Goal: Task Accomplishment & Management: Use online tool/utility

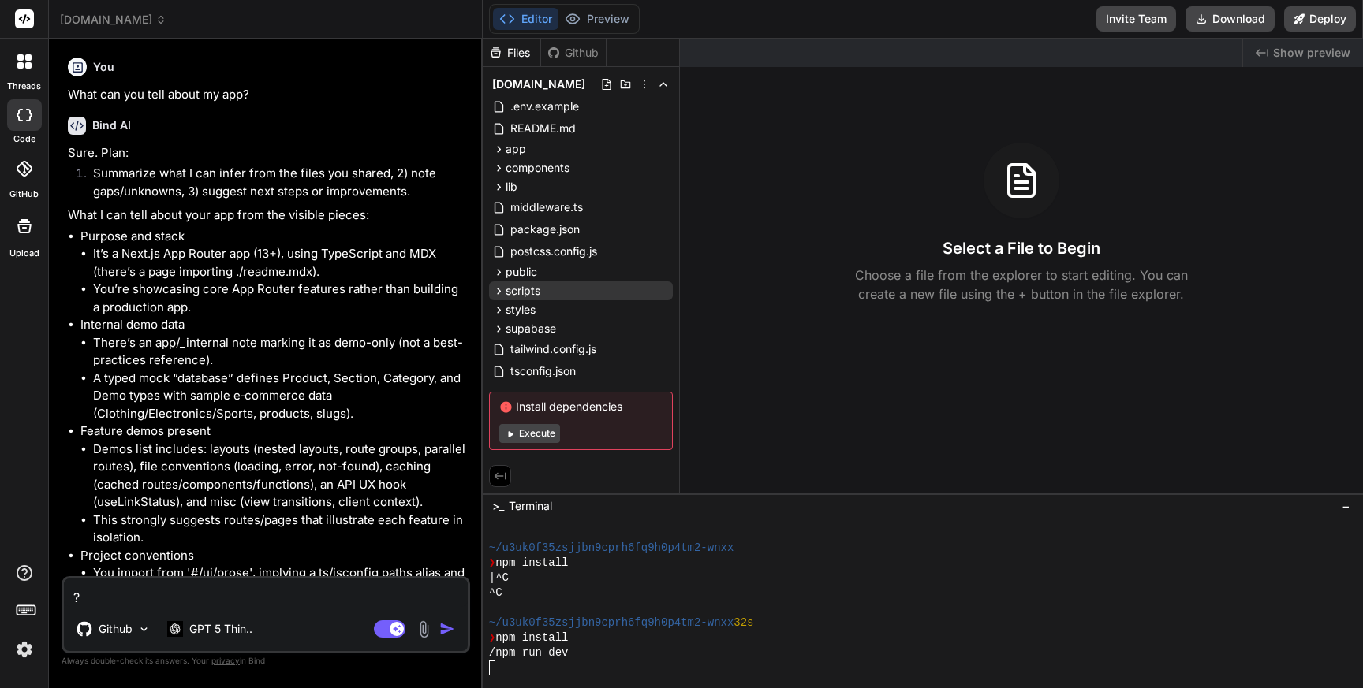
scroll to position [75, 0]
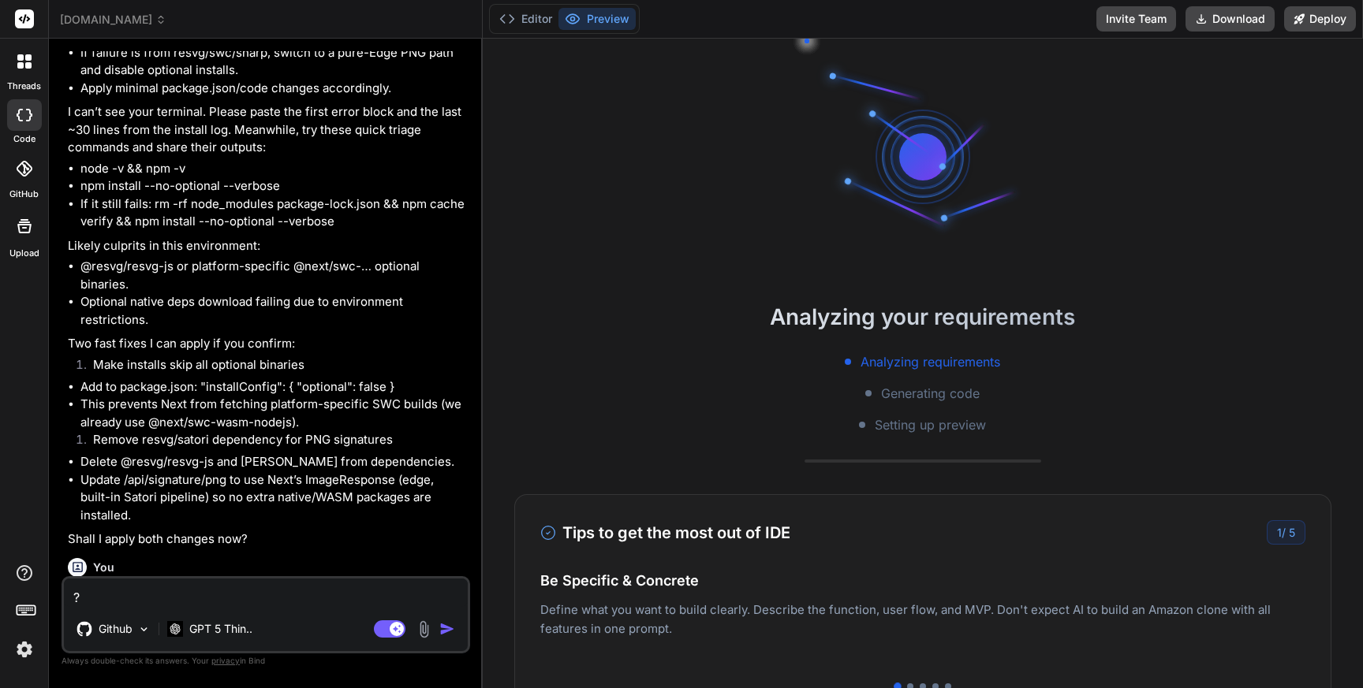
scroll to position [5209, 0]
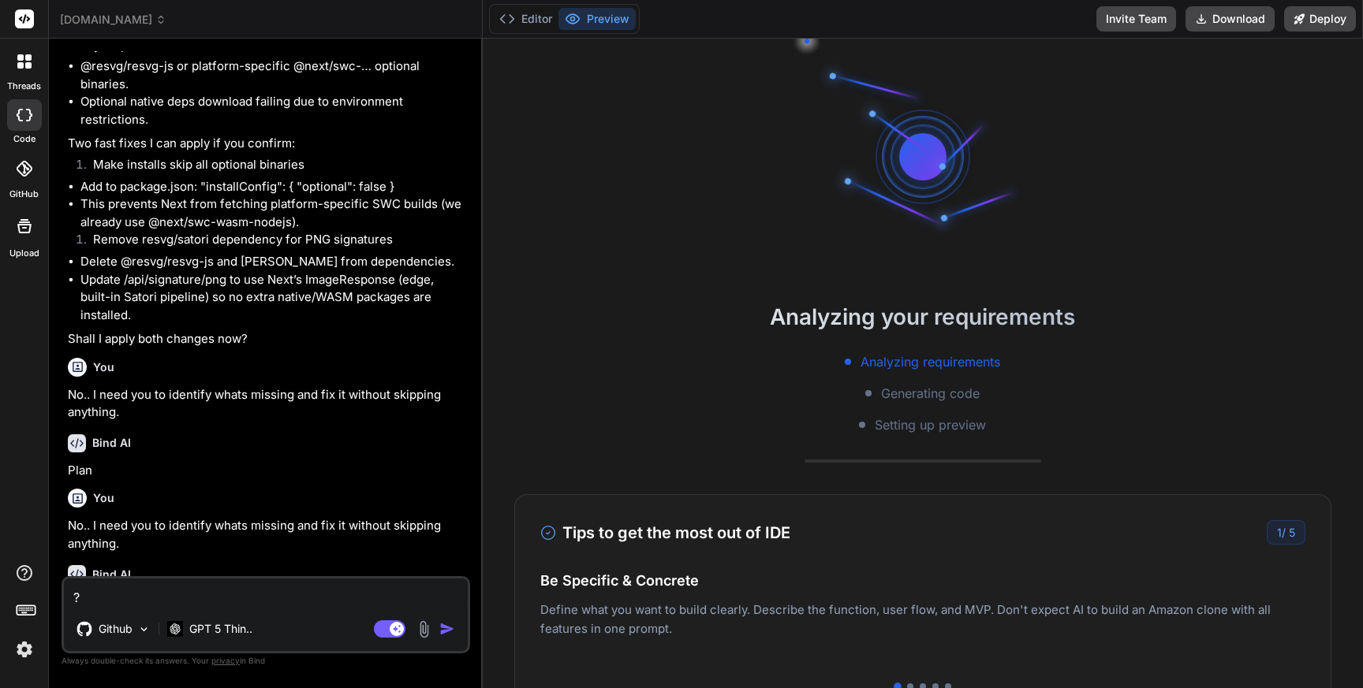
type textarea "x"
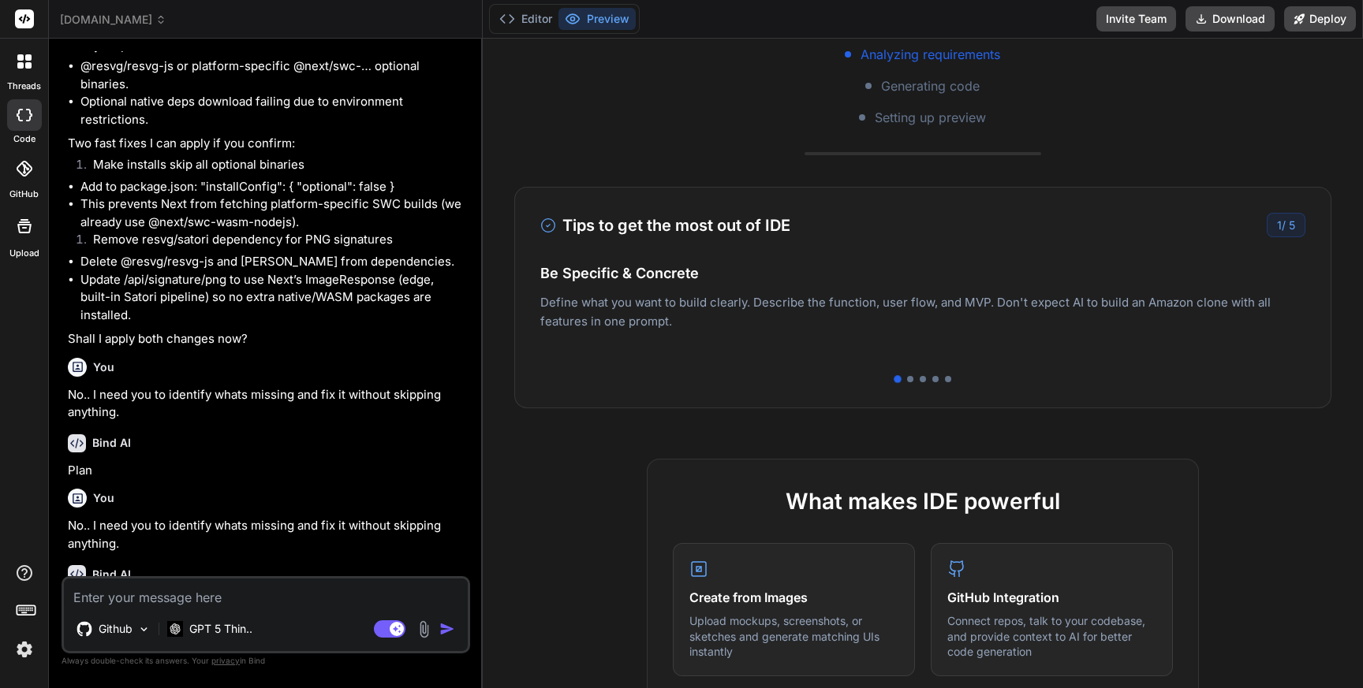
scroll to position [0, 0]
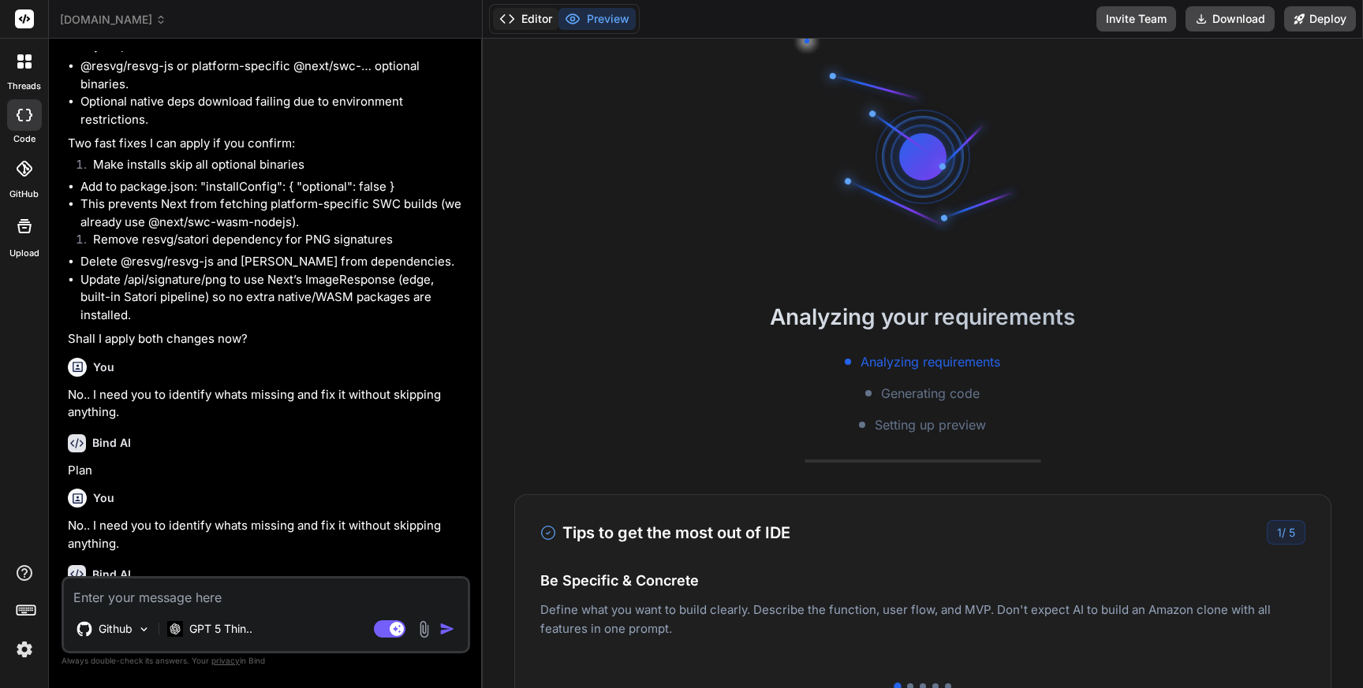
click at [540, 18] on button "Editor" at bounding box center [525, 19] width 65 height 22
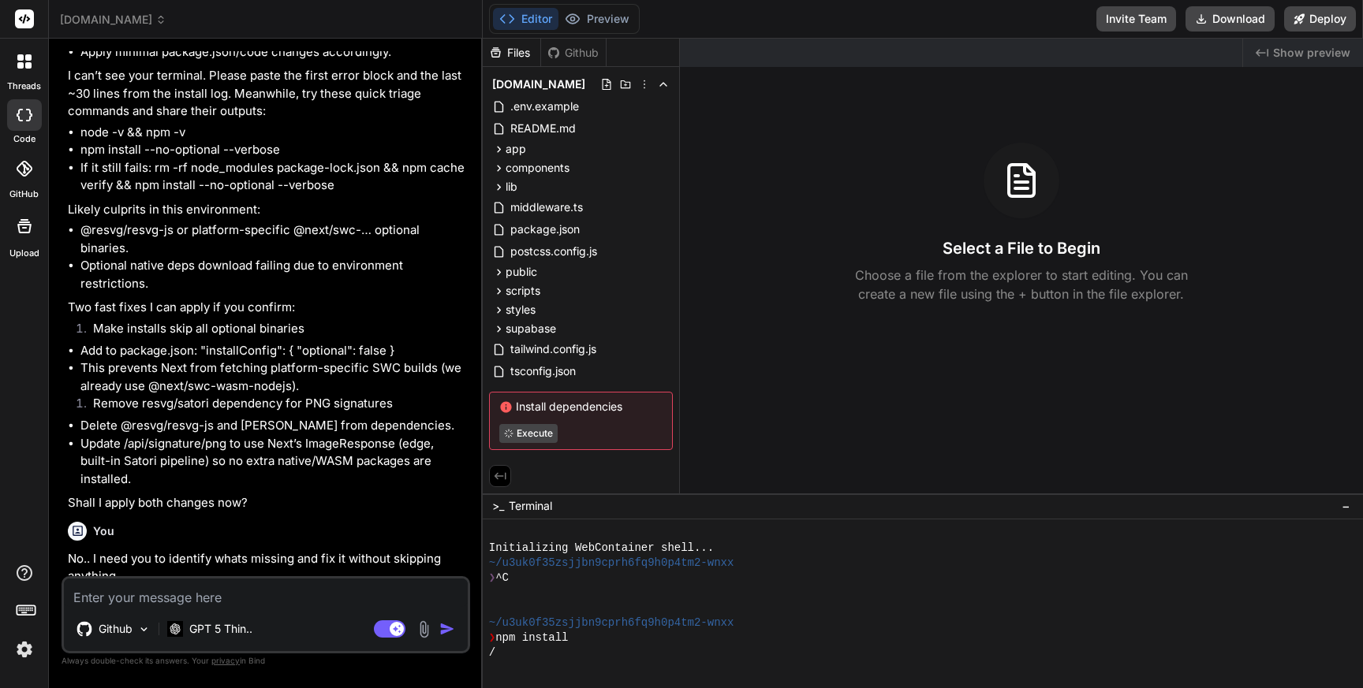
scroll to position [5209, 0]
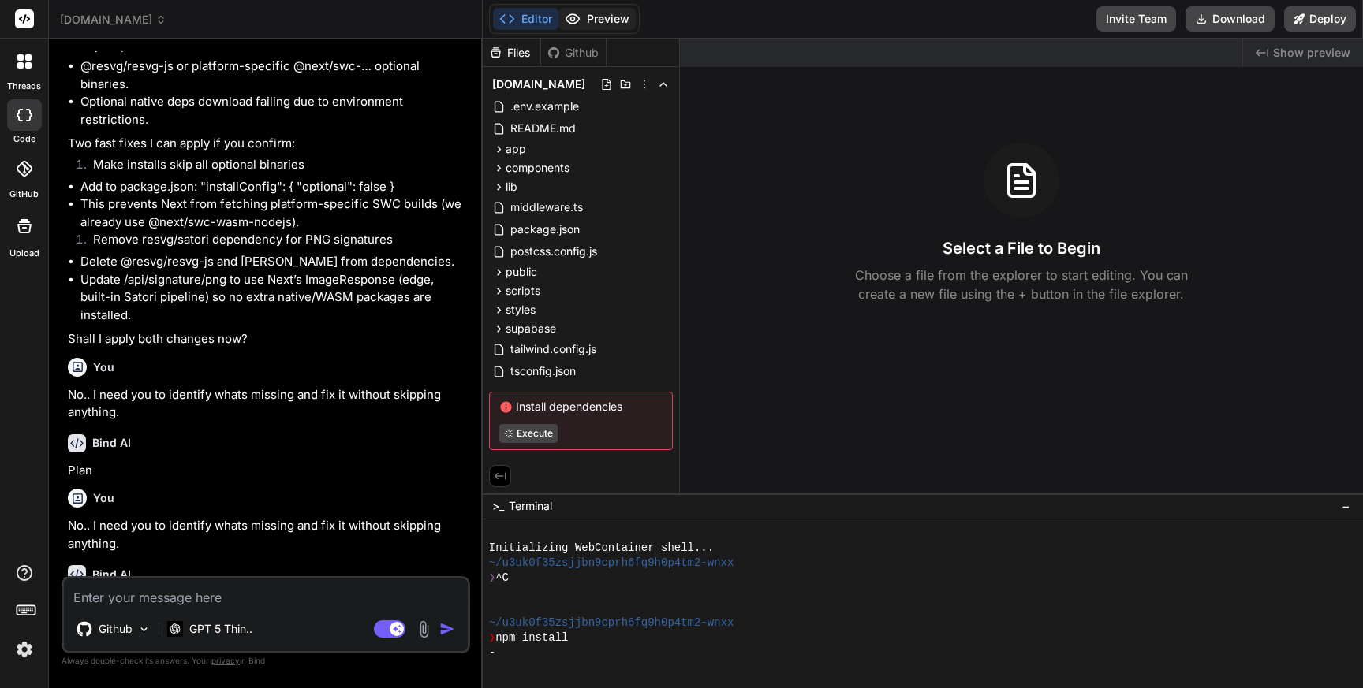
click at [609, 19] on button "Preview" at bounding box center [596, 19] width 77 height 22
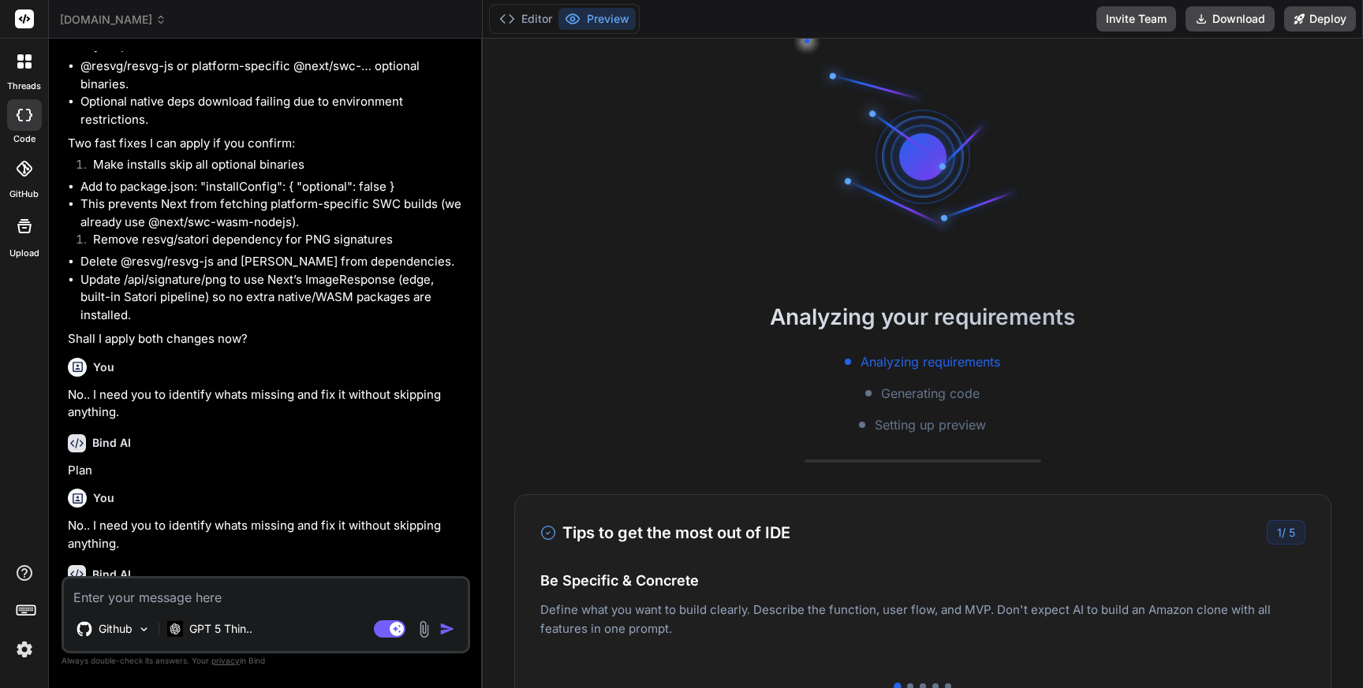
click at [1273, 538] on div "1 / 5" at bounding box center [1285, 532] width 39 height 24
click at [907, 684] on div at bounding box center [910, 687] width 6 height 6
click at [919, 685] on div at bounding box center [922, 687] width 6 height 6
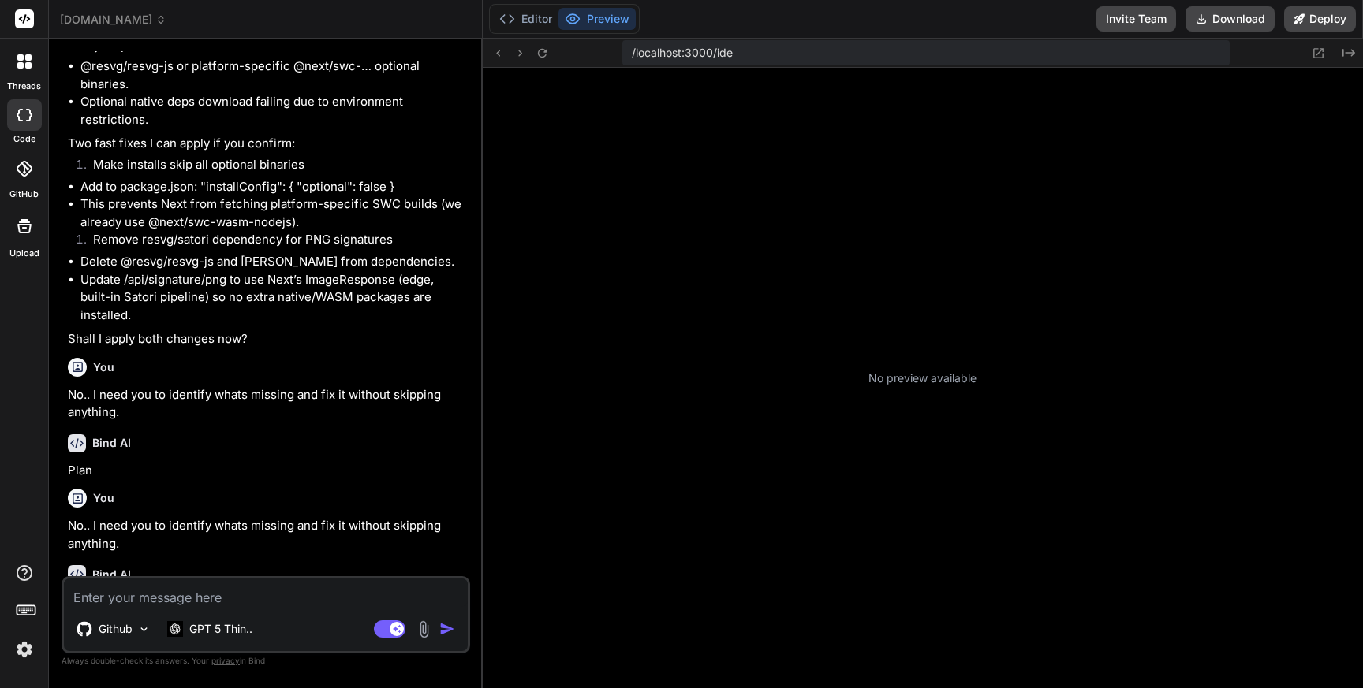
scroll to position [210, 0]
click at [939, 684] on div "No preview available" at bounding box center [923, 378] width 880 height 621
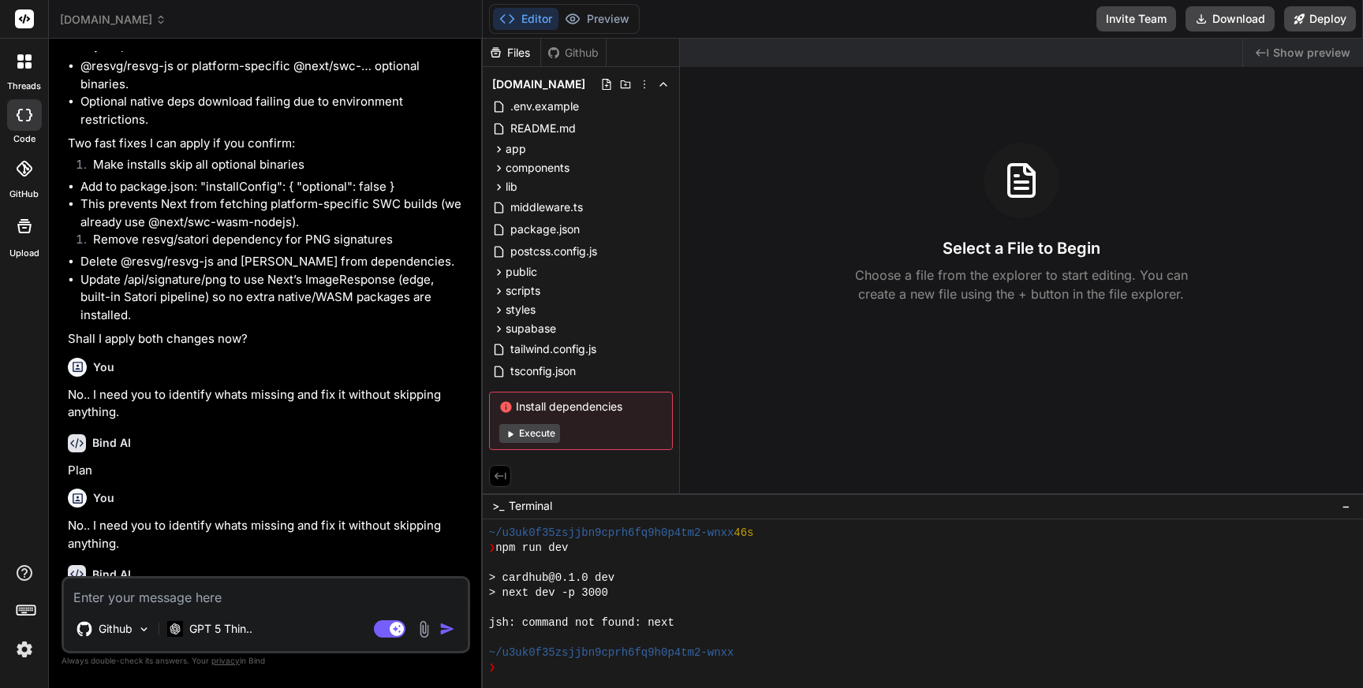
click at [208, 594] on textarea at bounding box center [266, 593] width 404 height 28
type textarea "x"
type textarea "C"
type textarea "x"
type textarea "Cn"
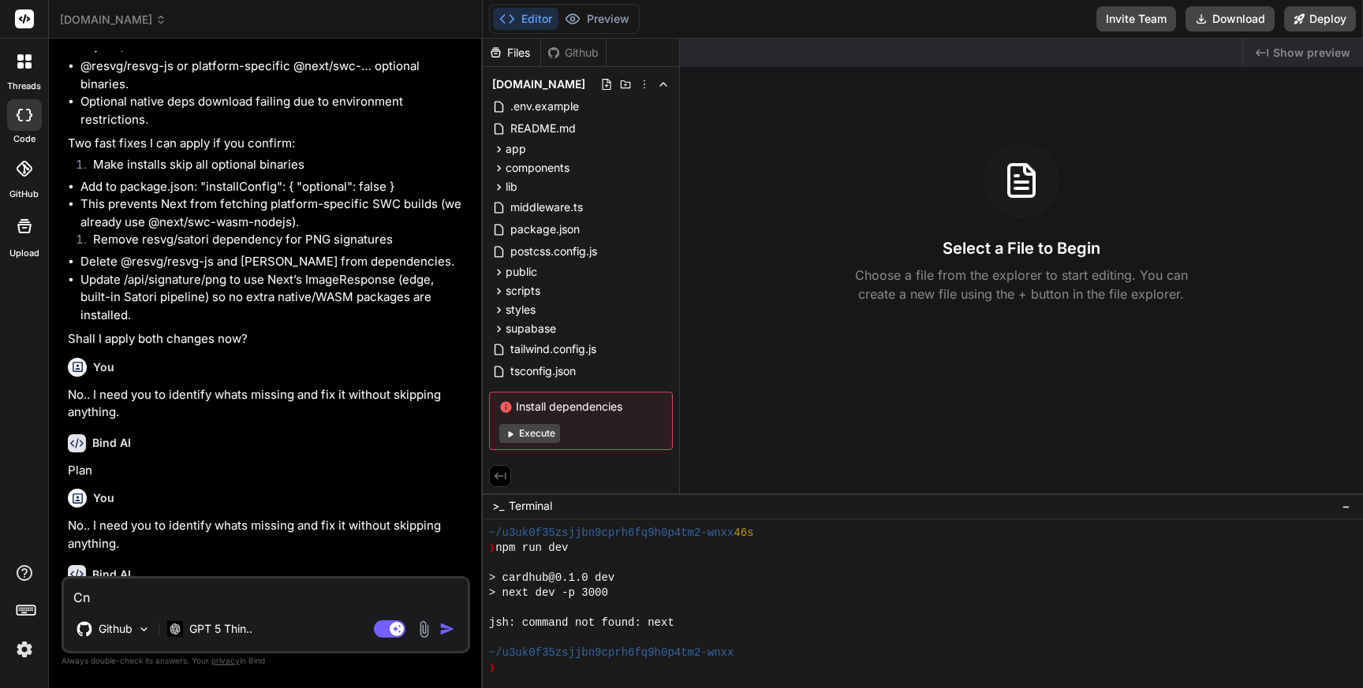
type textarea "x"
type textarea "C"
type textarea "x"
type textarea "Ca"
type textarea "x"
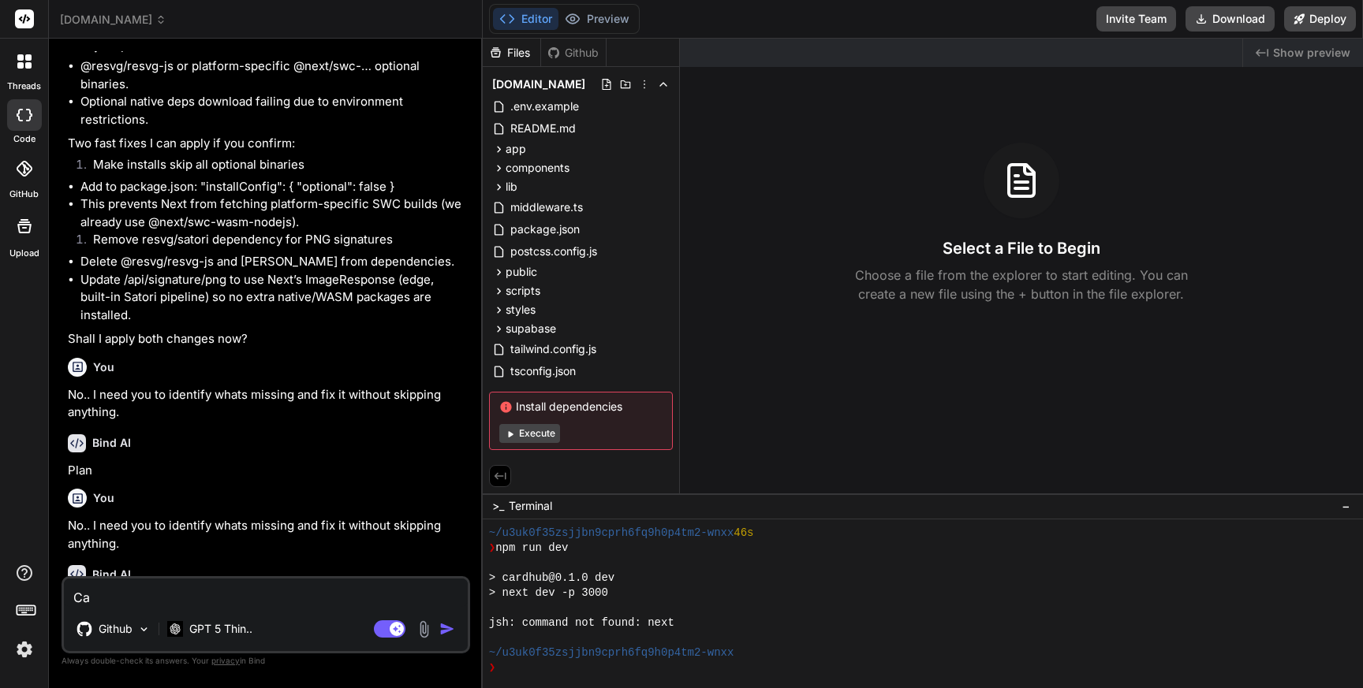
type textarea "Can"
type textarea "x"
type textarea "Can"
type textarea "x"
type textarea "Can y"
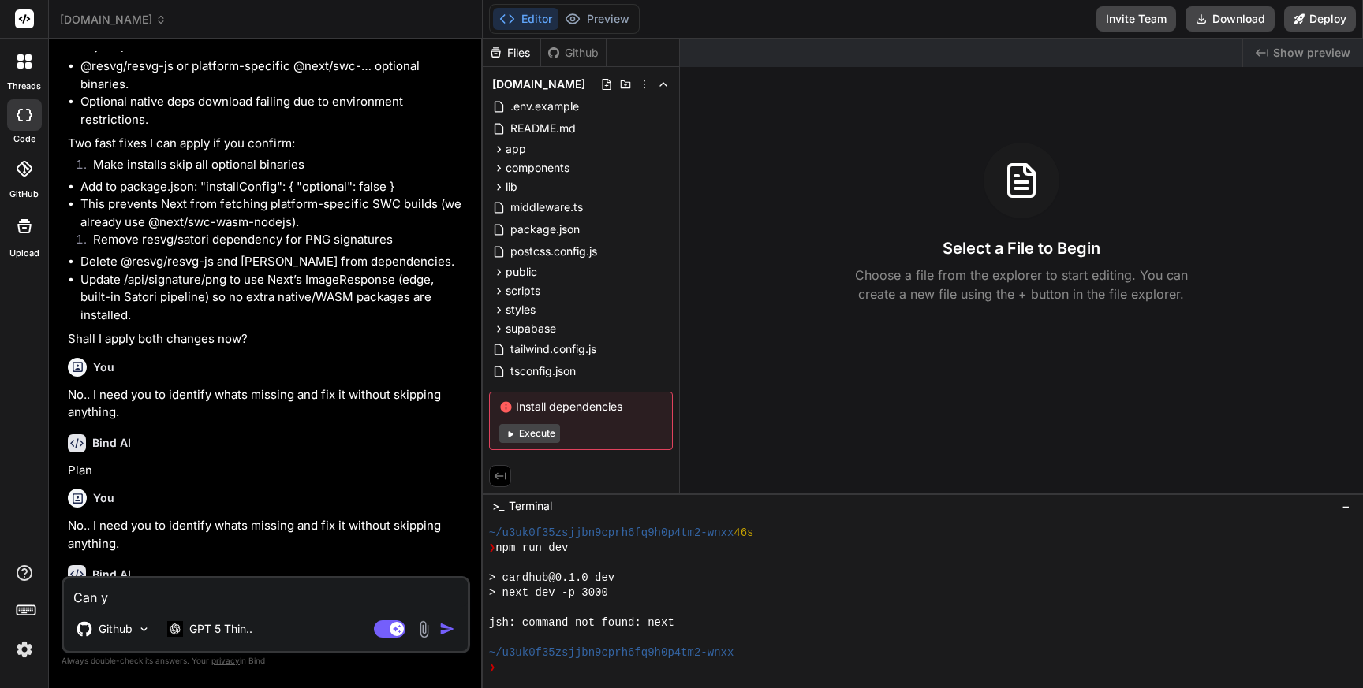
type textarea "x"
type textarea "Can yo"
type textarea "x"
type textarea "Can you"
type textarea "x"
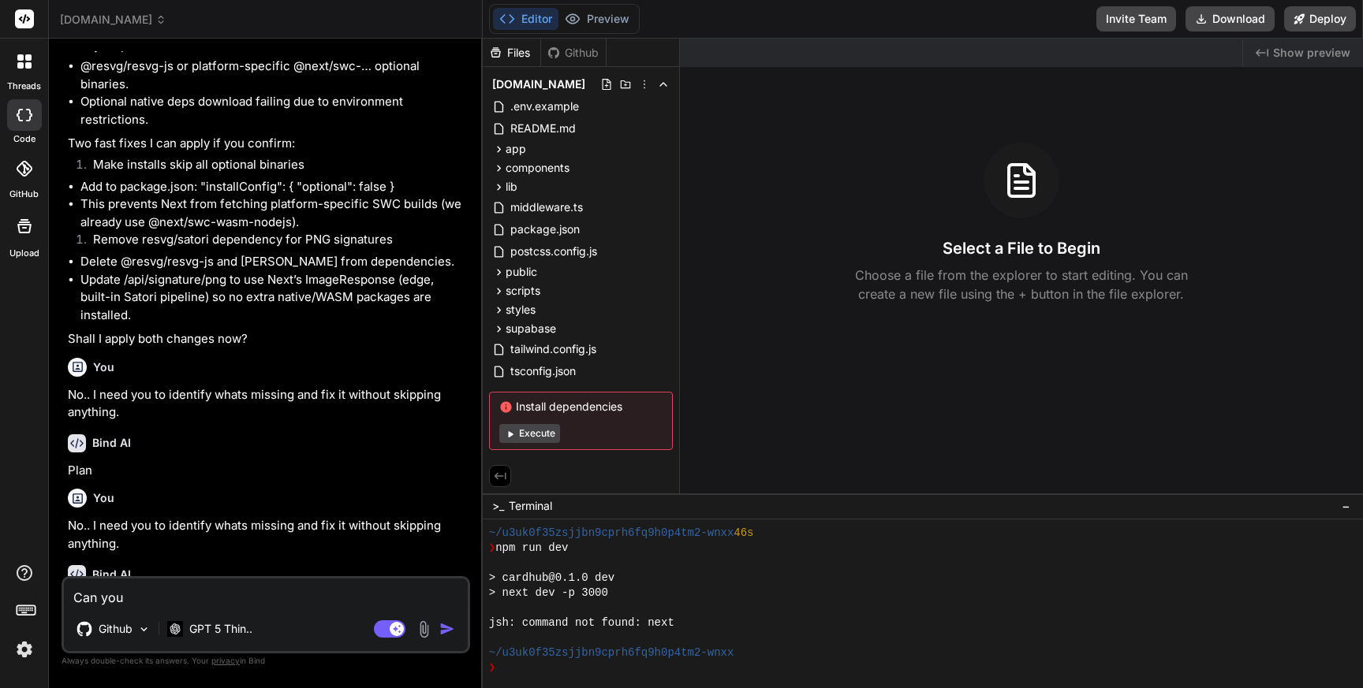
type textarea "Can you"
type textarea "x"
type textarea "Can you f"
type textarea "x"
type textarea "Can you fi"
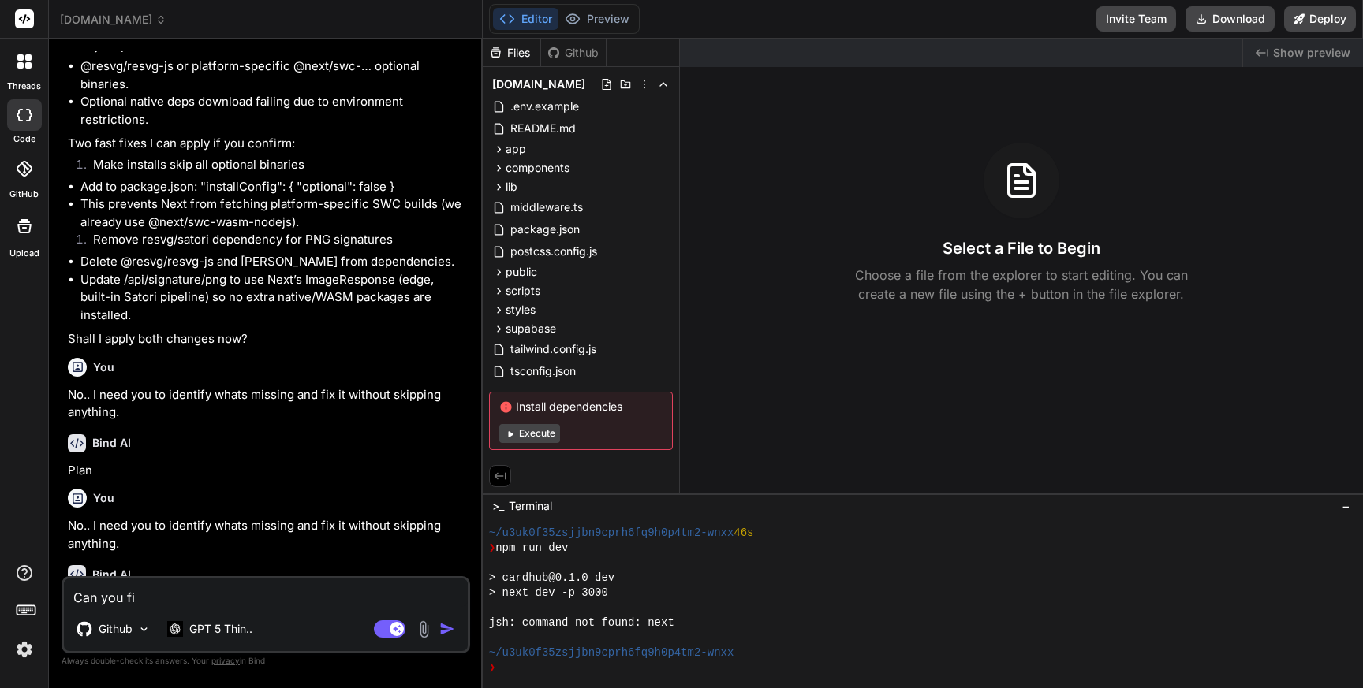
type textarea "x"
type textarea "Can you fix"
type textarea "x"
type textarea "Can you fix?"
type textarea "x"
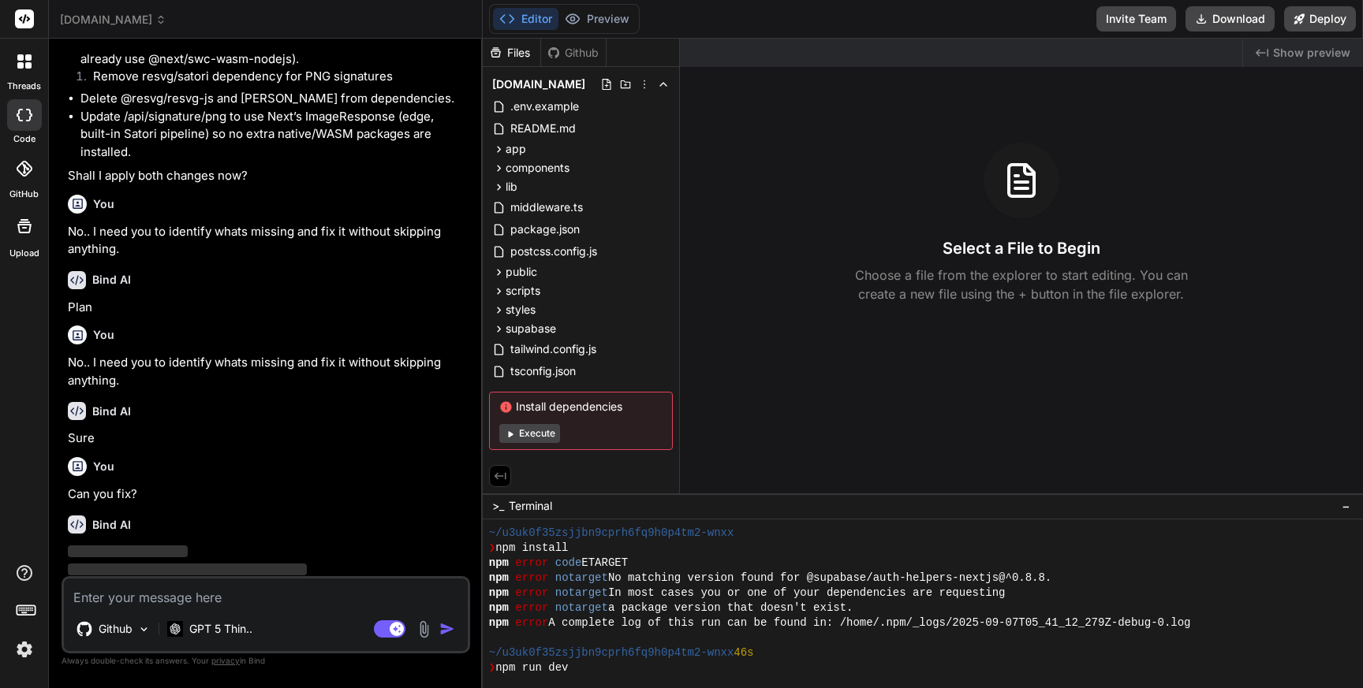
scroll to position [99, 0]
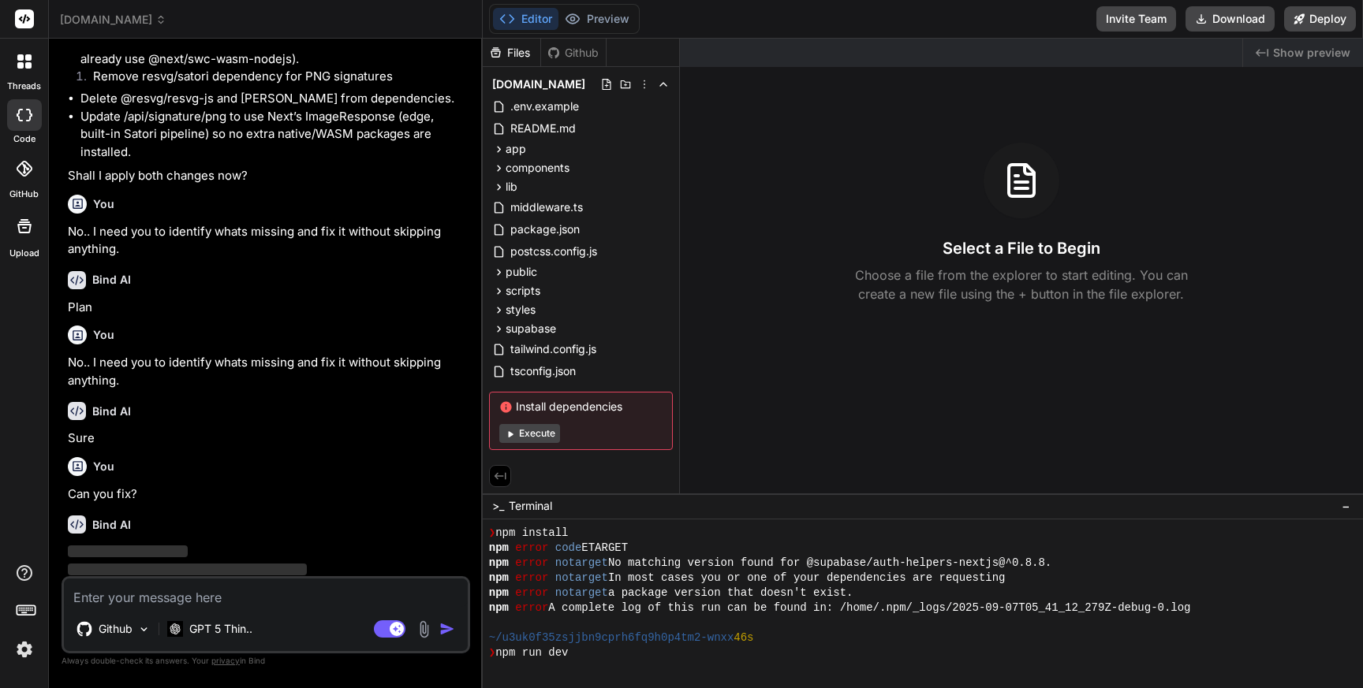
click at [27, 651] on img at bounding box center [24, 649] width 27 height 27
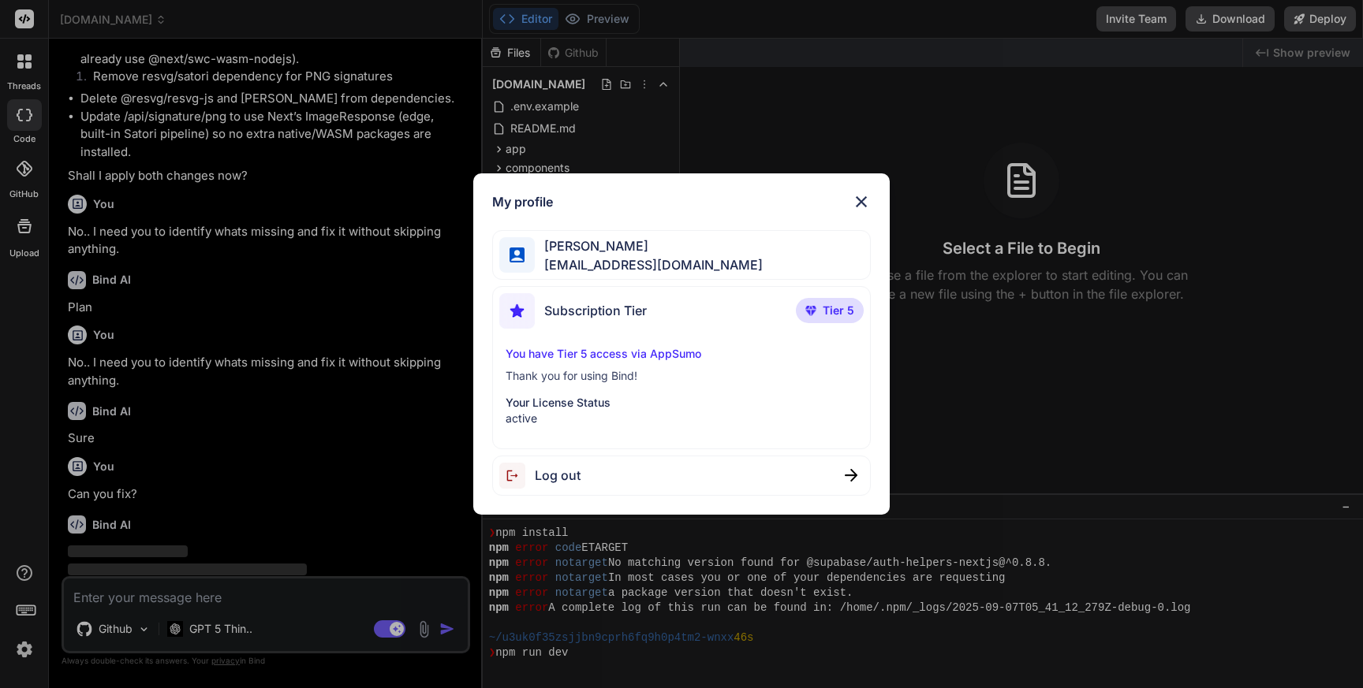
click at [857, 203] on img at bounding box center [861, 201] width 19 height 19
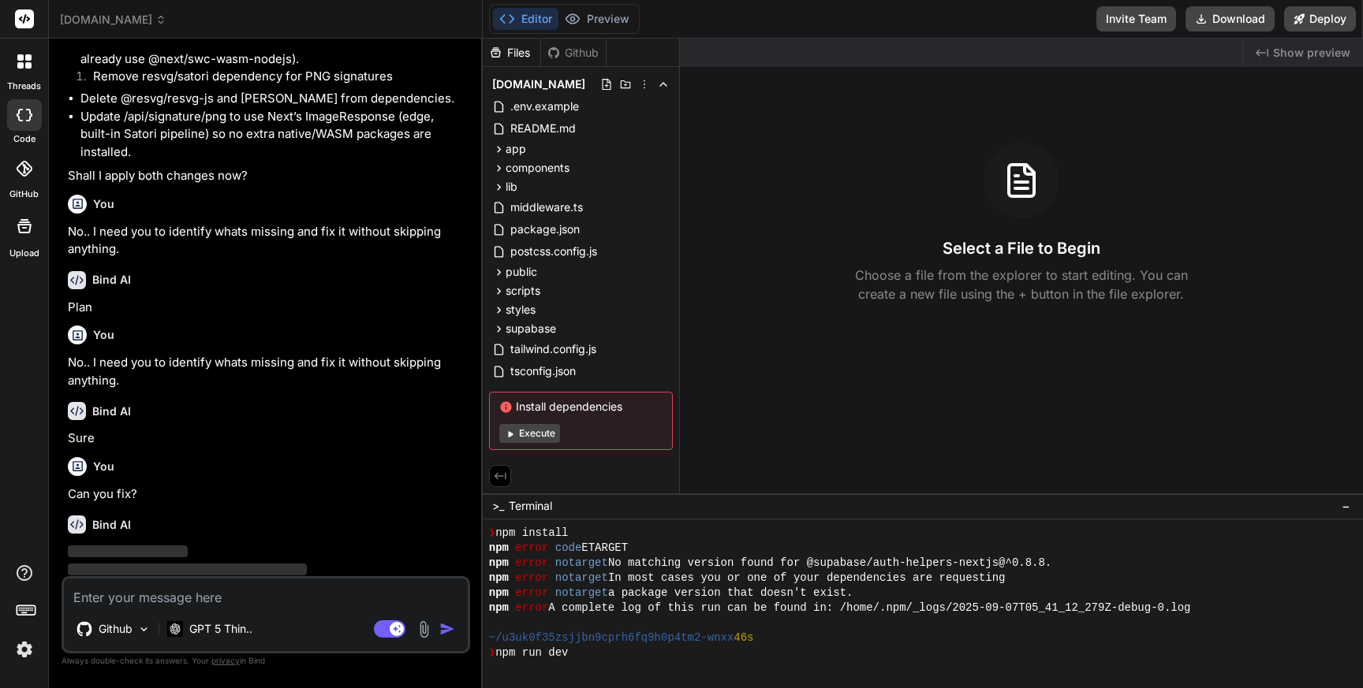
click at [28, 20] on icon at bounding box center [25, 18] width 12 height 9
click at [17, 580] on icon at bounding box center [24, 573] width 19 height 19
click at [13, 427] on div "threads code GitHub Upload" at bounding box center [24, 344] width 49 height 688
click at [26, 611] on icon at bounding box center [26, 610] width 22 height 22
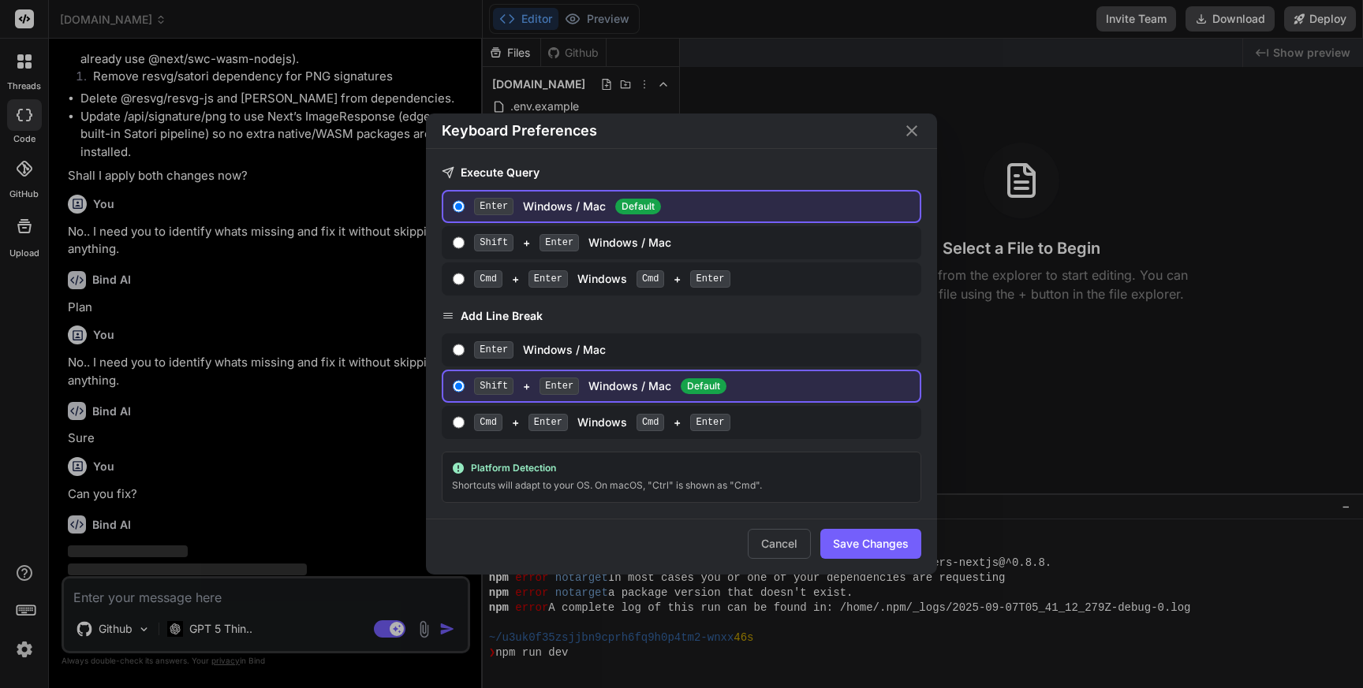
click at [908, 130] on icon "Close" at bounding box center [911, 130] width 19 height 19
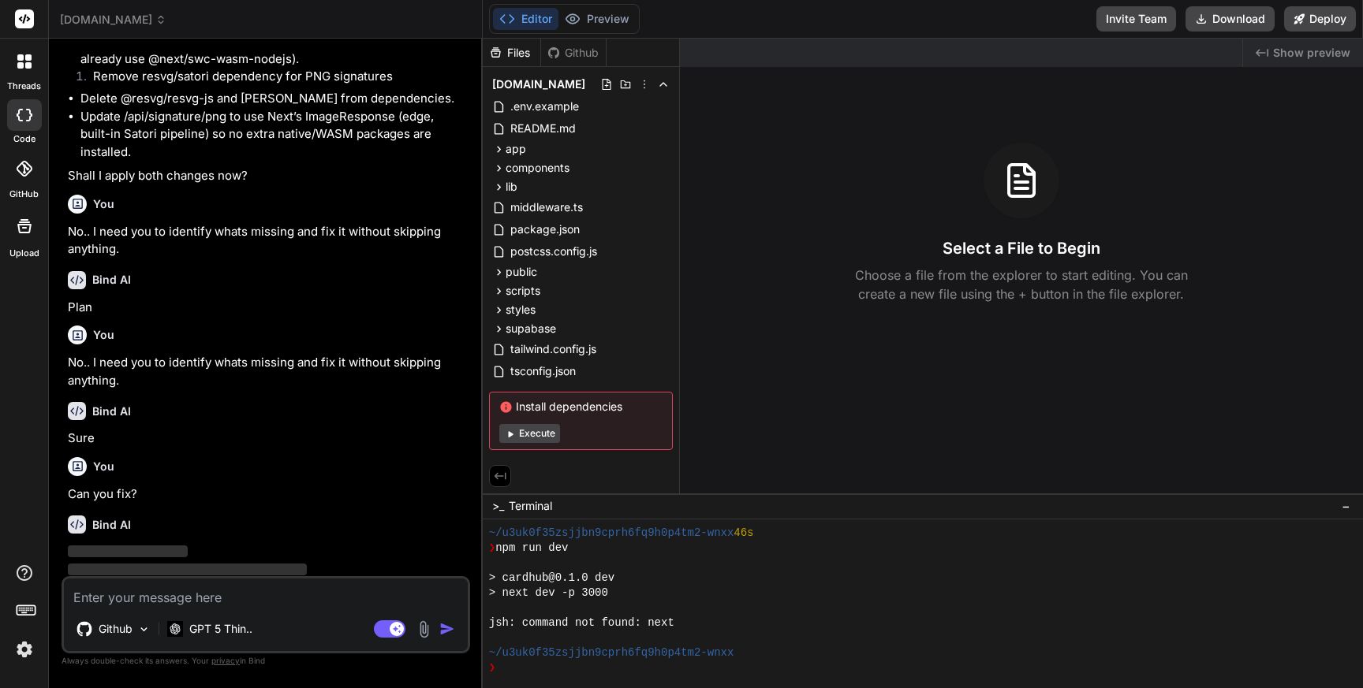
scroll to position [5372, 0]
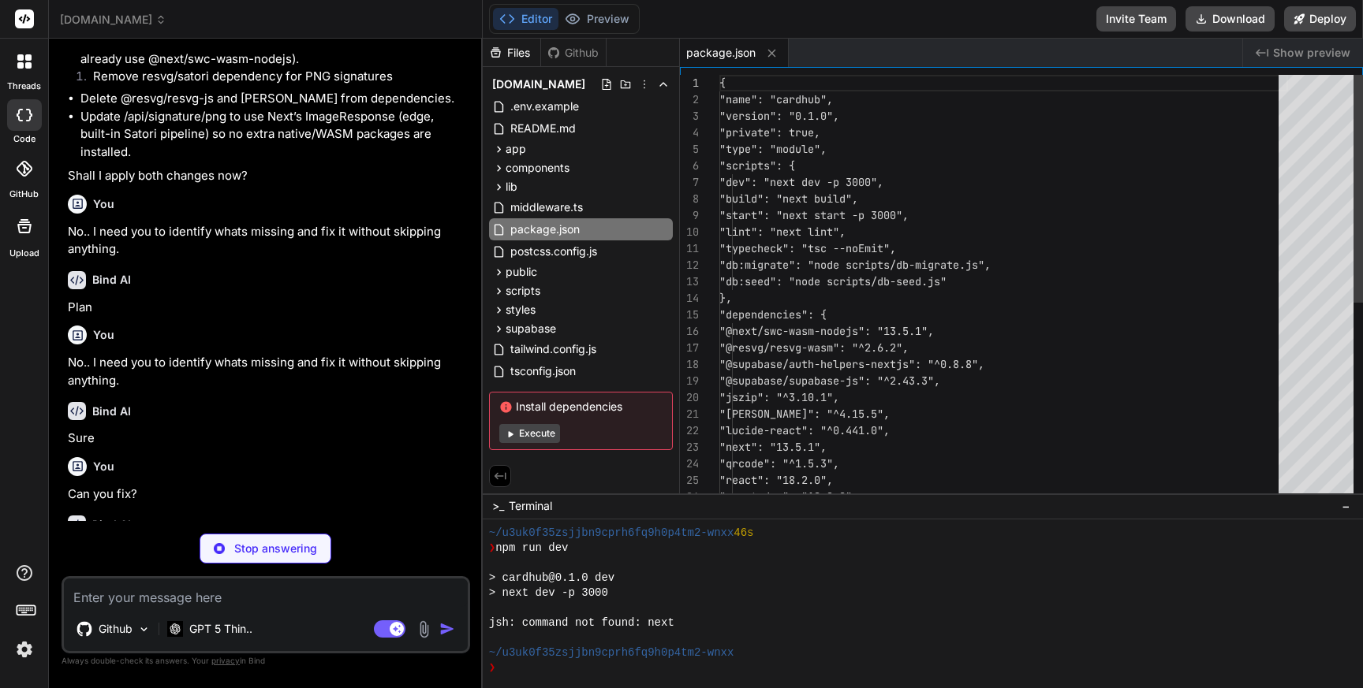
type textarea "x"
type textarea "engine-strict=false save-exact=true"
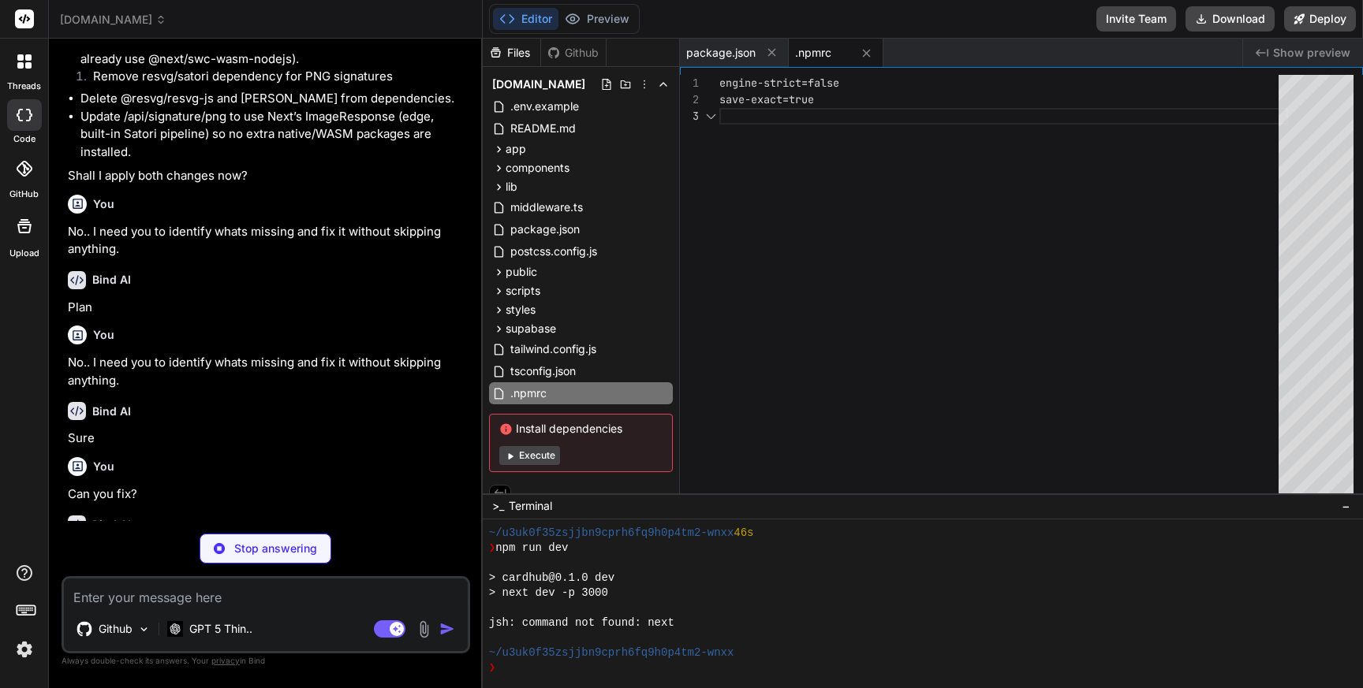
scroll to position [33, 0]
type textarea "x"
type textarea "export default nextConfig;"
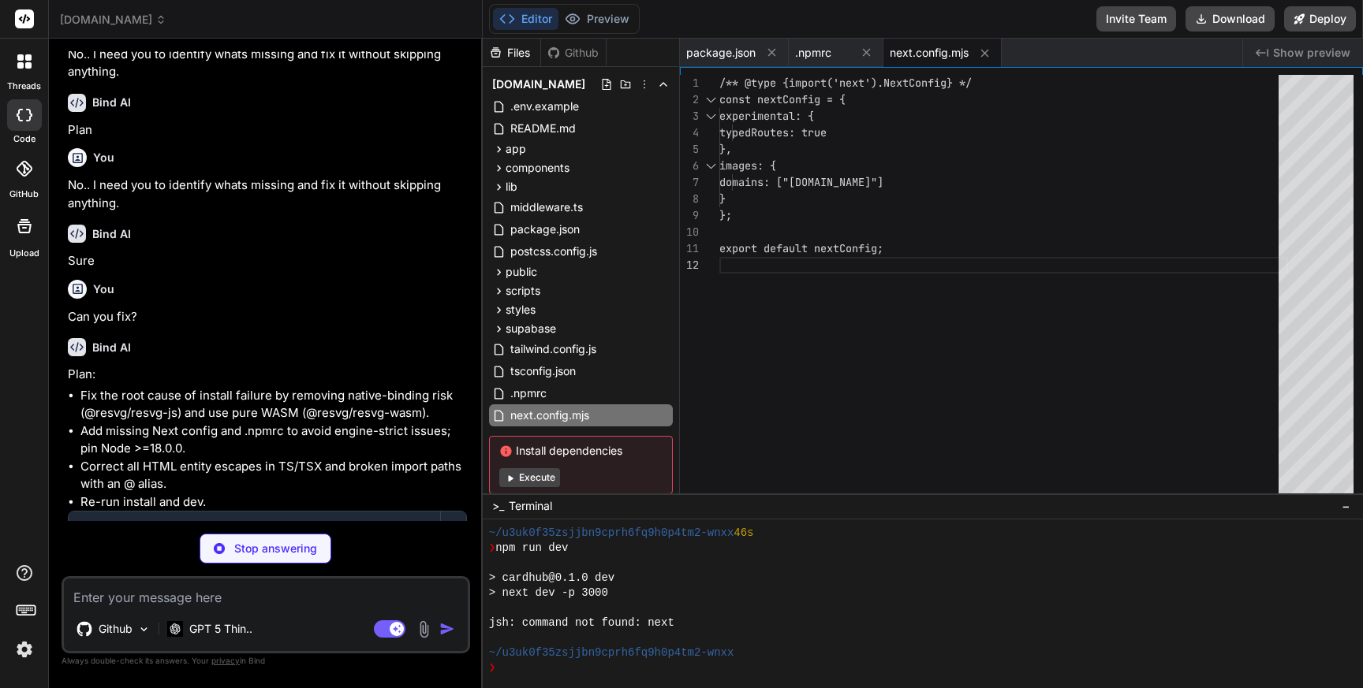
scroll to position [5675, 0]
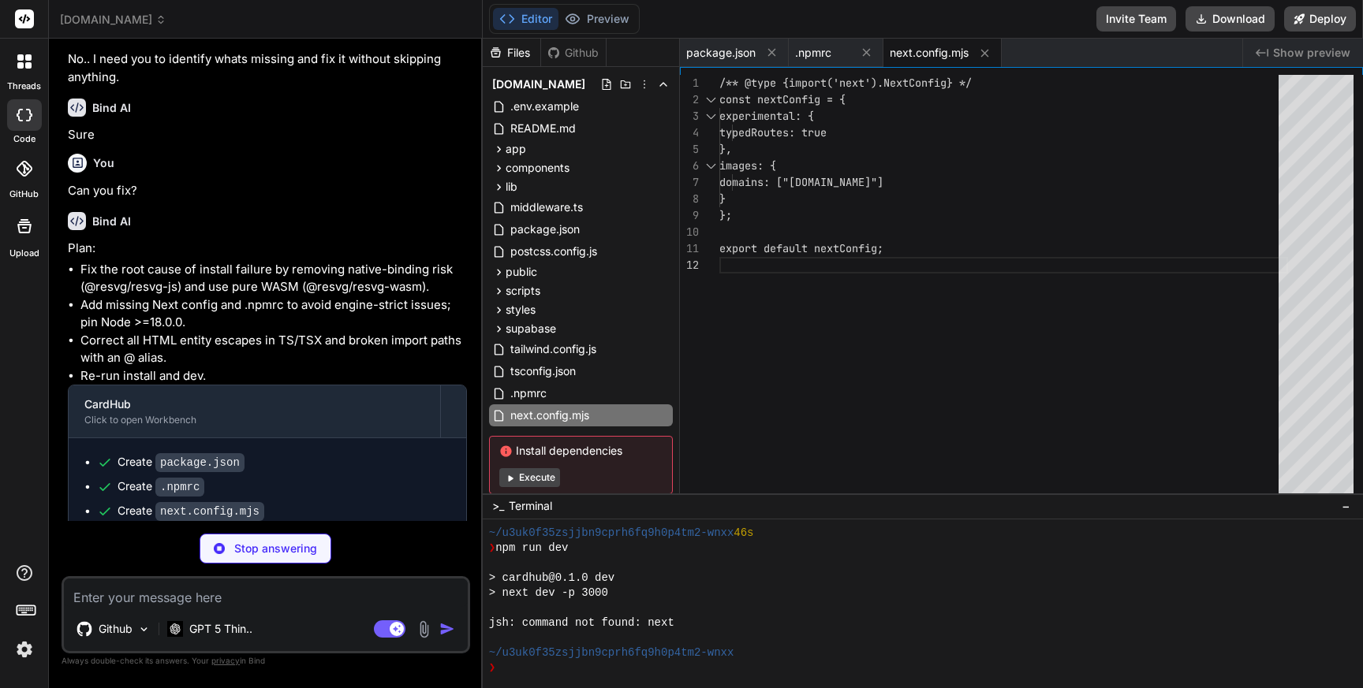
type textarea "x"
type textarea ""exclude": ["node_modules"] }"
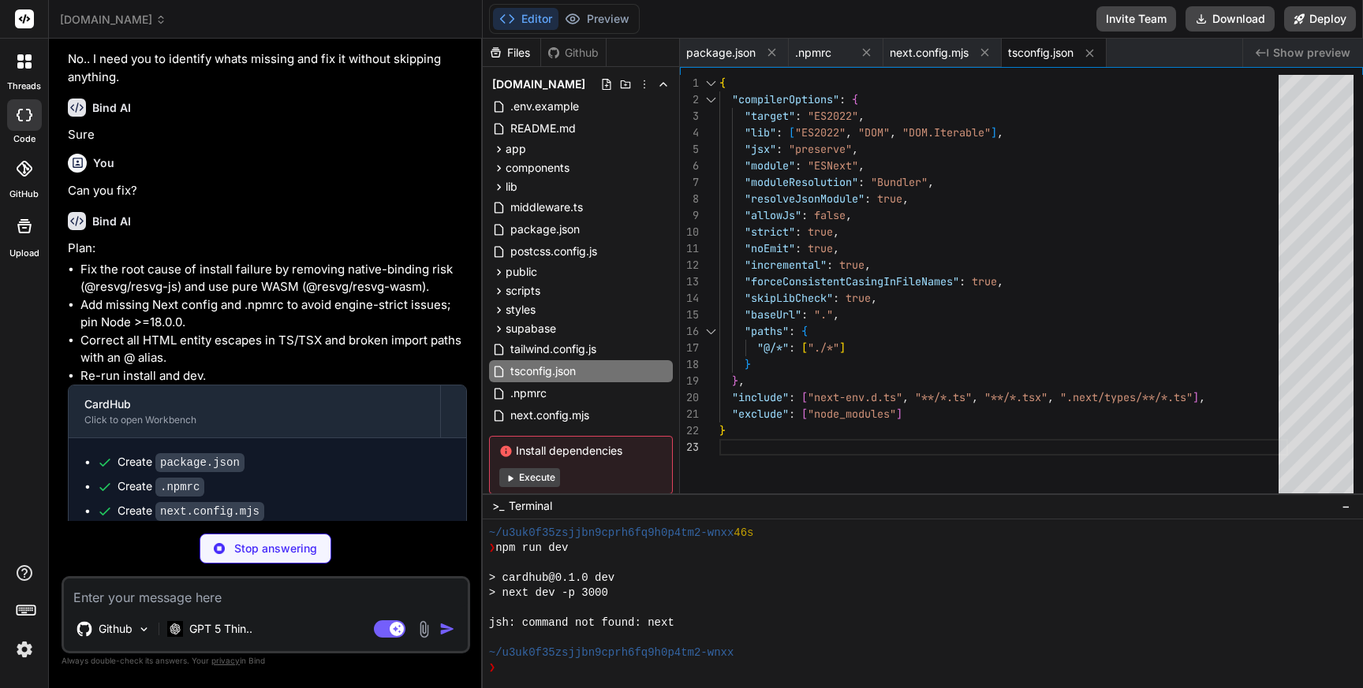
type textarea "x"
type textarea "/// <reference types="next" /> /// <reference types="next/image-types/global" /…"
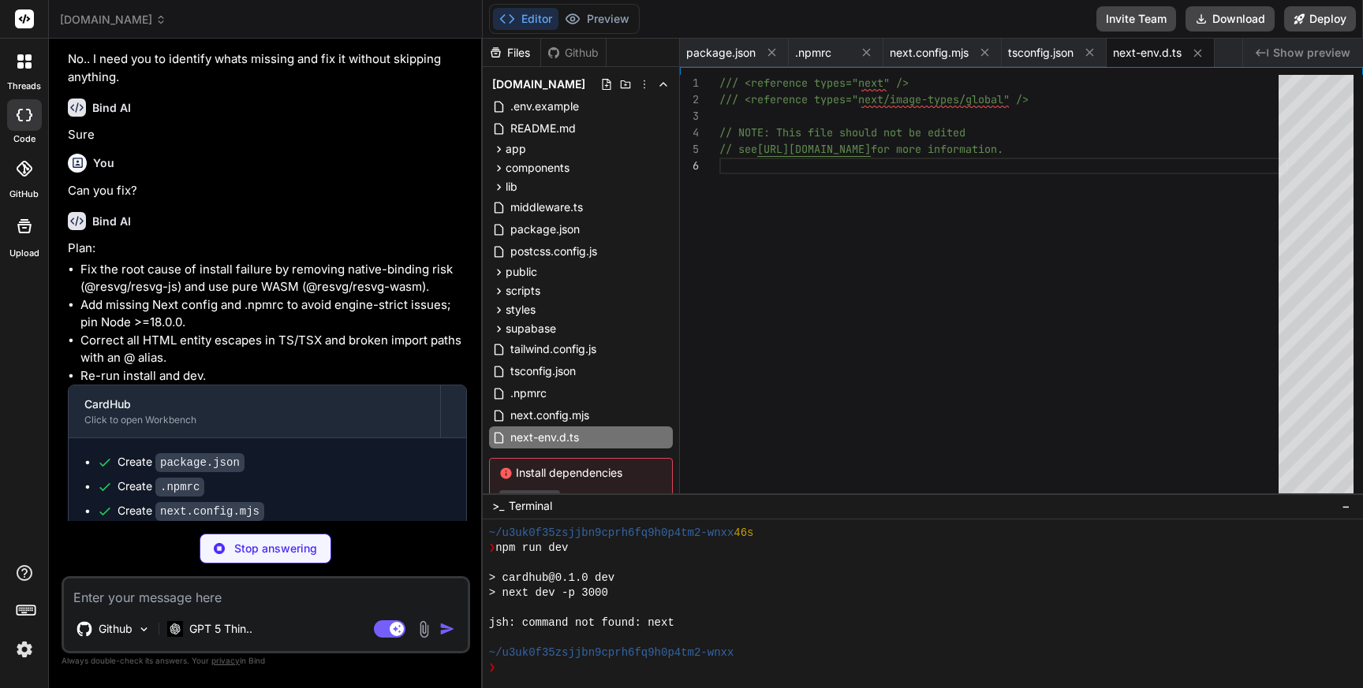
type textarea "x"
type textarea "# Google Wallet (issuer + service account) GOOGLE_WALLET_ISSUER_ID= GOOGLE_WALL…"
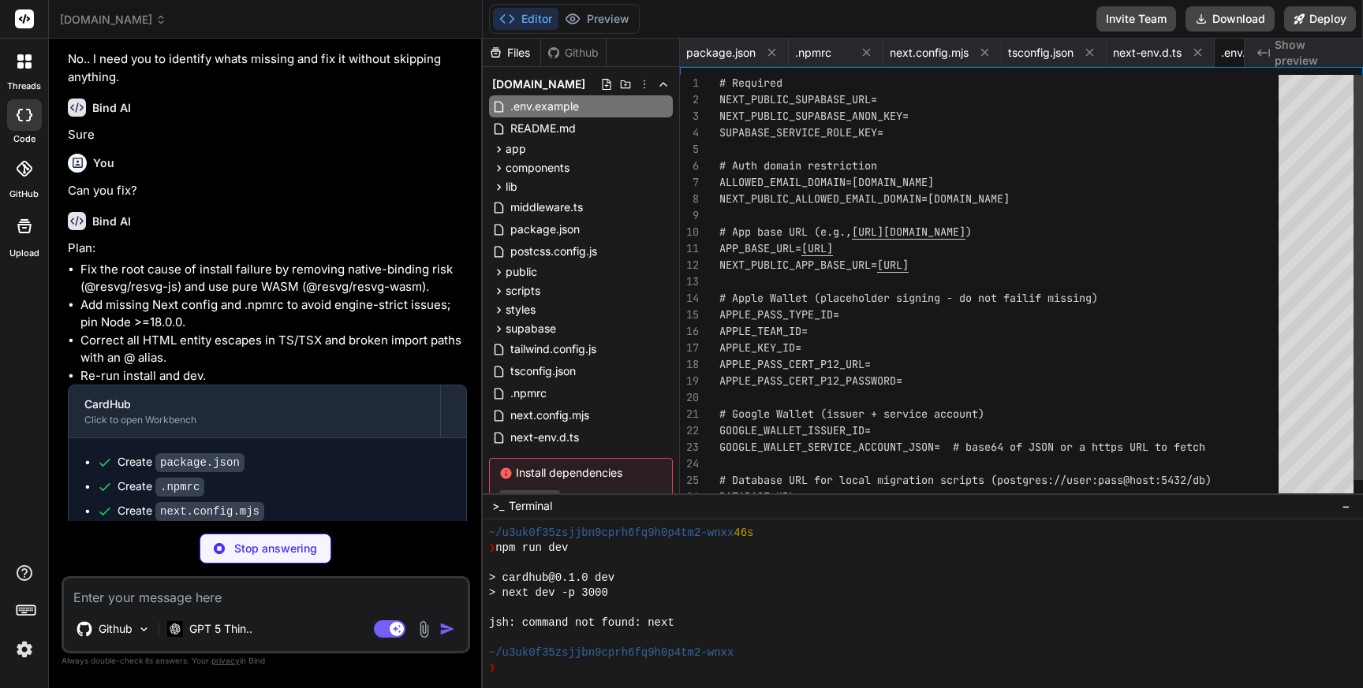
scroll to position [0, 82]
type textarea "x"
type textarea ""use client"; import { createClientComponentClient } from "@supabase/auth-helpe…"
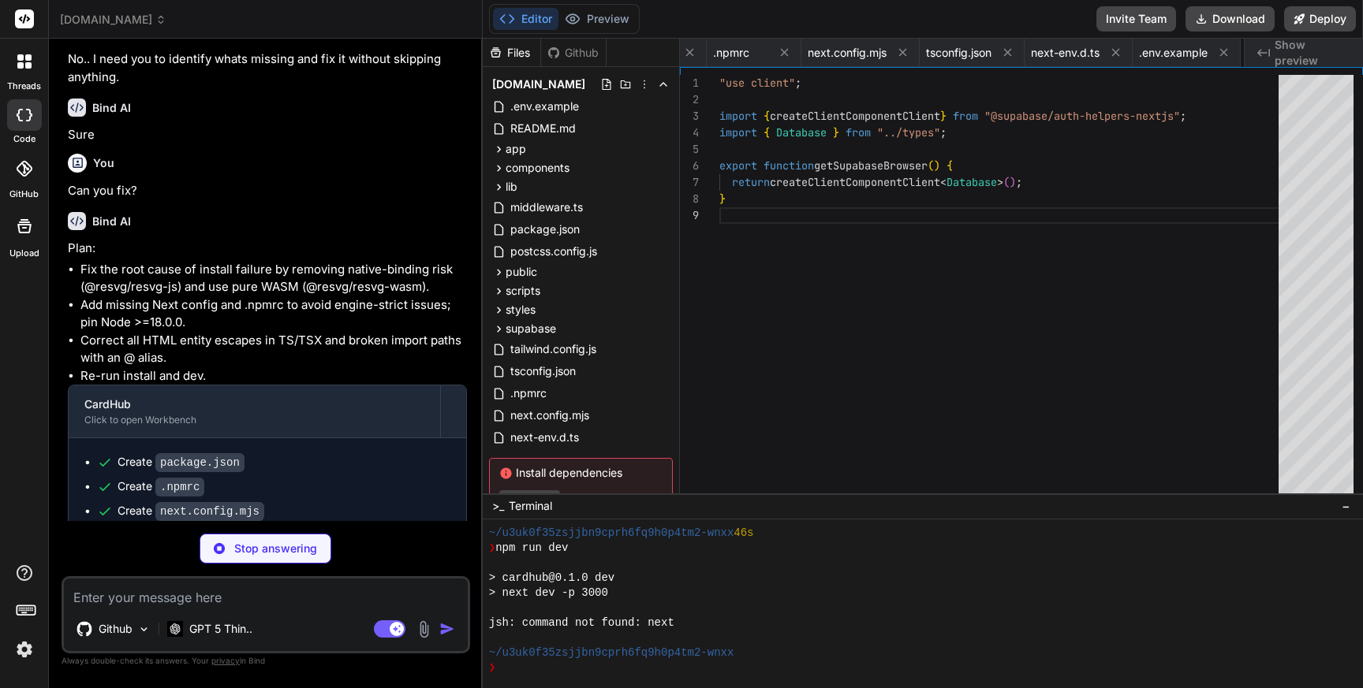
scroll to position [132, 0]
type textarea "x"
type textarea "return createClient<Database>(url, key, { auth: { persistSession: false } }); }"
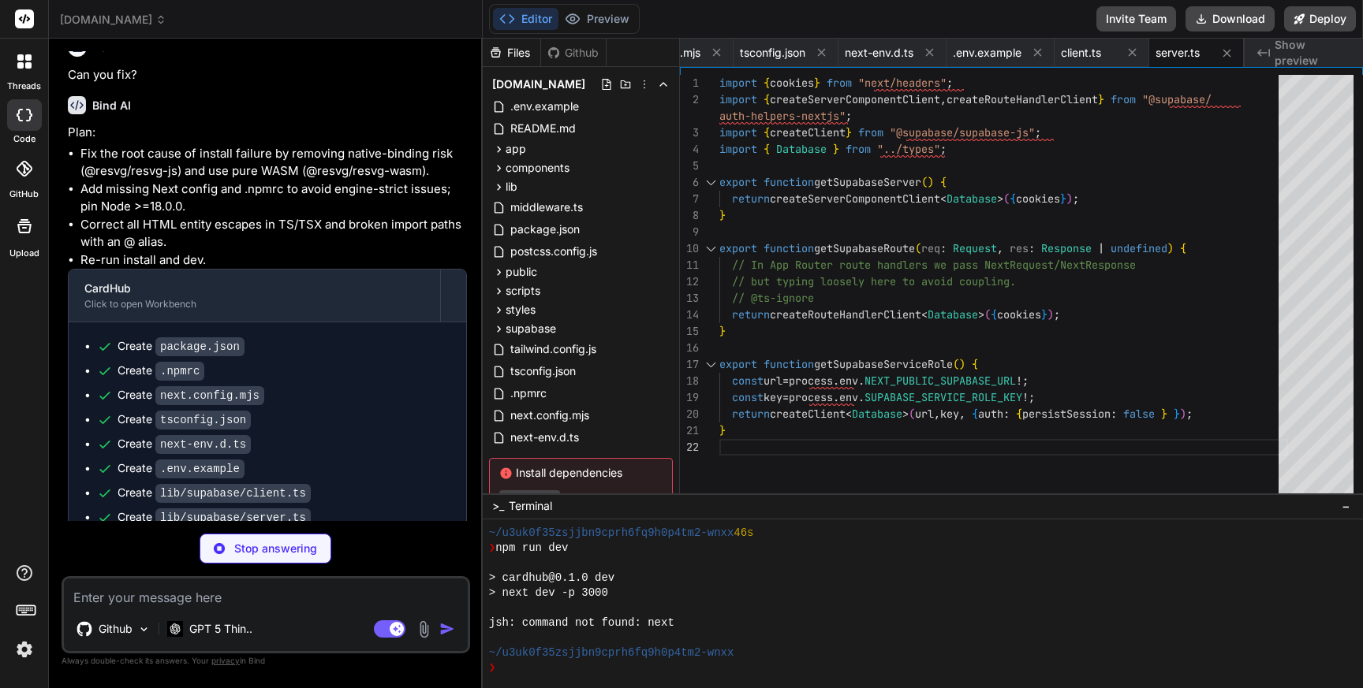
scroll to position [5796, 0]
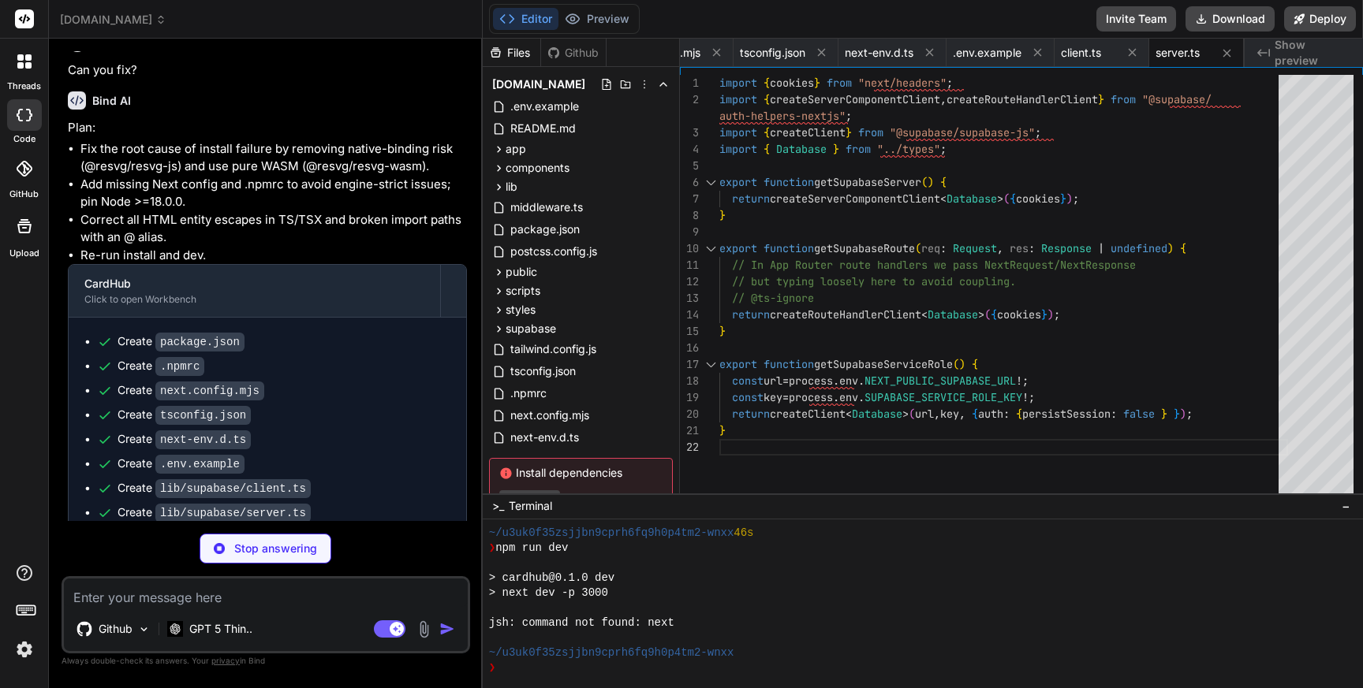
type textarea "x"
type textarea "last_issued_at?: string | null; status?: string | null; }; Update: Partial<Data…"
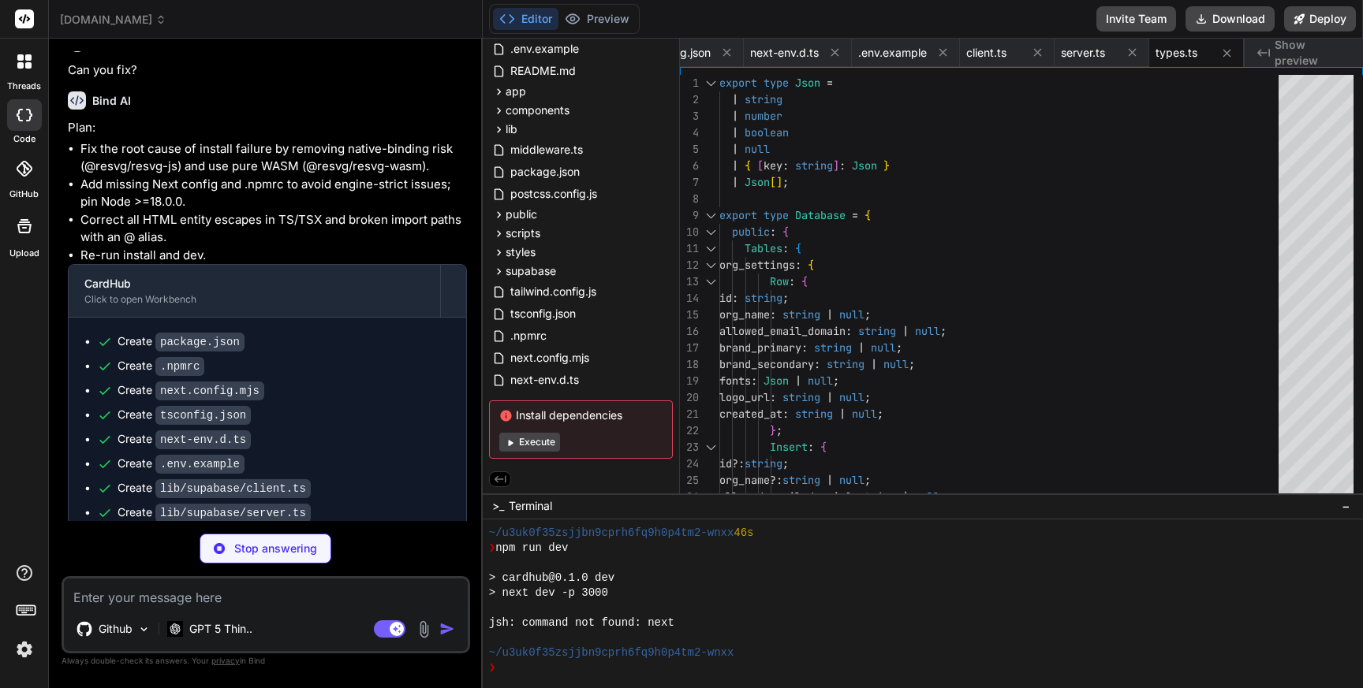
scroll to position [5820, 0]
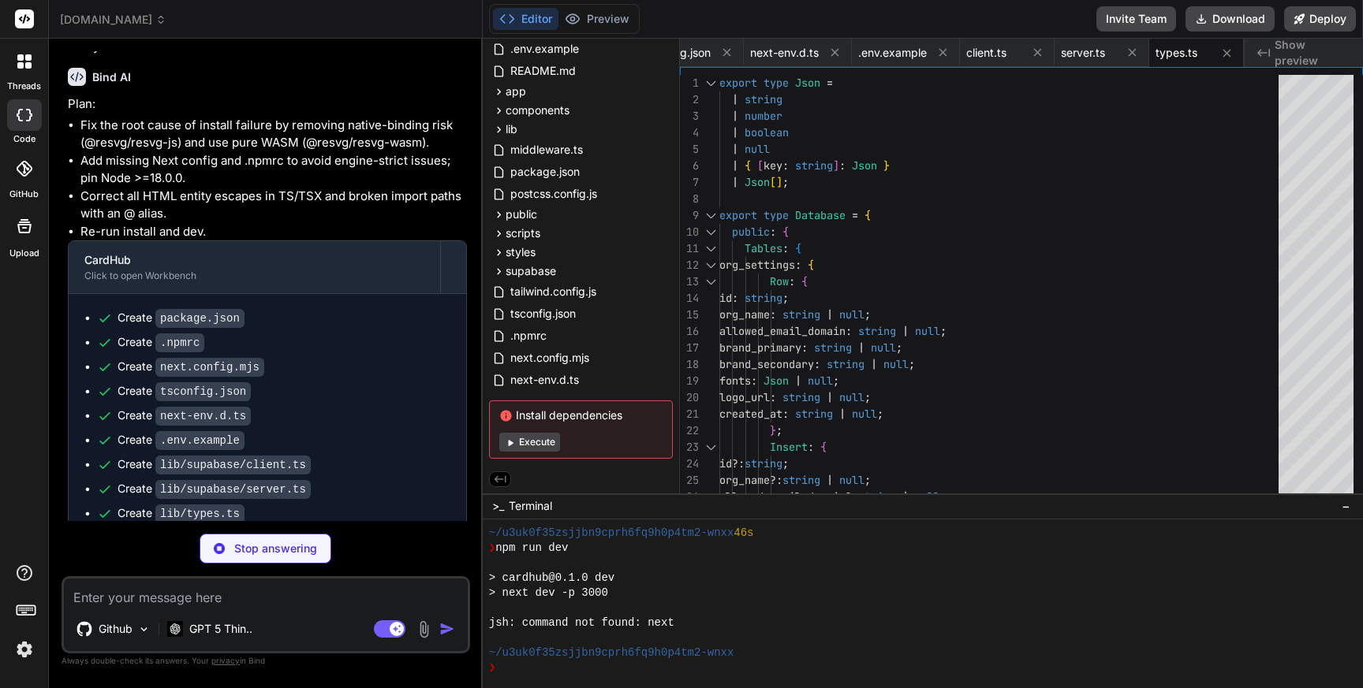
type textarea "x"
type textarea "user.id).maybeSingle(); if (!me || me.role !== "ADMIN") redirect("/login"); ret…"
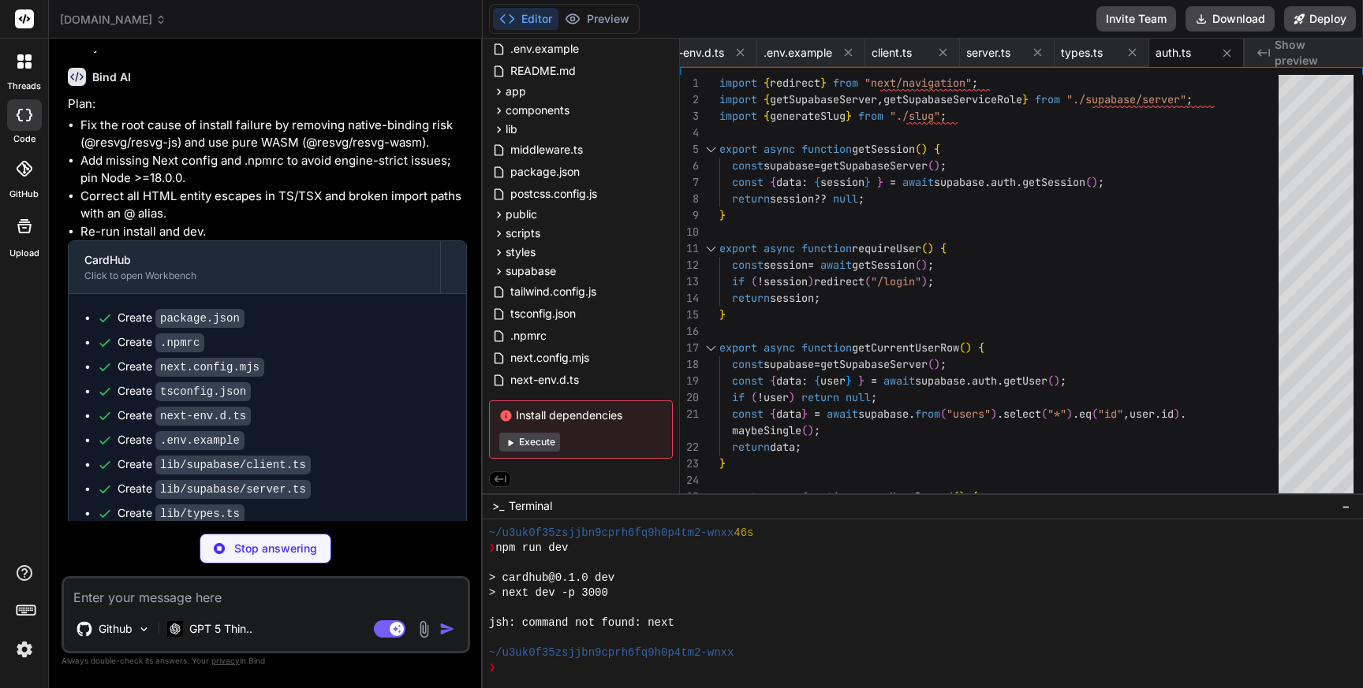
type textarea "x"
type textarea "if (parts.length === 0) return "user"; if (parts.length === 1) return slugify(p…"
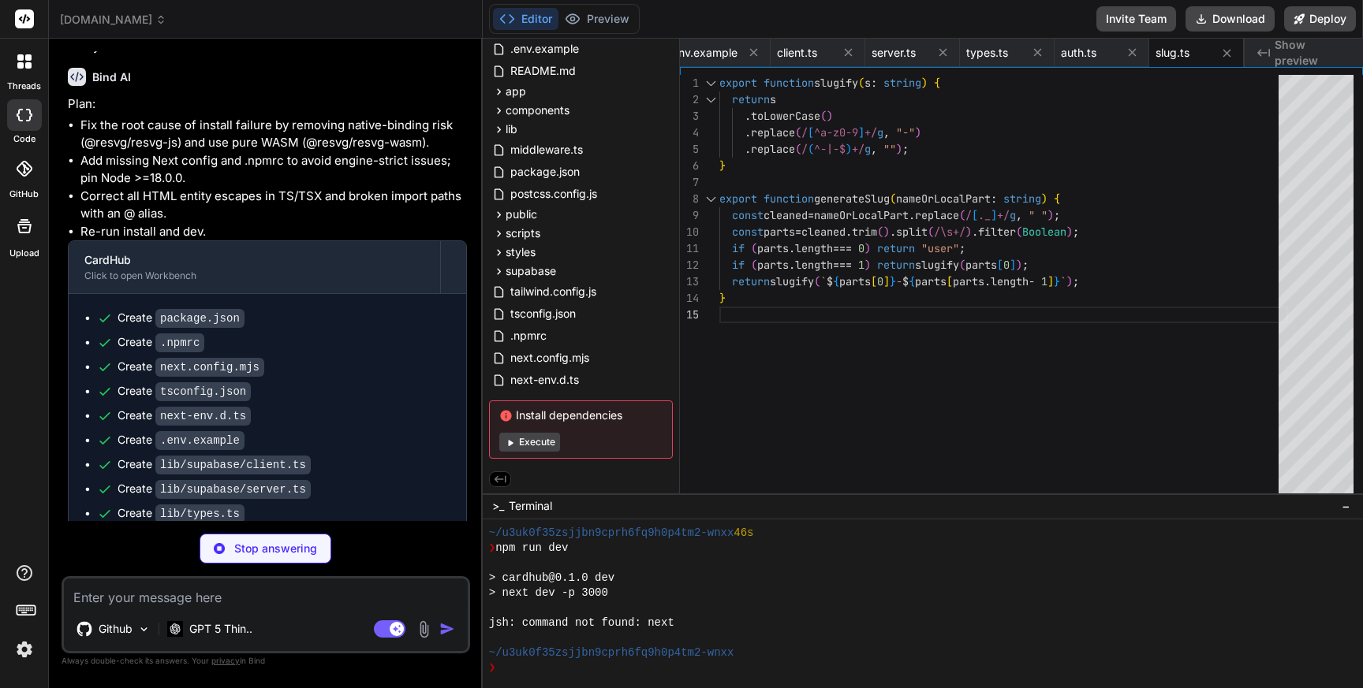
type textarea "x"
type textarea "secondary: hexToRgb(org.brand_secondary || "#64748b") }; }"
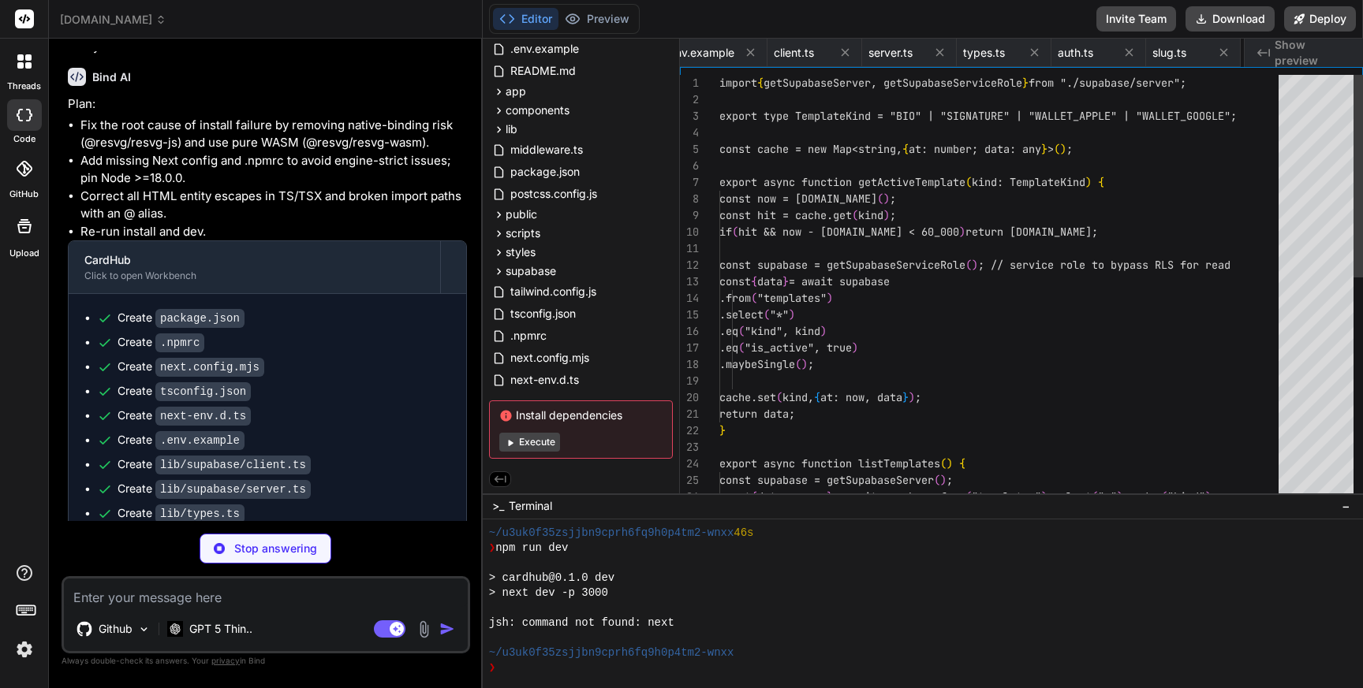
scroll to position [50, 0]
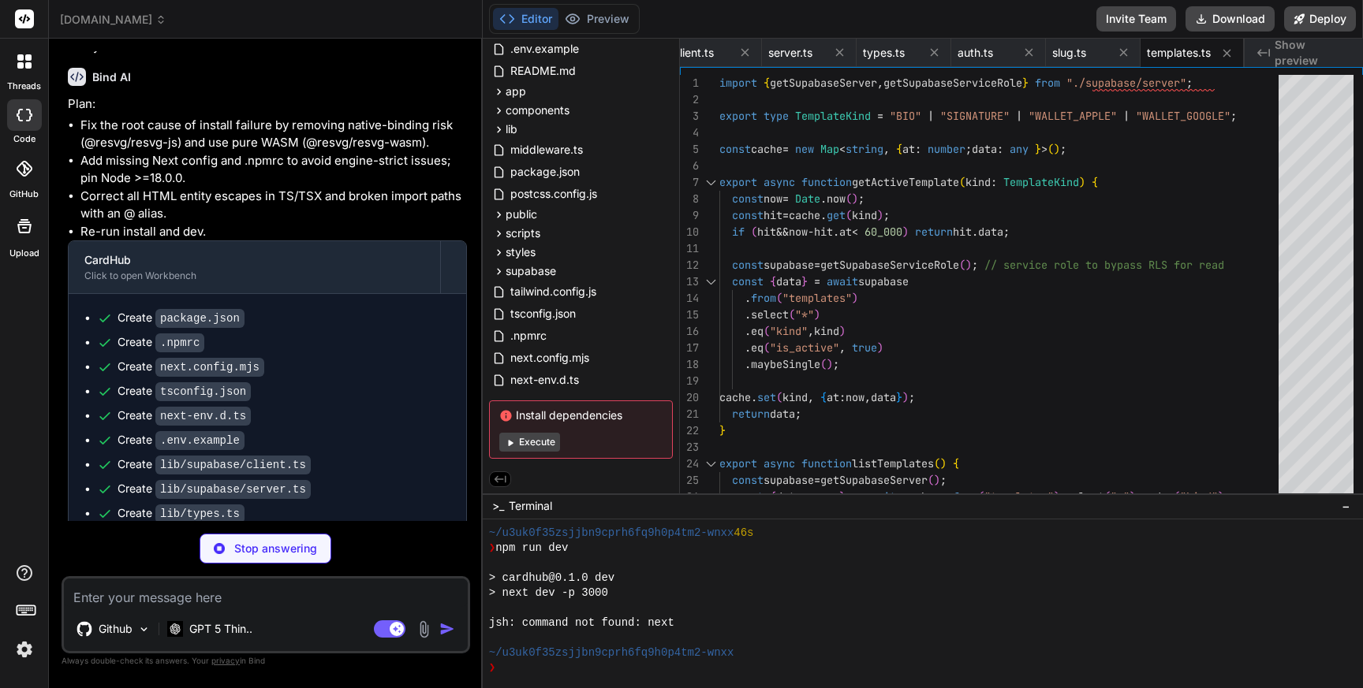
type textarea "x"
type textarea "import QRCode from "qrcode"; export async function qrDataURL(text: string) { re…"
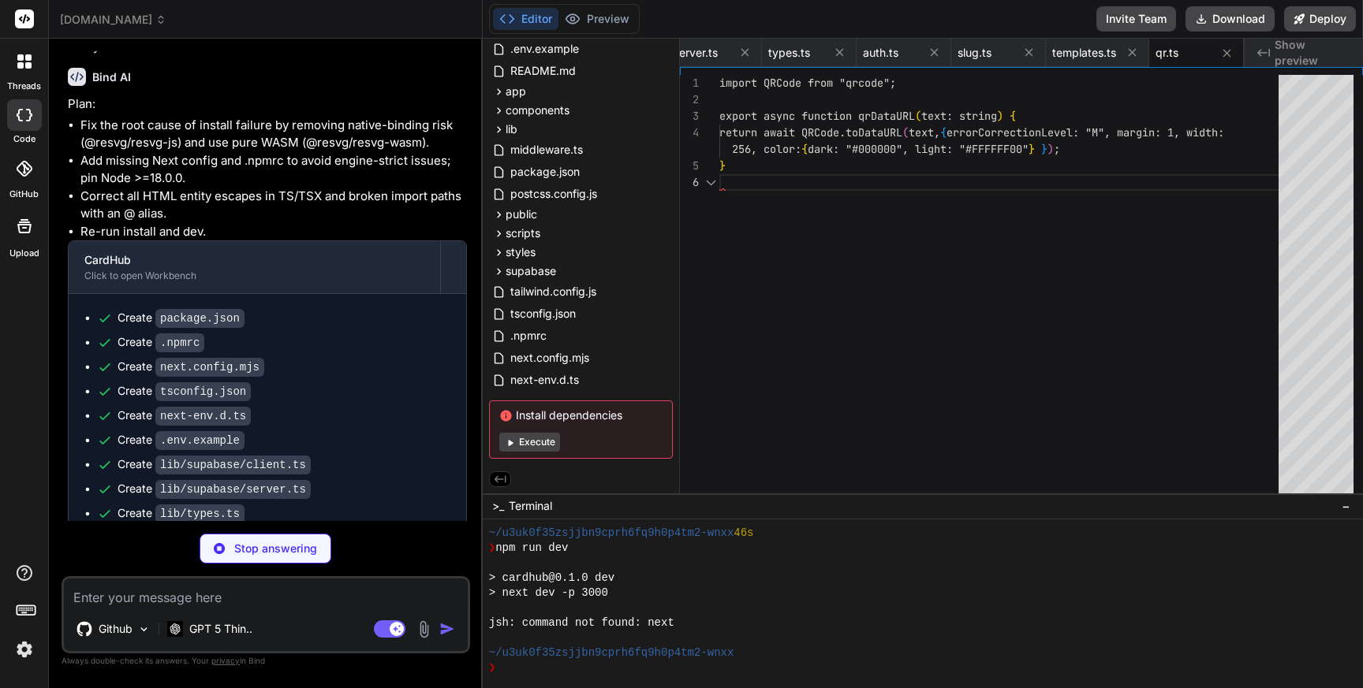
scroll to position [99, 0]
type textarea "x"
type textarea ""END:VCARD" ].filter(Boolean) as string[]; return lines.join("\r\n"); }"
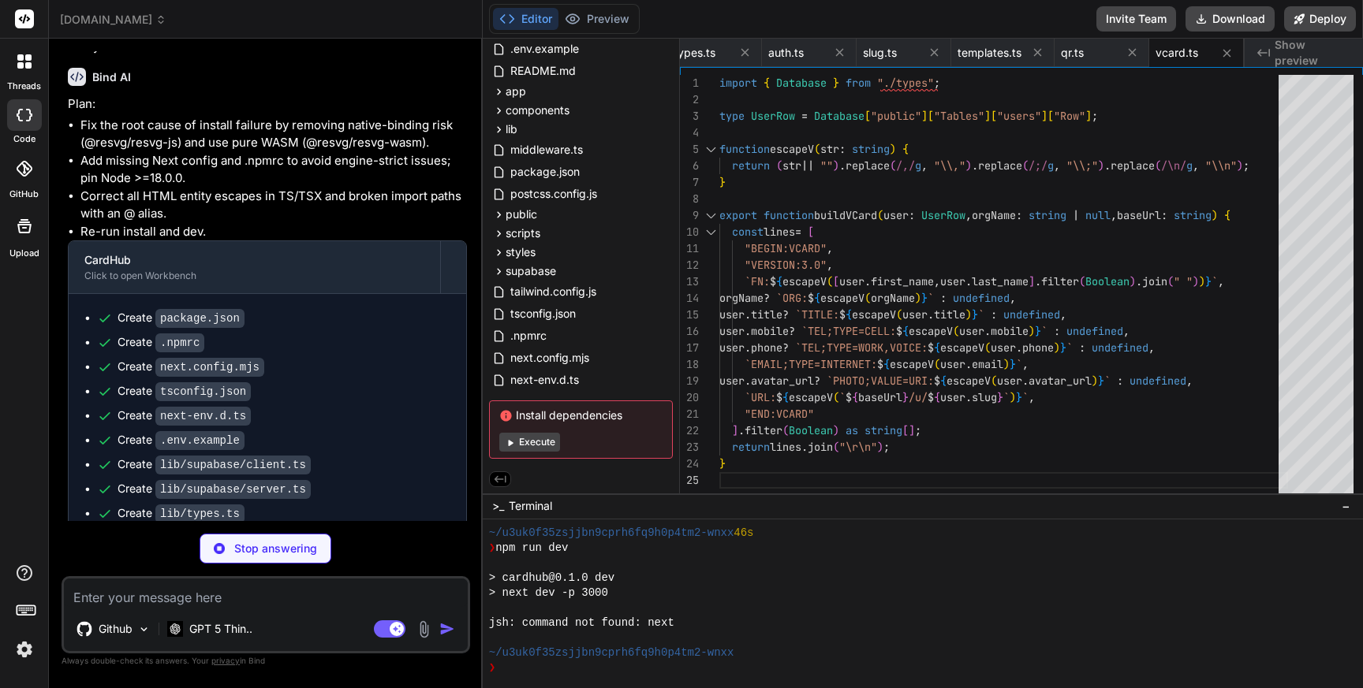
type textarea "x"
type textarea "}); const { Resvg } = await import("@resvg/resvg-wasm"); const resvg = new Resv…"
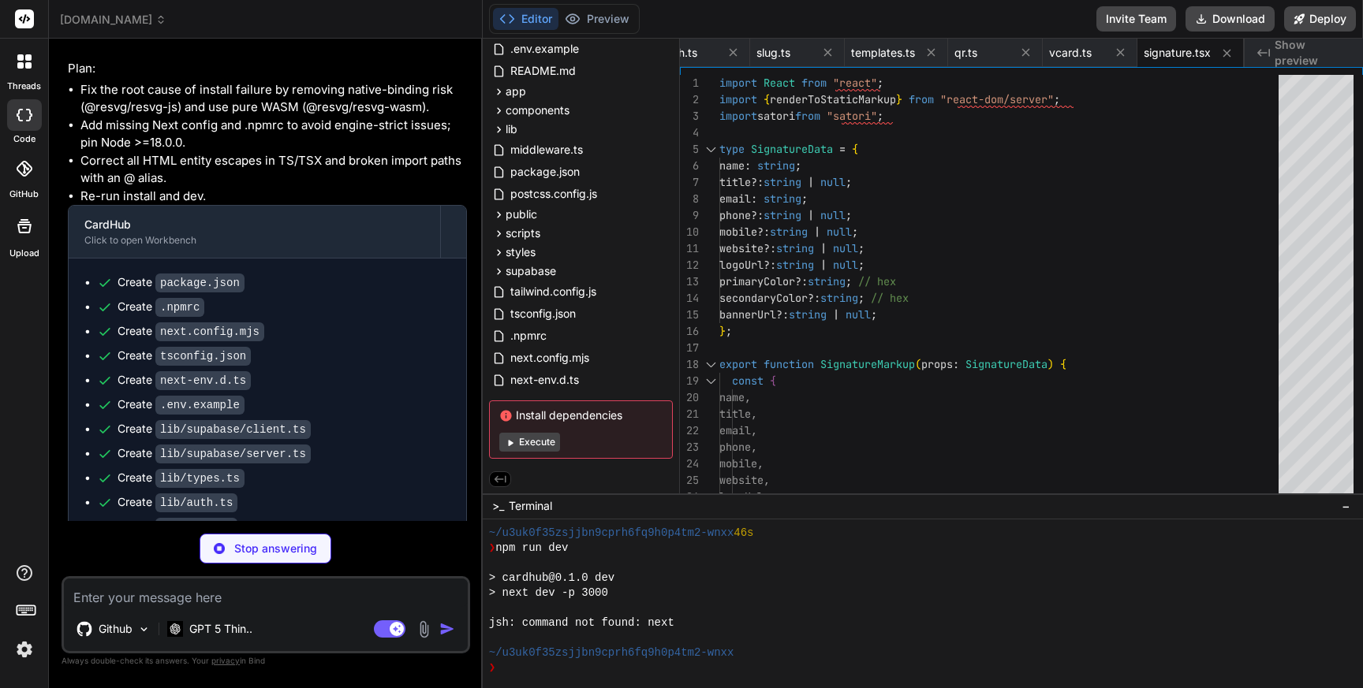
scroll to position [5964, 0]
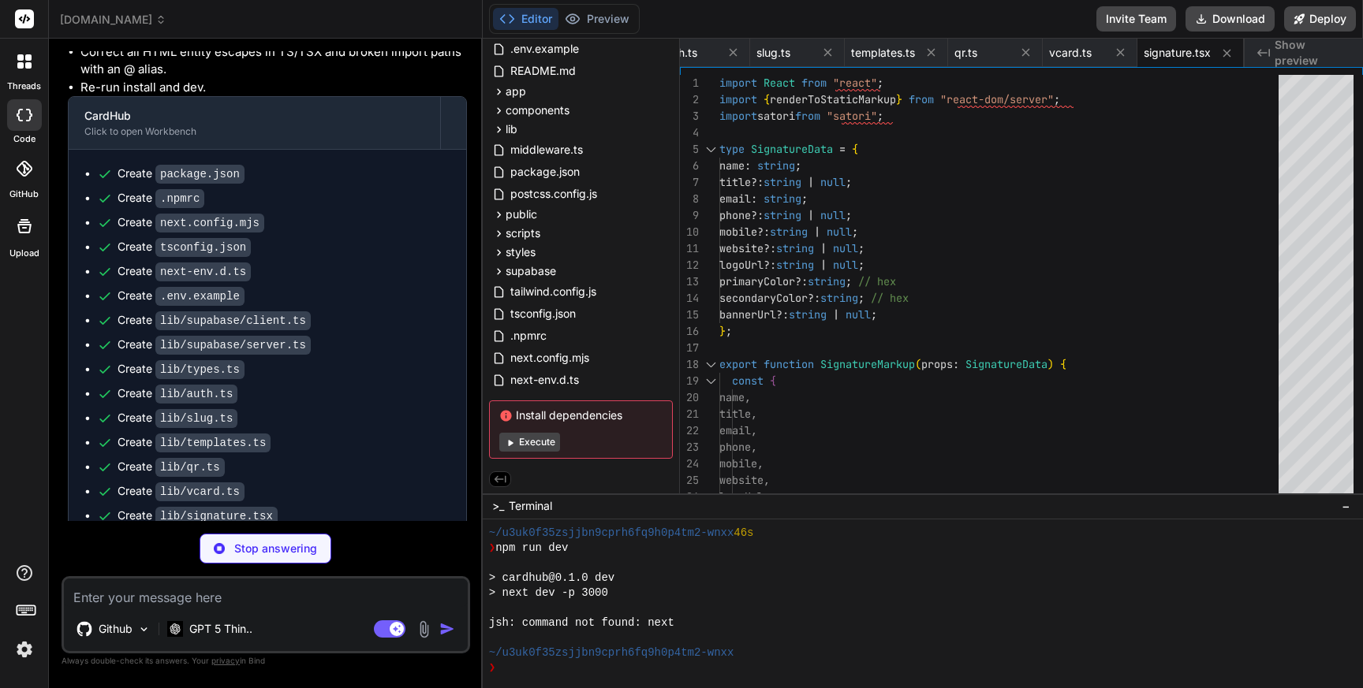
type textarea "x"
type textarea "return `rgb(${r}, ${g}, ${b})`; }"
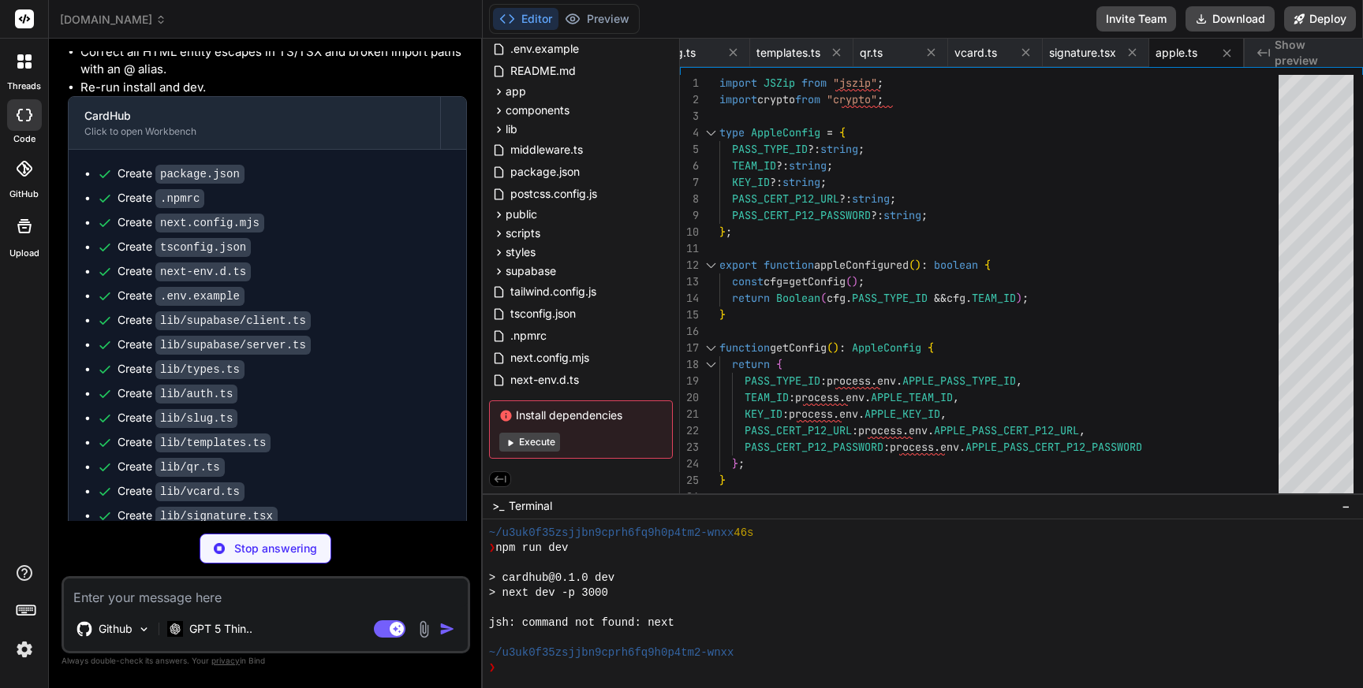
scroll to position [5988, 0]
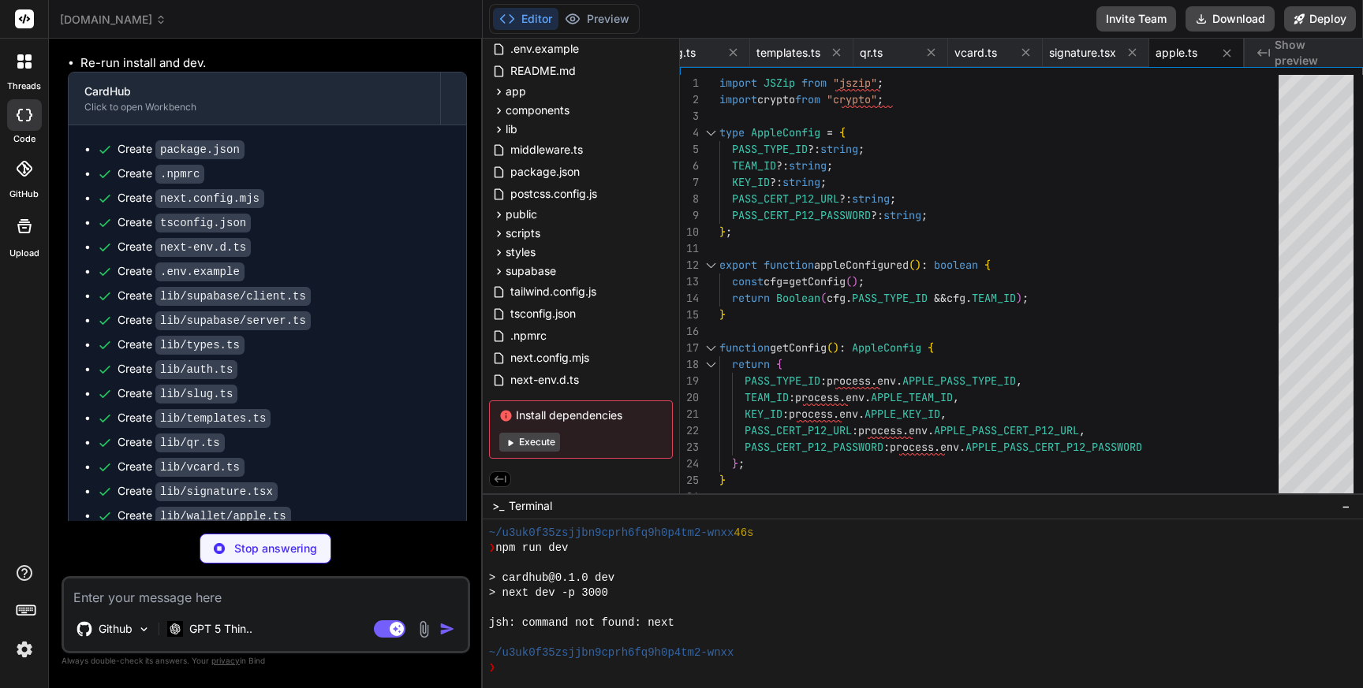
type textarea "x"
type textarea "} catch { return null; } }"
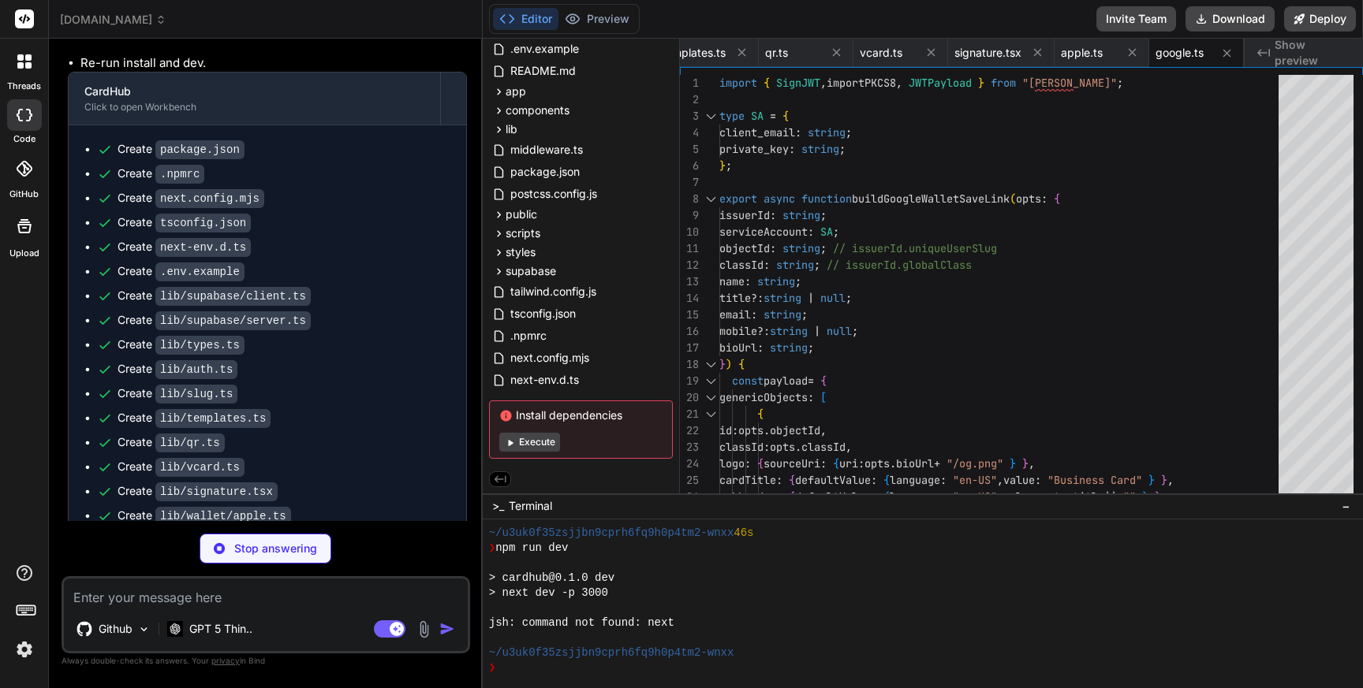
scroll to position [6012, 0]
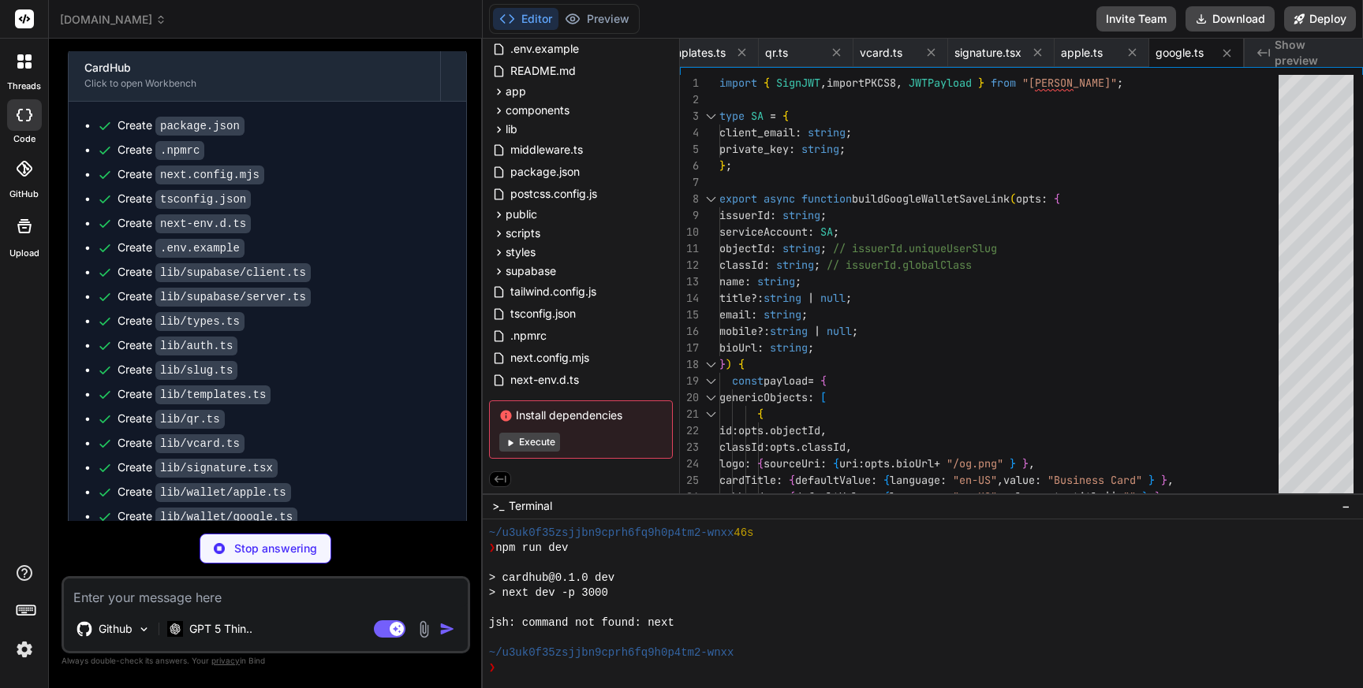
type textarea "x"
type textarea "if (!show) return null; return ( <div className="fixed bottom-4 left-1/2 z-50 -…"
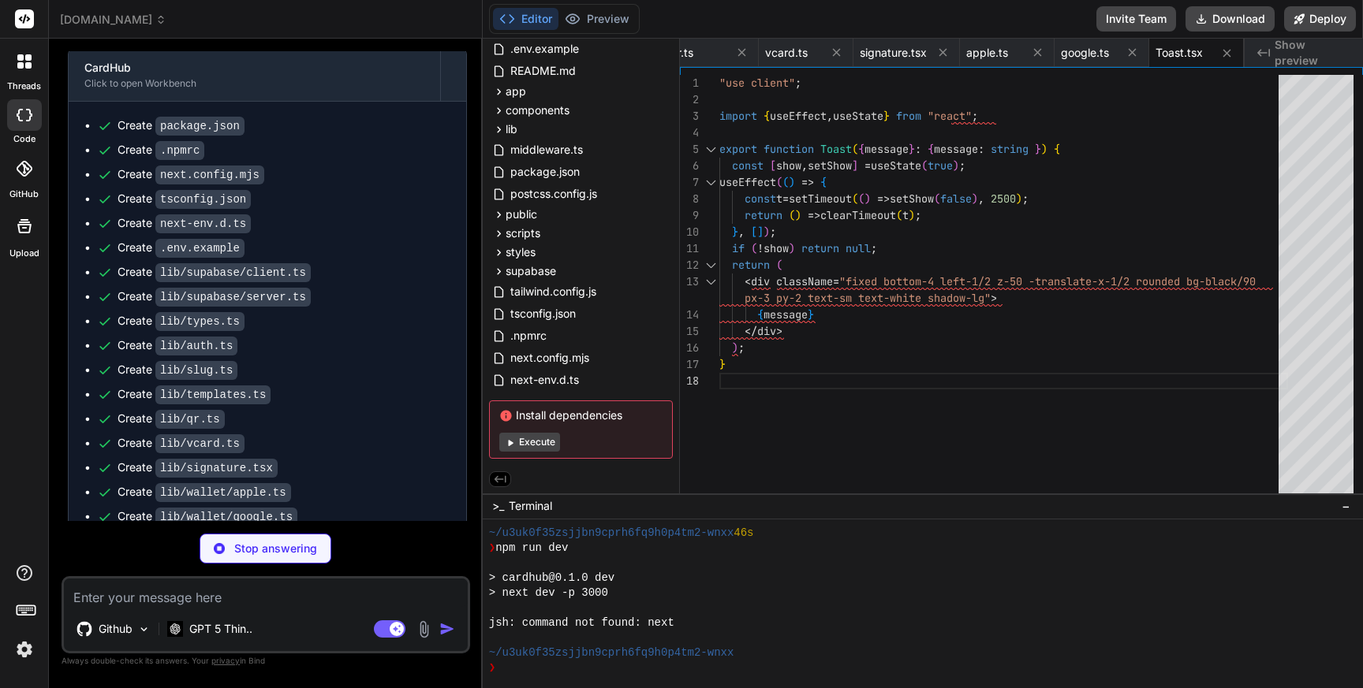
type textarea "x"
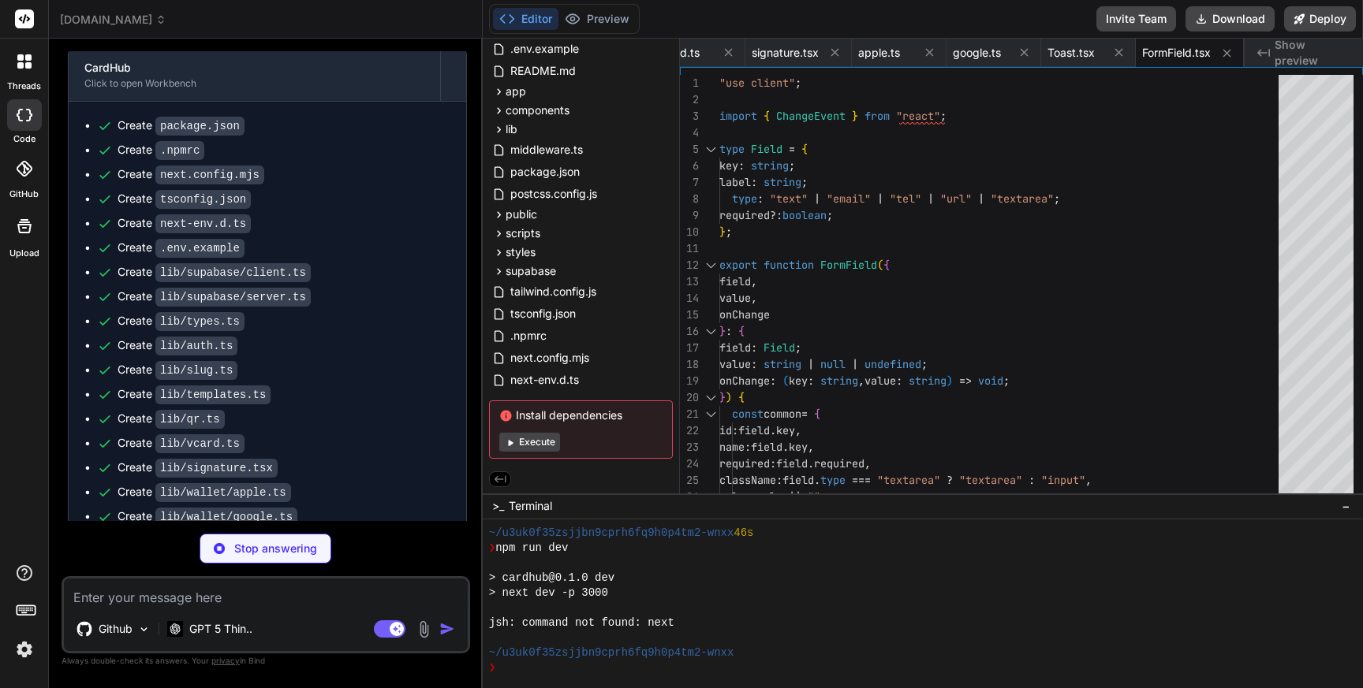
scroll to position [6060, 0]
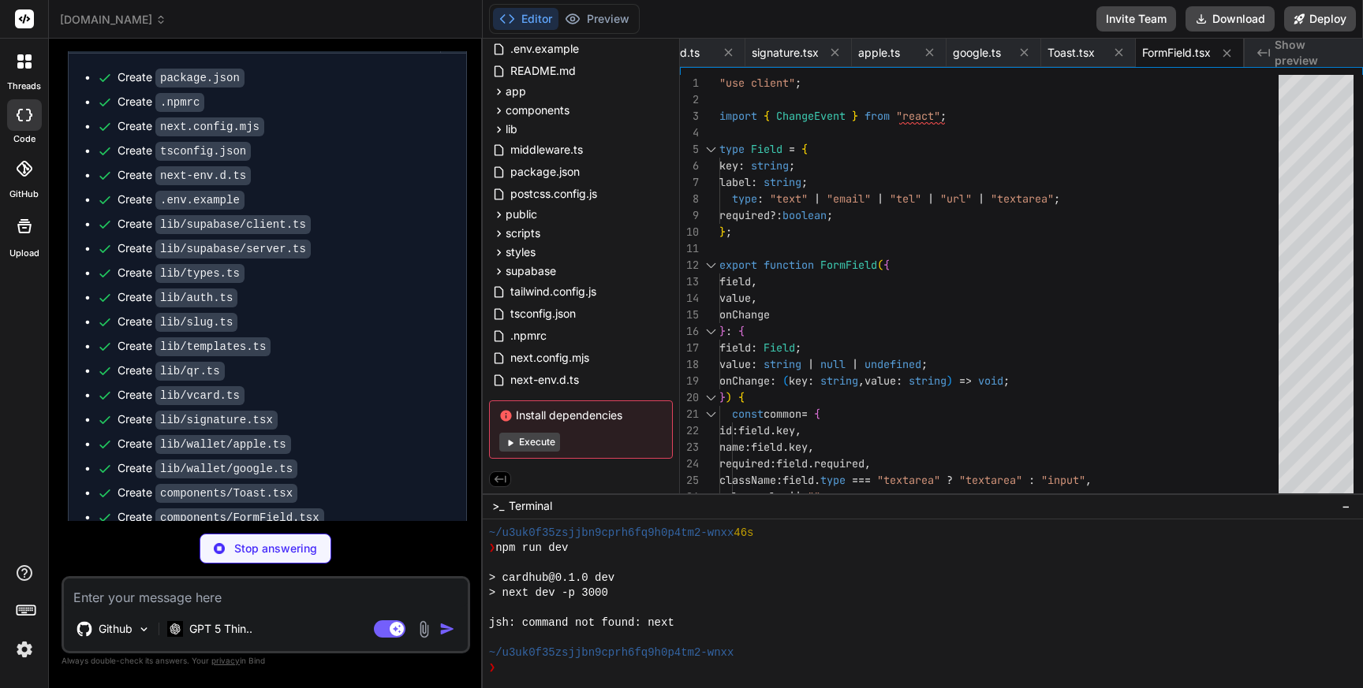
type textarea "x"
type textarea "</button> <p className="mt-1 text-xs text-slate-500">PNG/JPG up to 1.5MB. Cropp…"
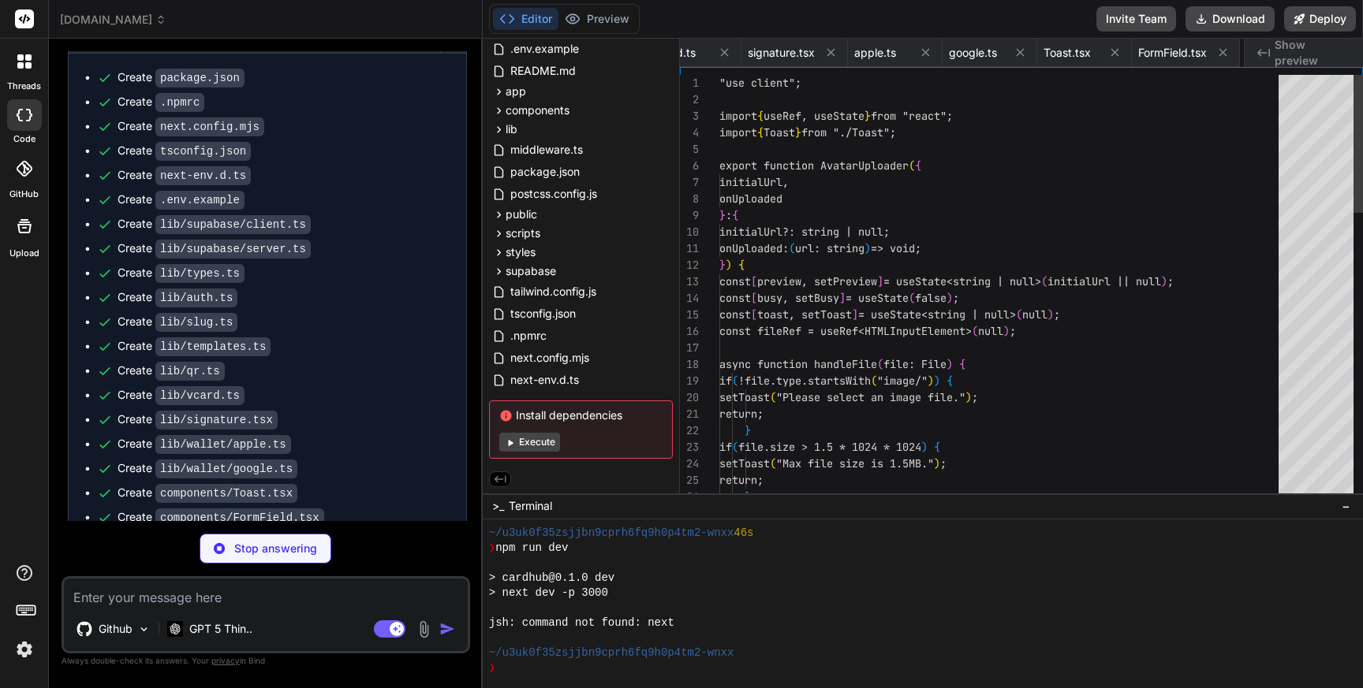
scroll to position [0, 1486]
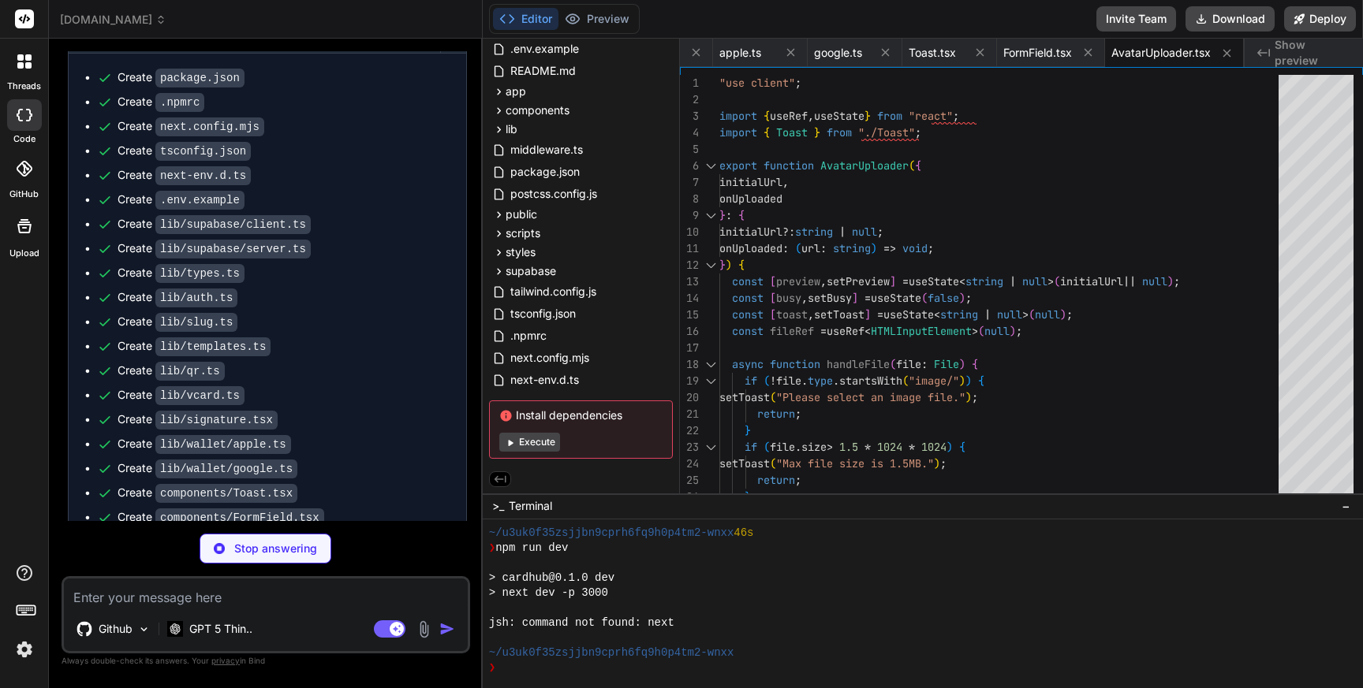
type textarea "x"
type textarea "png</div> : null} {toast ? <Toast message={toast} /> : null} </div> ); }"
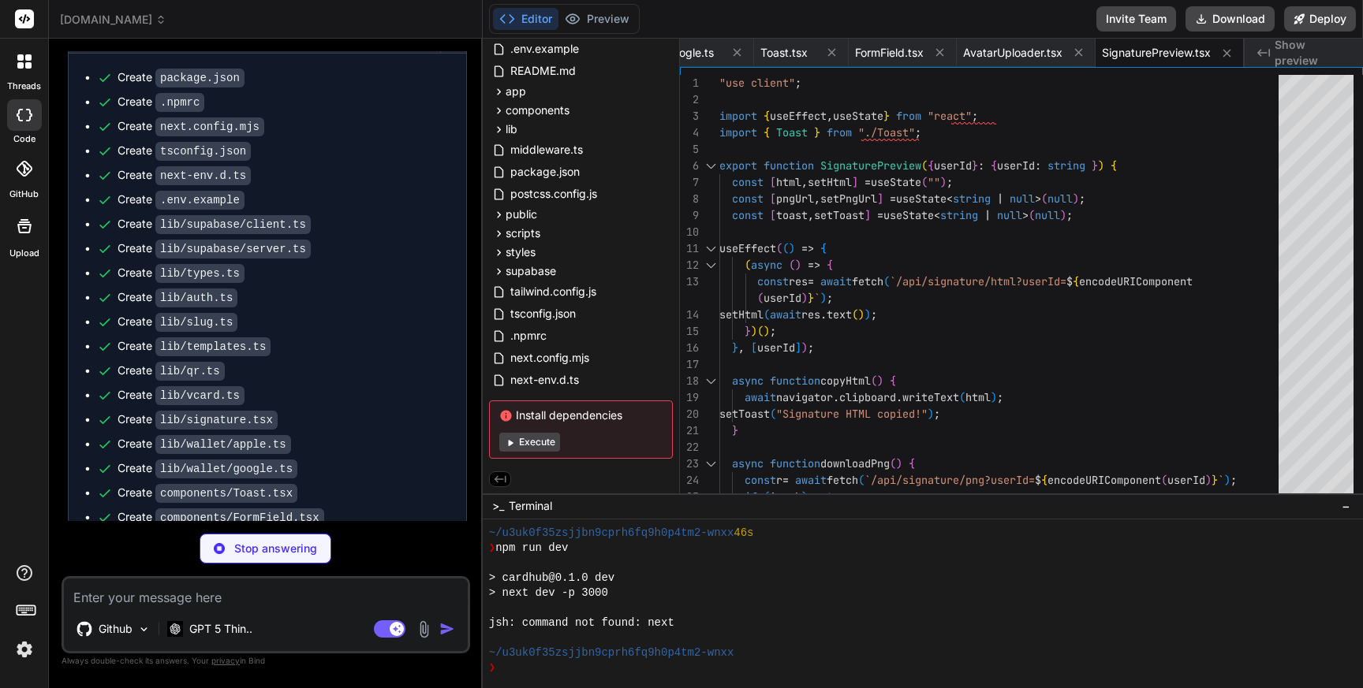
scroll to position [6108, 0]
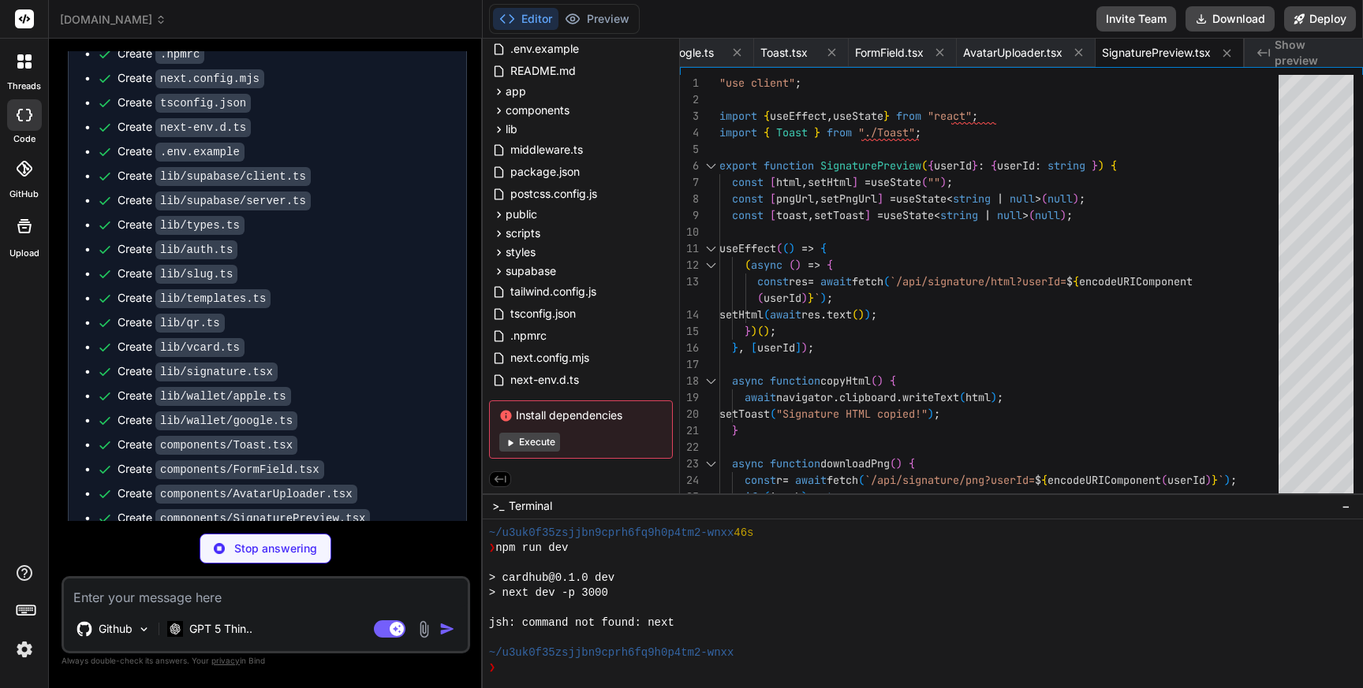
type textarea "x"
type textarea "</div> </div> ); }"
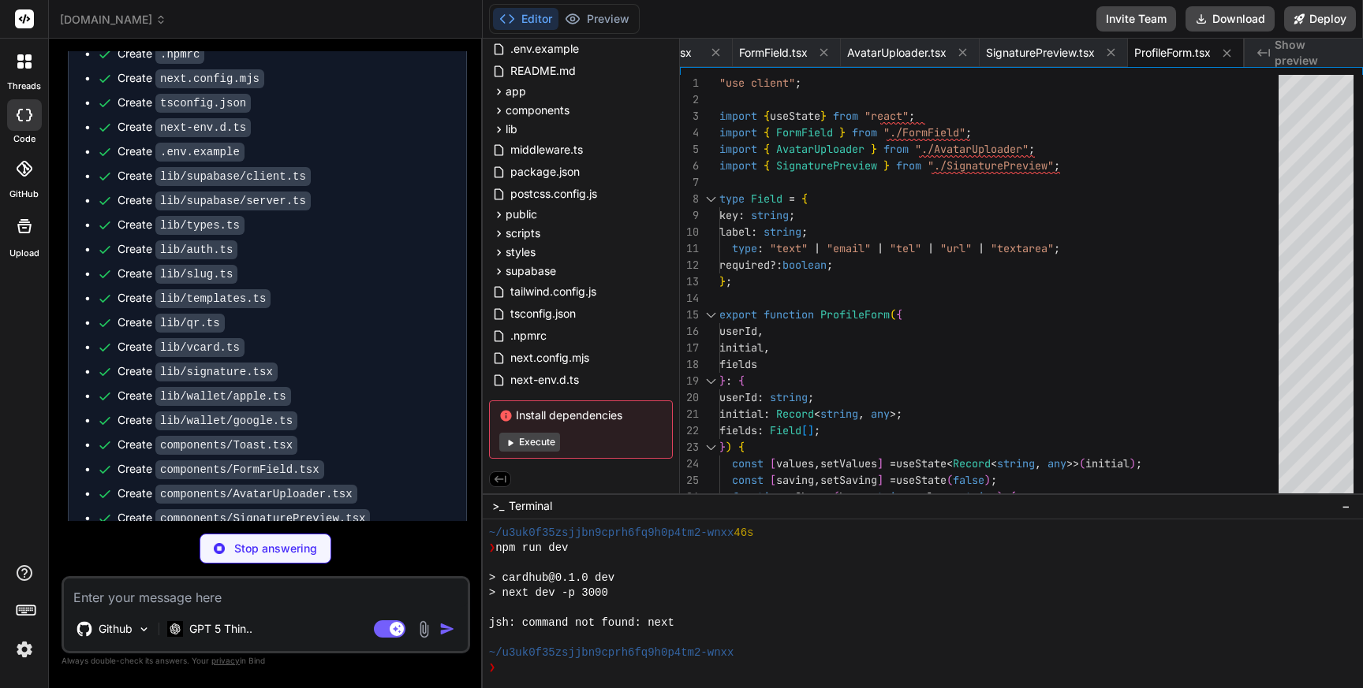
type textarea "x"
type textarea "<button className="btn btn-primary" onClick={save}> Save </button> </div> </div…"
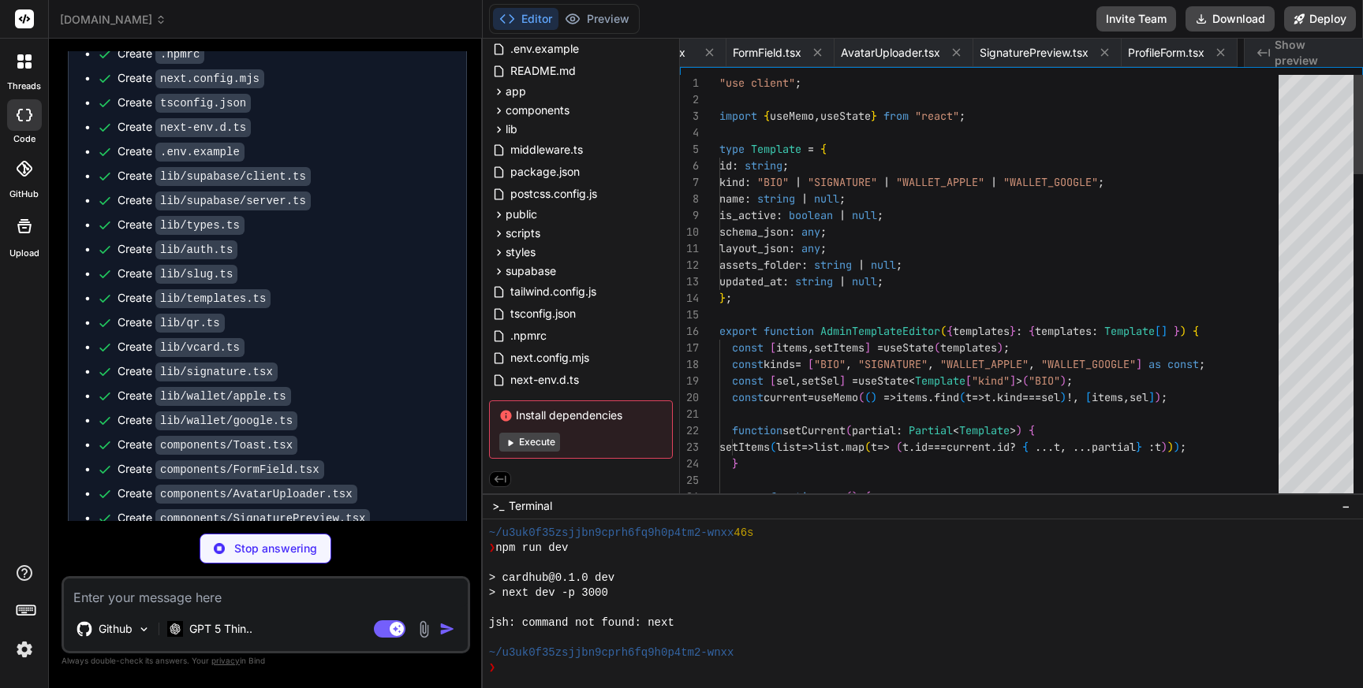
scroll to position [0, 1910]
type textarea "x"
type textarea "}"
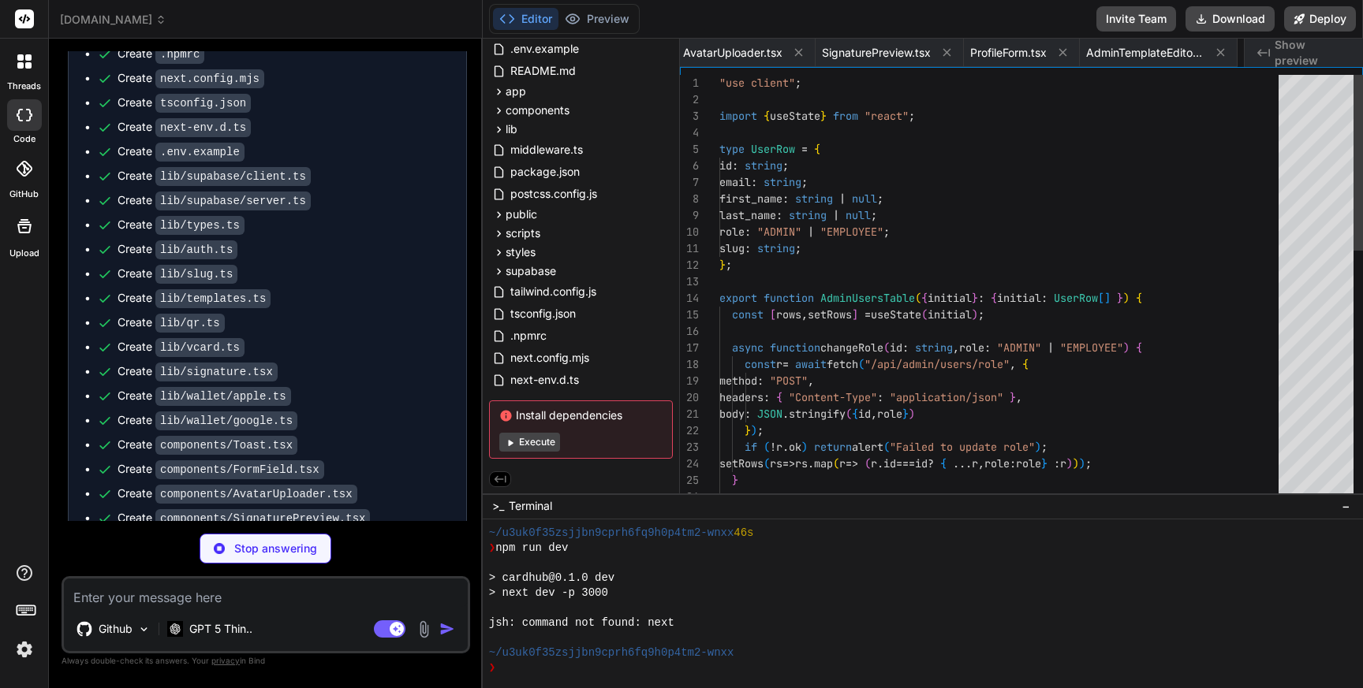
scroll to position [0, 2059]
type textarea "x"
type textarea "export const config = { matcher: ["/me", "/admin/:path*"] };"
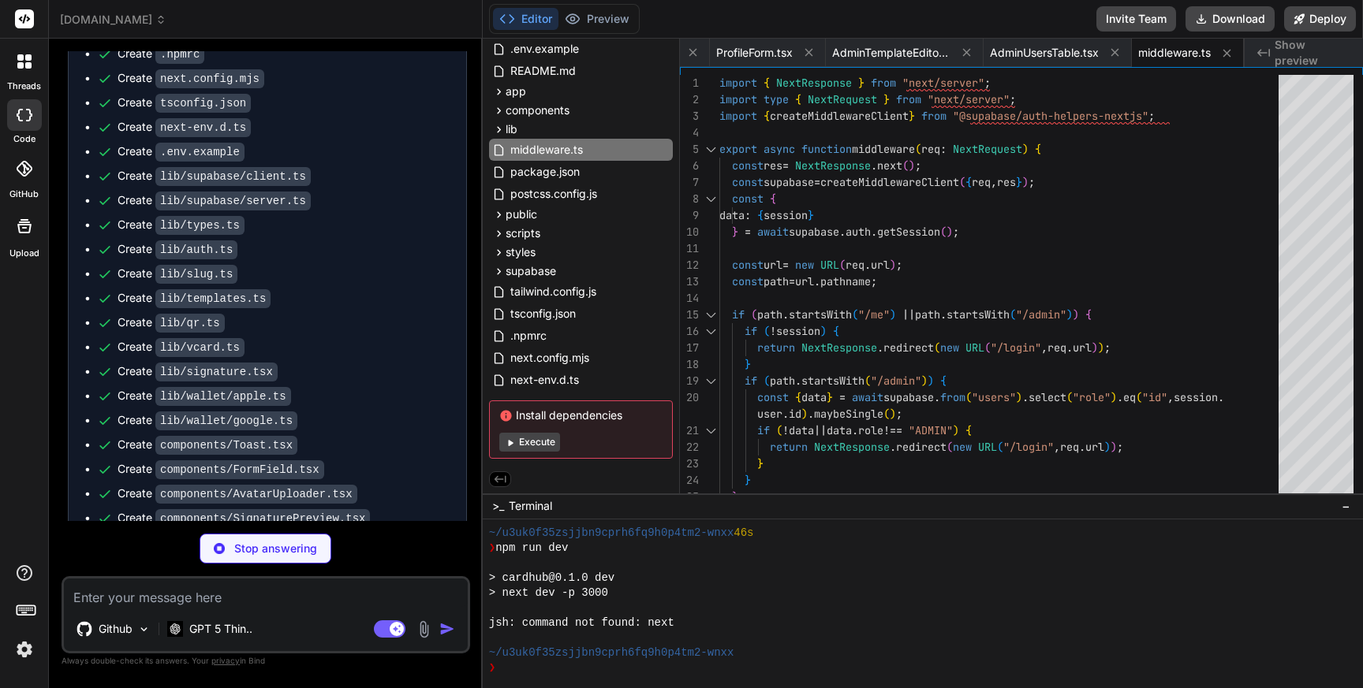
scroll to position [6205, 0]
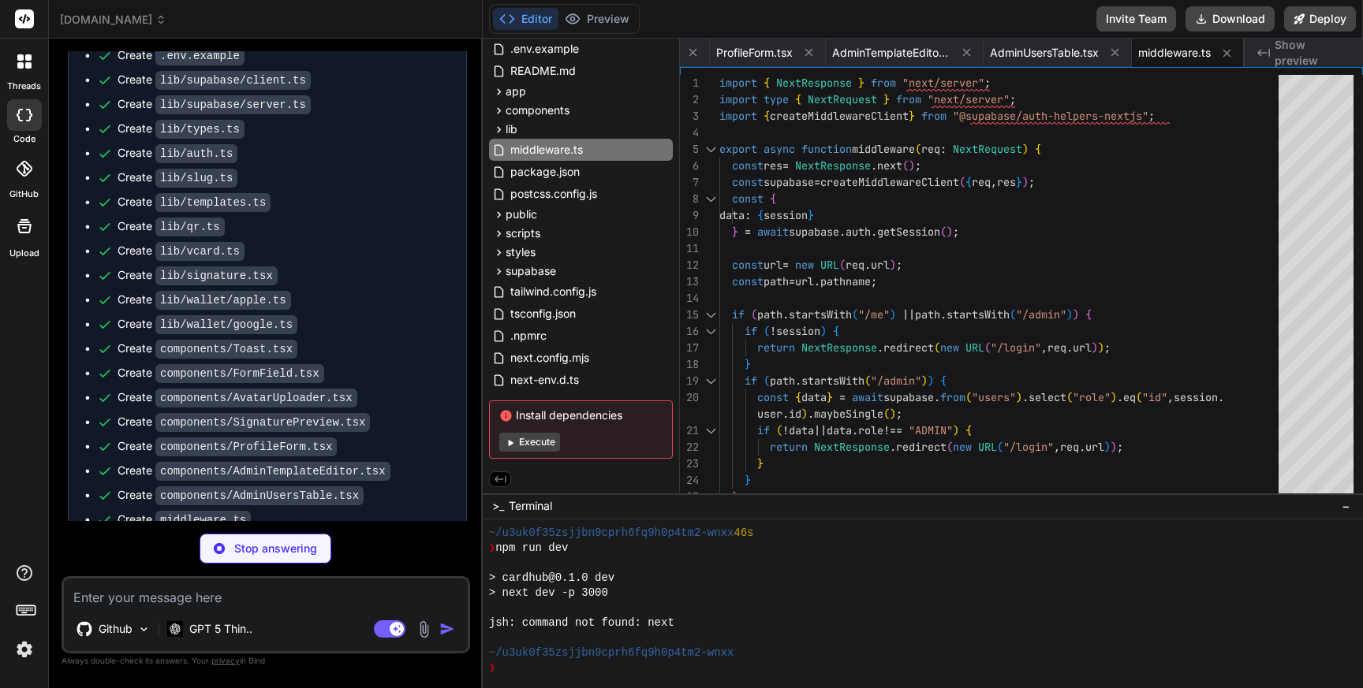
type textarea "x"
type textarea "by CardHub (internal)</footer> </body> </html> ); }"
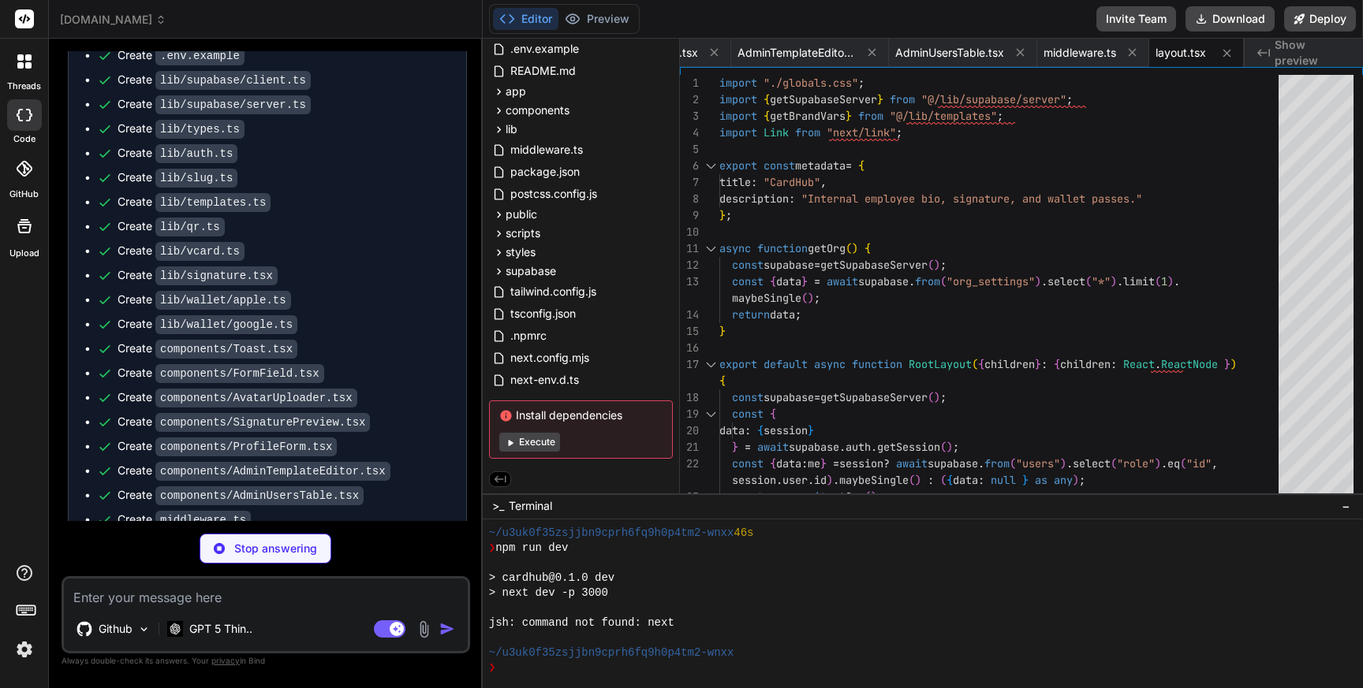
type textarea "x"
type textarea "}"
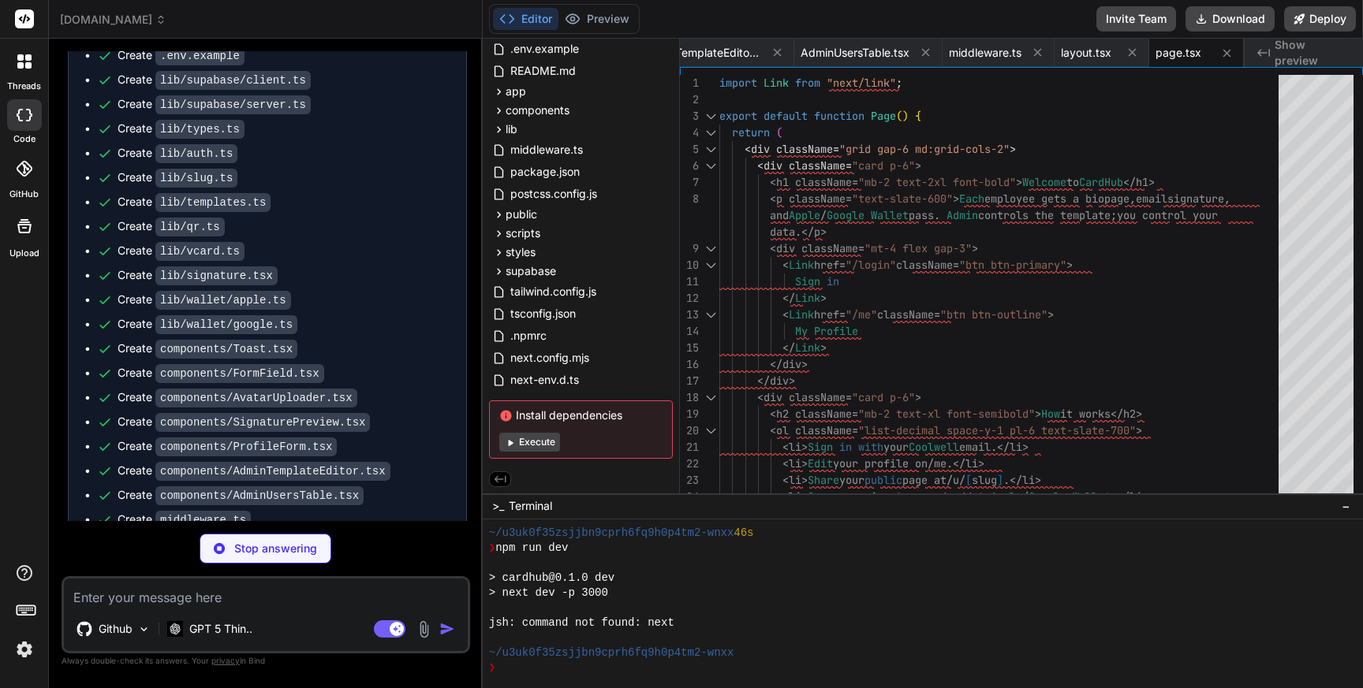
type textarea "x"
type textarea "{sent ? "Magic link sent" : "Send magic link"} </button> <p className="mt-3 tex…"
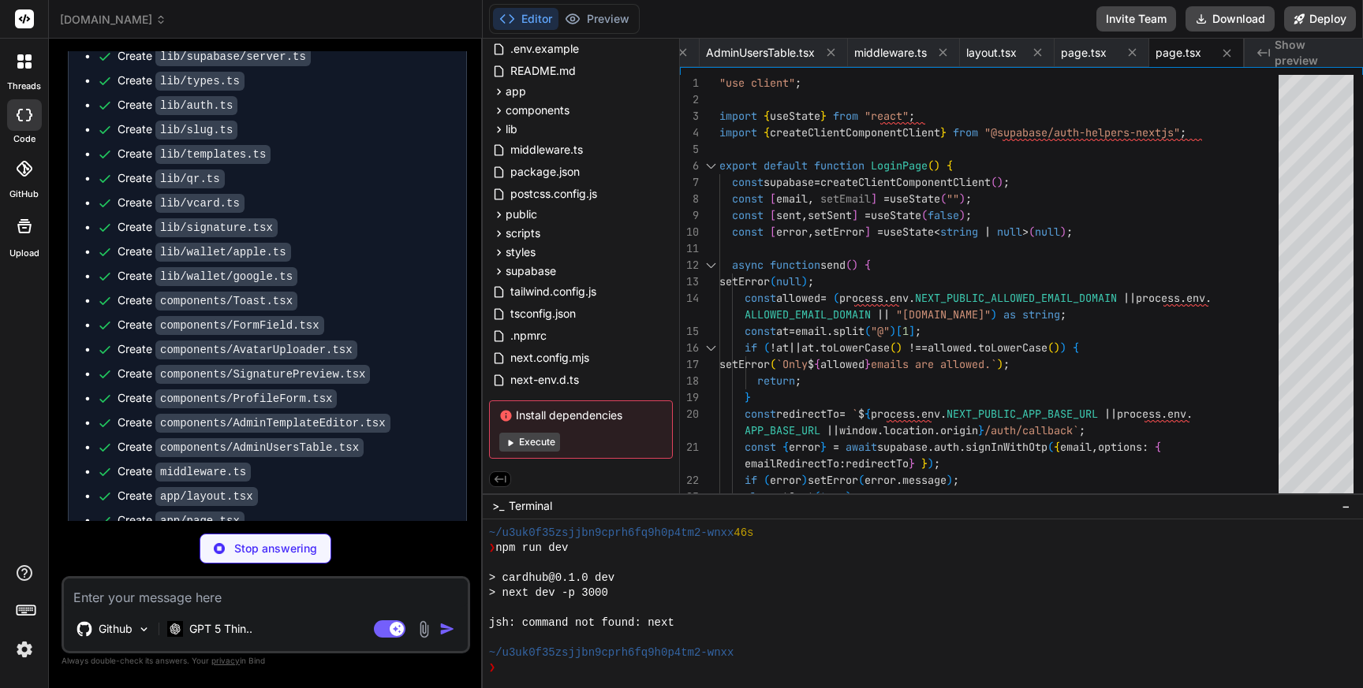
scroll to position [6277, 0]
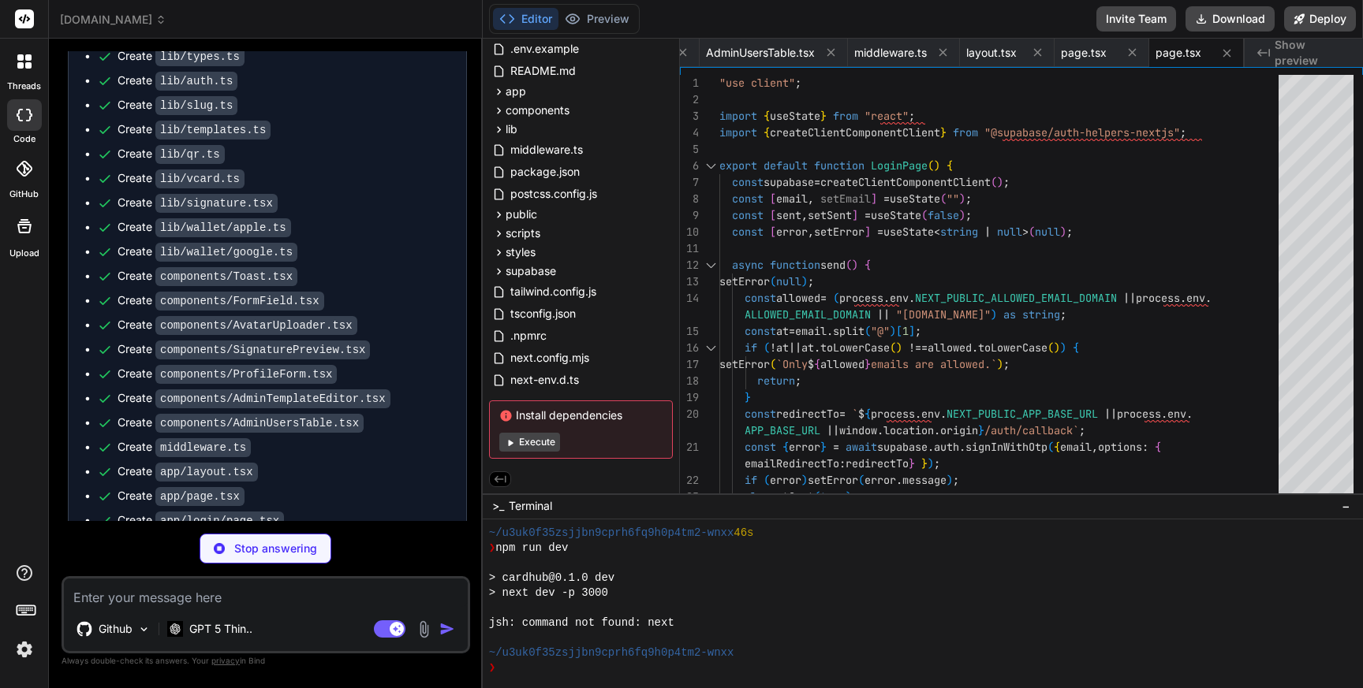
type textarea "x"
type textarea "await supabase.auth.exchangeCodeForSession(code); await ensureUserRecord(); ret…"
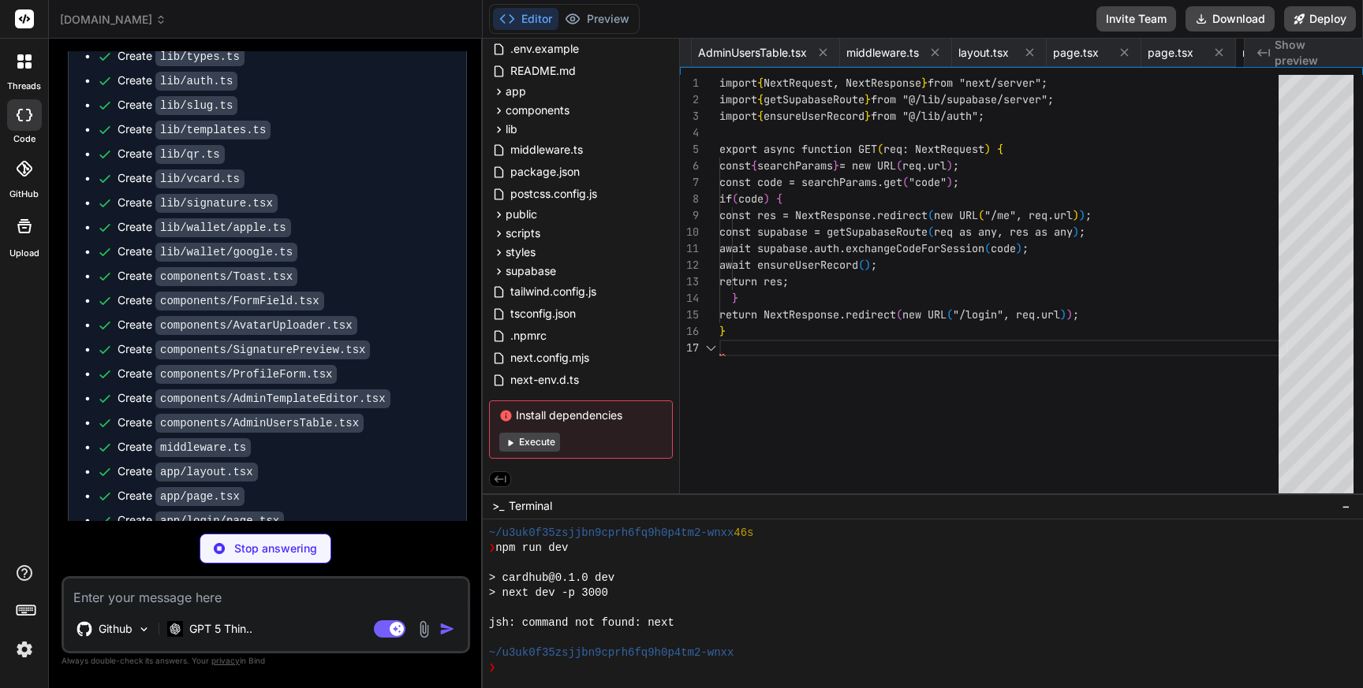
scroll to position [99, 0]
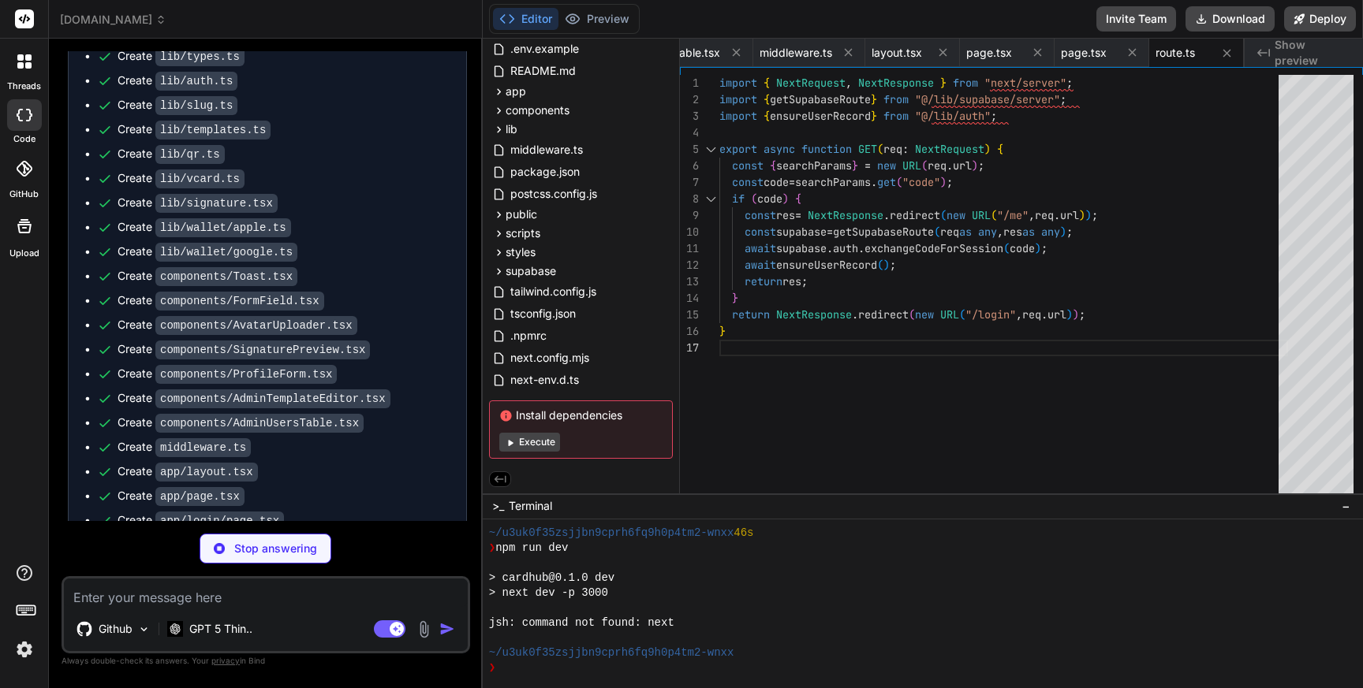
type textarea "x"
type textarea "); }"
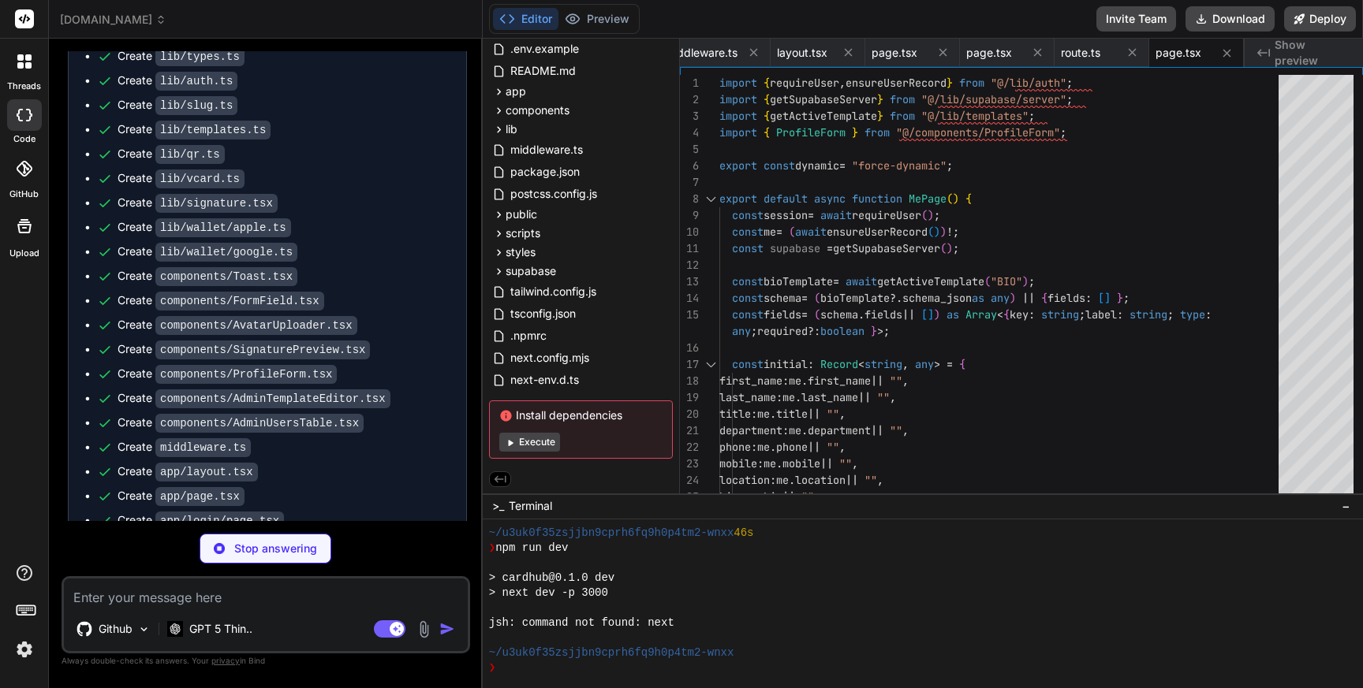
type textarea "x"
type textarea "</div> </div> <div className="text-center text-xs text-slate-500">Powered by Ca…"
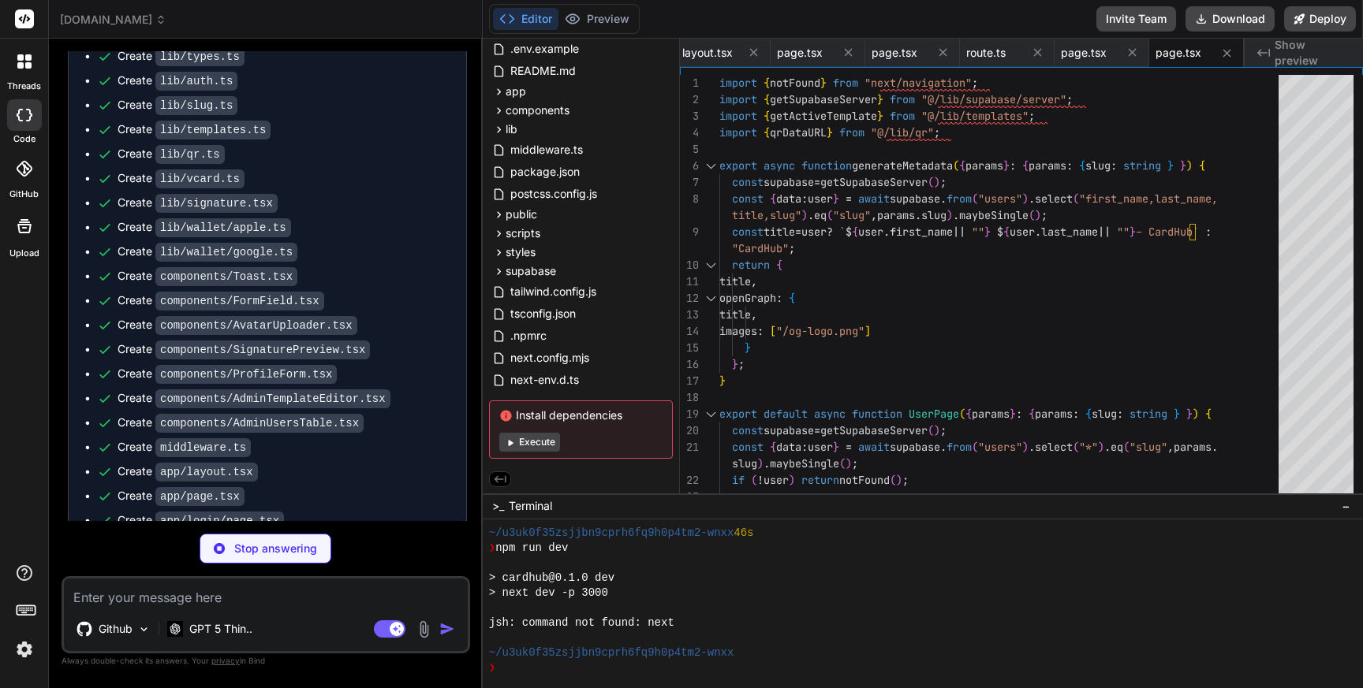
type textarea "x"
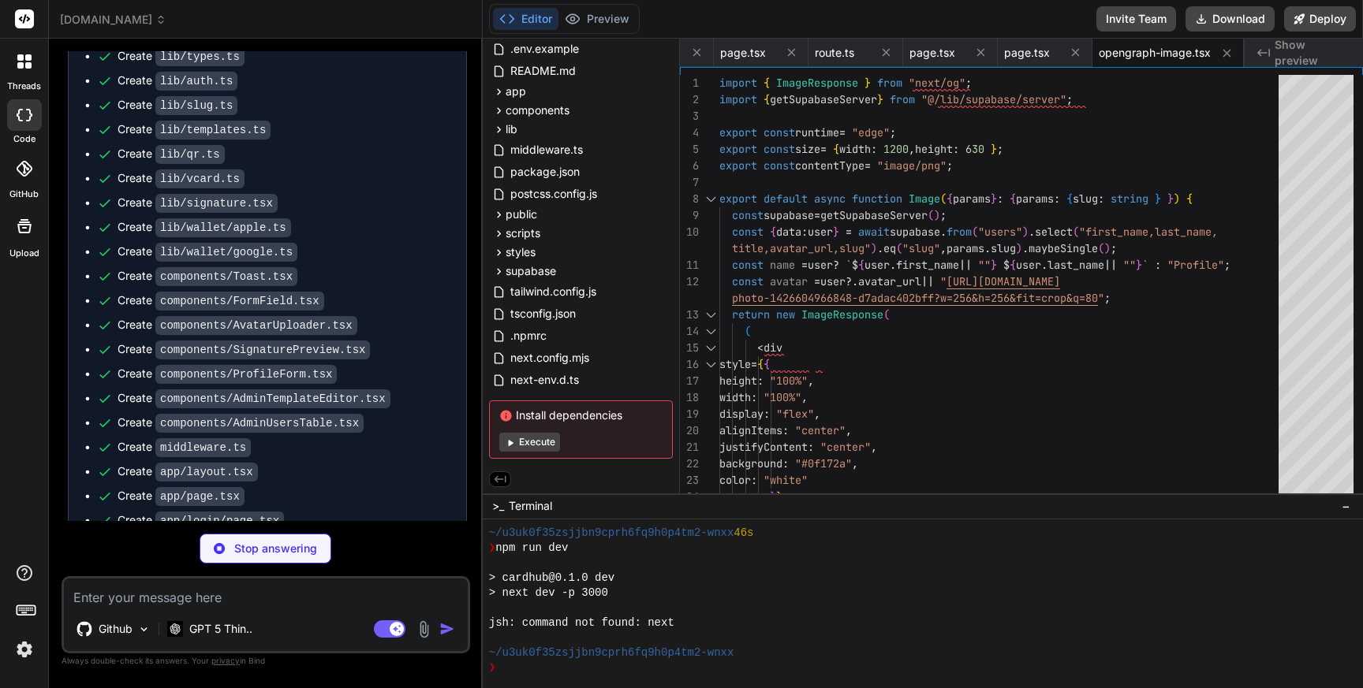
type textarea "x"
type textarea "<AdminTemplateEditor templates={templates as any} /> </div> ); }"
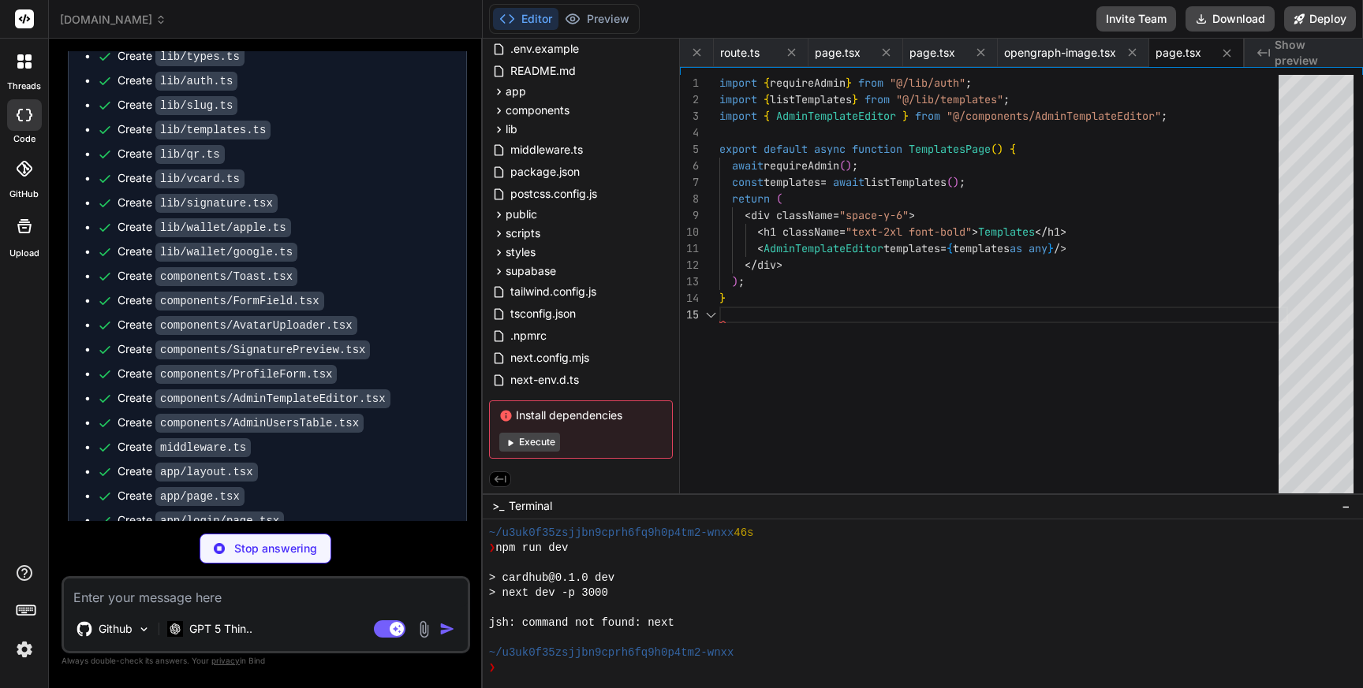
scroll to position [66, 0]
type textarea "x"
type textarea "<div className="space-y-6"> <h1 className="text-2xl font-bold">Users</h1> <Admi…"
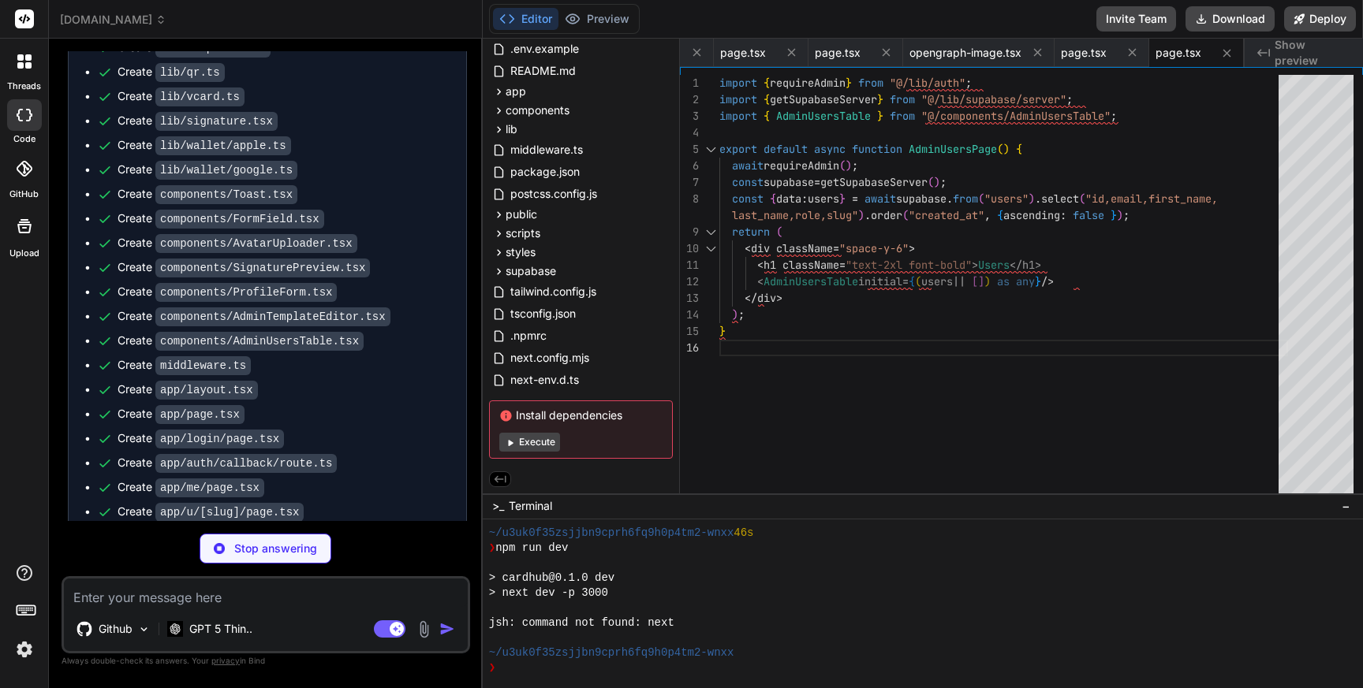
scroll to position [6421, 0]
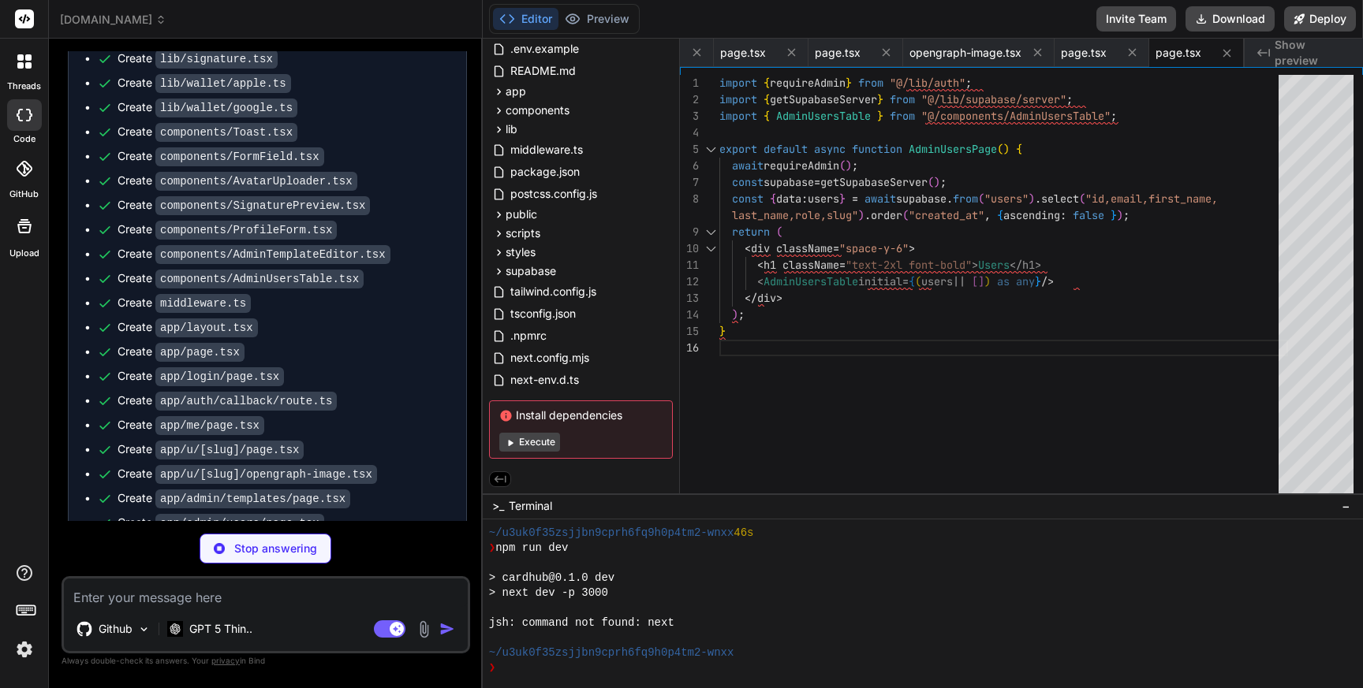
type textarea "x"
type textarea "primaryColor: org.data?.brand_primary || "#0f172a", secondaryColor: org.data?.b…"
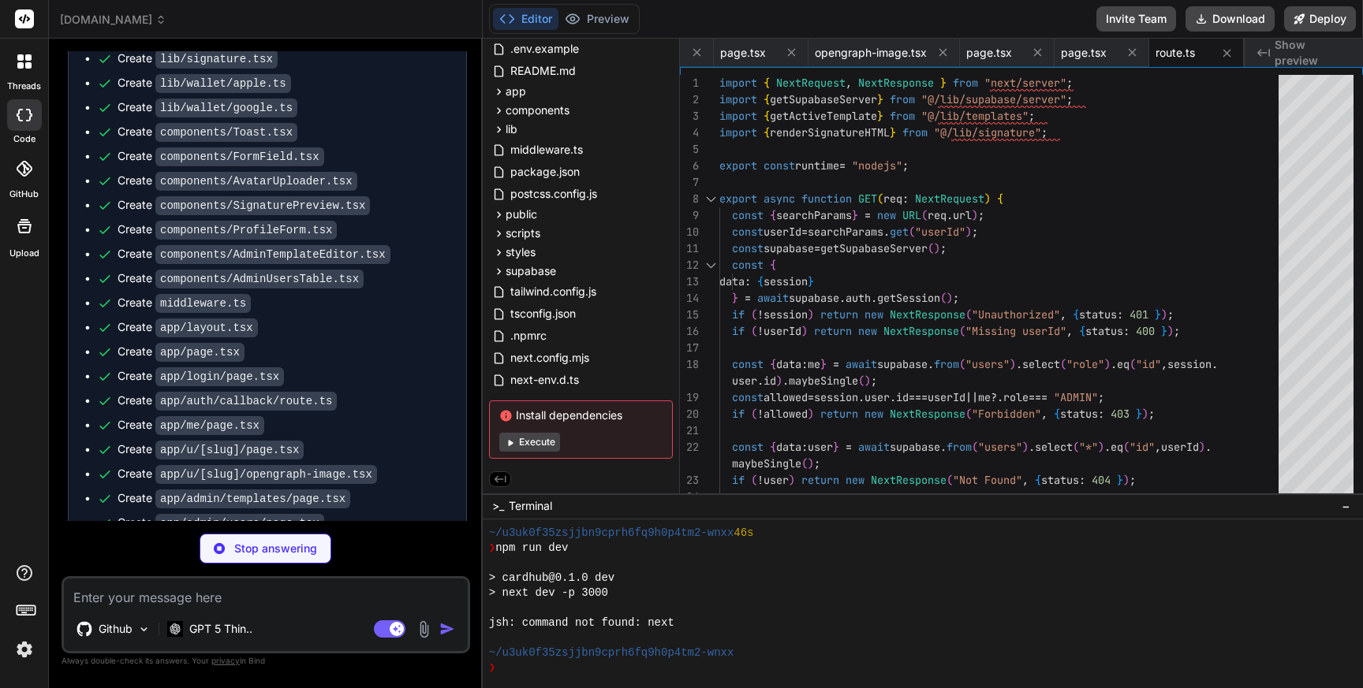
scroll to position [6445, 0]
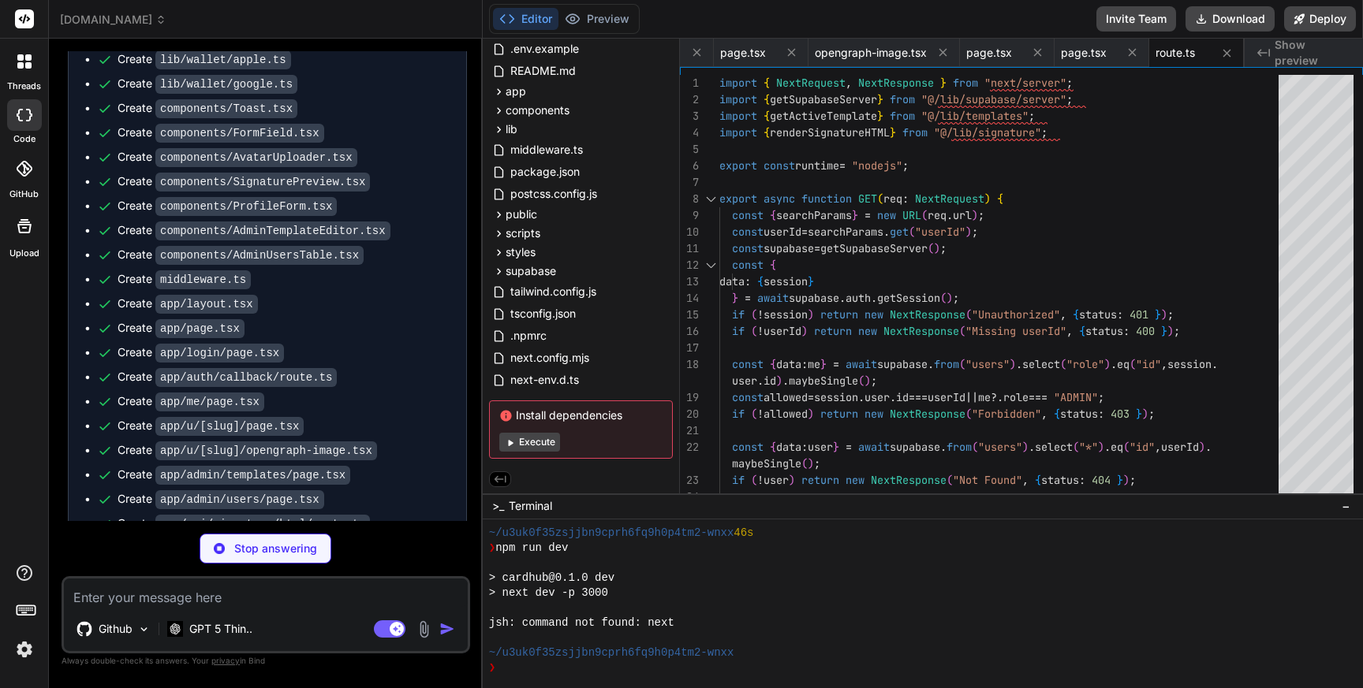
type textarea "x"
type textarea "}); }"
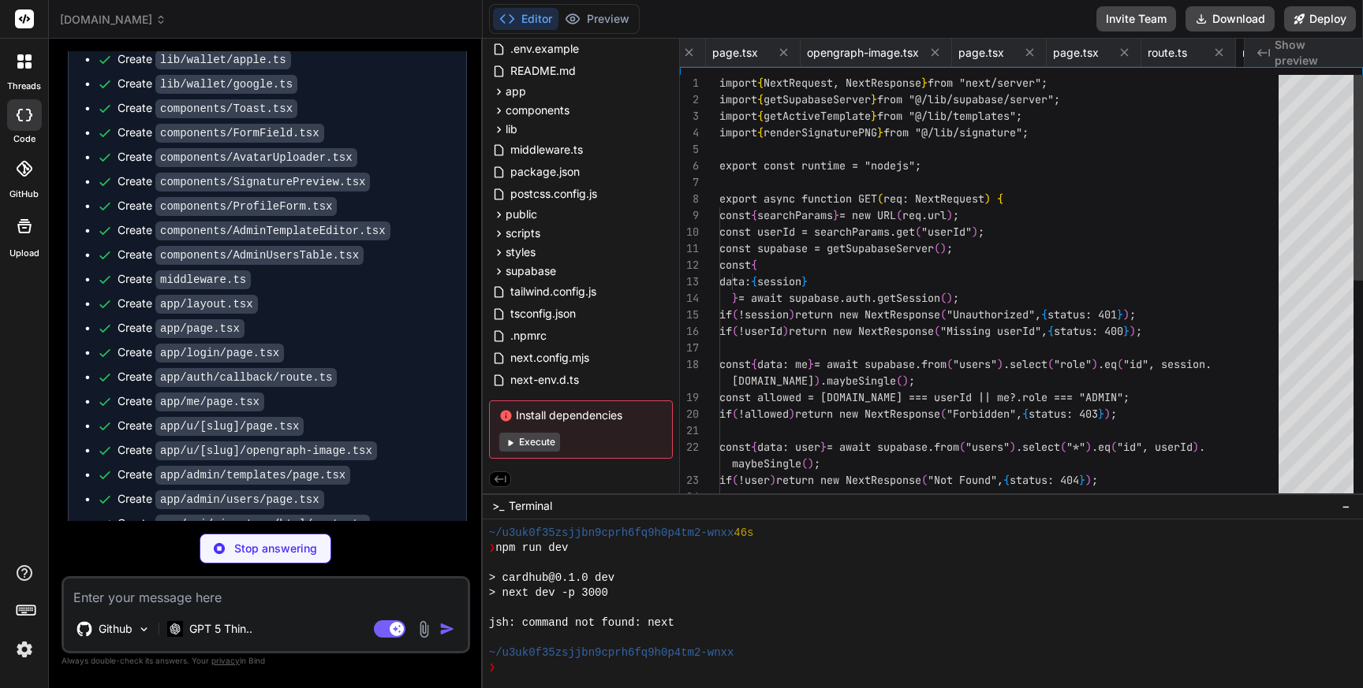
scroll to position [49, 0]
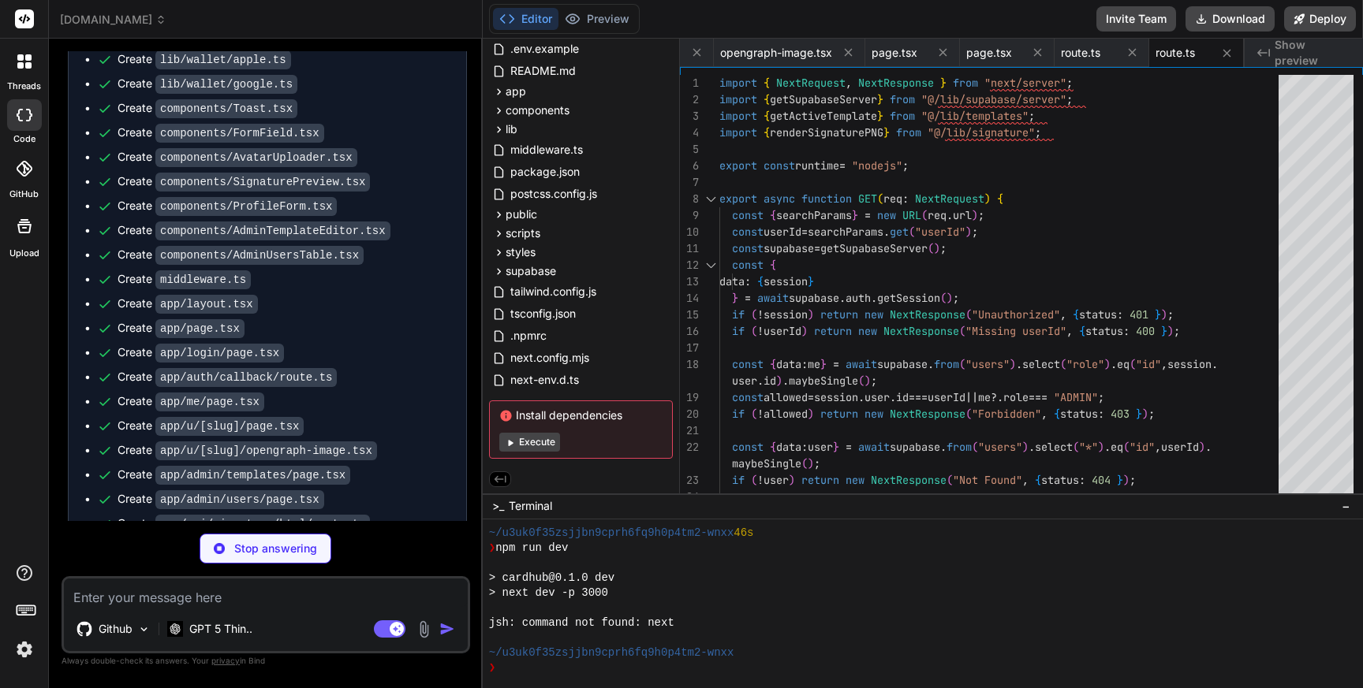
type textarea "x"
type textarea "const res = new NextResponse(pass, { headers: { "Content-Type": "application/vn…"
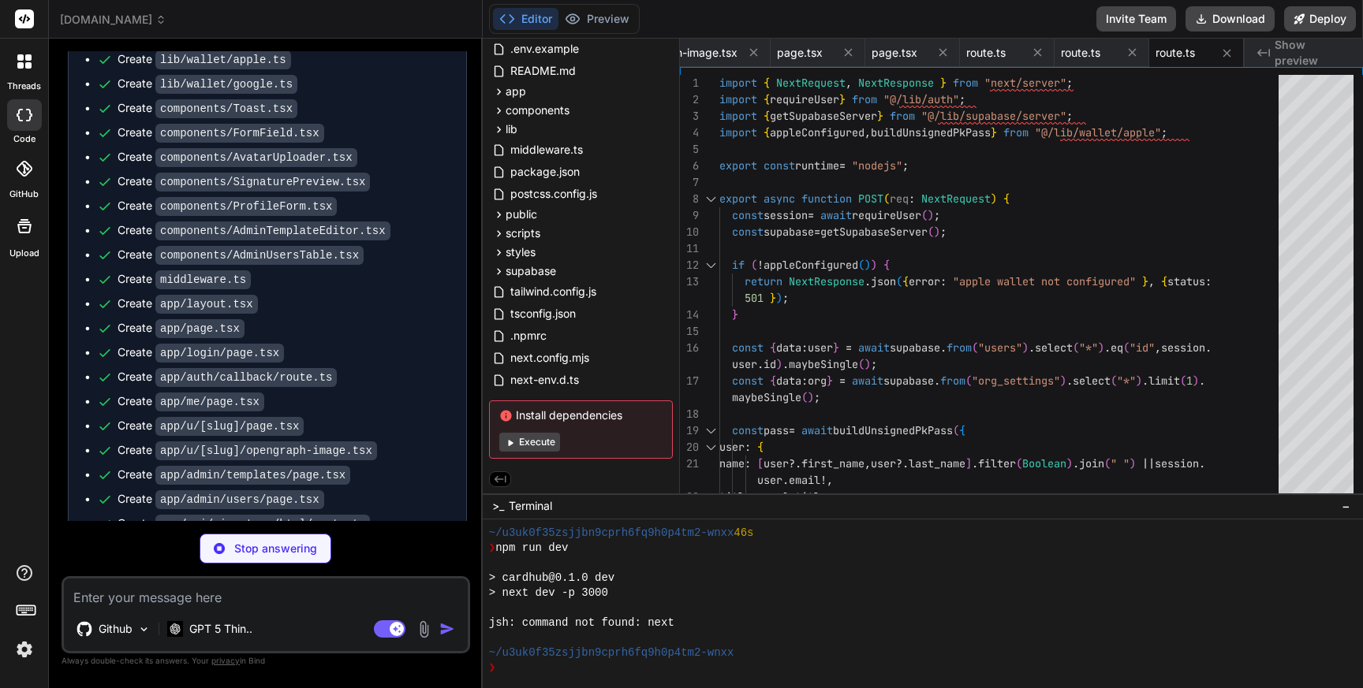
type textarea "x"
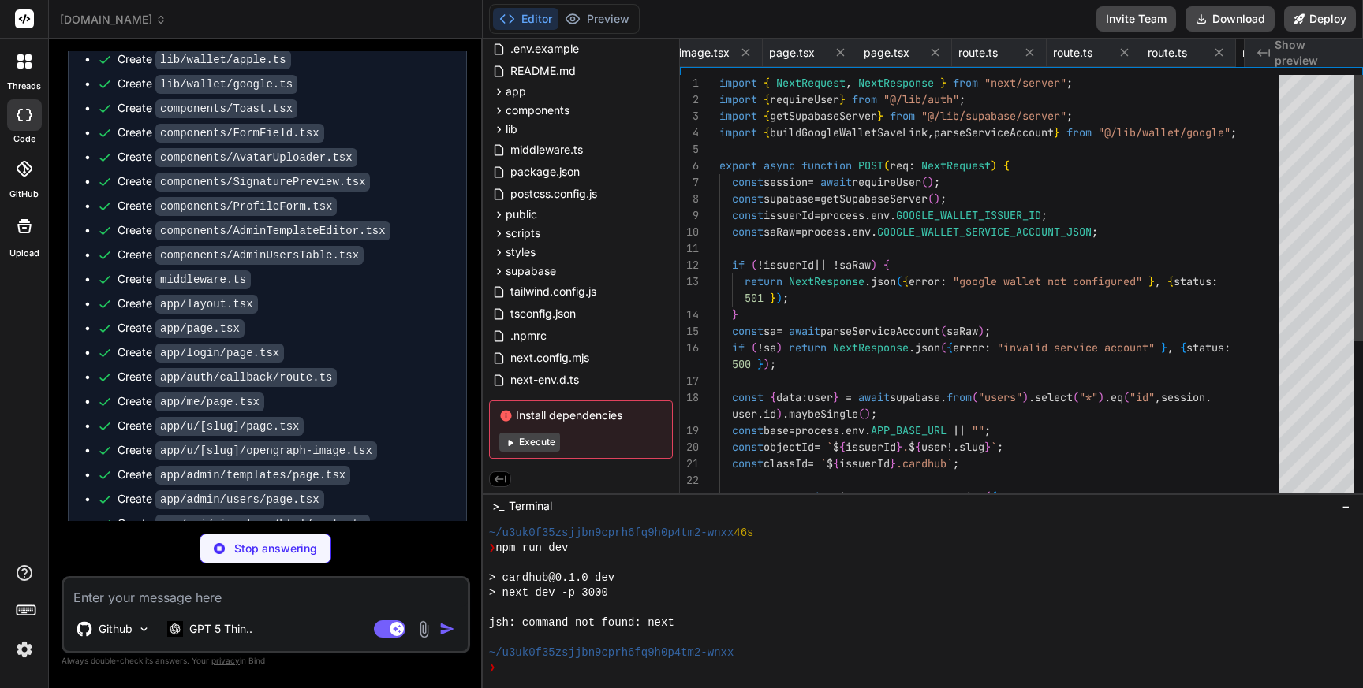
scroll to position [16, 0]
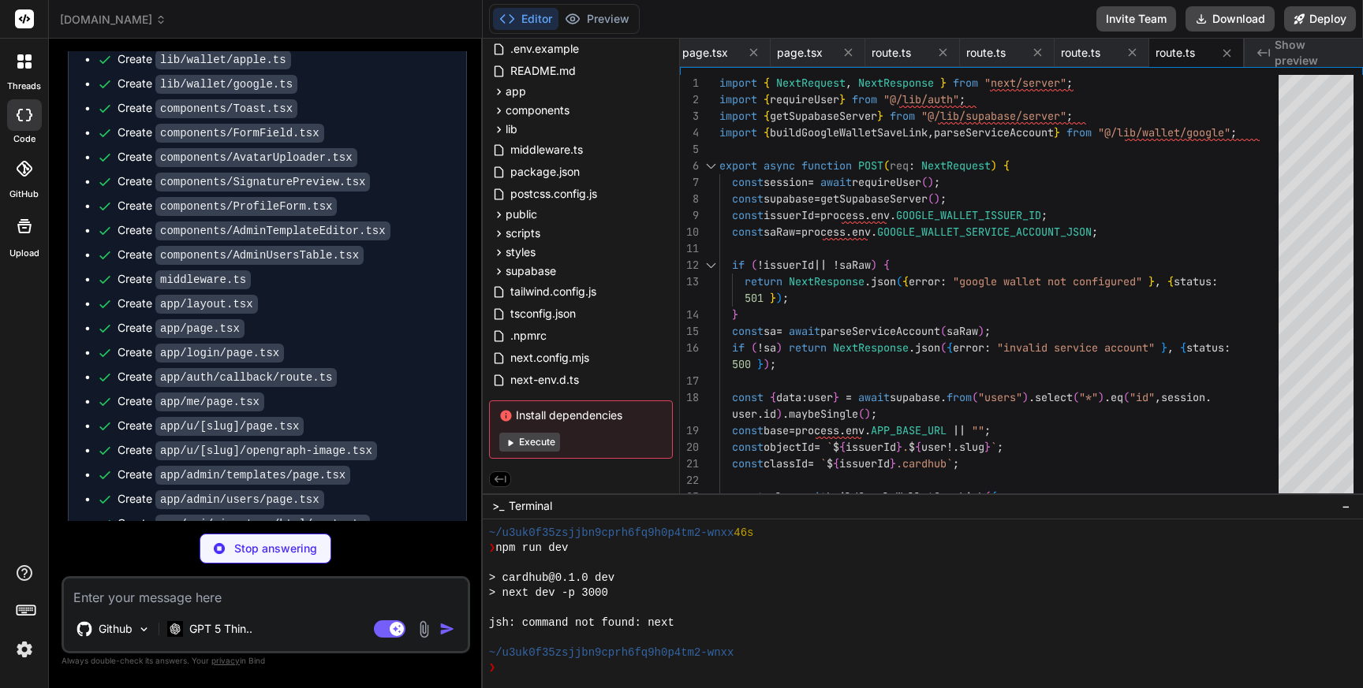
type textarea "x"
type textarea "} }); }"
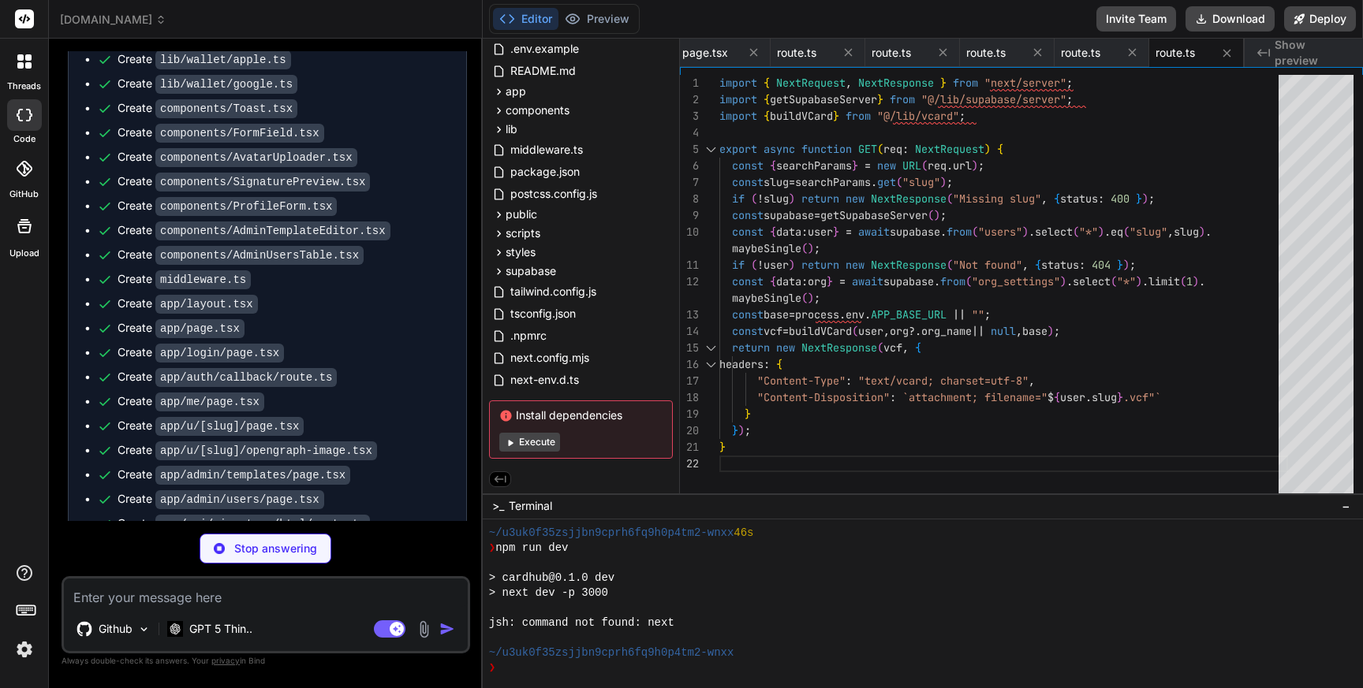
type textarea "x"
type textarea "return NextResponse.json({ url: pub.publicUrl }); }"
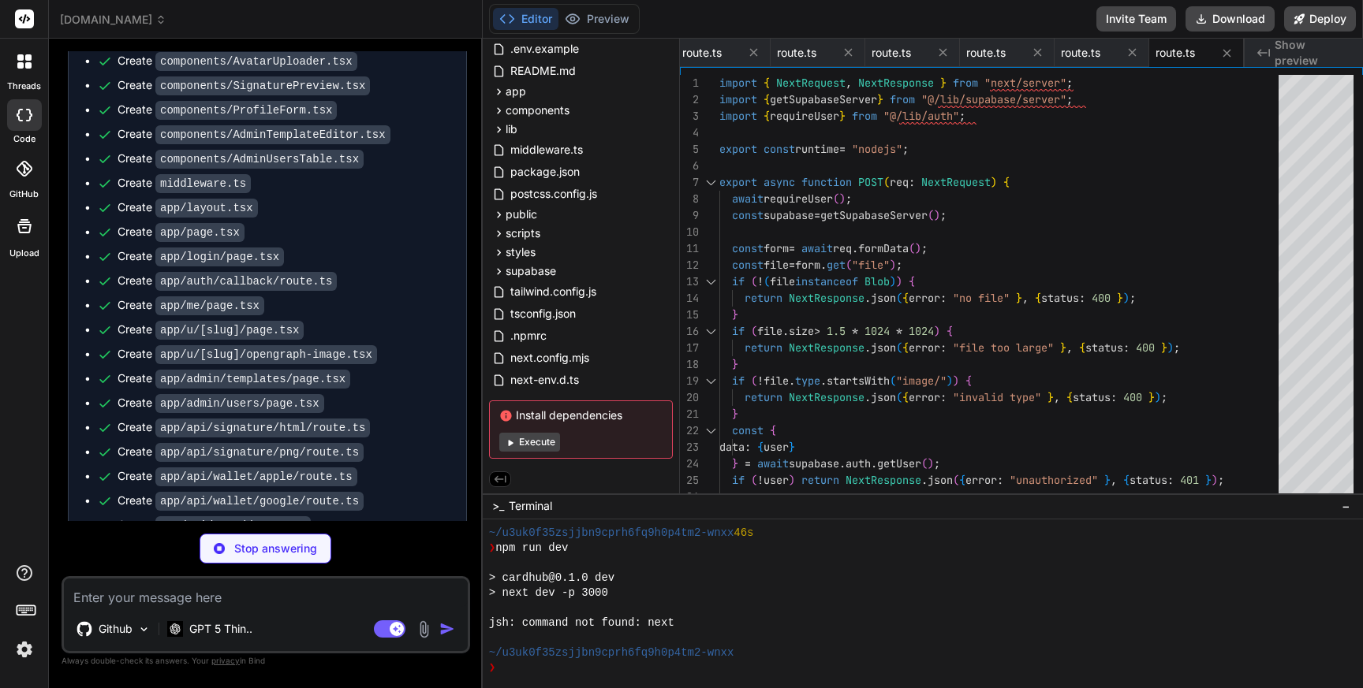
scroll to position [6566, 0]
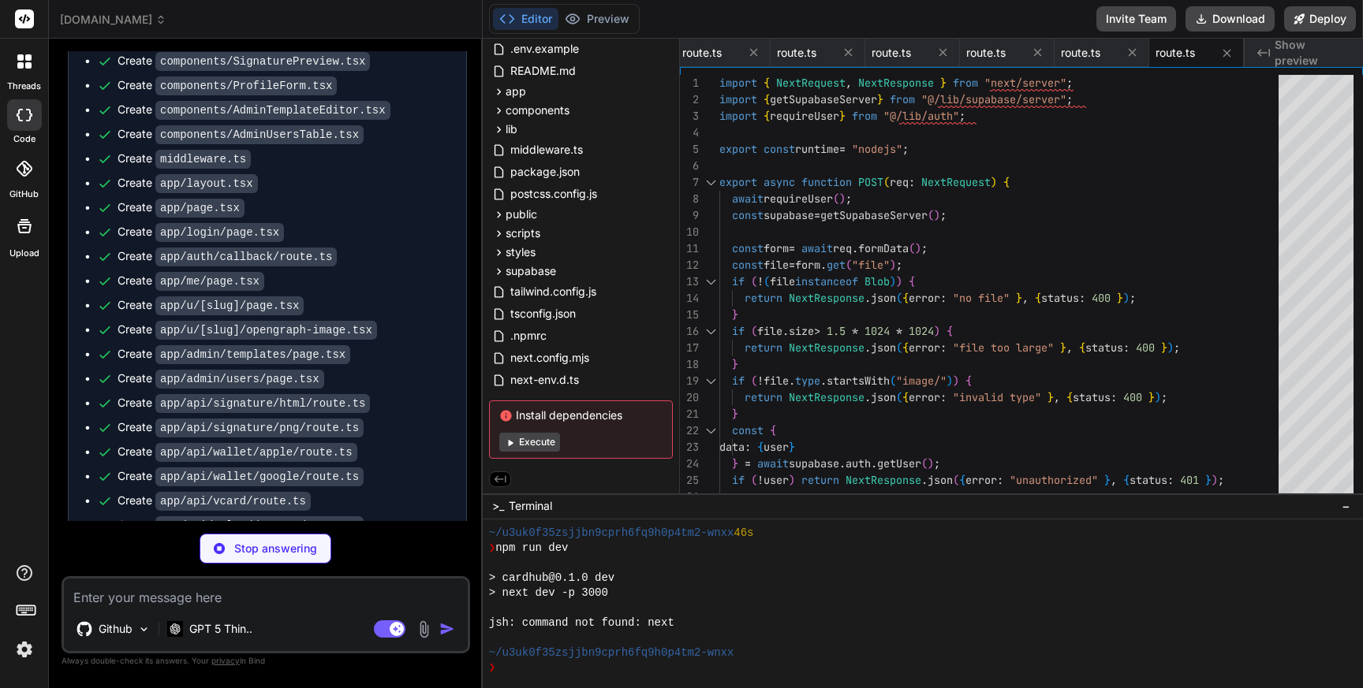
type textarea "x"
type textarea ""mobile", "location", "bio", "avatar_url", "website", "whatsapp"]; const patch:…"
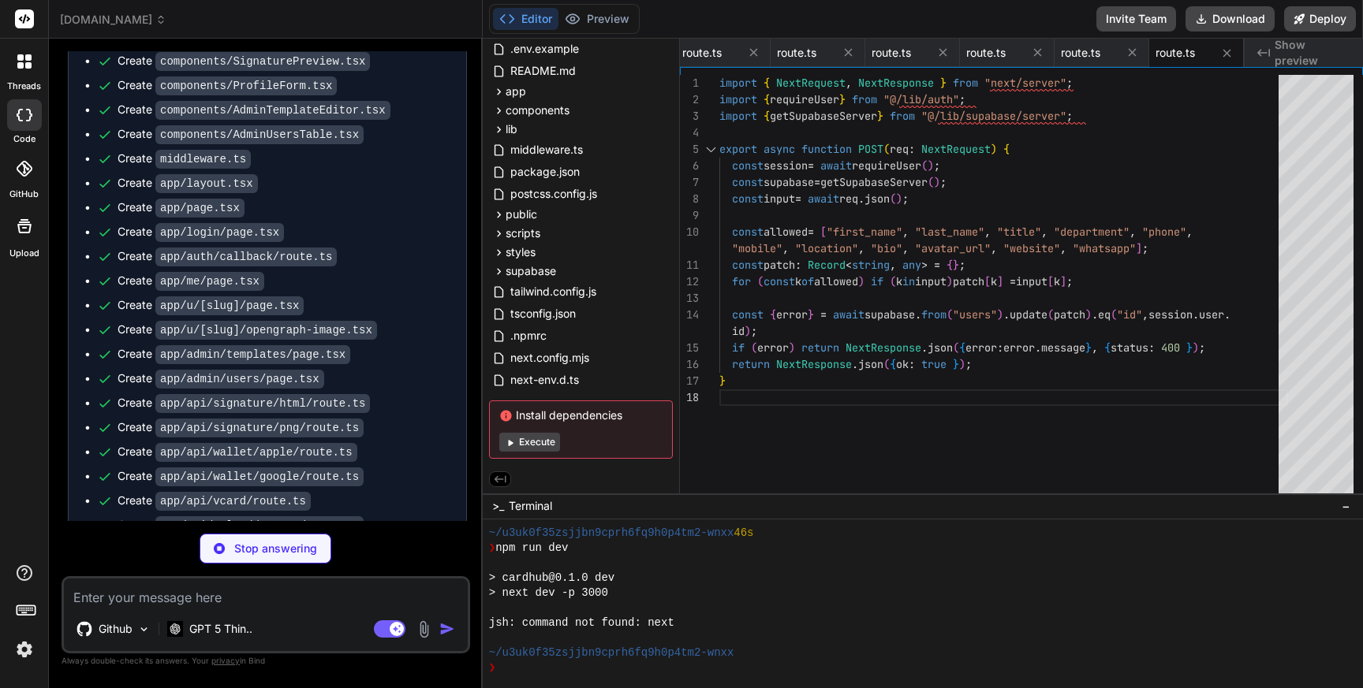
type textarea "x"
type textarea "}"
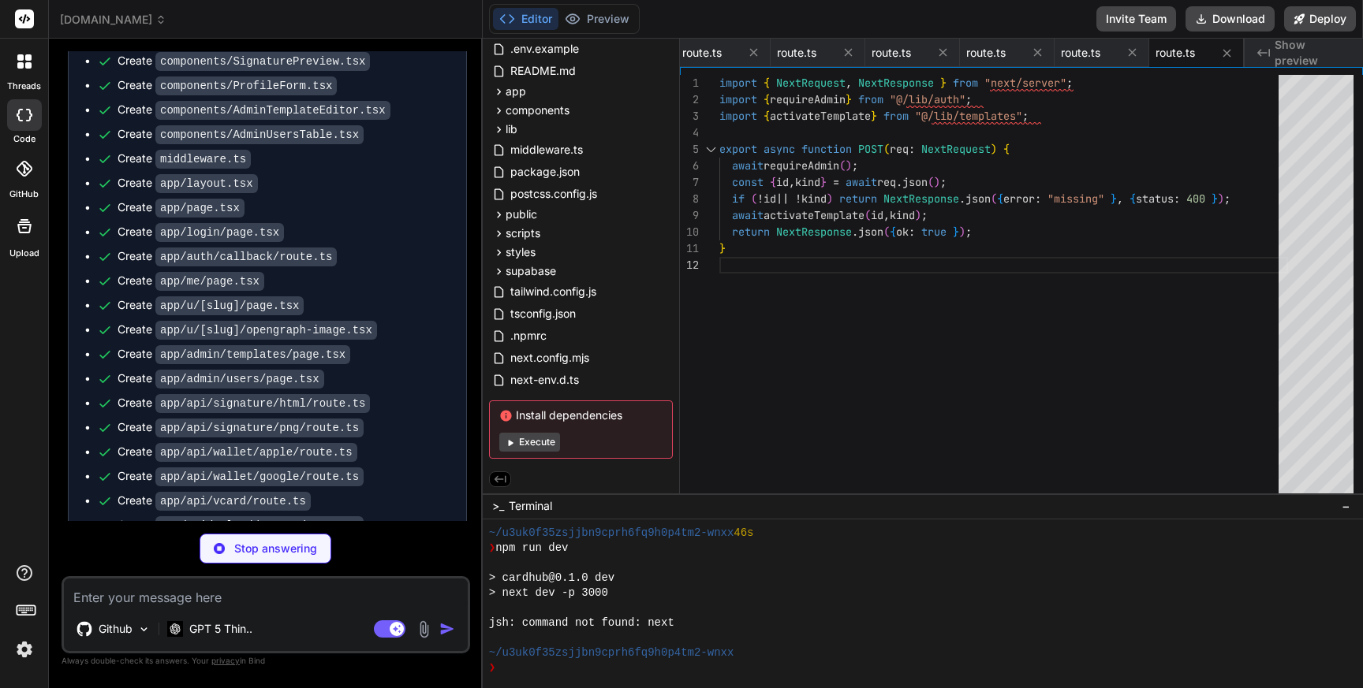
type textarea "x"
type textarea "if (error) return NextResponse.json({ error: error.message }, { status: 400 });…"
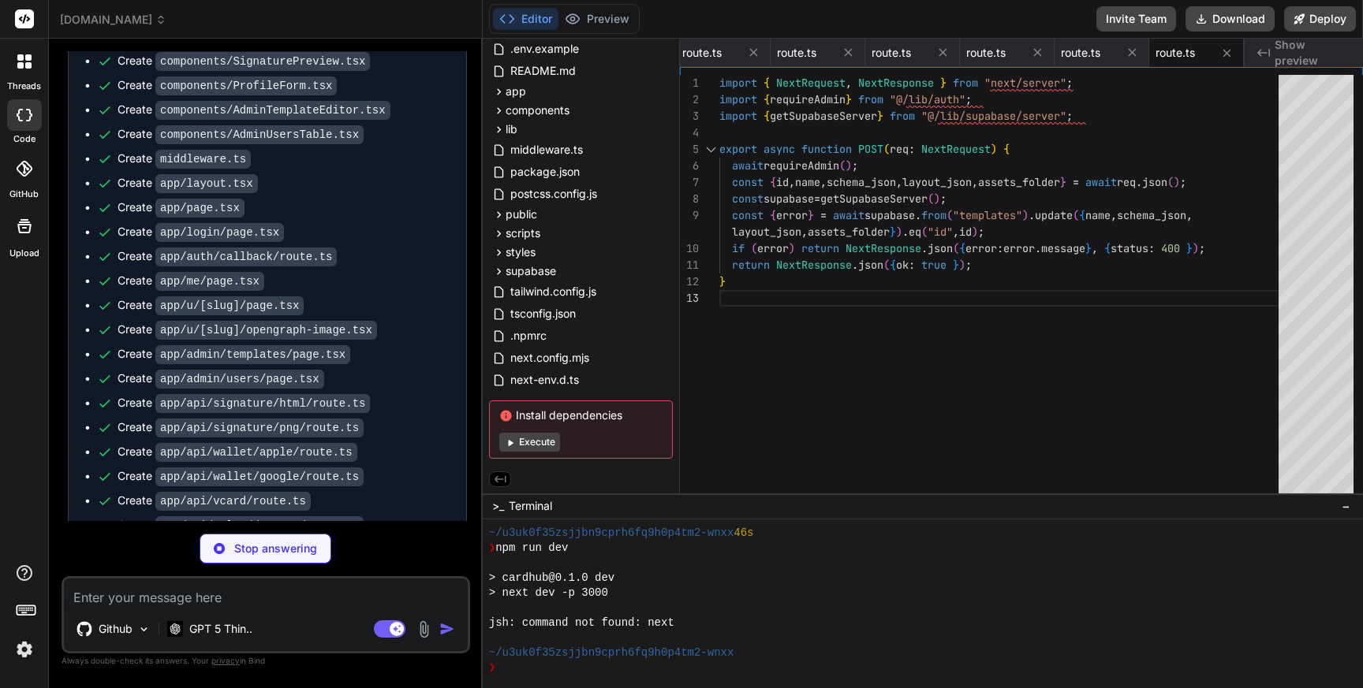
scroll to position [0, 4026]
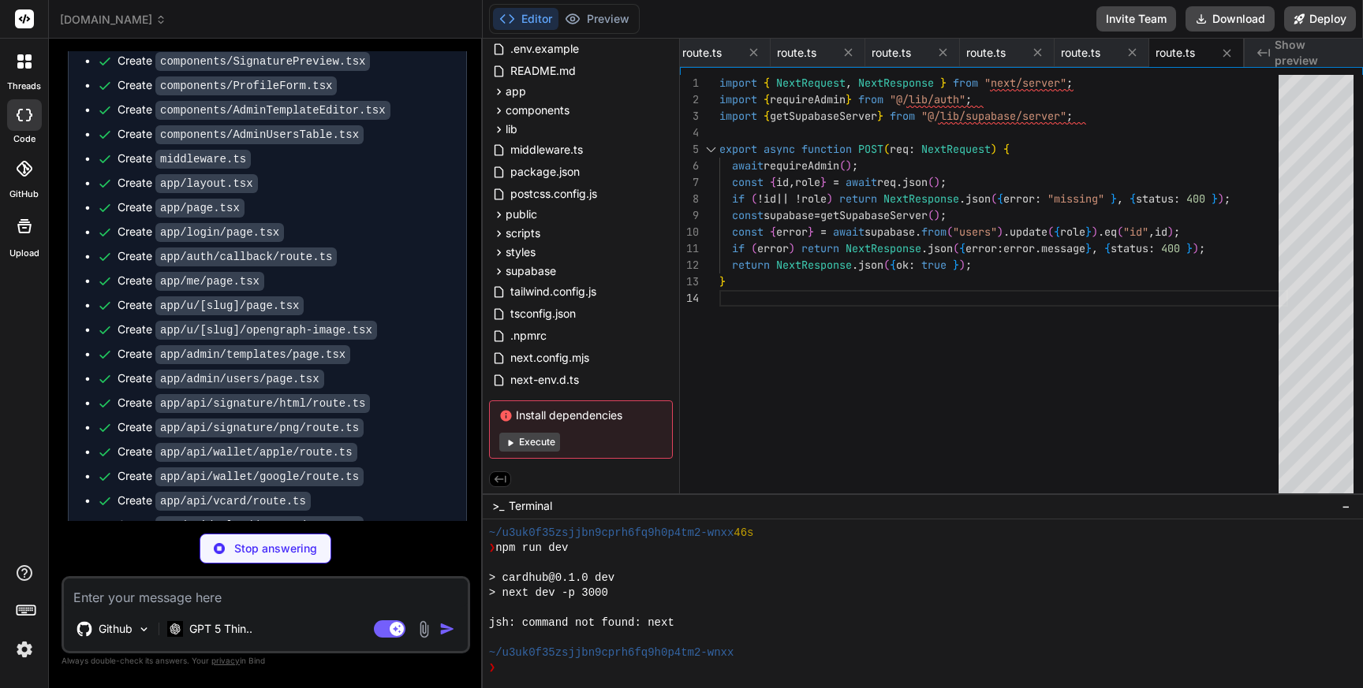
type textarea "x"
type textarea "});"
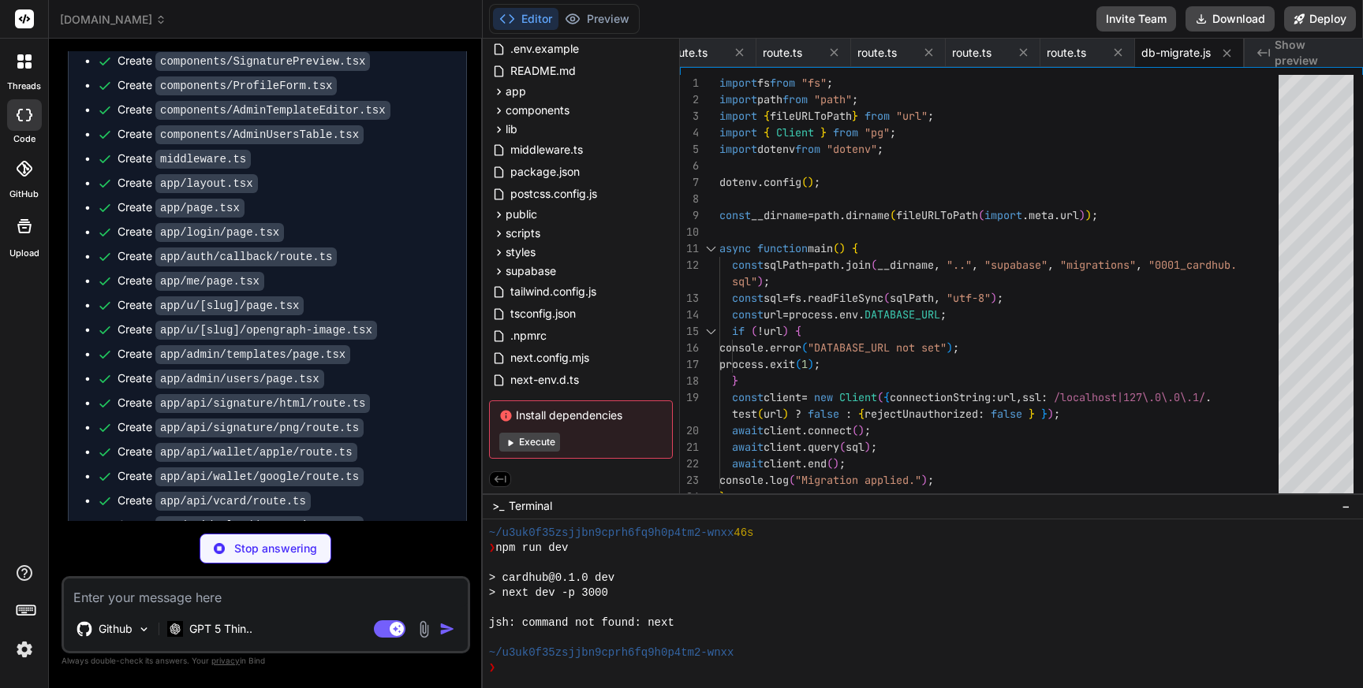
type textarea "x"
type textarea "main().catch(e => { console.error(e); process.exit(1); });"
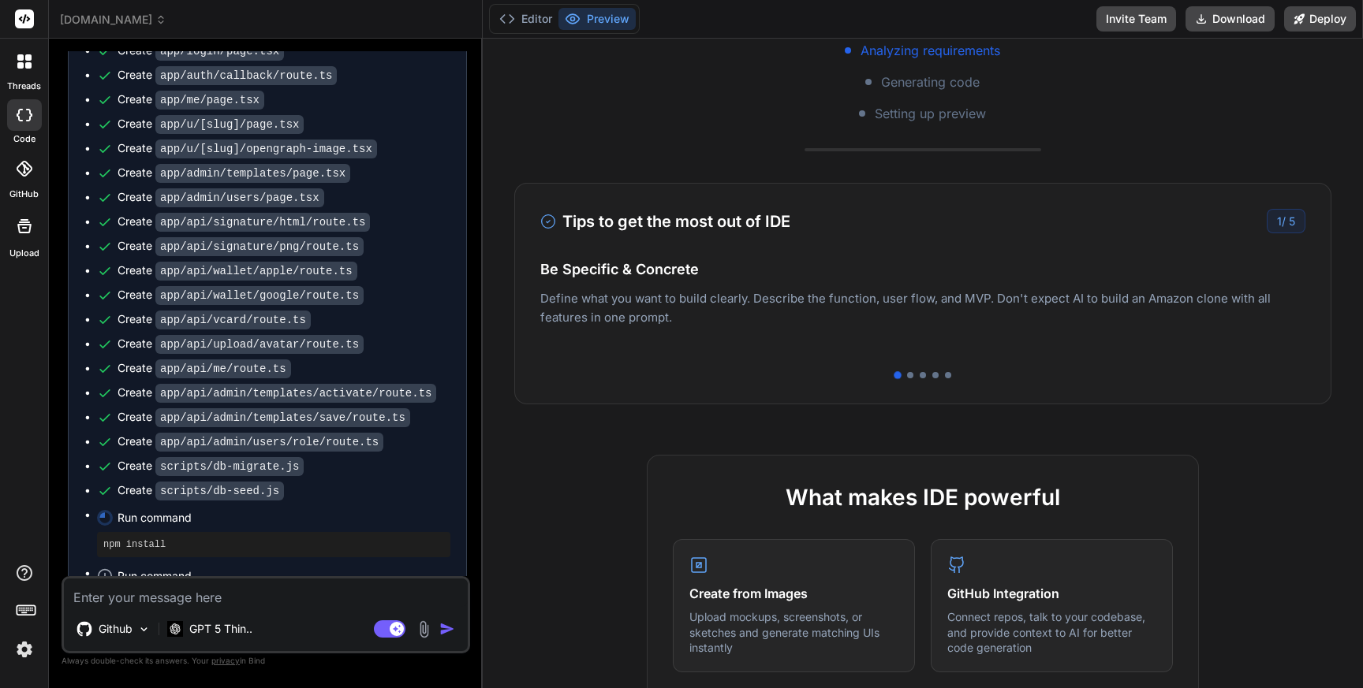
scroll to position [0, 0]
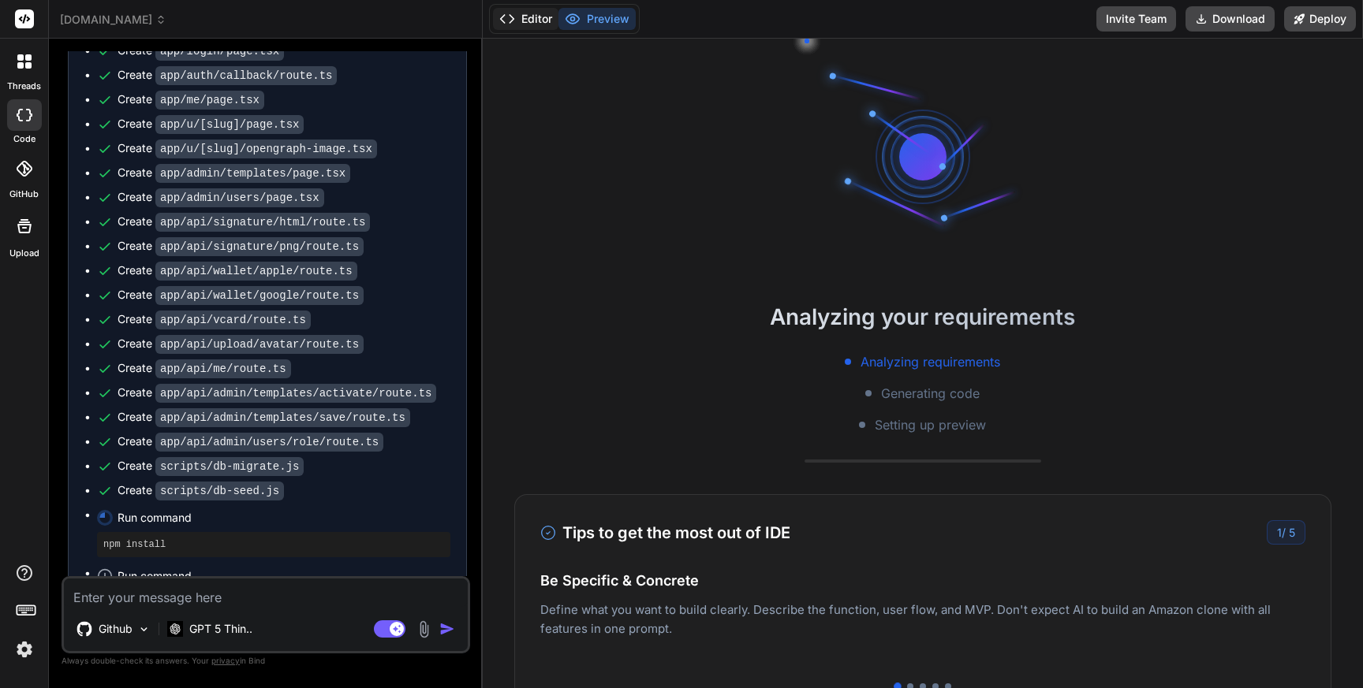
click at [538, 21] on button "Editor" at bounding box center [525, 19] width 65 height 22
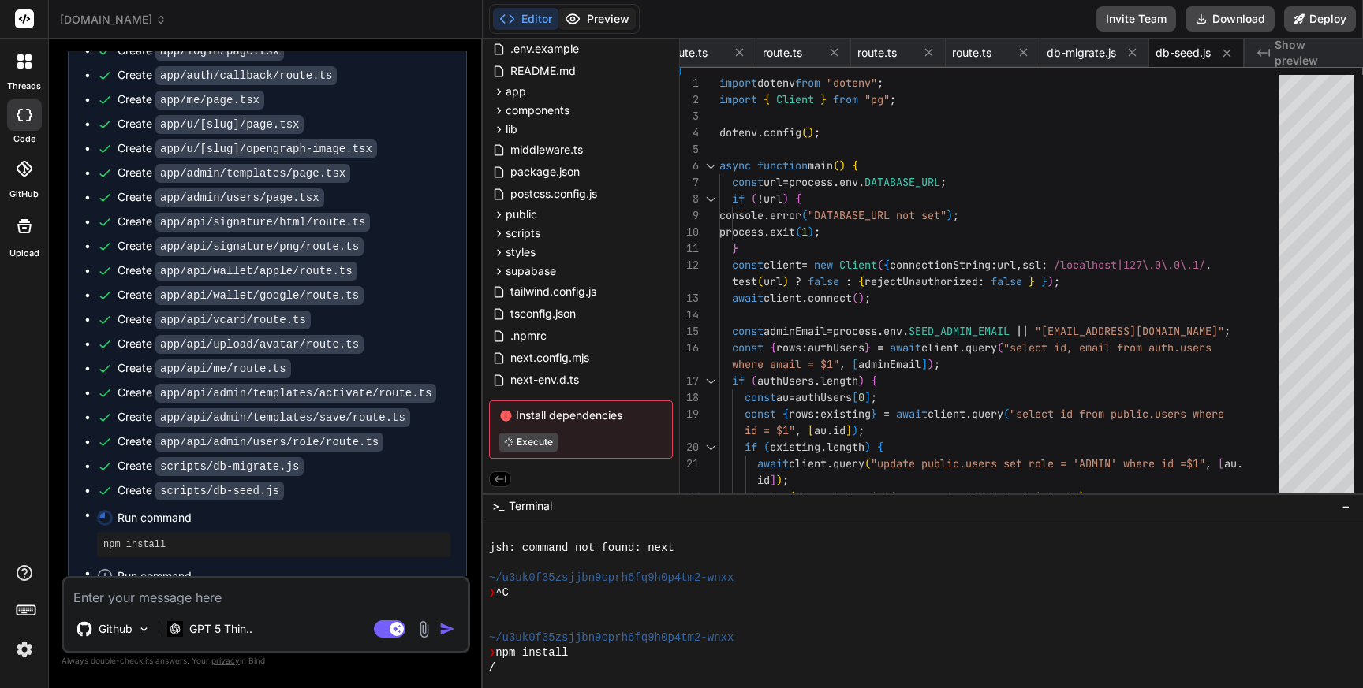
click at [610, 16] on button "Preview" at bounding box center [596, 19] width 77 height 22
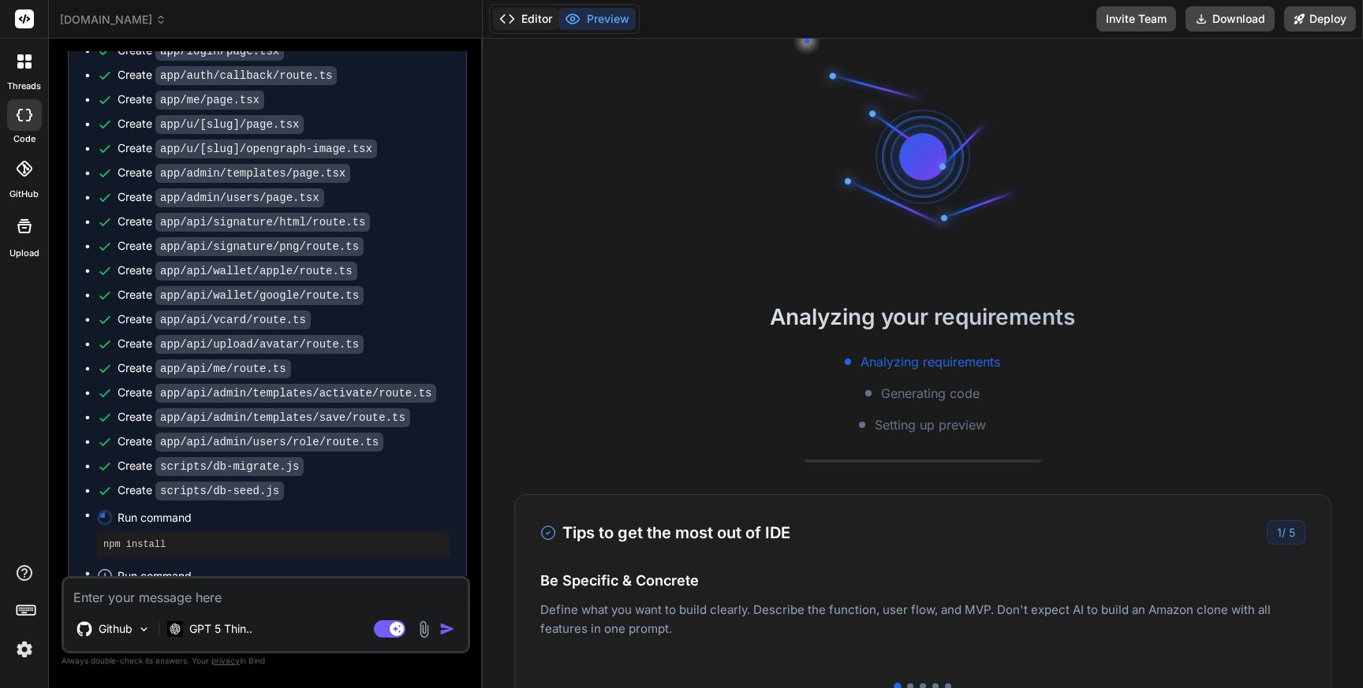
click at [536, 21] on button "Editor" at bounding box center [525, 19] width 65 height 22
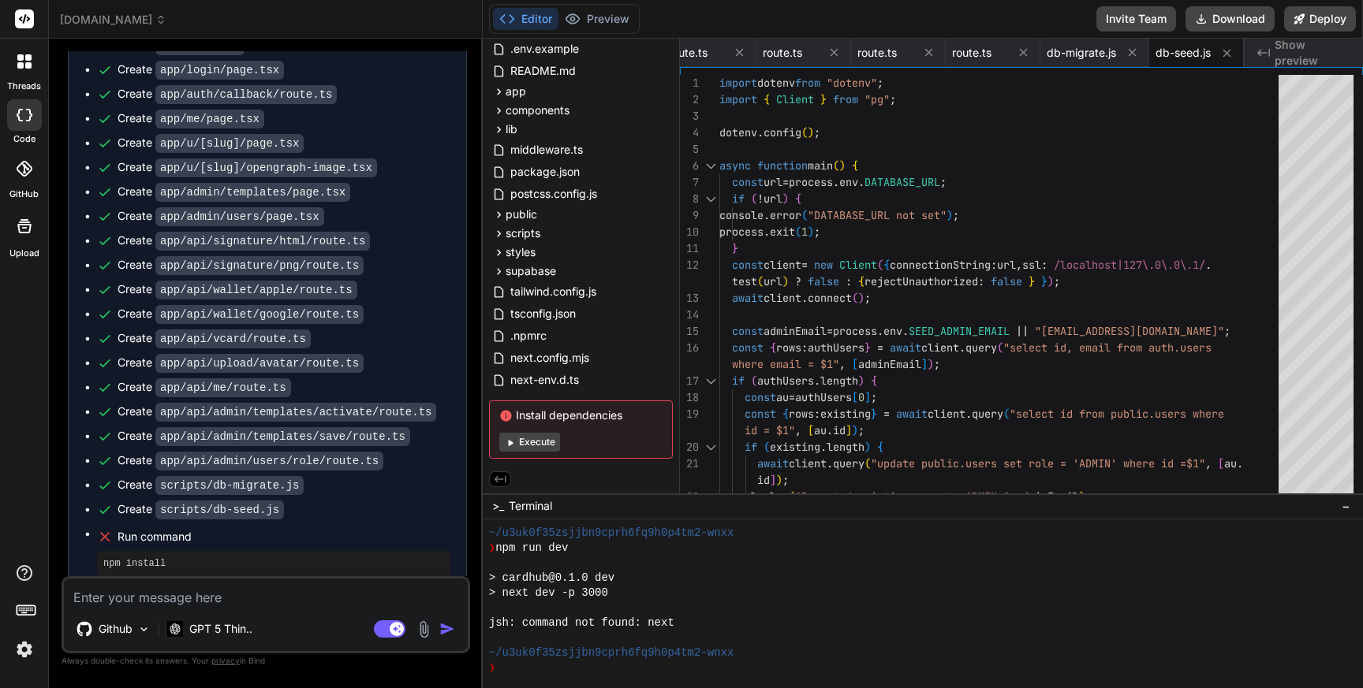
scroll to position [6747, 0]
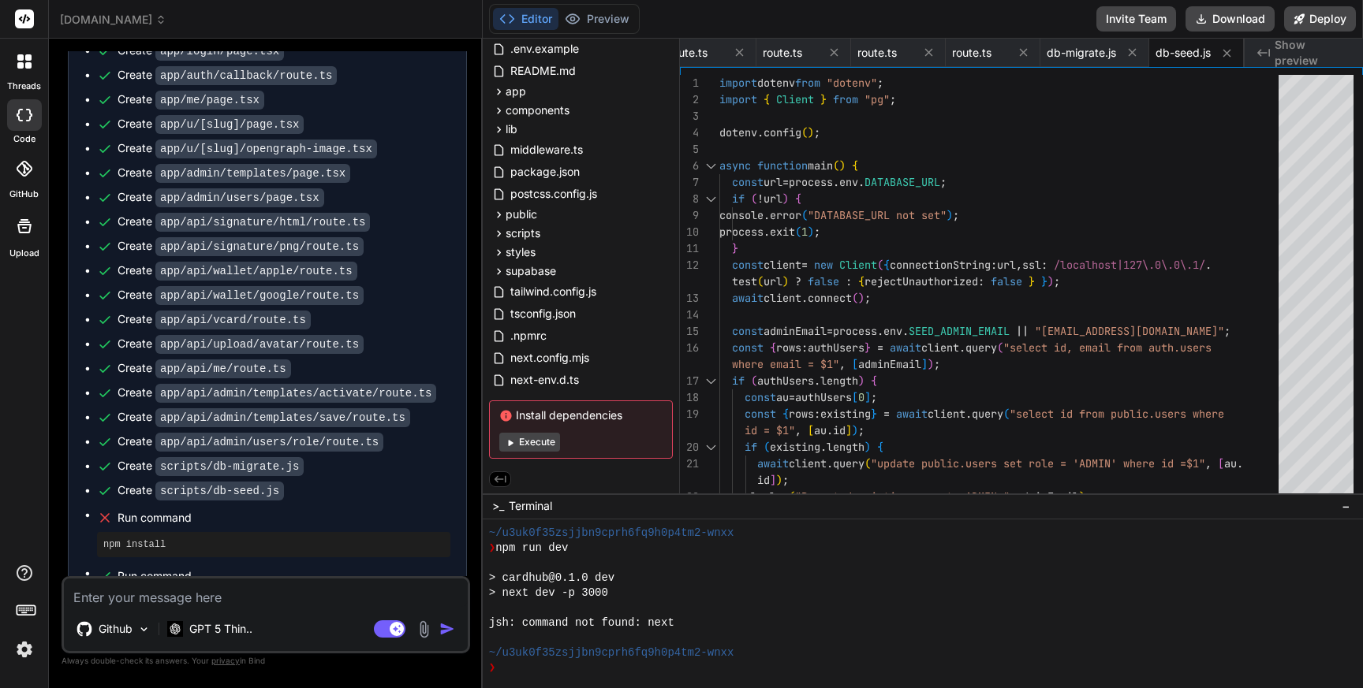
click at [146, 595] on textarea at bounding box center [266, 593] width 404 height 28
type textarea "x"
type textarea "G"
type textarea "x"
type textarea "Ge"
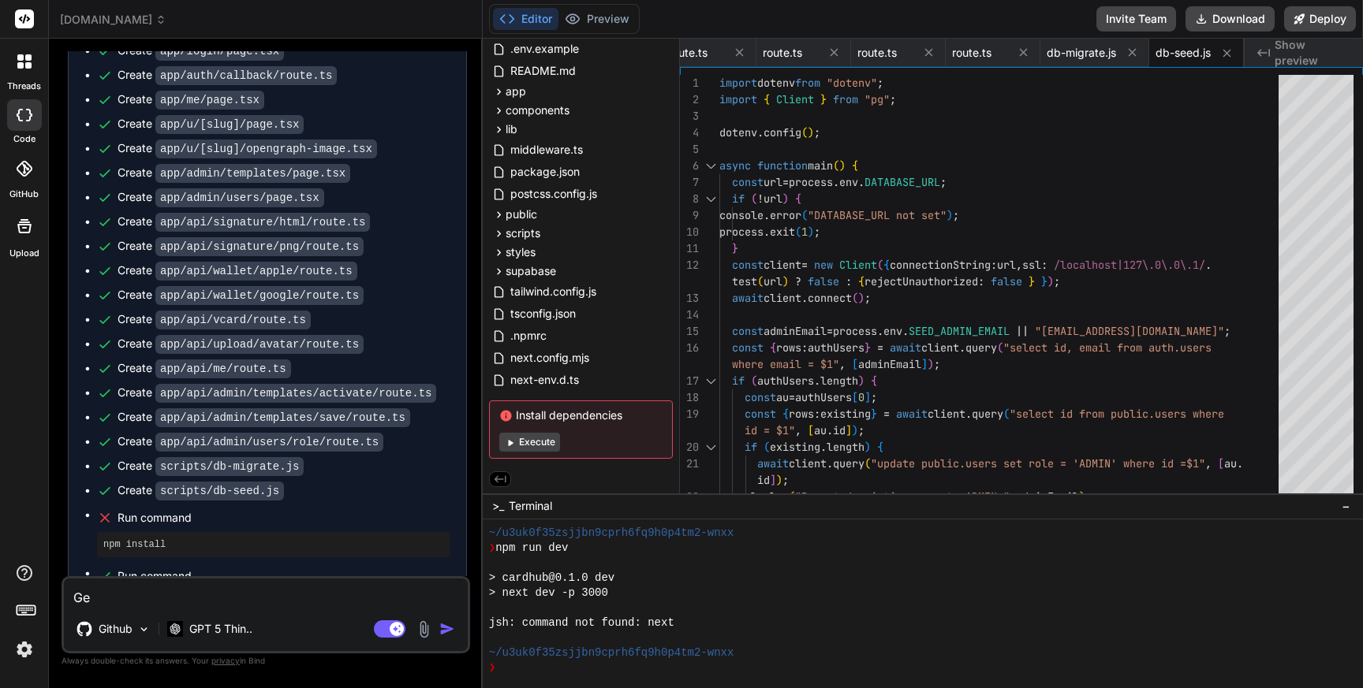
type textarea "x"
type textarea "Get"
type textarea "x"
type textarea "Getti"
type textarea "x"
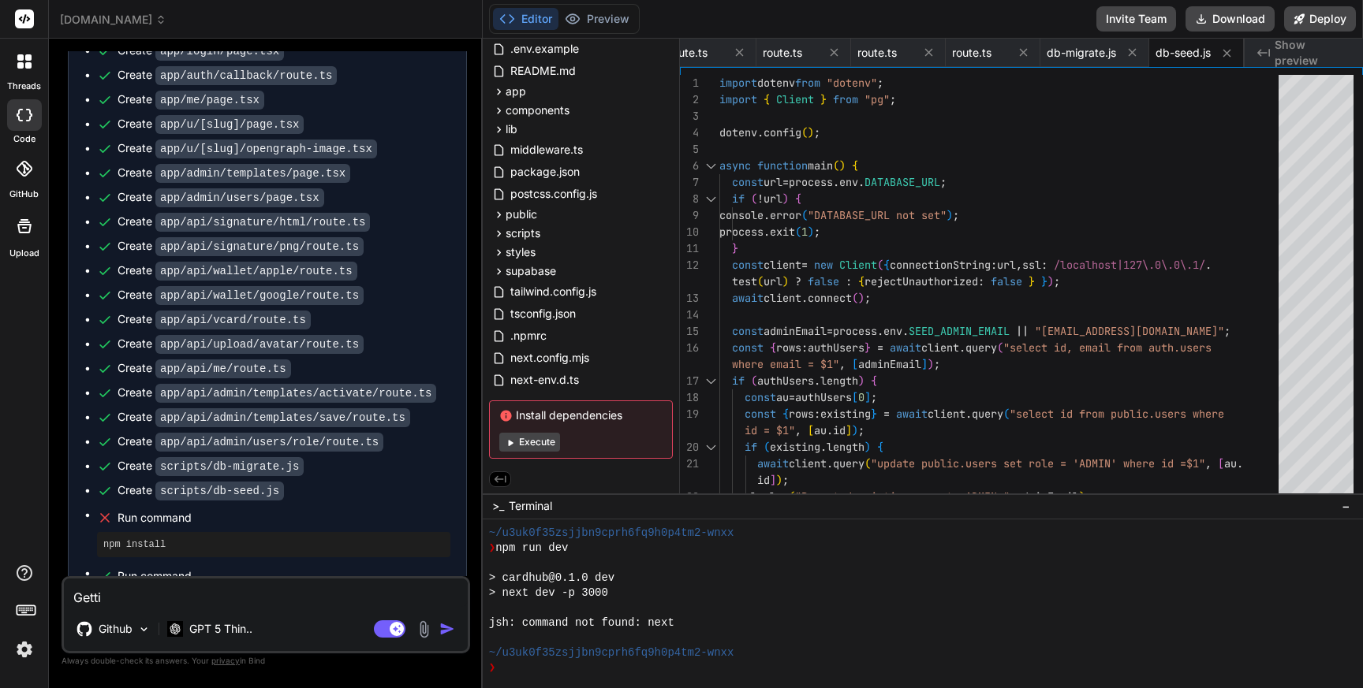
type textarea "Gettin"
type textarea "x"
type textarea "Getting"
type textarea "x"
type textarea "Getting"
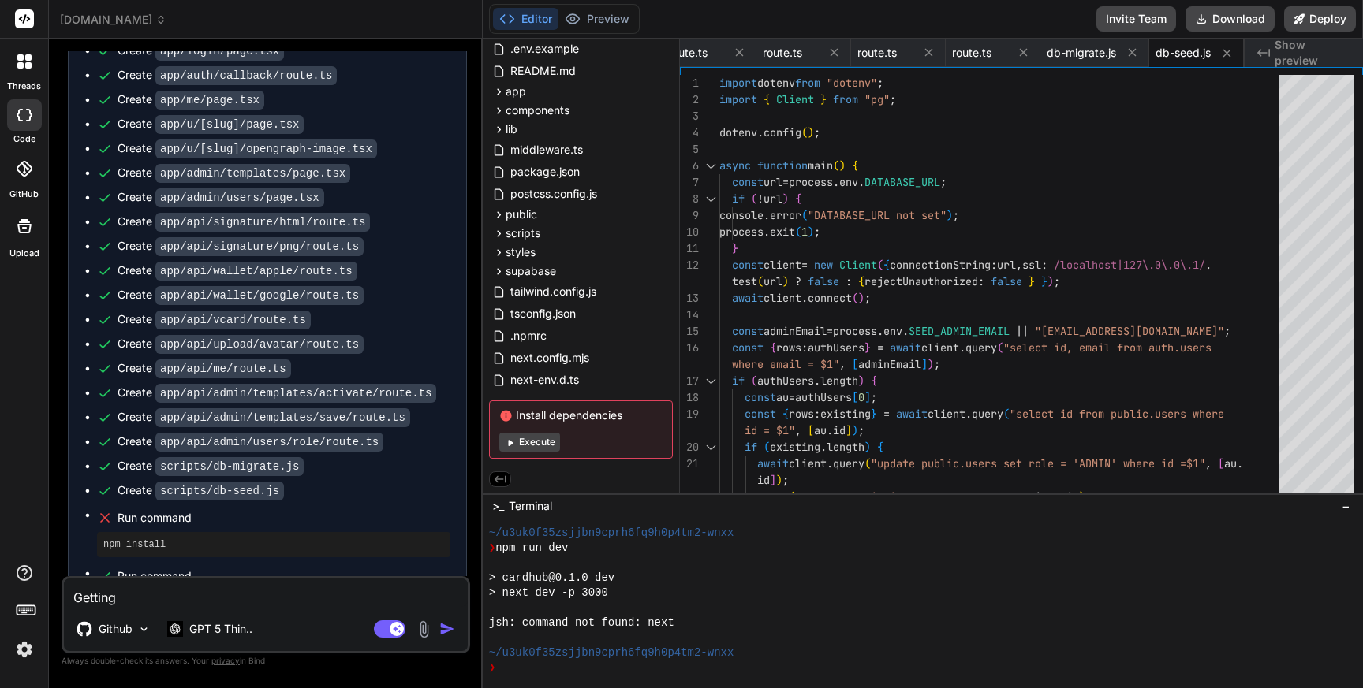
type textarea "x"
type textarea "Getting e"
type textarea "x"
type textarea "Getting er"
type textarea "x"
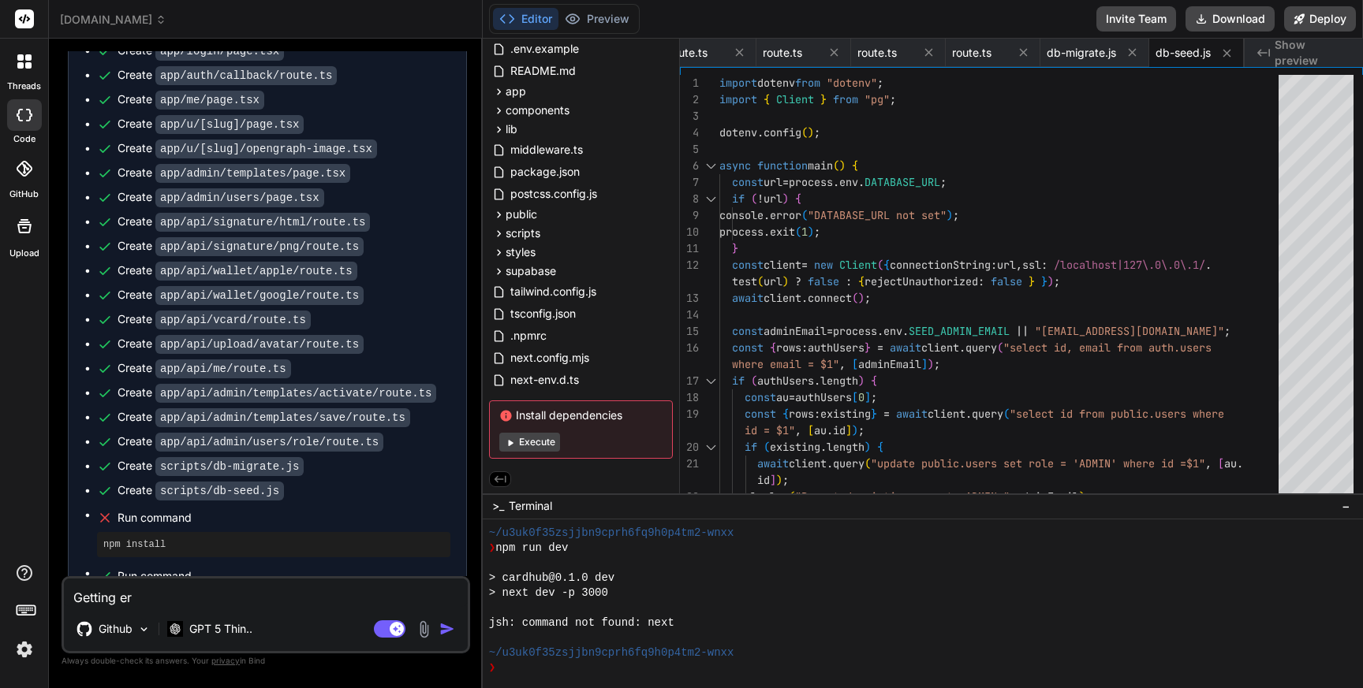
type textarea "Getting err"
type textarea "x"
type textarea "Getting error"
type textarea "x"
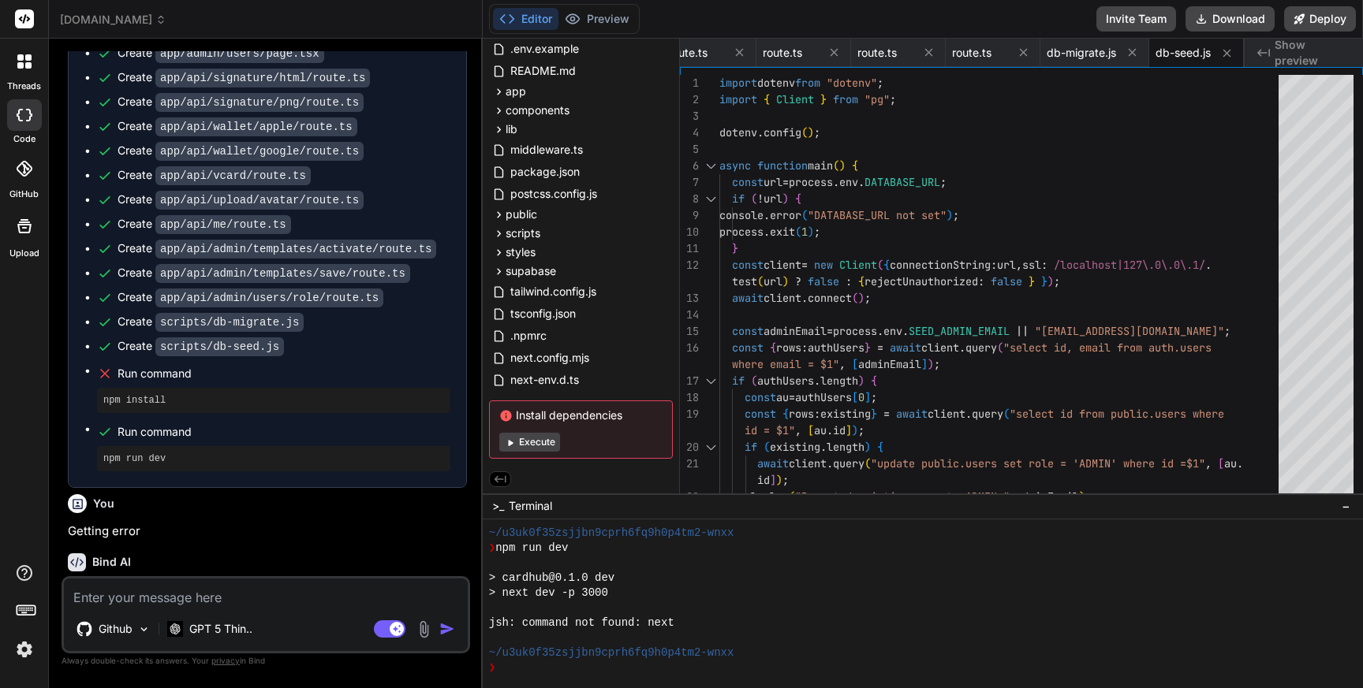
scroll to position [6911, 0]
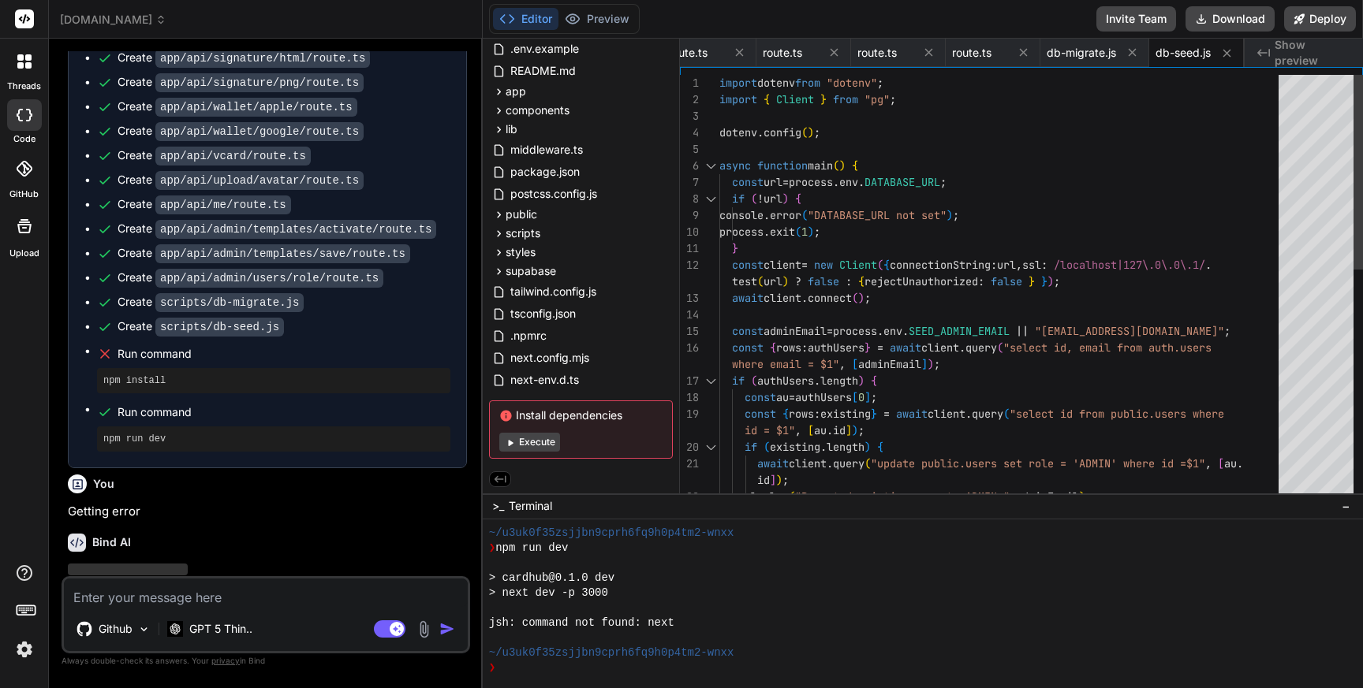
click at [772, 423] on div "import dotenv from "dotenv" ; import { Client } from "pg" ; dotenv . config ( )…" at bounding box center [1003, 538] width 569 height 927
type textarea "} const client = new Client({ connectionString: url, ssl: /localhost|127\.0\.0\…"
click at [848, 346] on div "import dotenv from "dotenv" ; import { Client } from "pg" ; dotenv . config ( )…" at bounding box center [1003, 538] width 569 height 927
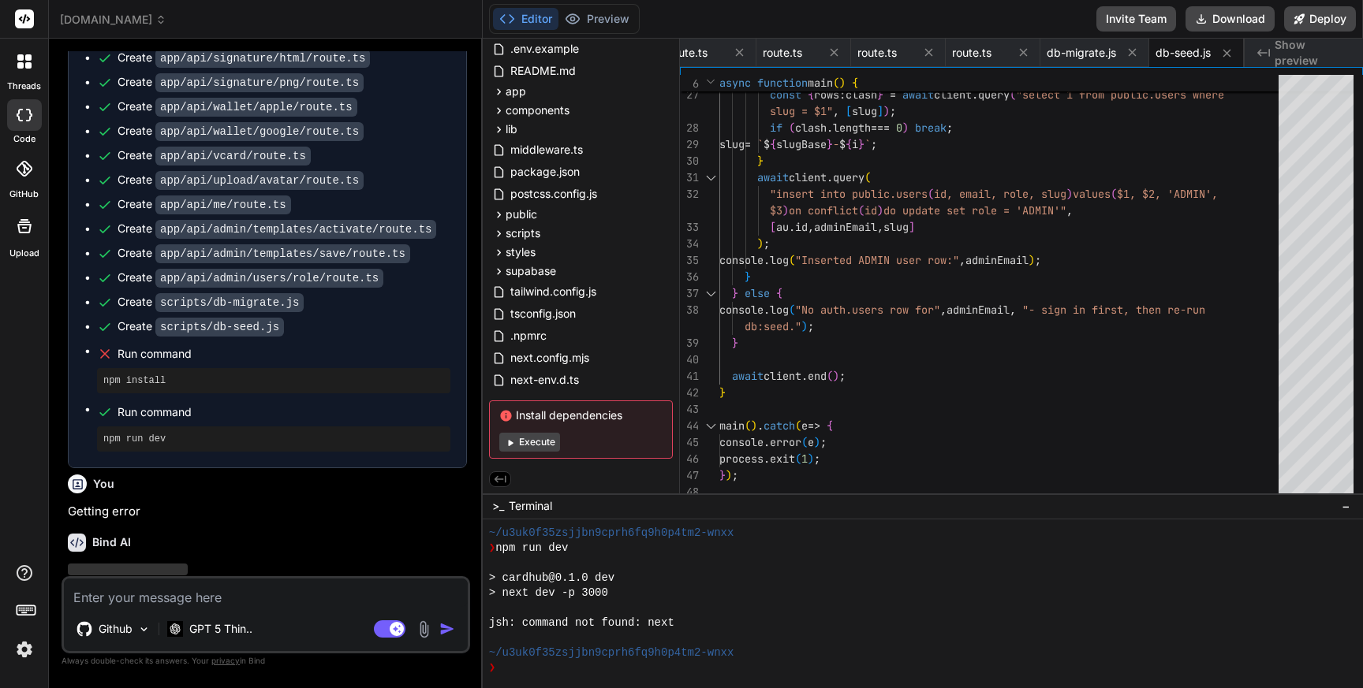
click at [536, 443] on button "Execute" at bounding box center [529, 442] width 61 height 19
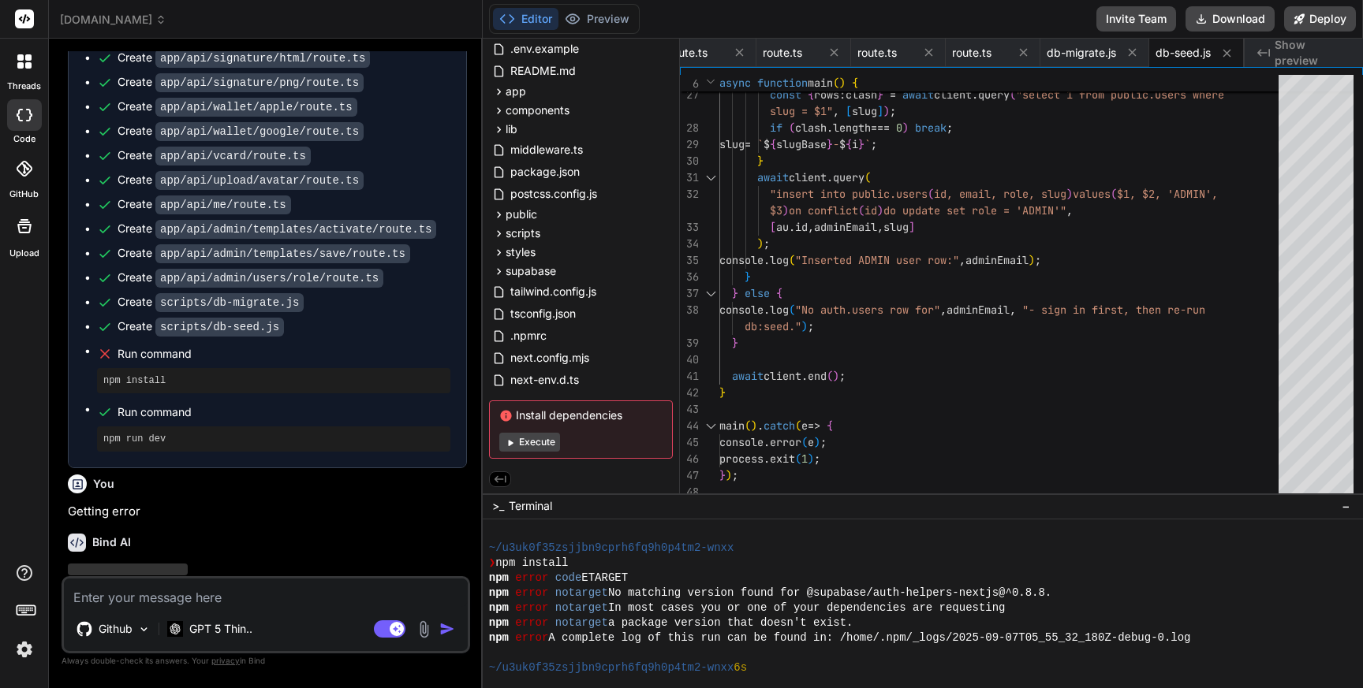
scroll to position [749, 0]
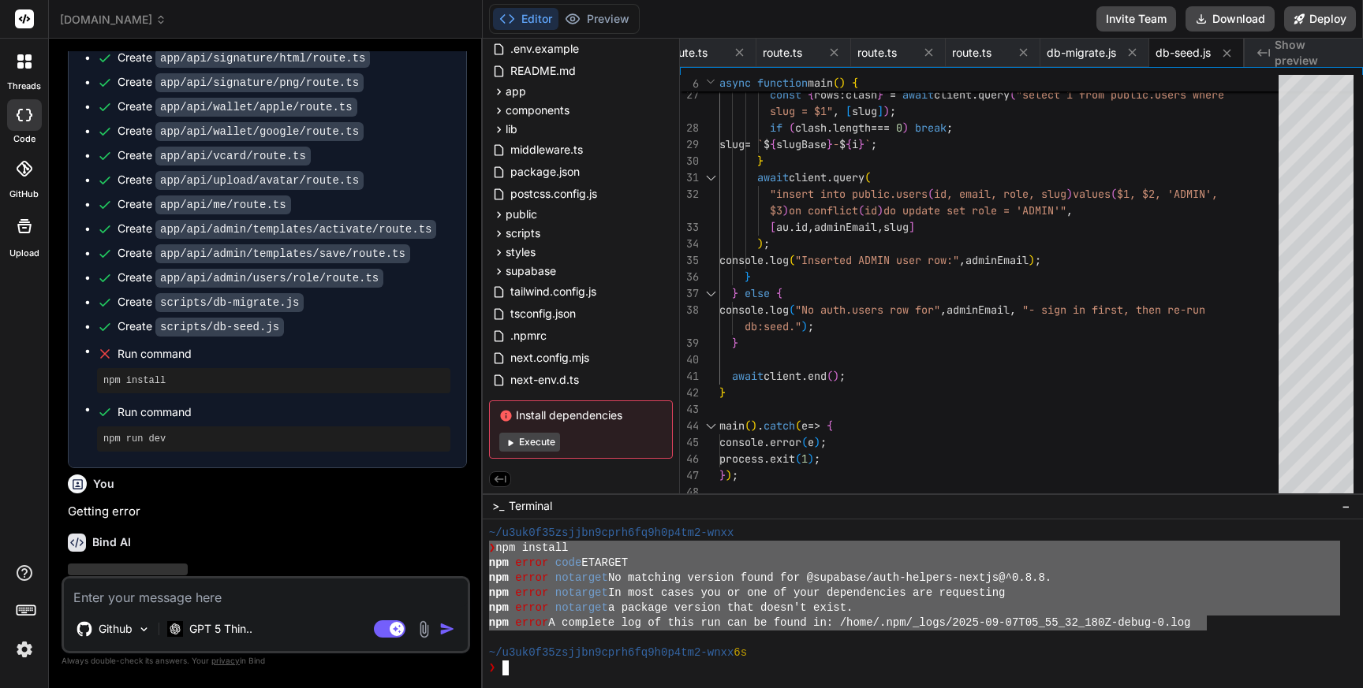
drag, startPoint x: 1208, startPoint y: 621, endPoint x: 473, endPoint y: 552, distance: 738.2
click at [473, 552] on div "id.coolwellac.com Created with Pixso. Bind AI Web Search Created with Pixso. Co…" at bounding box center [706, 344] width 1314 height 688
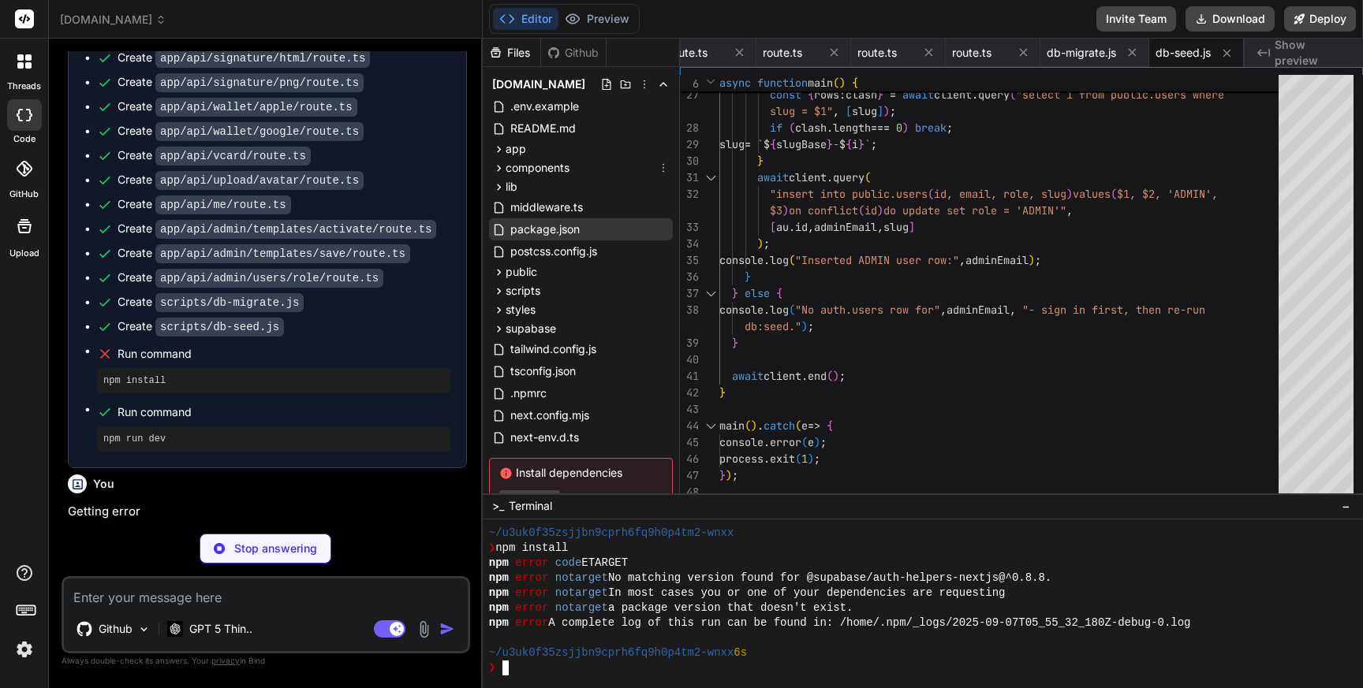
scroll to position [3, 0]
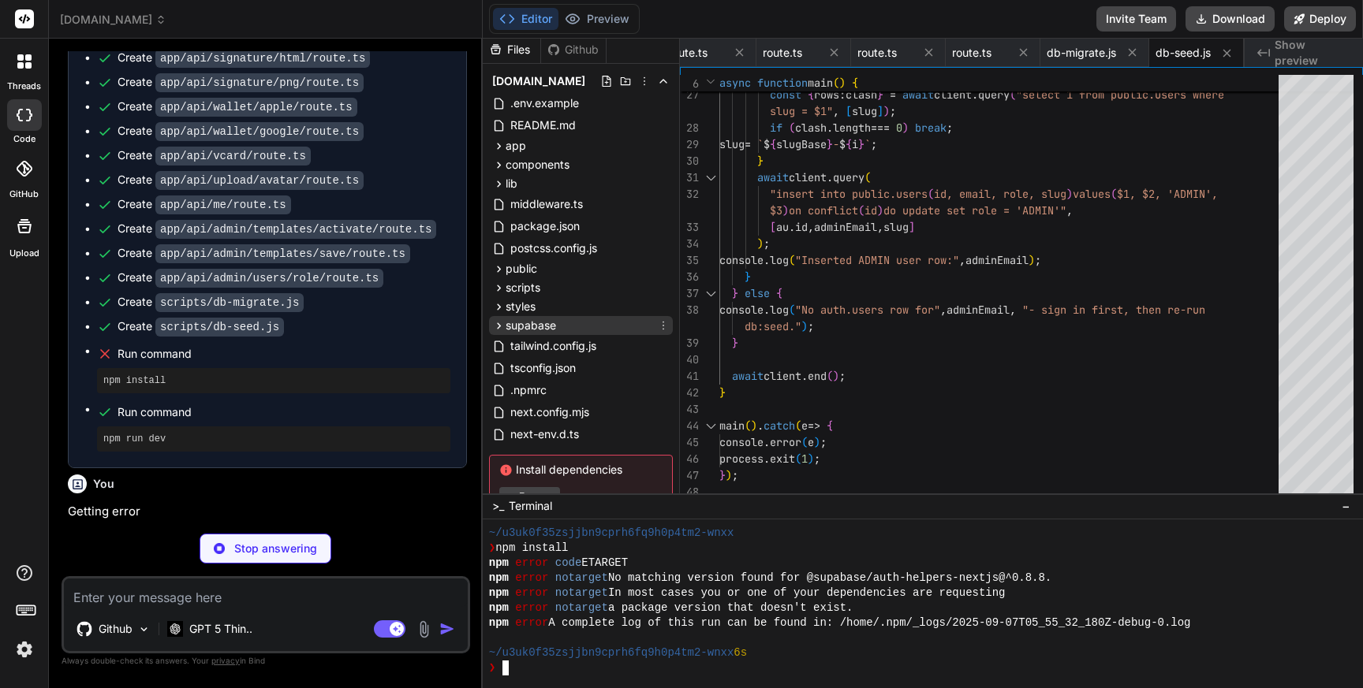
type textarea "x"
type textarea ""tailwindcss": "3.3.3", "typescript": "^5.2.2" }, "engines": { "node": ">=18.17…"
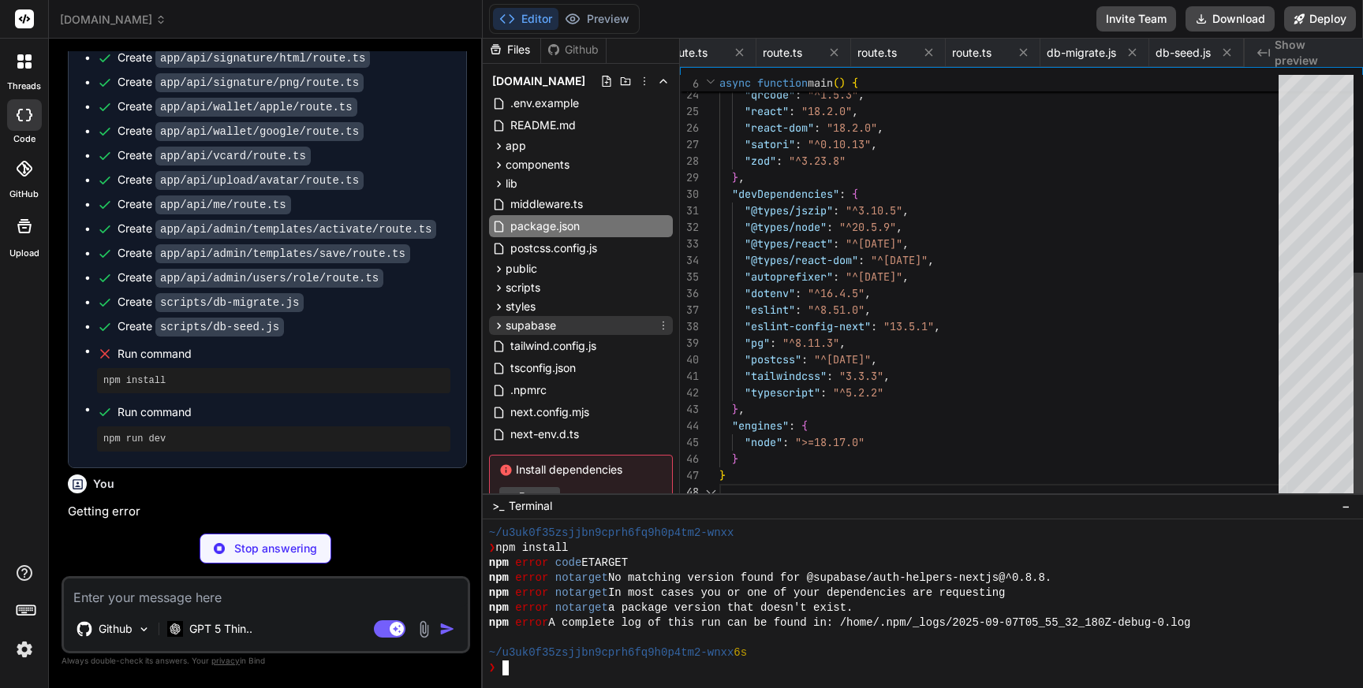
scroll to position [0, 0]
click at [498, 319] on icon at bounding box center [498, 325] width 13 height 13
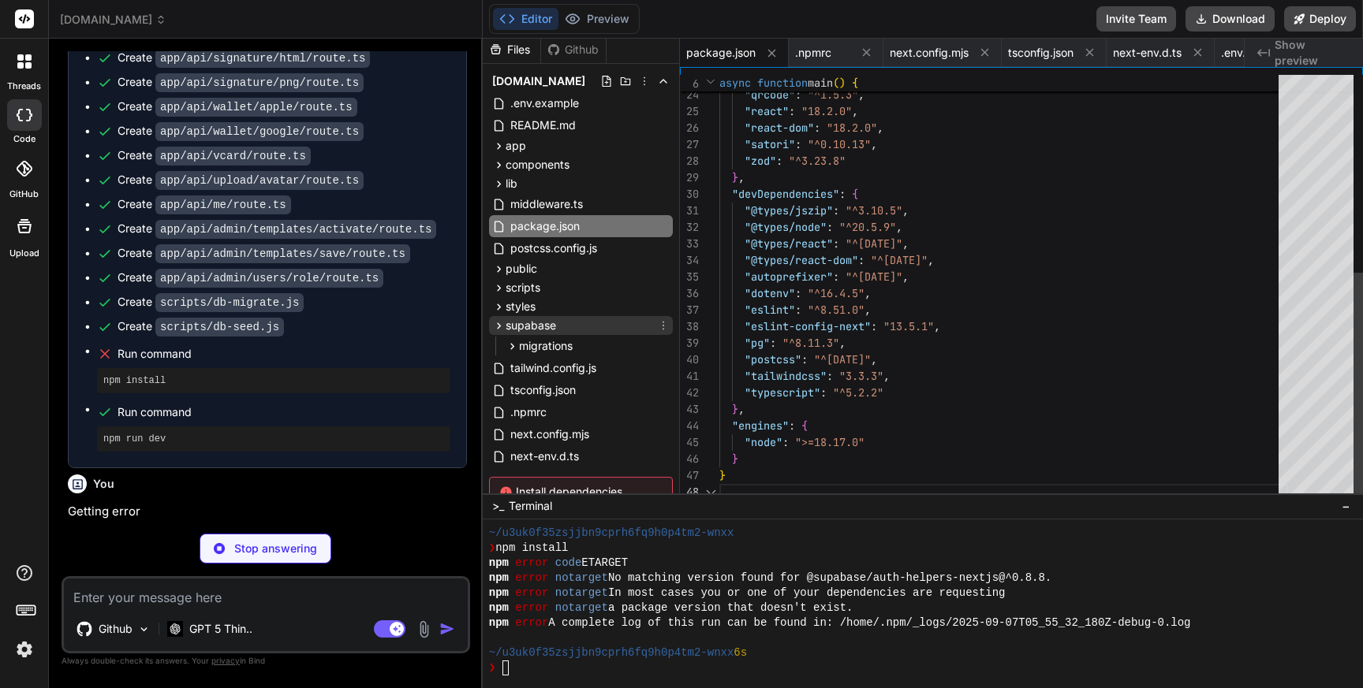
type textarea "x"
type textarea "engine-strict=false save-exact=true"
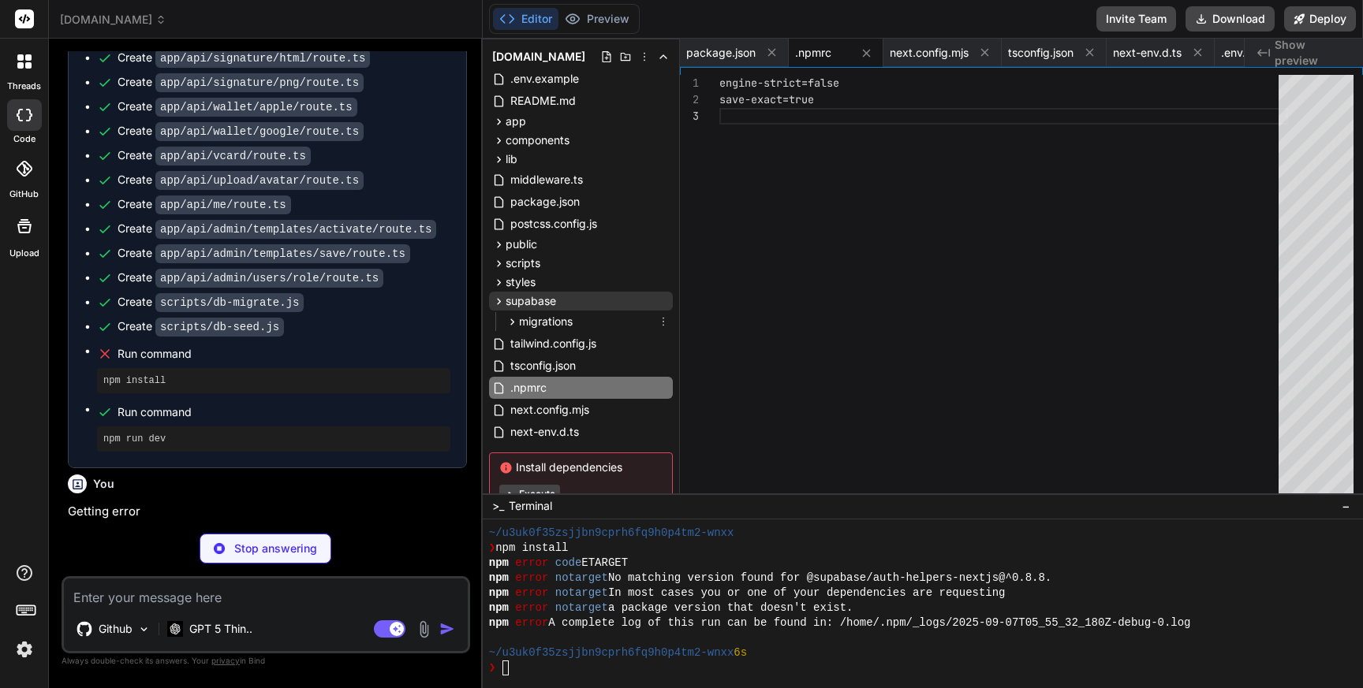
scroll to position [29, 0]
click at [510, 321] on icon at bounding box center [511, 320] width 13 height 13
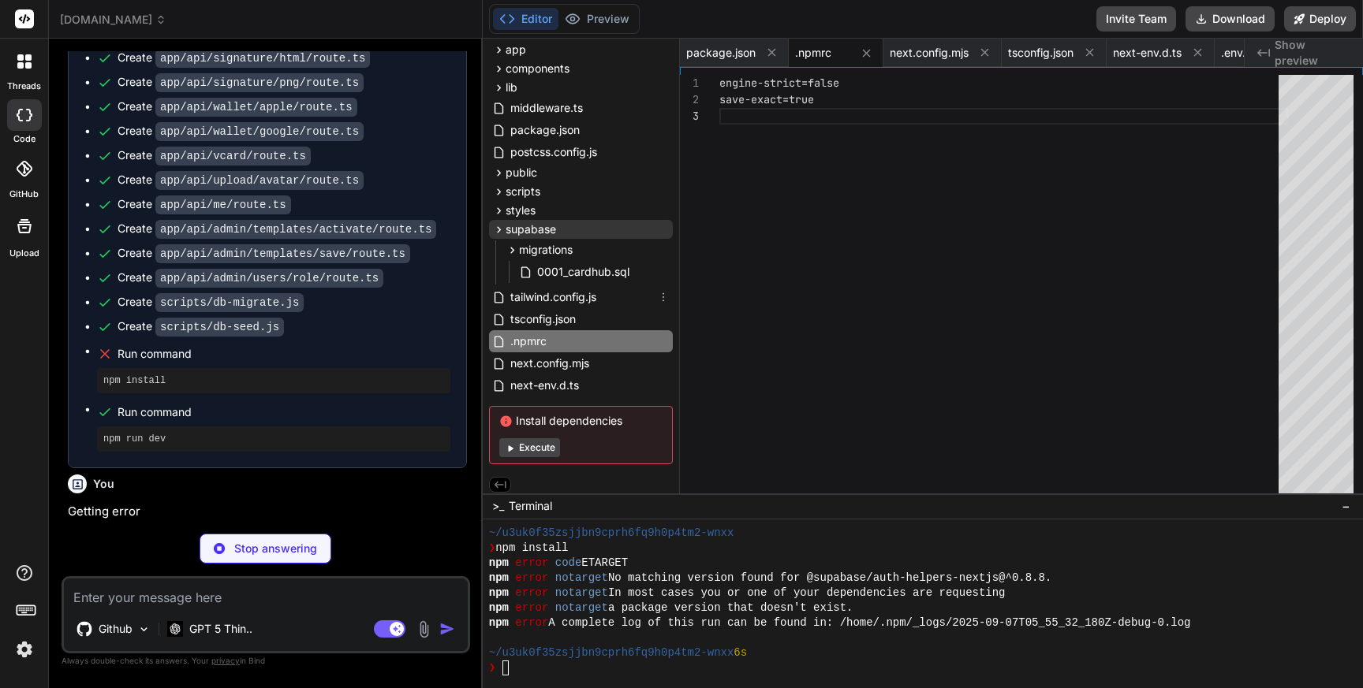
scroll to position [105, 0]
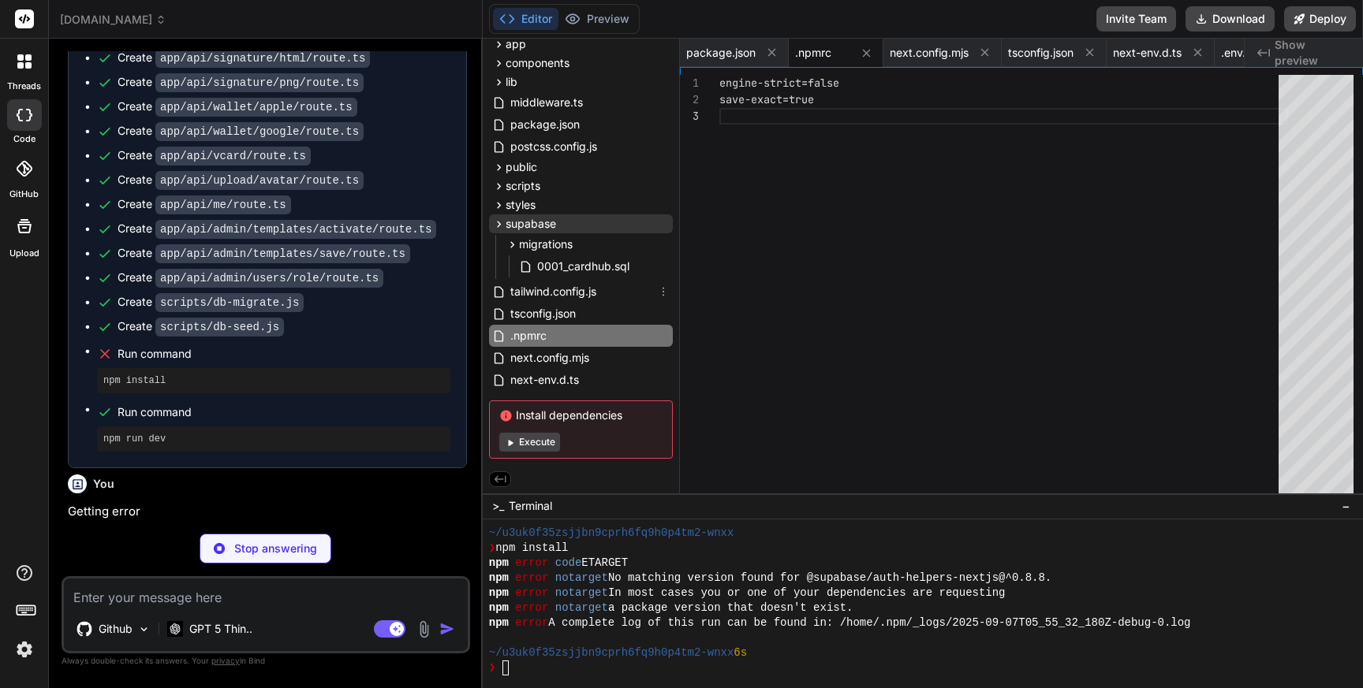
type textarea "x"
type textarea "by CardHub (internal)</footer> </body> </html> ); }"
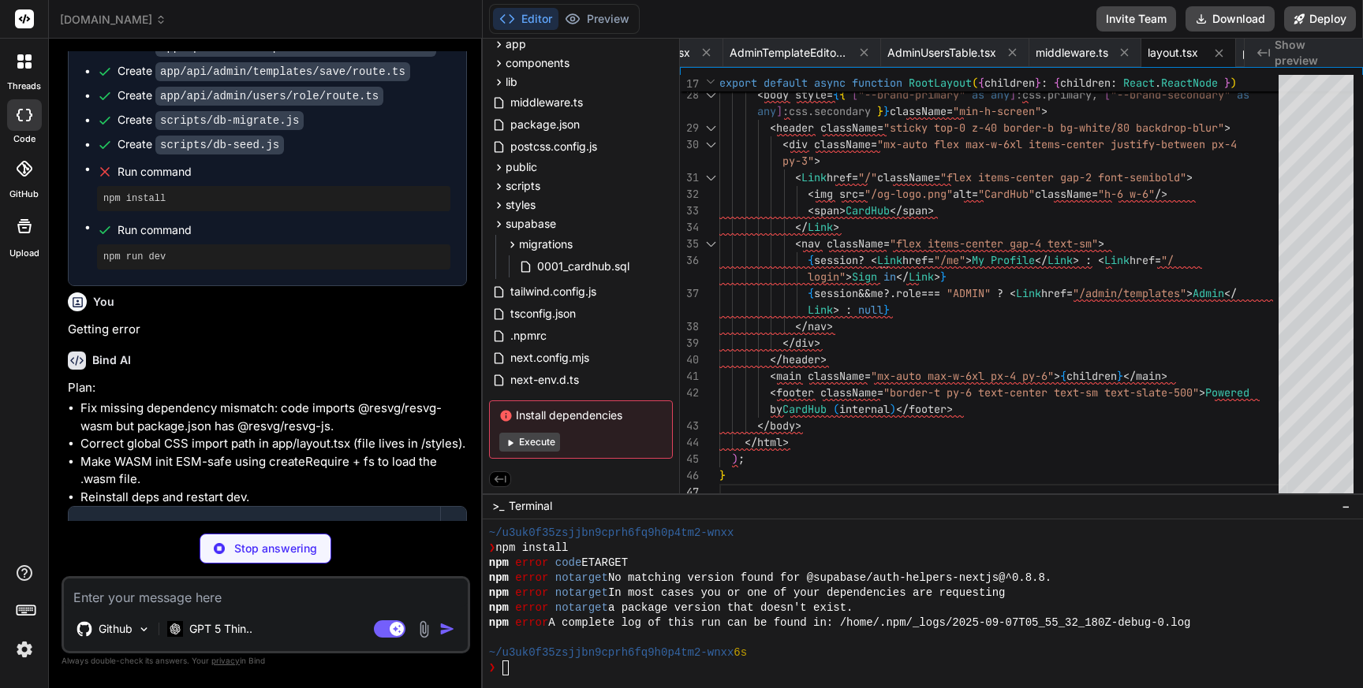
scroll to position [7197, 0]
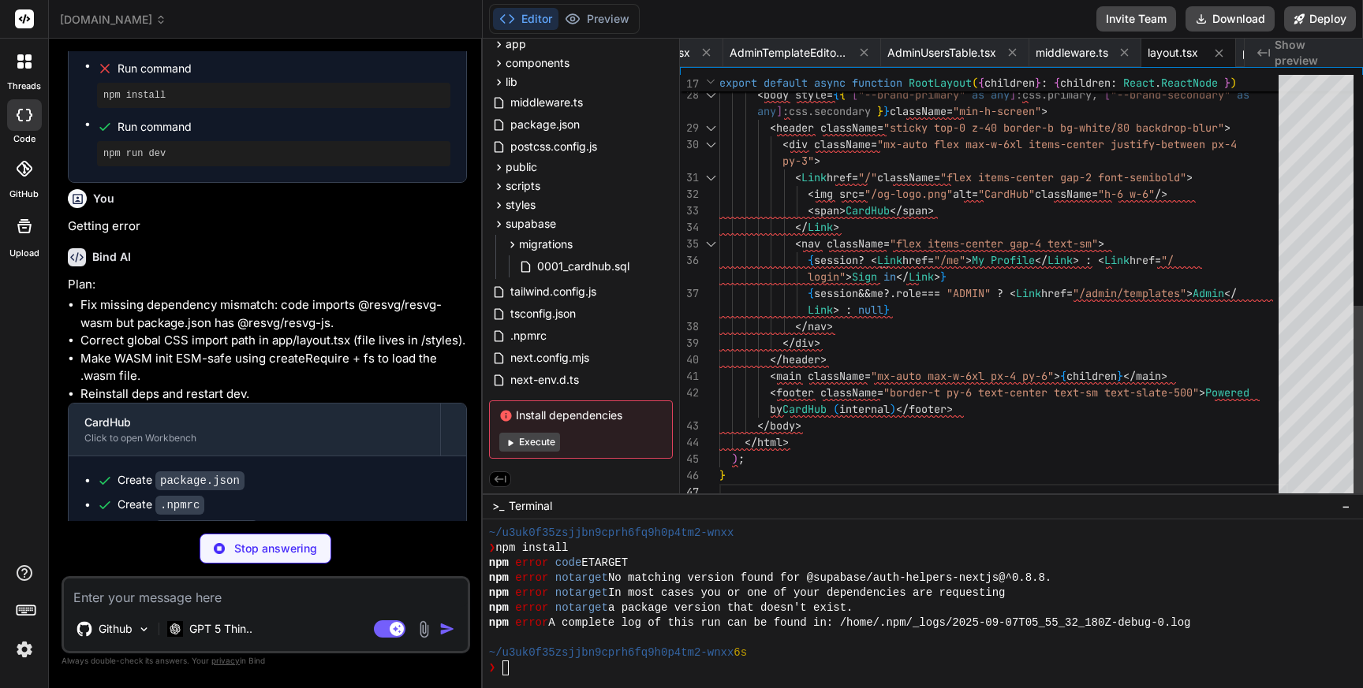
type textarea "x"
type textarea "fonts: [] }); const { Resvg } = await import("@resvg/resvg-wasm"); const resvg …"
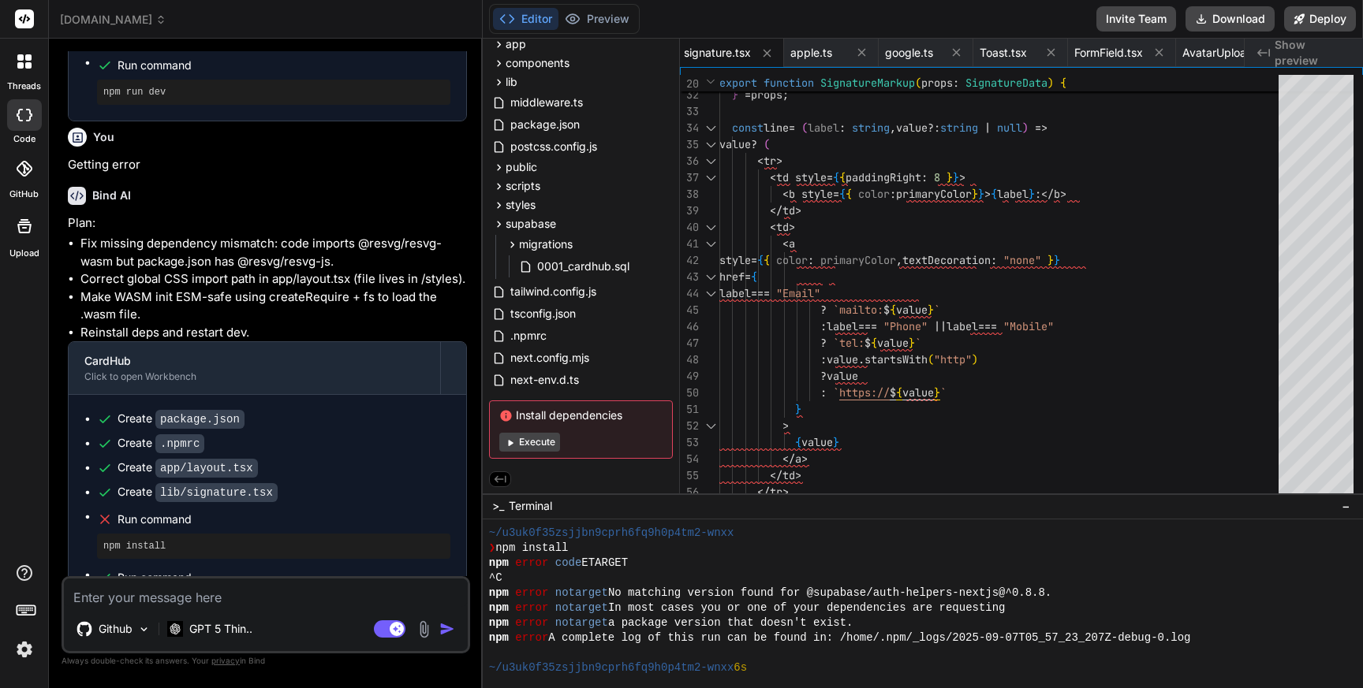
scroll to position [928, 0]
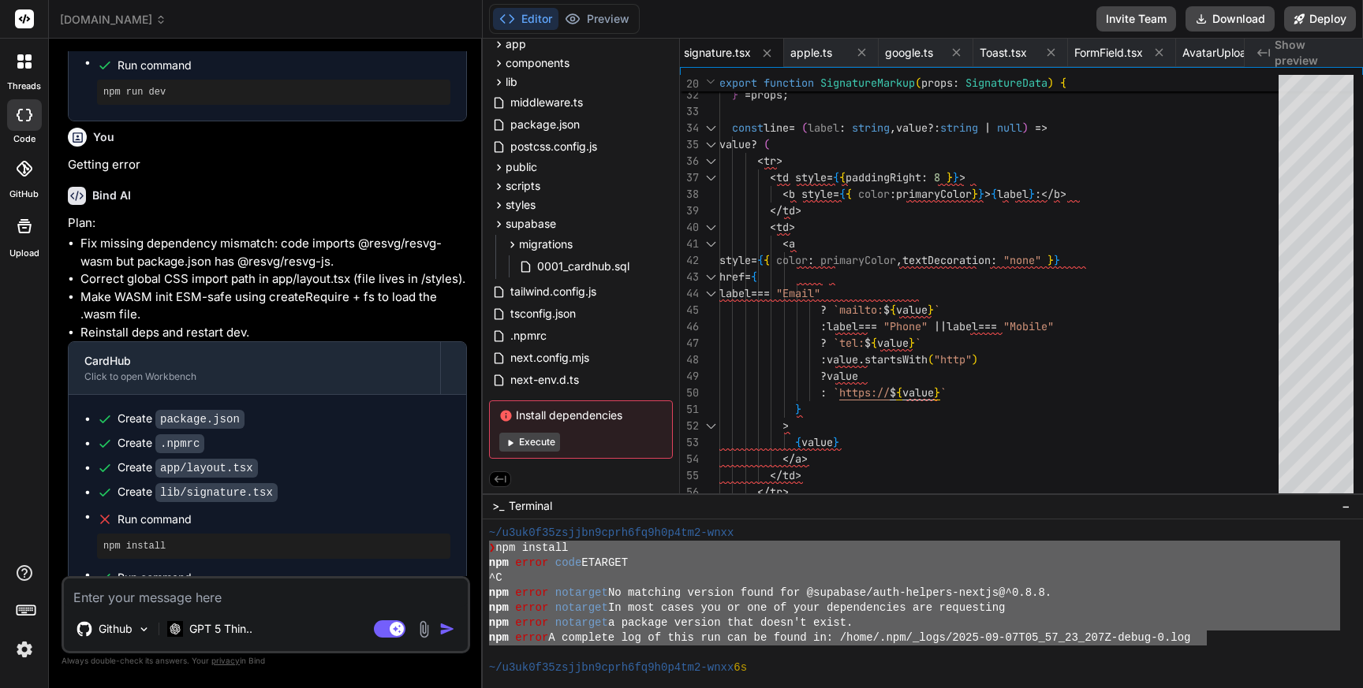
drag, startPoint x: 1208, startPoint y: 637, endPoint x: 476, endPoint y: 551, distance: 736.8
click at [476, 552] on div "id.coolwellac.com Created with Pixso. Bind AI Web Search Created with Pixso. Co…" at bounding box center [706, 344] width 1314 height 688
click at [100, 602] on textarea at bounding box center [266, 593] width 404 height 28
type textarea "x"
type textarea "t"
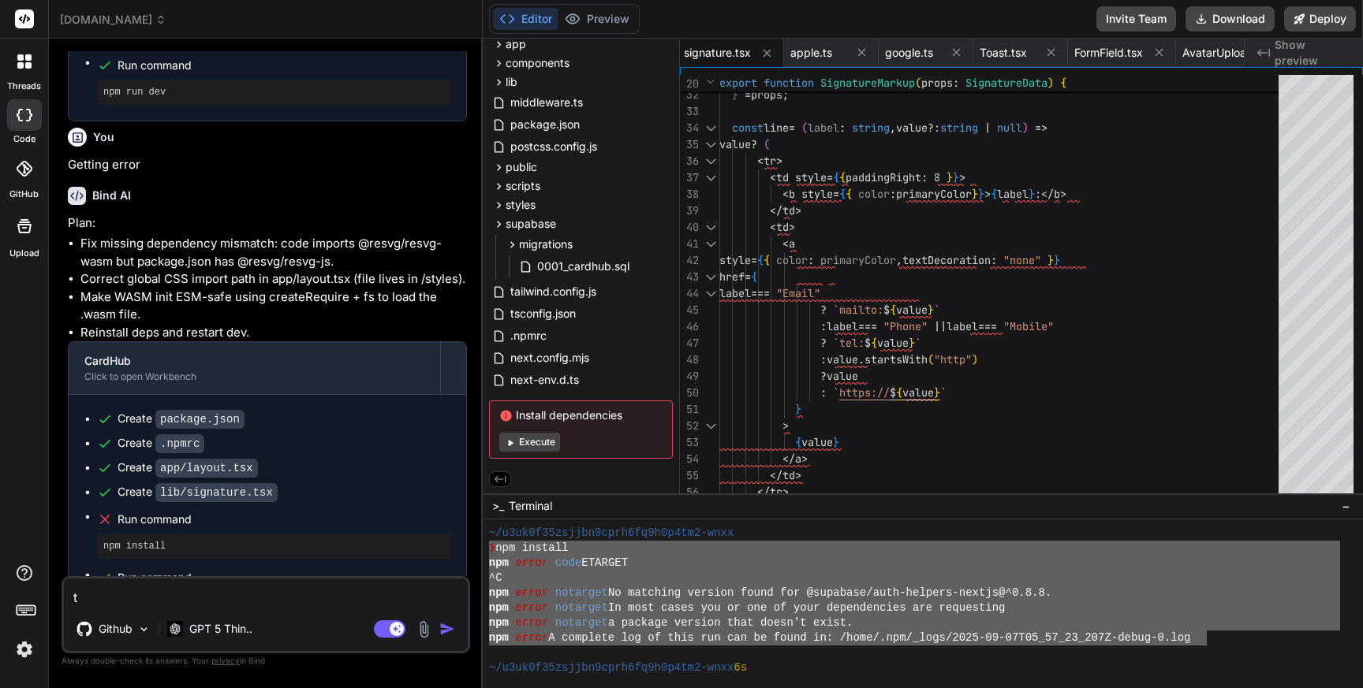
type textarea "x"
type textarea "th"
type textarea "x"
type textarea "thi"
type textarea "x"
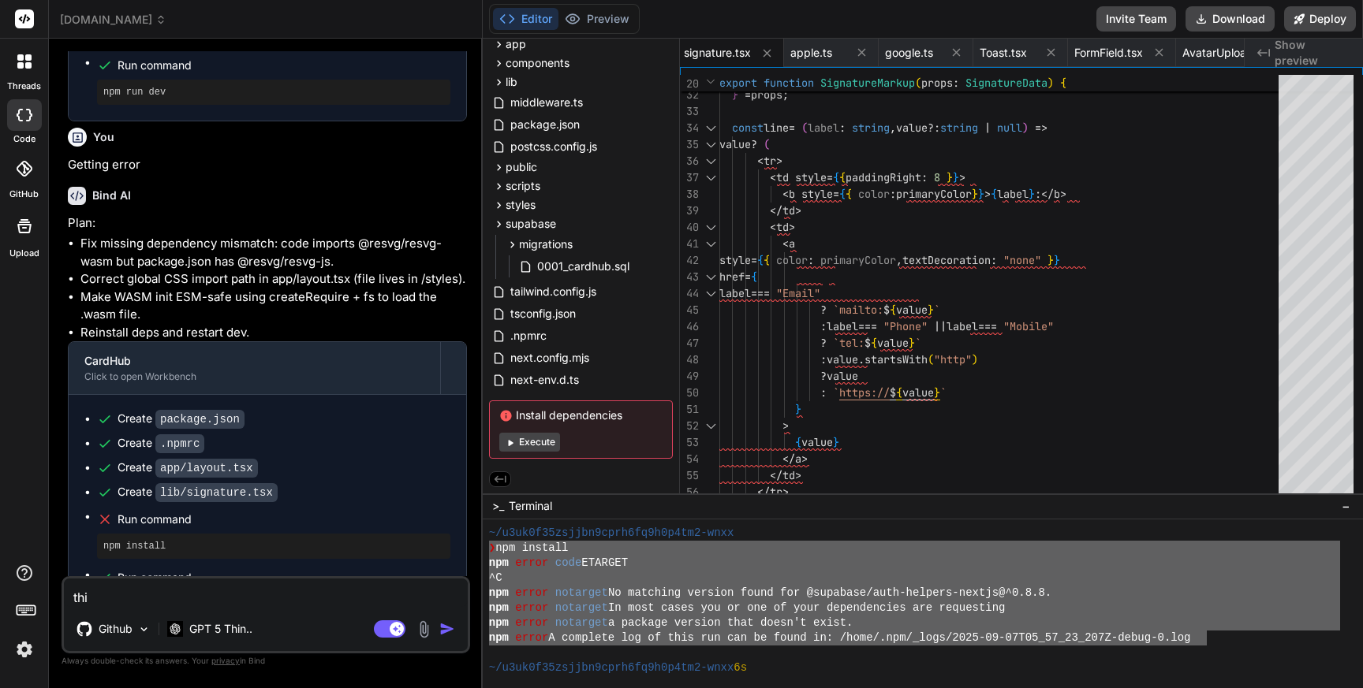
type textarea "this"
type textarea "x"
type textarea "this"
type textarea "x"
type textarea "this i"
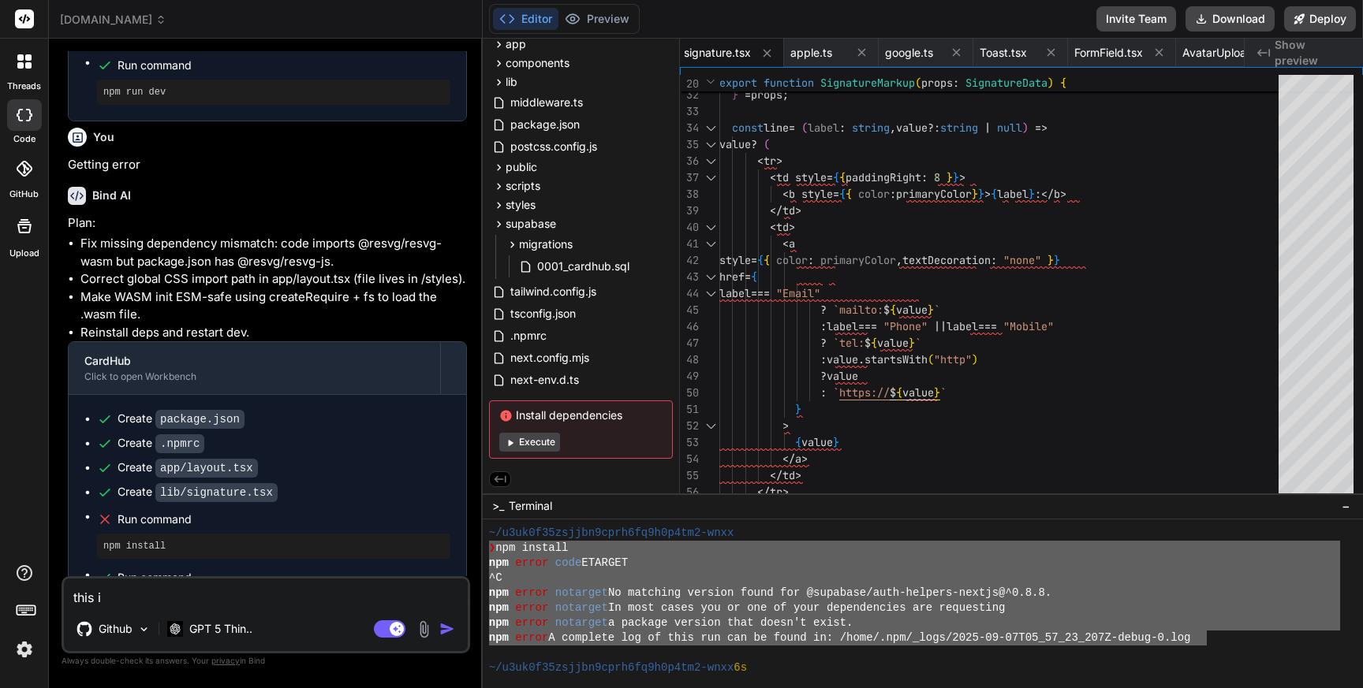
type textarea "x"
type textarea "this is"
type textarea "x"
type textarea "this is"
type textarea "x"
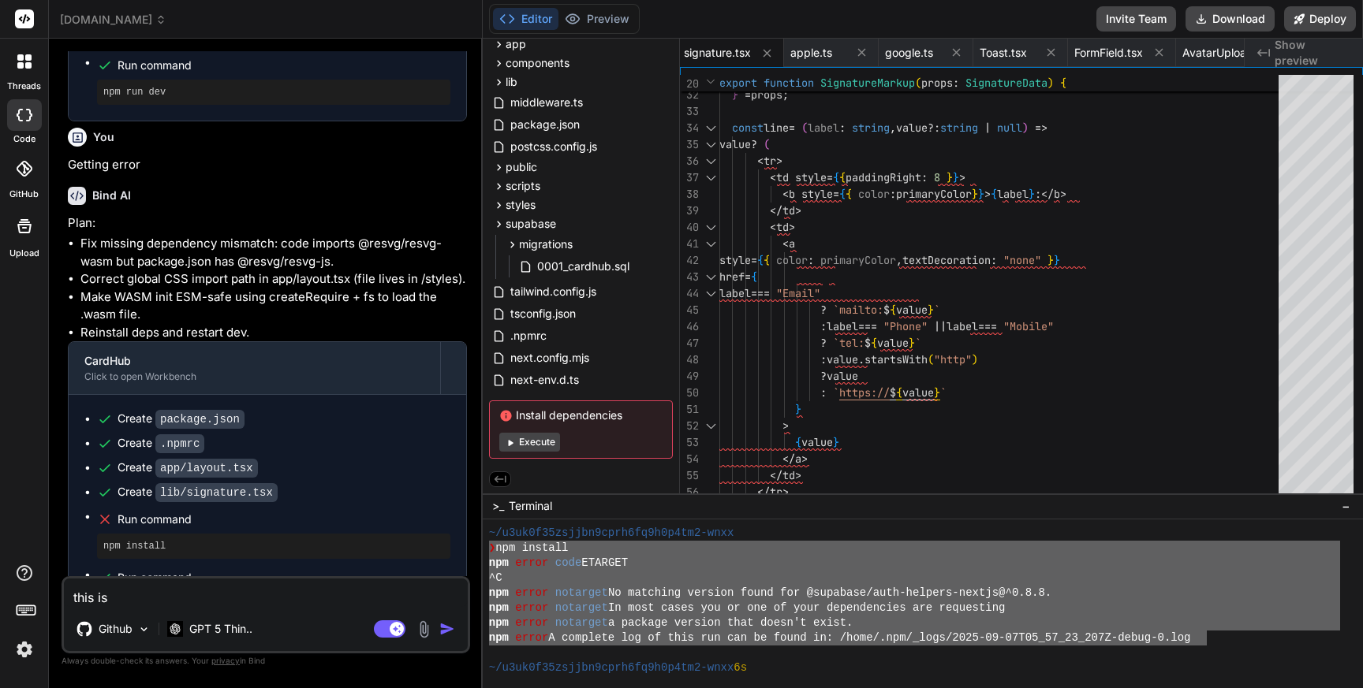
type textarea "this is t"
type textarea "x"
type textarea "this is th"
type textarea "x"
type textarea "this is the"
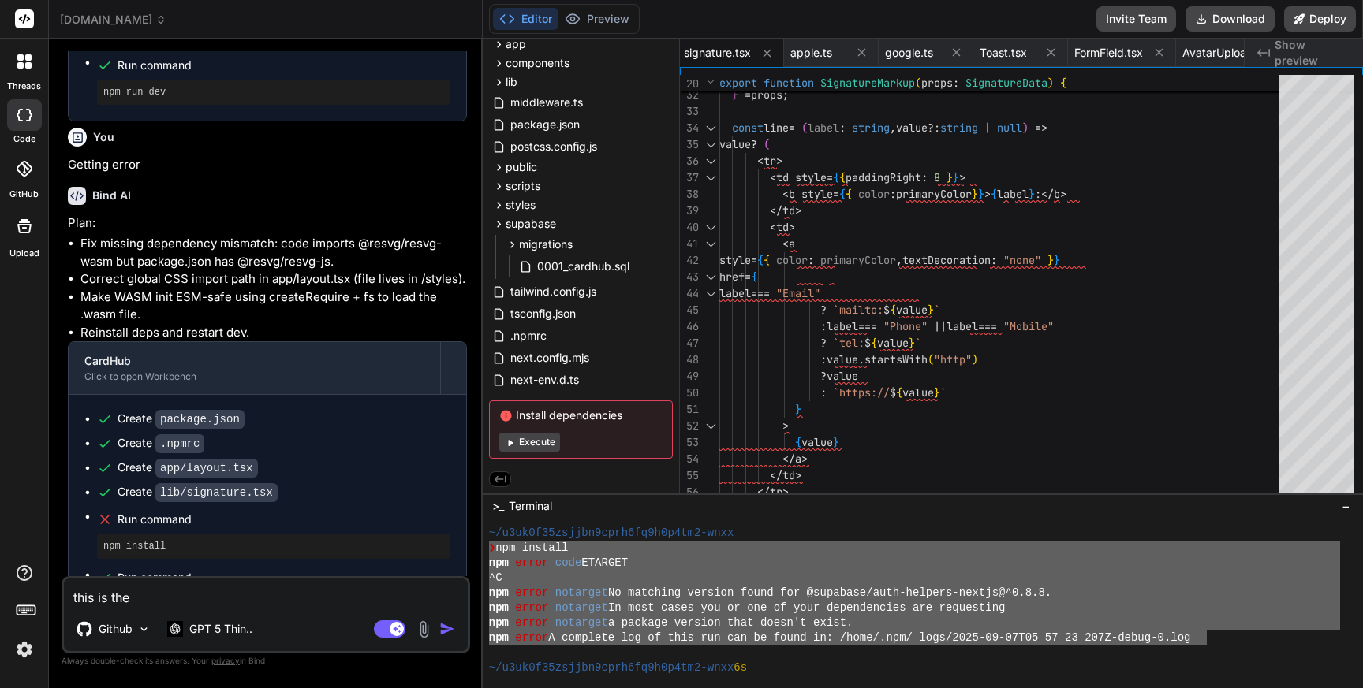
type textarea "x"
type textarea "this is the e"
type textarea "x"
type textarea "this is the er"
type textarea "x"
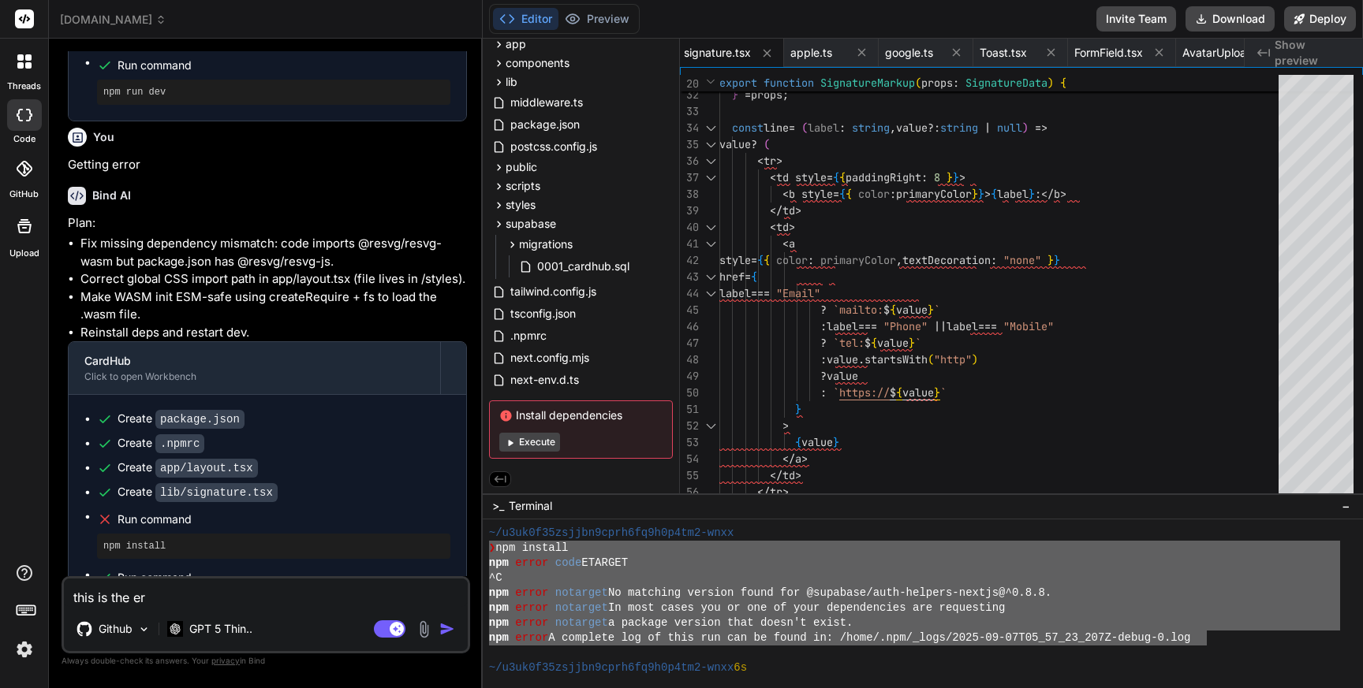
type textarea "this is the err"
type textarea "x"
type textarea "this is the erro"
type textarea "x"
type textarea "this is the error"
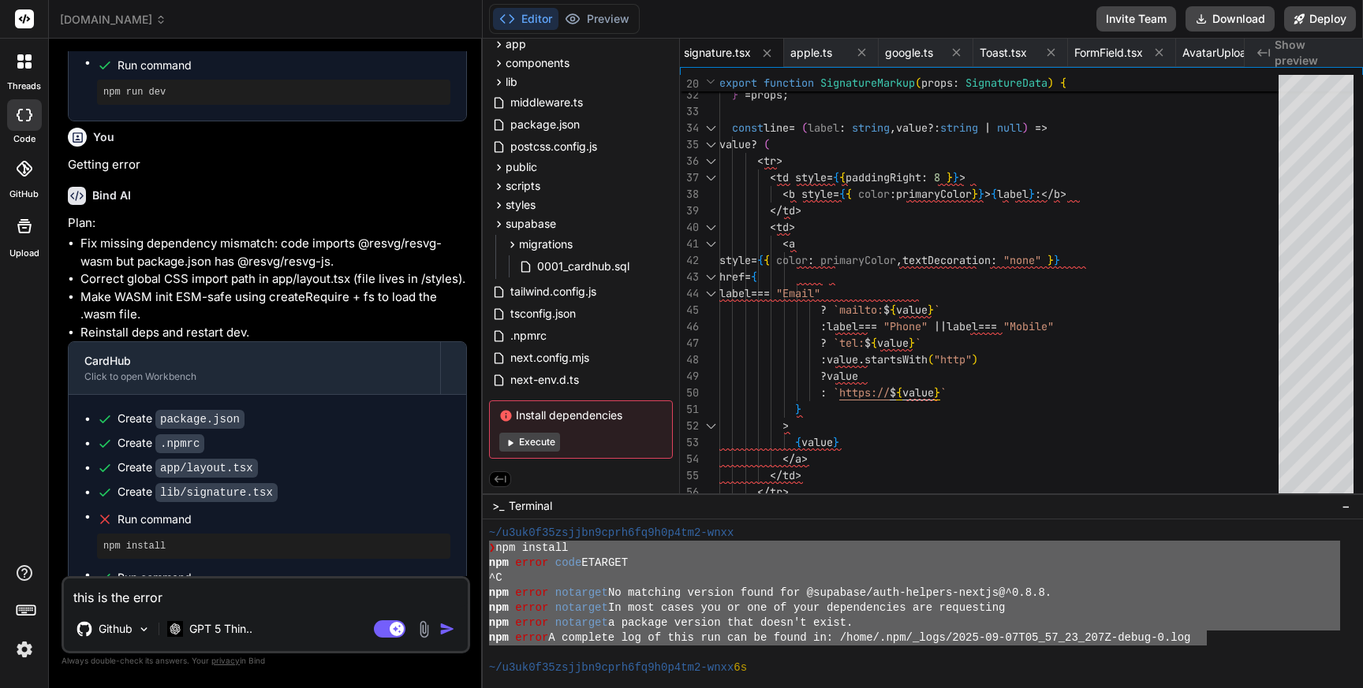
type textarea "x"
type textarea "this is the error:"
type textarea "x"
type textarea "this is the error:"
paste textarea "❯ npm install npm error code ETARGET ^C npm error notarget No matching version …"
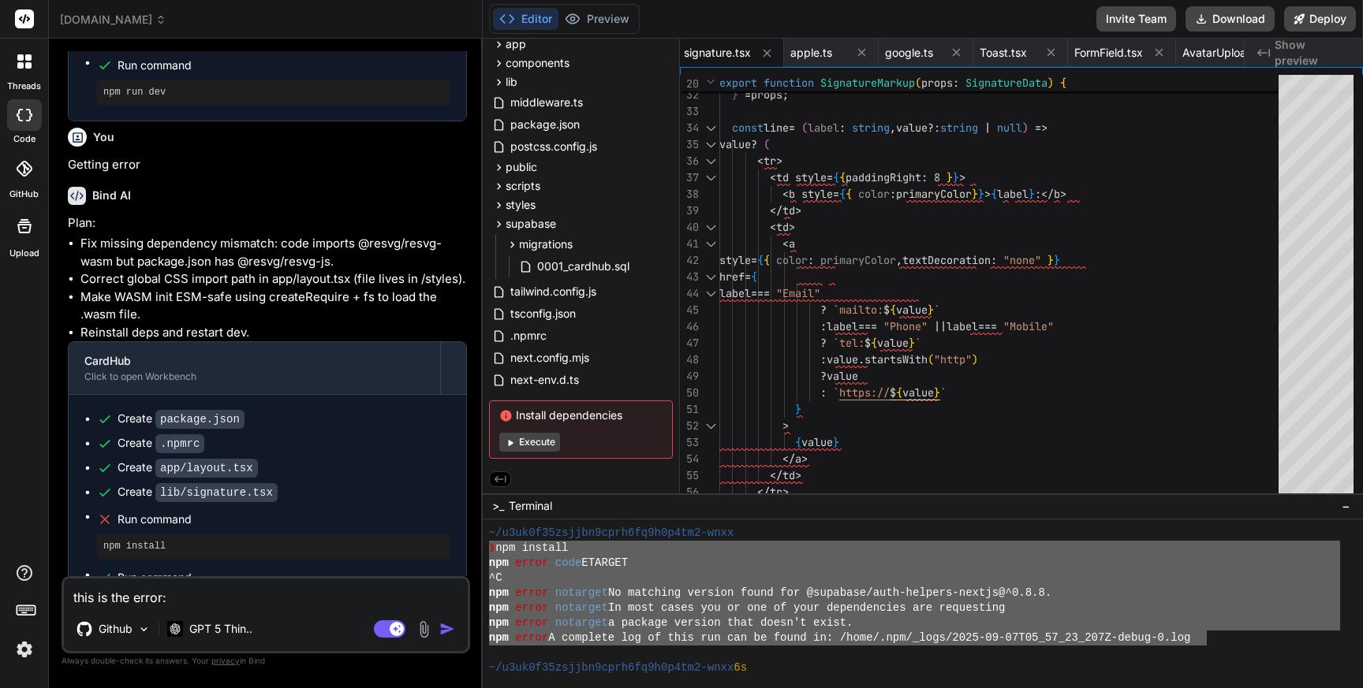
type textarea "x"
type textarea "this is the error: ❯ npm install npm error code ETARGET ^C npm error notarget N…"
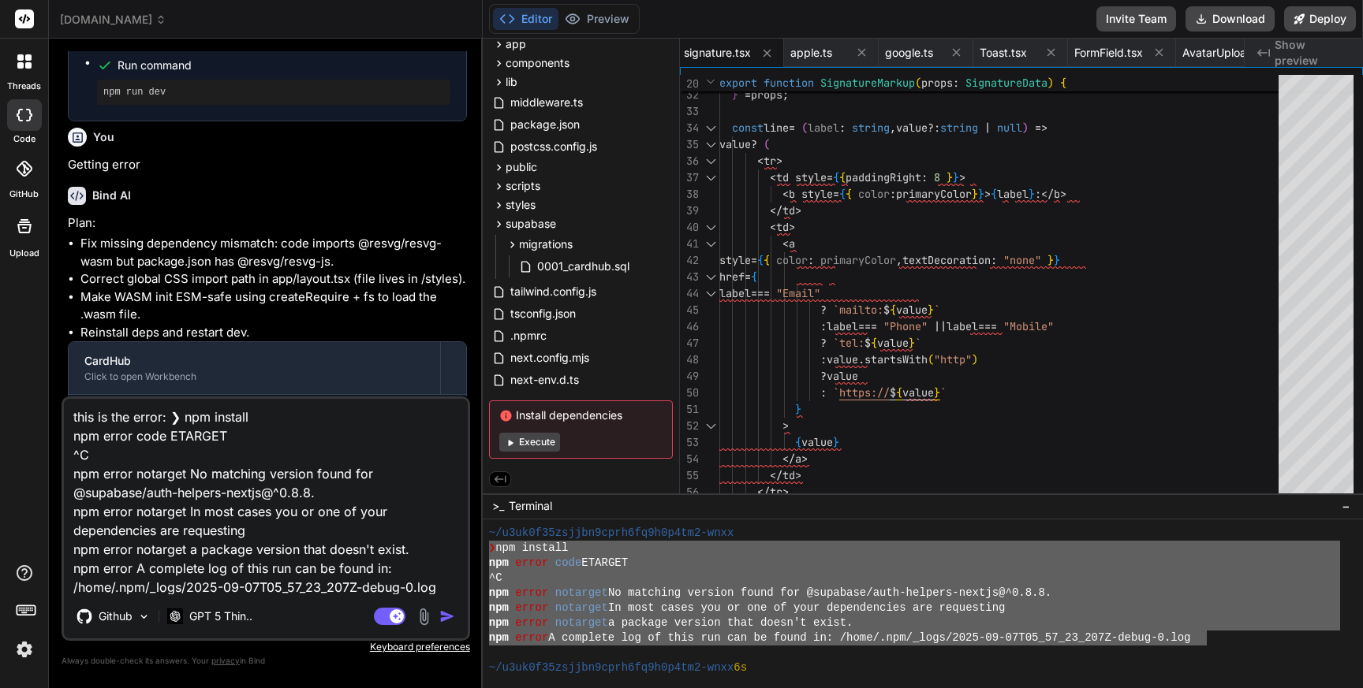
type textarea "x"
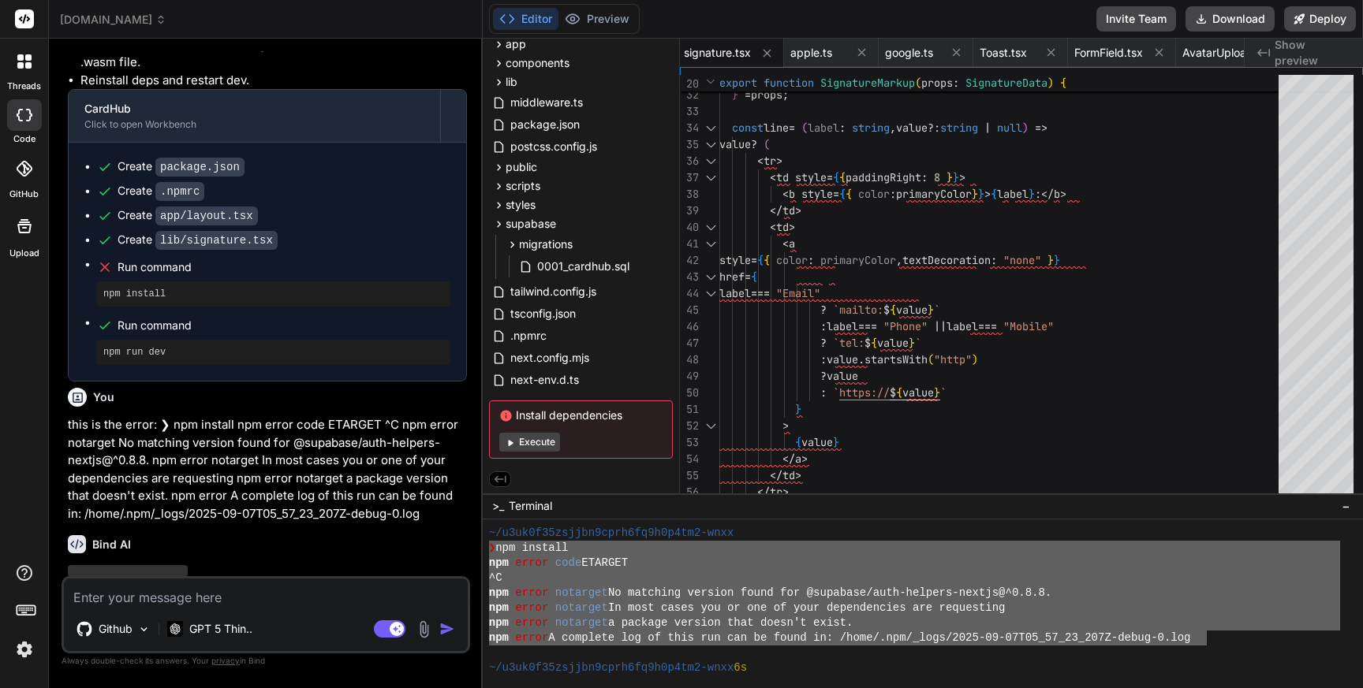
scroll to position [1109, 0]
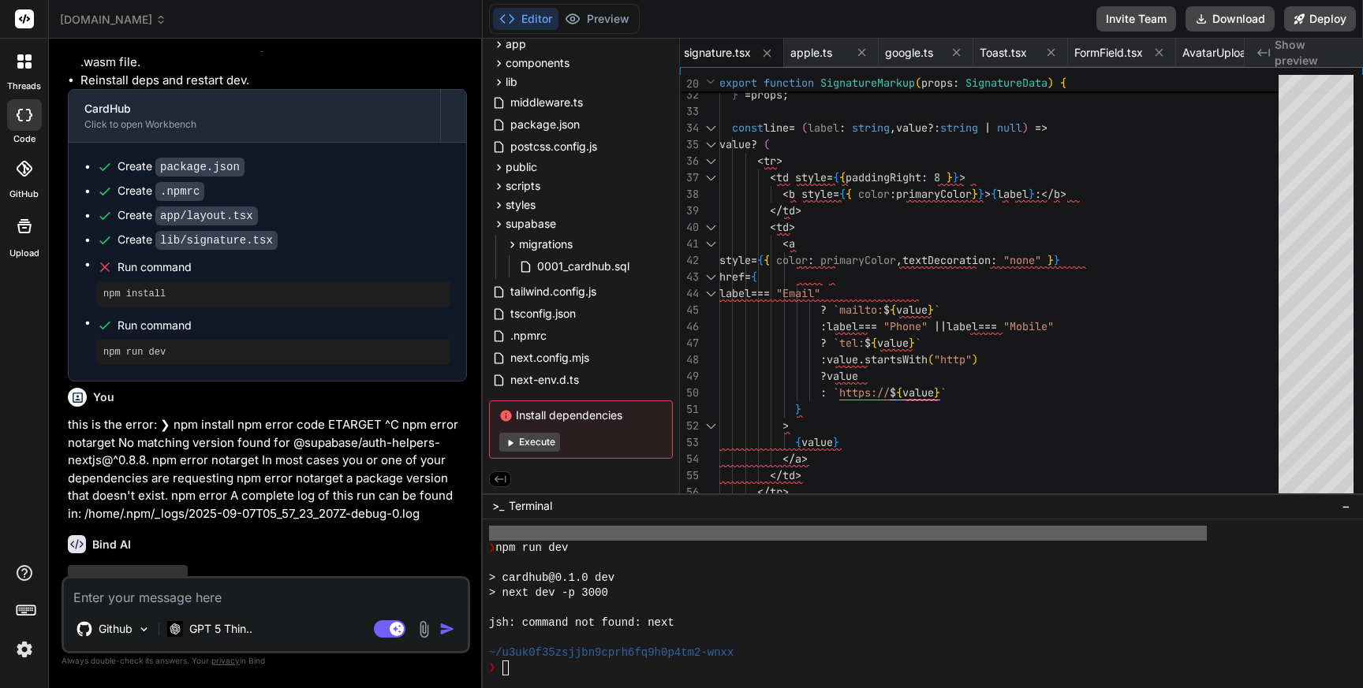
click at [25, 162] on icon at bounding box center [24, 169] width 16 height 16
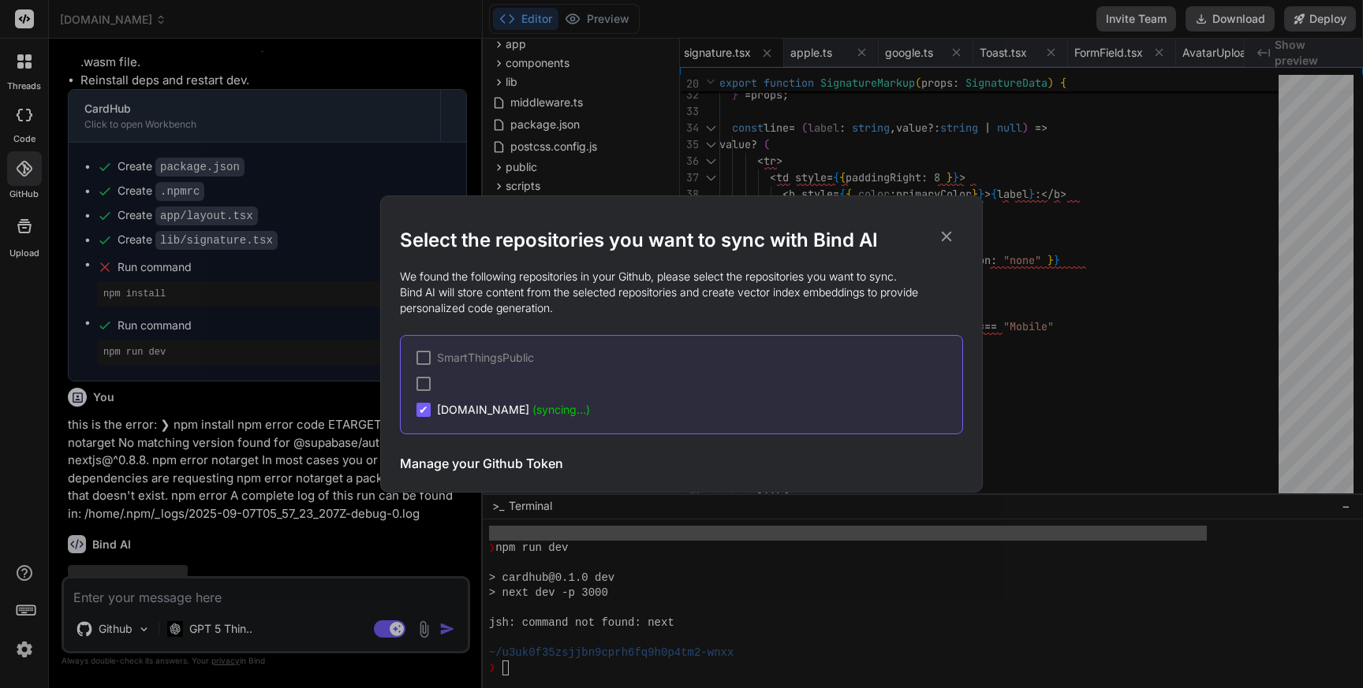
click at [946, 237] on icon at bounding box center [947, 237] width 10 height 10
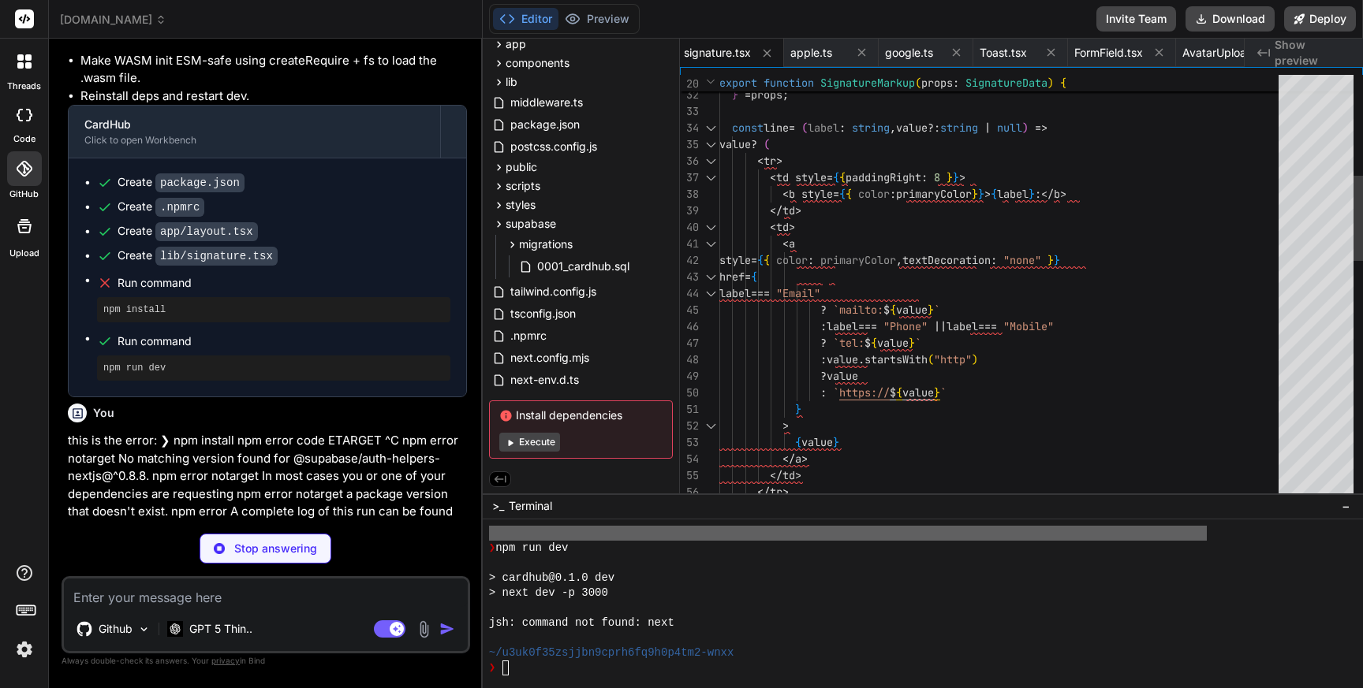
scroll to position [7510, 0]
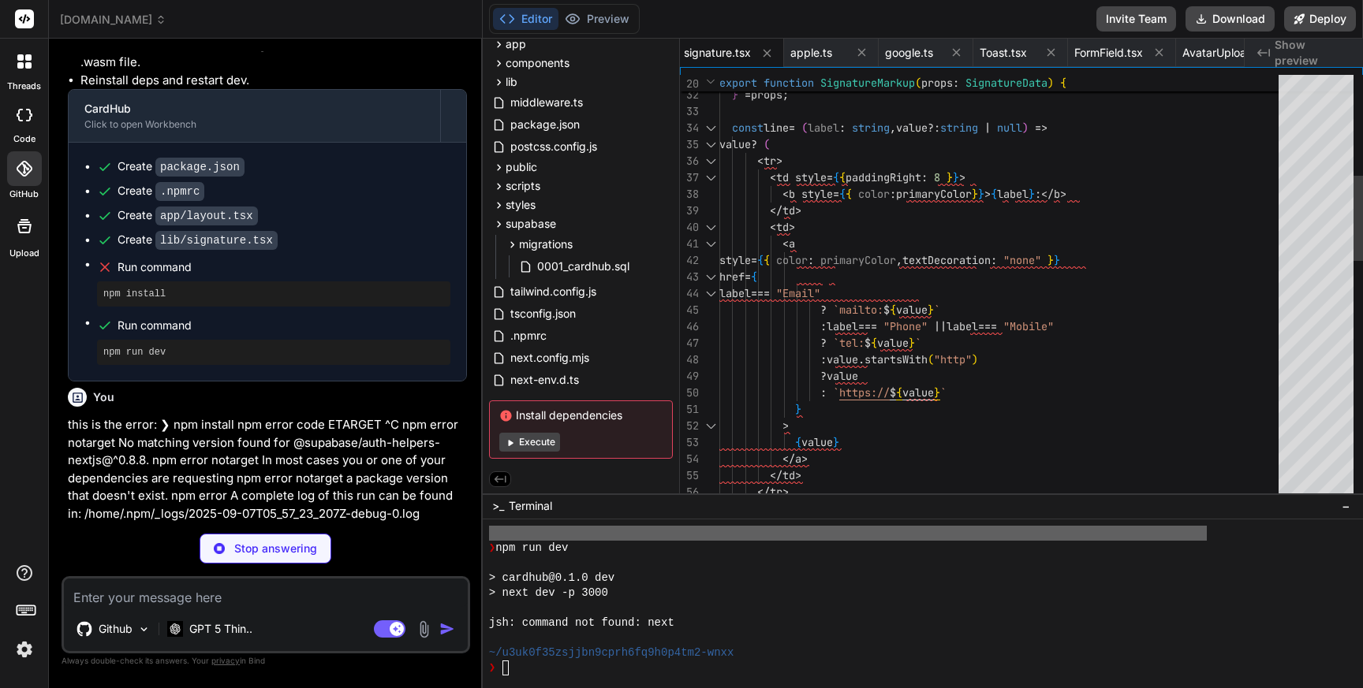
type textarea "x"
type textarea ""tailwindcss": "3.3.3", "typescript": "^5.2.2" }, "engines": { "node": ">=18.17…"
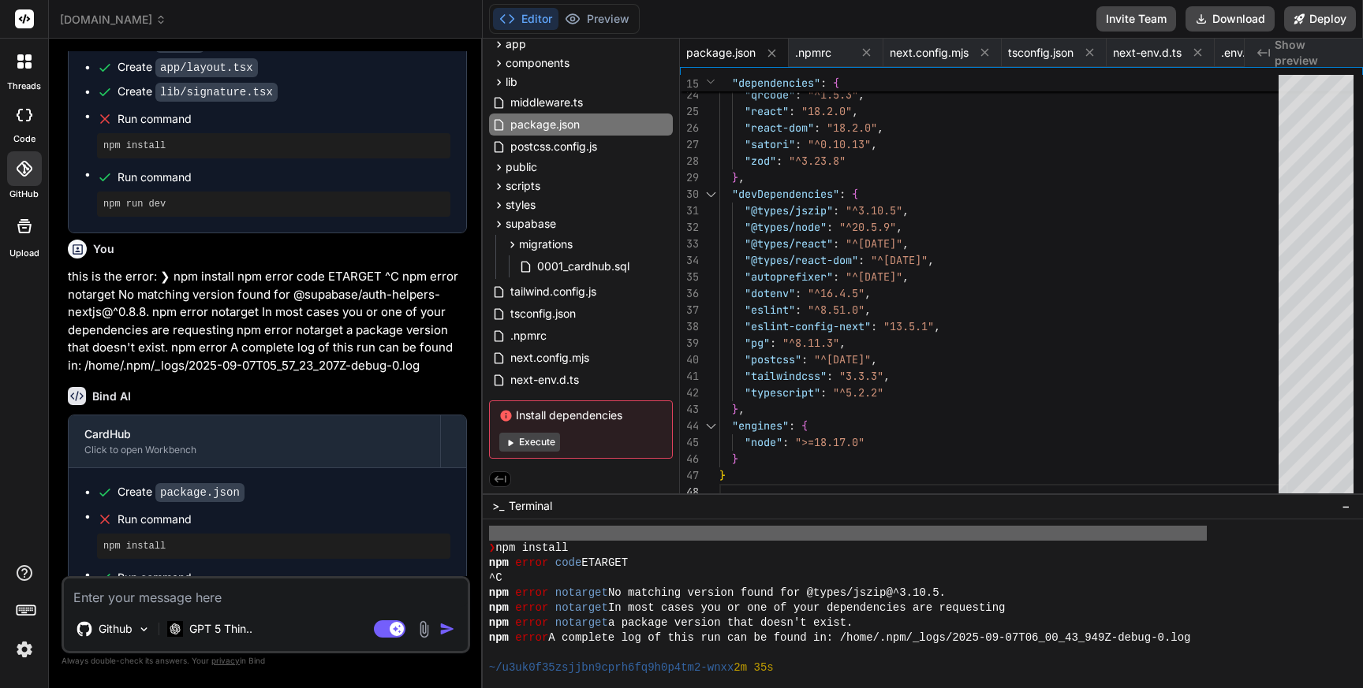
scroll to position [1284, 0]
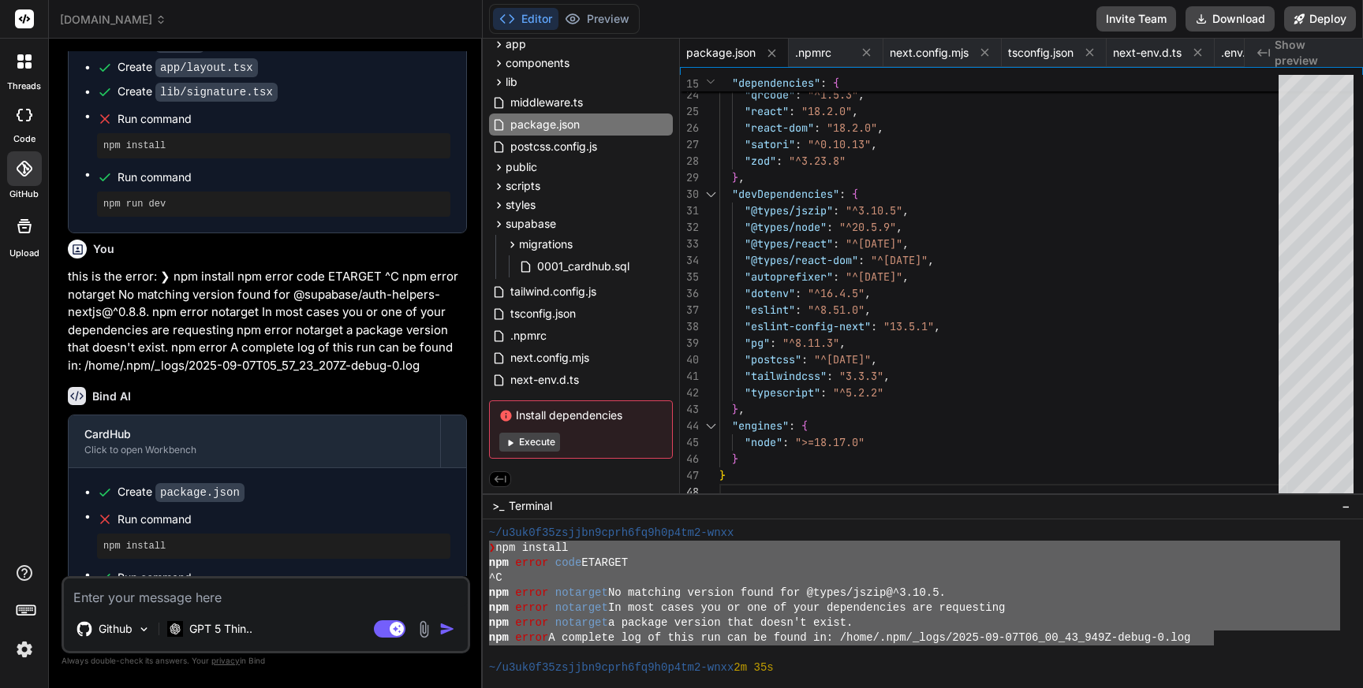
drag, startPoint x: 1210, startPoint y: 640, endPoint x: 487, endPoint y: 553, distance: 729.2
click at [487, 553] on div ">>>>>>>>>>>>>>>>>>>>>>>>>>>>>>>> mmmmmmmmmmmmmmmmmmmmmmmmmmmmmmmm ~/u3uk0f35zsj…" at bounding box center [923, 604] width 880 height 169
click at [157, 602] on textarea at bounding box center [266, 593] width 404 height 28
type textarea "x"
type textarea "G"
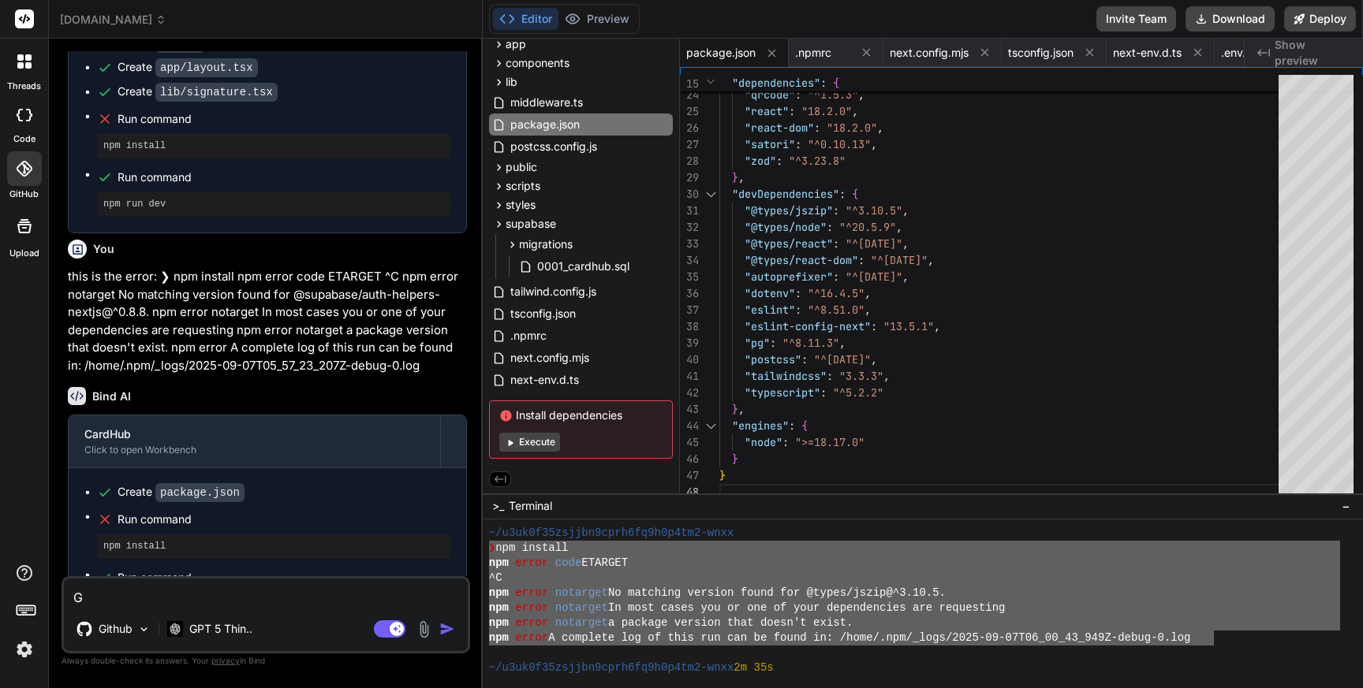
type textarea "x"
type textarea "Ge"
type textarea "x"
paste textarea "❯ npm install npm error code ETARGET ^C npm error notarget No matching version …"
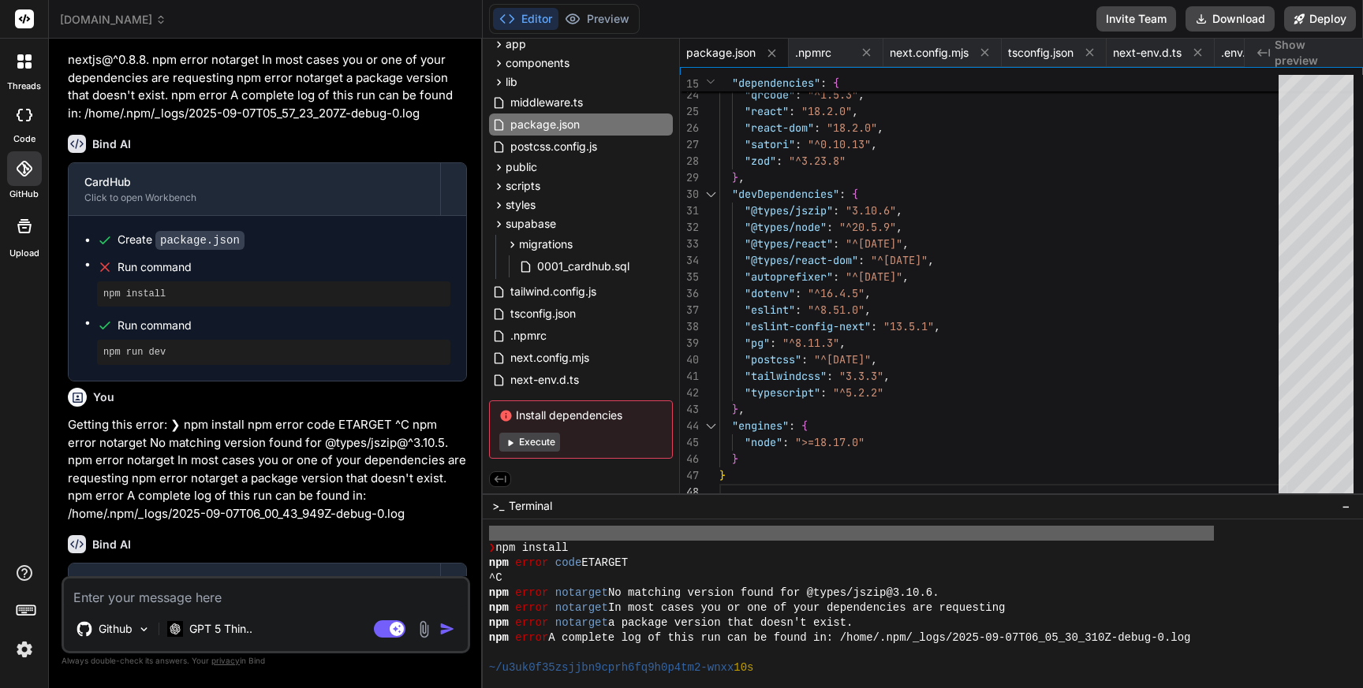
scroll to position [8058, 0]
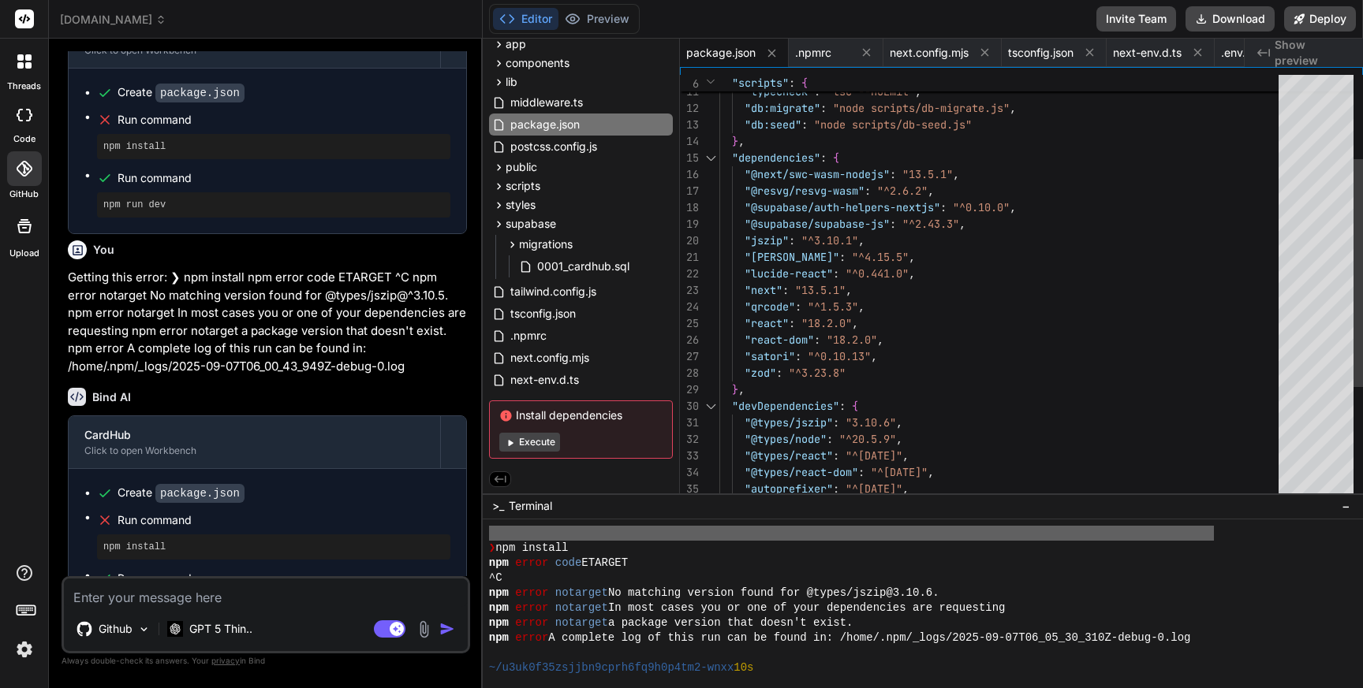
click at [856, 238] on div ""next" : "13.5.1" , "qrcode" : "^1.5.3" , "react" : "18.2.0" , "react-dom" : "1…" at bounding box center [1003, 315] width 569 height 795
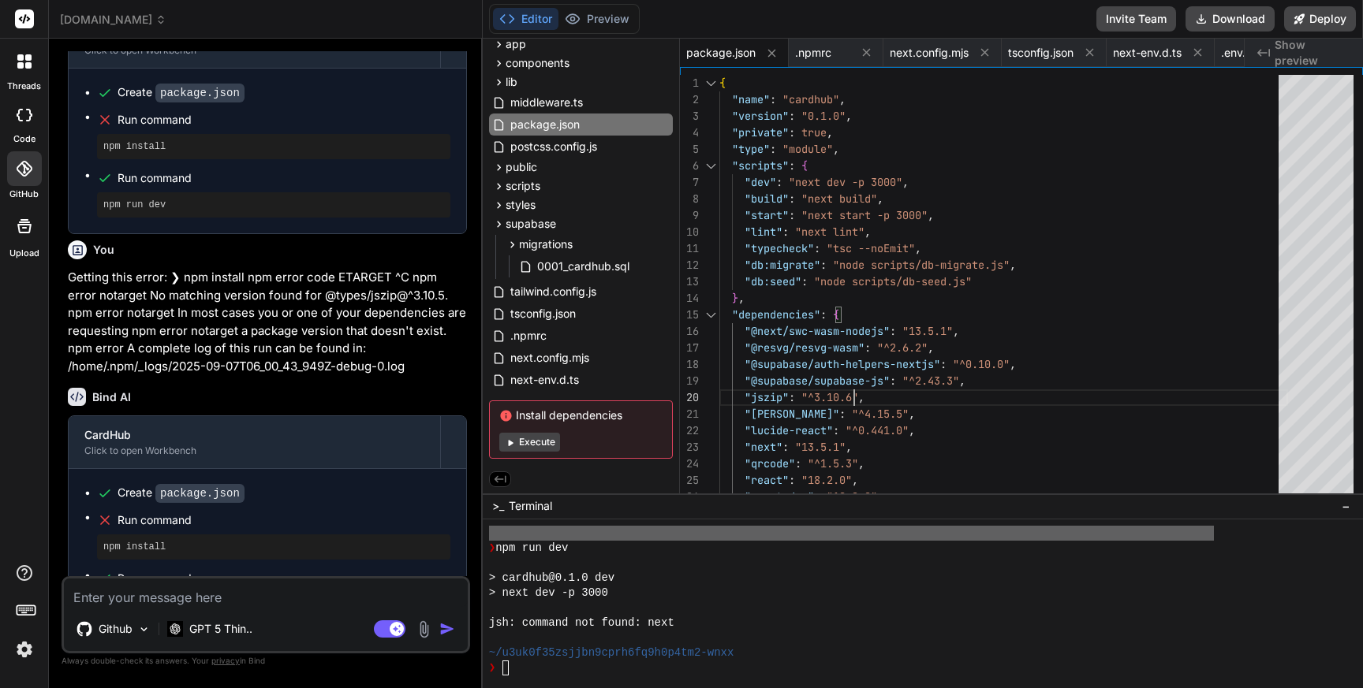
scroll to position [1828, 0]
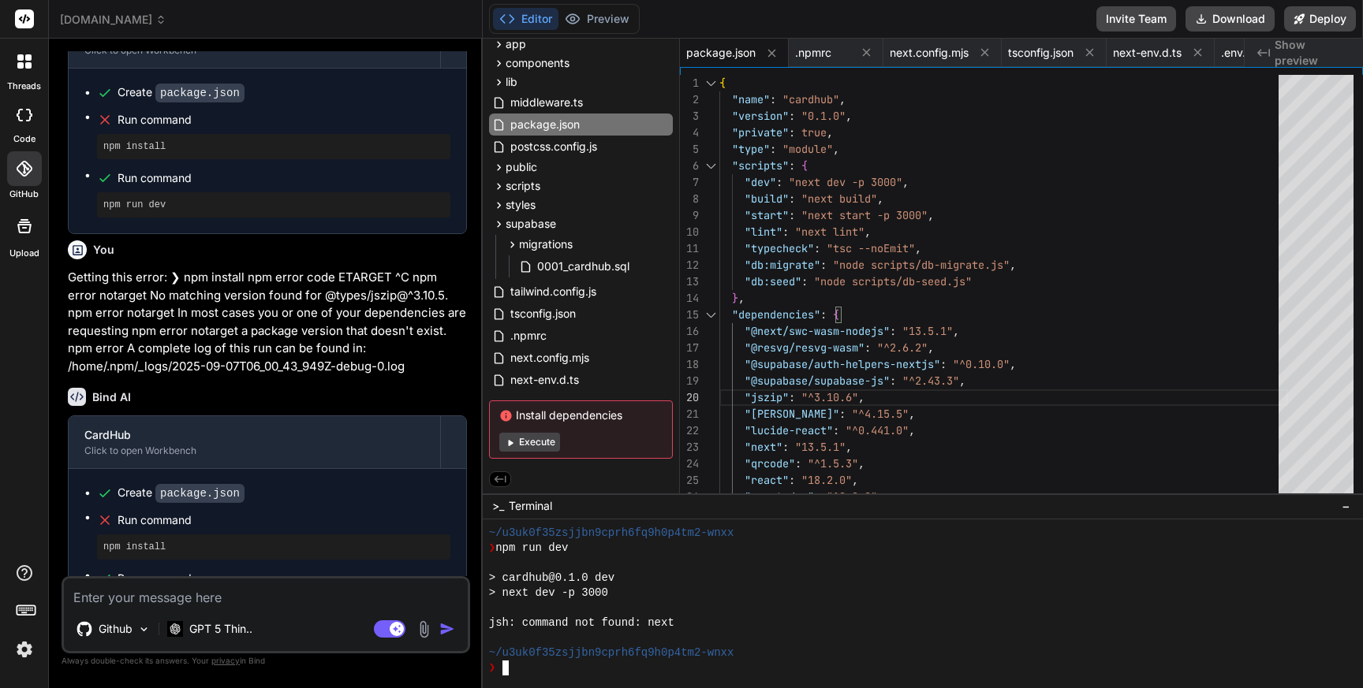
click at [566, 670] on div "❯" at bounding box center [914, 668] width 851 height 15
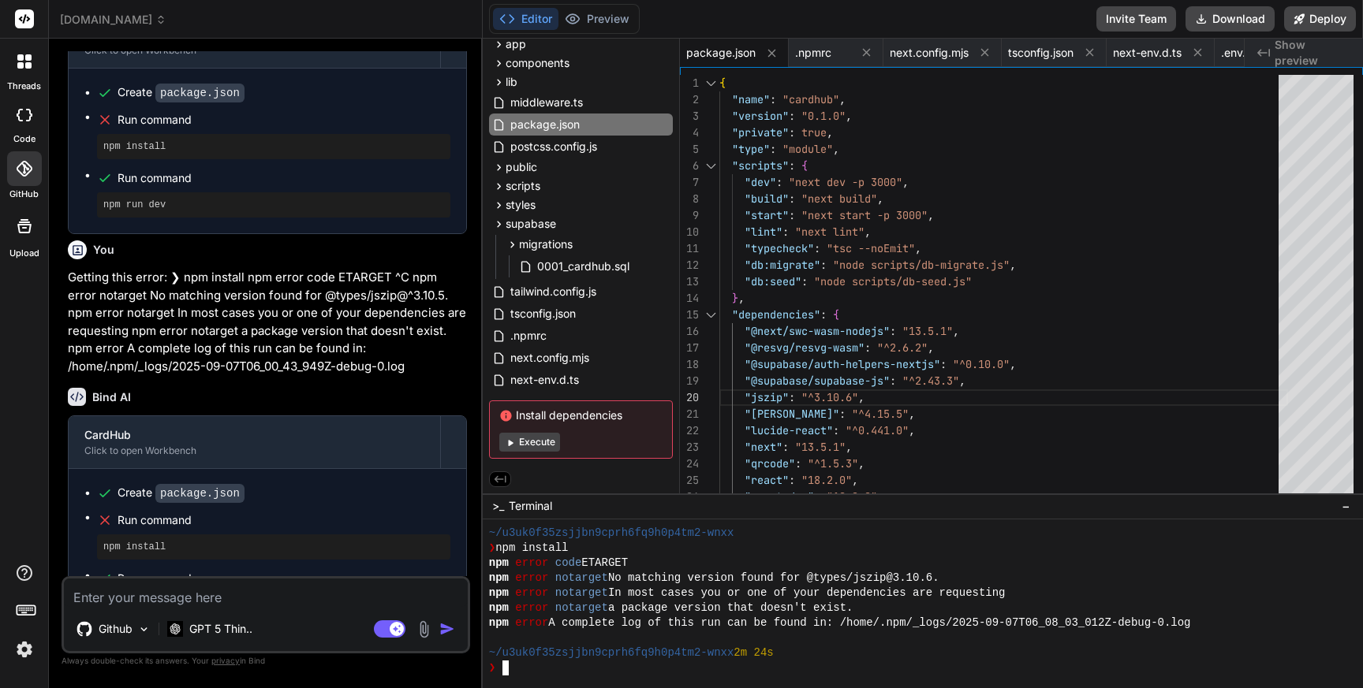
scroll to position [1948, 0]
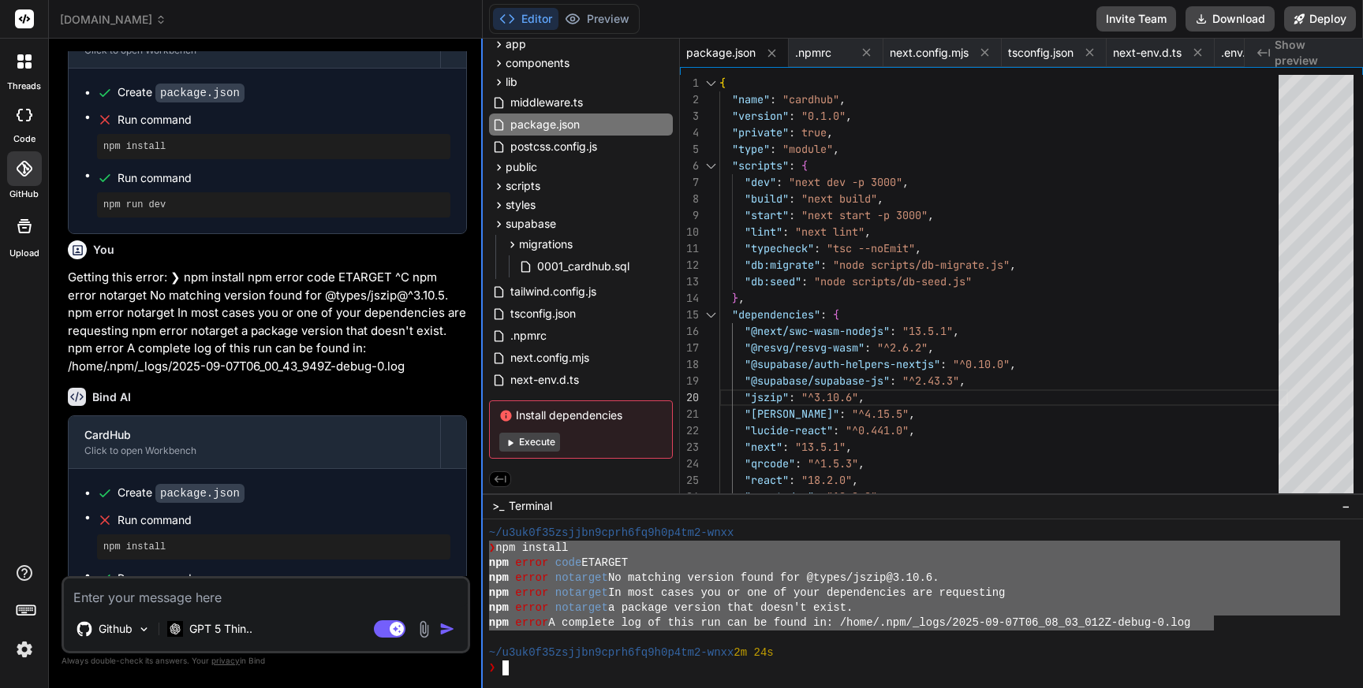
drag, startPoint x: 1210, startPoint y: 621, endPoint x: 480, endPoint y: 551, distance: 733.5
click at [480, 551] on div "id.coolwellac.com Created with Pixso. Bind AI Web Search Created with Pixso. Co…" at bounding box center [706, 344] width 1314 height 688
click at [188, 601] on textarea at bounding box center [266, 593] width 404 height 28
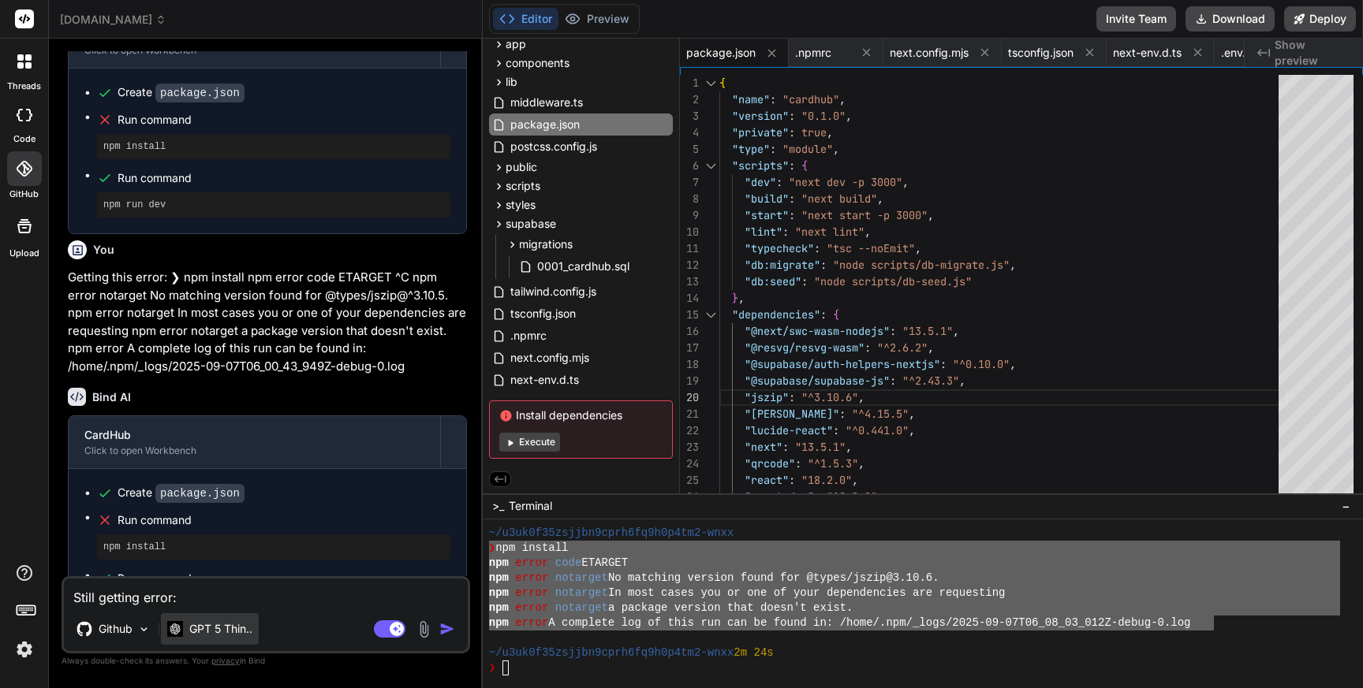
click at [223, 629] on p "GPT 5 Thin.." at bounding box center [220, 629] width 63 height 16
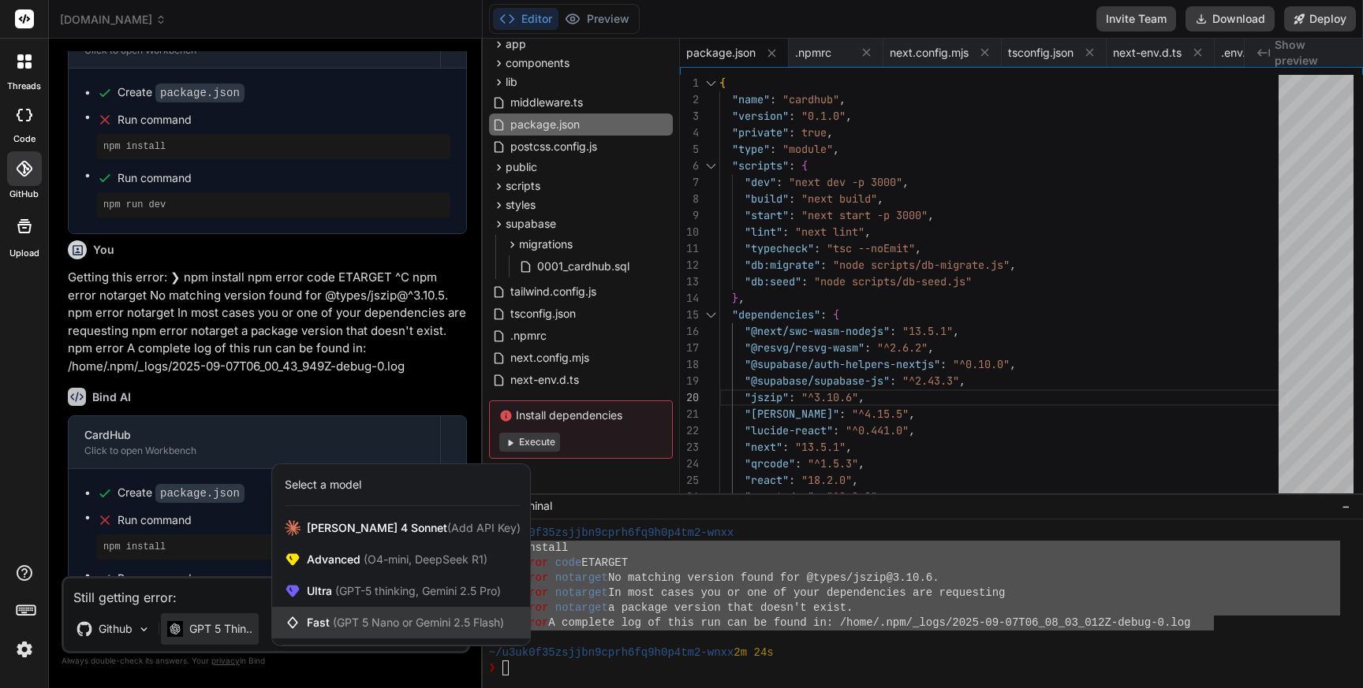
click at [381, 615] on span "Fast (GPT 5 Nano or Gemini 2.5 Flash)" at bounding box center [405, 623] width 197 height 16
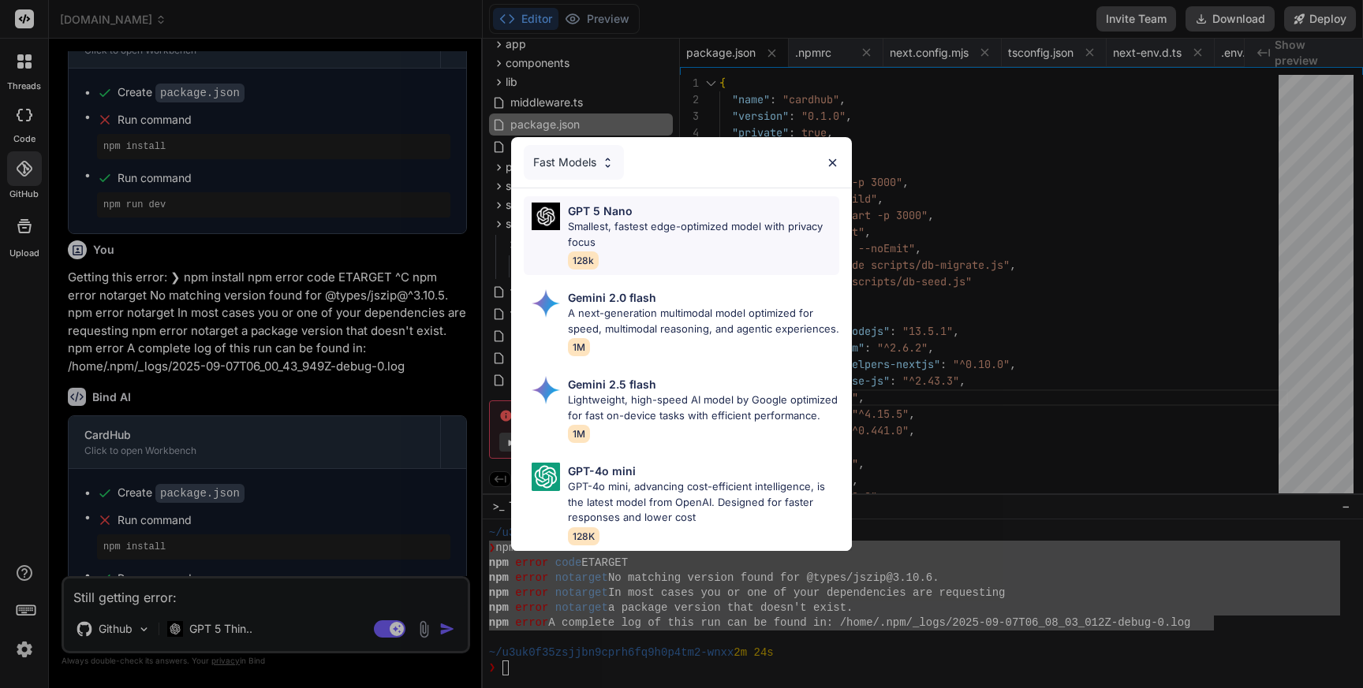
click at [731, 237] on p "Smallest, fastest edge-optimized model with privacy focus" at bounding box center [703, 234] width 271 height 31
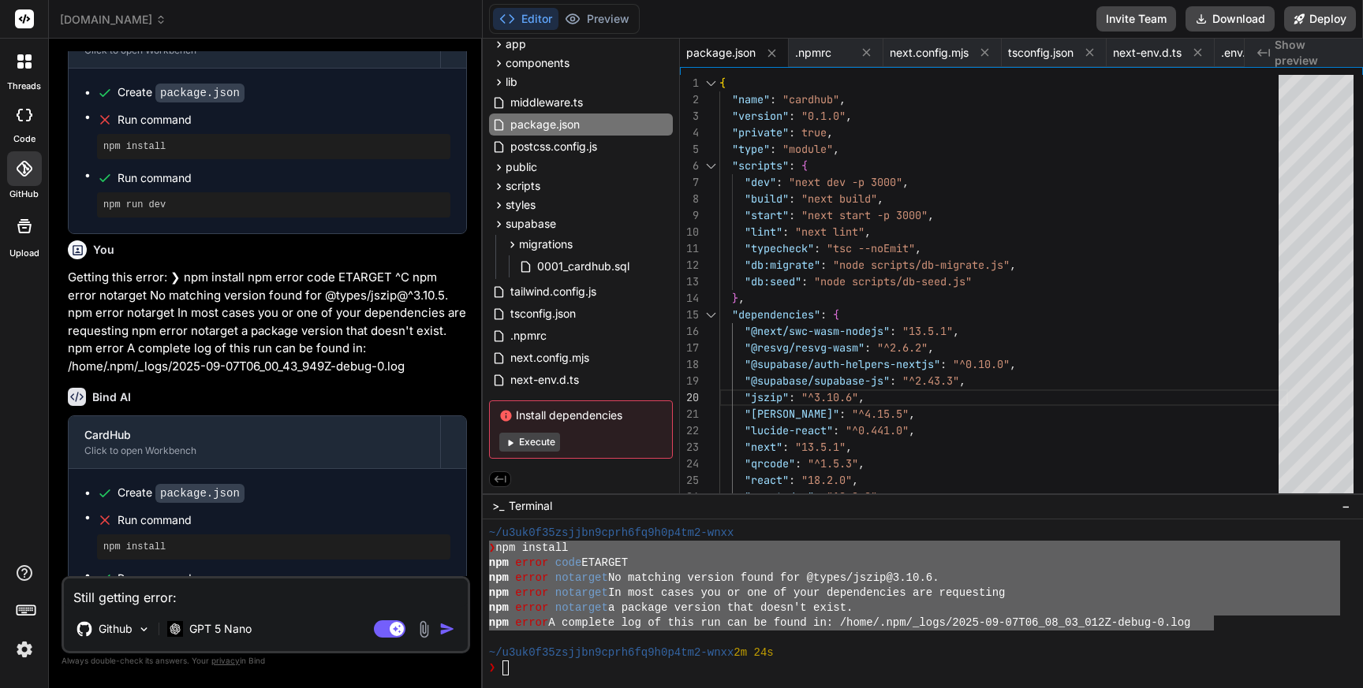
click at [286, 601] on textarea "Still getting error:" at bounding box center [266, 593] width 404 height 28
paste textarea "❯ npm install npm error code ETARGET npm error notarget No matching version fou…"
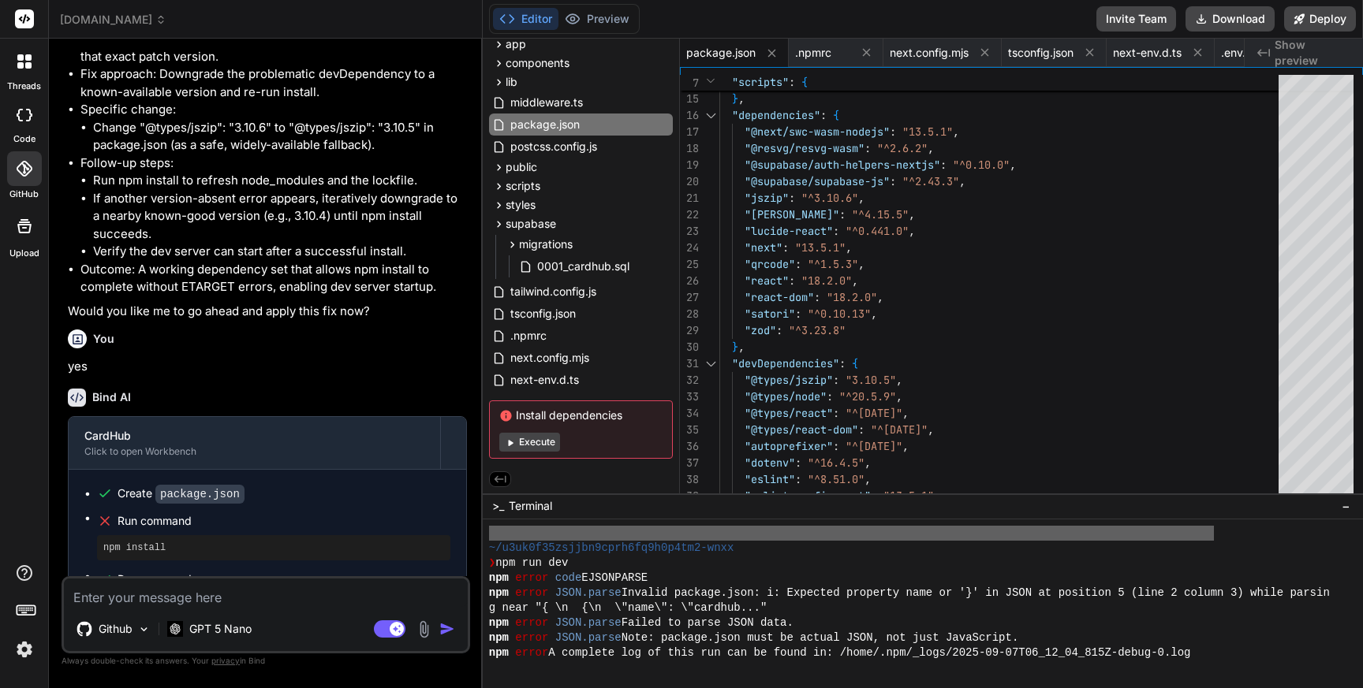
scroll to position [2329, 0]
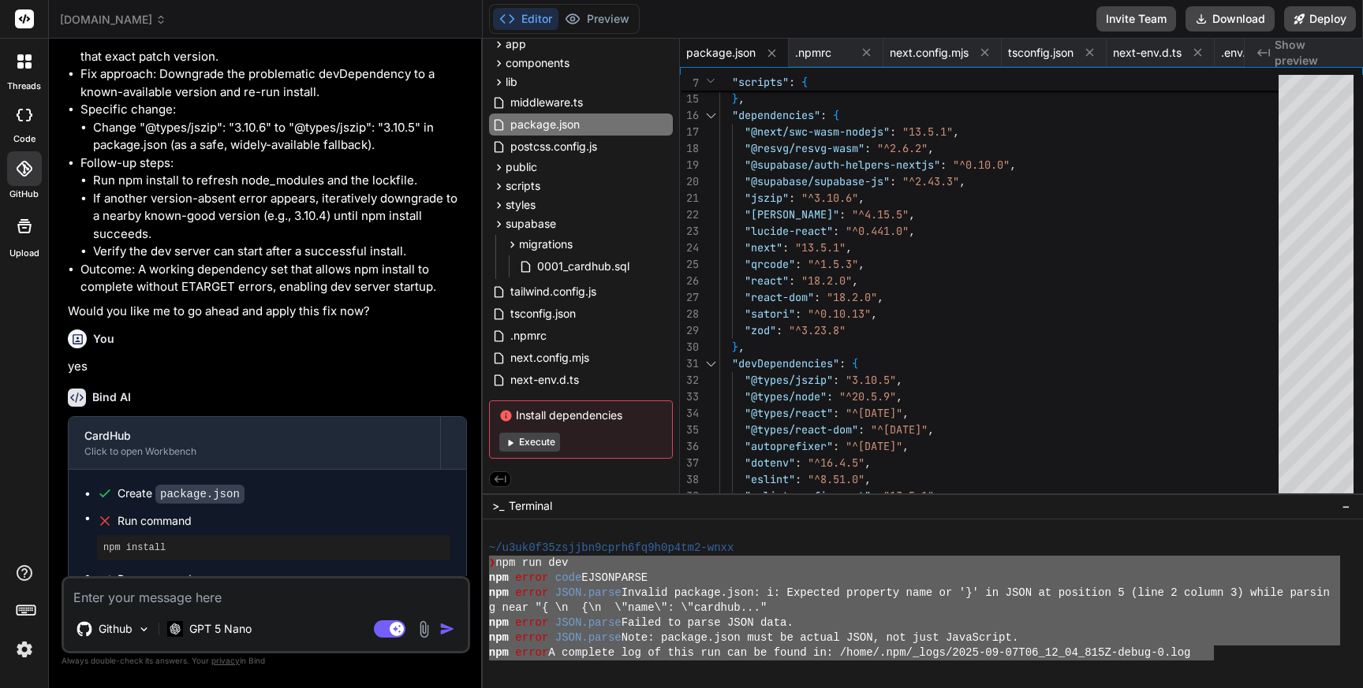
drag, startPoint x: 1213, startPoint y: 651, endPoint x: 477, endPoint y: 569, distance: 740.4
click at [477, 569] on div "id.coolwellac.com Created with Pixso. Bind AI Web Search Created with Pixso. Co…" at bounding box center [706, 344] width 1314 height 688
click at [250, 596] on textarea at bounding box center [266, 593] width 404 height 28
paste textarea "❯ npm run dev npm error code EJSONPARSE npm error JSON.parse Invalid package.js…"
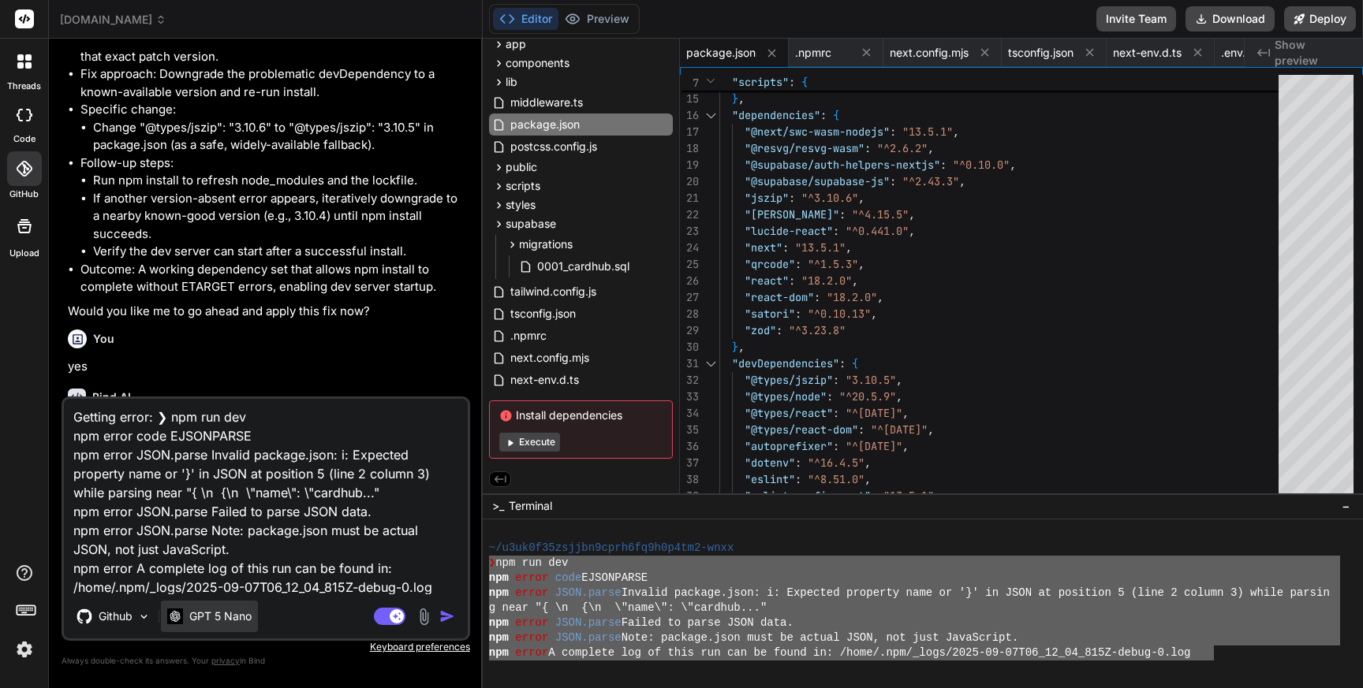
click at [224, 622] on p "GPT 5 Nano" at bounding box center [220, 617] width 62 height 16
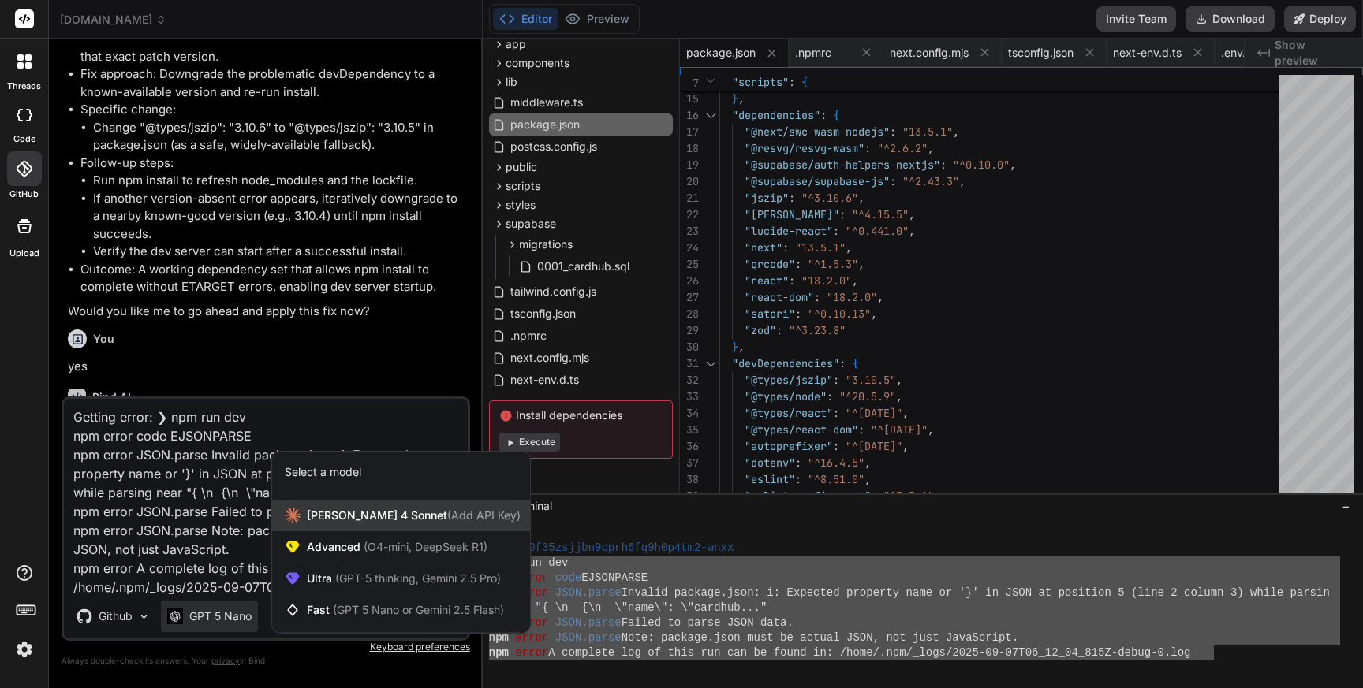
click at [346, 520] on span "Claude 4 Sonnet (Add API Key)" at bounding box center [414, 516] width 214 height 16
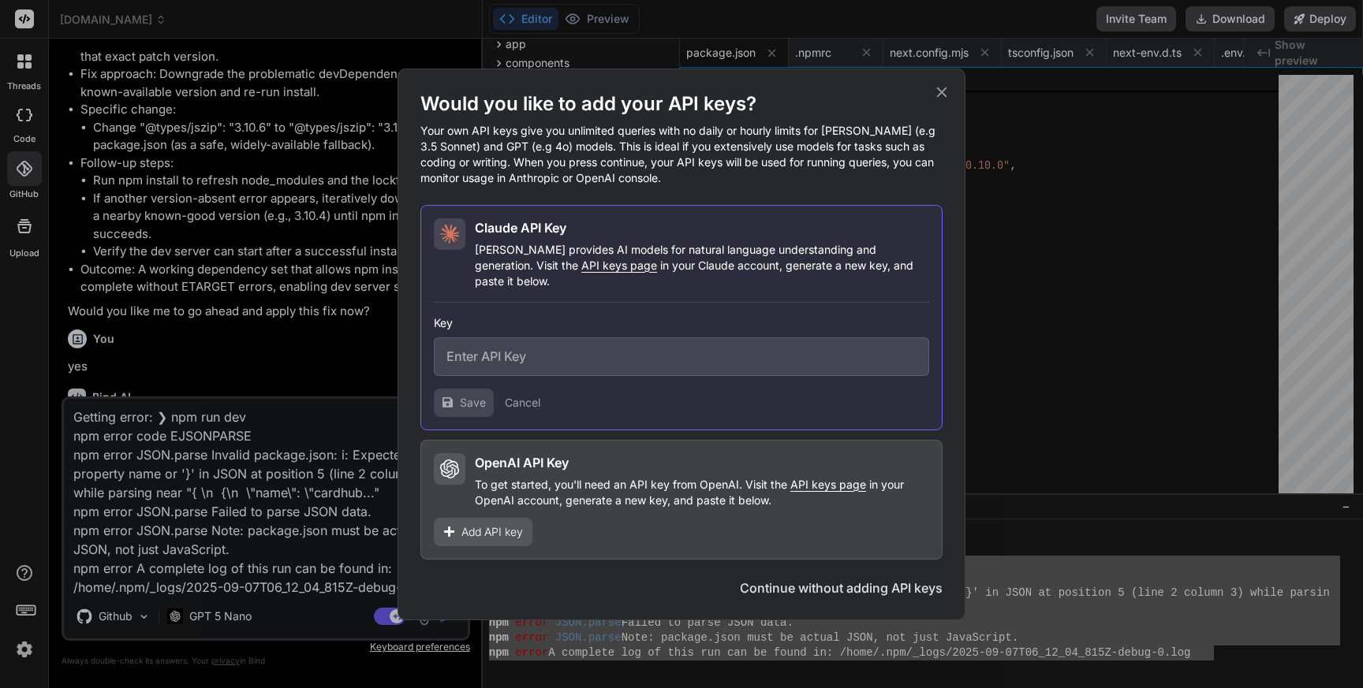
click at [590, 460] on div "OpenAI API Key" at bounding box center [702, 462] width 454 height 19
click at [819, 580] on button "Continue without adding API keys" at bounding box center [841, 588] width 203 height 19
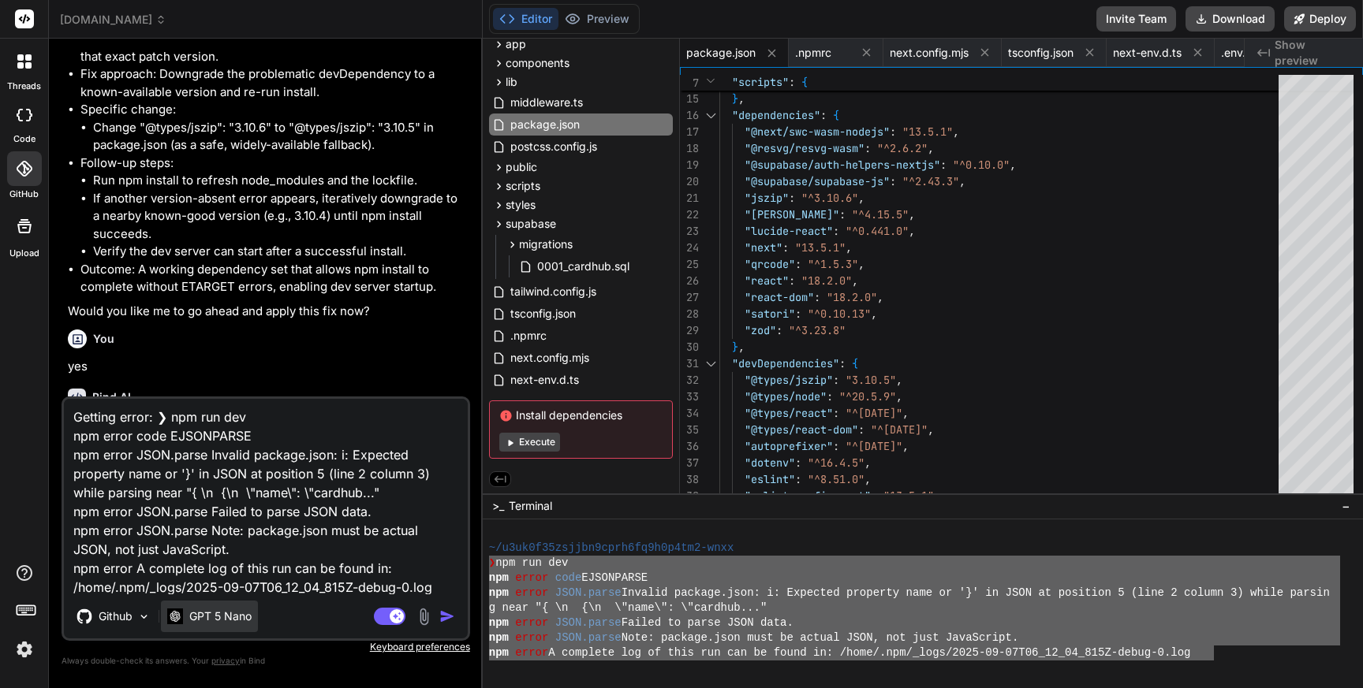
click at [224, 617] on p "GPT 5 Nano" at bounding box center [220, 617] width 62 height 16
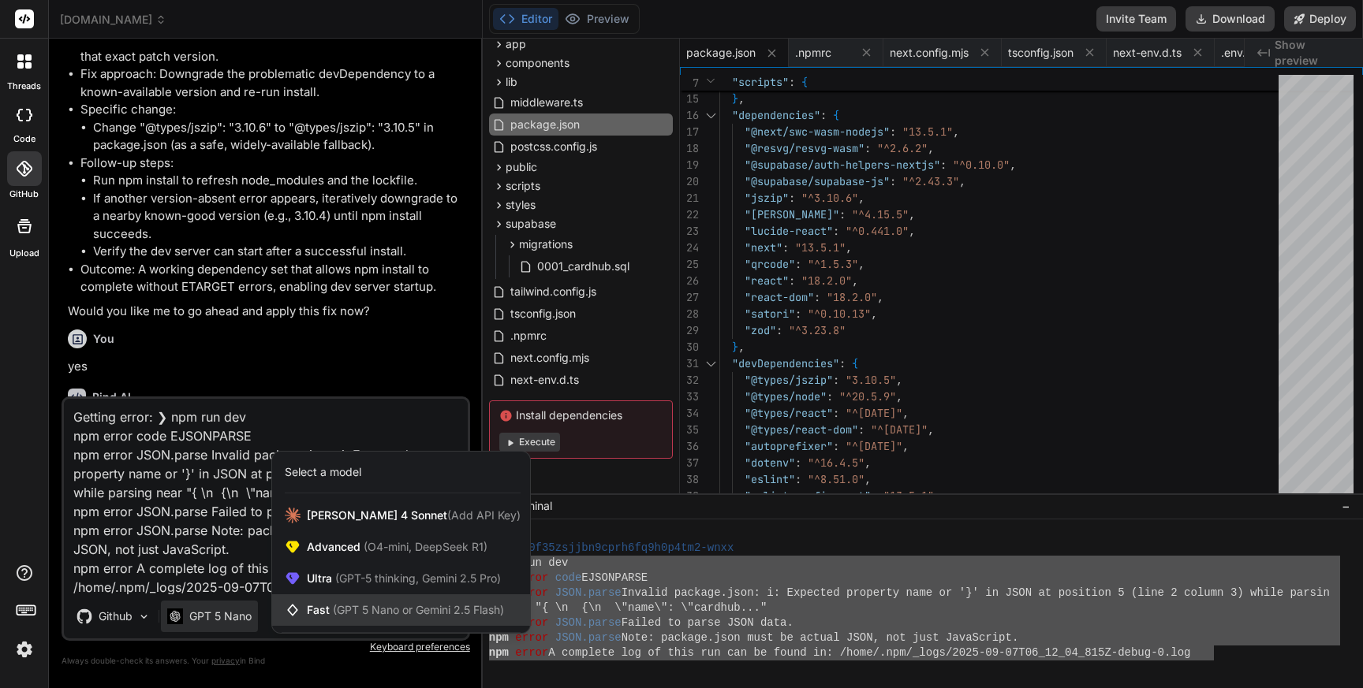
click at [325, 610] on span "Fast (GPT 5 Nano or Gemini 2.5 Flash)" at bounding box center [405, 610] width 197 height 16
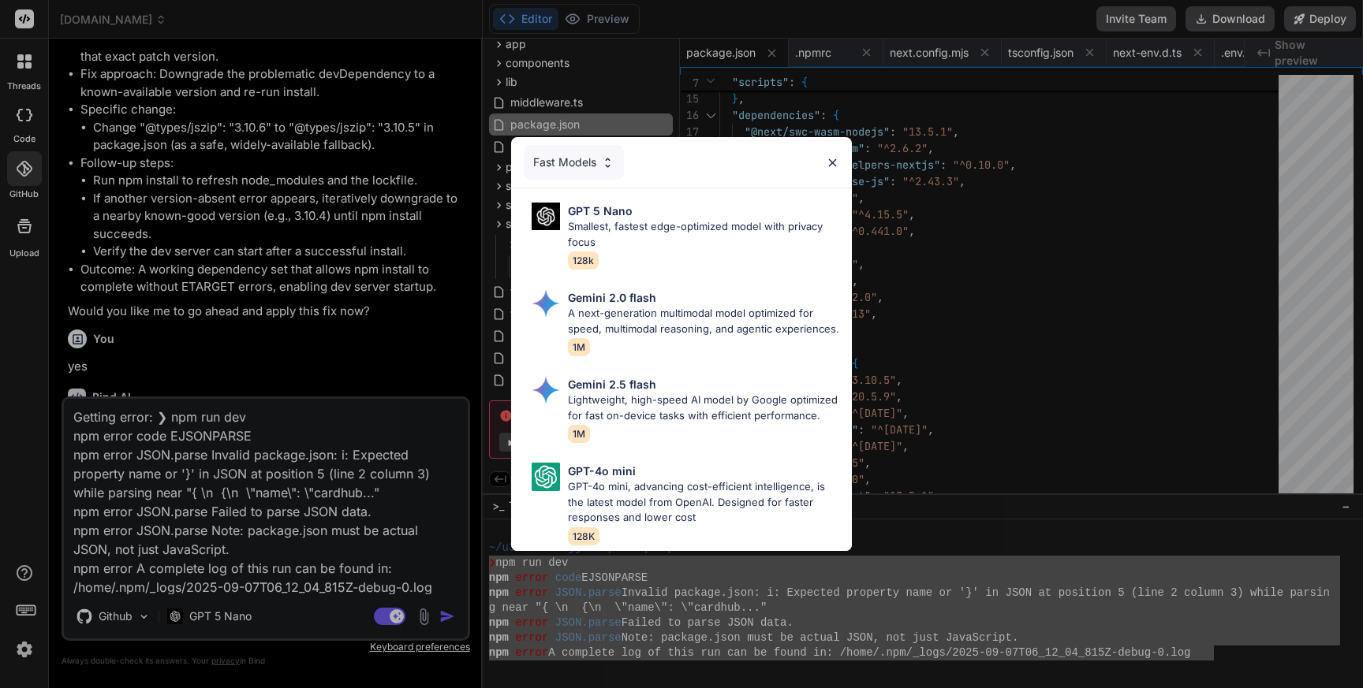
click at [830, 161] on img at bounding box center [832, 162] width 13 height 13
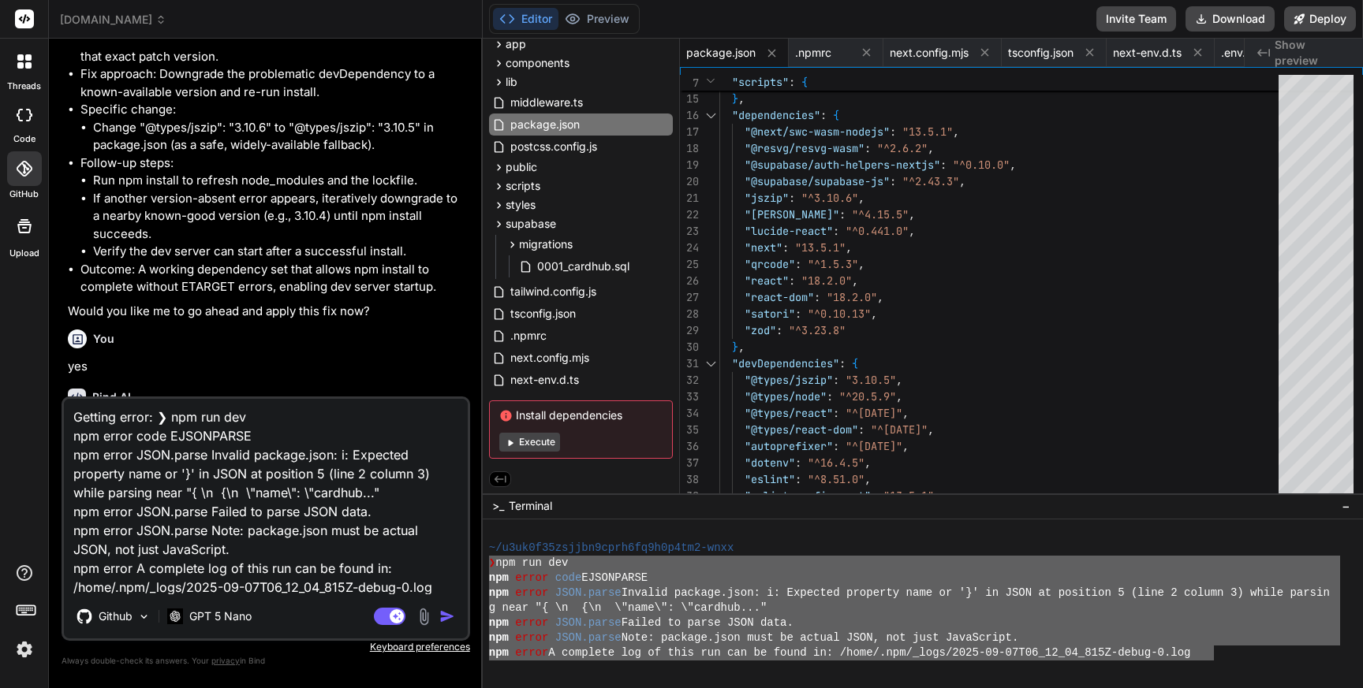
click at [433, 580] on textarea "Getting error: ❯ npm run dev npm error code EJSONPARSE npm error JSON.parse Inv…" at bounding box center [266, 497] width 404 height 196
click at [248, 623] on p "GPT 5 Nano" at bounding box center [220, 617] width 62 height 16
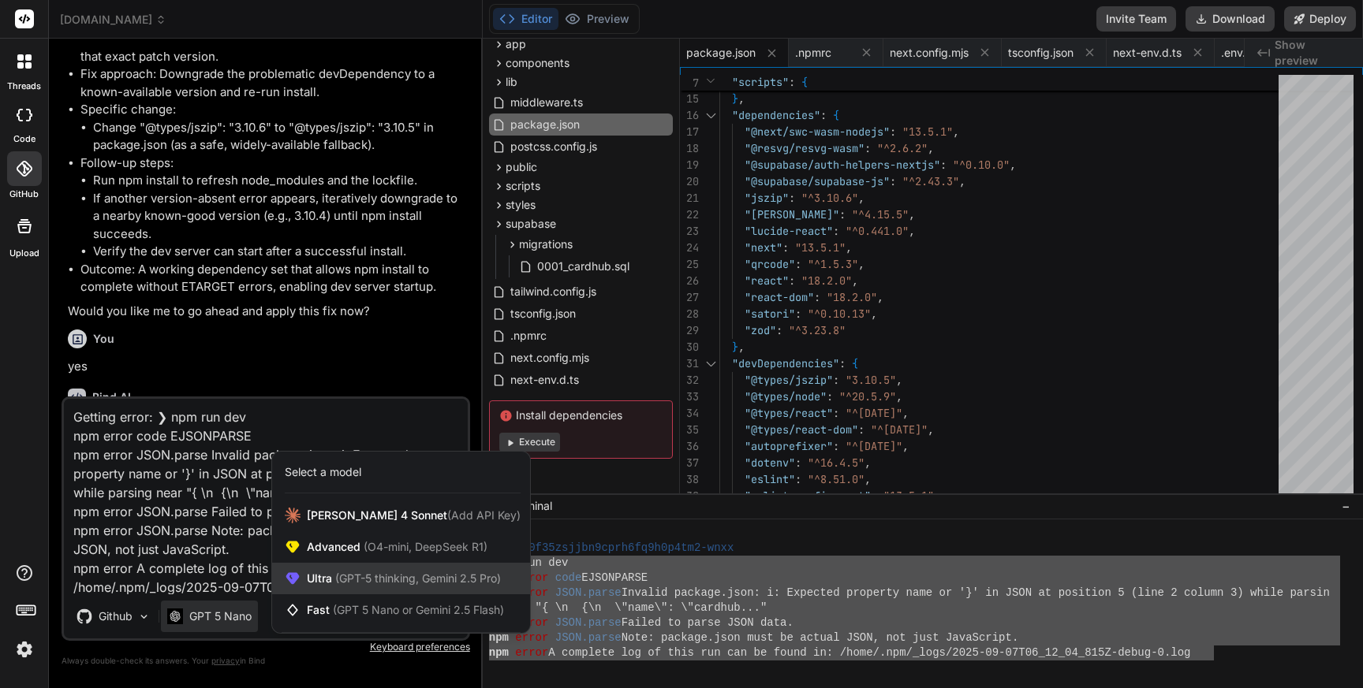
click at [371, 587] on div "Ultra (GPT-5 thinking, Gemini 2.5 Pro)" at bounding box center [401, 579] width 258 height 32
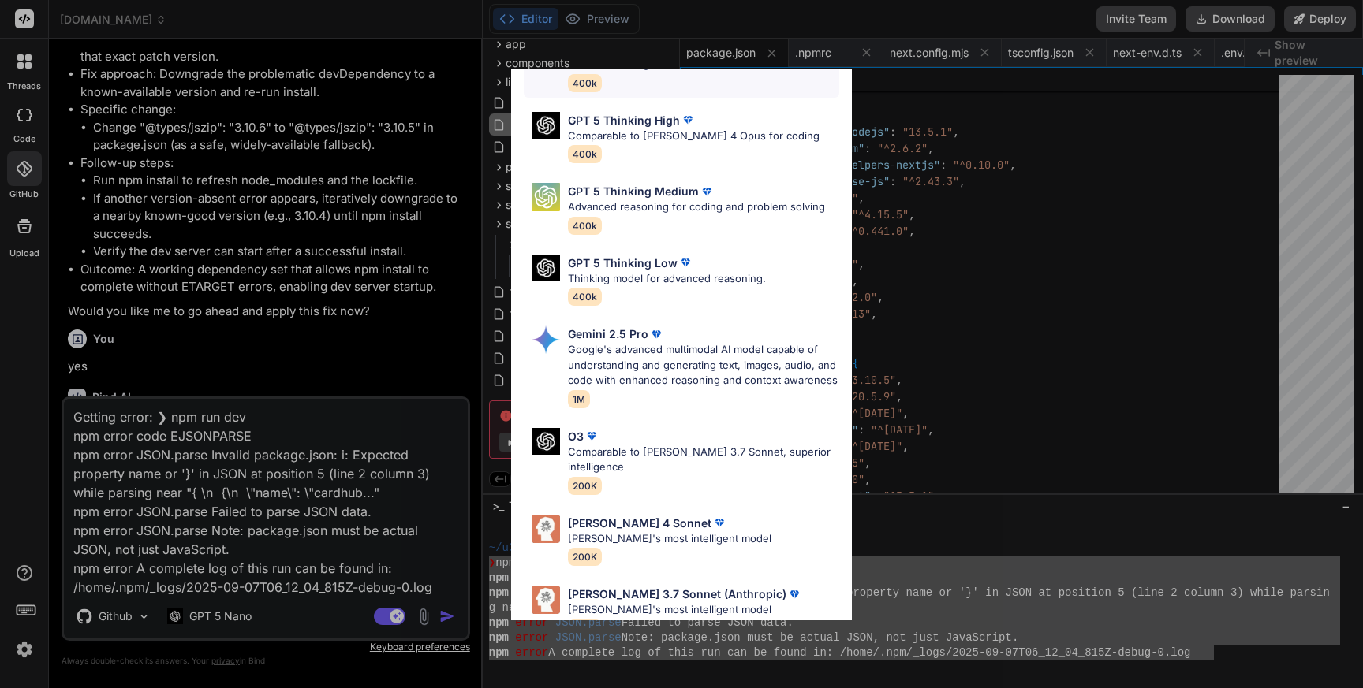
scroll to position [116, 0]
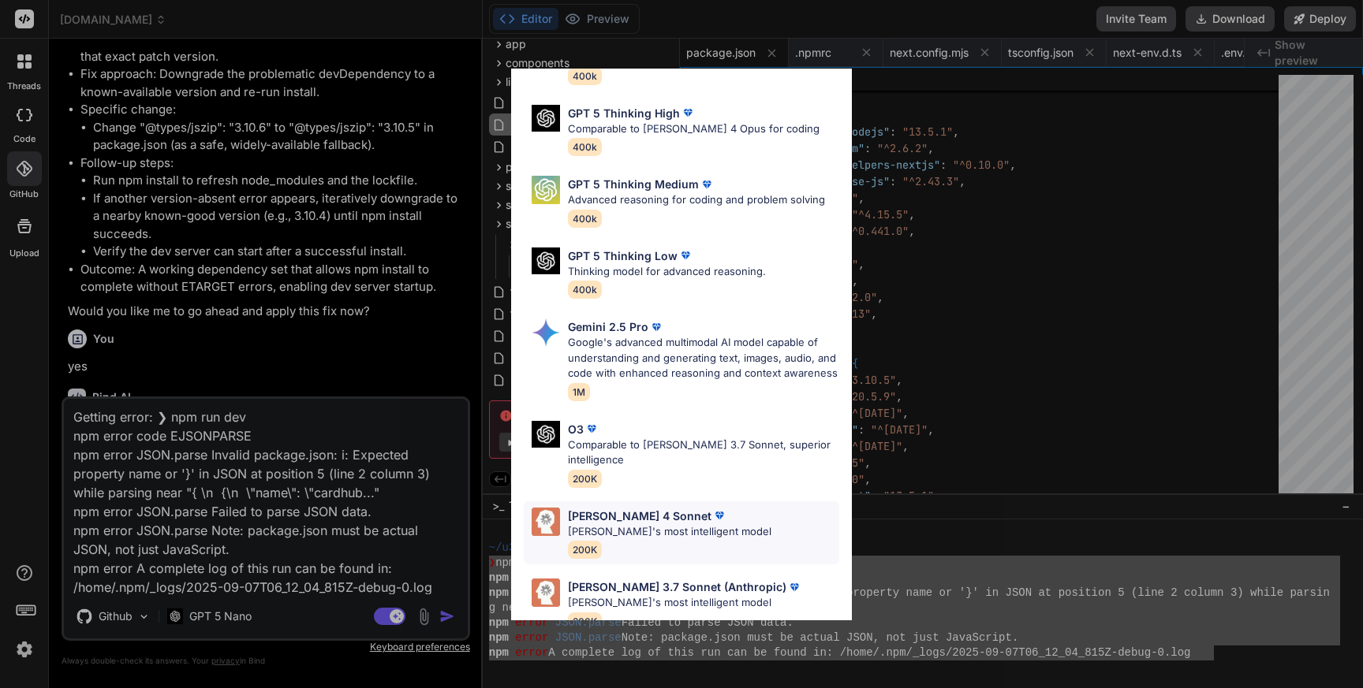
click at [726, 511] on div "Claude 4 Sonnet Claude's most intelligent model 200K" at bounding box center [681, 534] width 315 height 64
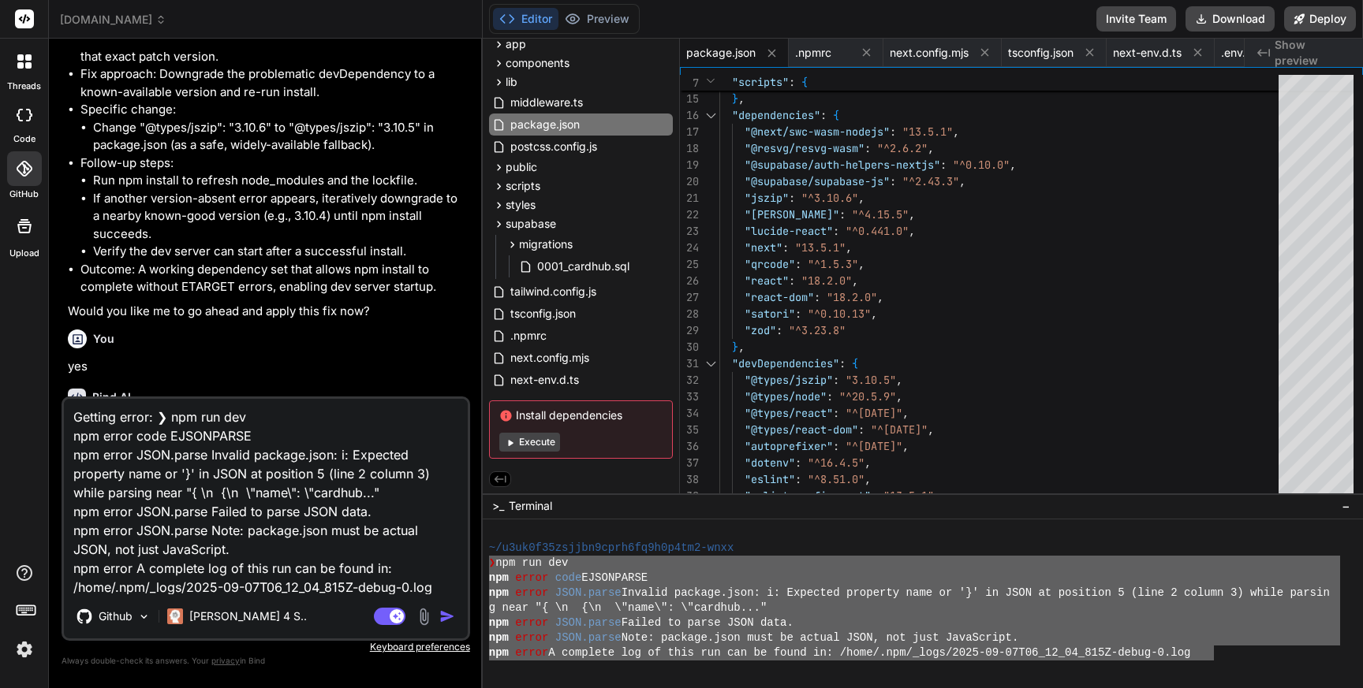
click at [445, 617] on img "button" at bounding box center [447, 617] width 16 height 16
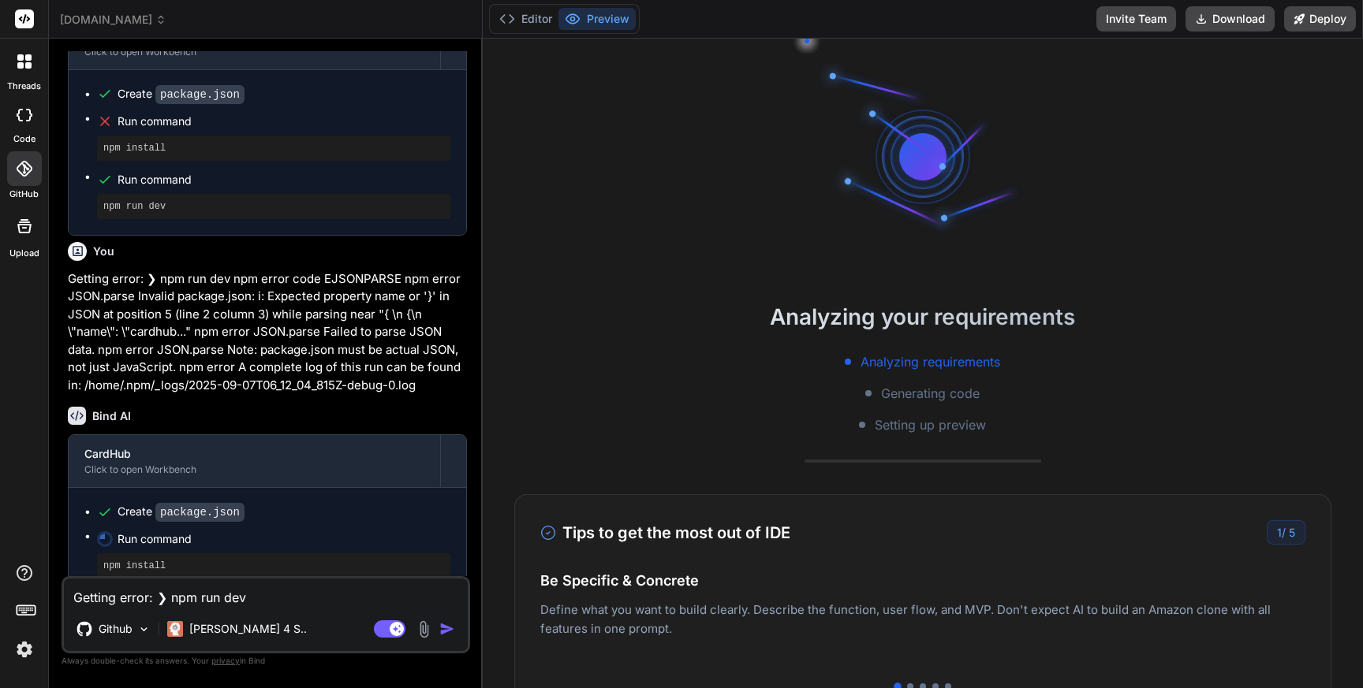
scroll to position [9301, 0]
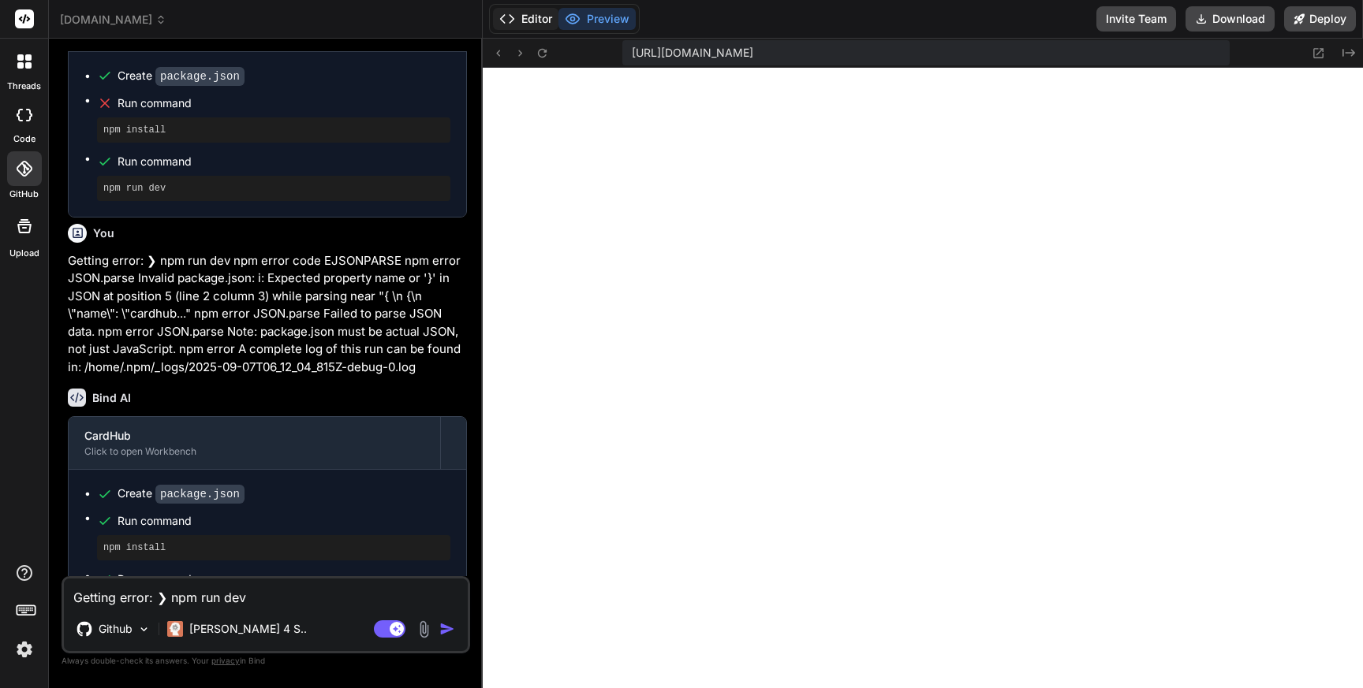
click at [527, 15] on button "Editor" at bounding box center [525, 19] width 65 height 22
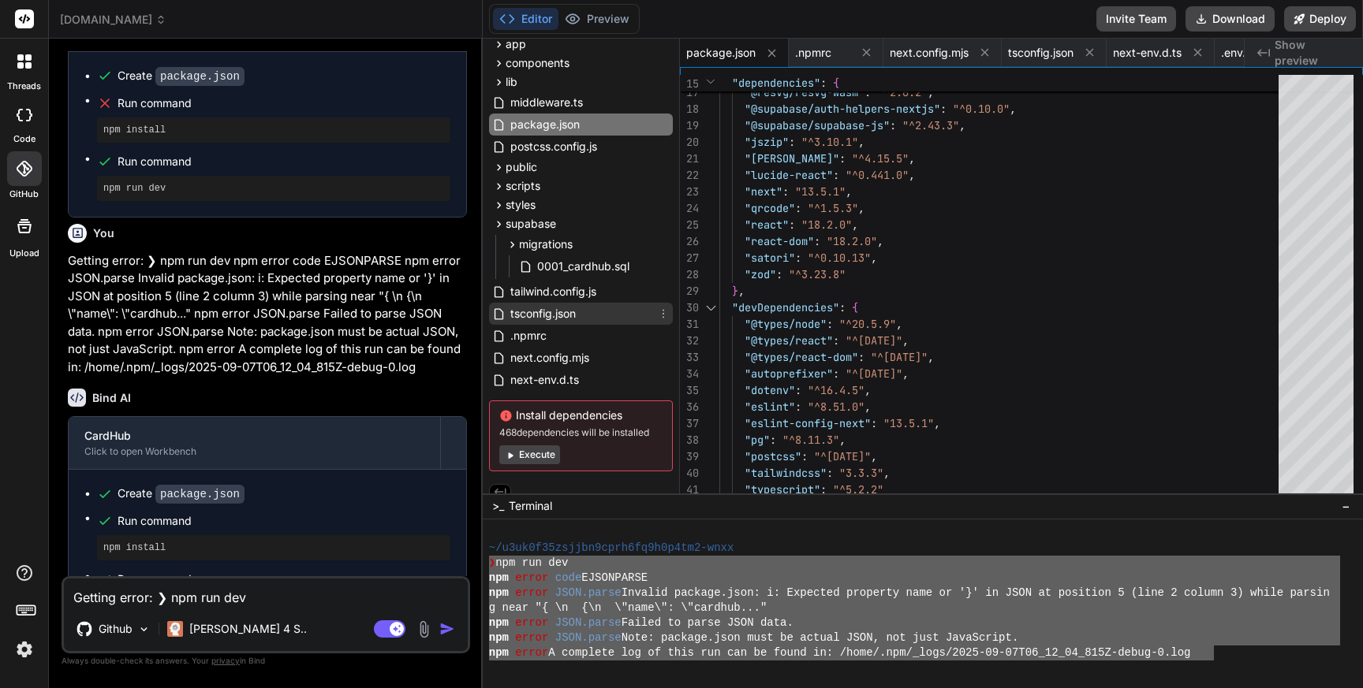
scroll to position [117, 0]
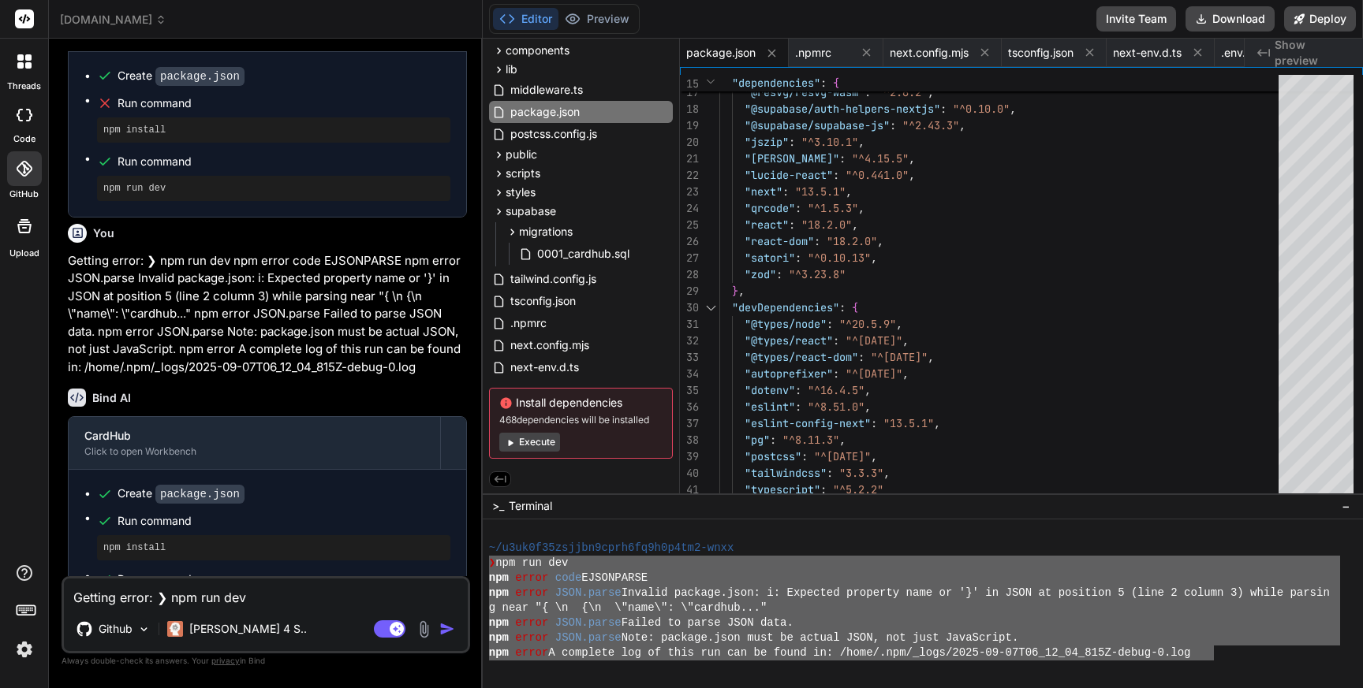
click at [531, 445] on button "Execute" at bounding box center [529, 442] width 61 height 19
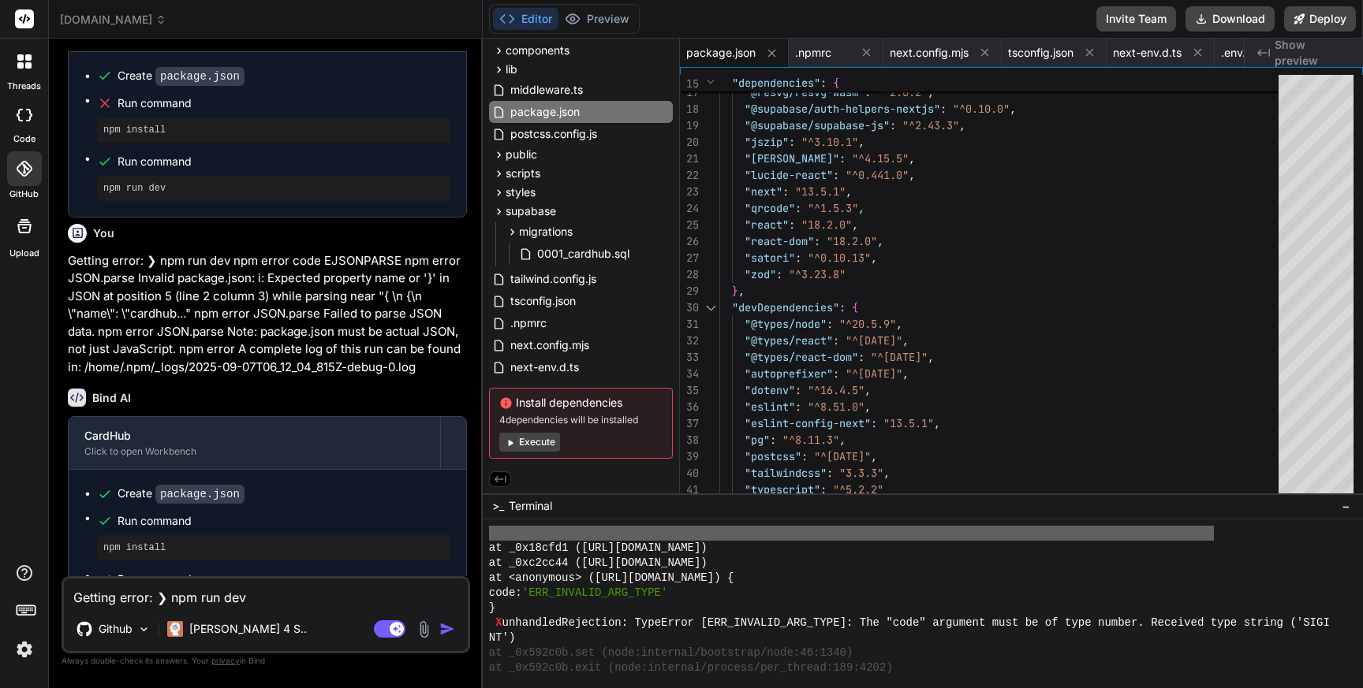
scroll to position [5229, 0]
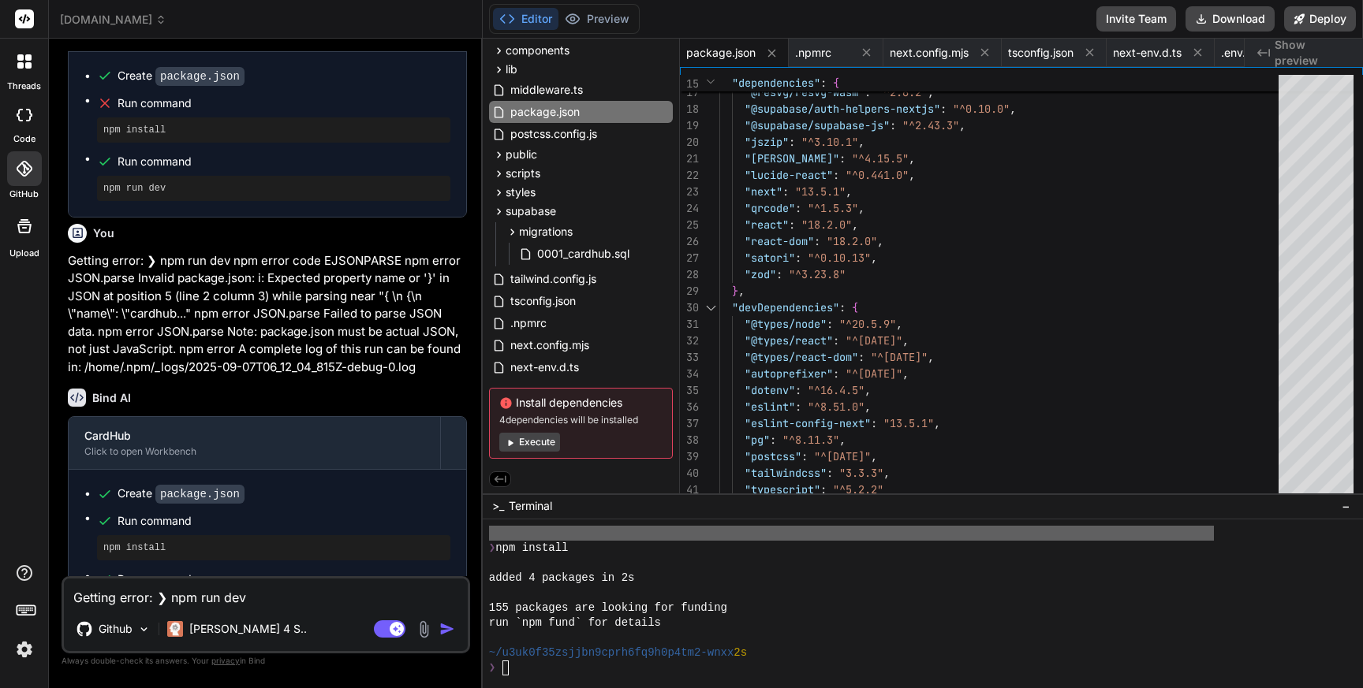
click at [242, 602] on textarea "Getting error: ❯ npm run dev npm error code EJSONPARSE npm error JSON.parse Inv…" at bounding box center [266, 593] width 404 height 28
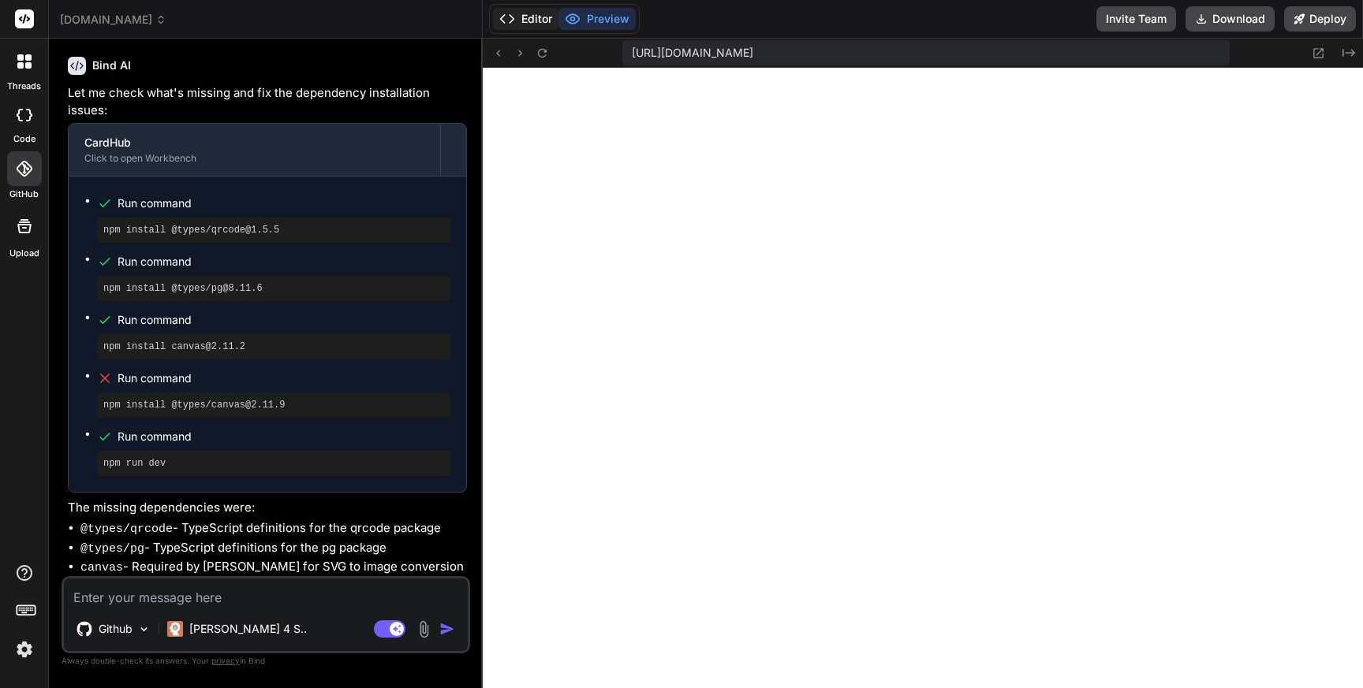
scroll to position [14324, 0]
click at [520, 20] on button "Editor" at bounding box center [525, 19] width 65 height 22
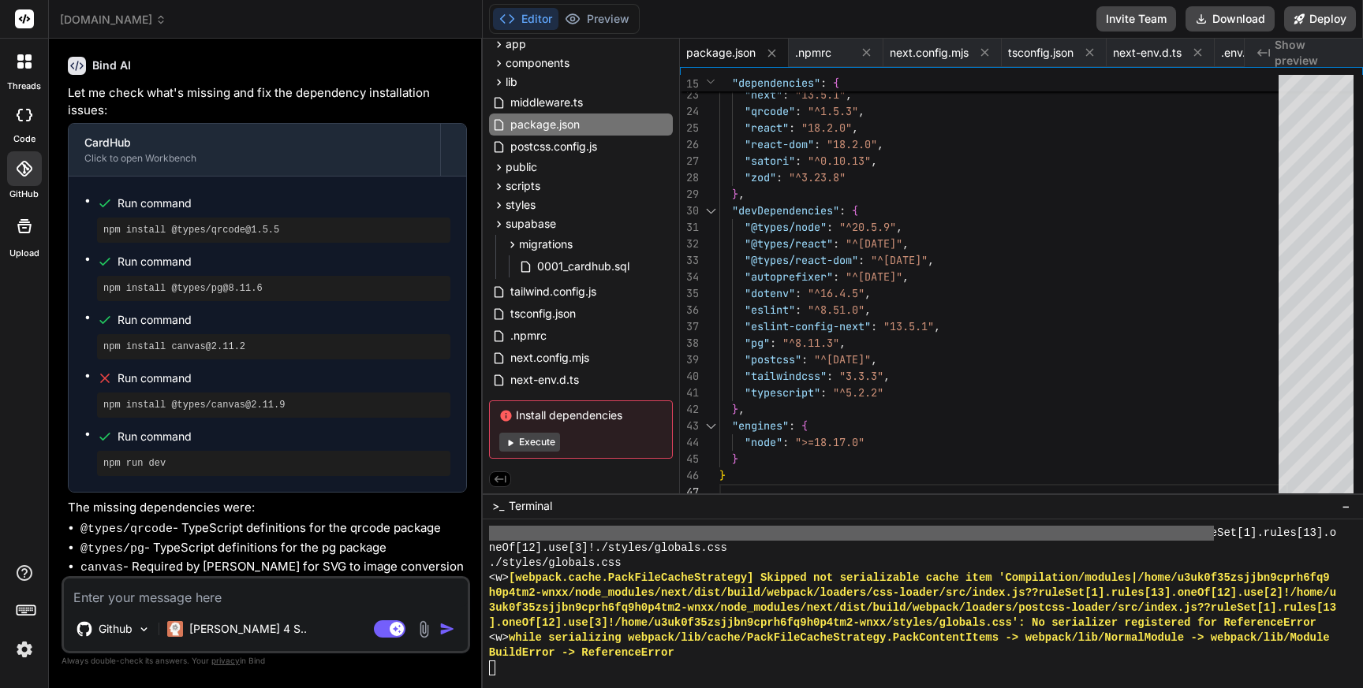
scroll to position [14563, 0]
click at [183, 591] on textarea at bounding box center [266, 593] width 404 height 28
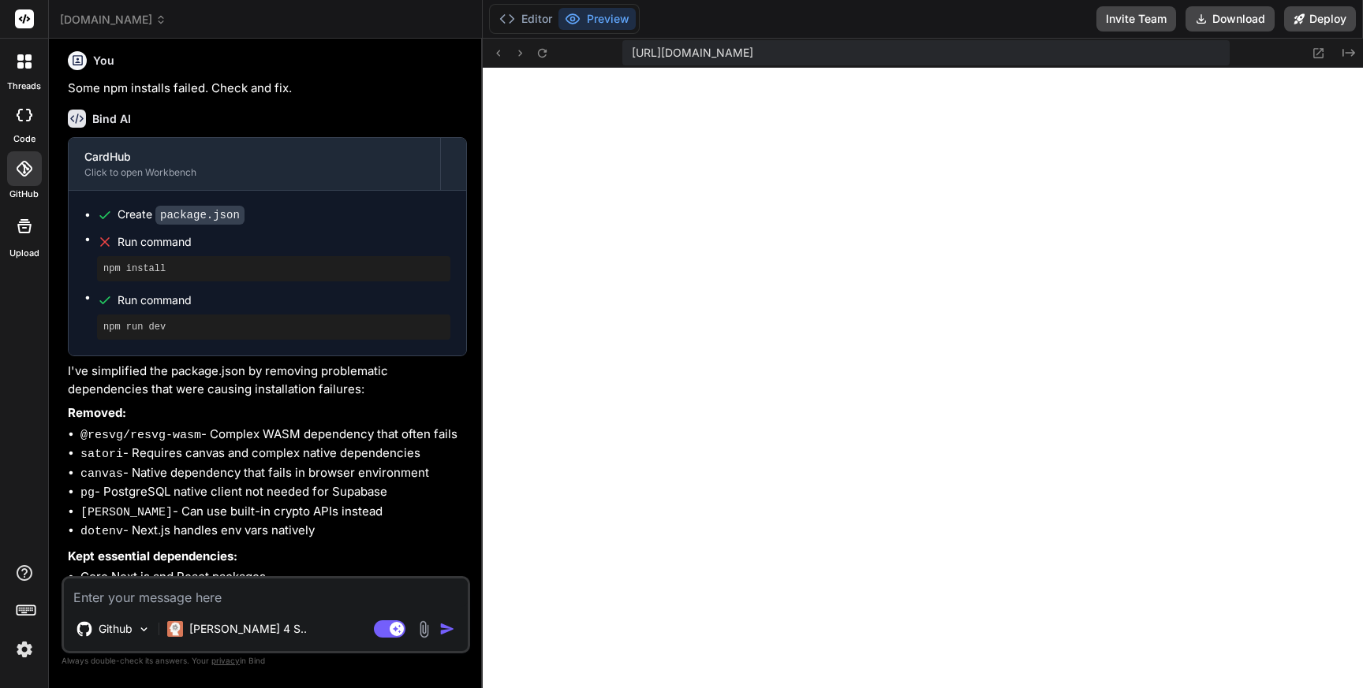
scroll to position [13105, 0]
click at [536, 16] on button "Editor" at bounding box center [525, 19] width 65 height 22
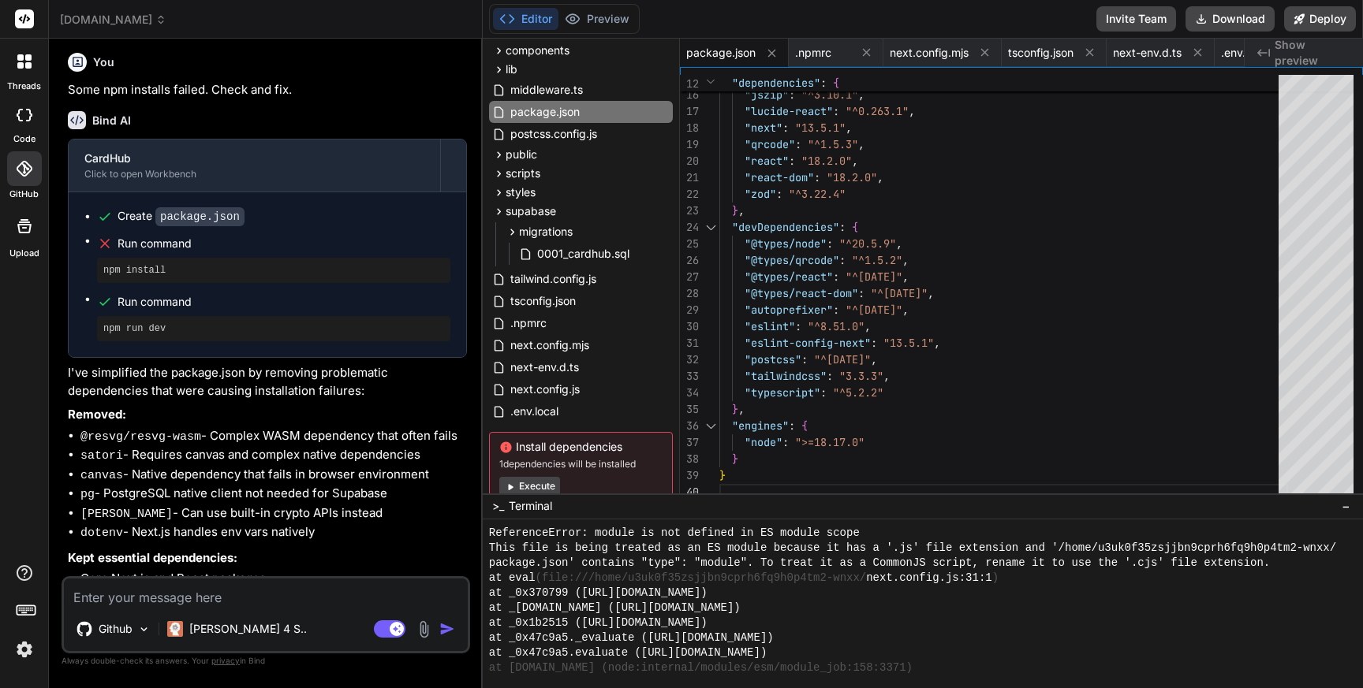
scroll to position [14983, 0]
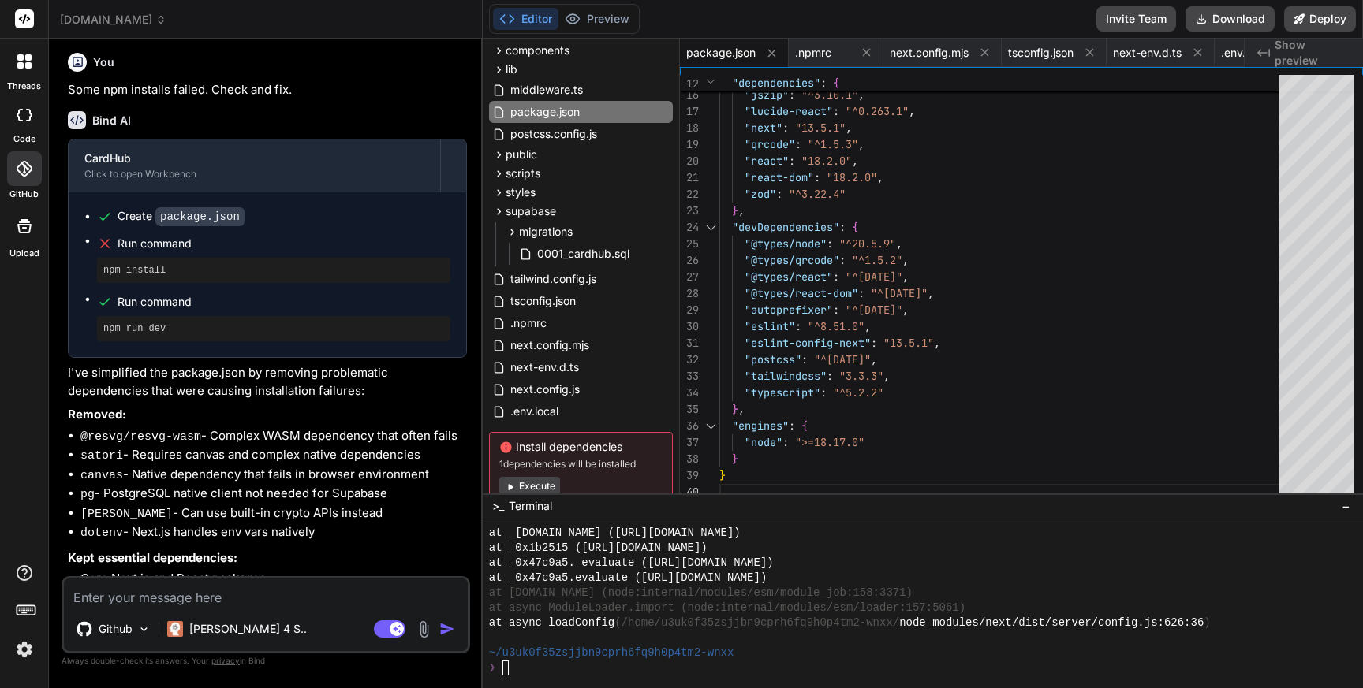
click at [252, 599] on textarea at bounding box center [266, 593] width 404 height 28
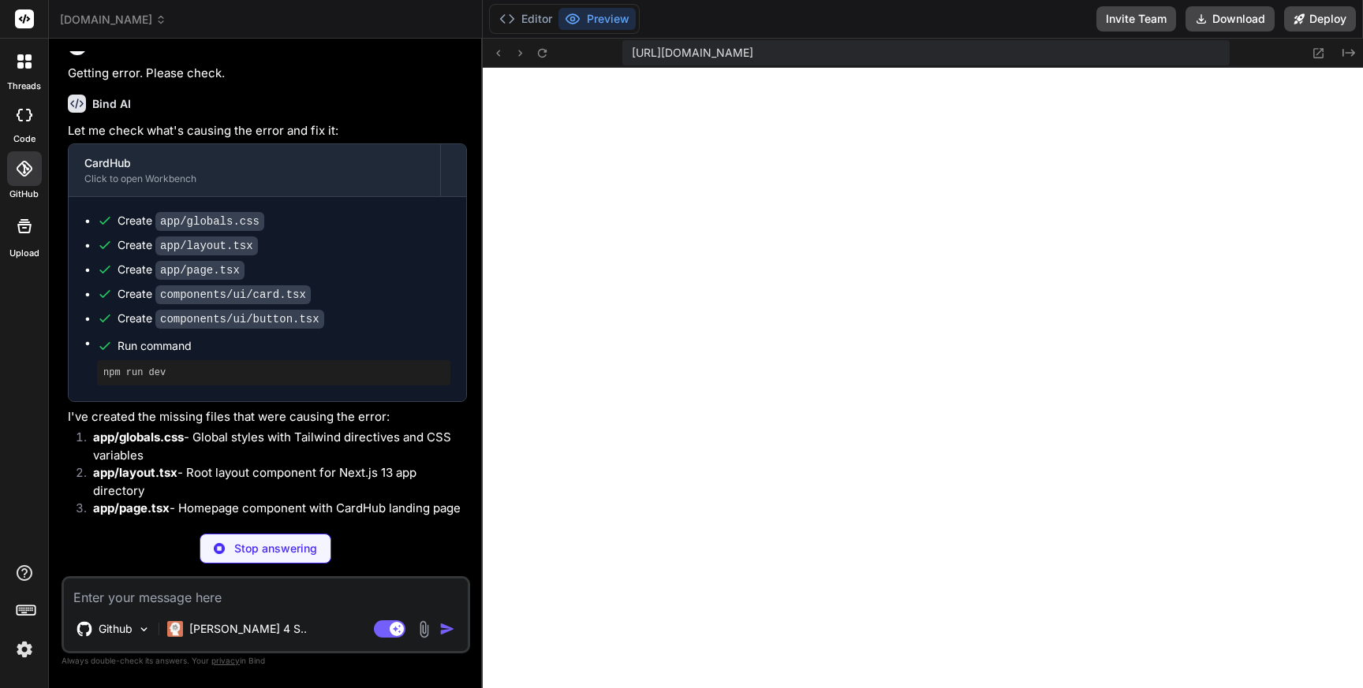
scroll to position [13693, 0]
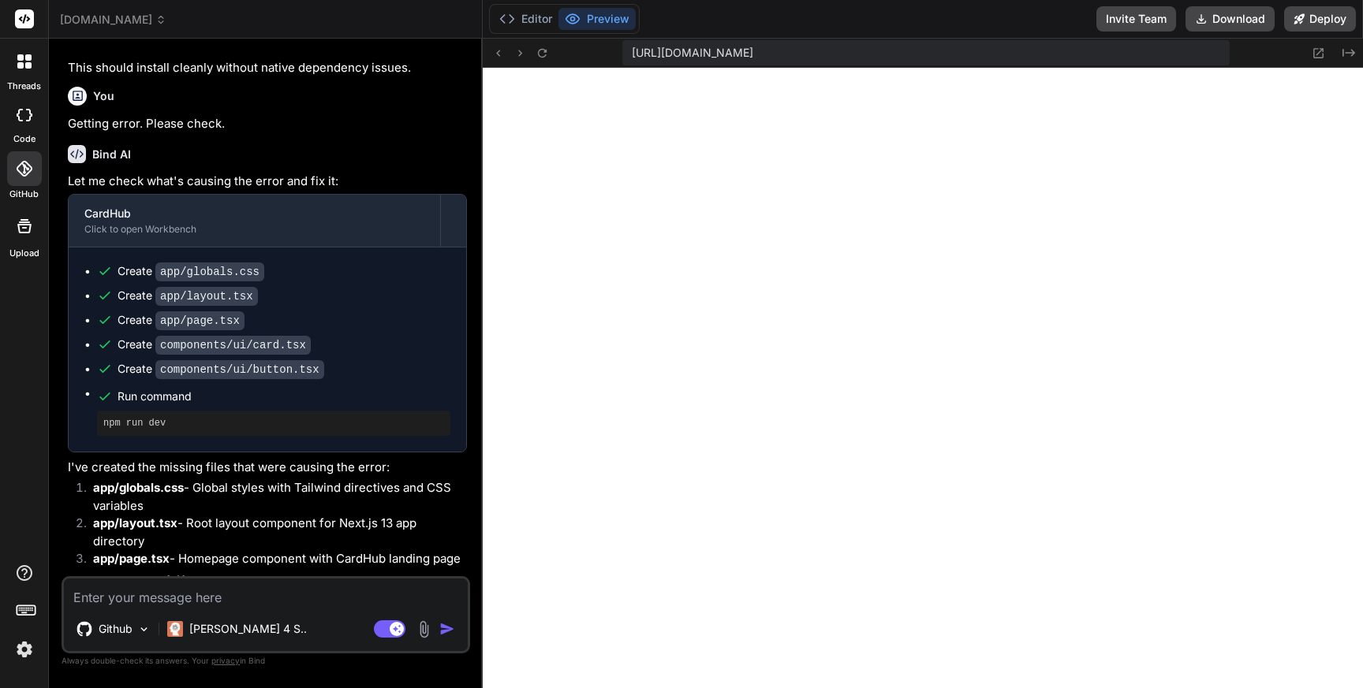
click at [146, 596] on textarea at bounding box center [266, 593] width 404 height 28
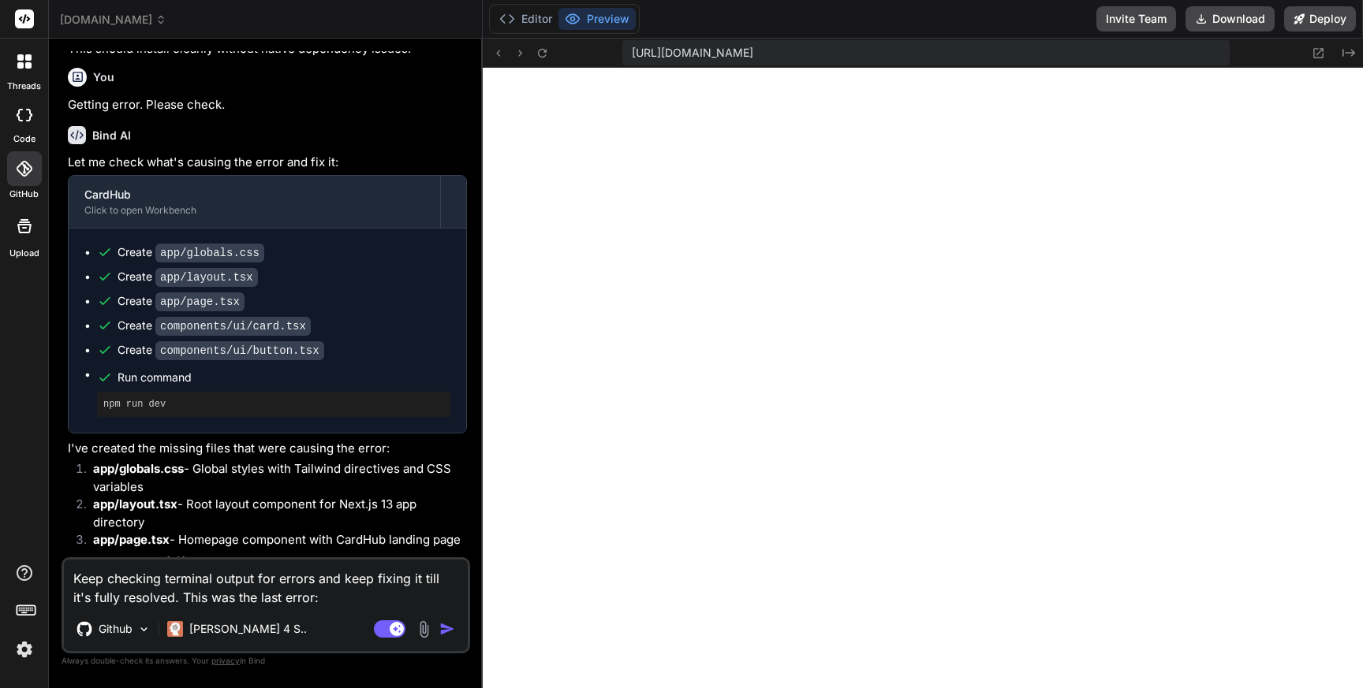
paste textarea "app/layout.tsx An error occured in `next/font`. ReferenceError: module is not d…"
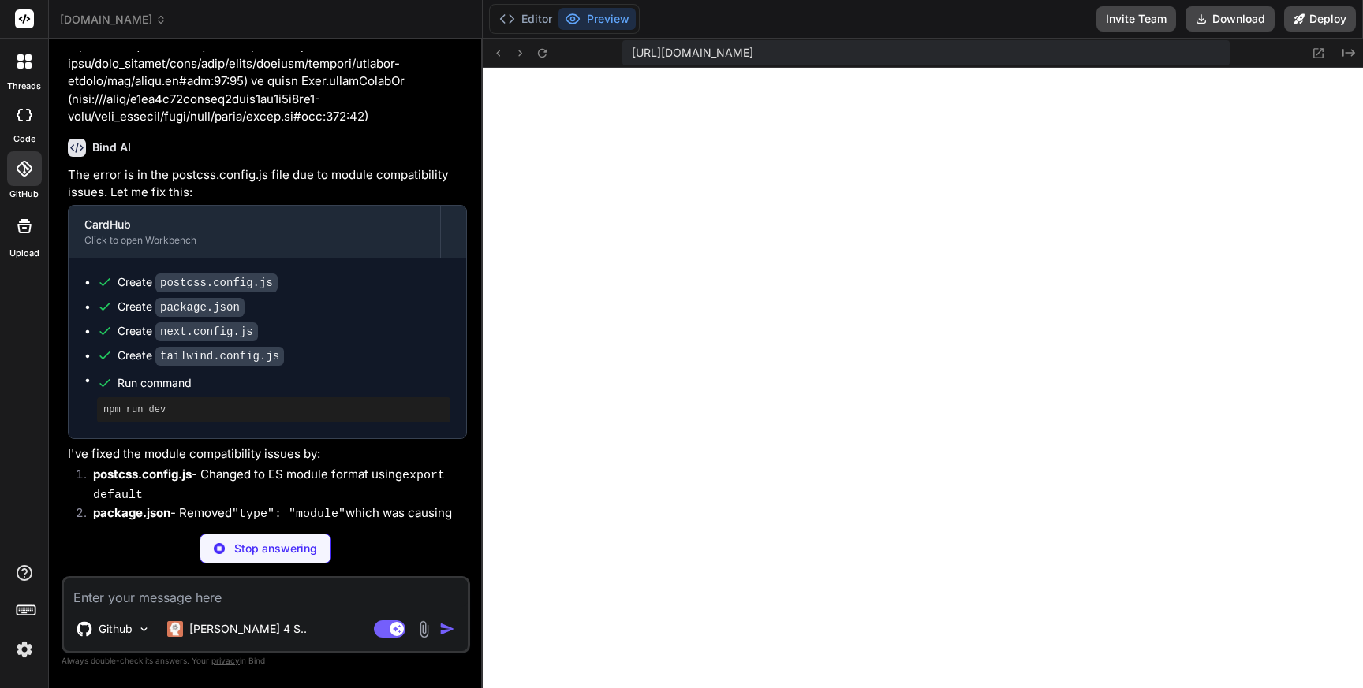
scroll to position [15149, 0]
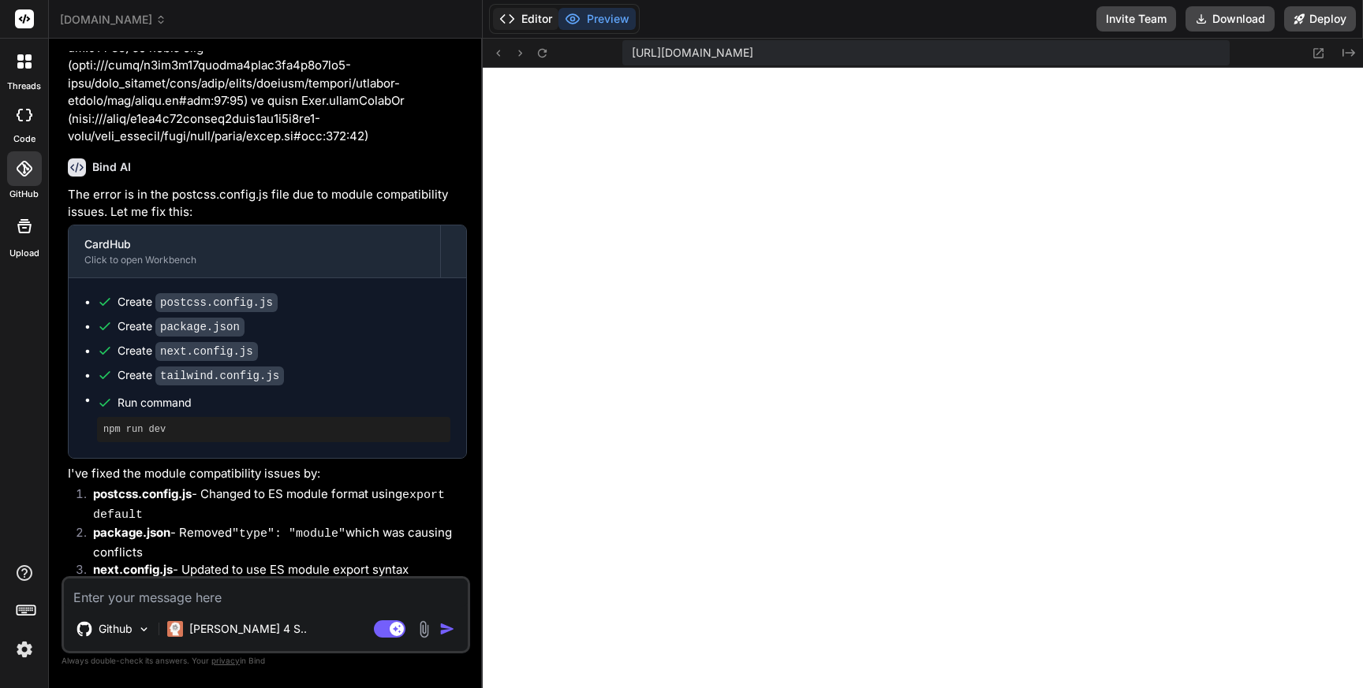
click at [540, 19] on button "Editor" at bounding box center [525, 19] width 65 height 22
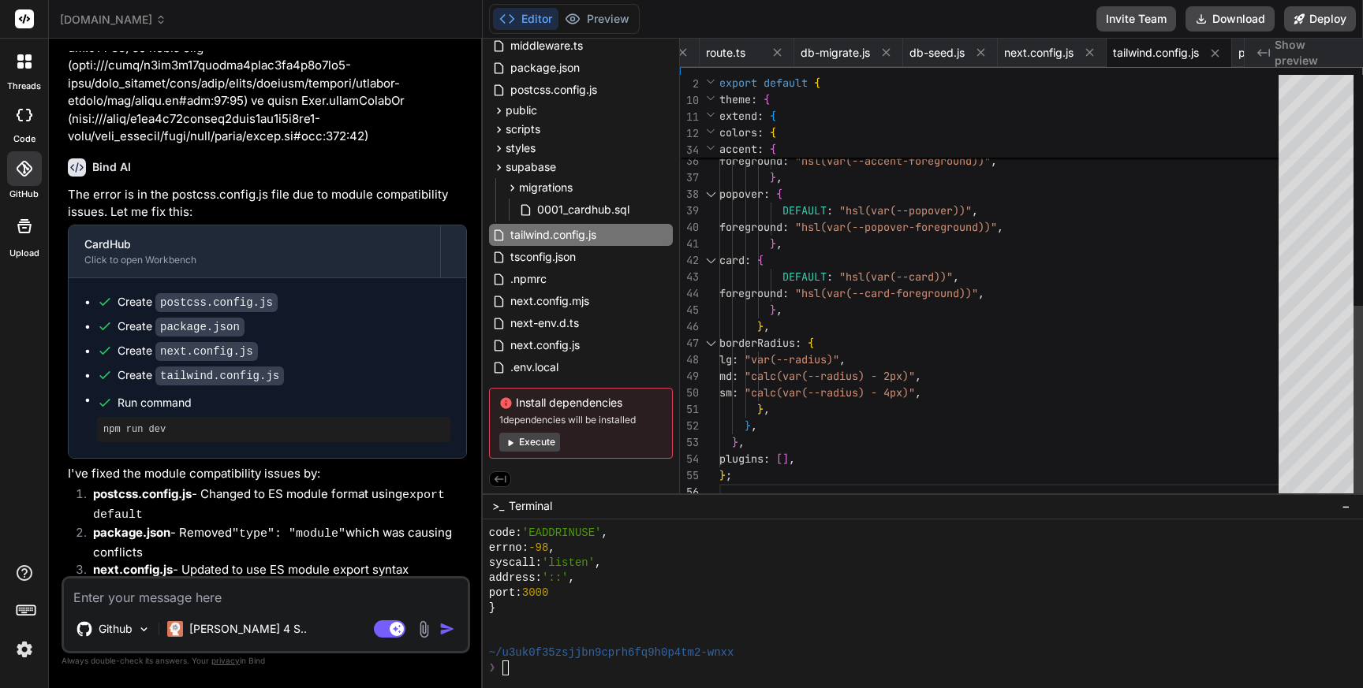
scroll to position [83, 0]
click at [616, 22] on button "Preview" at bounding box center [596, 19] width 77 height 22
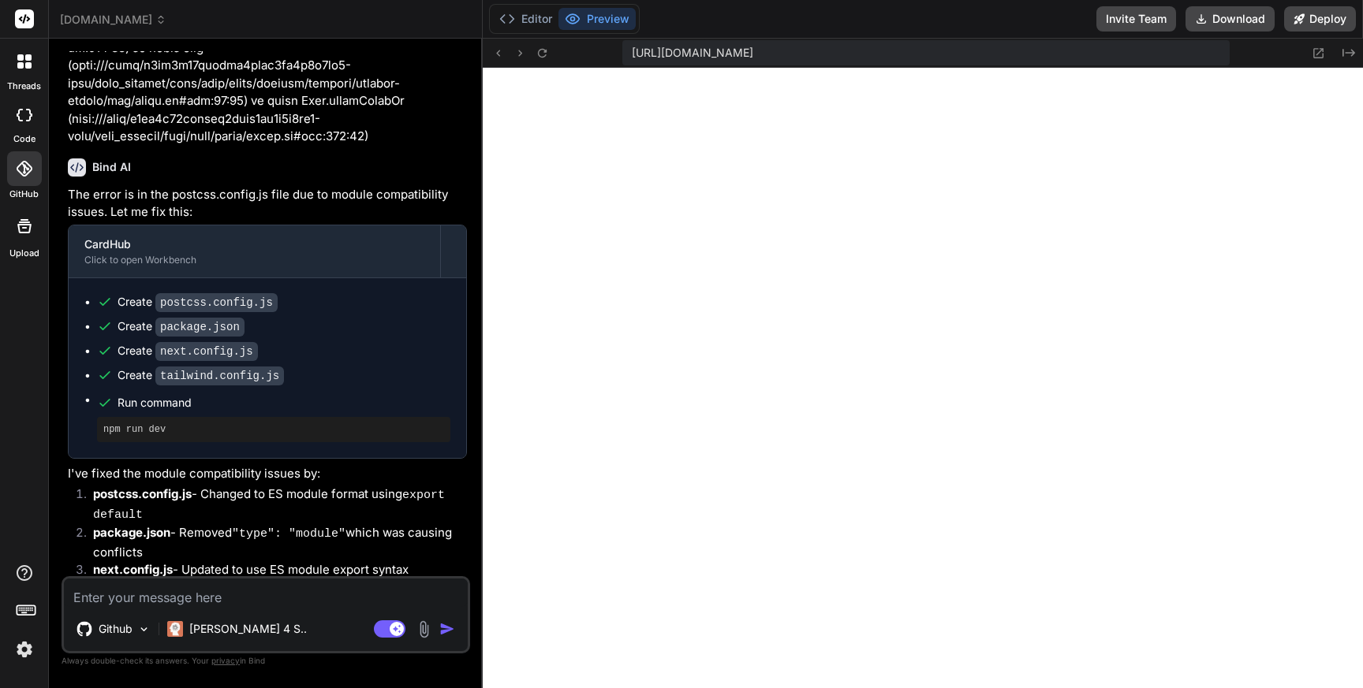
click at [1179, 56] on div "https://u3uk0f35zsjjbn9cprh6fq9h0p4tm2-wnxx--3000--96435430.local-corp.webconta…" at bounding box center [925, 52] width 607 height 25
click at [1166, 53] on div "https://u3uk0f35zsjjbn9cprh6fq9h0p4tm2-wnxx--3000--96435430.local-corp.webconta…" at bounding box center [925, 52] width 607 height 25
click at [545, 56] on icon at bounding box center [542, 52] width 9 height 9
click at [168, 599] on textarea at bounding box center [266, 593] width 404 height 28
paste textarea "app/layout.tsx An error occured in `next/font`. ReferenceError: module is not d…"
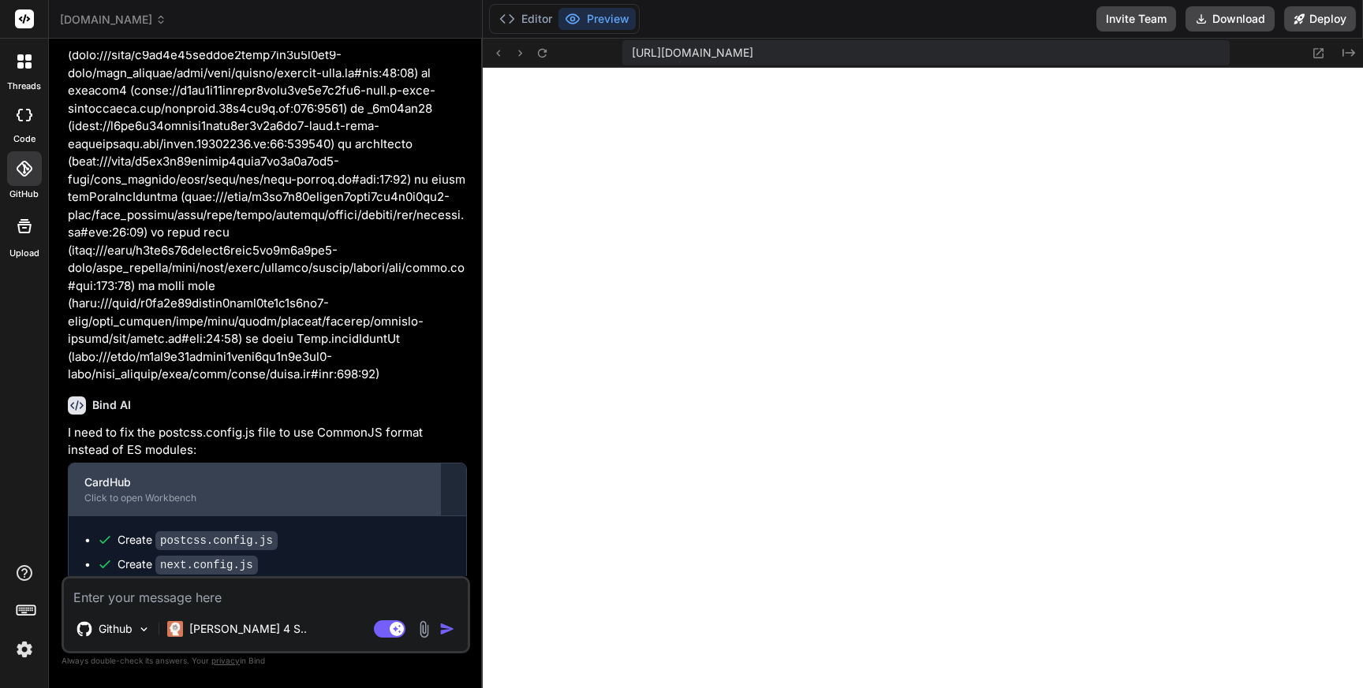
scroll to position [16439, 0]
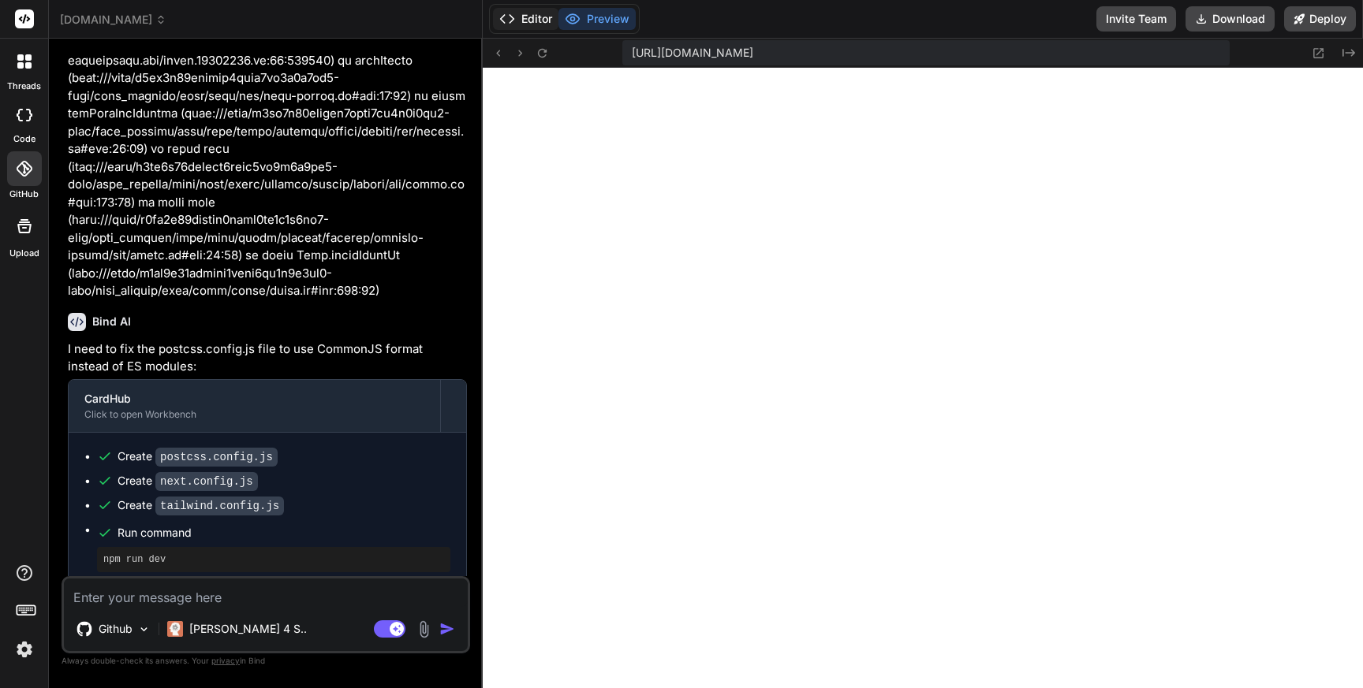
click at [520, 16] on button "Editor" at bounding box center [525, 19] width 65 height 22
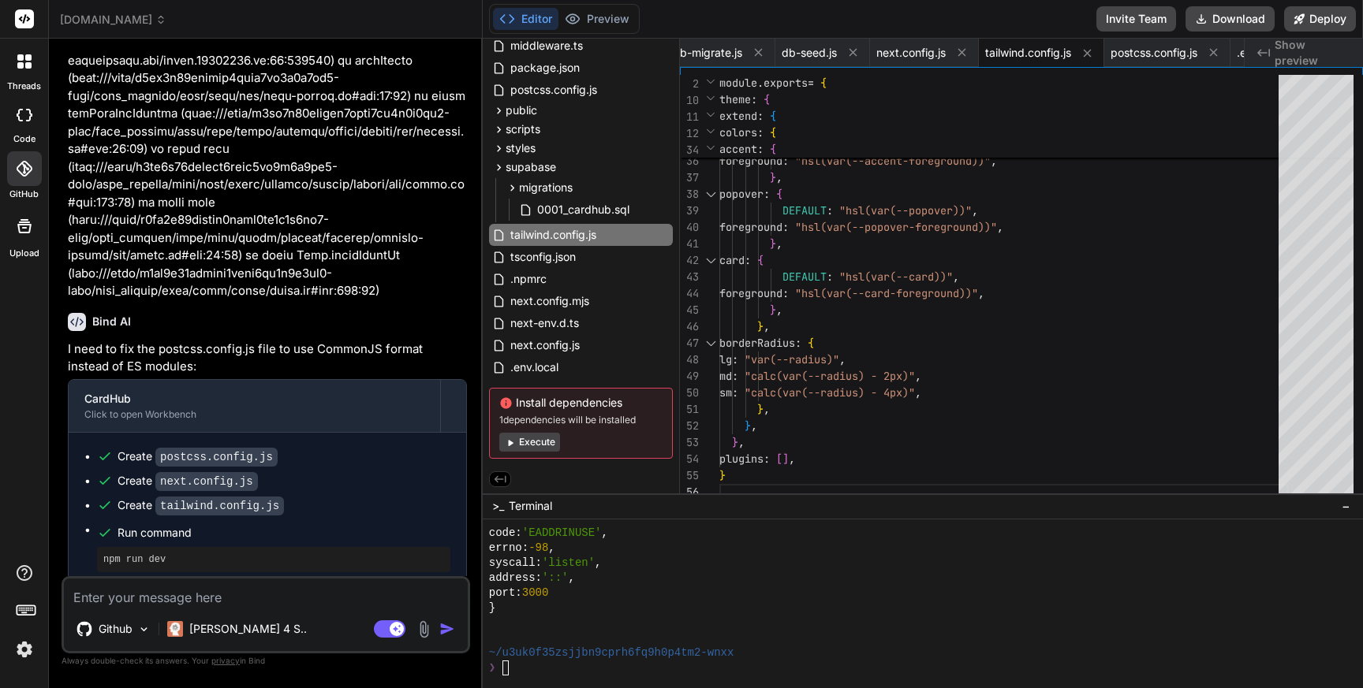
click at [546, 442] on button "Execute" at bounding box center [529, 442] width 61 height 19
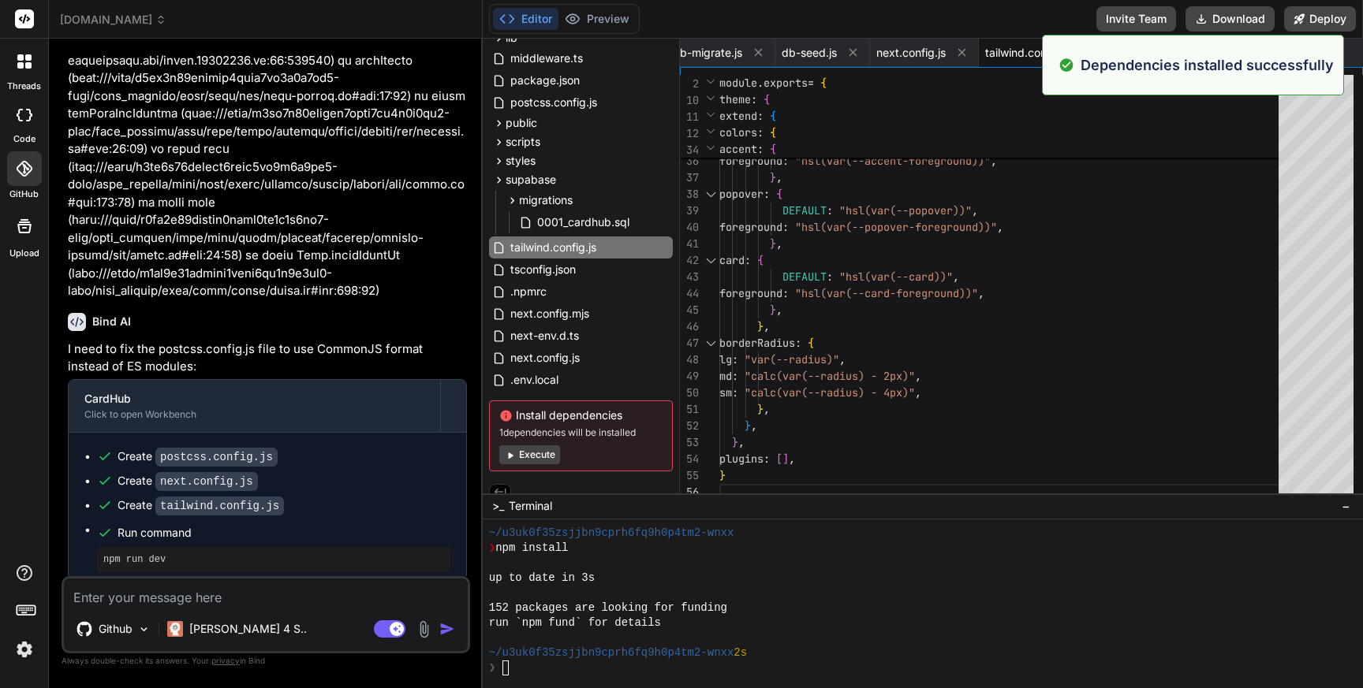
scroll to position [162, 0]
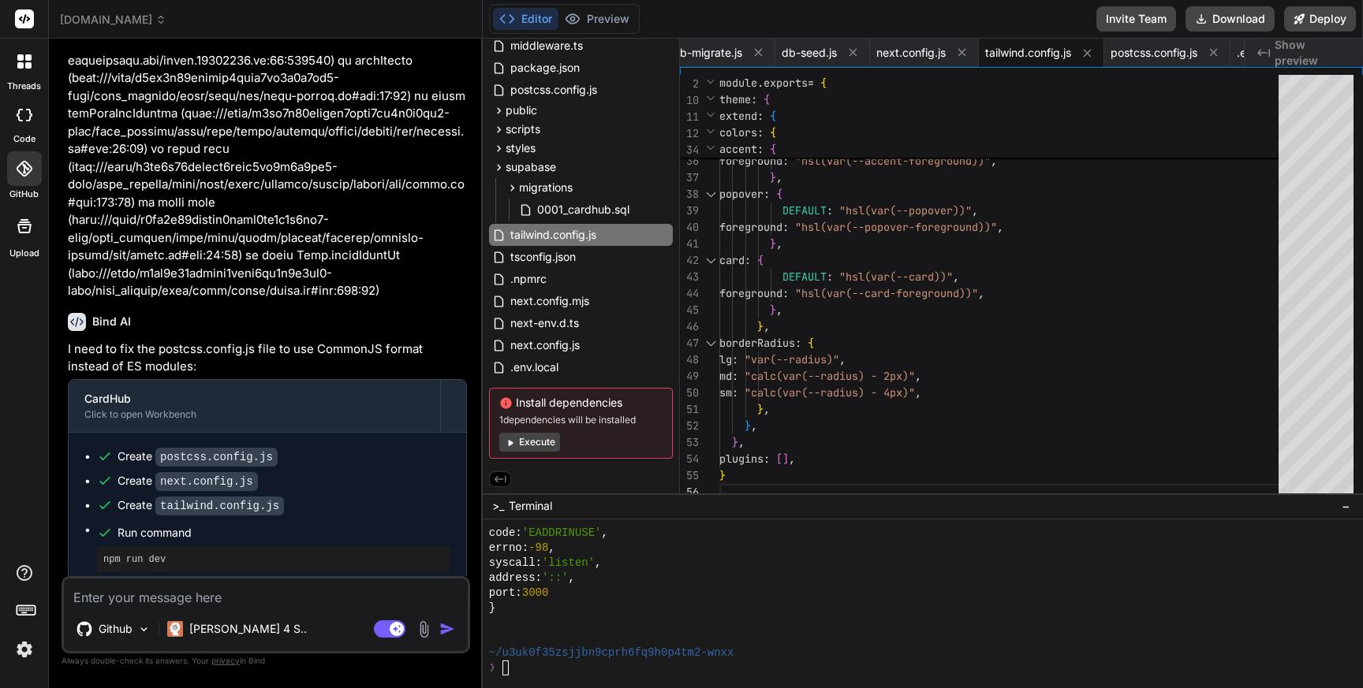
click at [540, 439] on button "Execute" at bounding box center [529, 442] width 61 height 19
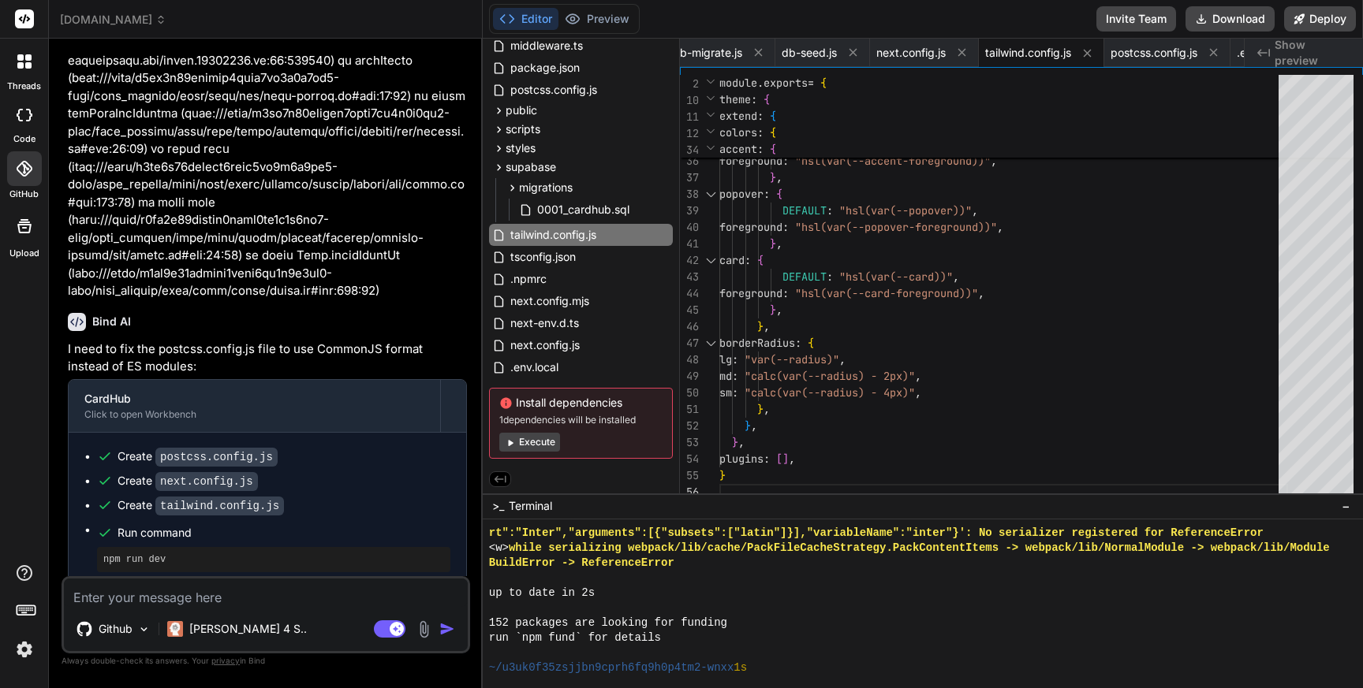
scroll to position [14983, 0]
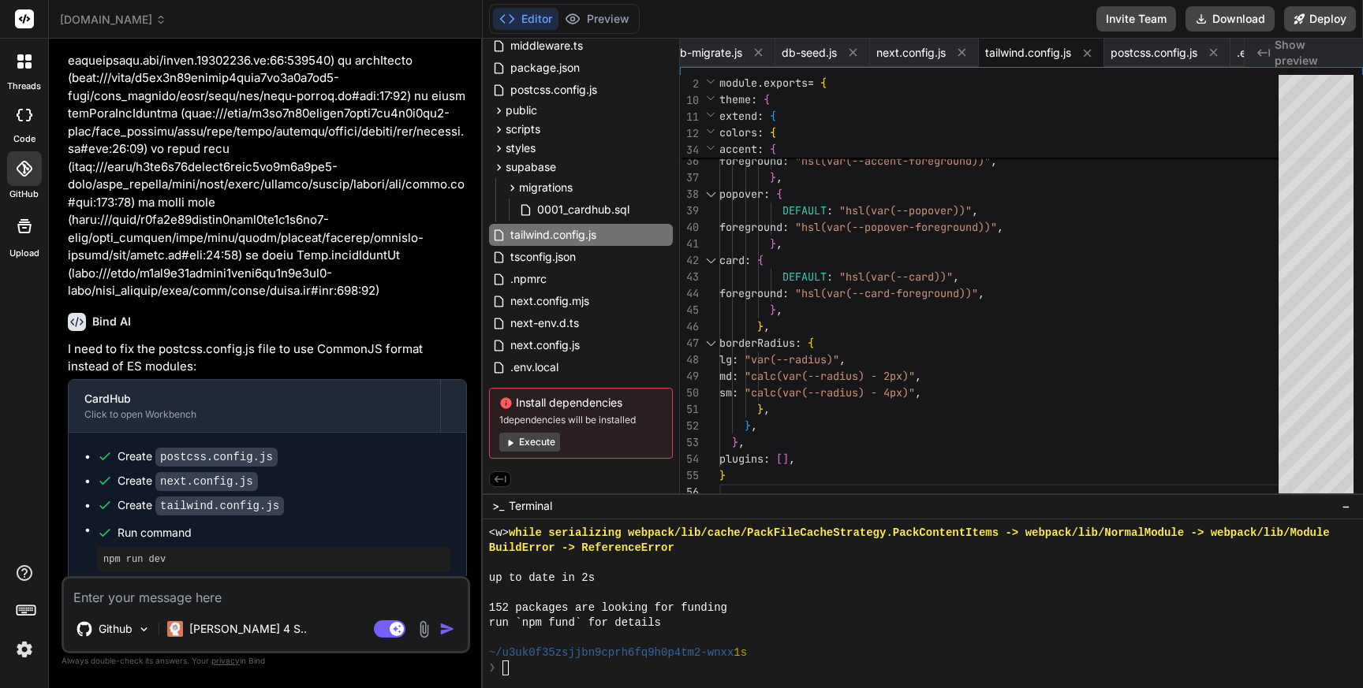
click at [679, 616] on div "run `npm fund` for details" at bounding box center [914, 623] width 851 height 15
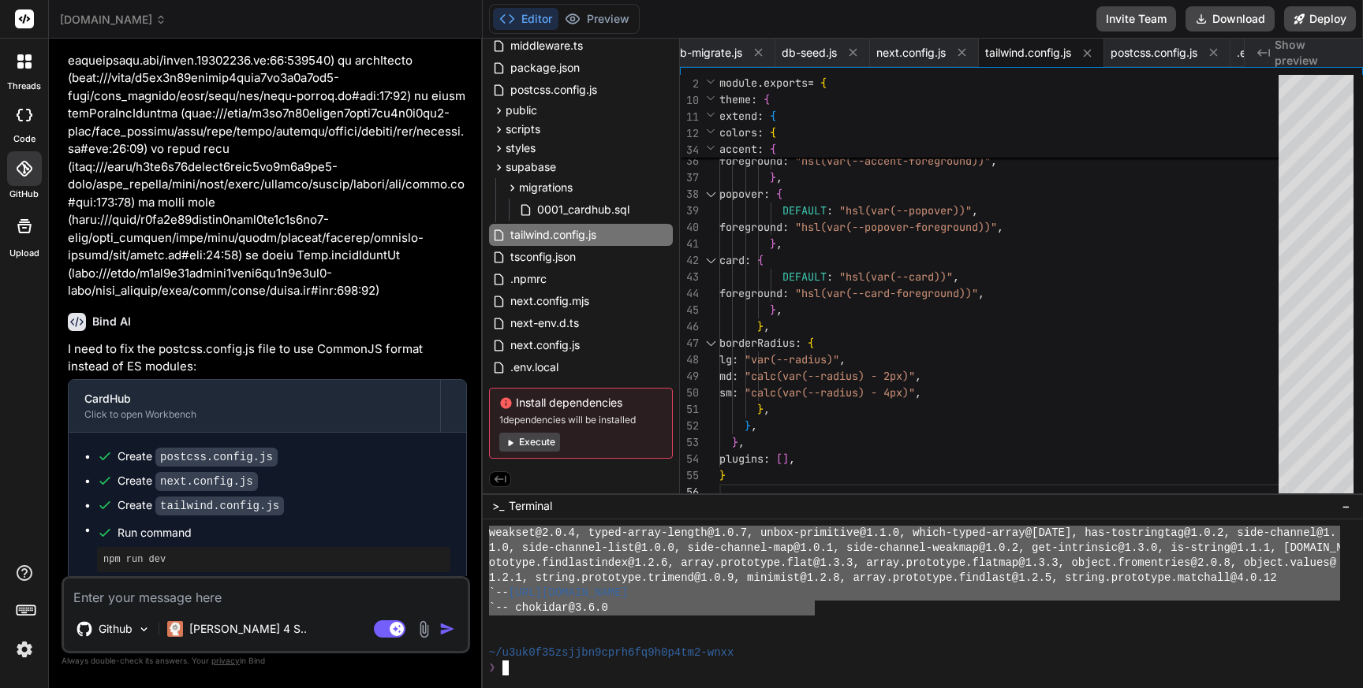
drag, startPoint x: 502, startPoint y: 593, endPoint x: 816, endPoint y: 606, distance: 314.1
click at [142, 593] on textarea at bounding box center [266, 593] width 404 height 28
paste textarea "npm fund cardhub@0.1.0 +-- https://github.com/sponsors/colinhacks | `-- zod@3.2…"
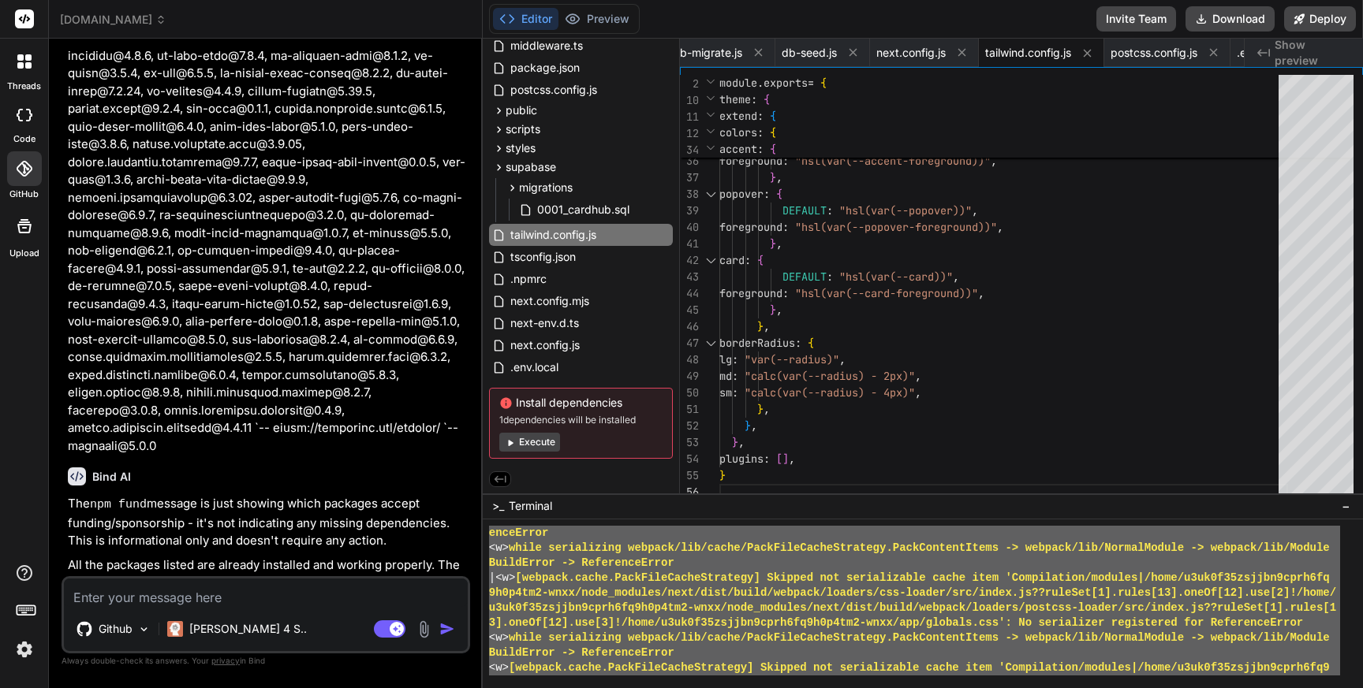
scroll to position [14039, 0]
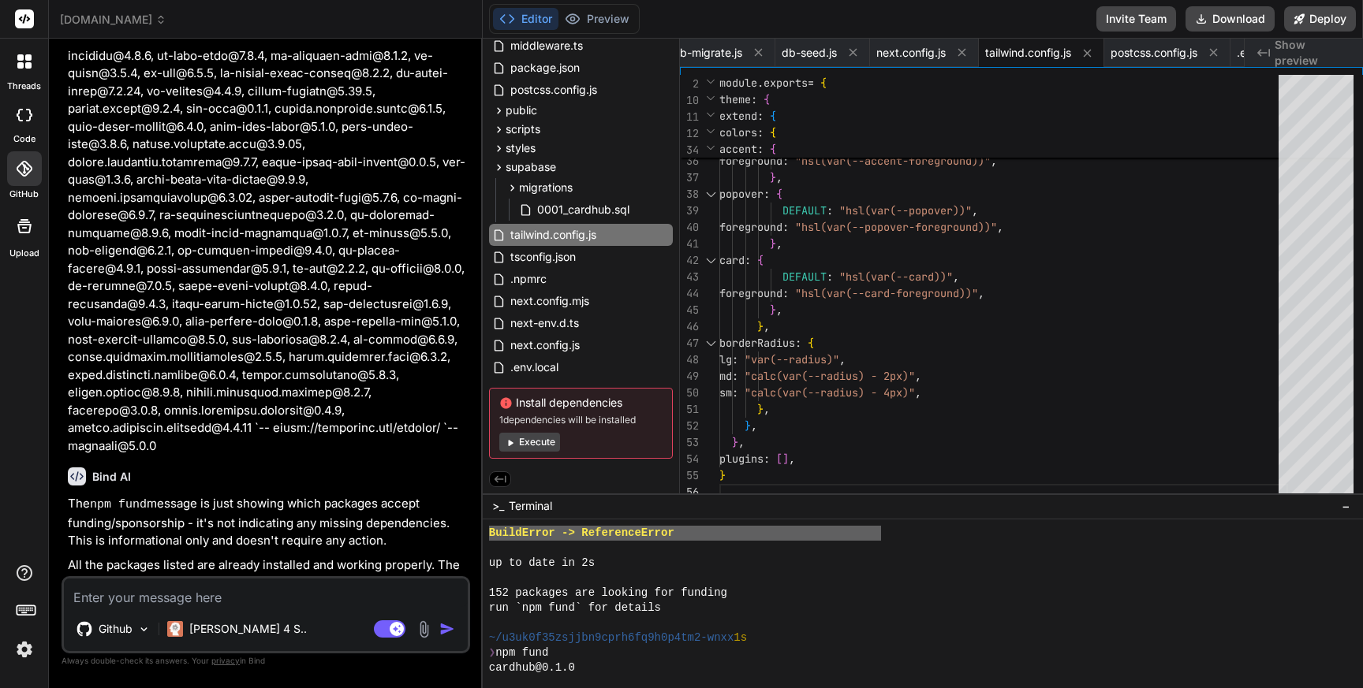
drag, startPoint x: 501, startPoint y: 594, endPoint x: 880, endPoint y: 537, distance: 383.5
click at [200, 598] on textarea at bounding box center [266, 593] width 404 height 28
paste textarea "npm install <w> [webpack.cache.PackFileCacheStrategy] Skipped not serializable …"
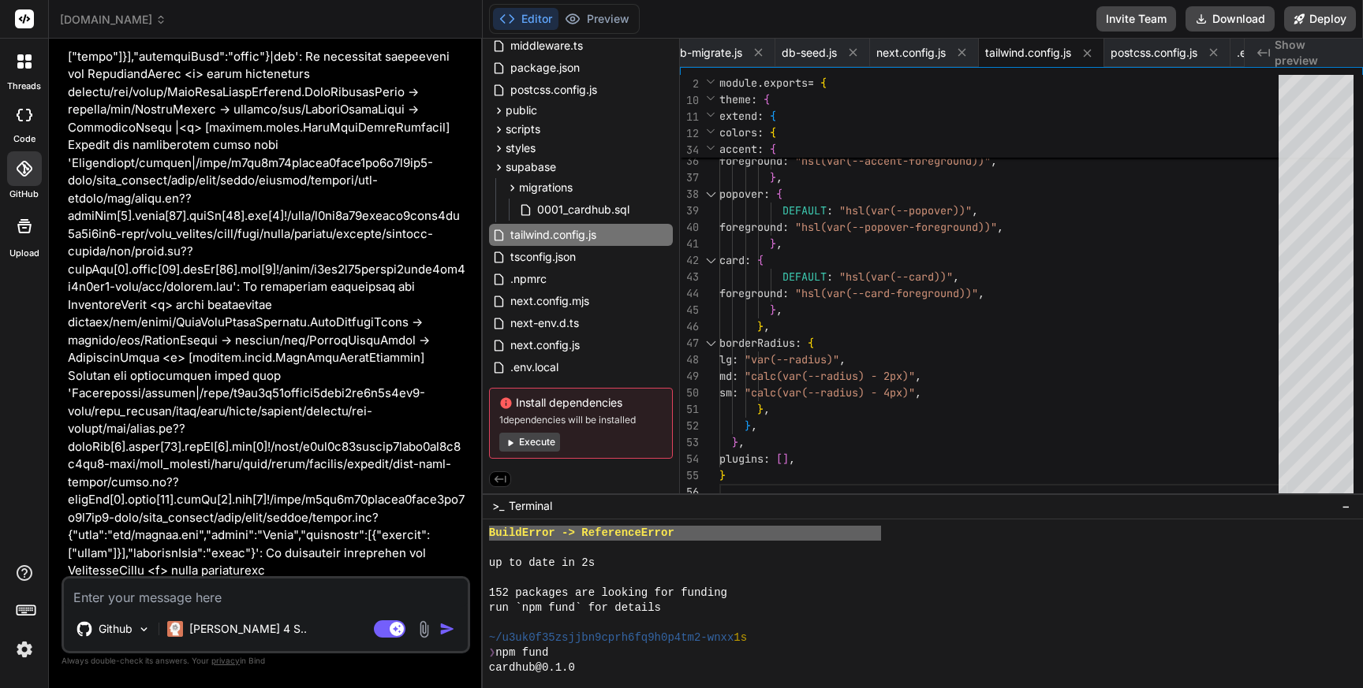
scroll to position [18840, 0]
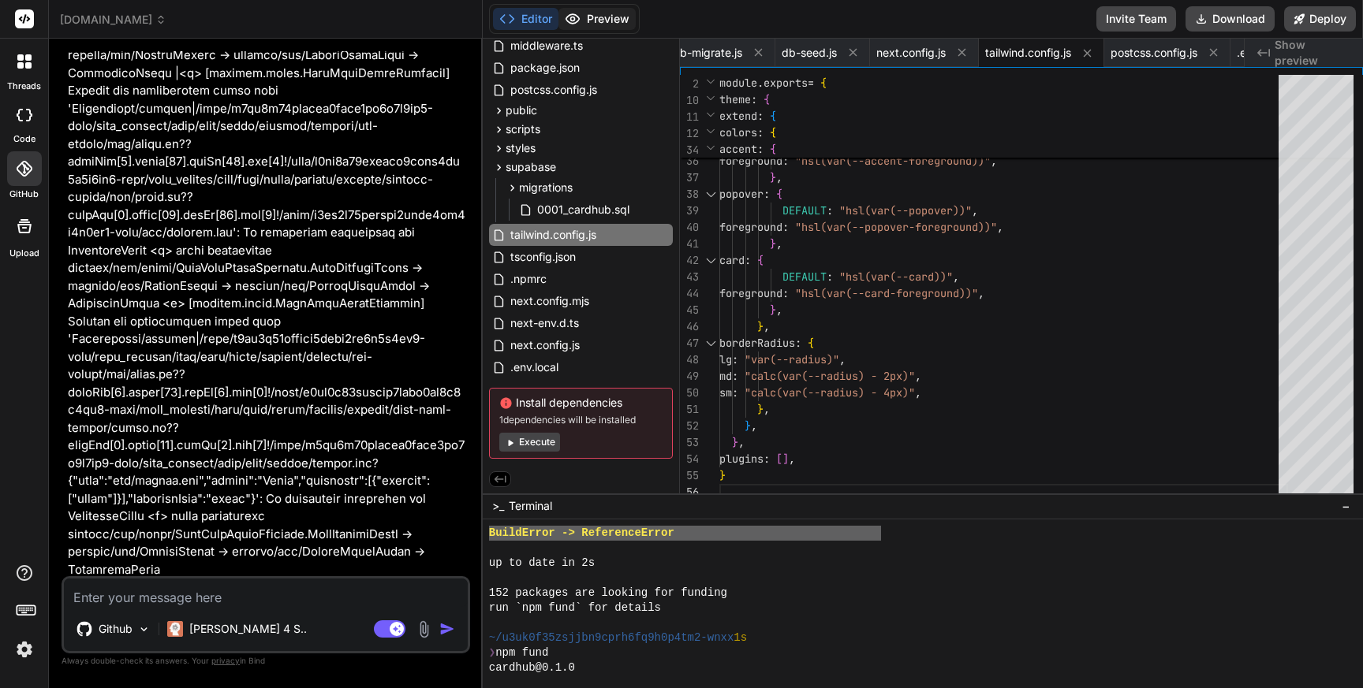
click at [610, 20] on button "Preview" at bounding box center [596, 19] width 77 height 22
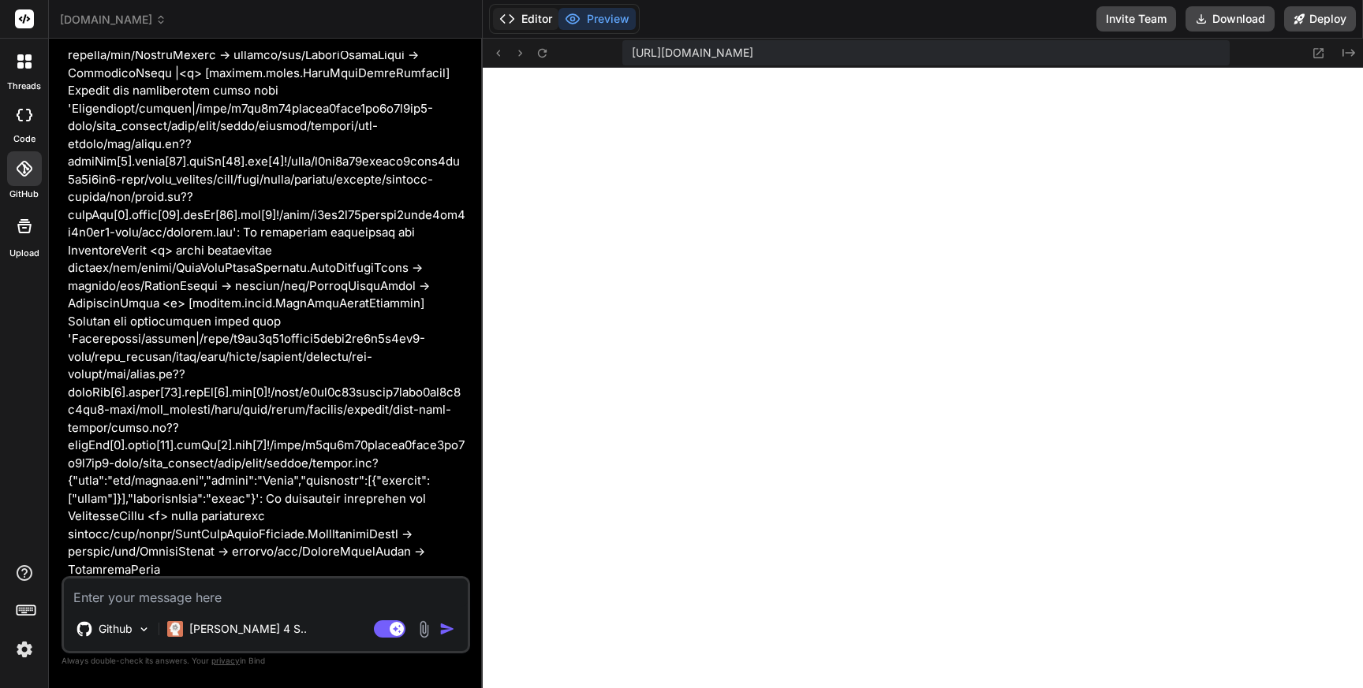
click at [525, 19] on button "Editor" at bounding box center [525, 19] width 65 height 22
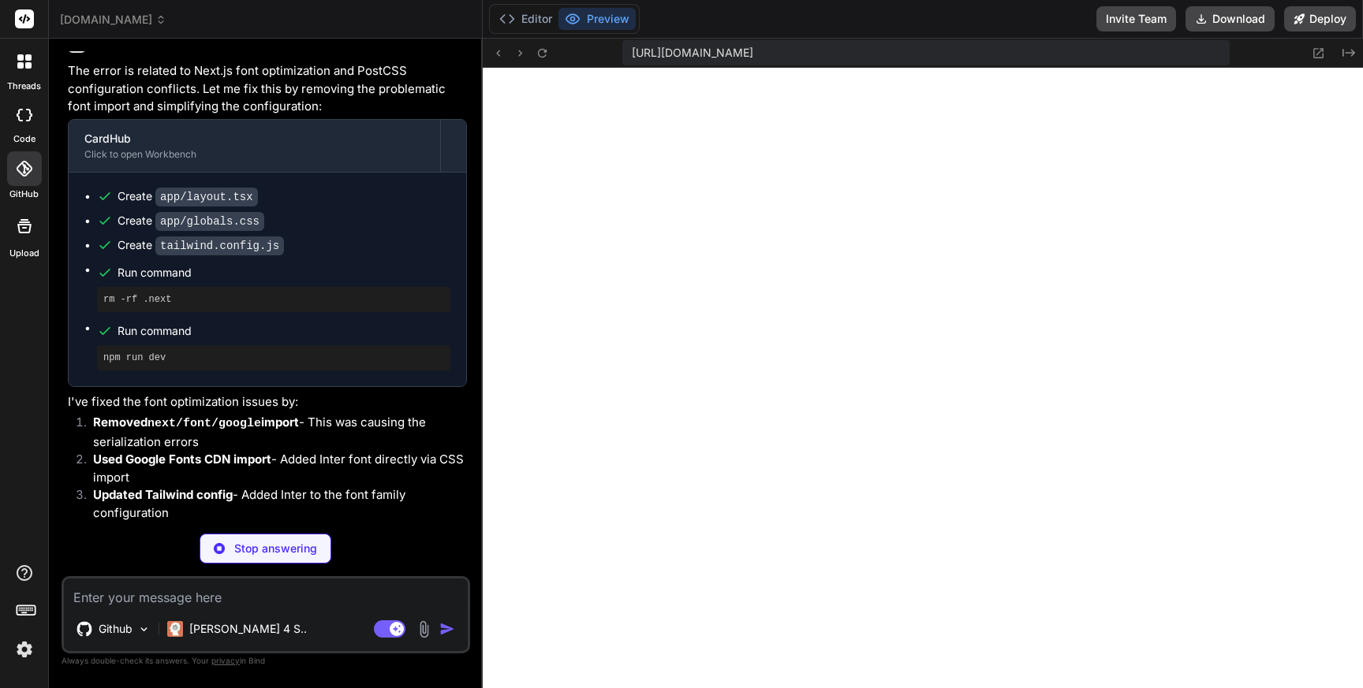
scroll to position [19341, 0]
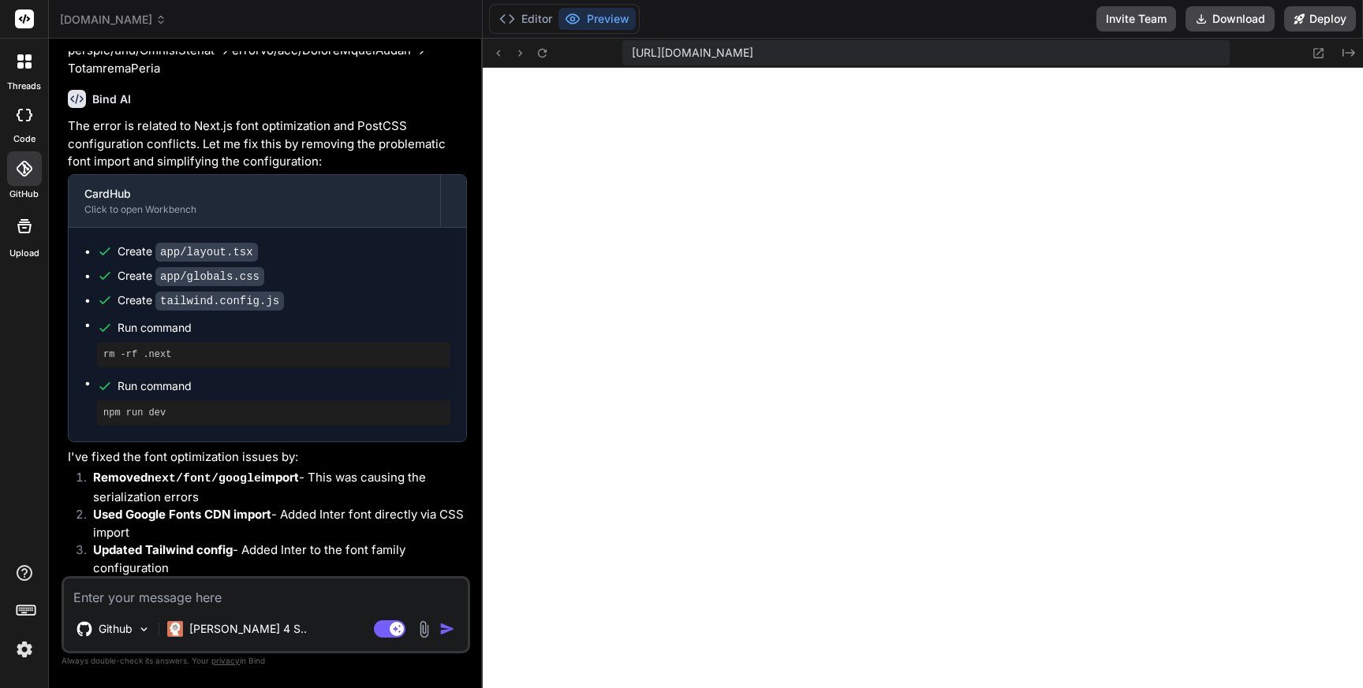
click at [173, 588] on textarea at bounding box center [266, 593] width 404 height 28
paste textarea "Failed to compile app/layout.tsx An error occured in `next/font`. ReferenceErro…"
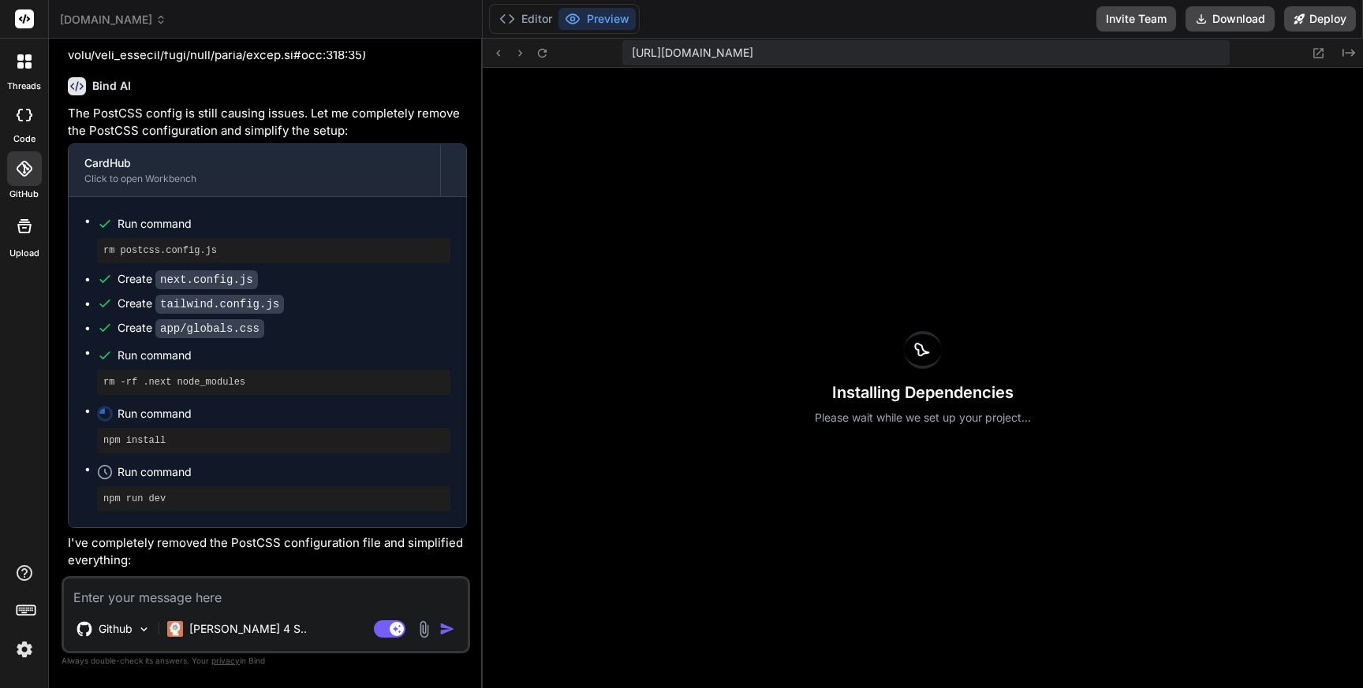
scroll to position [20897, 0]
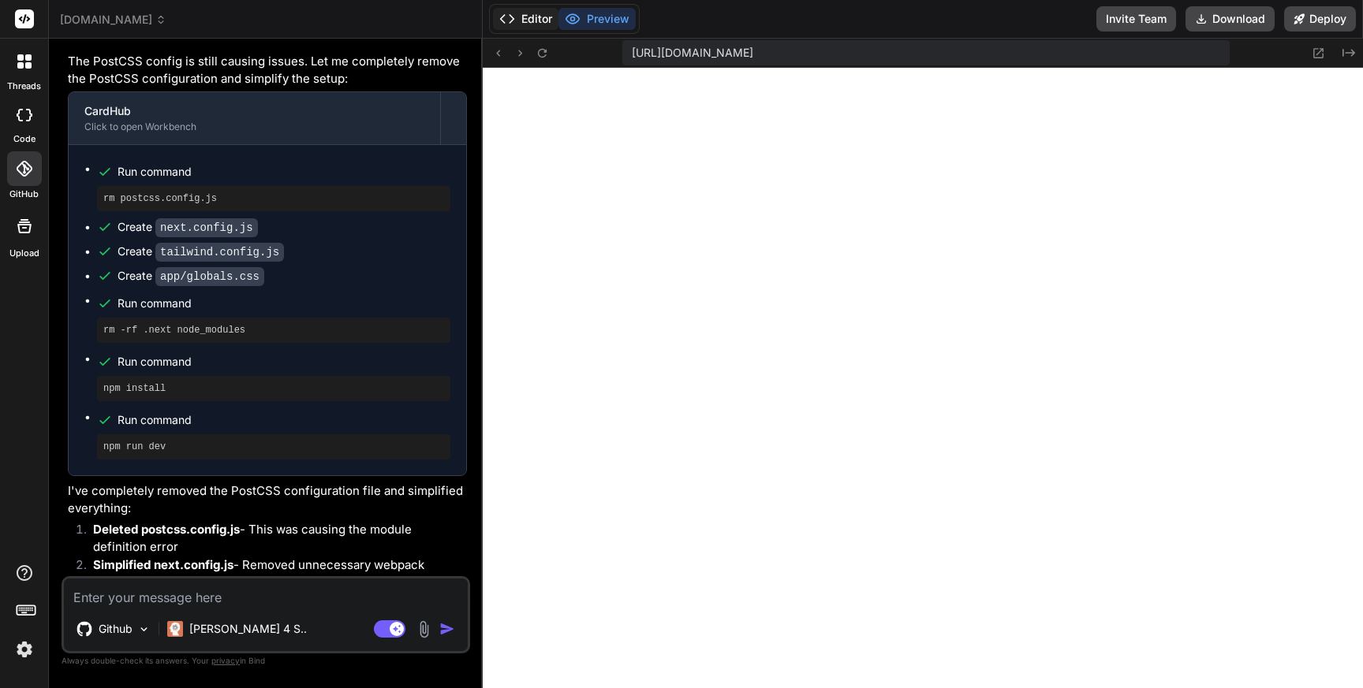
click at [534, 16] on button "Editor" at bounding box center [525, 19] width 65 height 22
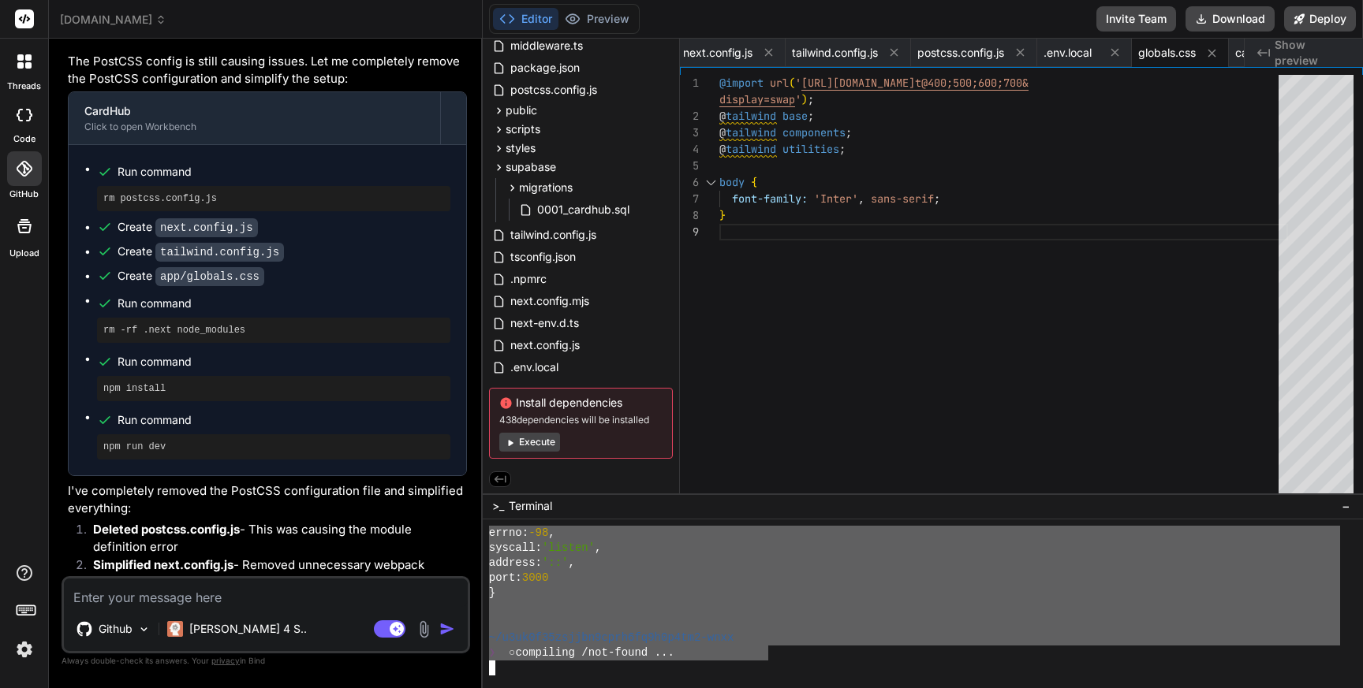
drag, startPoint x: 489, startPoint y: 577, endPoint x: 765, endPoint y: 650, distance: 285.4
click at [202, 597] on textarea at bounding box center [266, 593] width 404 height 28
paste textarea "~/u3uk0f35zsjjbn9cprh6fq9h0p4tm2-wnxx ❯ npm run dev > cardhub@0.1.0 dev > next …"
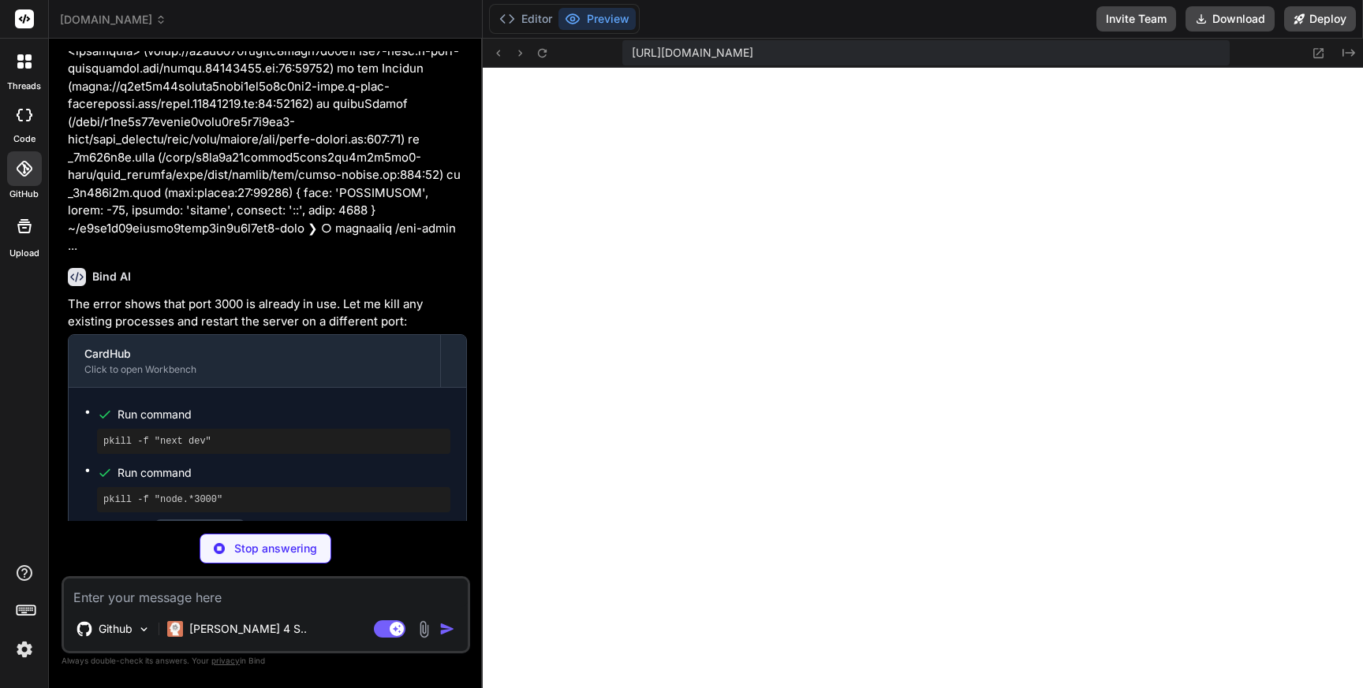
scroll to position [21837, 0]
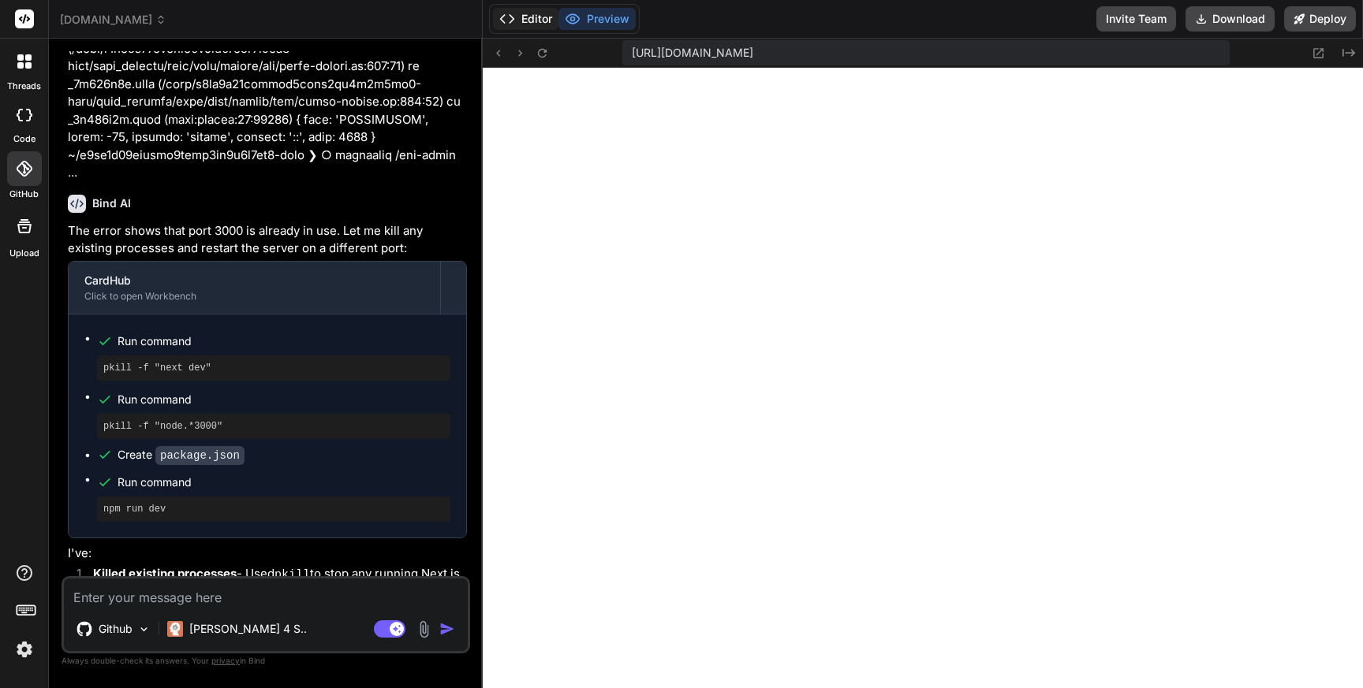
click at [535, 18] on button "Editor" at bounding box center [525, 19] width 65 height 22
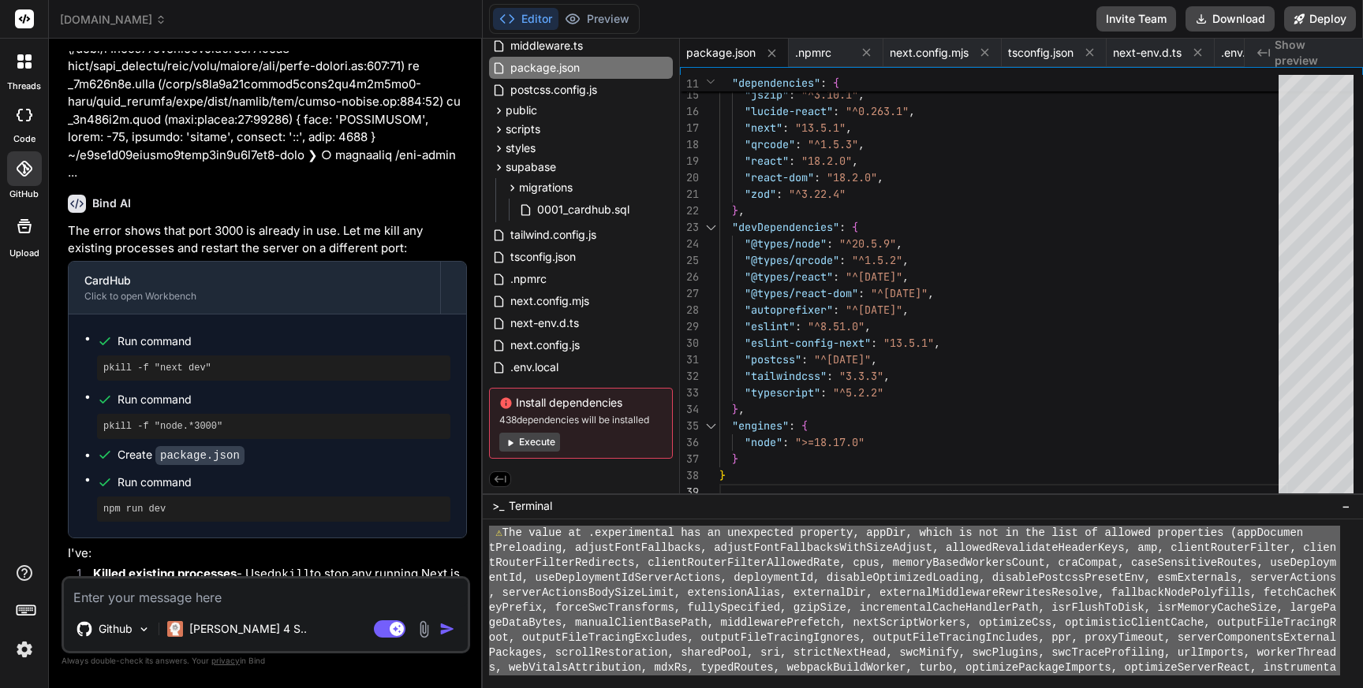
scroll to position [14983, 0]
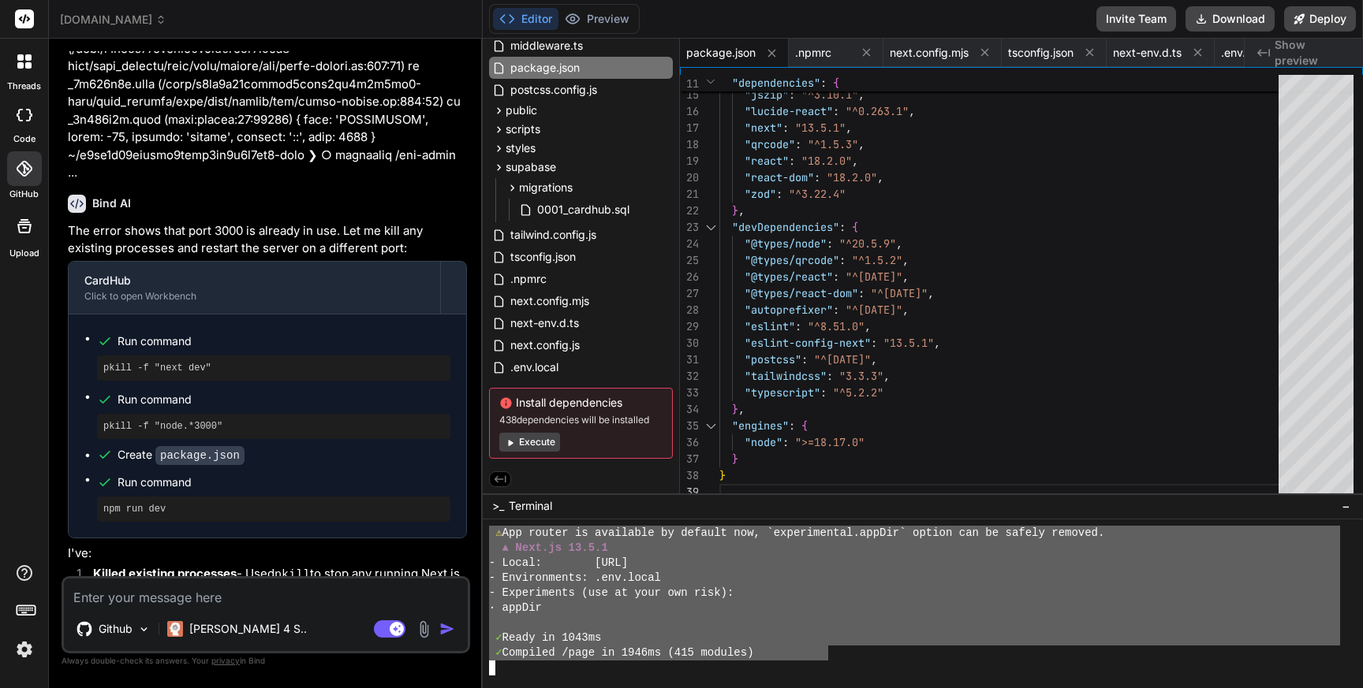
drag, startPoint x: 490, startPoint y: 565, endPoint x: 826, endPoint y: 651, distance: 347.0
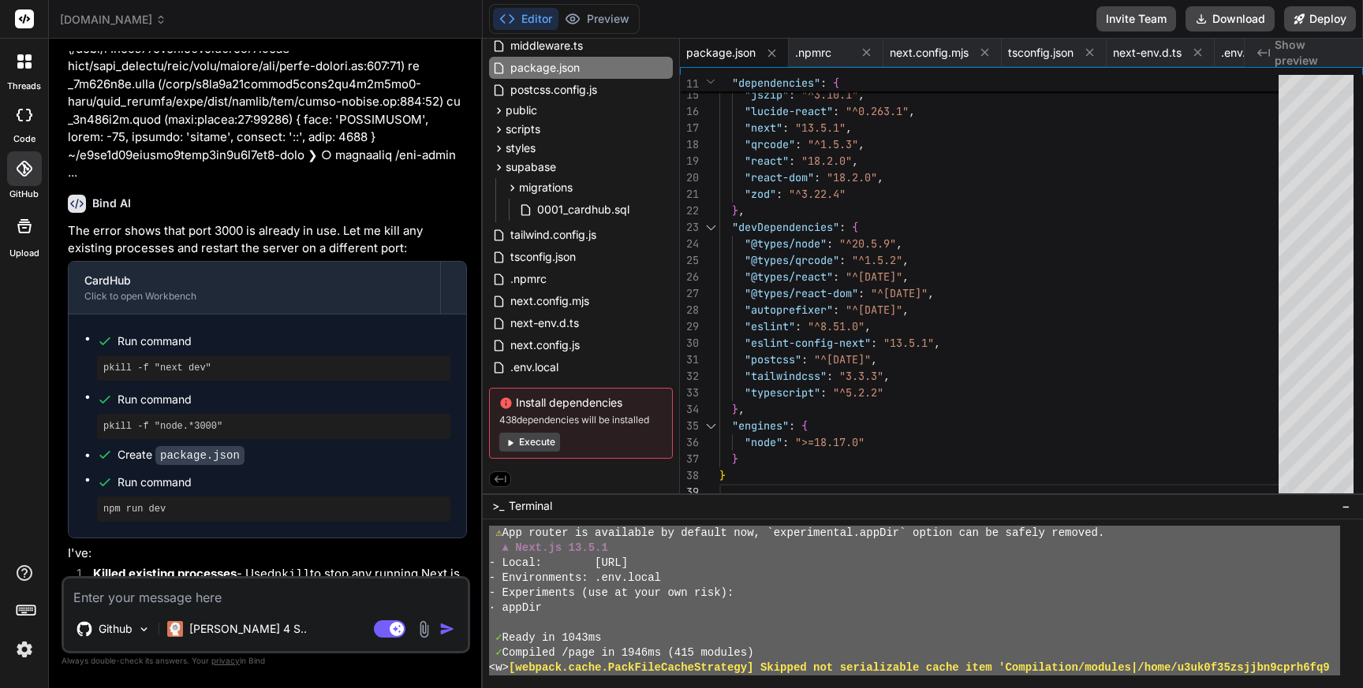
scroll to position [14773, 0]
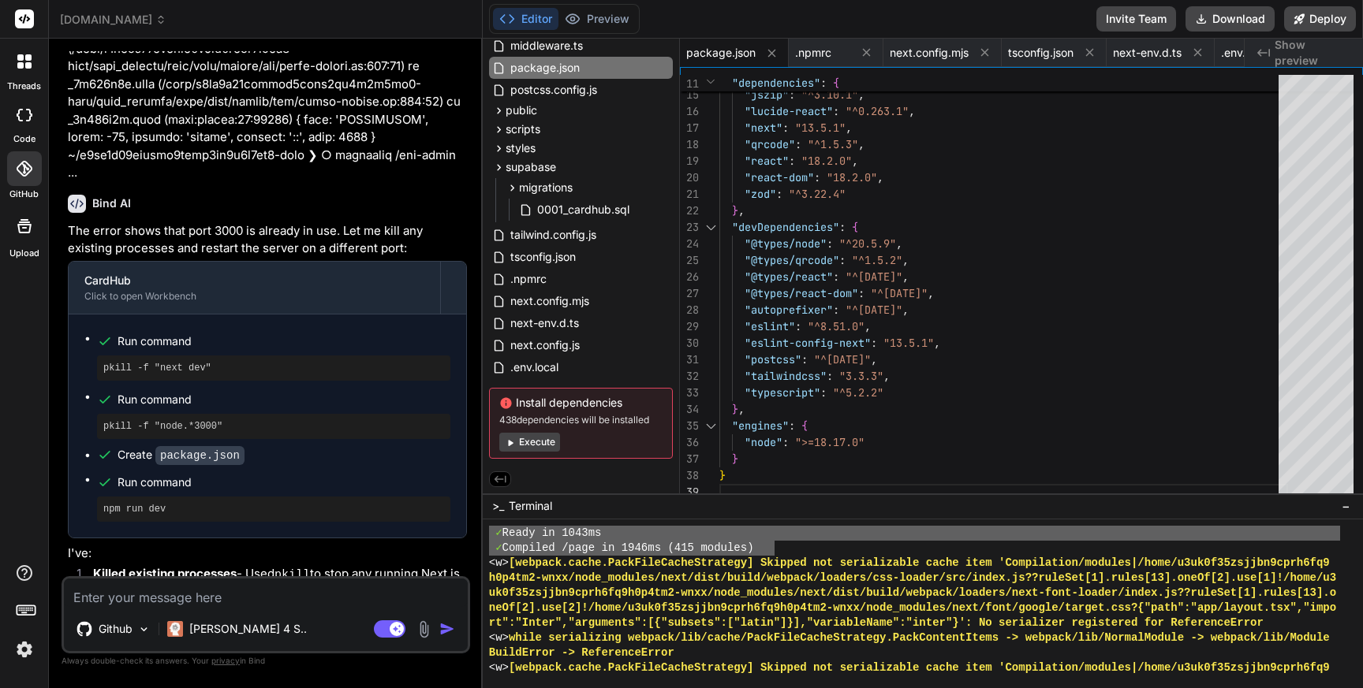
drag, startPoint x: 488, startPoint y: 549, endPoint x: 778, endPoint y: 543, distance: 289.5
click at [170, 587] on textarea at bounding box center [266, 593] width 404 height 28
paste textarea "❯ npm run dev > cardhub@0.1.0 dev > next dev -p 3001 ⚠ Invalid next.config.js o…"
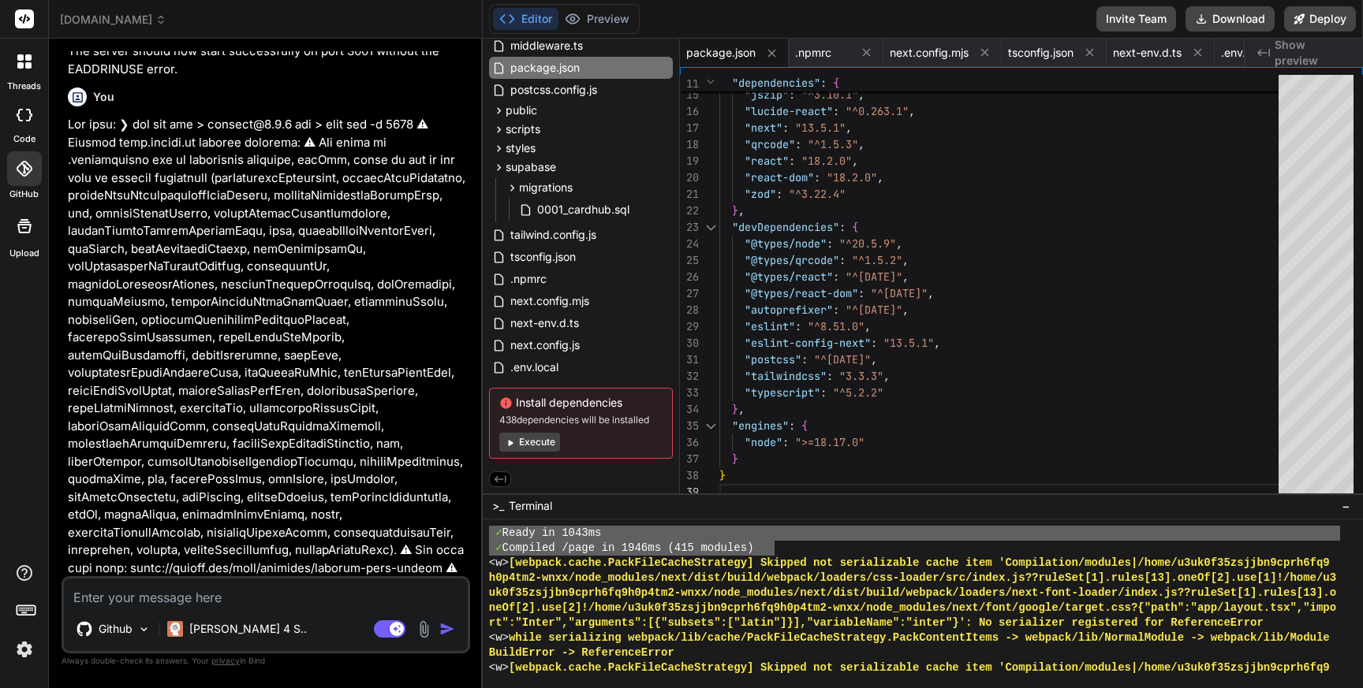
scroll to position [22498, 0]
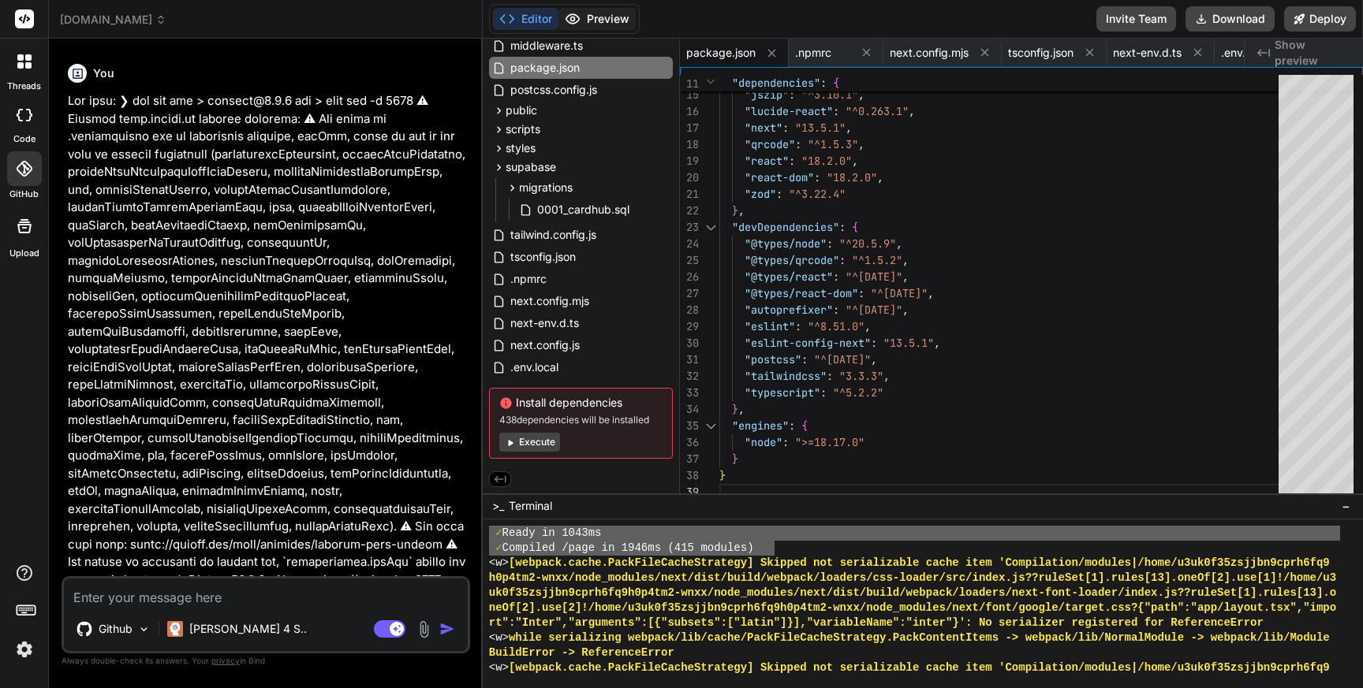
click at [606, 12] on button "Preview" at bounding box center [596, 19] width 77 height 22
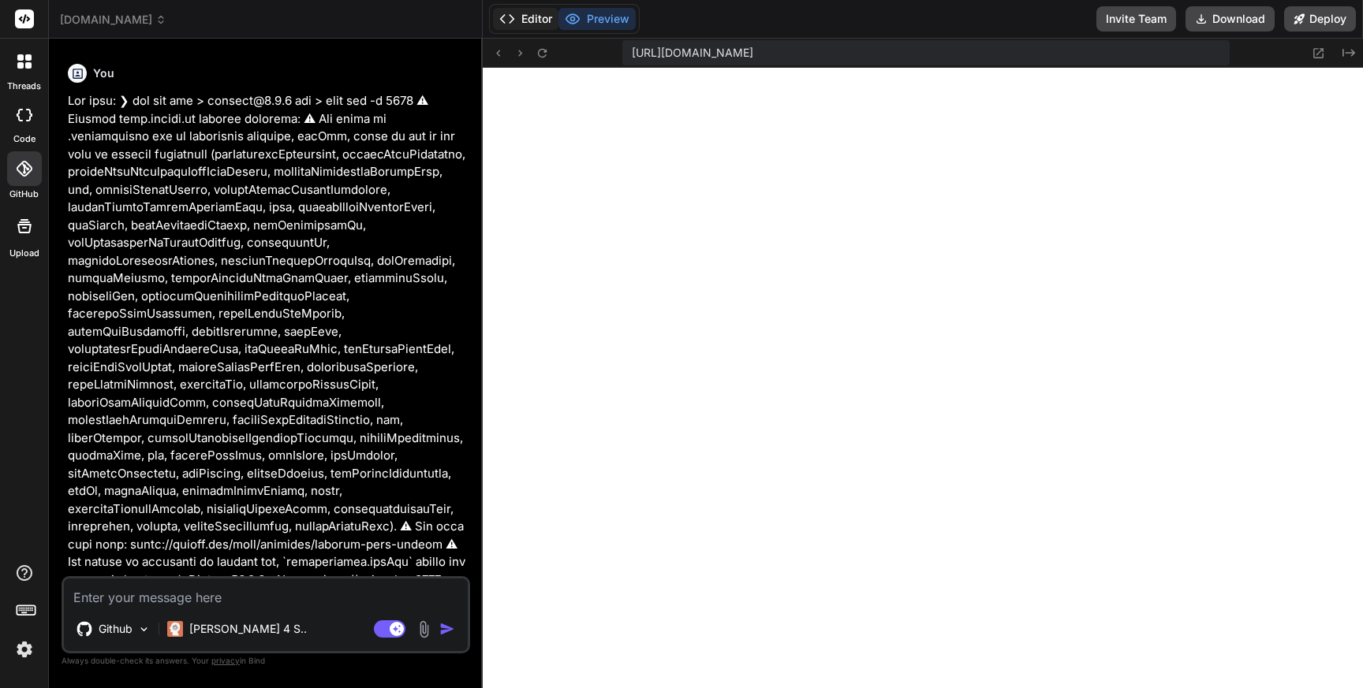
click at [528, 19] on button "Editor" at bounding box center [525, 19] width 65 height 22
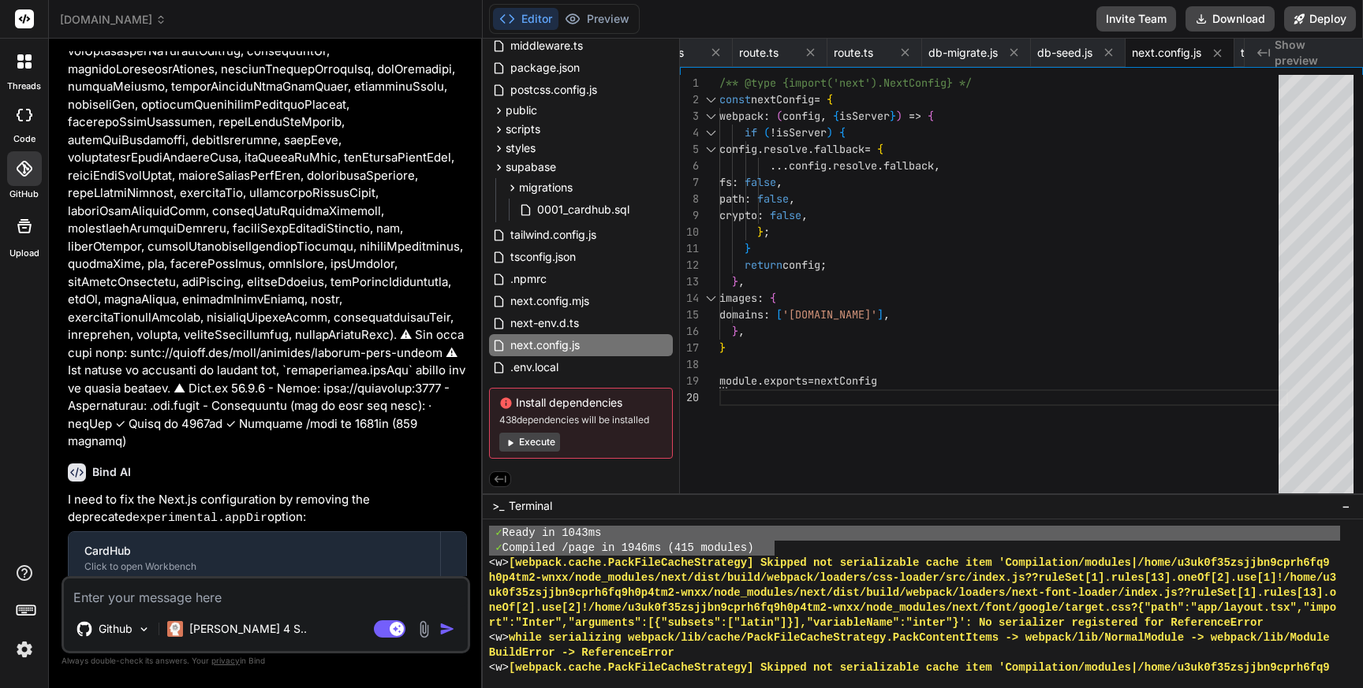
scroll to position [14983, 0]
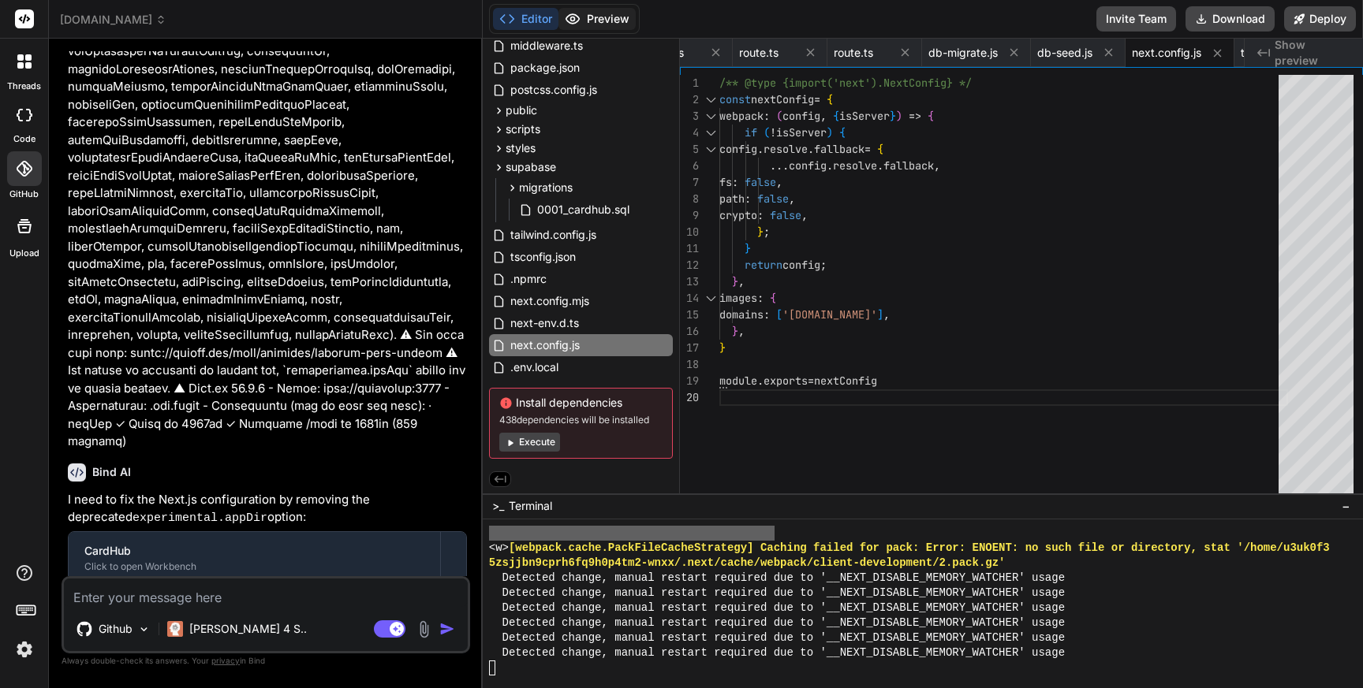
click at [606, 18] on button "Preview" at bounding box center [596, 19] width 77 height 22
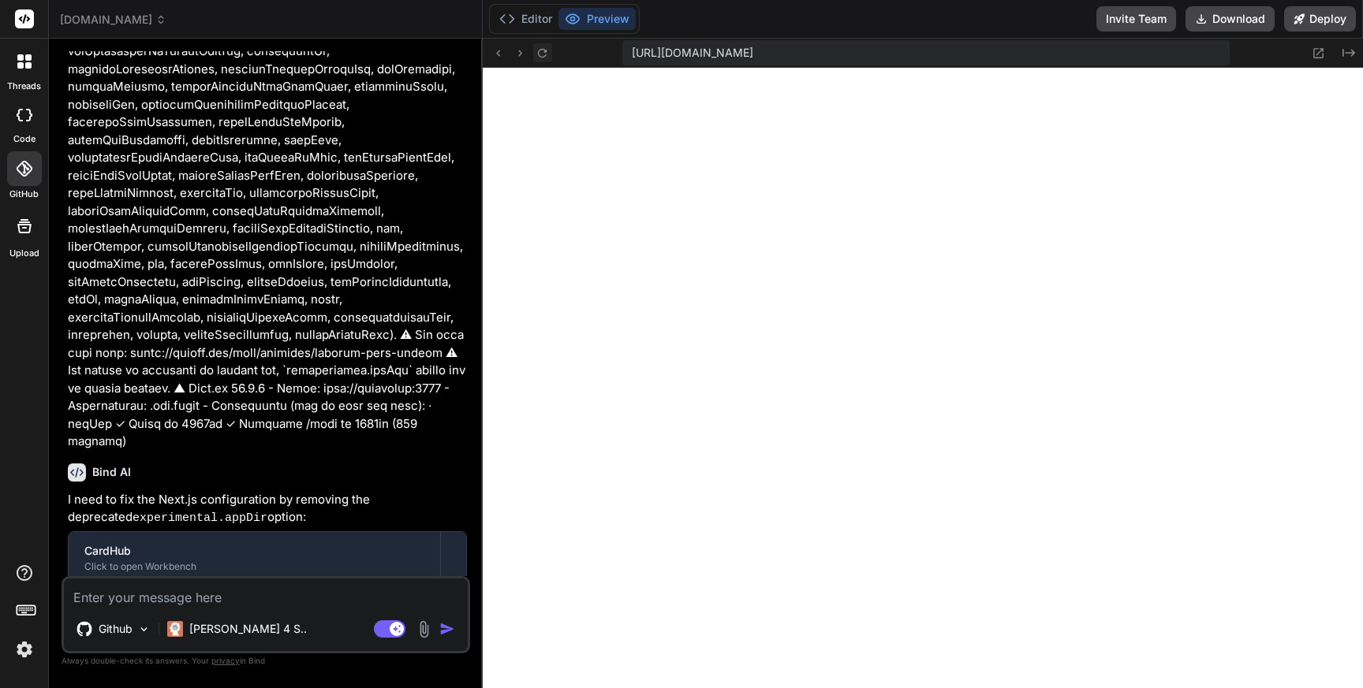
click at [545, 50] on icon at bounding box center [542, 52] width 9 height 9
click at [528, 18] on button "Editor" at bounding box center [525, 19] width 65 height 22
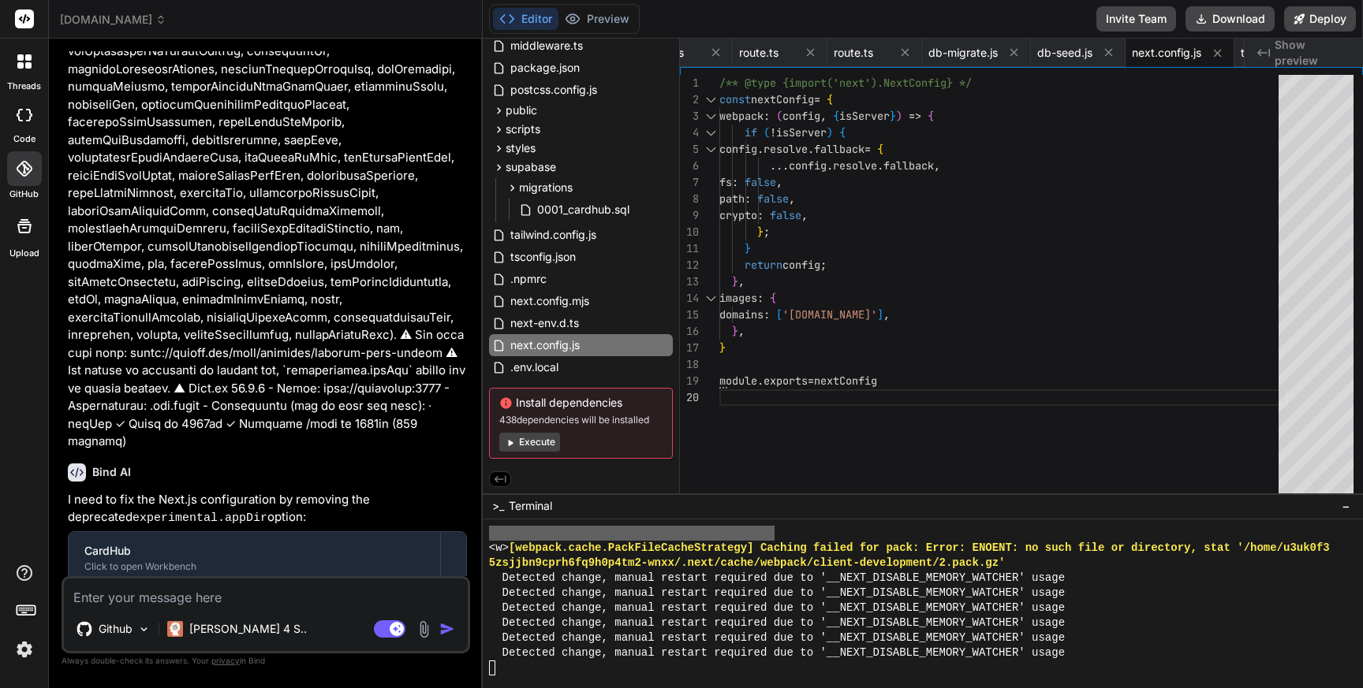
scroll to position [14977, 0]
click at [520, 442] on button "Execute" at bounding box center [529, 442] width 61 height 19
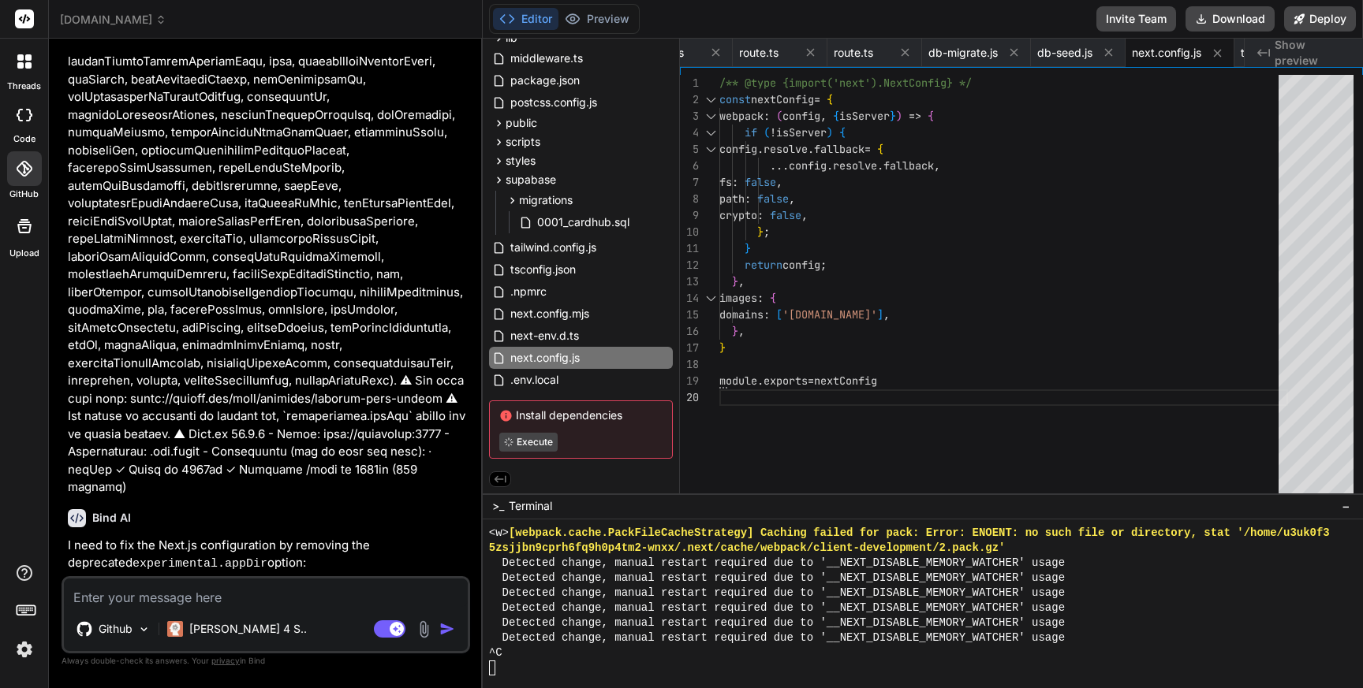
scroll to position [22690, 0]
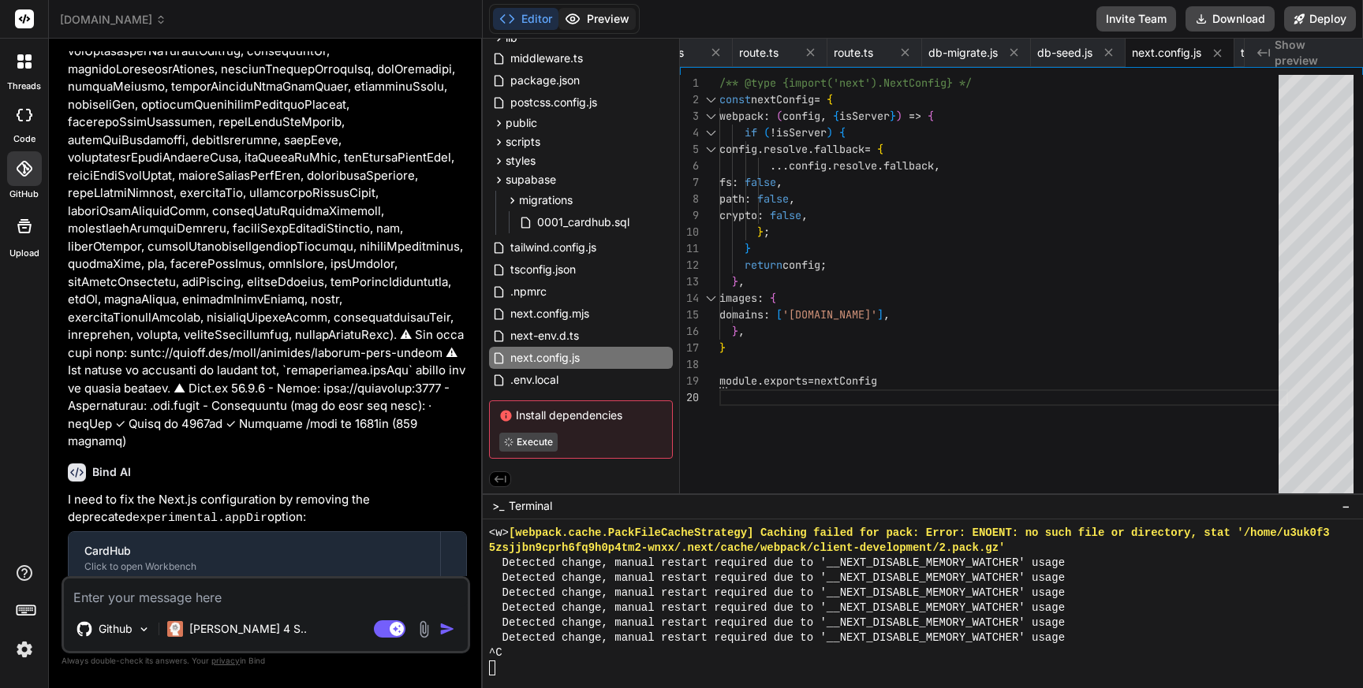
click at [615, 17] on button "Preview" at bounding box center [596, 19] width 77 height 22
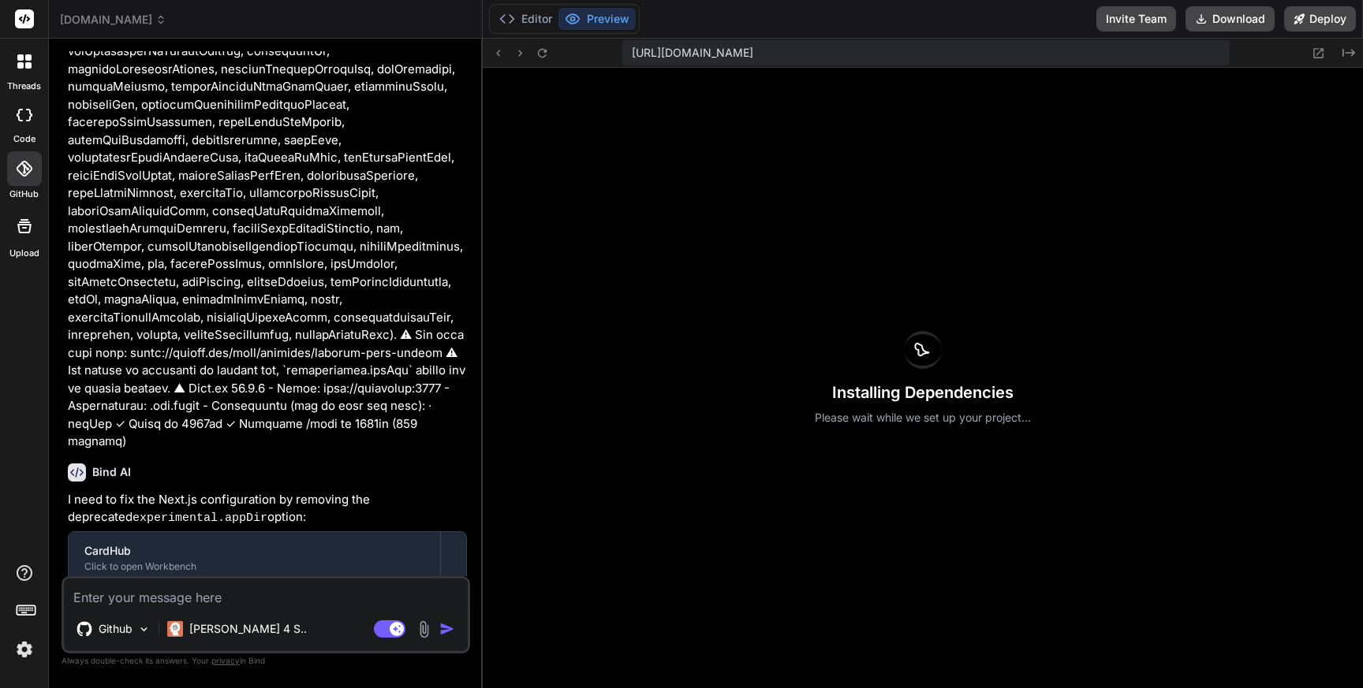
click at [926, 349] on icon at bounding box center [922, 350] width 19 height 19
click at [535, 15] on button "Editor" at bounding box center [525, 19] width 65 height 22
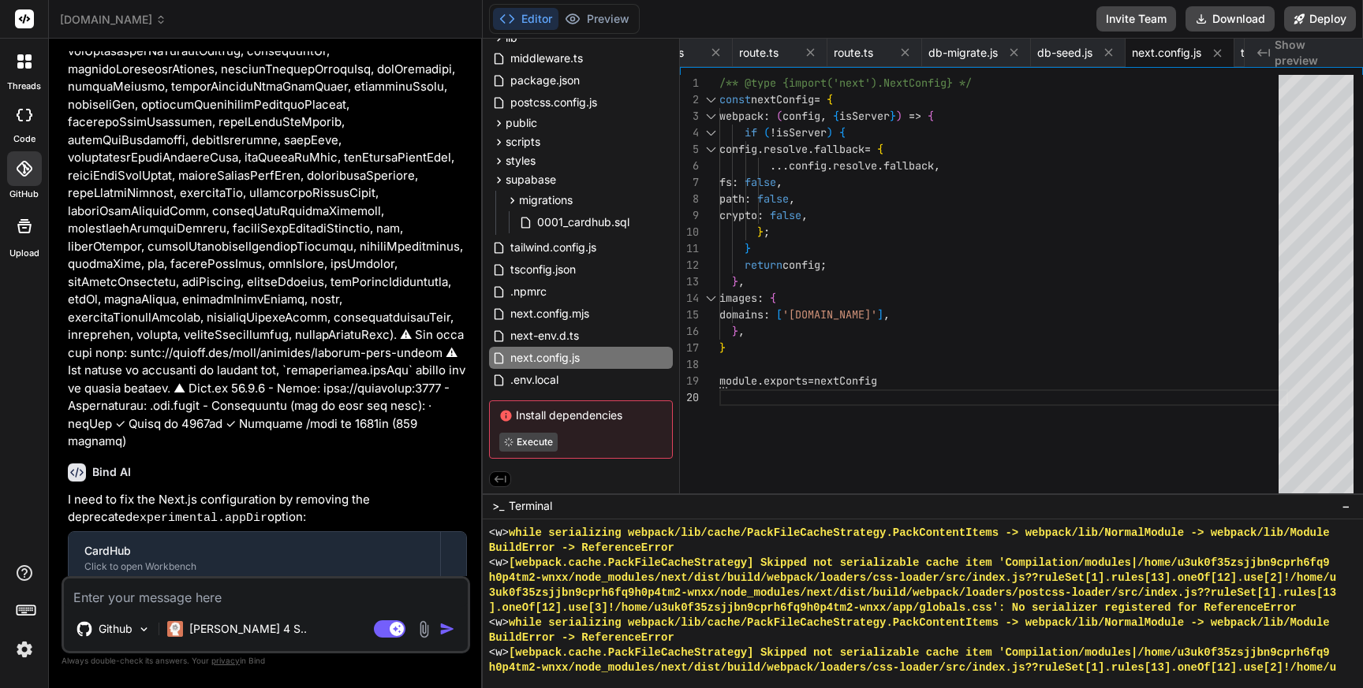
scroll to position [14983, 0]
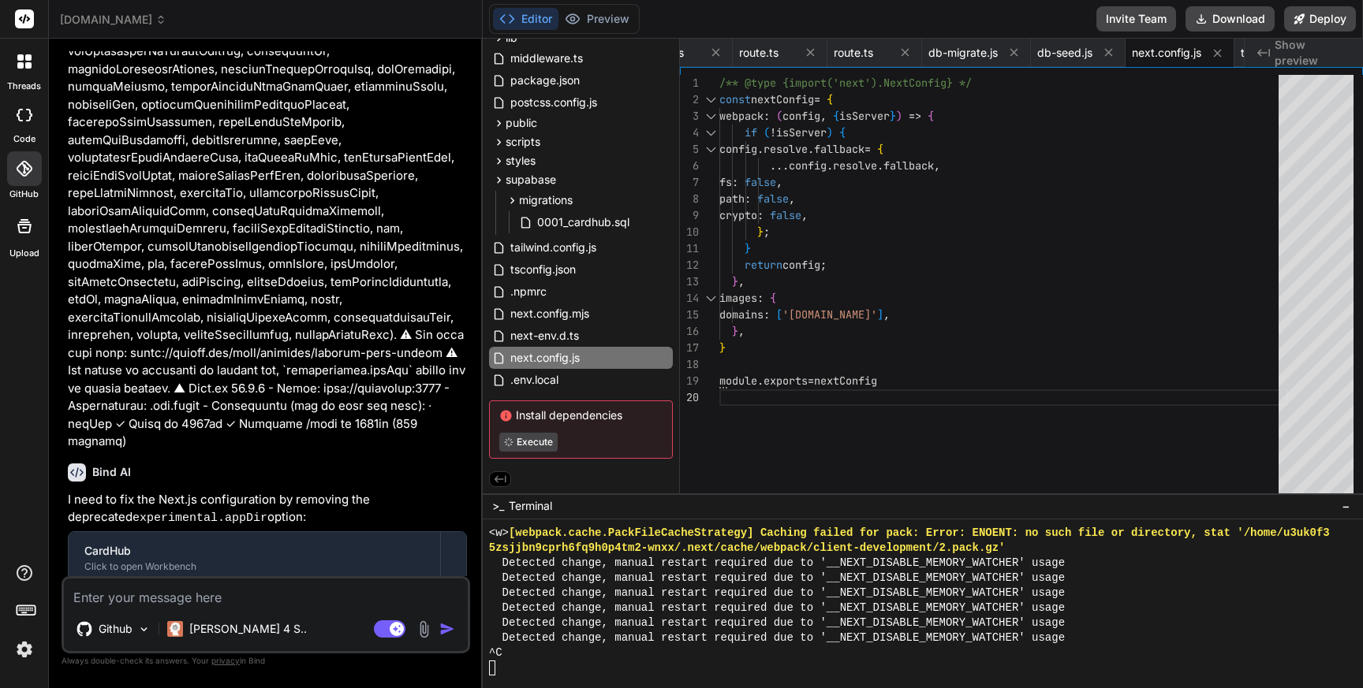
click at [587, 423] on div "Install dependencies Execute" at bounding box center [581, 430] width 184 height 58
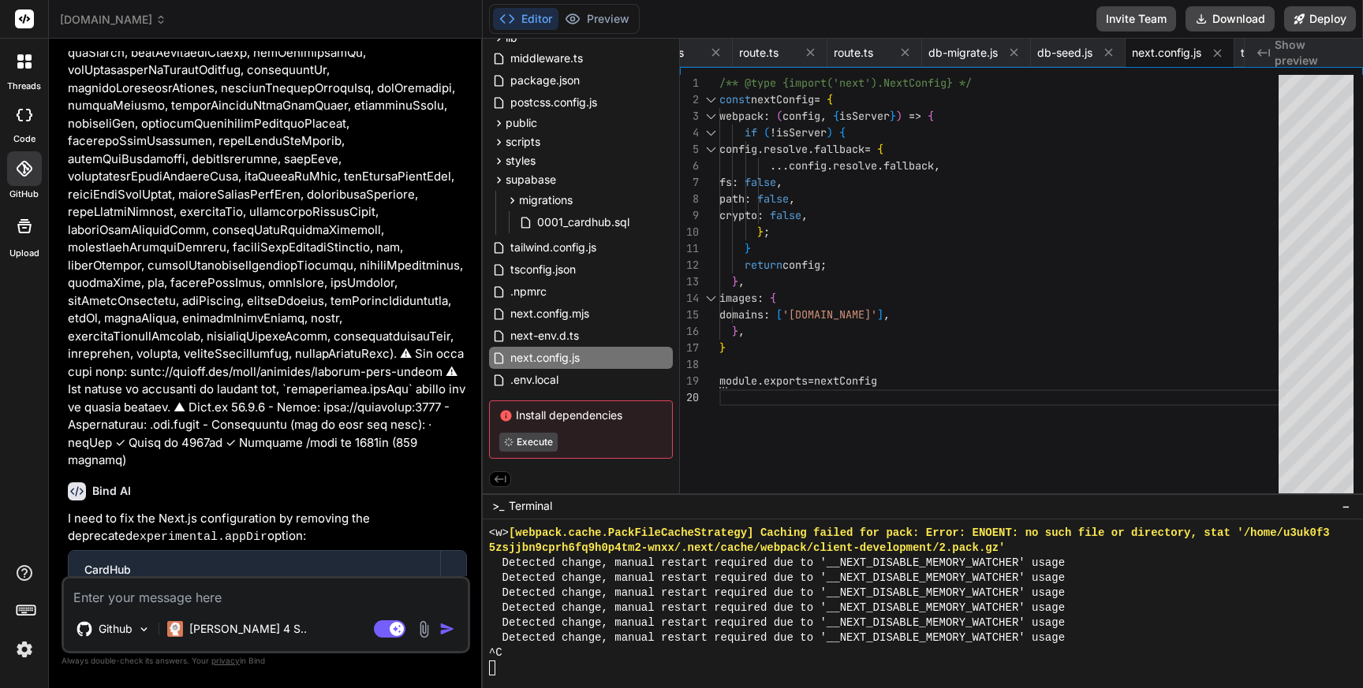
scroll to position [22690, 0]
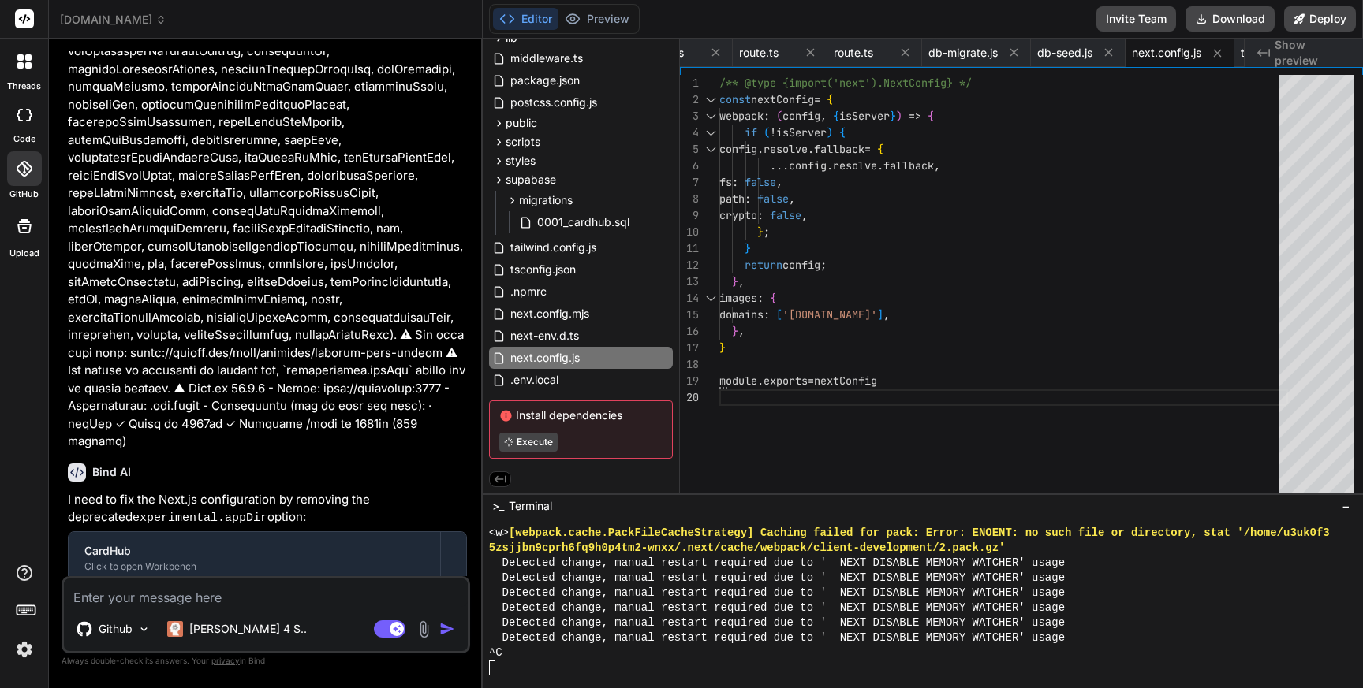
click at [154, 601] on textarea at bounding box center [266, 593] width 404 height 28
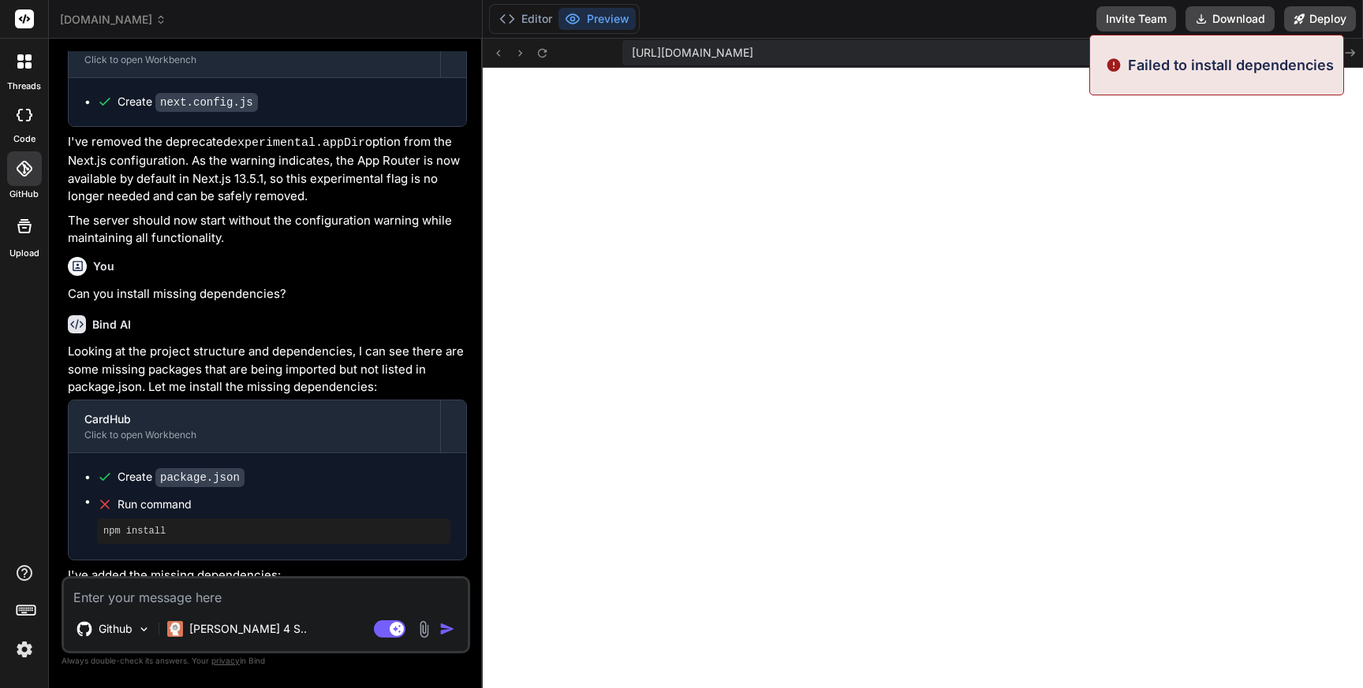
scroll to position [23161, 0]
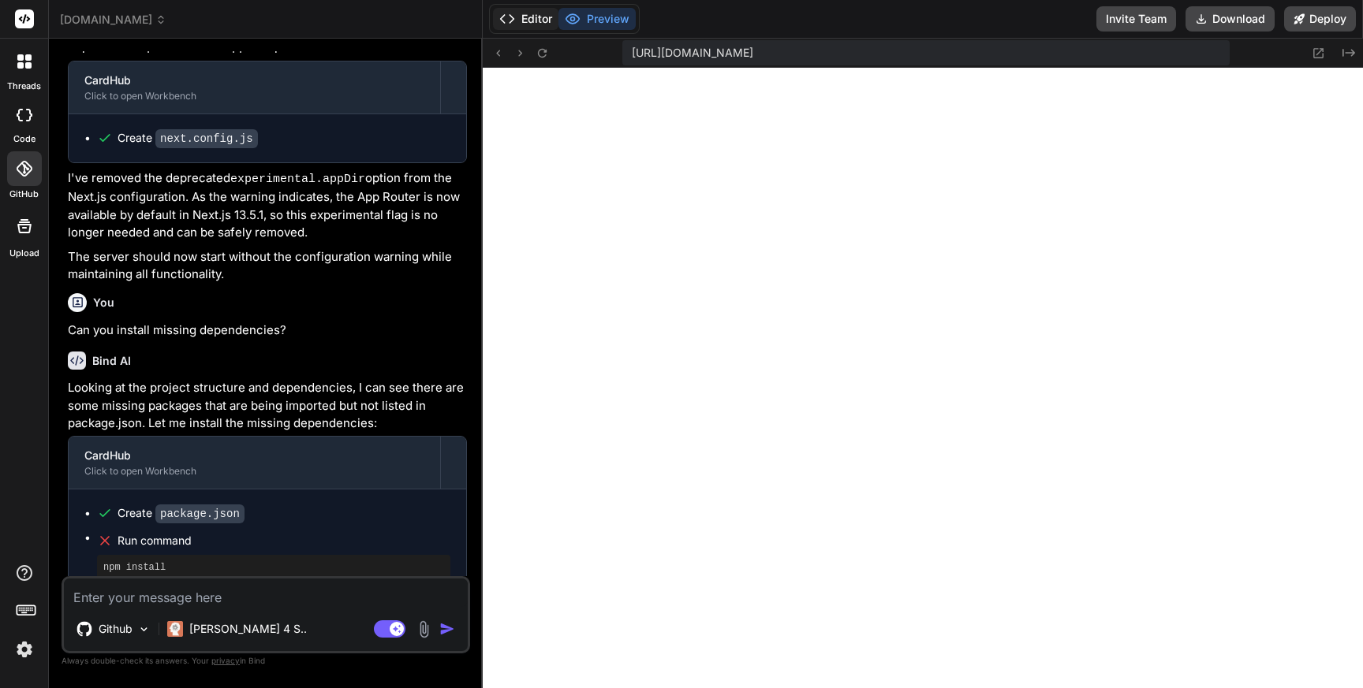
click at [523, 13] on button "Editor" at bounding box center [525, 19] width 65 height 22
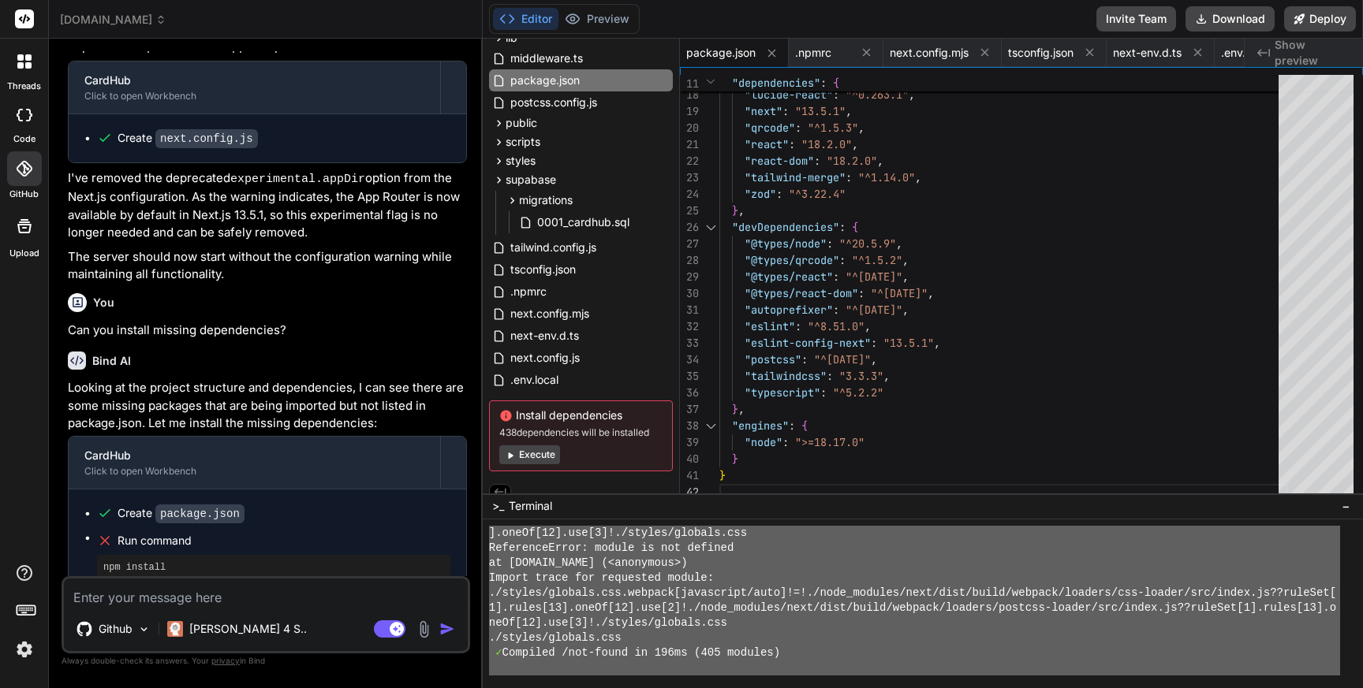
scroll to position [14983, 0]
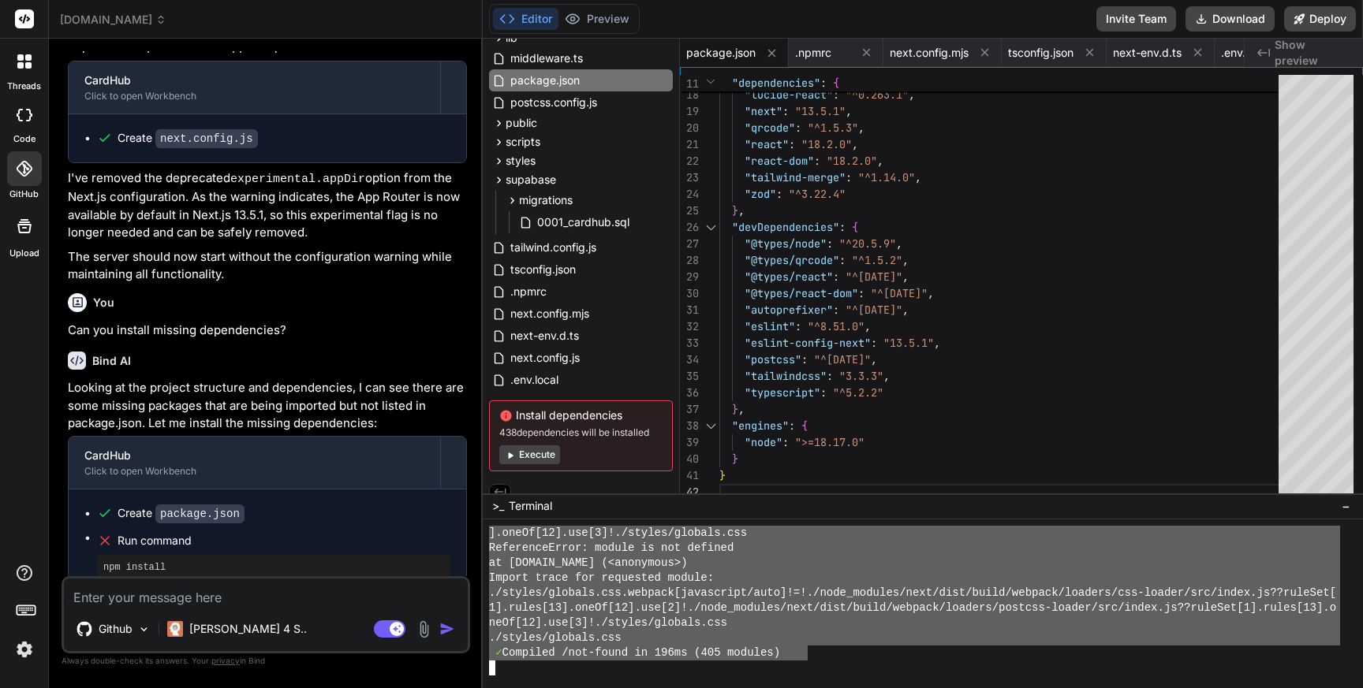
drag, startPoint x: 491, startPoint y: 579, endPoint x: 811, endPoint y: 651, distance: 327.5
click at [218, 599] on textarea at bounding box center [266, 593] width 404 height 28
paste textarea "X ./app/globals.css.webpack[javascript/auto]!=!./node_modules/next/dist/build/w…"
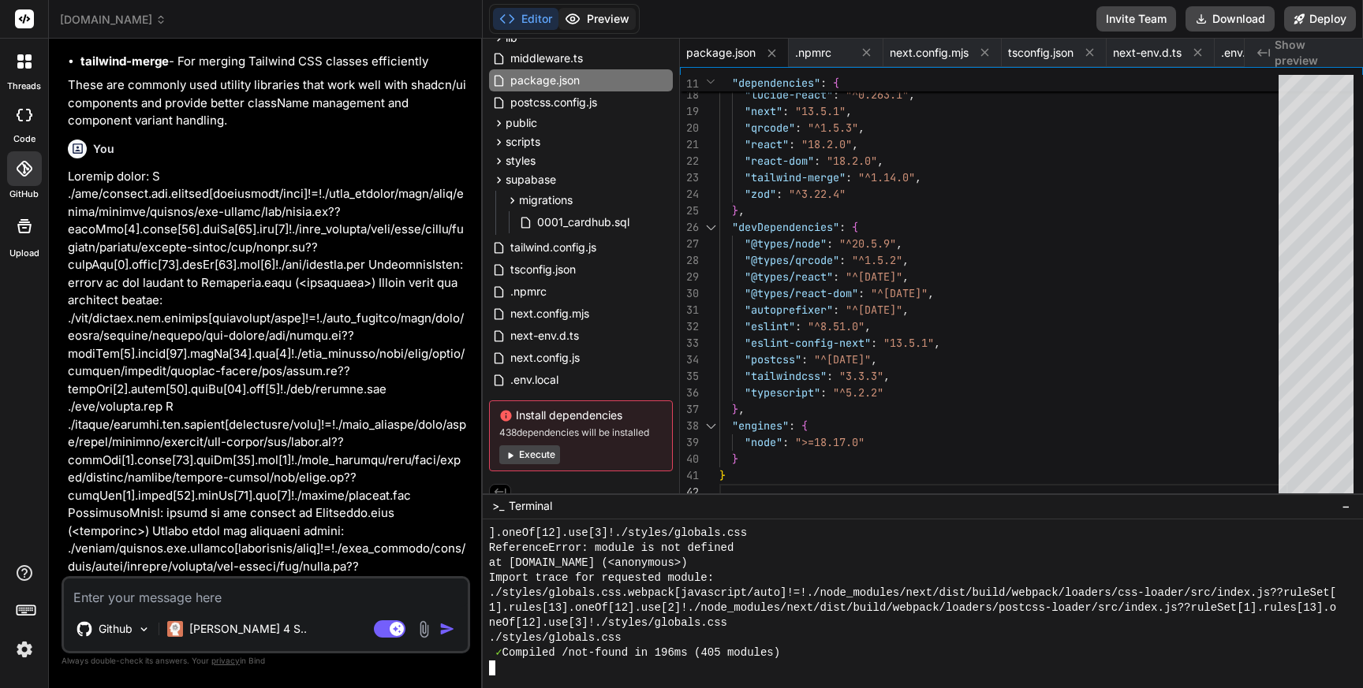
click at [614, 23] on button "Preview" at bounding box center [596, 19] width 77 height 22
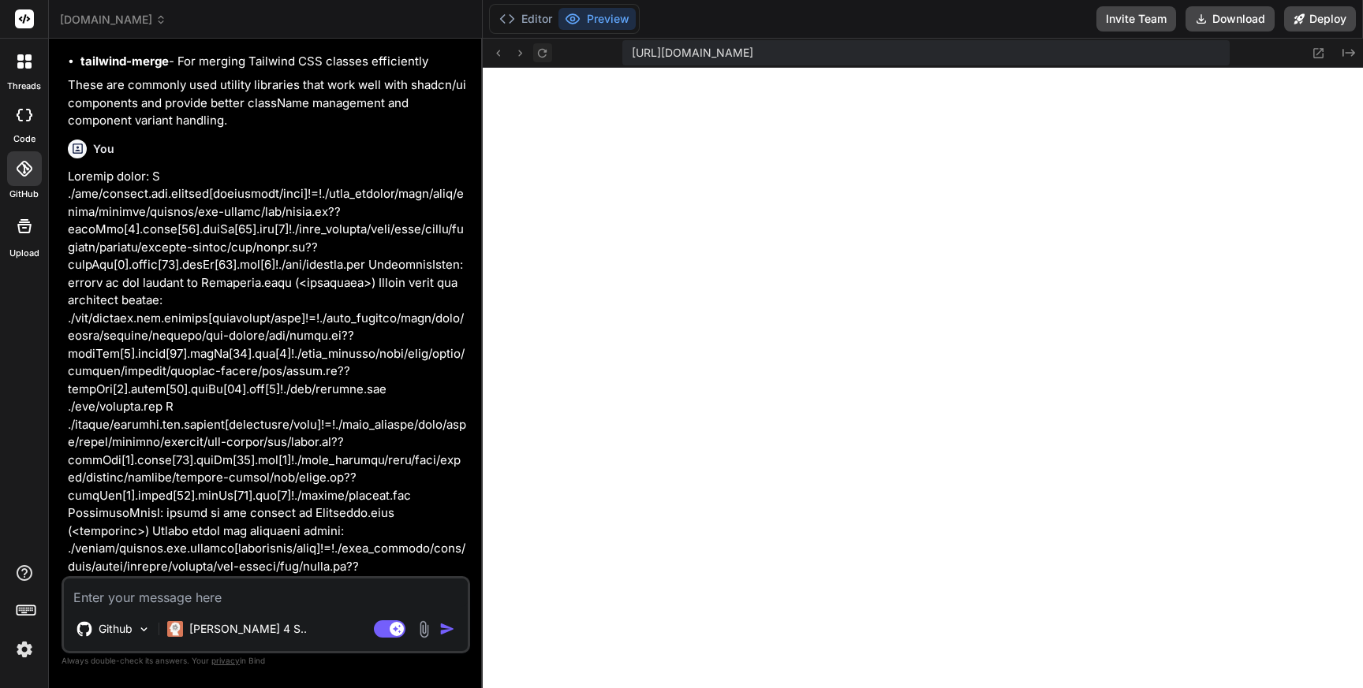
click at [545, 52] on icon at bounding box center [541, 53] width 13 height 13
click at [530, 18] on button "Editor" at bounding box center [525, 19] width 65 height 22
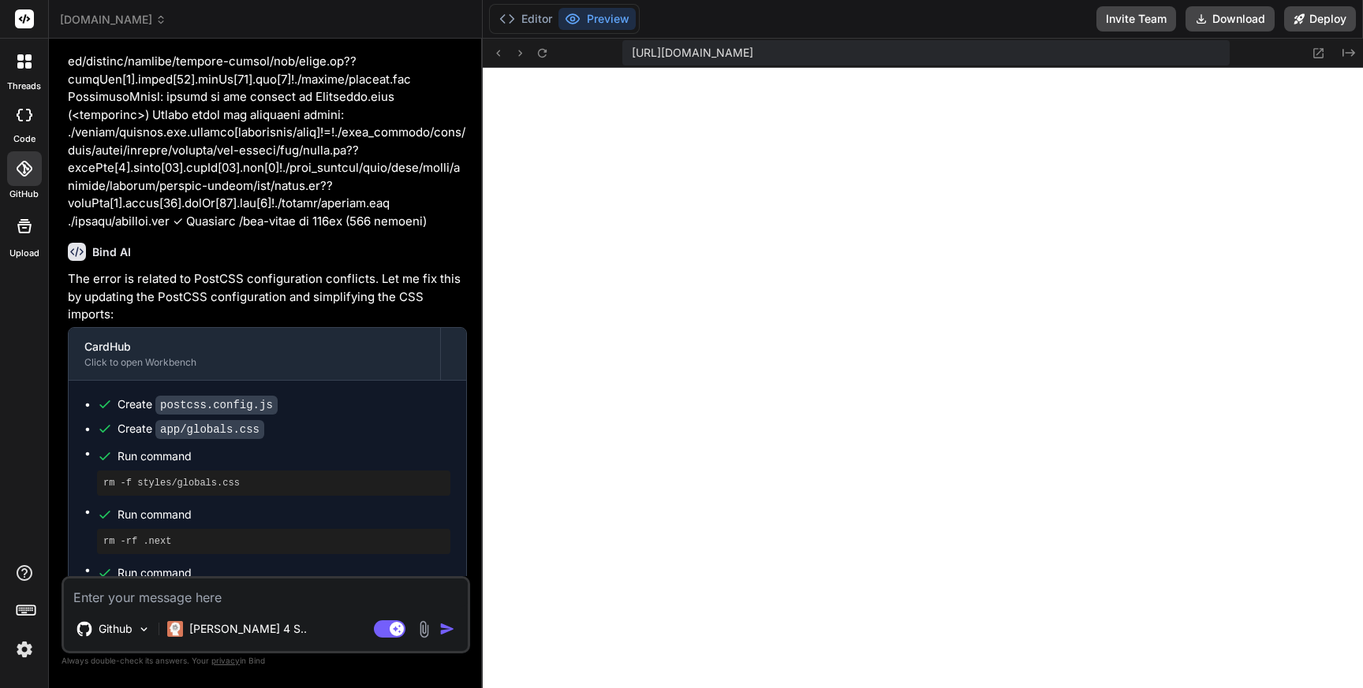
scroll to position [24308, 0]
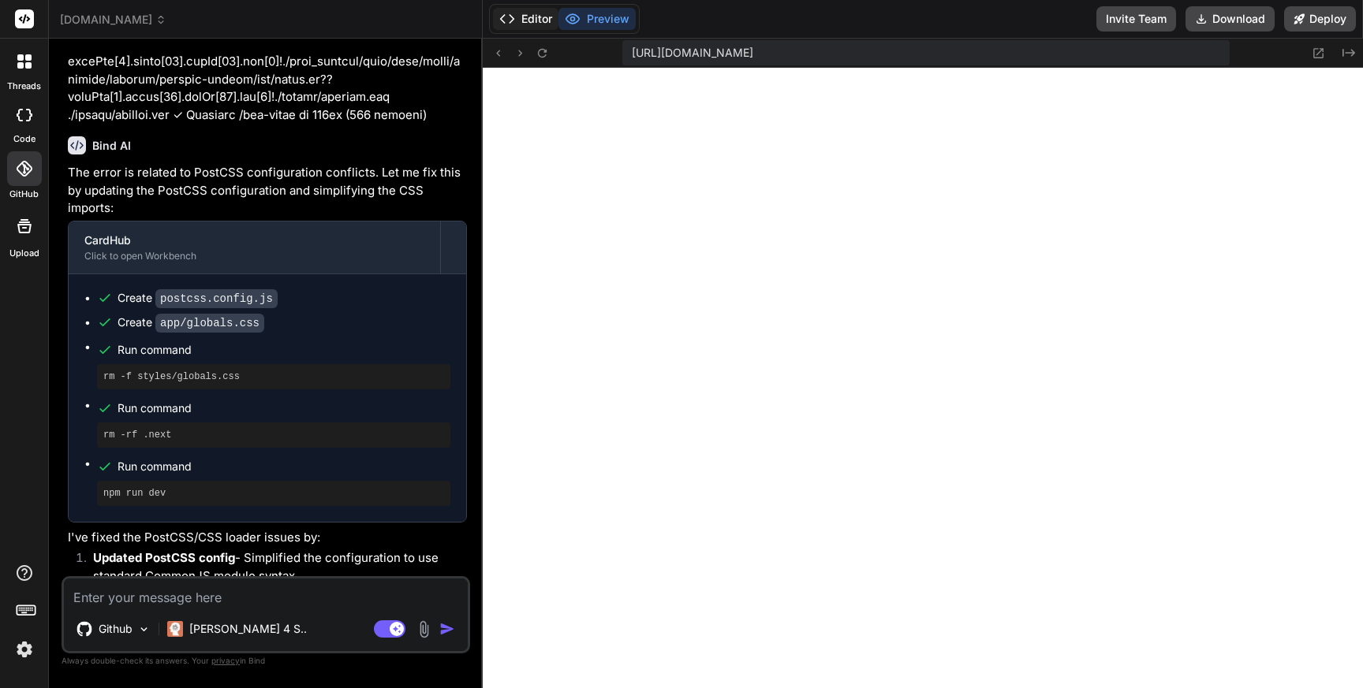
click at [529, 12] on button "Editor" at bounding box center [525, 19] width 65 height 22
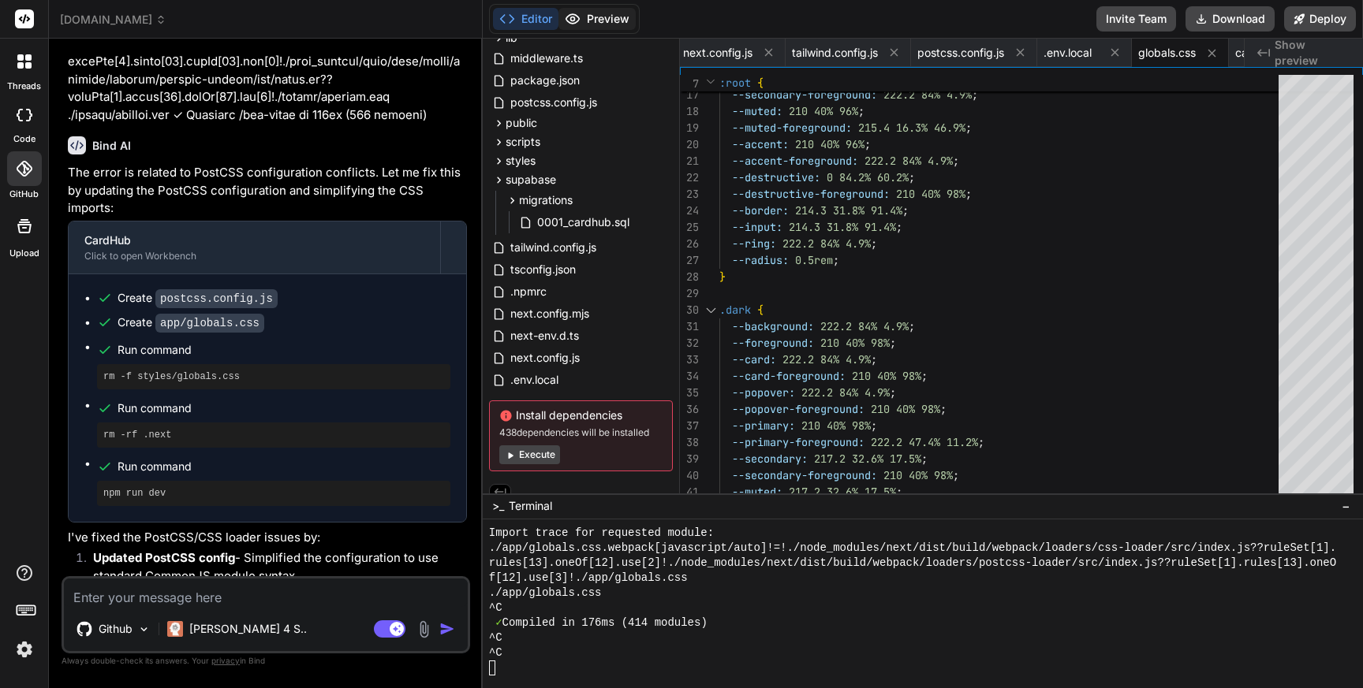
click at [600, 23] on button "Preview" at bounding box center [596, 19] width 77 height 22
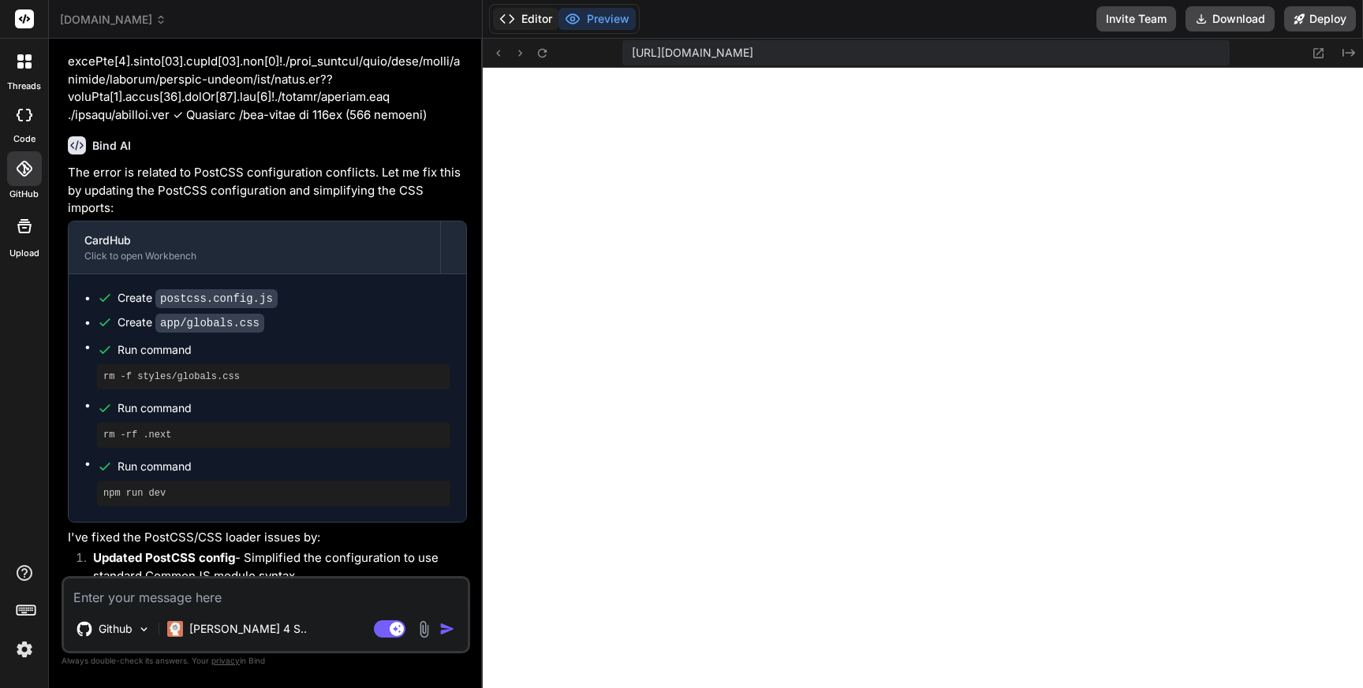
click at [521, 21] on button "Editor" at bounding box center [525, 19] width 65 height 22
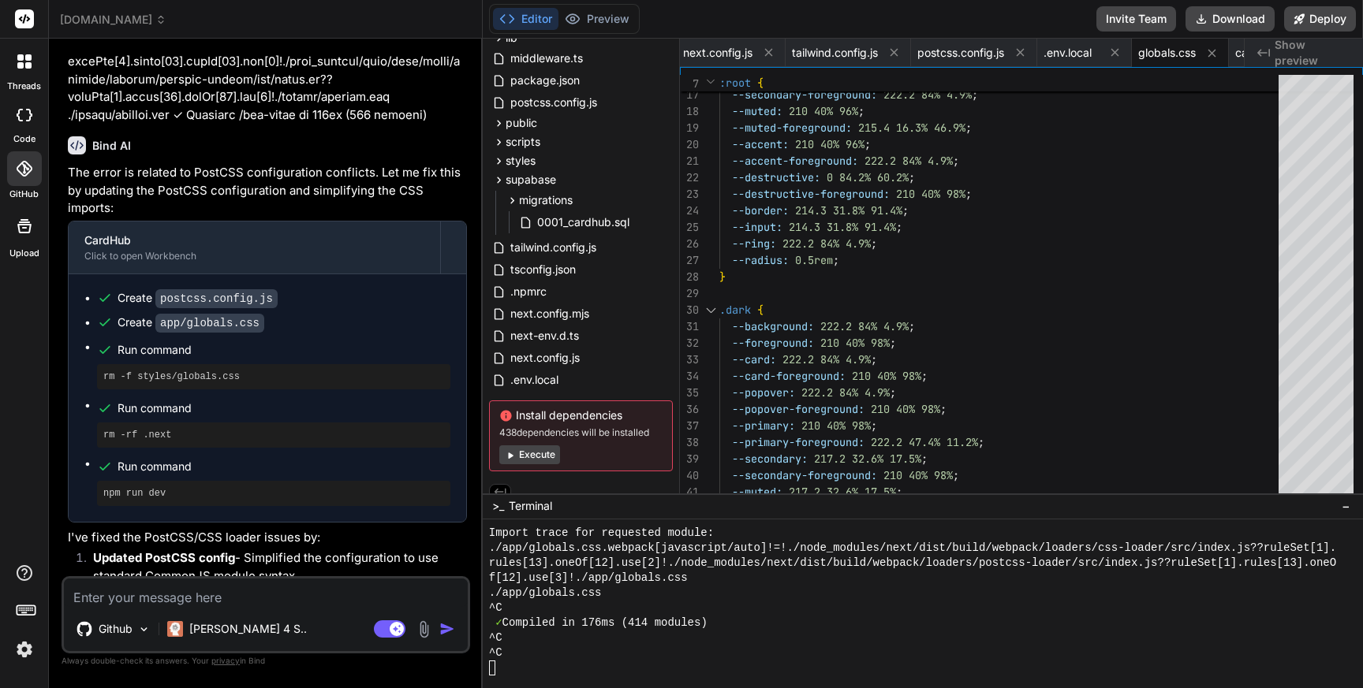
click at [175, 599] on textarea at bounding box center [266, 593] width 404 height 28
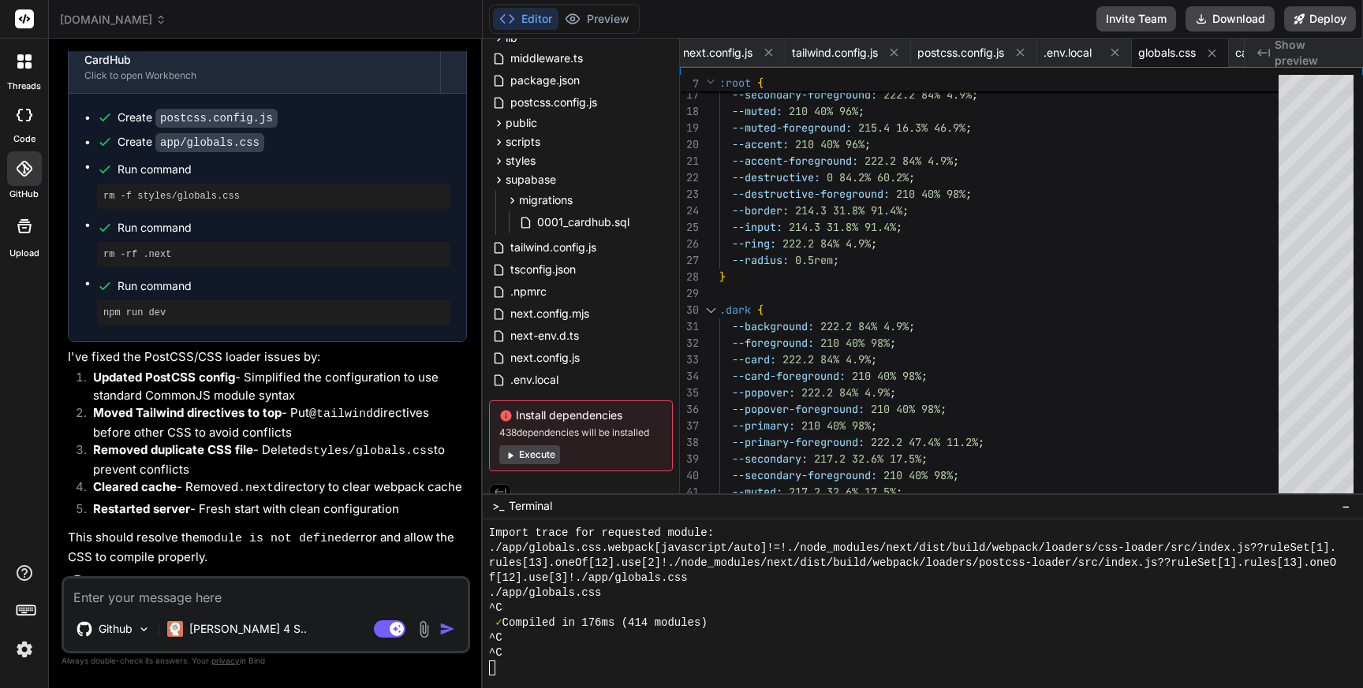
scroll to position [24489, 0]
click at [593, 24] on button "Preview" at bounding box center [596, 19] width 77 height 22
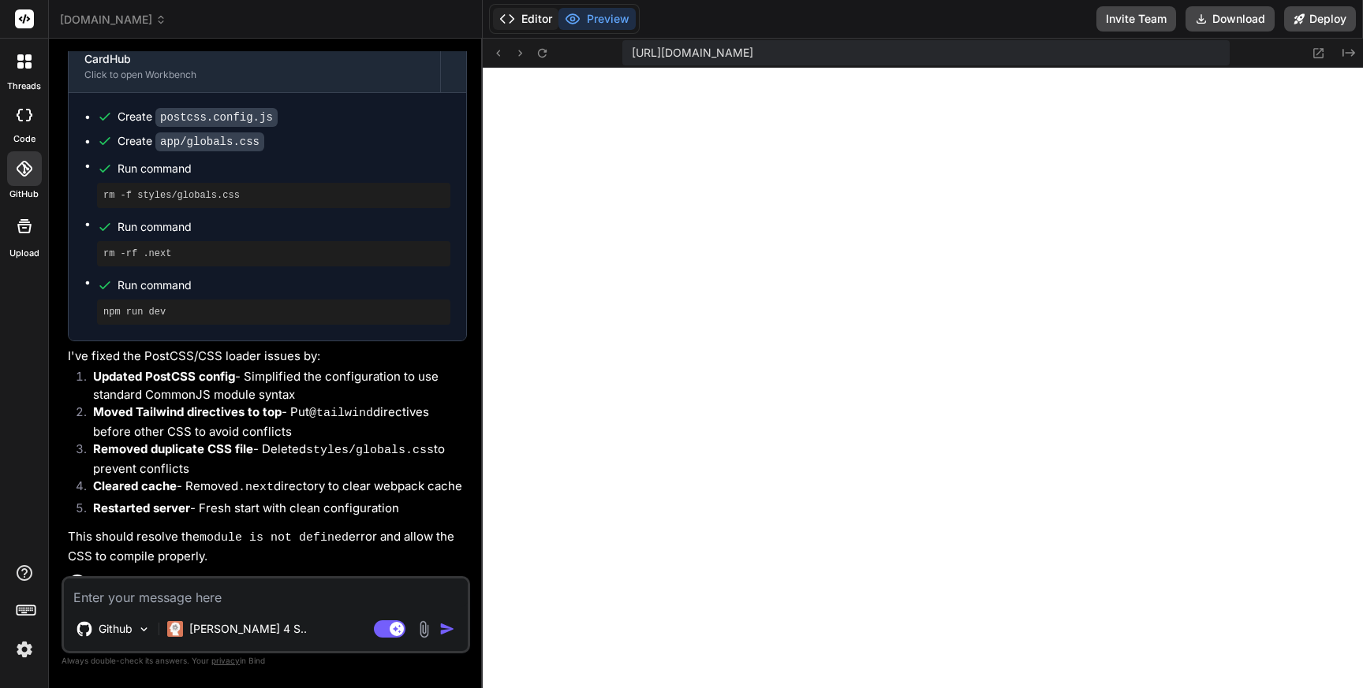
click at [539, 19] on button "Editor" at bounding box center [525, 19] width 65 height 22
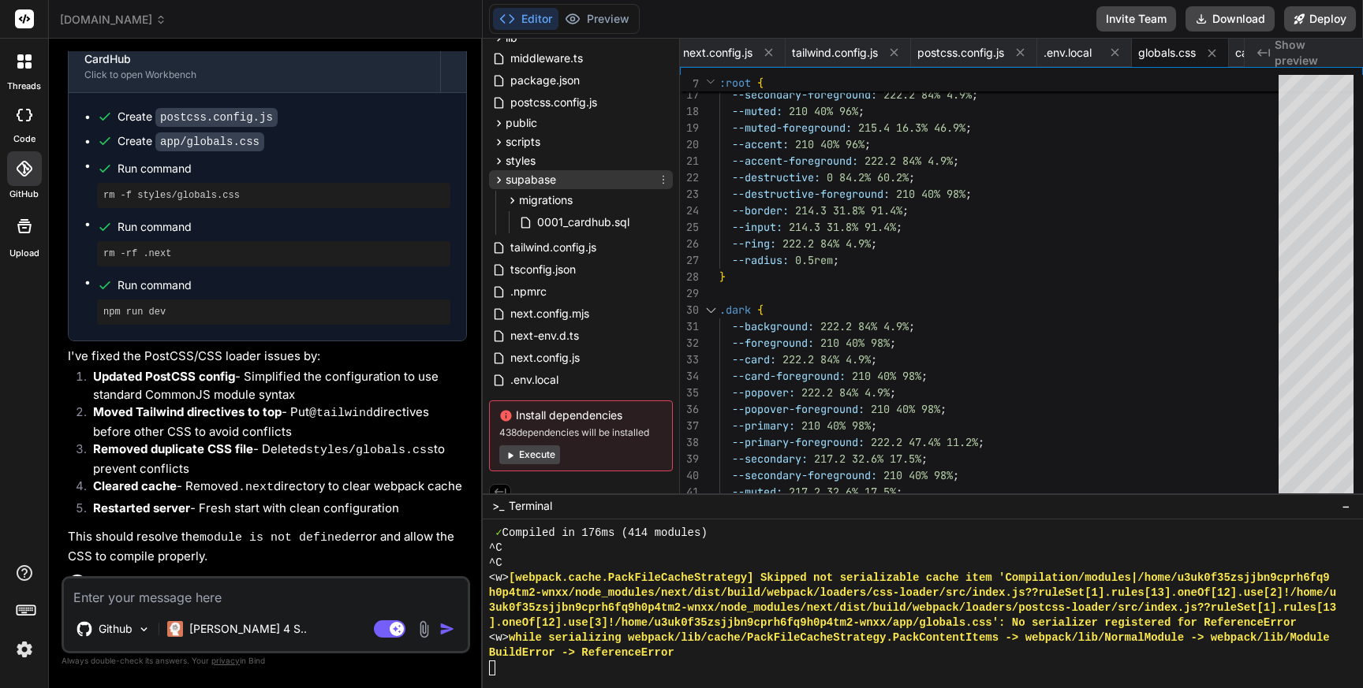
click at [500, 180] on icon at bounding box center [498, 179] width 13 height 13
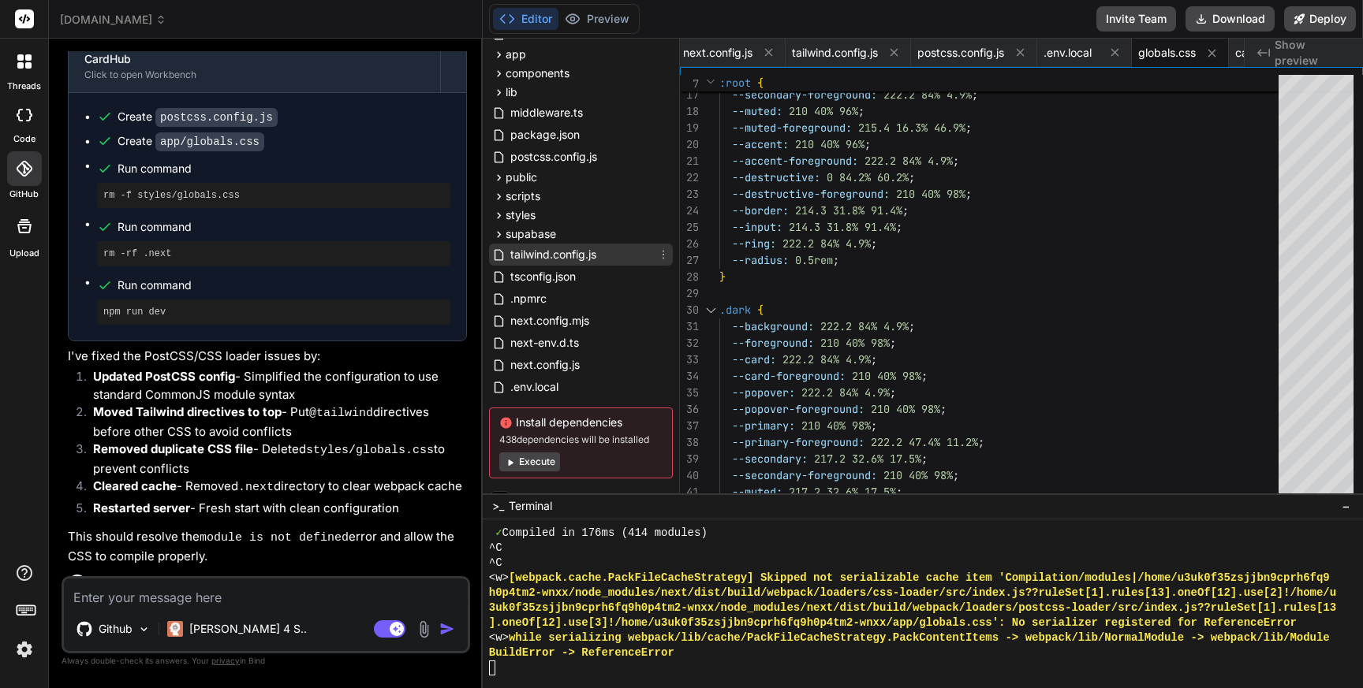
scroll to position [114, 0]
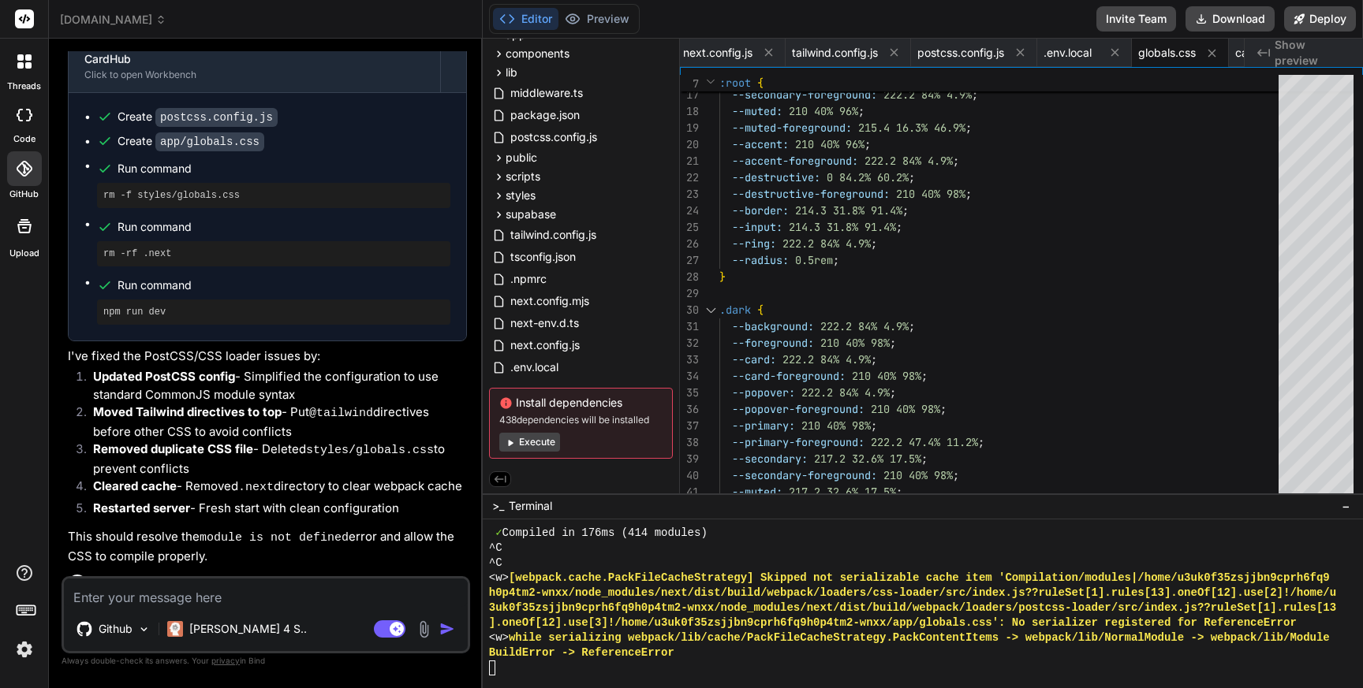
click at [505, 479] on icon at bounding box center [500, 479] width 12 height 7
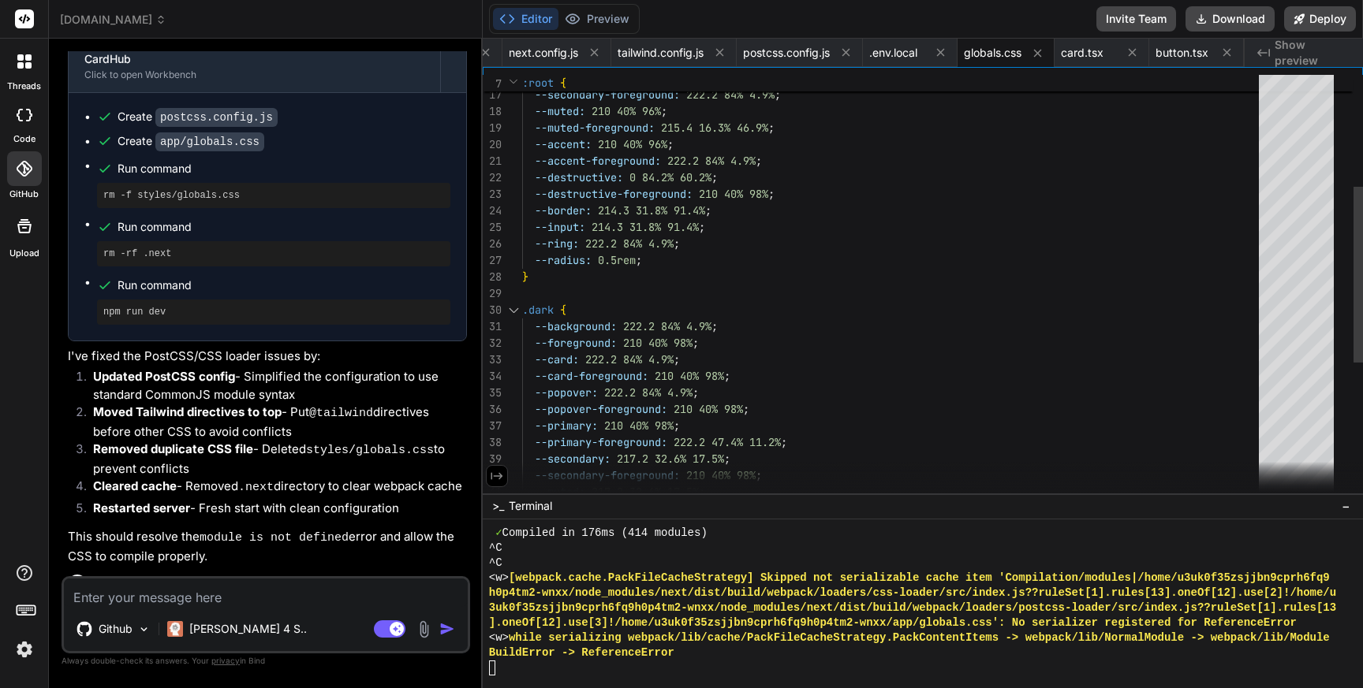
scroll to position [0, 4781]
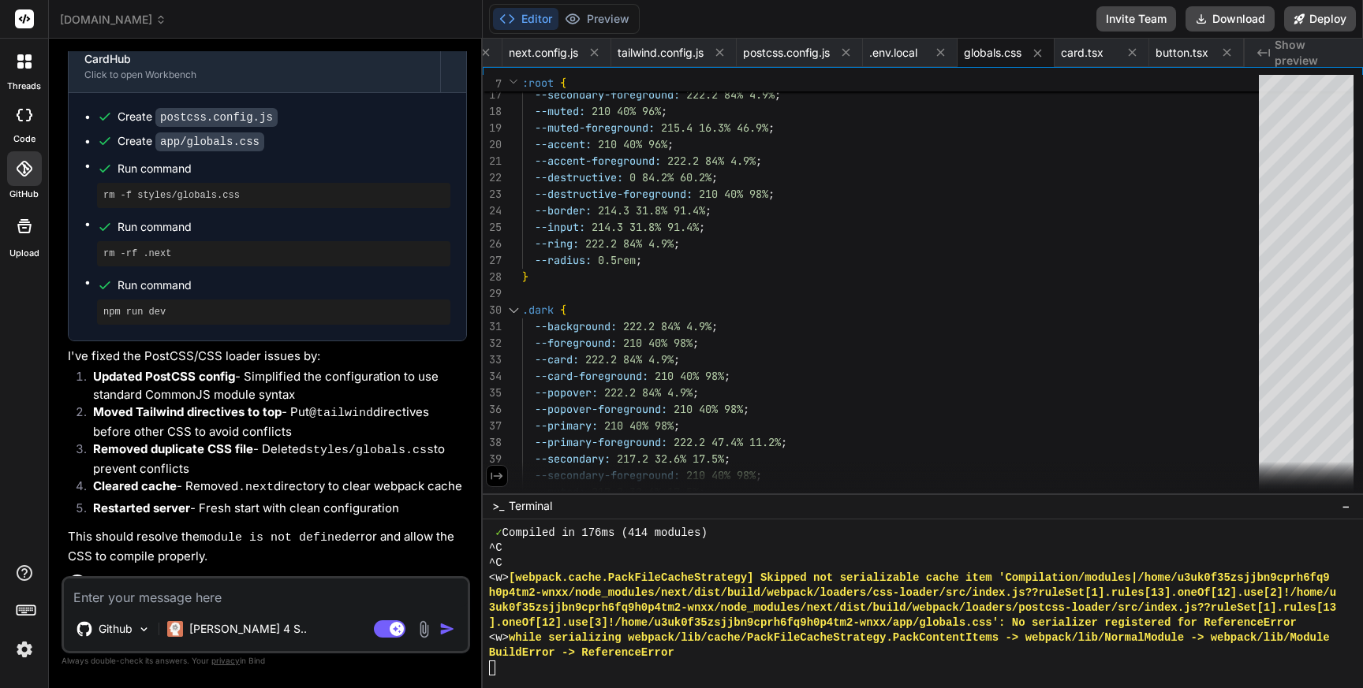
click at [501, 478] on icon at bounding box center [497, 476] width 14 height 14
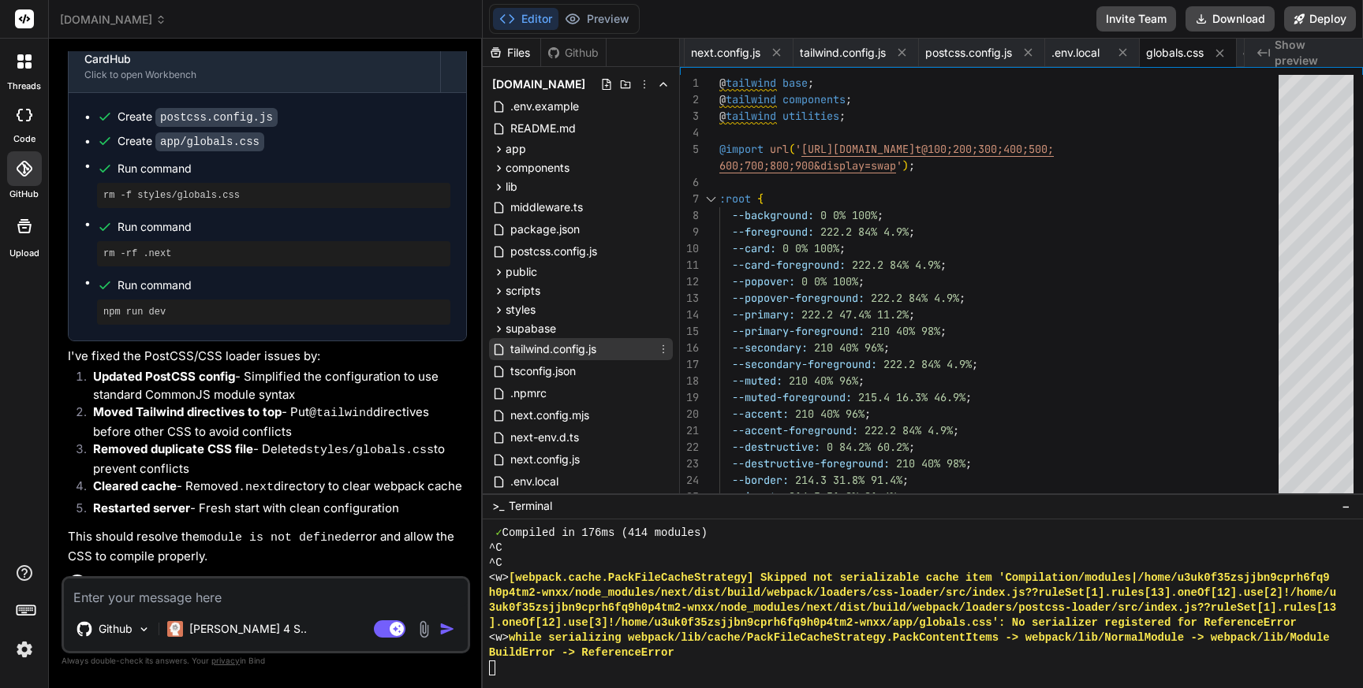
click at [589, 347] on span "tailwind.config.js" at bounding box center [553, 349] width 89 height 19
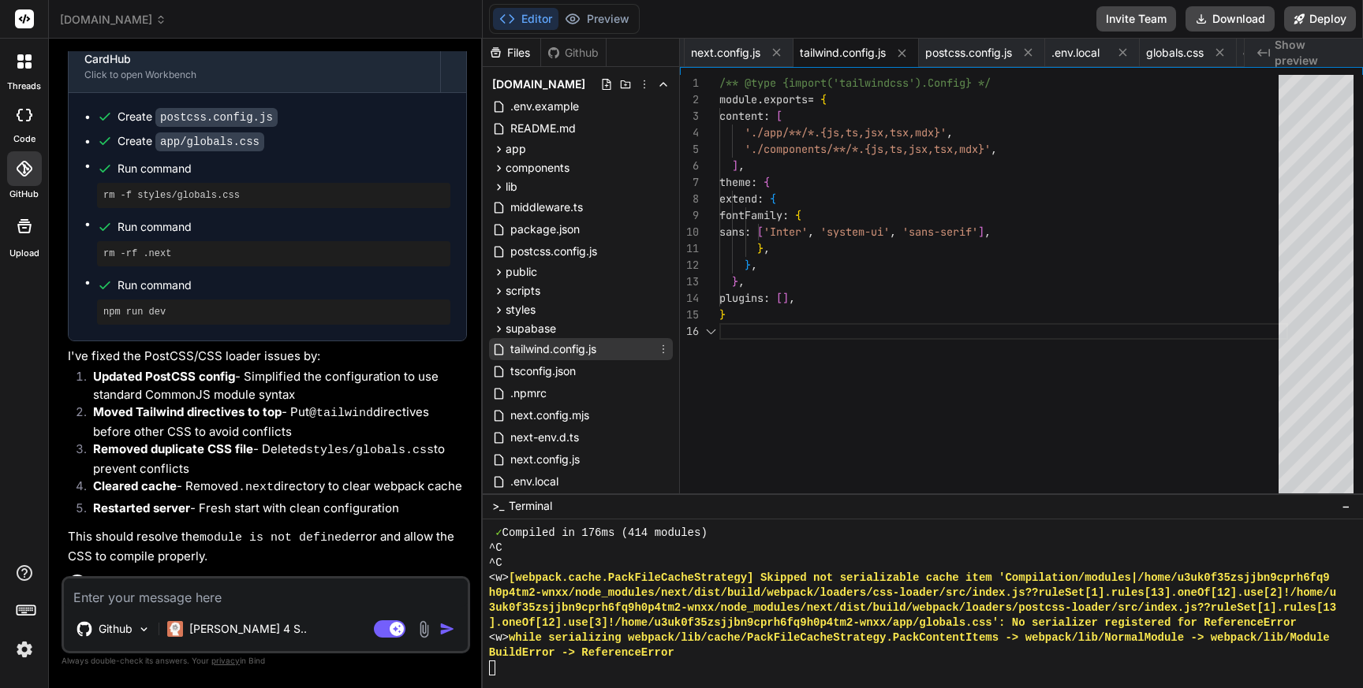
scroll to position [83, 0]
click at [558, 108] on span ".env.example" at bounding box center [545, 106] width 72 height 19
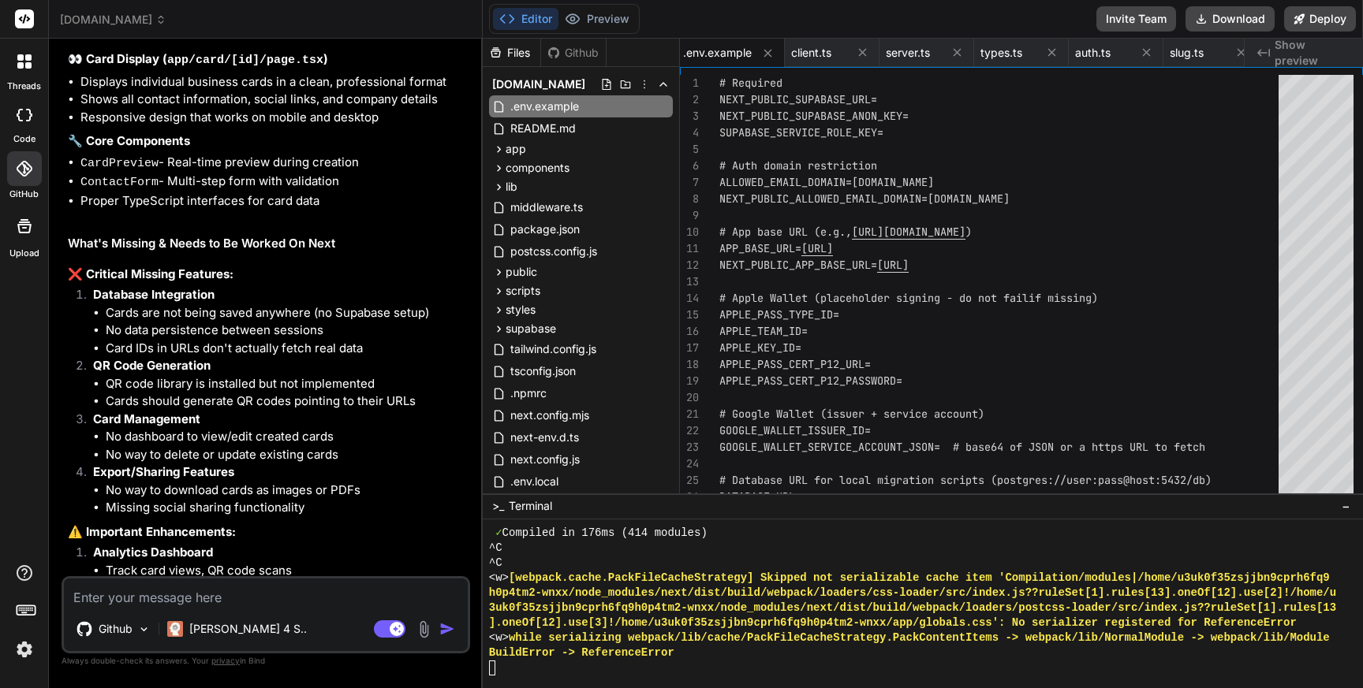
scroll to position [25418, 0]
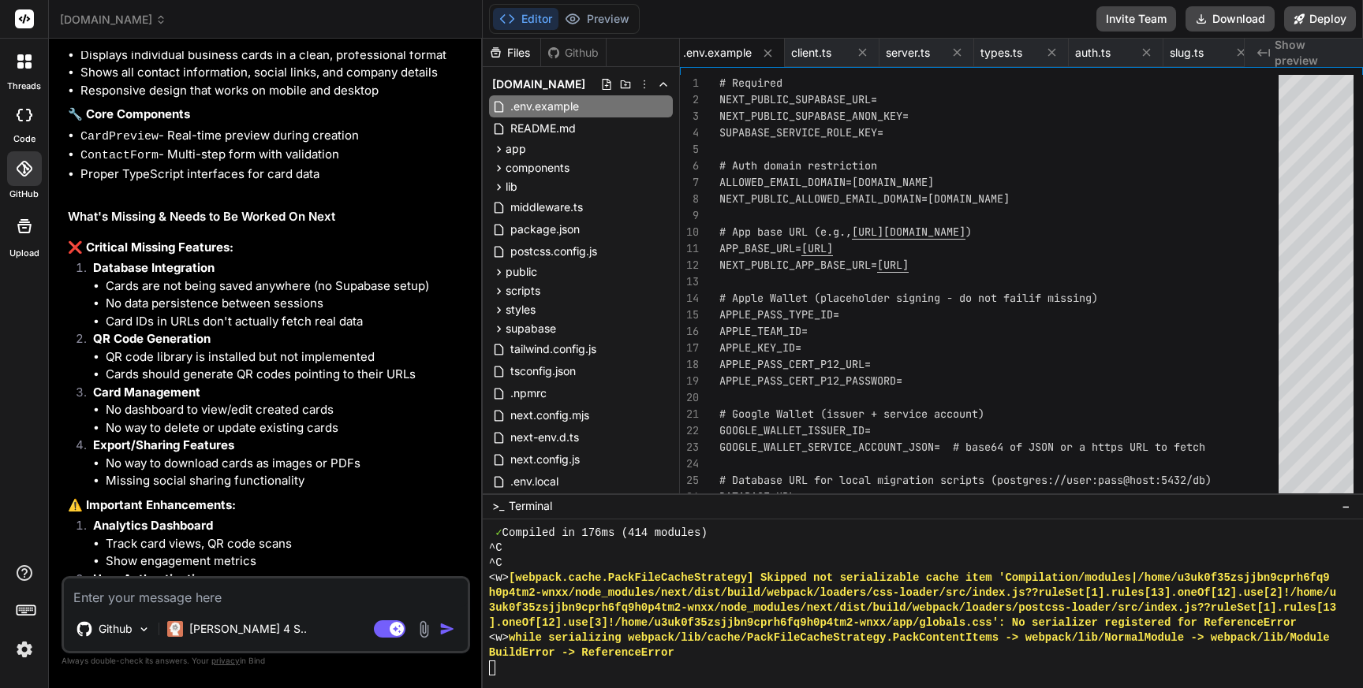
click at [192, 598] on textarea at bounding box center [266, 593] width 404 height 28
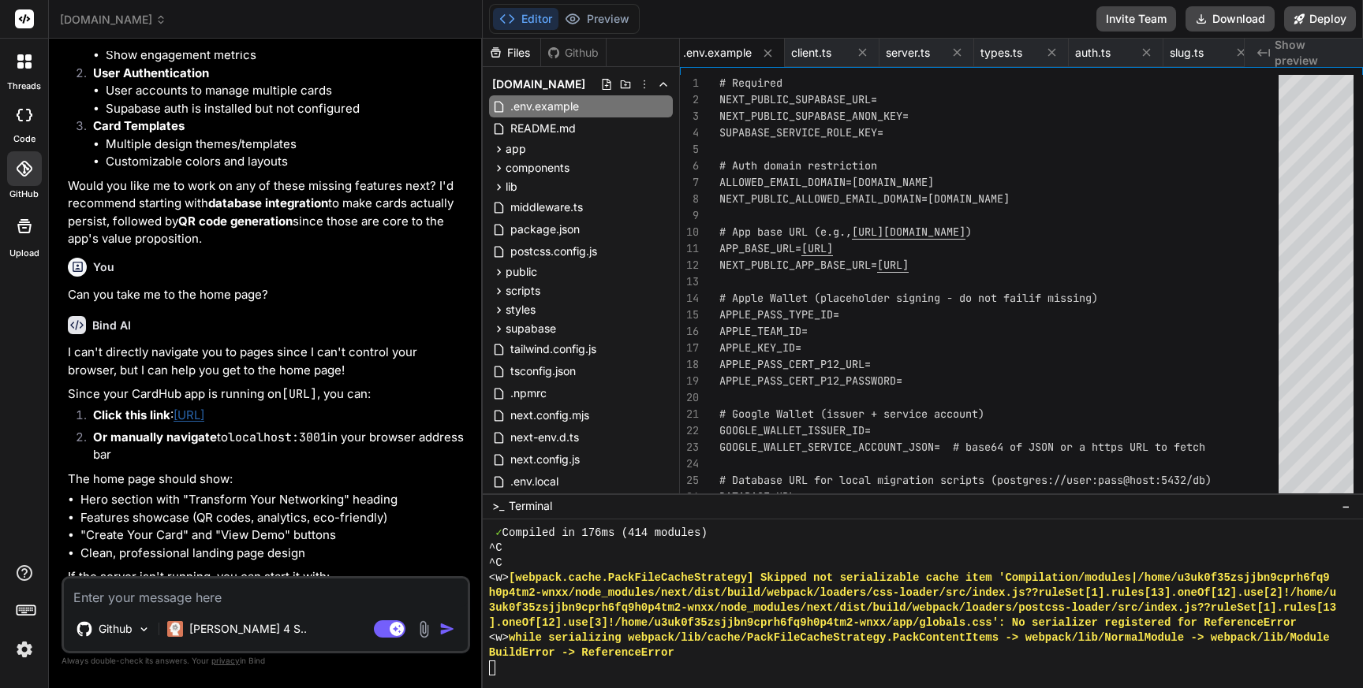
scroll to position [25775, 0]
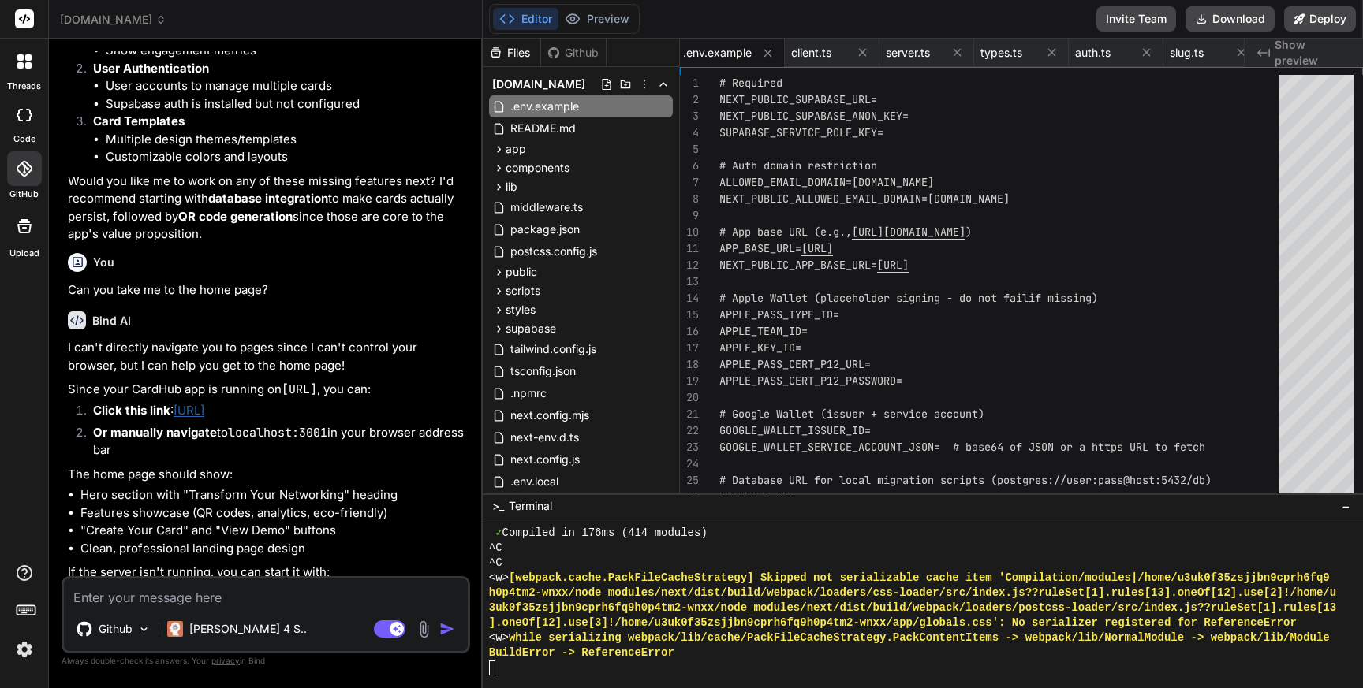
click at [777, 24] on div "Editor Preview Invite Team Download Deploy" at bounding box center [923, 19] width 880 height 39
click at [612, 21] on button "Preview" at bounding box center [596, 19] width 77 height 22
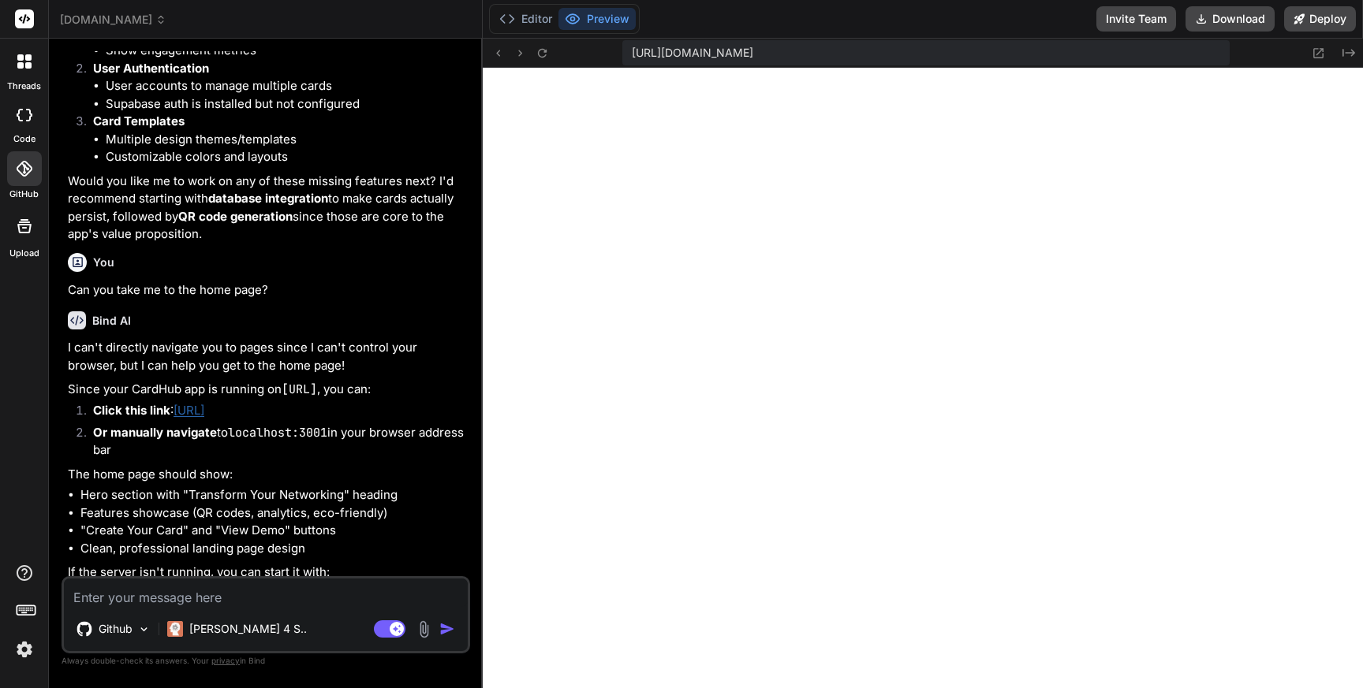
click at [753, 50] on span "https://u3uk0f35zsjjbn9cprh6fq9h0p4tm2-wnxx--3001--96435430.local-corp.webconta…" at bounding box center [692, 53] width 121 height 16
click at [753, 51] on span "https://u3uk0f35zsjjbn9cprh6fq9h0p4tm2-wnxx--3001--96435430.local-corp.webconta…" at bounding box center [692, 53] width 121 height 16
click at [753, 57] on span "https://u3uk0f35zsjjbn9cprh6fq9h0p4tm2-wnxx--3001--96435430.local-corp.webconta…" at bounding box center [692, 53] width 121 height 16
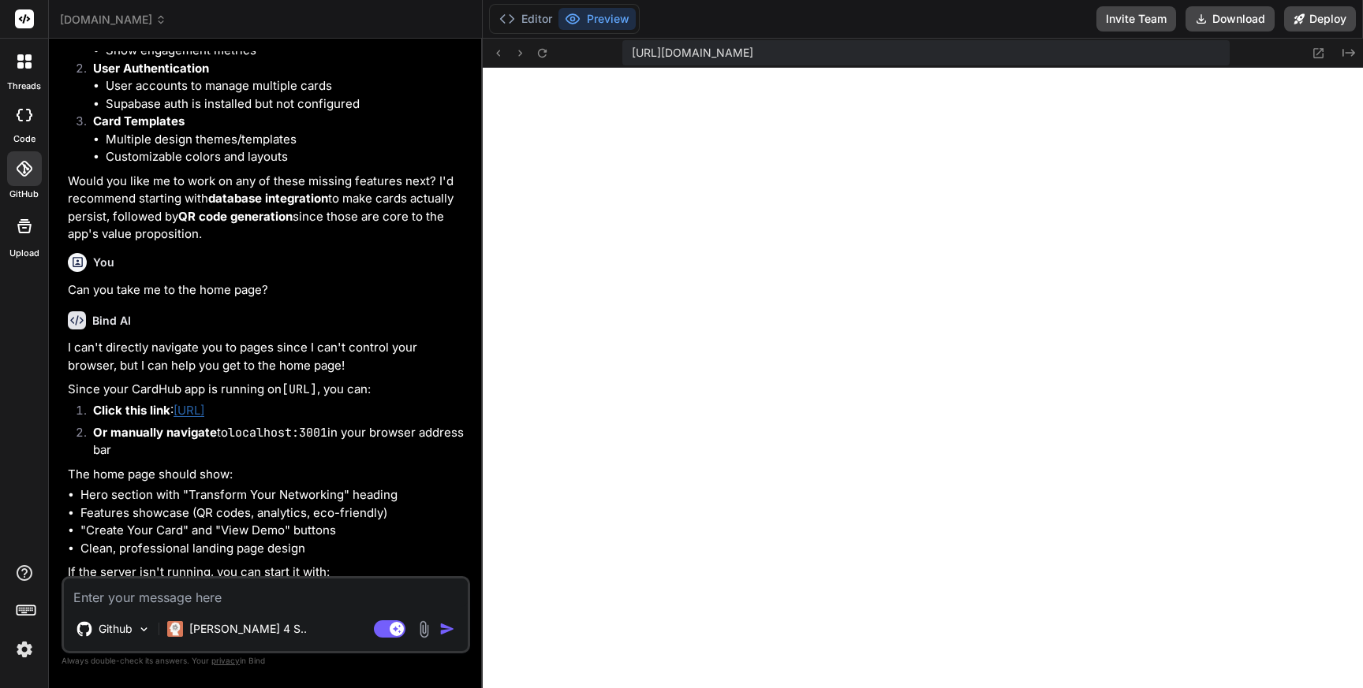
drag, startPoint x: 1116, startPoint y: 57, endPoint x: 1147, endPoint y: 53, distance: 31.8
click at [753, 53] on span "https://u3uk0f35zsjjbn9cprh6fq9h0p4tm2-wnxx--3001--96435430.local-corp.webconta…" at bounding box center [692, 53] width 121 height 16
drag, startPoint x: 1147, startPoint y: 53, endPoint x: 1264, endPoint y: 50, distance: 116.8
click at [1264, 50] on div "https://u3uk0f35zsjjbn9cprh6fq9h0p4tm2-wnxx--3001--96435430.local-corp.webconta…" at bounding box center [923, 53] width 880 height 29
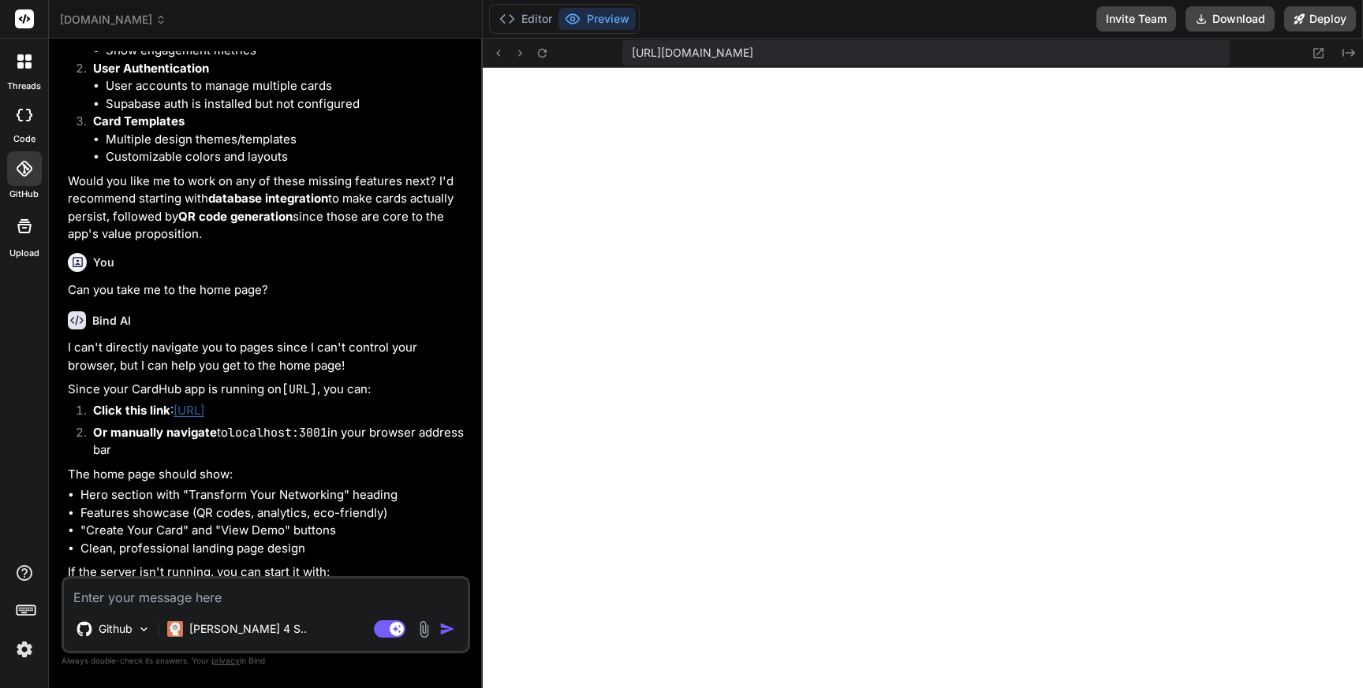
click at [753, 53] on span "https://u3uk0f35zsjjbn9cprh6fq9h0p4tm2-wnxx--3001--96435430.local-corp.webconta…" at bounding box center [692, 53] width 121 height 16
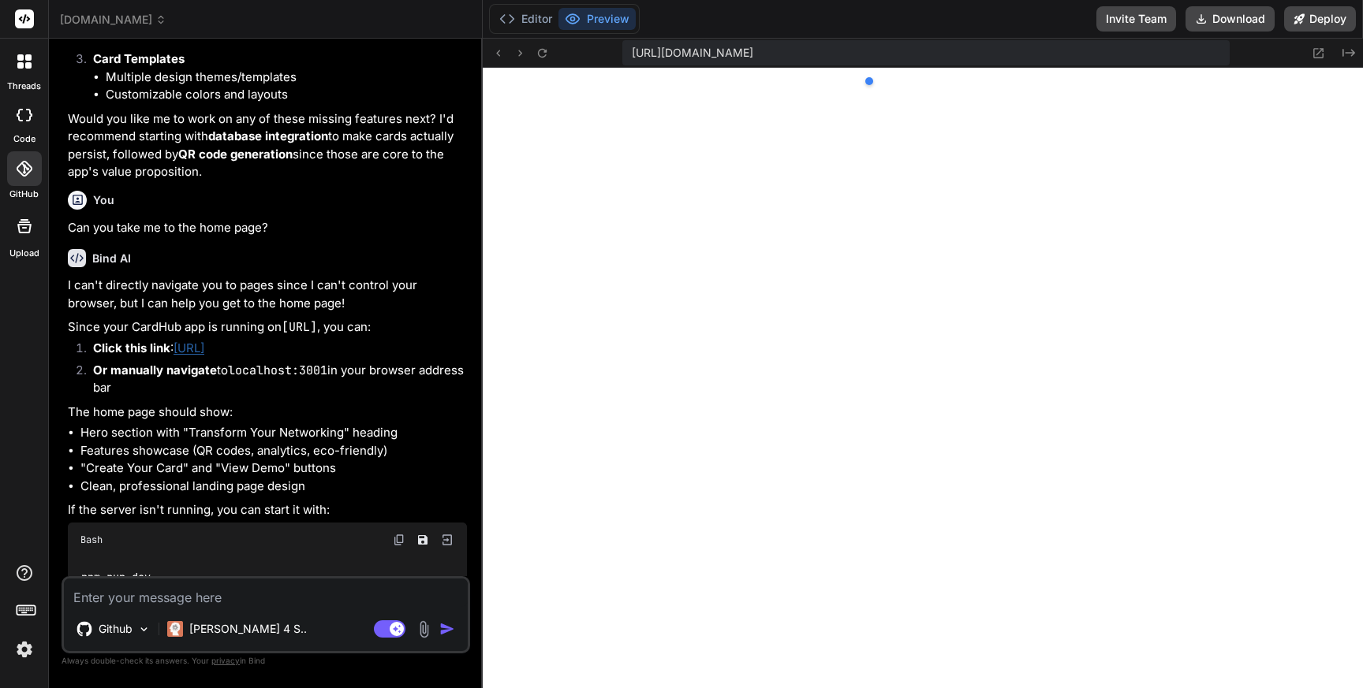
scroll to position [25835, 0]
click at [696, 49] on span "https://u3uk0f35zsjjbn9cprh6fq9h0p4tm2-wnxx--3001--96435430.local-corp.webconta…" at bounding box center [692, 53] width 121 height 16
drag, startPoint x: 1004, startPoint y: 50, endPoint x: 1184, endPoint y: 44, distance: 179.9
click at [1184, 44] on div "https://u3uk0f35zsjjbn9cprh6fq9h0p4tm2-wnxx--3001--96435430.local-corp.webconta…" at bounding box center [925, 52] width 607 height 25
click at [753, 58] on span "https://u3uk0f35zsjjbn9cprh6fq9h0p4tm2-wnxx--3001--96435430.local-corp.webconta…" at bounding box center [692, 53] width 121 height 16
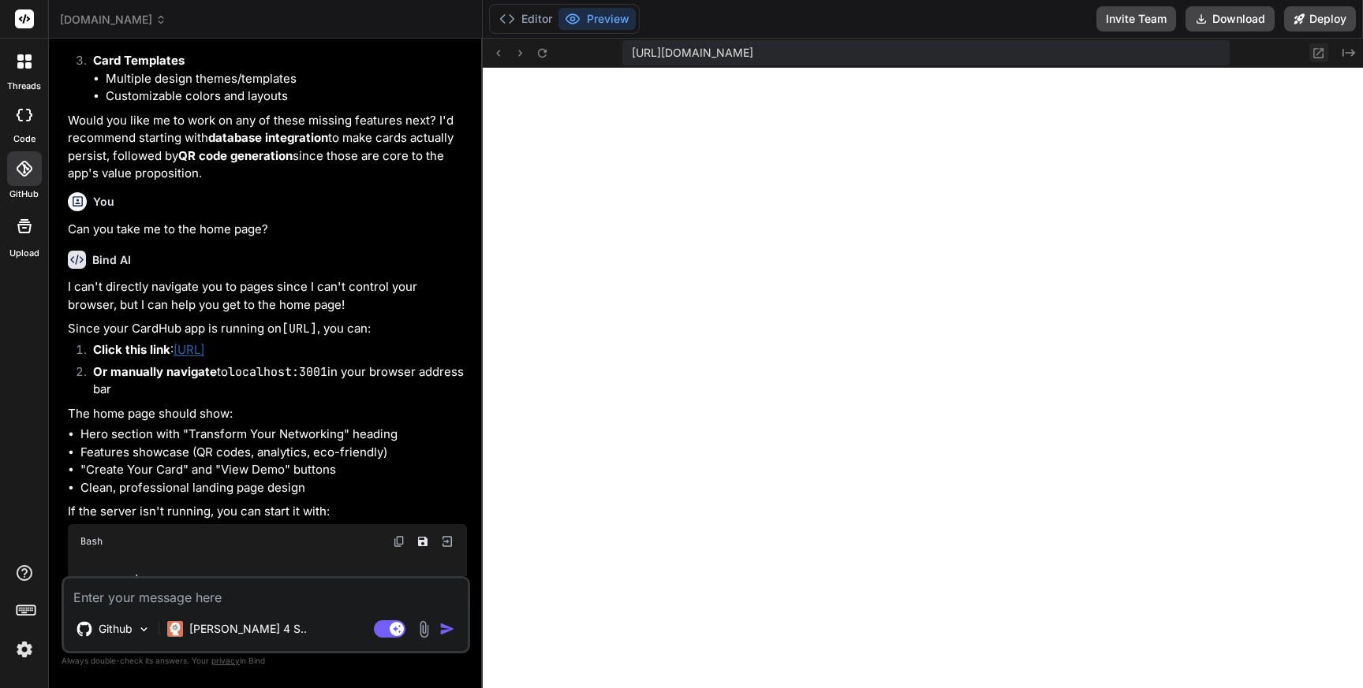
click at [1315, 50] on icon at bounding box center [1317, 53] width 13 height 13
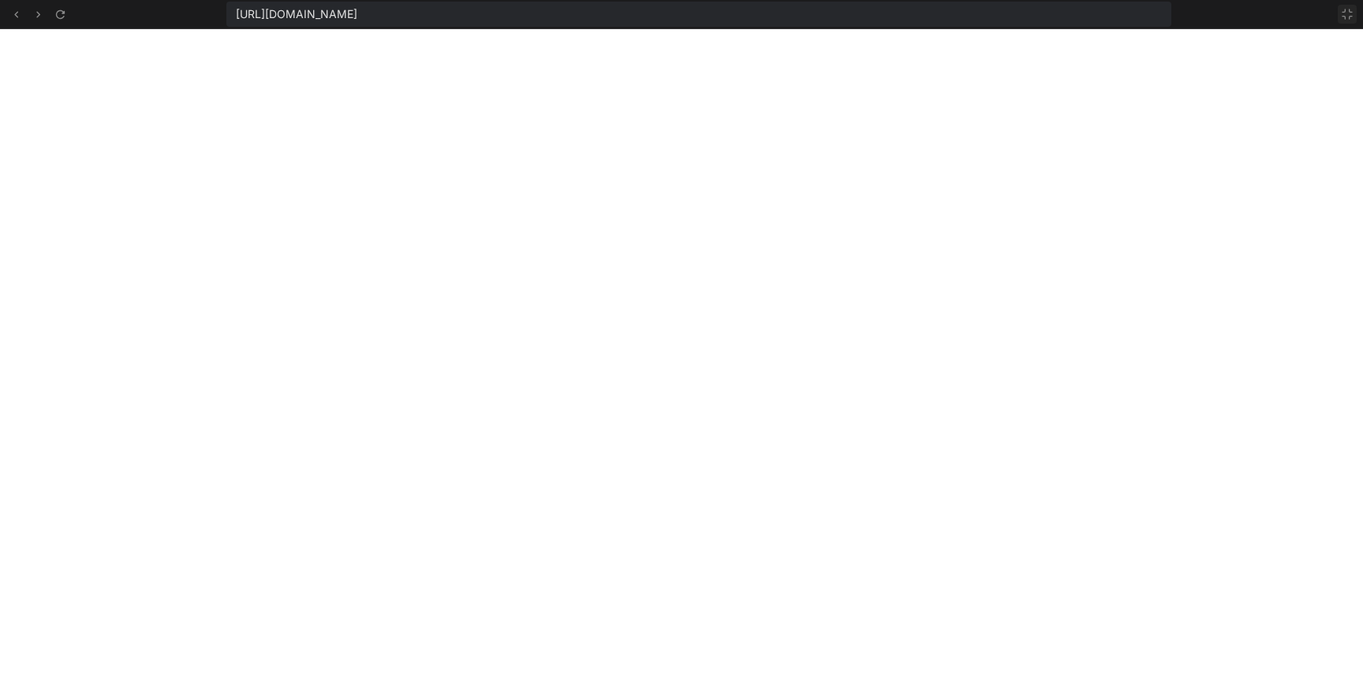
click at [1345, 13] on icon at bounding box center [1347, 14] width 13 height 13
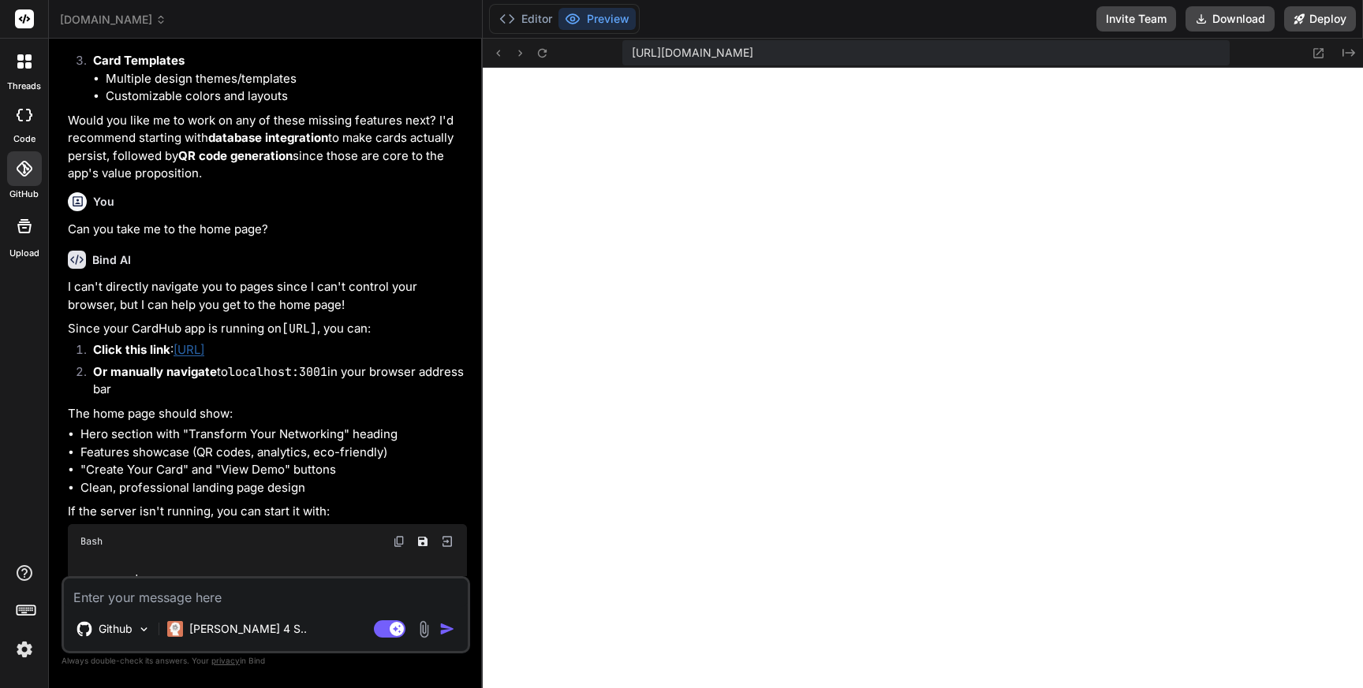
scroll to position [25842, 0]
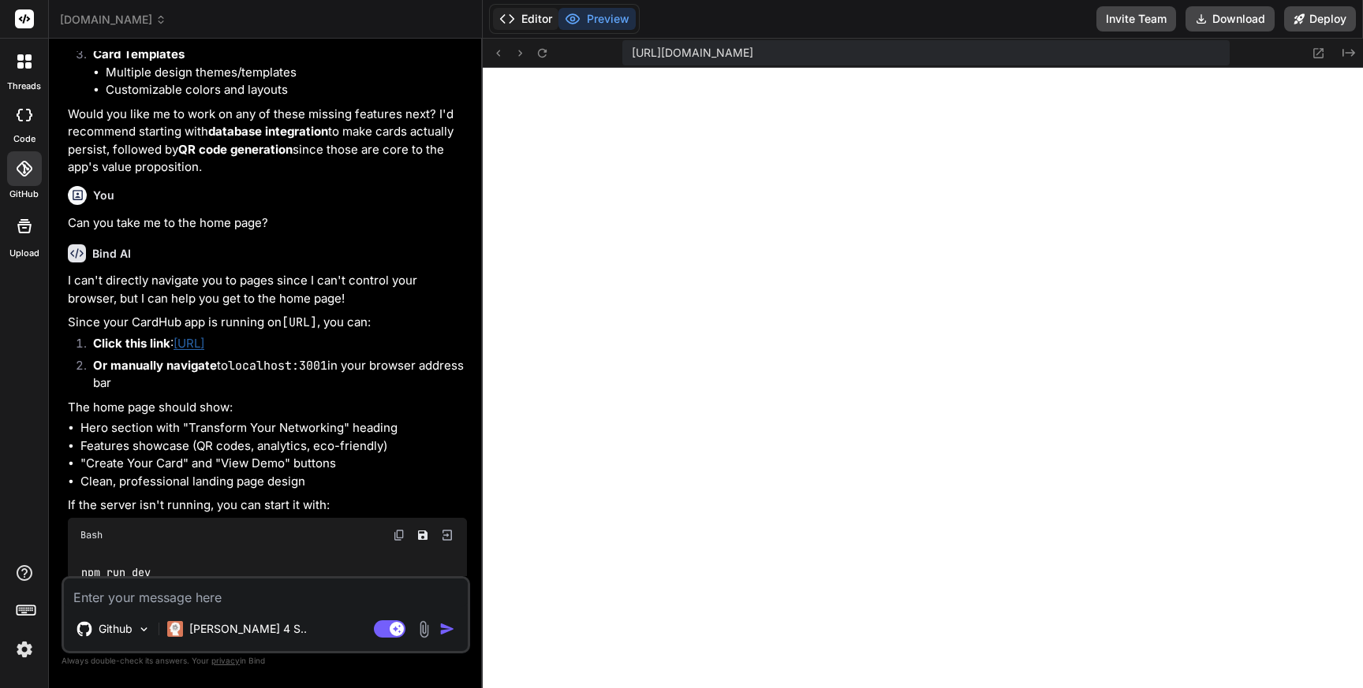
click at [539, 16] on button "Editor" at bounding box center [525, 19] width 65 height 22
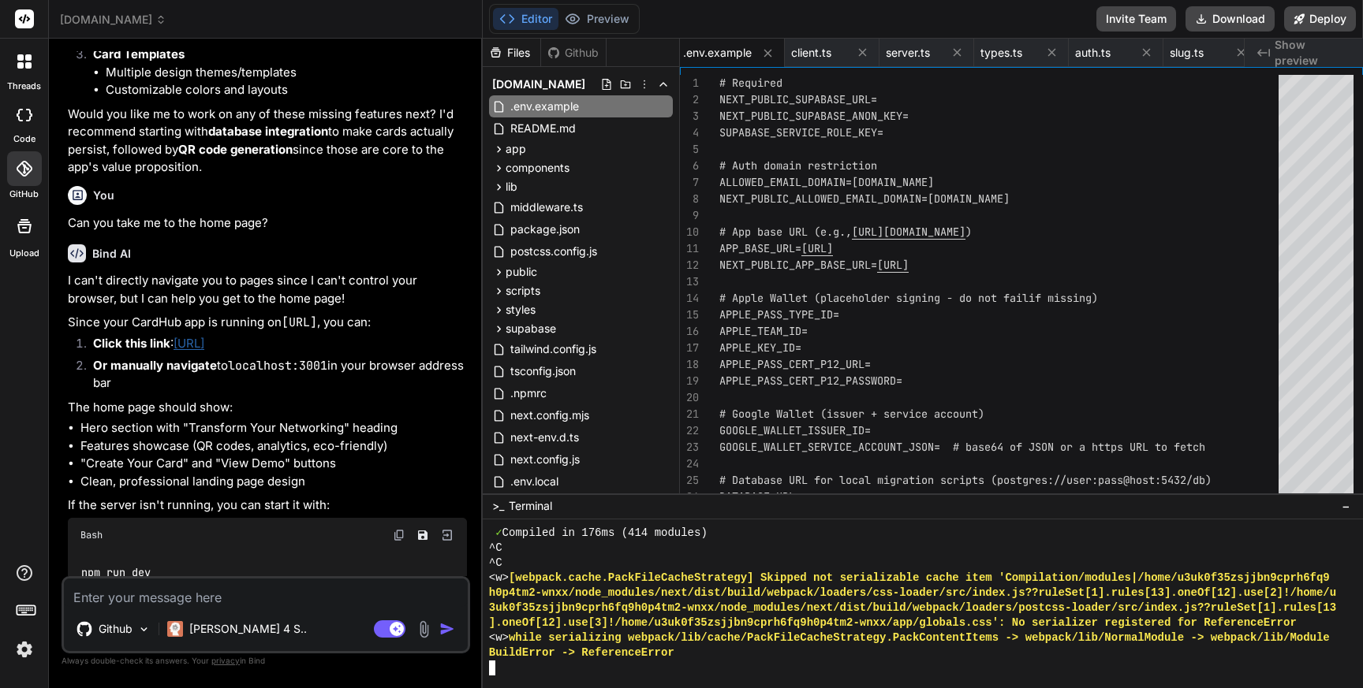
scroll to position [25839, 0]
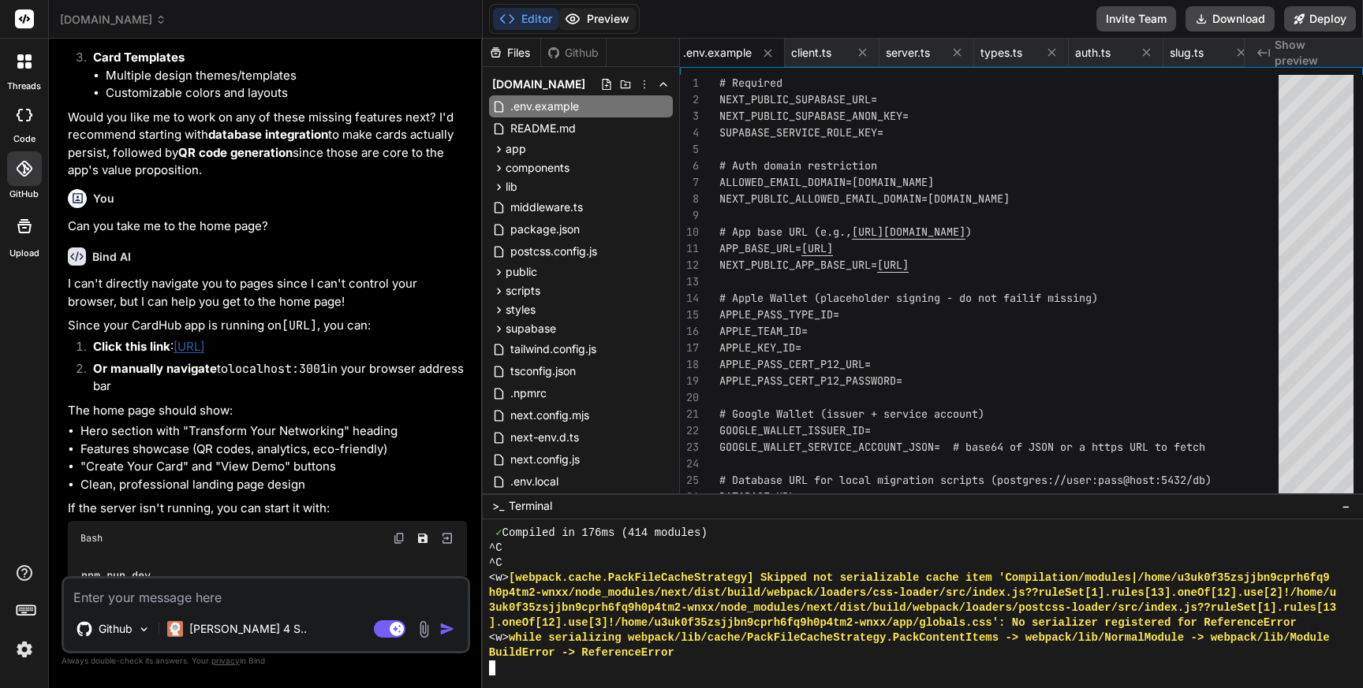
click at [588, 17] on button "Preview" at bounding box center [596, 19] width 77 height 22
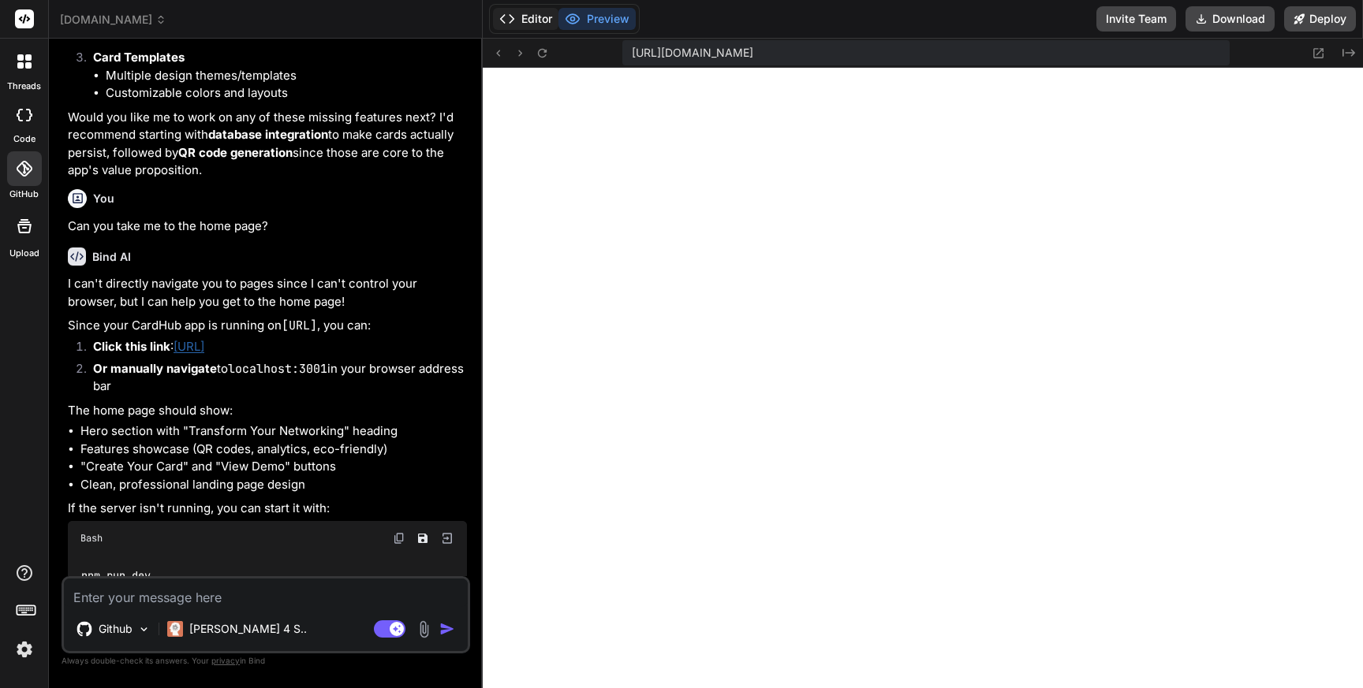
click at [526, 19] on button "Editor" at bounding box center [525, 19] width 65 height 22
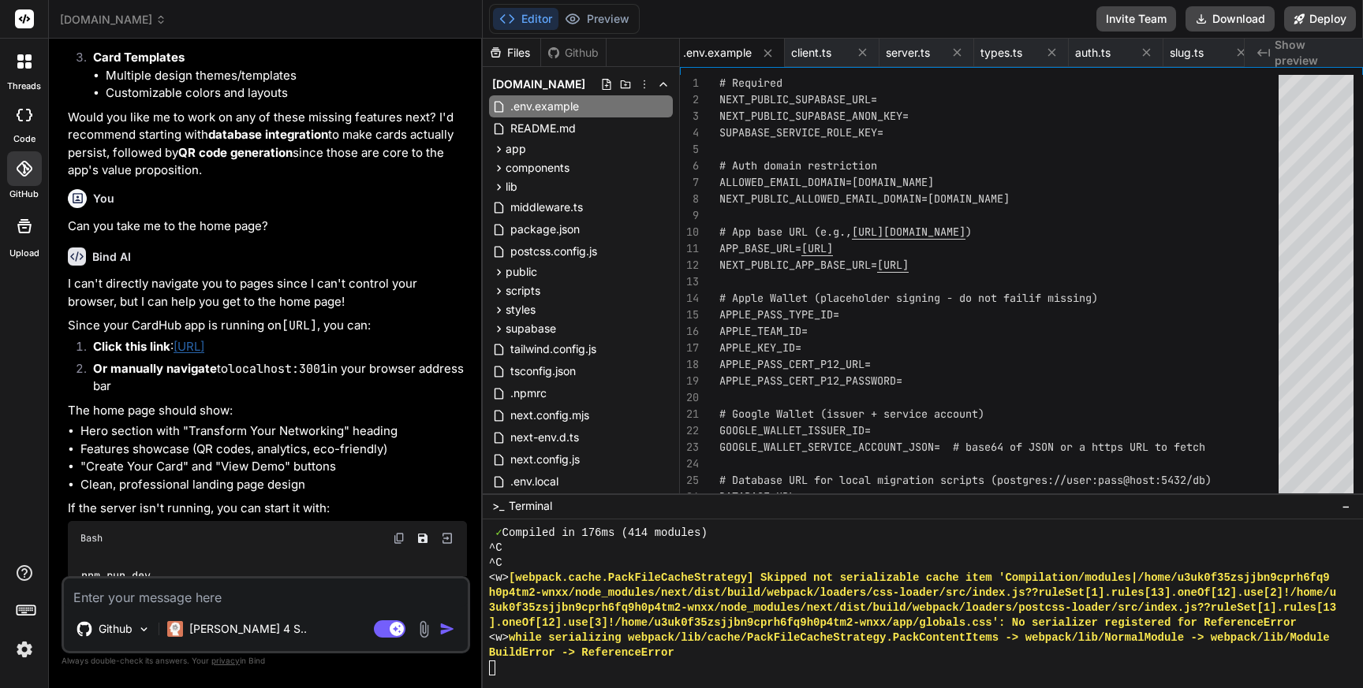
scroll to position [25842, 0]
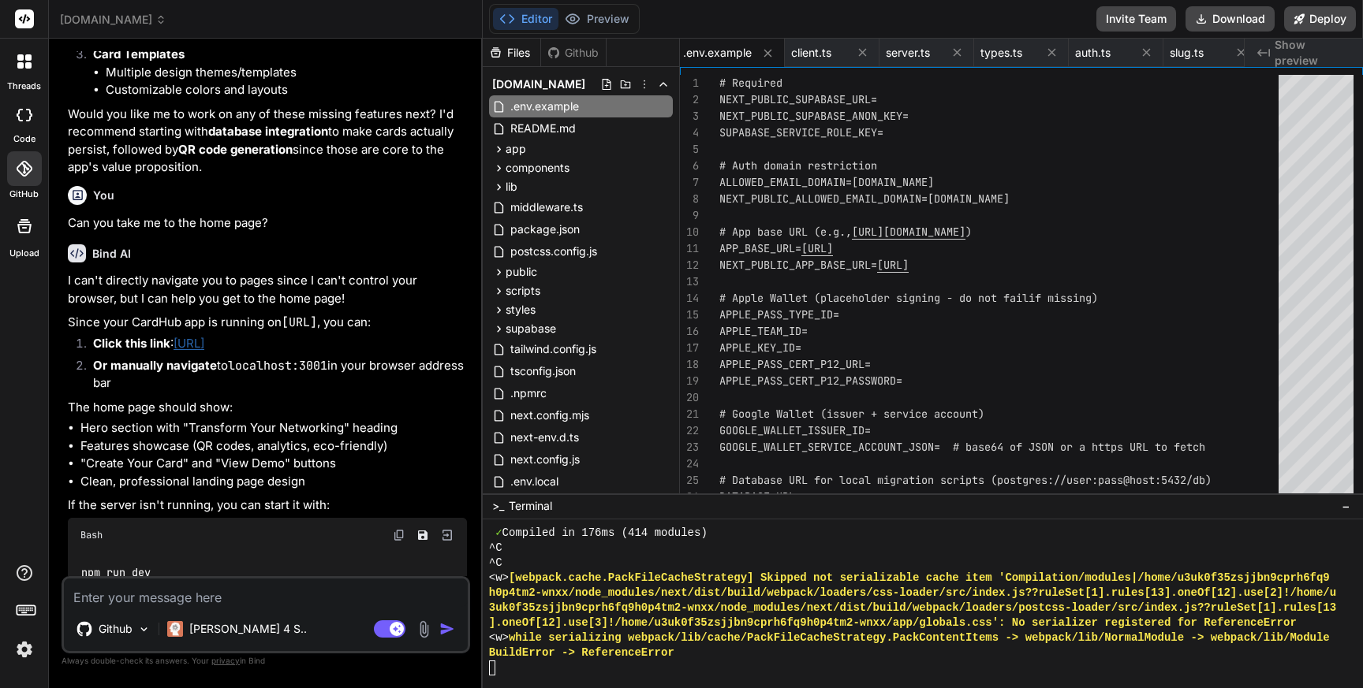
click at [165, 599] on textarea at bounding box center [266, 593] width 404 height 28
click at [593, 15] on button "Preview" at bounding box center [596, 19] width 77 height 22
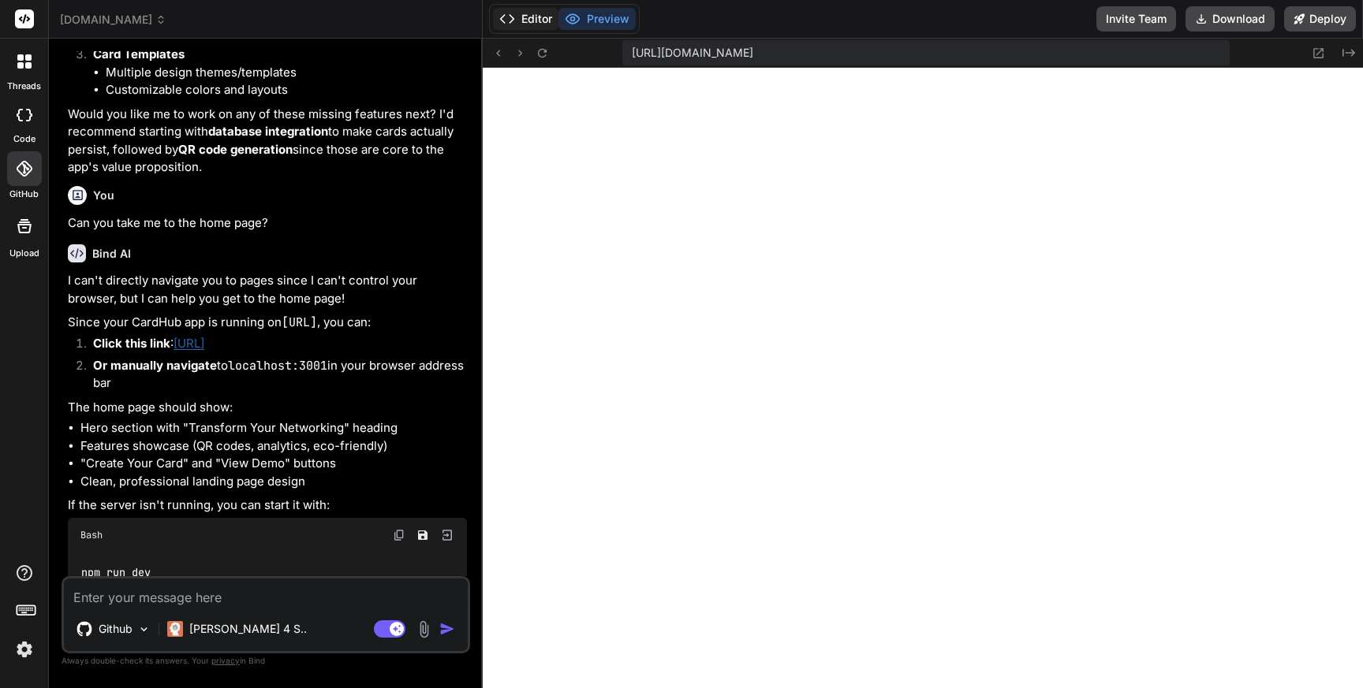
click at [539, 18] on button "Editor" at bounding box center [525, 19] width 65 height 22
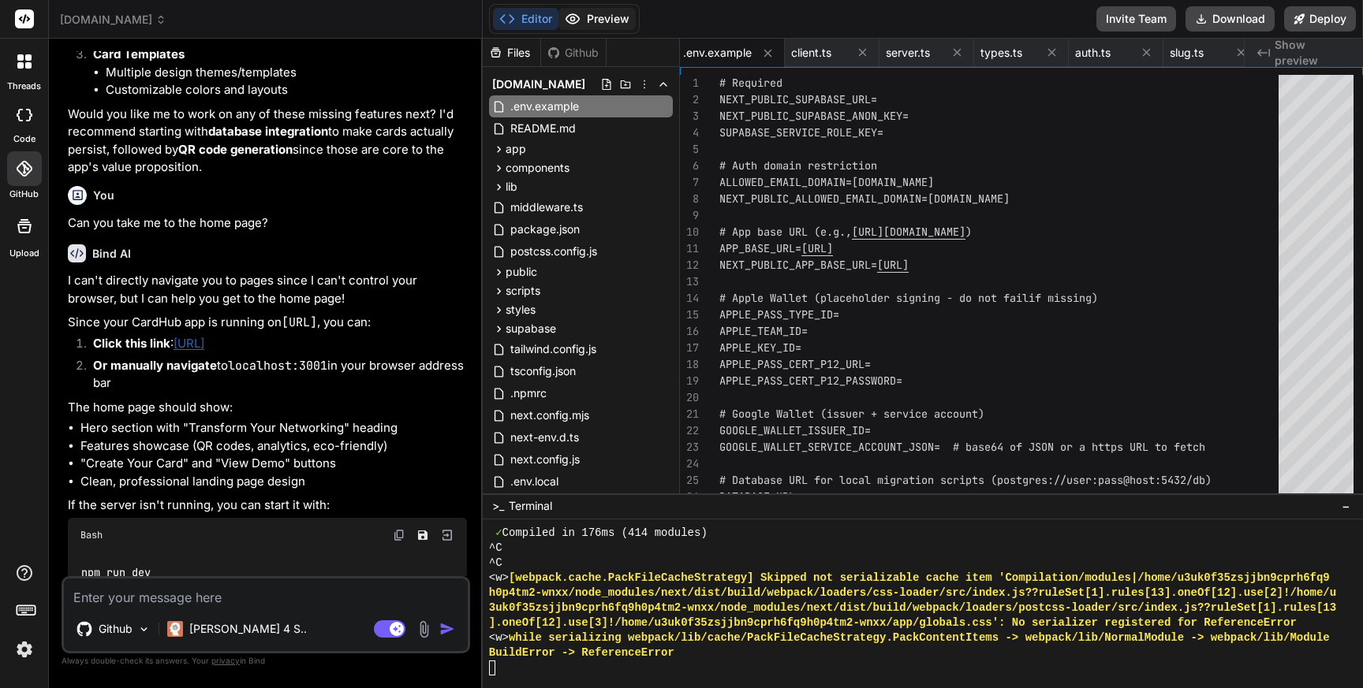
click at [614, 17] on button "Preview" at bounding box center [596, 19] width 77 height 22
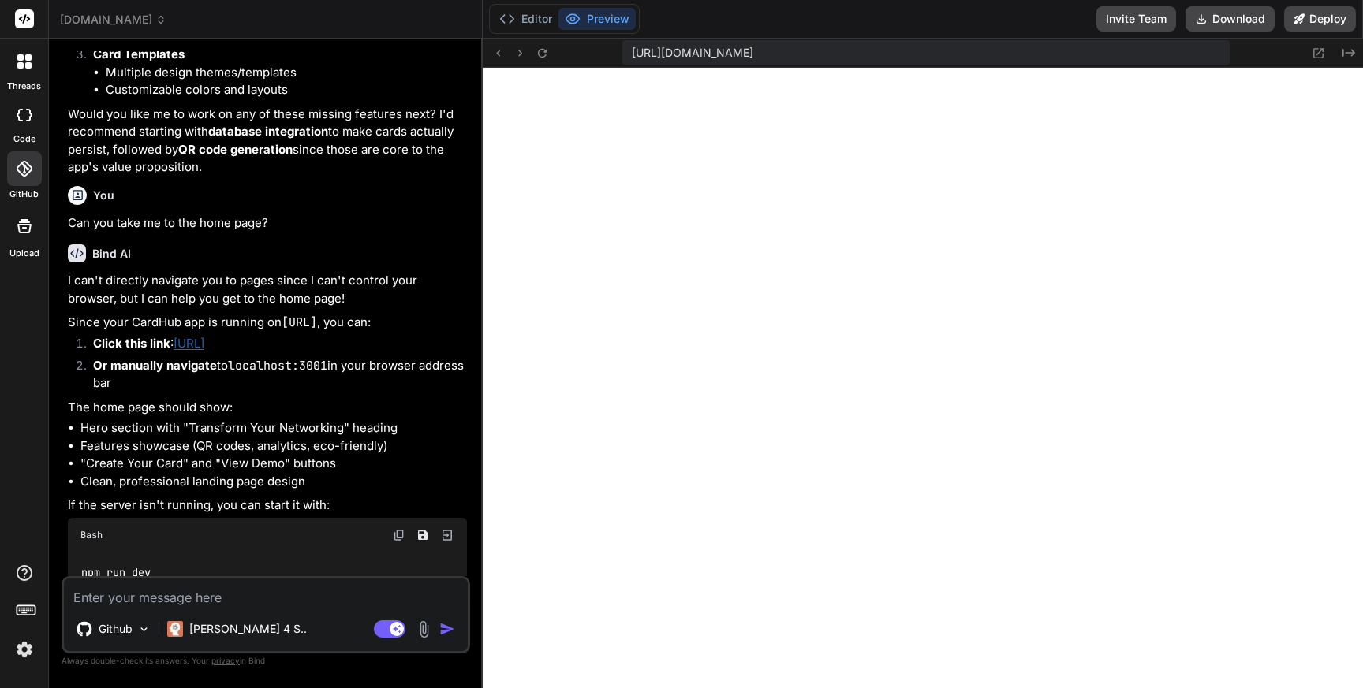
click at [186, 599] on textarea at bounding box center [266, 593] width 404 height 28
click at [425, 634] on img at bounding box center [424, 630] width 18 height 18
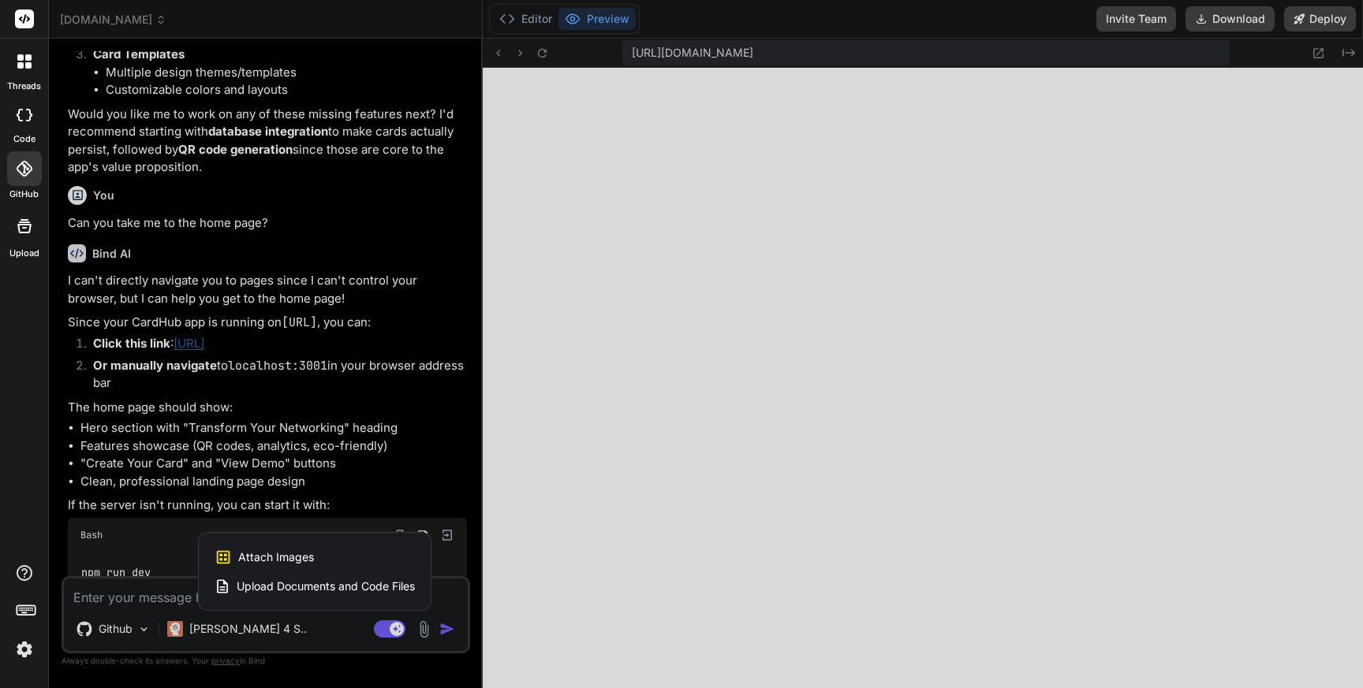
click at [304, 557] on span "Attach Images" at bounding box center [276, 558] width 76 height 16
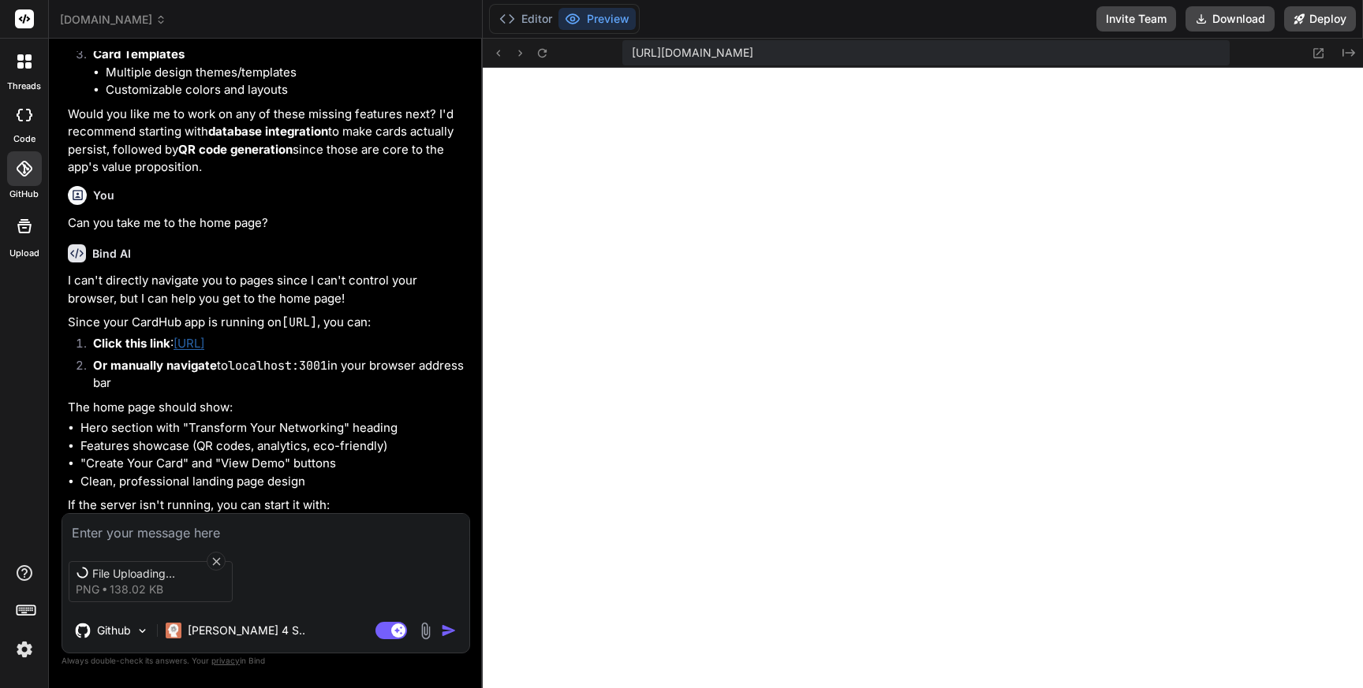
click at [208, 531] on textarea at bounding box center [265, 528] width 407 height 28
click at [218, 558] on icon at bounding box center [216, 562] width 8 height 8
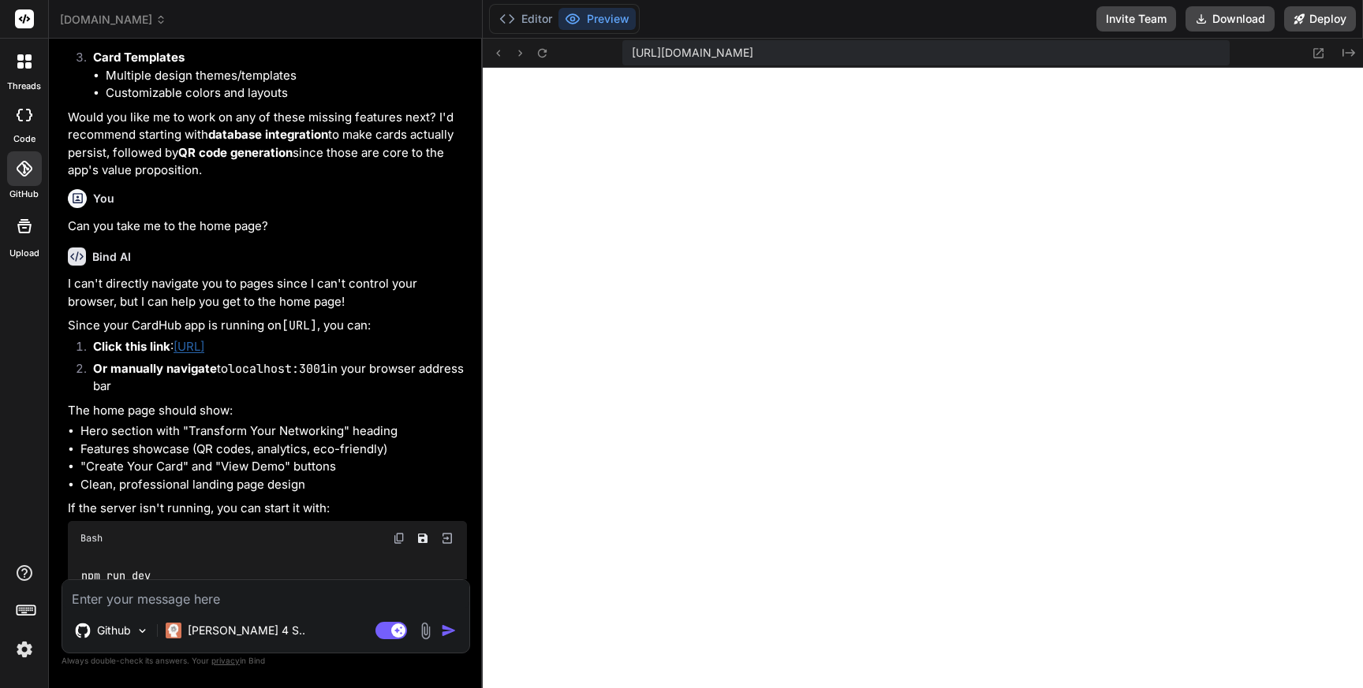
click at [422, 629] on img at bounding box center [425, 631] width 18 height 18
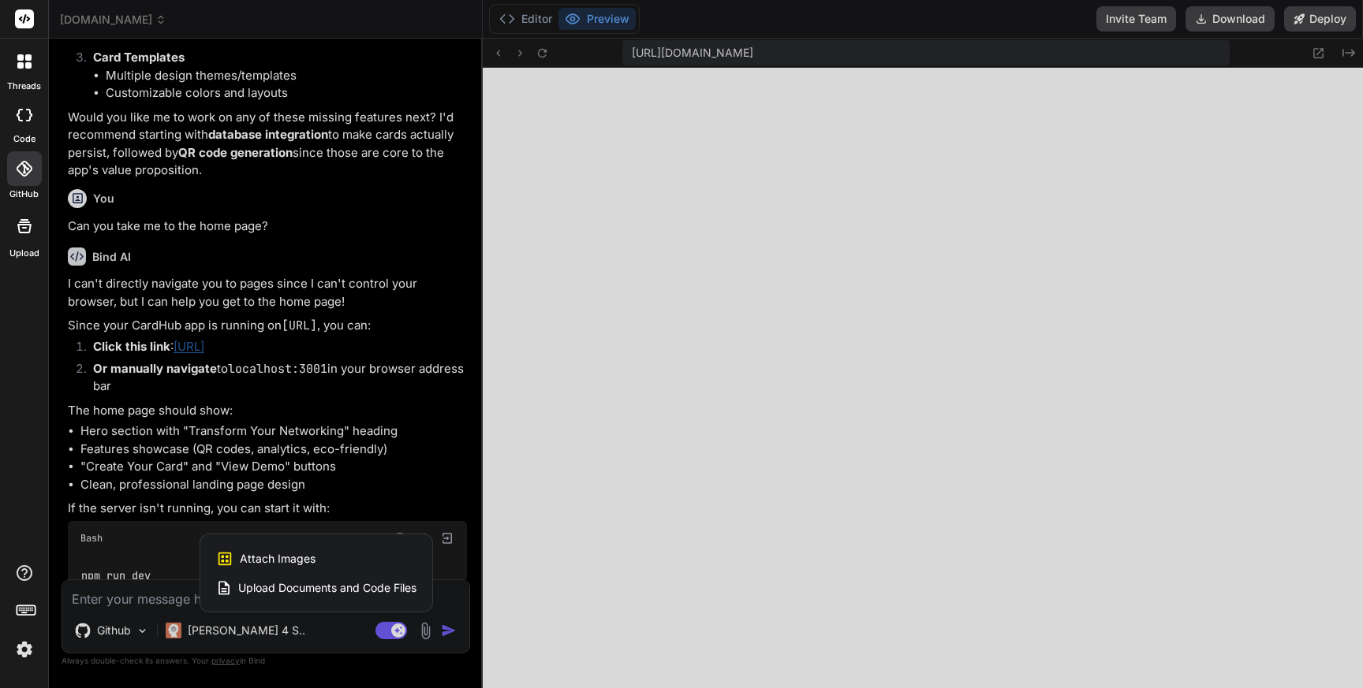
click at [303, 557] on span "Attach Images" at bounding box center [278, 559] width 76 height 16
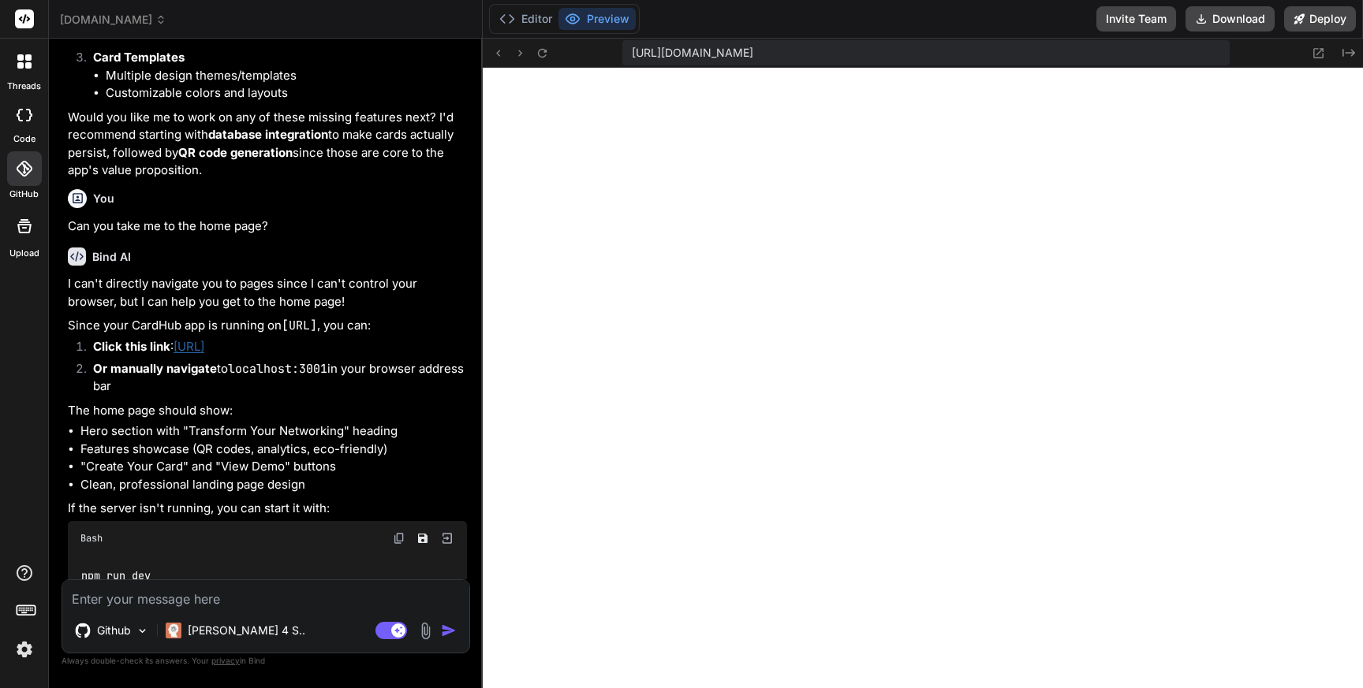
click at [424, 632] on img at bounding box center [425, 631] width 18 height 18
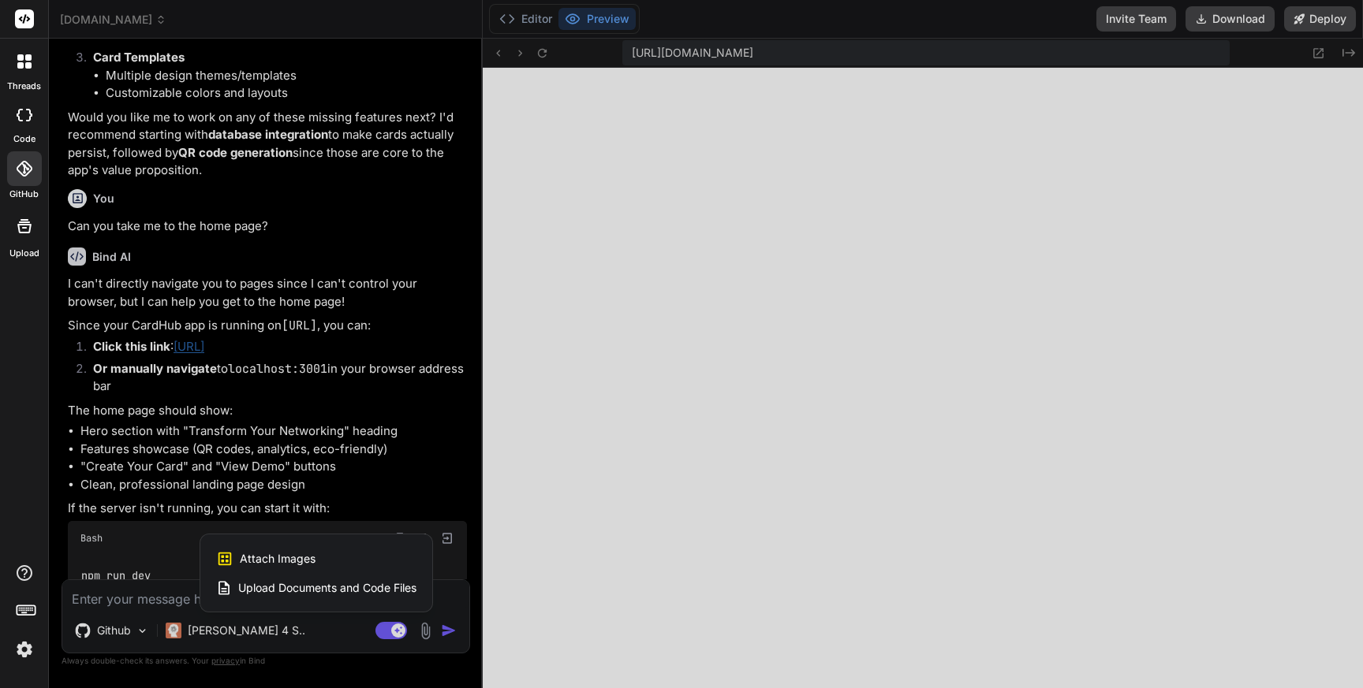
click at [297, 560] on span "Attach Images" at bounding box center [278, 559] width 76 height 16
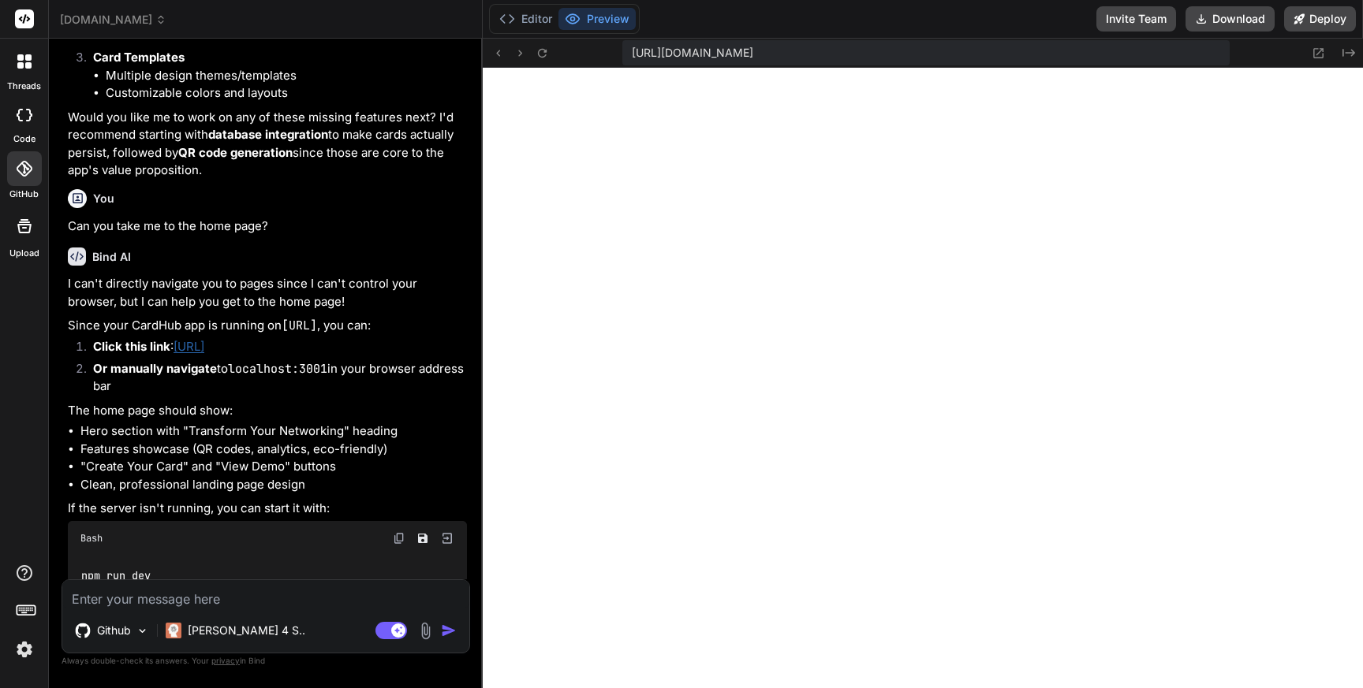
click at [173, 597] on textarea at bounding box center [265, 594] width 407 height 28
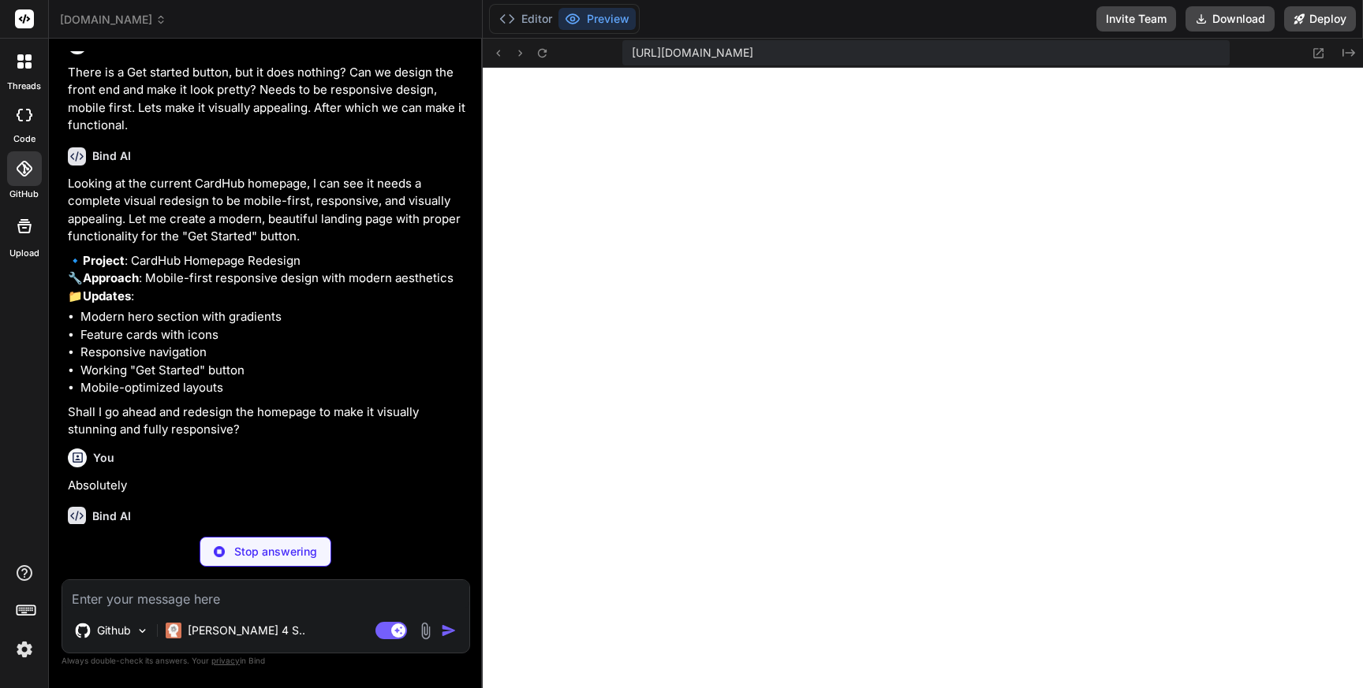
scroll to position [26537, 0]
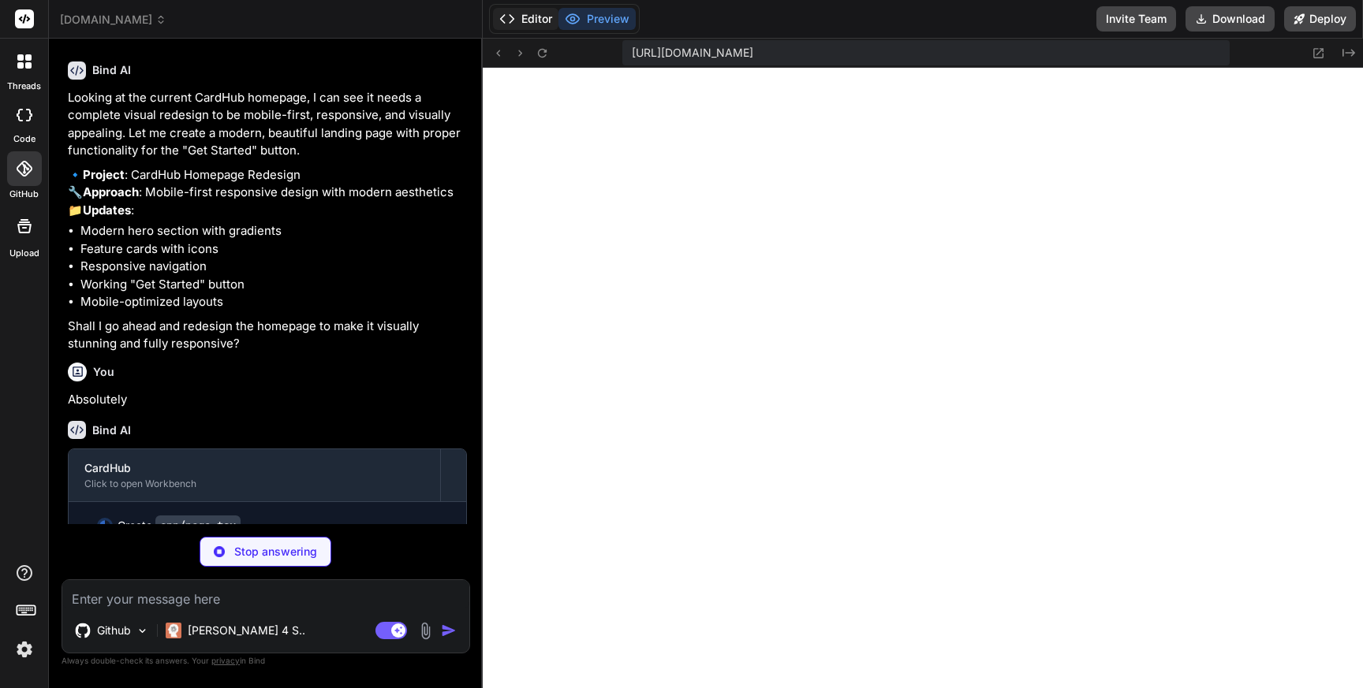
click at [534, 13] on button "Editor" at bounding box center [525, 19] width 65 height 22
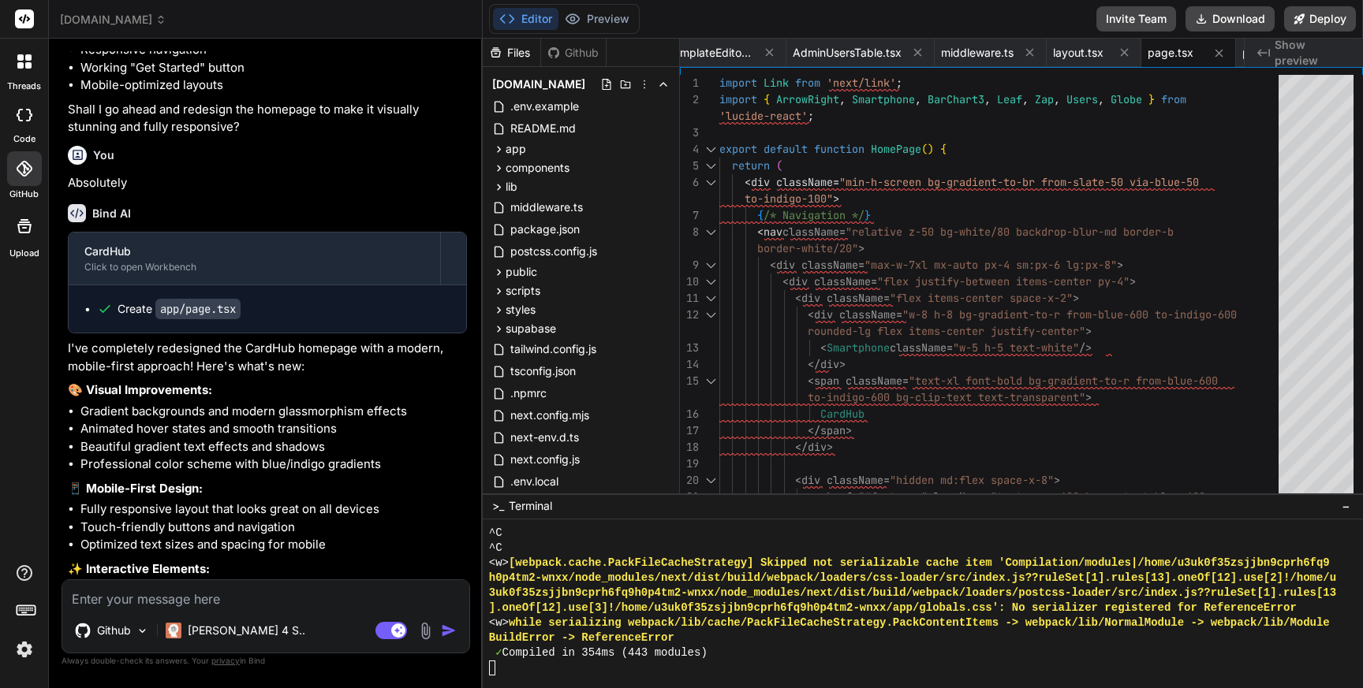
scroll to position [26962, 0]
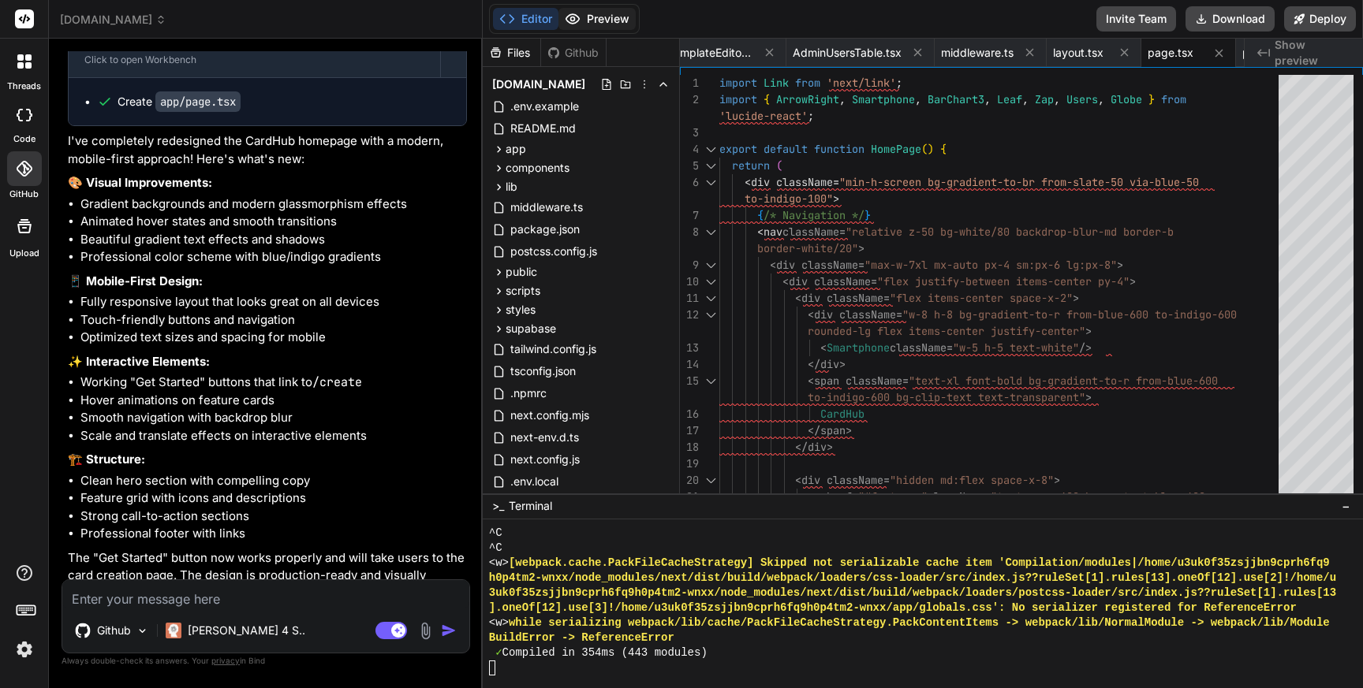
click at [599, 16] on button "Preview" at bounding box center [596, 19] width 77 height 22
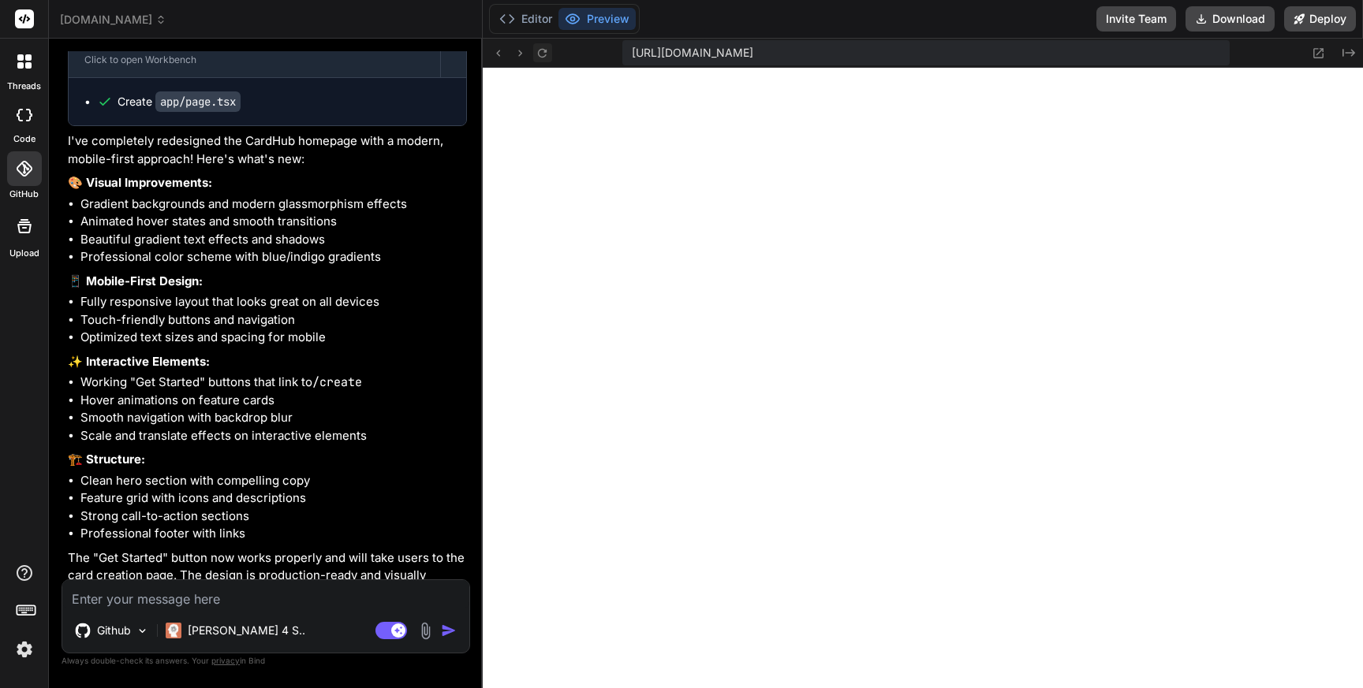
click at [546, 50] on icon at bounding box center [542, 52] width 9 height 9
click at [534, 15] on button "Editor" at bounding box center [525, 19] width 65 height 22
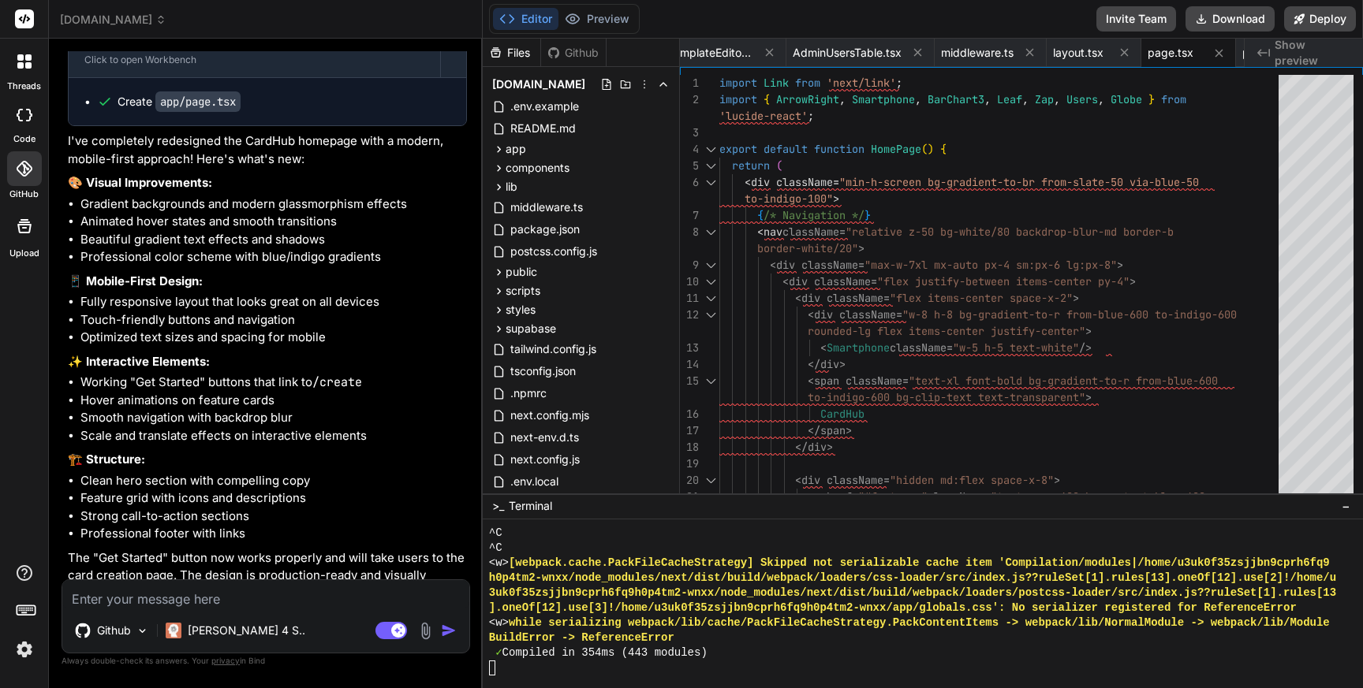
click at [211, 591] on textarea at bounding box center [265, 594] width 407 height 28
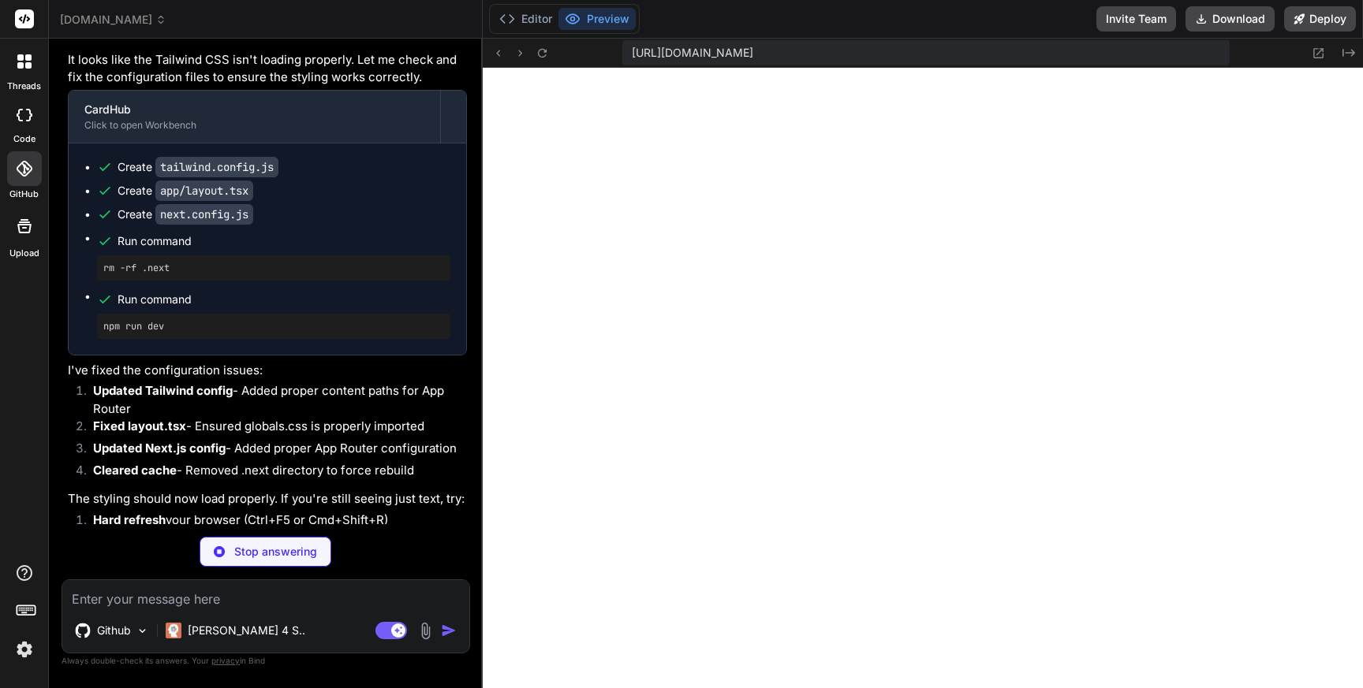
scroll to position [27610, 0]
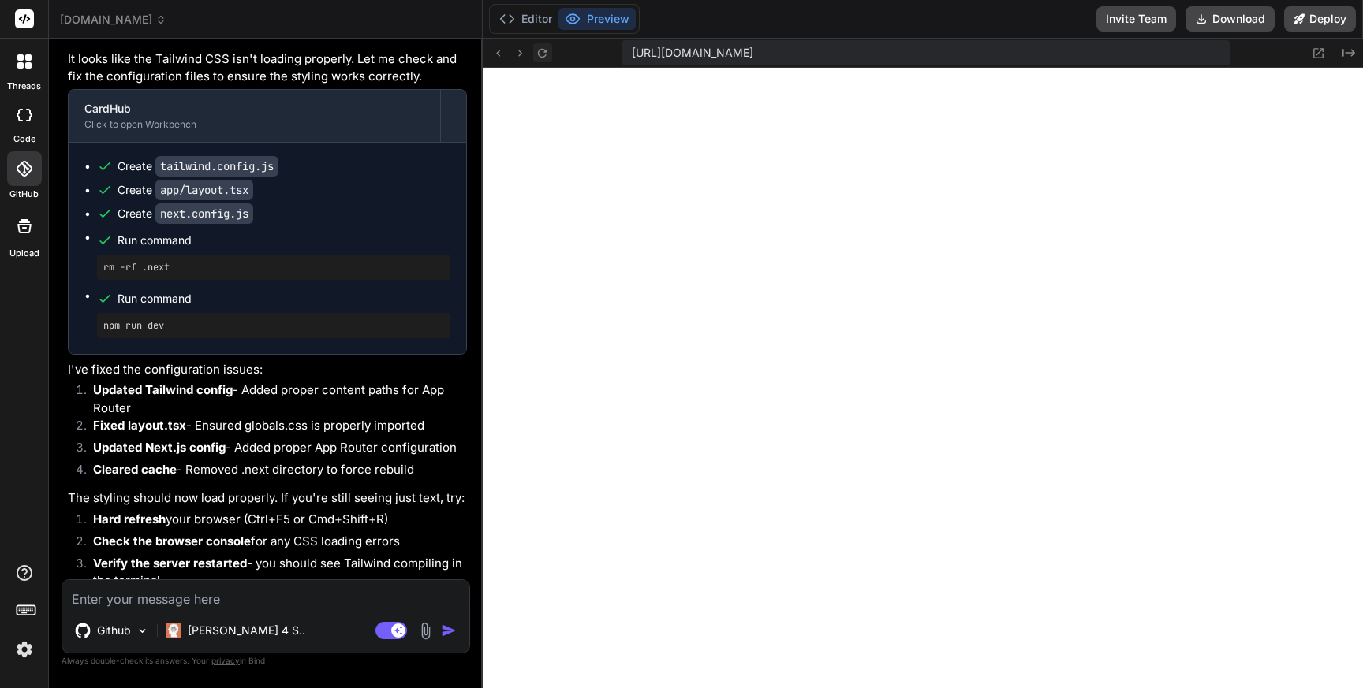
click at [546, 54] on icon at bounding box center [541, 53] width 13 height 13
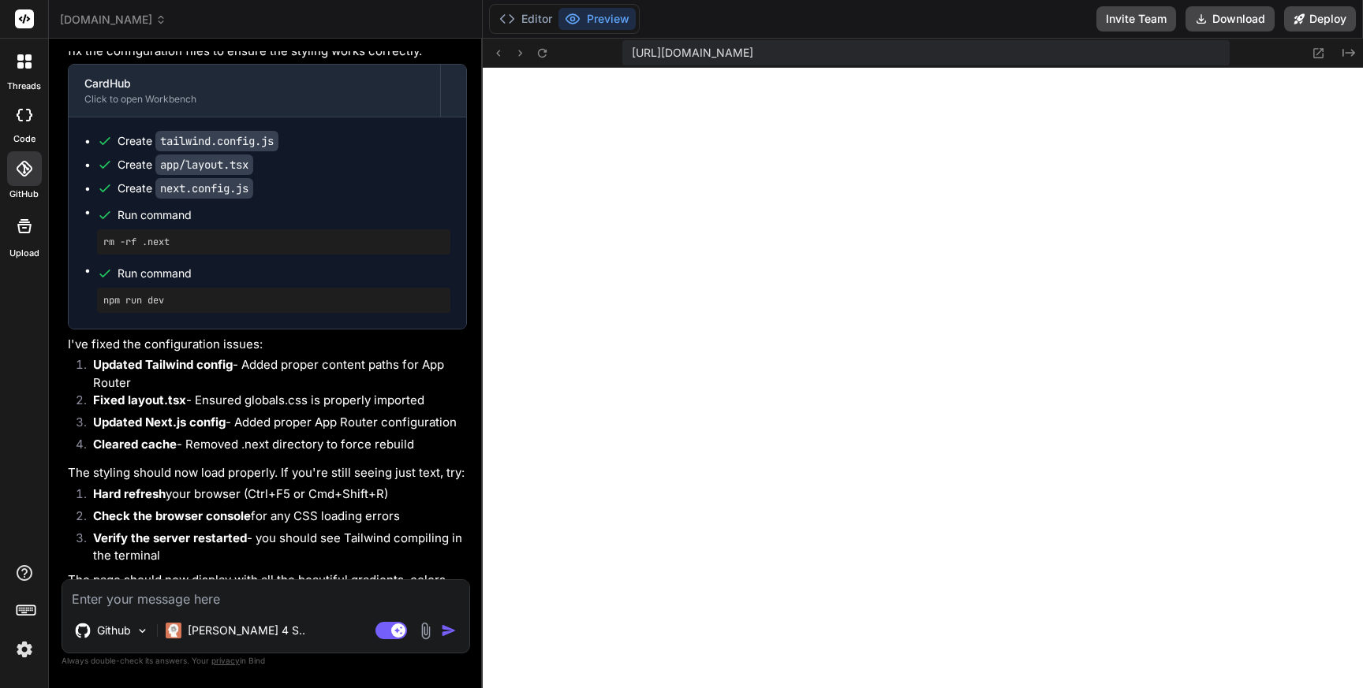
scroll to position [27639, 0]
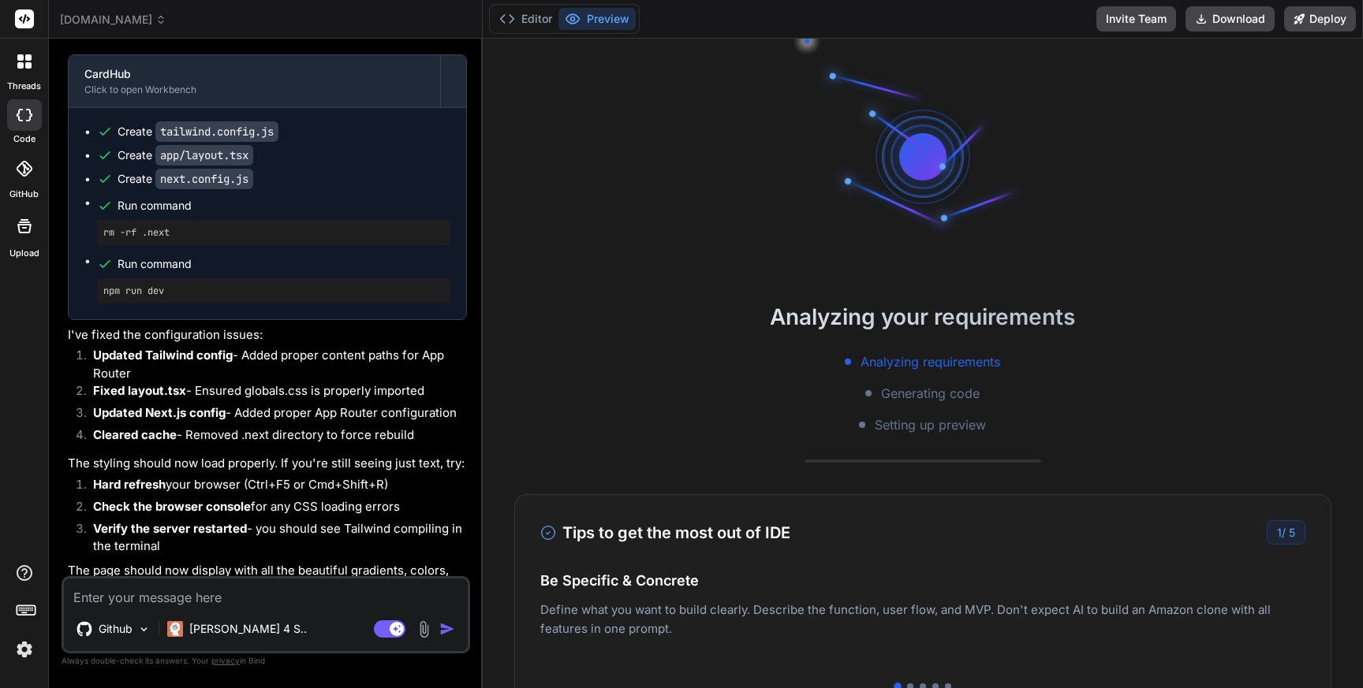
scroll to position [2861, 0]
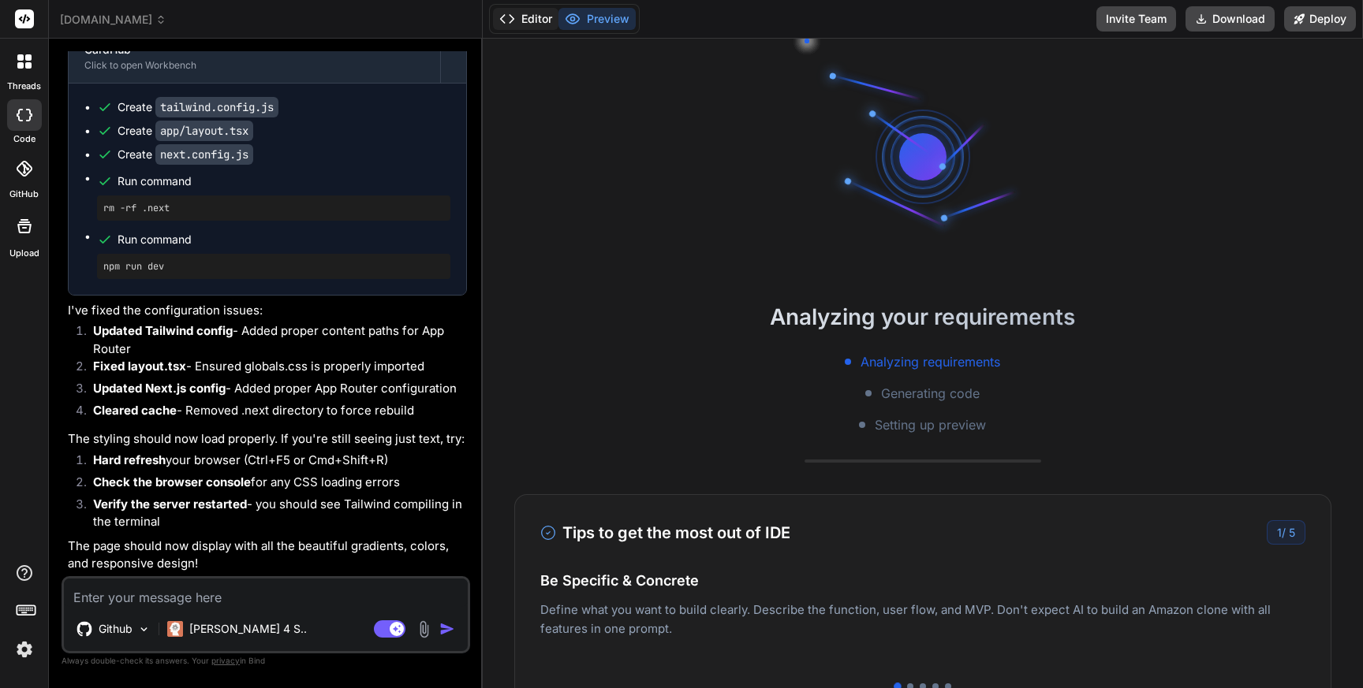
click at [532, 22] on button "Editor" at bounding box center [525, 19] width 65 height 22
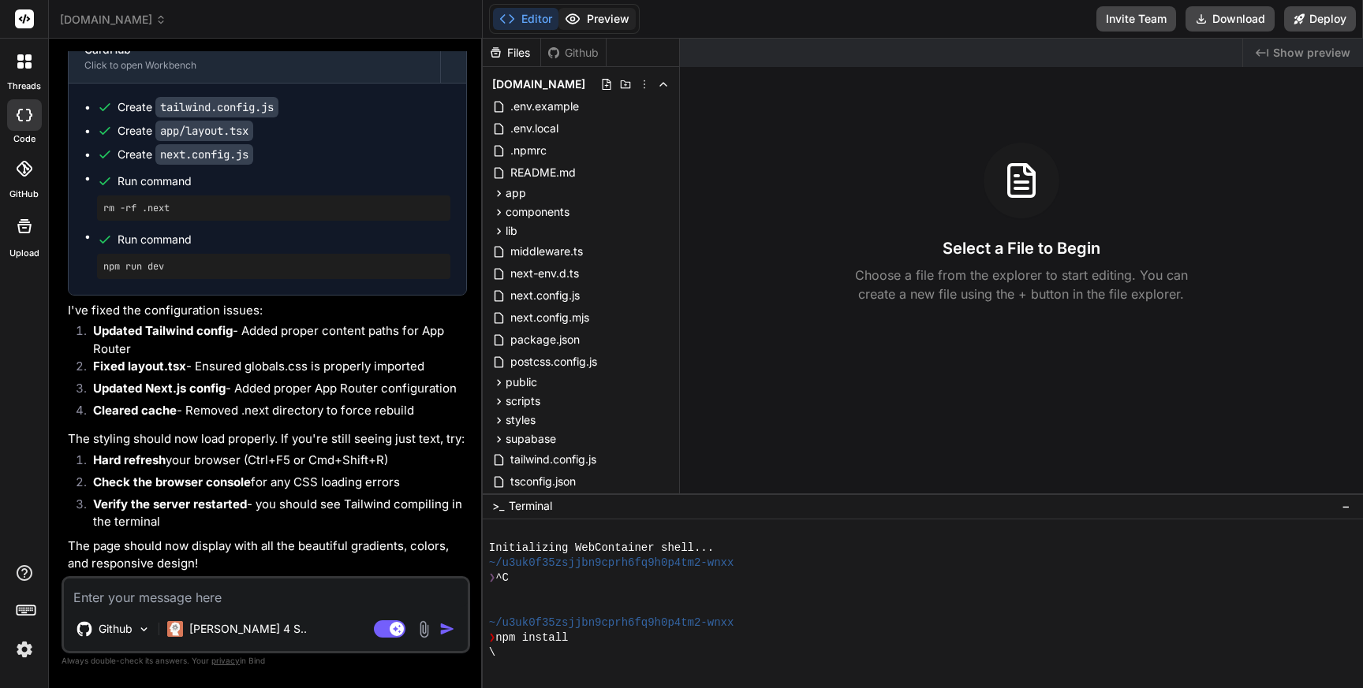
click at [606, 19] on button "Preview" at bounding box center [596, 19] width 77 height 22
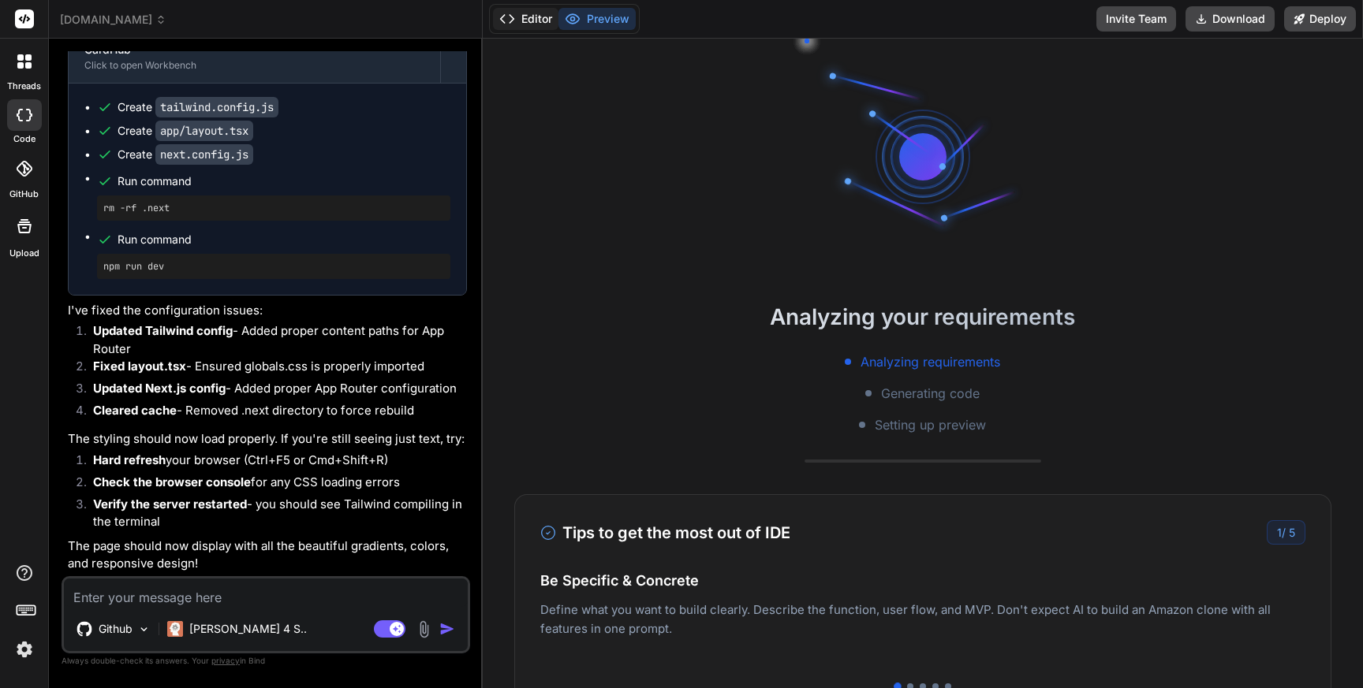
click at [531, 18] on button "Editor" at bounding box center [525, 19] width 65 height 22
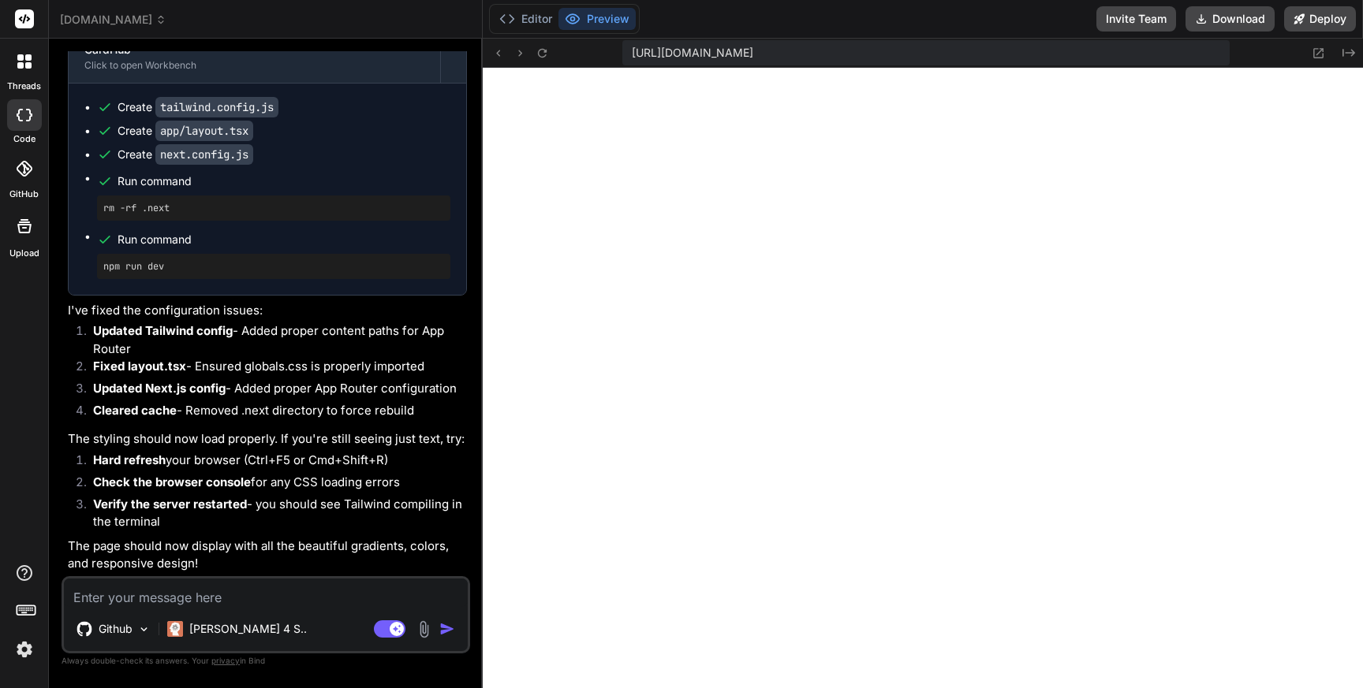
scroll to position [734, 0]
click at [538, 19] on button "Editor" at bounding box center [525, 19] width 65 height 22
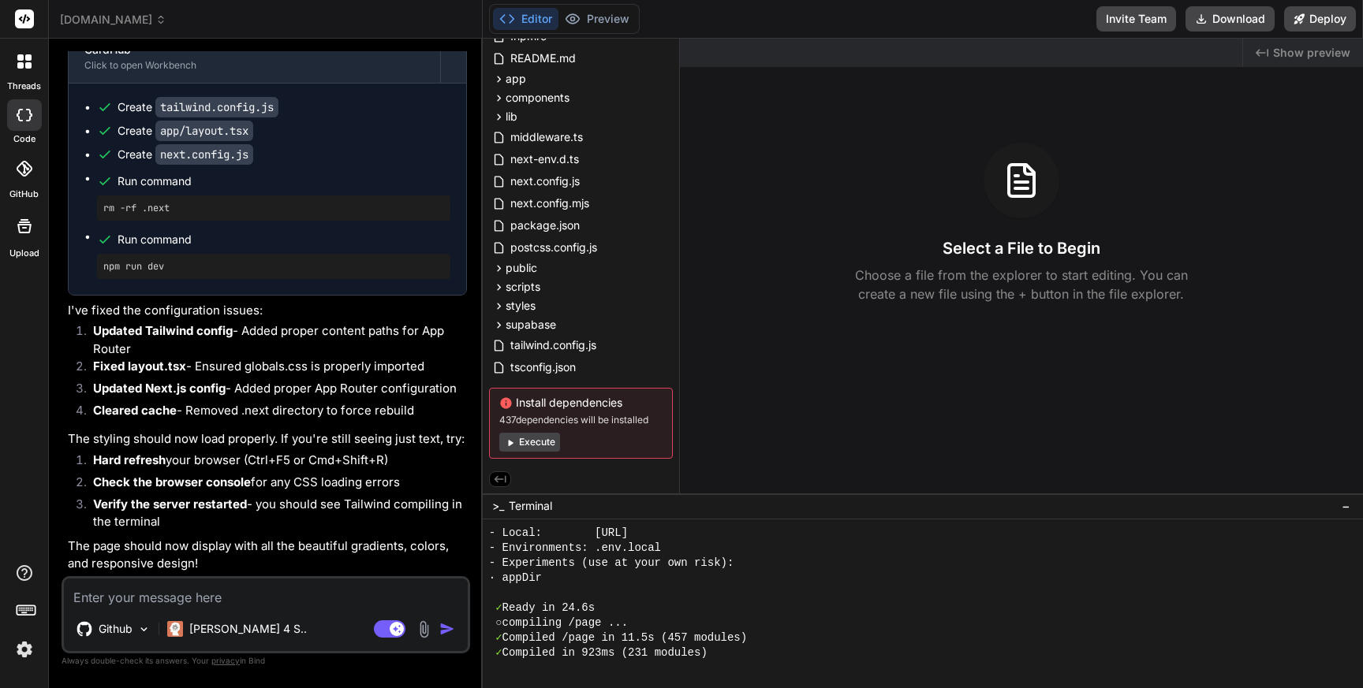
click at [539, 444] on button "Execute" at bounding box center [529, 442] width 61 height 19
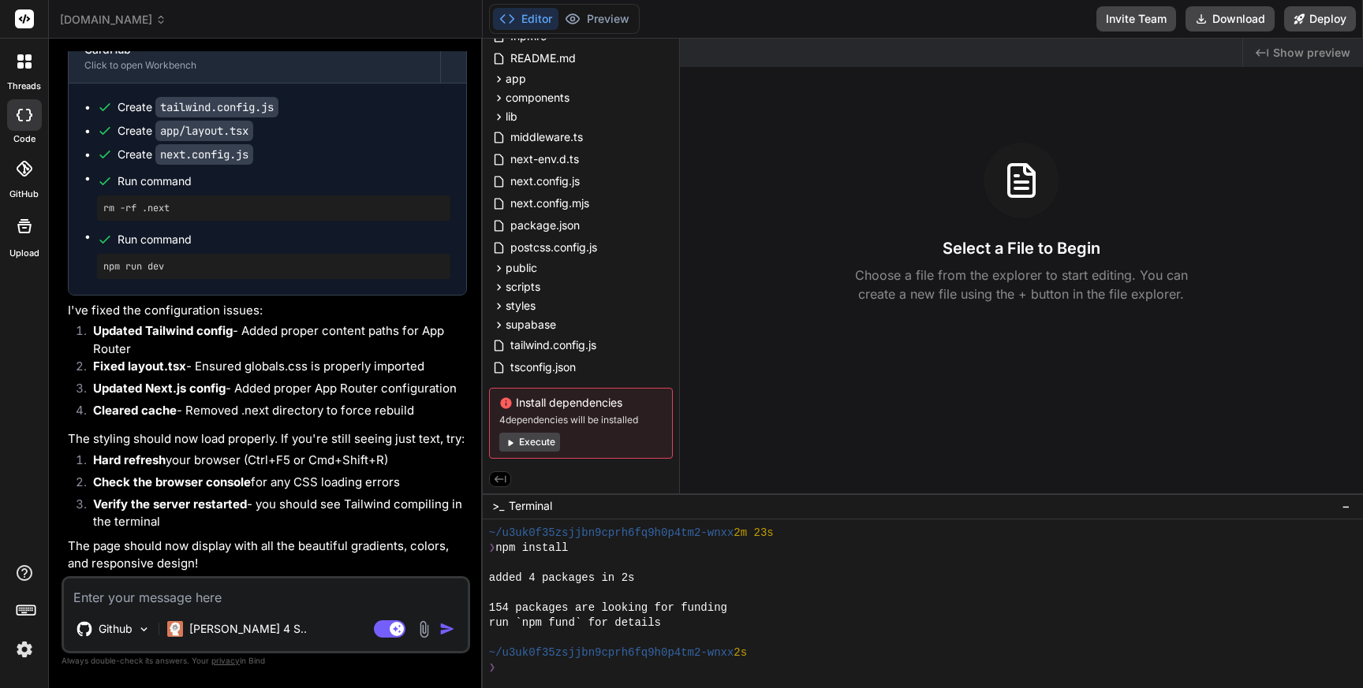
scroll to position [2322, 0]
click at [547, 442] on button "Execute" at bounding box center [529, 442] width 61 height 19
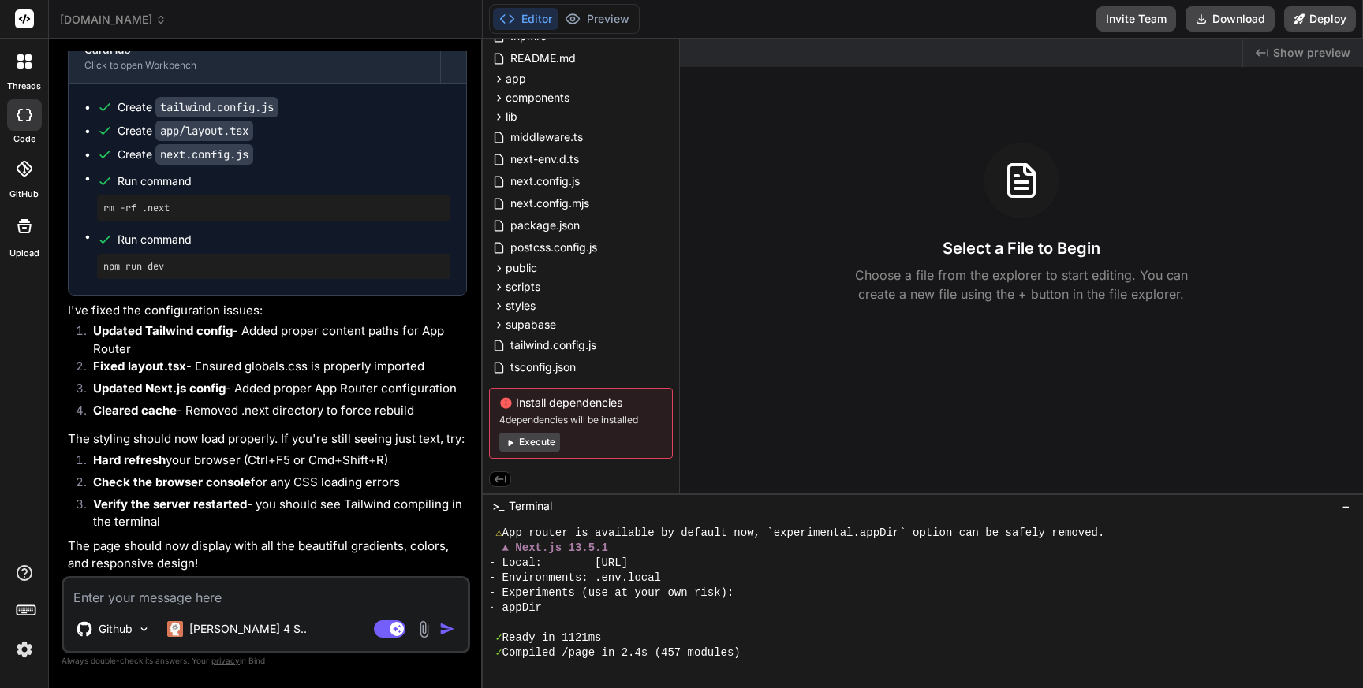
scroll to position [2922, 0]
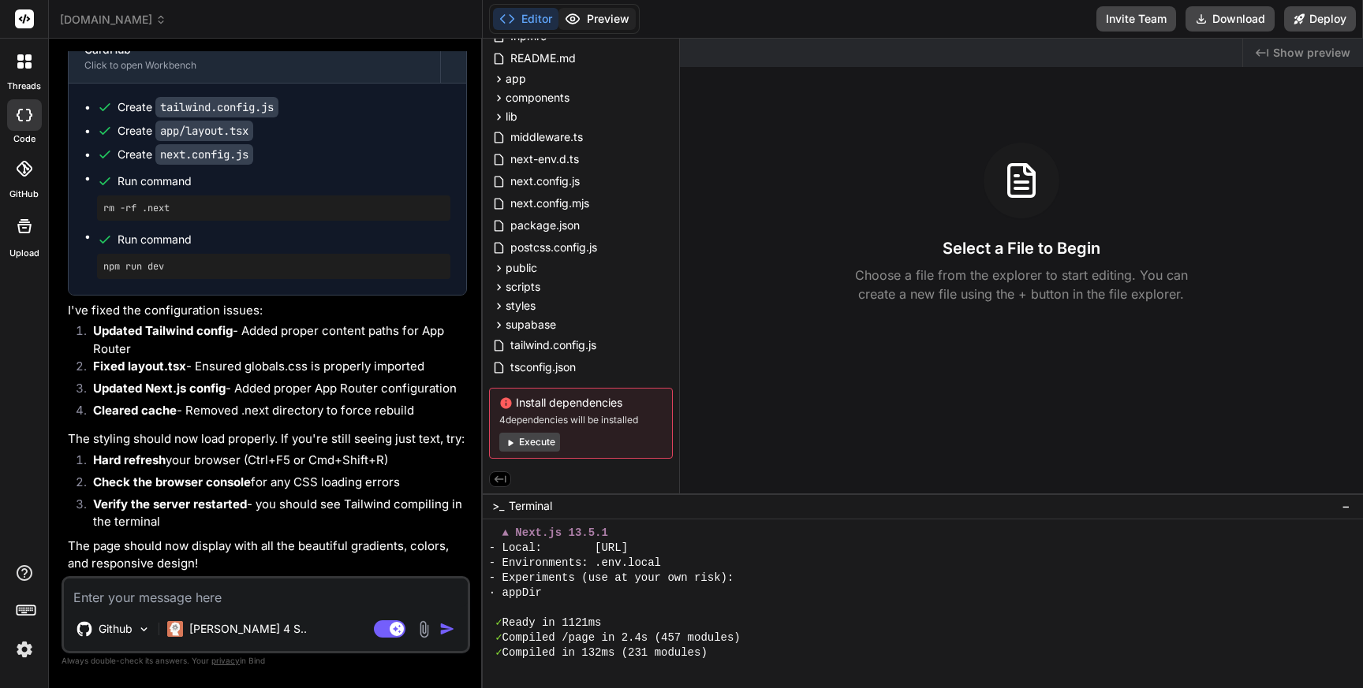
click at [596, 24] on button "Preview" at bounding box center [596, 19] width 77 height 22
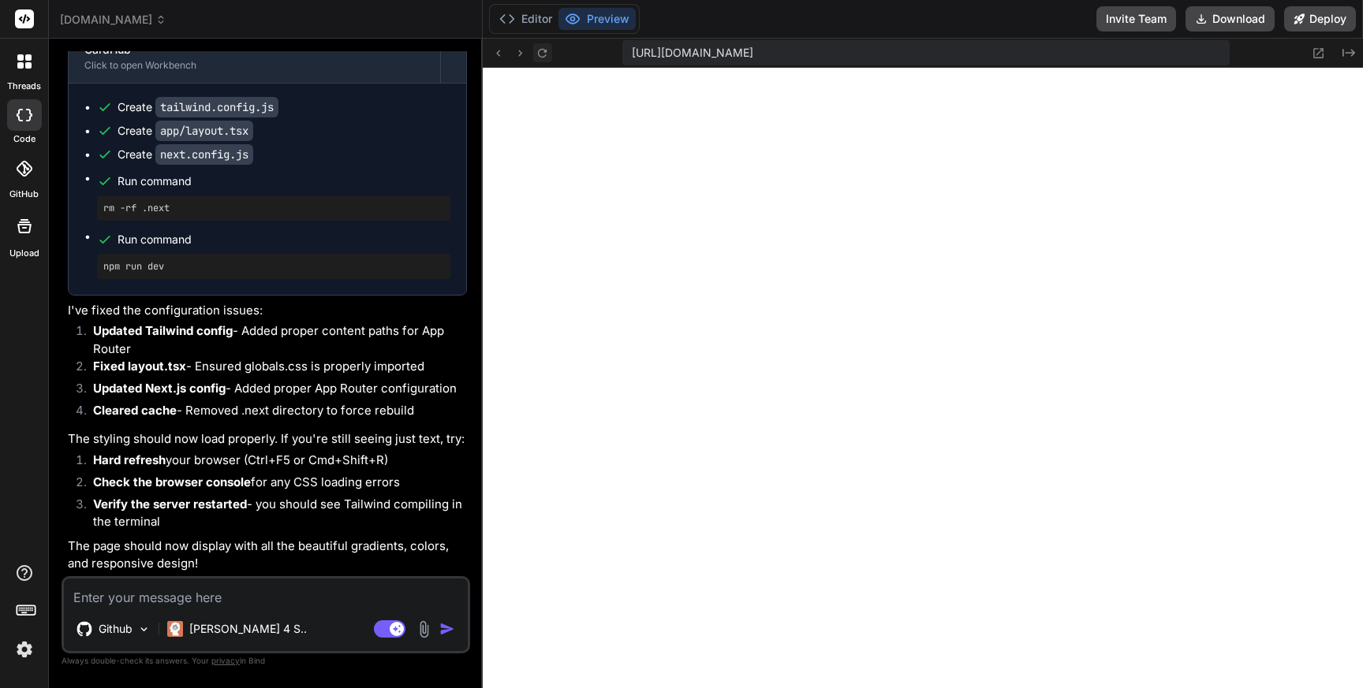
click at [545, 52] on icon at bounding box center [542, 52] width 9 height 9
click at [497, 53] on icon at bounding box center [499, 53] width 4 height 6
click at [496, 53] on icon at bounding box center [497, 53] width 13 height 13
click at [502, 53] on icon at bounding box center [497, 53] width 13 height 13
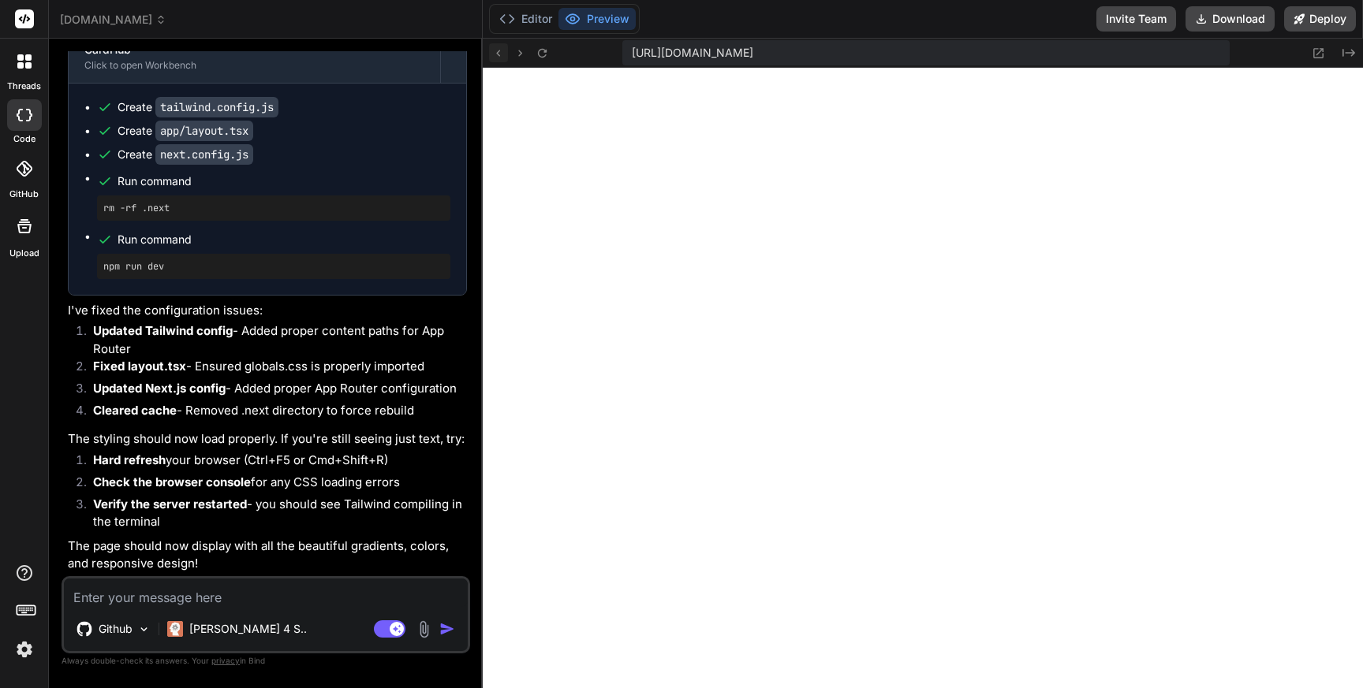
click at [502, 53] on icon at bounding box center [497, 53] width 13 height 13
click at [543, 52] on icon at bounding box center [541, 53] width 13 height 13
click at [545, 54] on icon at bounding box center [541, 53] width 13 height 13
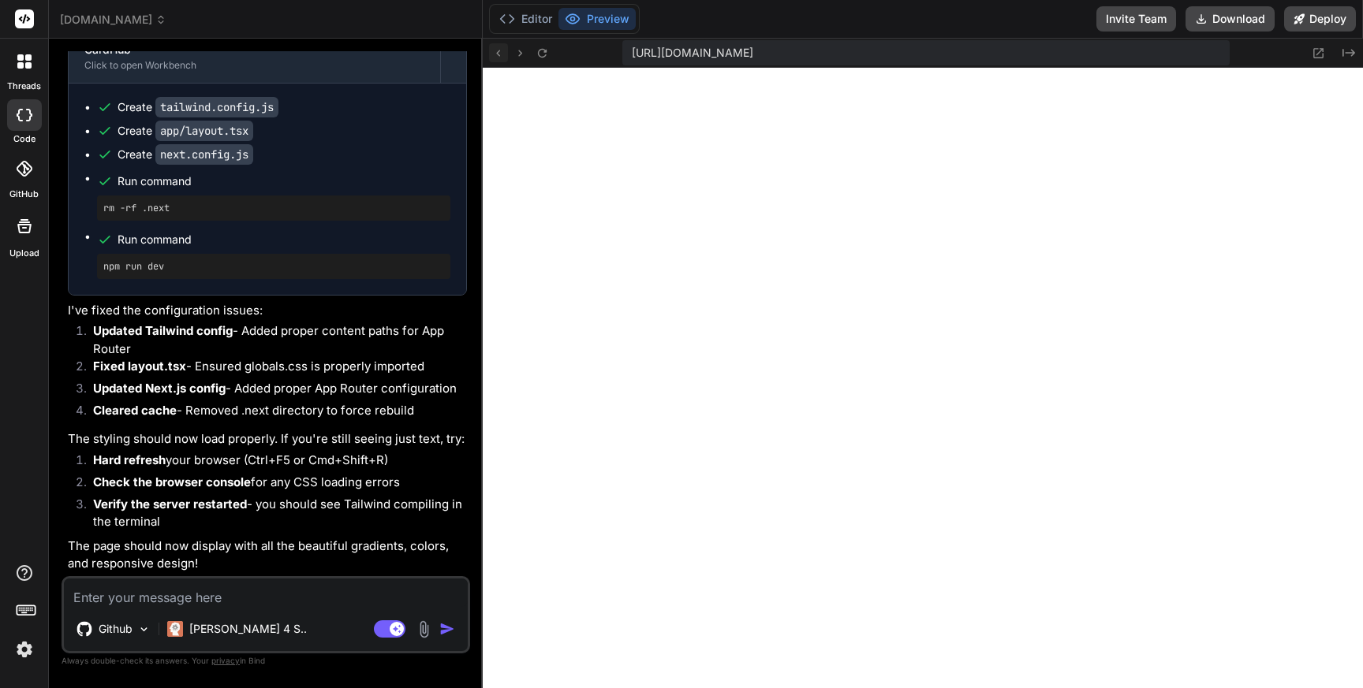
click at [494, 57] on icon at bounding box center [497, 53] width 13 height 13
click at [536, 57] on icon at bounding box center [541, 53] width 13 height 13
click at [502, 54] on icon at bounding box center [497, 53] width 13 height 13
click at [543, 54] on icon at bounding box center [541, 53] width 13 height 13
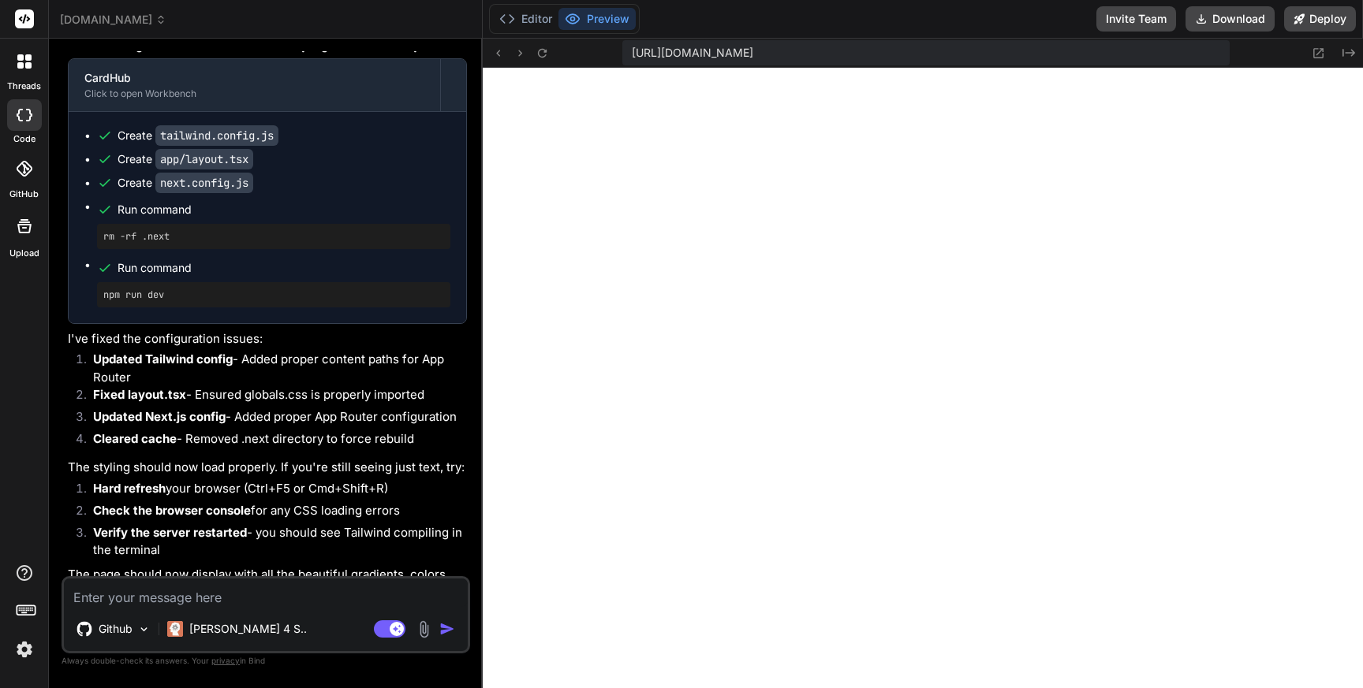
scroll to position [2861, 0]
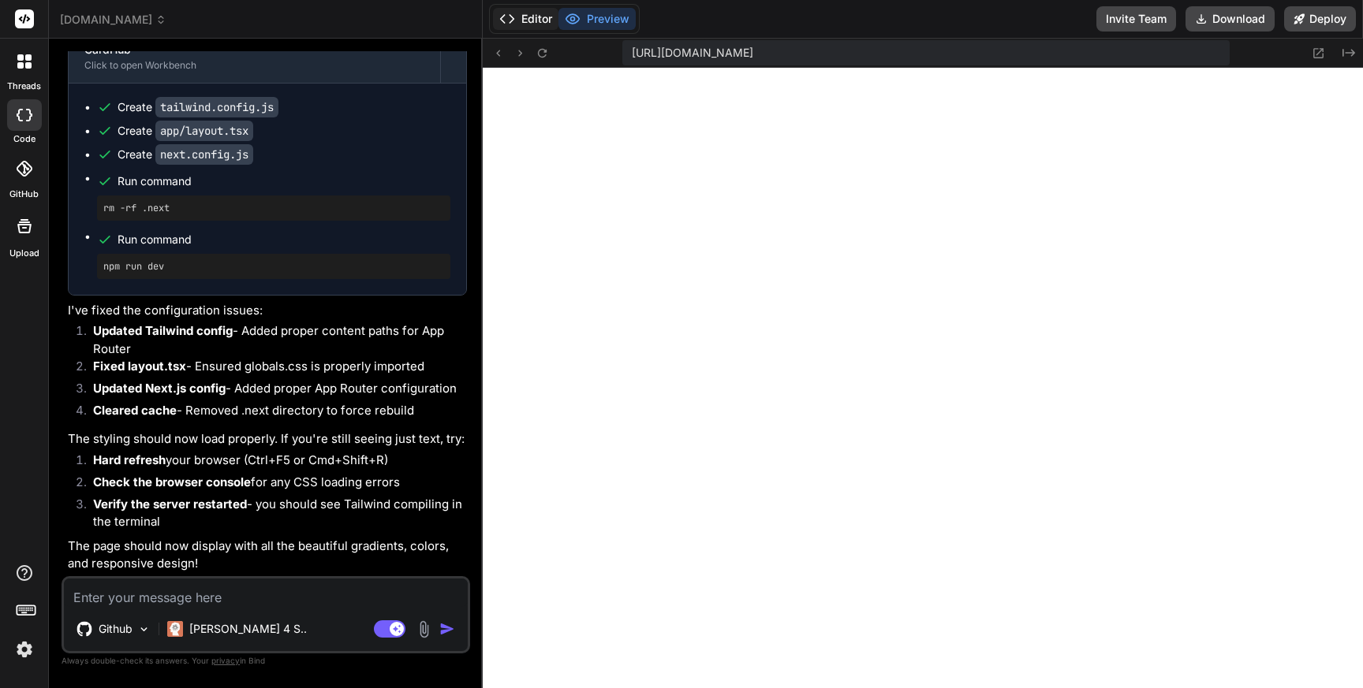
click at [525, 17] on button "Editor" at bounding box center [525, 19] width 65 height 22
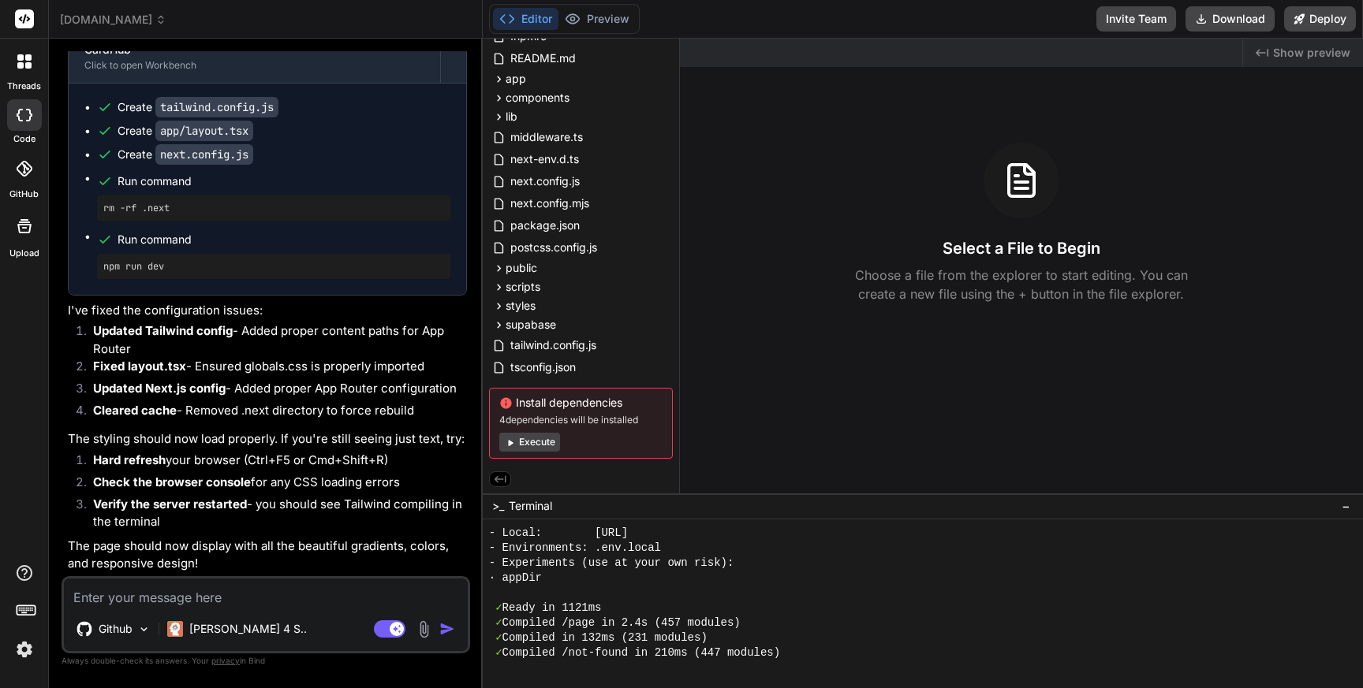
click at [544, 445] on button "Execute" at bounding box center [529, 442] width 61 height 19
type textarea "x"
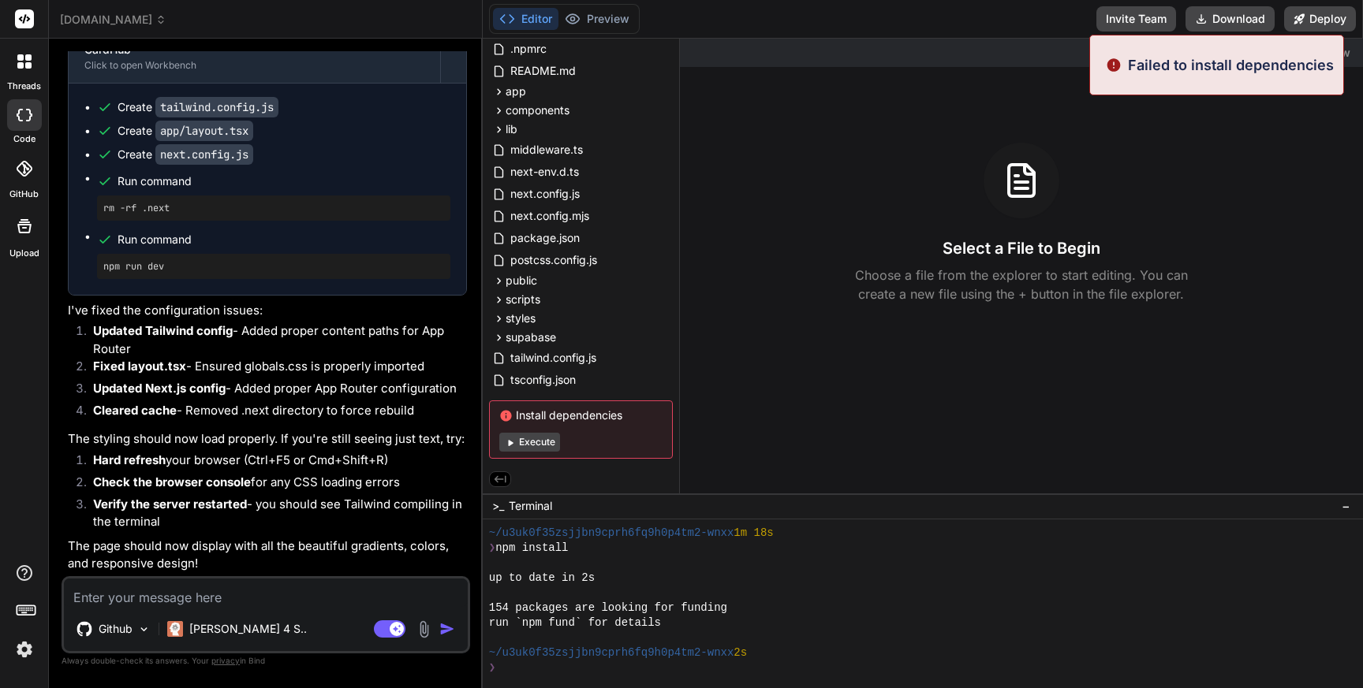
scroll to position [4525, 0]
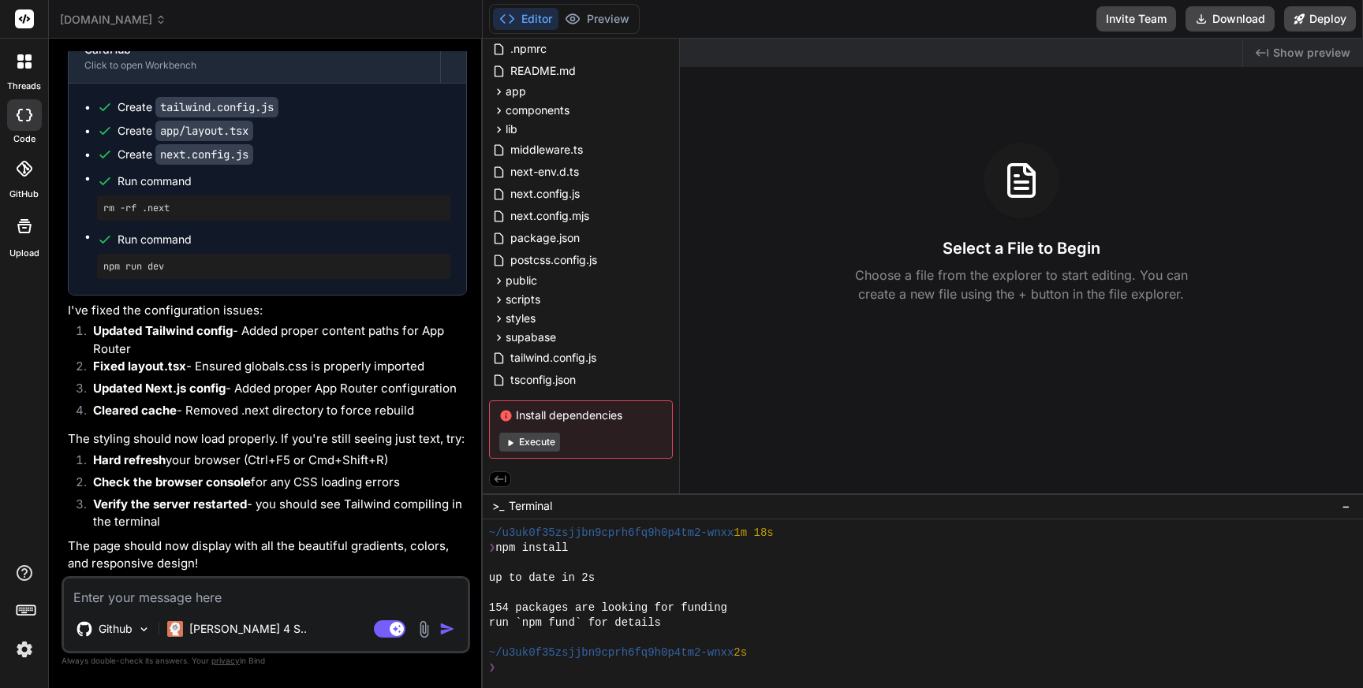
click at [161, 595] on textarea at bounding box center [266, 593] width 404 height 28
type textarea "J"
type textarea "x"
type textarea "Ju"
type textarea "x"
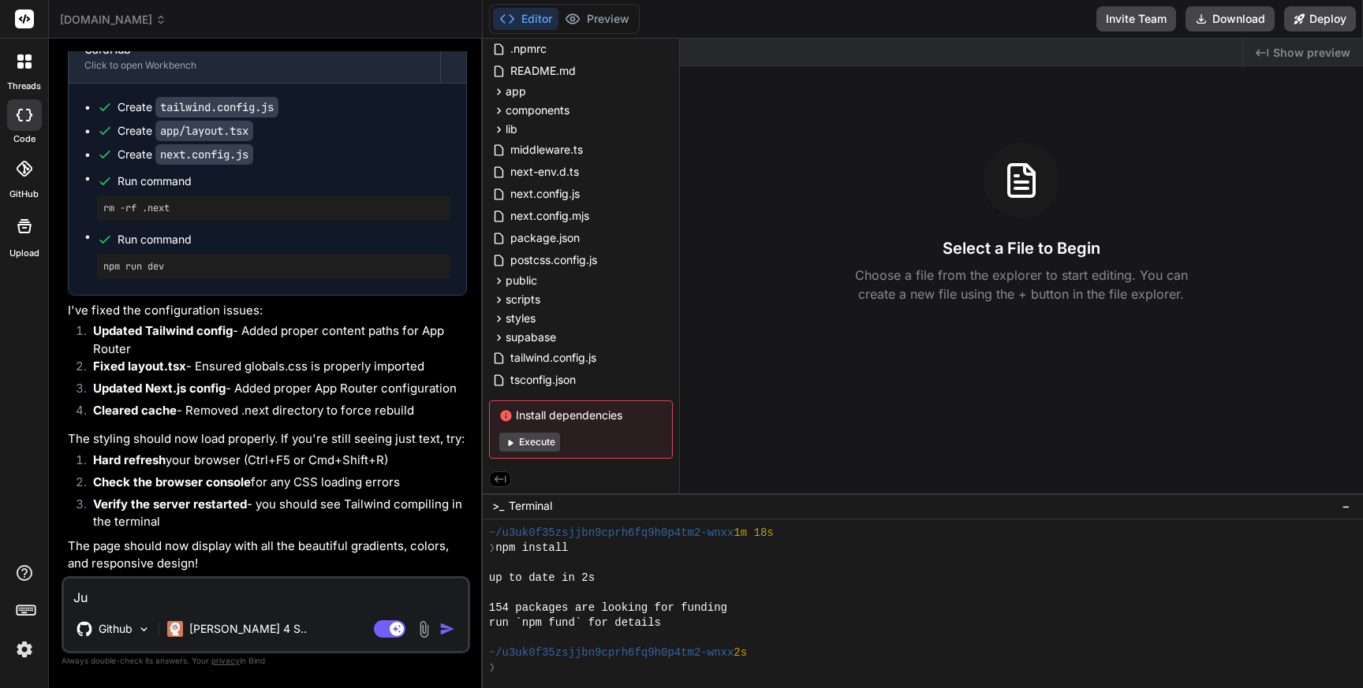
type textarea "Jus"
type textarea "x"
type textarea "Jus"
type textarea "x"
type textarea "Jus d"
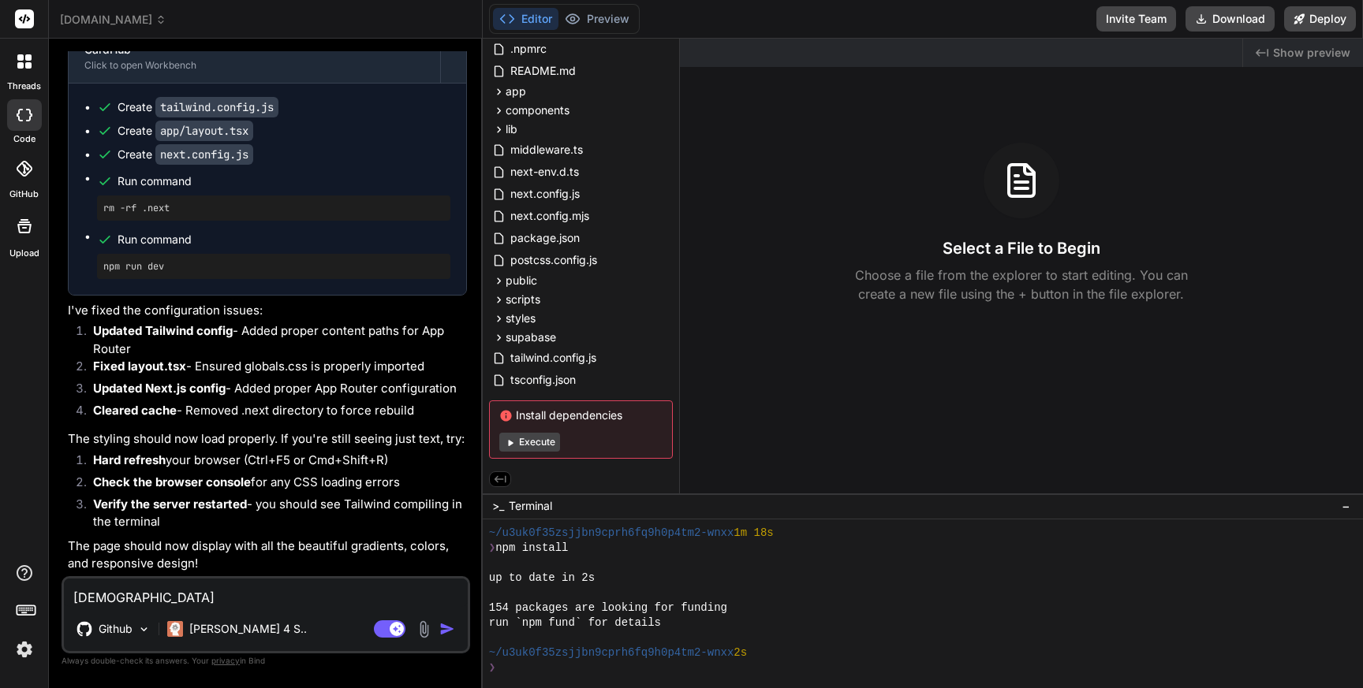
type textarea "x"
type textarea "Jus do"
type textarea "x"
type textarea "Jus dou"
type textarea "x"
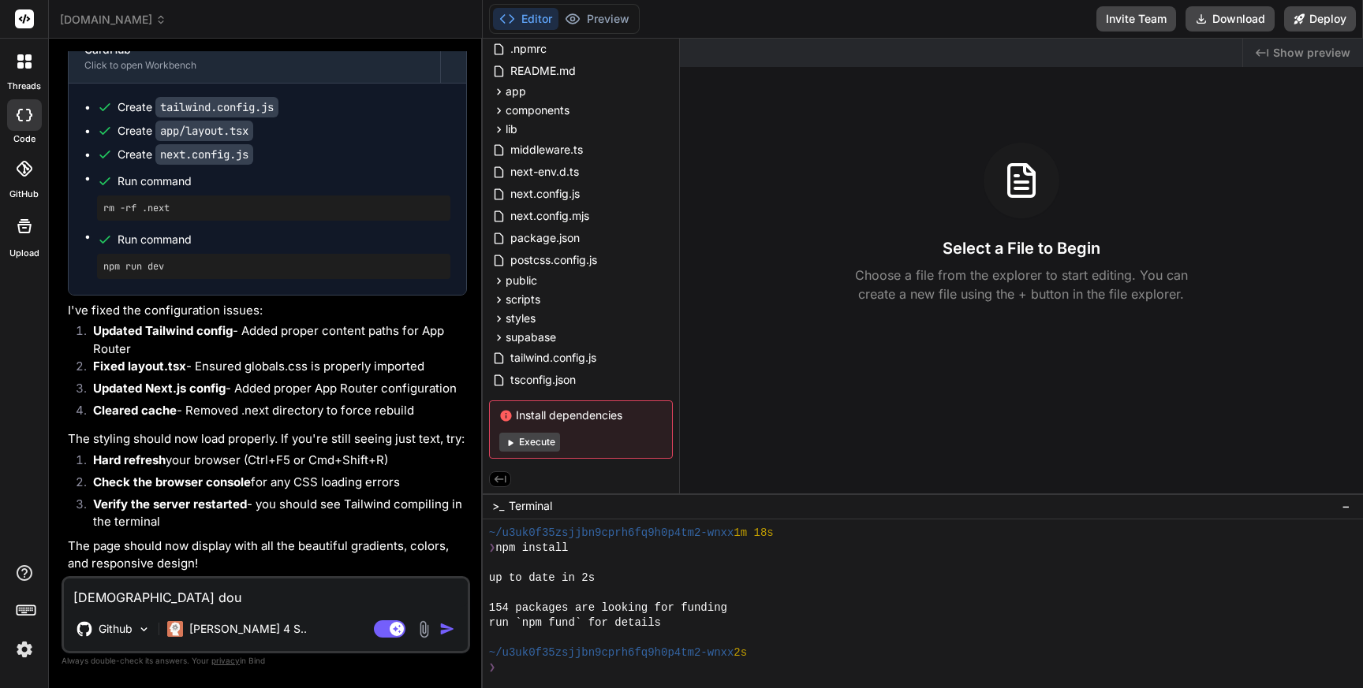
type textarea "Jus doub"
type textarea "x"
type textarea "Jus doubl"
type textarea "x"
type textarea "Jus double"
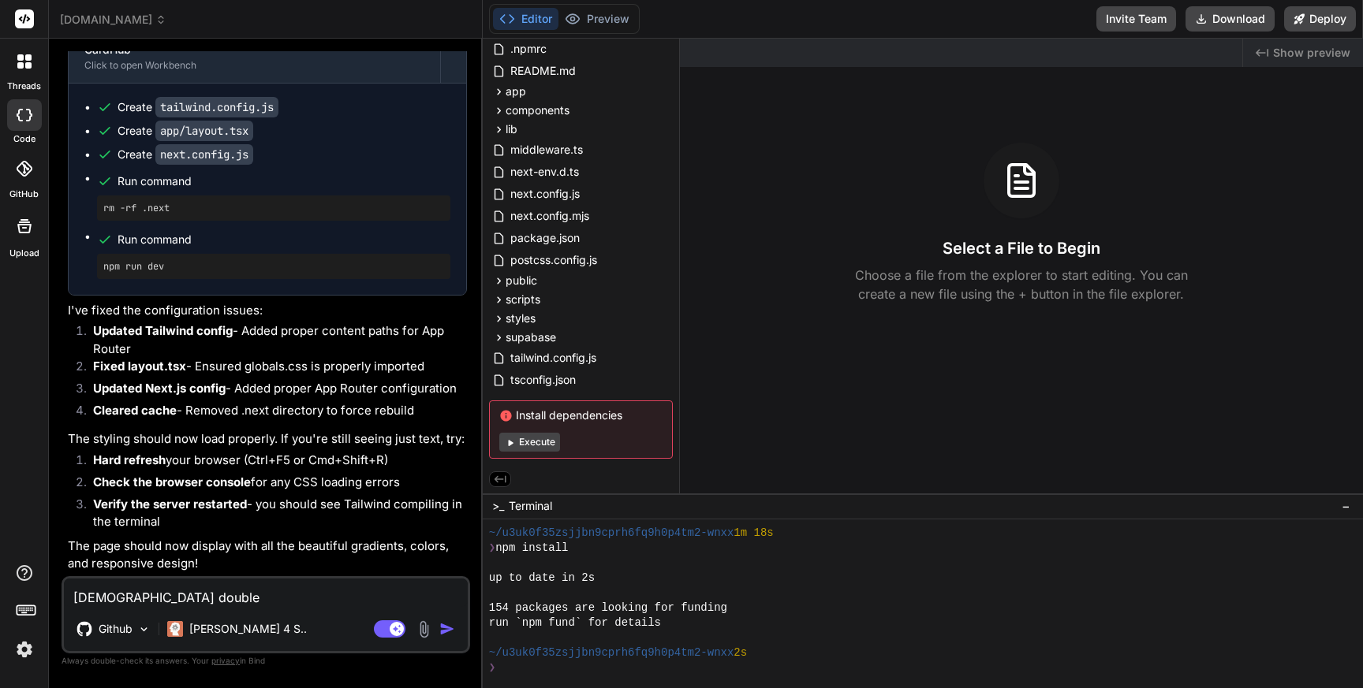
type textarea "x"
type textarea "Jus double"
type textarea "x"
type textarea "Jus double c"
type textarea "x"
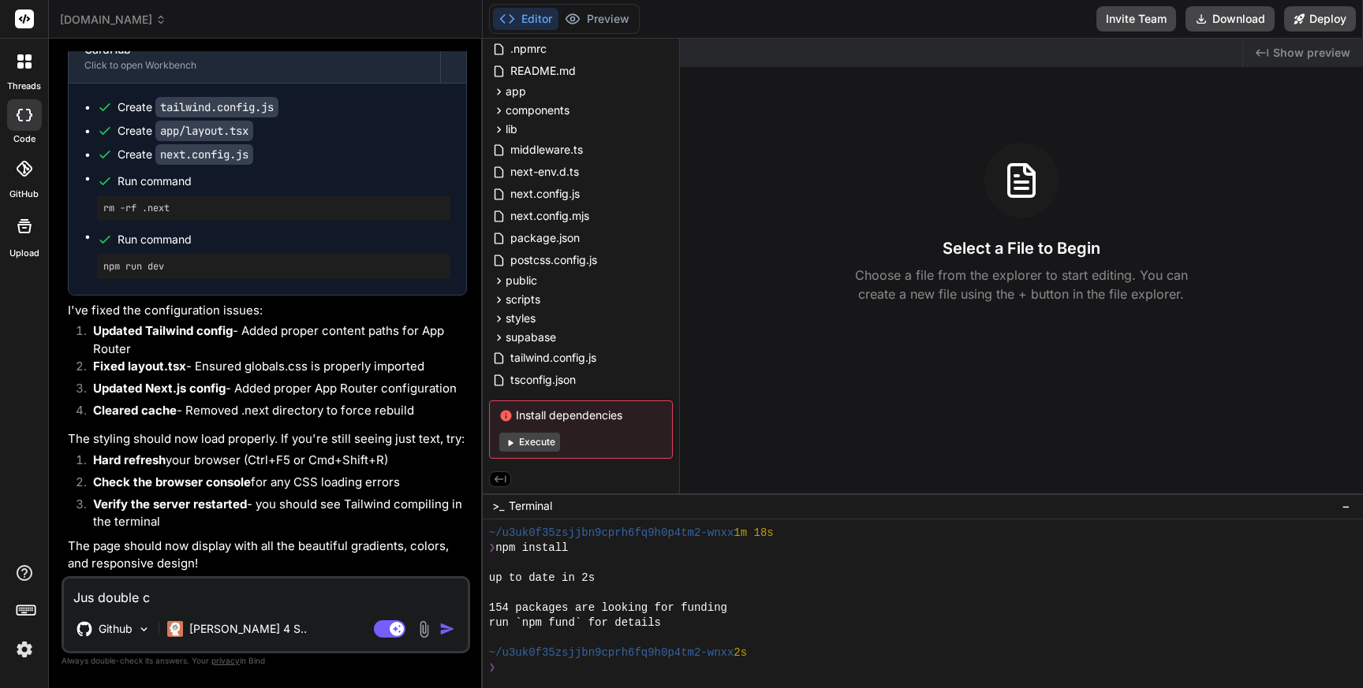
type textarea "Jus double ch"
type textarea "x"
type textarea "Jus double che"
type textarea "x"
type textarea "Jus double chec"
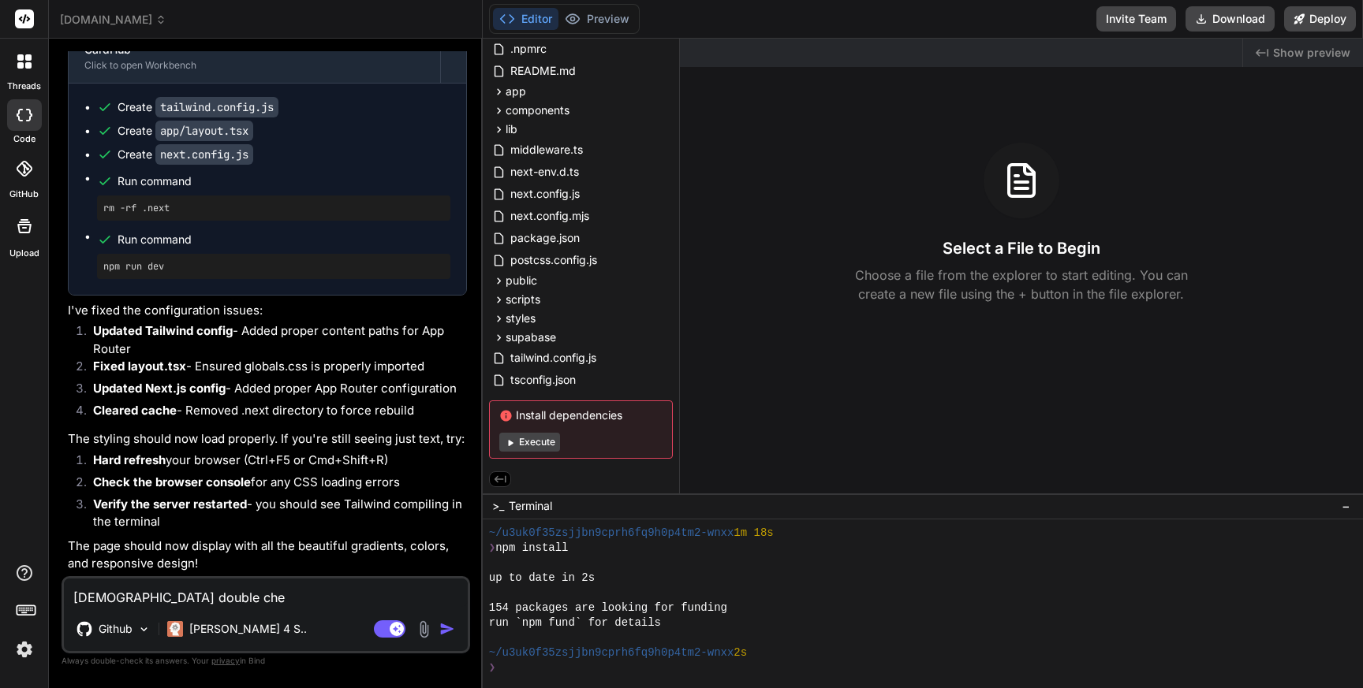
type textarea "x"
type textarea "Jus double check"
type textarea "x"
type textarea "Jus double check"
type textarea "x"
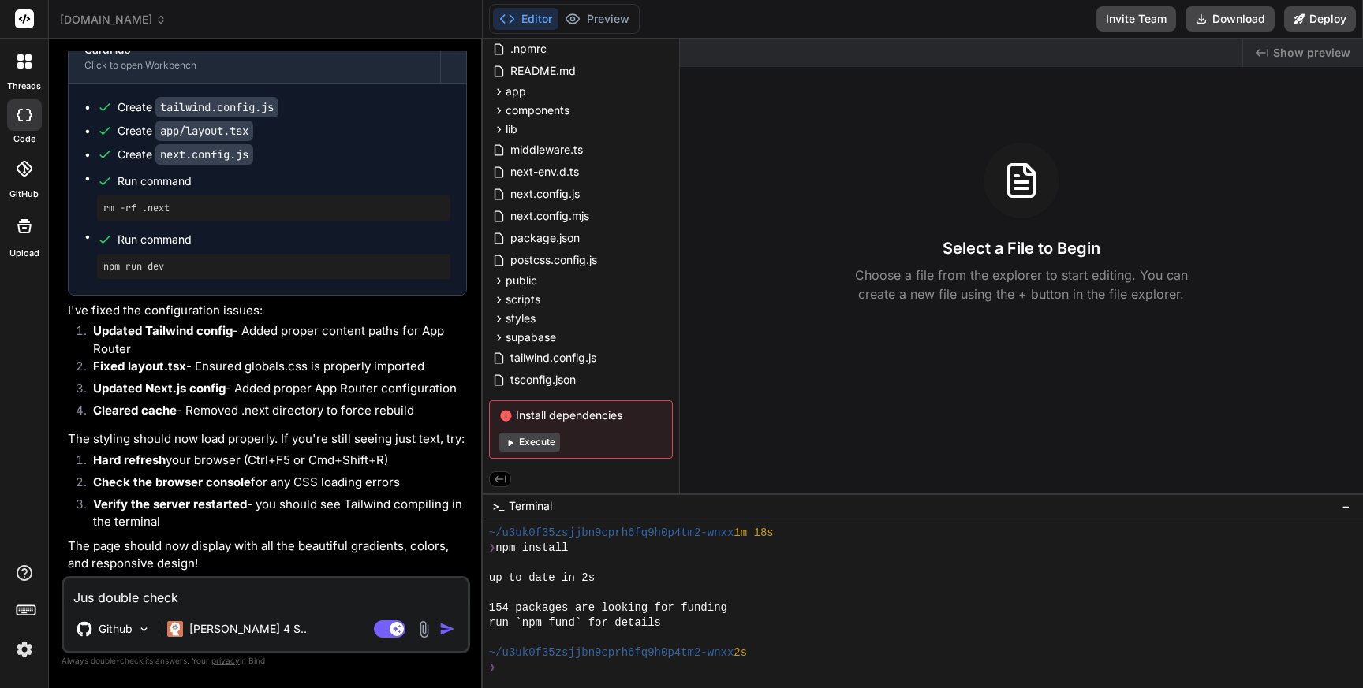
type textarea "Jus double check d"
type textarea "x"
type textarea "Jus double check de"
type textarea "x"
type textarea "Jus double check dep"
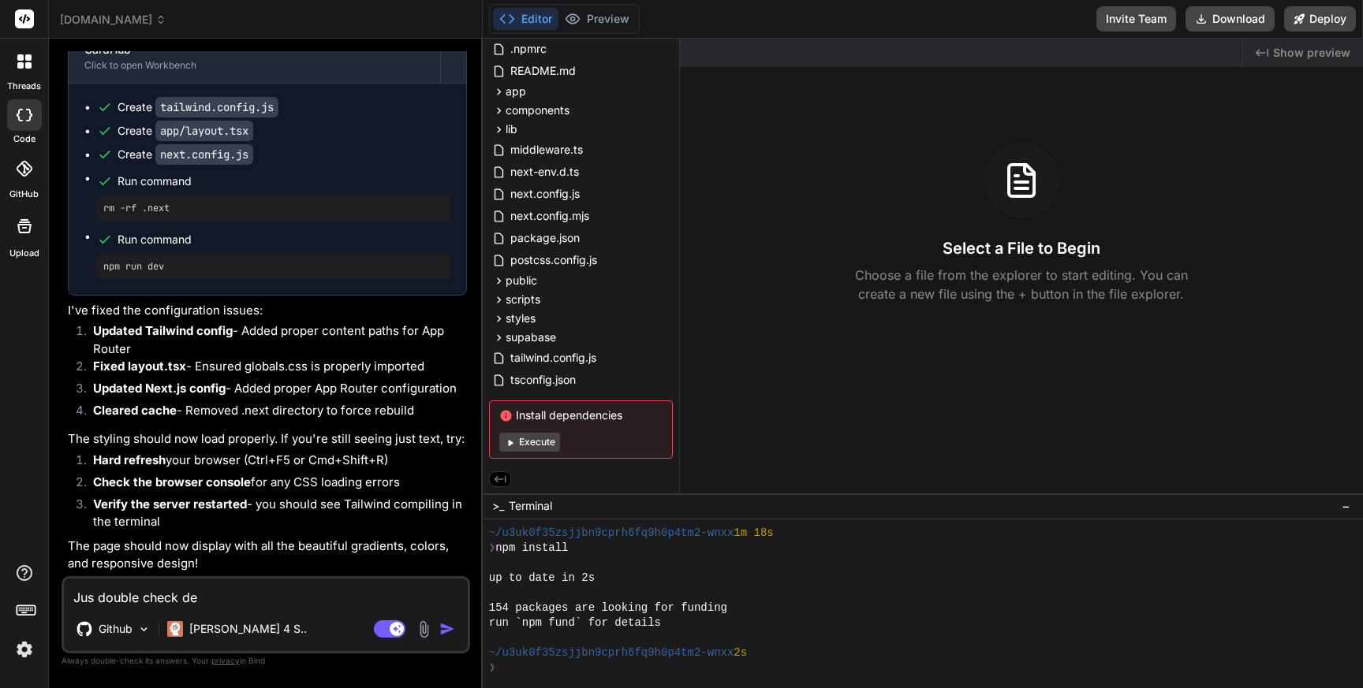
type textarea "x"
type textarea "Jus double check depe"
type textarea "x"
type textarea "Jus double check depen"
type textarea "x"
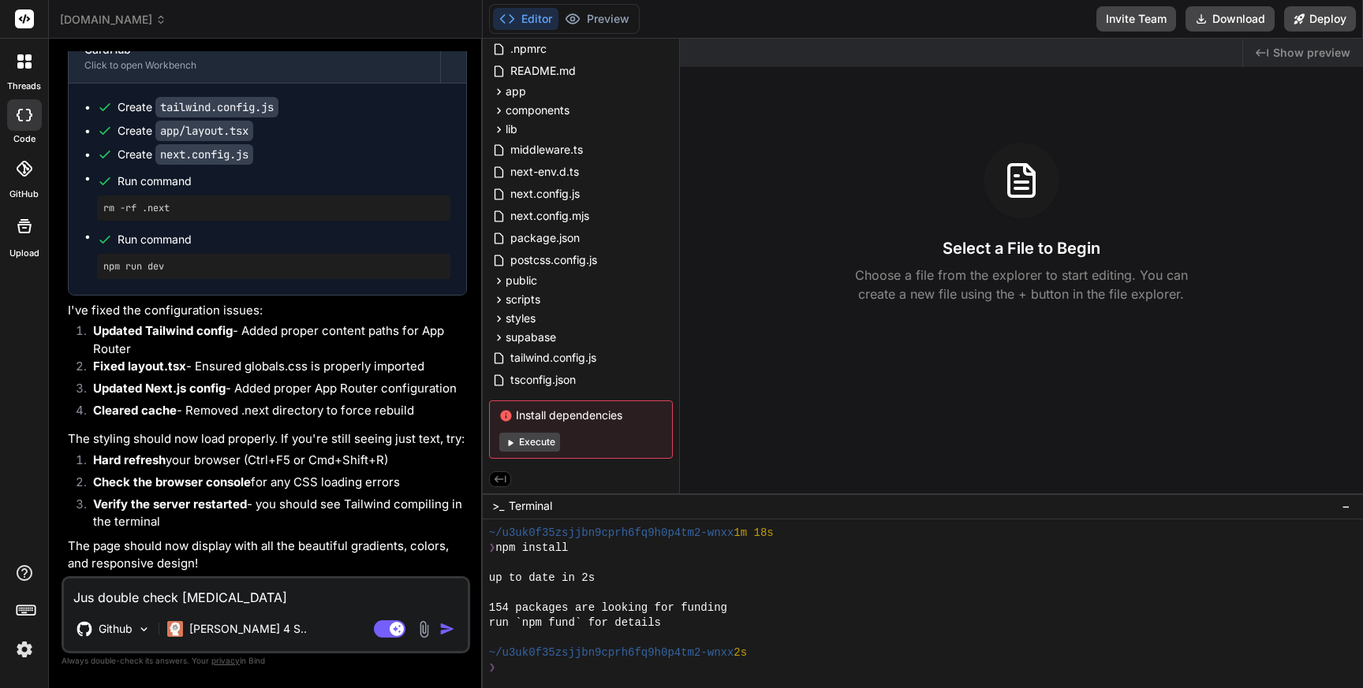
type textarea "Jus double check depend"
type textarea "x"
type textarea "Jus double check depende"
type textarea "x"
type textarea "Jus double check dependen"
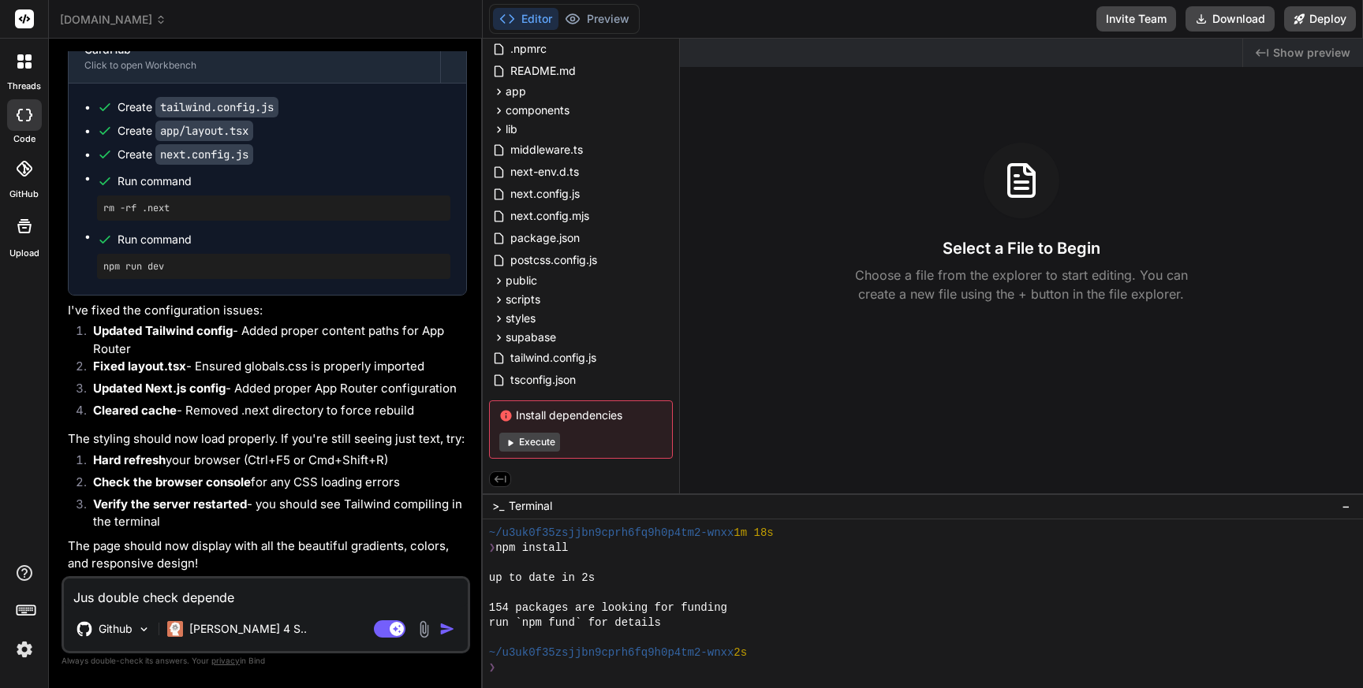
type textarea "x"
type textarea "Jus double check dependenc"
type textarea "x"
type textarea "Jus double check dependenci"
type textarea "x"
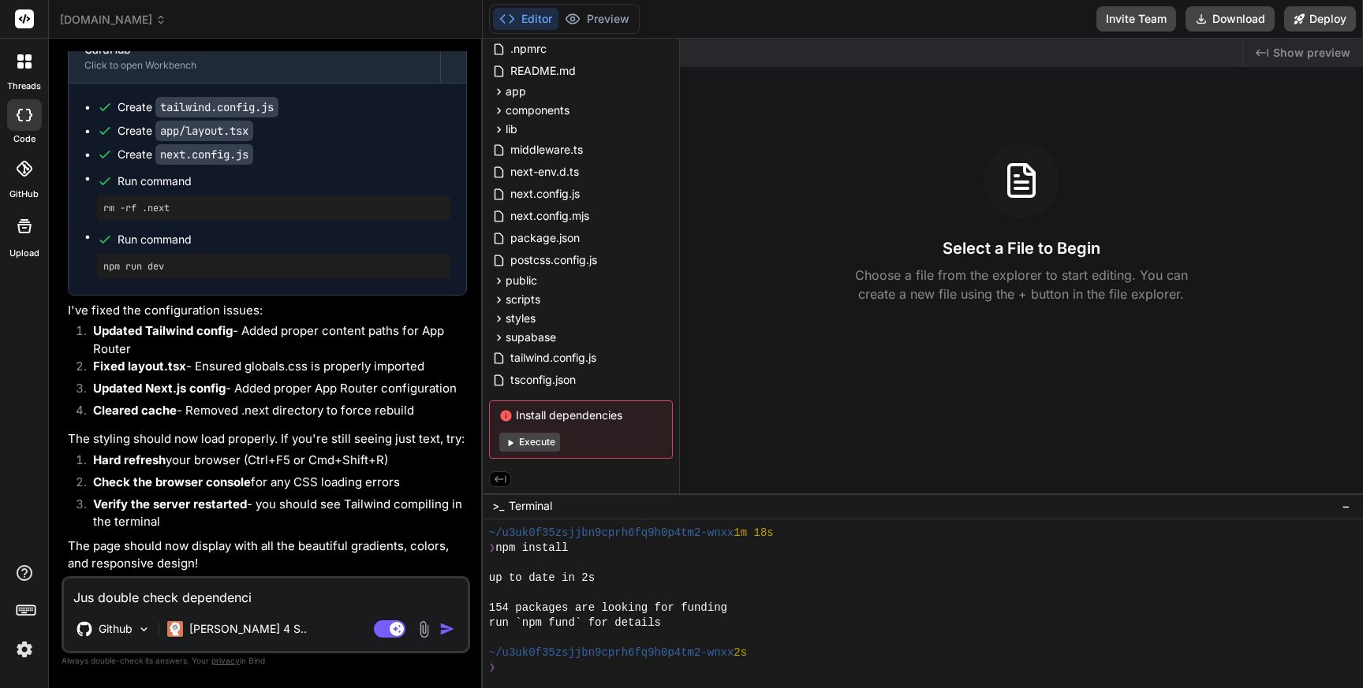
type textarea "Jus double check dependencie"
type textarea "x"
type textarea "Jus double check dependencies"
type textarea "x"
type textarea "Jus double check dependencies"
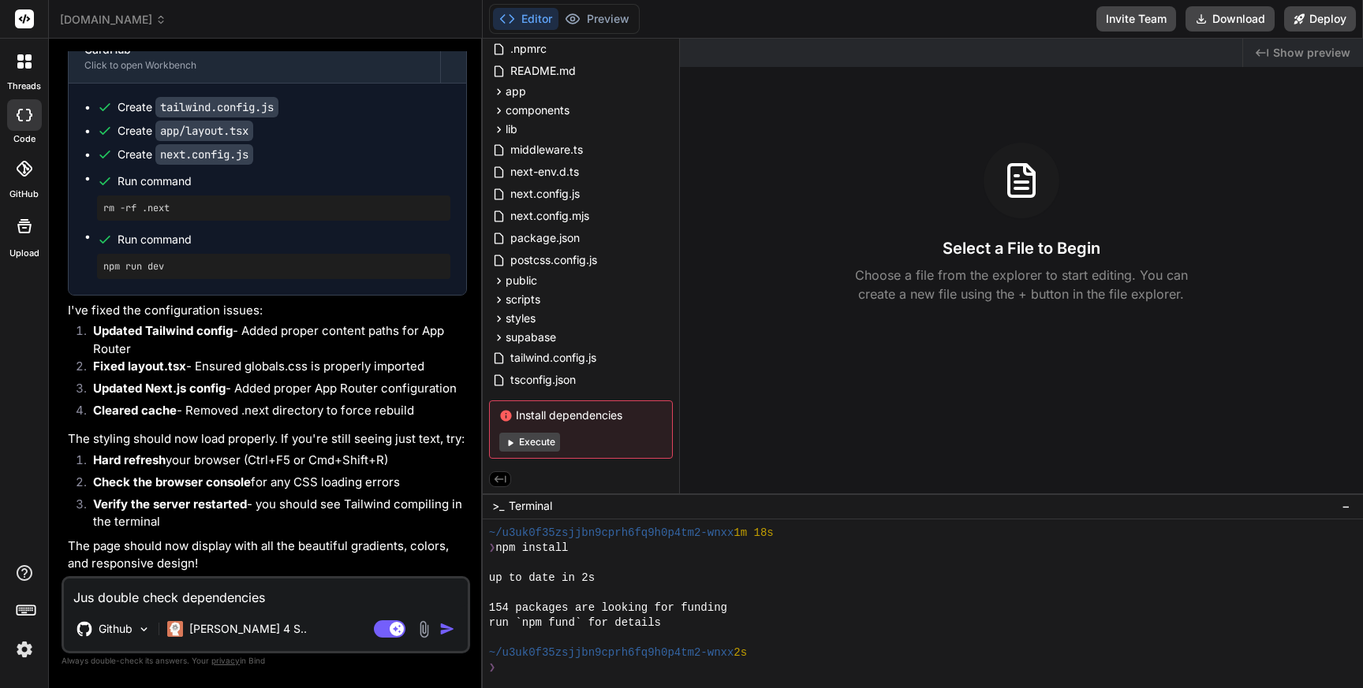
type textarea "x"
type textarea "Jus double check dependencies o"
type textarea "x"
type textarea "Jus double check dependencies on"
type textarea "x"
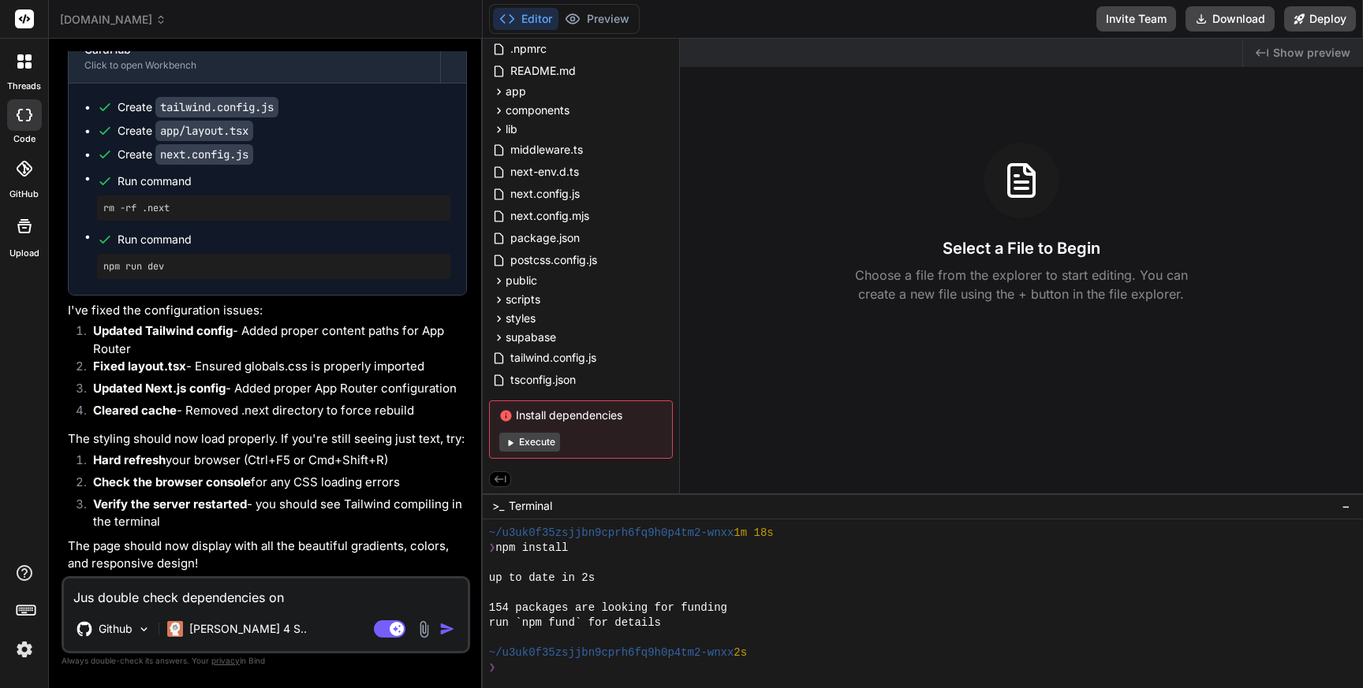
type textarea "Jus double check dependencies one"
type textarea "x"
type textarea "Jus double check dependencies one"
type textarea "x"
type textarea "Jus double check dependencies one m"
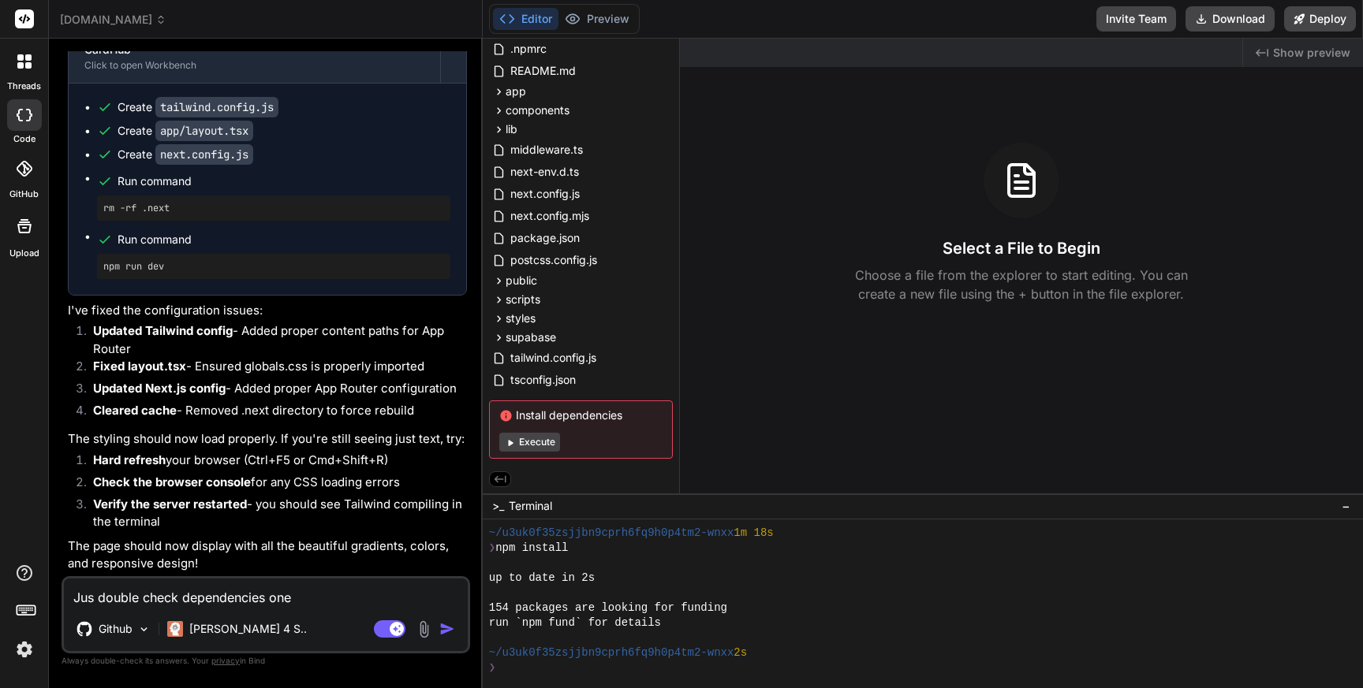
type textarea "x"
type textarea "Jus double check dependencies one mo"
type textarea "x"
type textarea "Jus double check dependencies one mor"
type textarea "x"
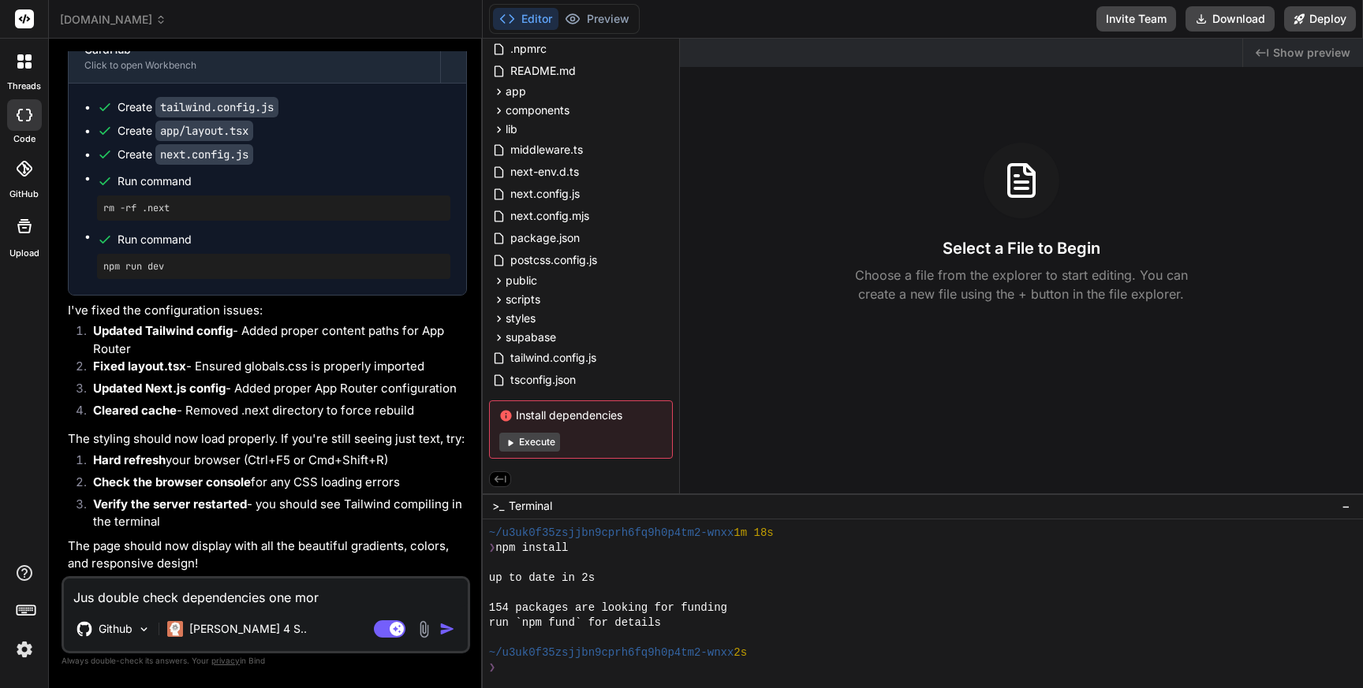
type textarea "Jus double check dependencies one more"
type textarea "x"
type textarea "Jus double check dependencies one more"
type textarea "x"
type textarea "Jus double check dependencies one more t"
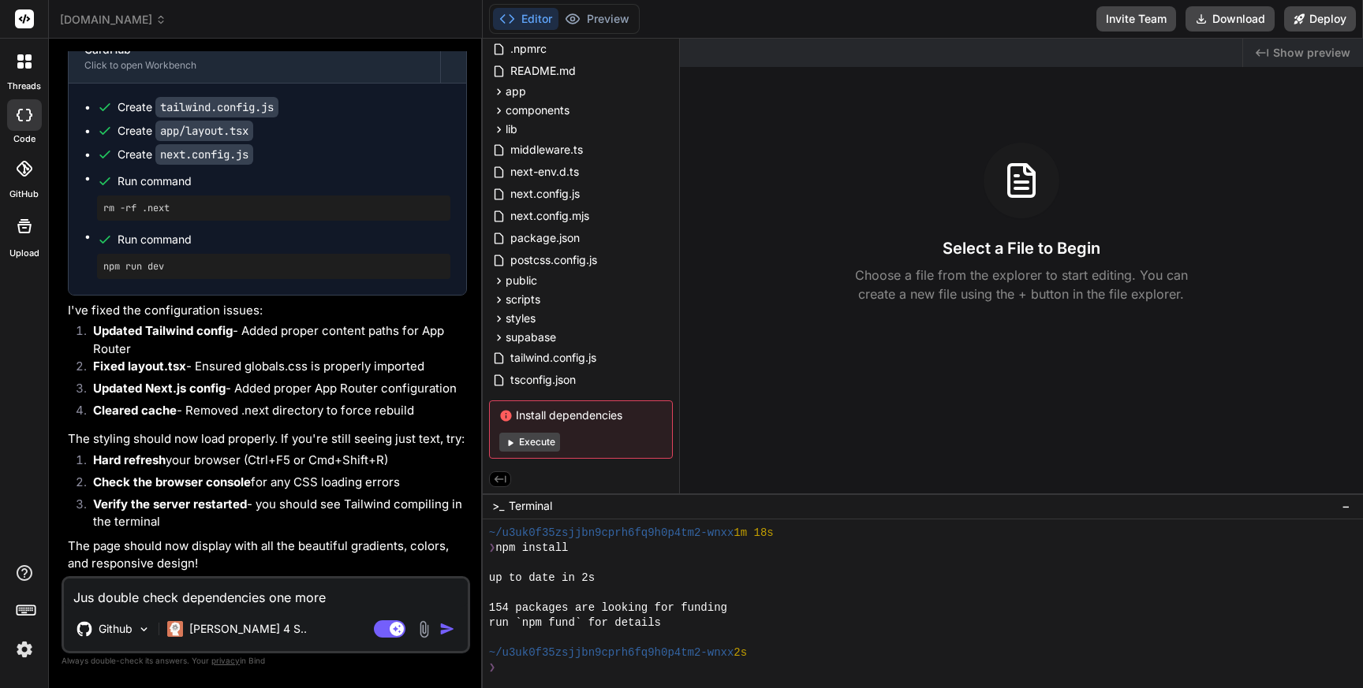
type textarea "x"
type textarea "Jus double check dependencies one more ti"
type textarea "x"
type textarea "Jus double check dependencies one more tim"
type textarea "x"
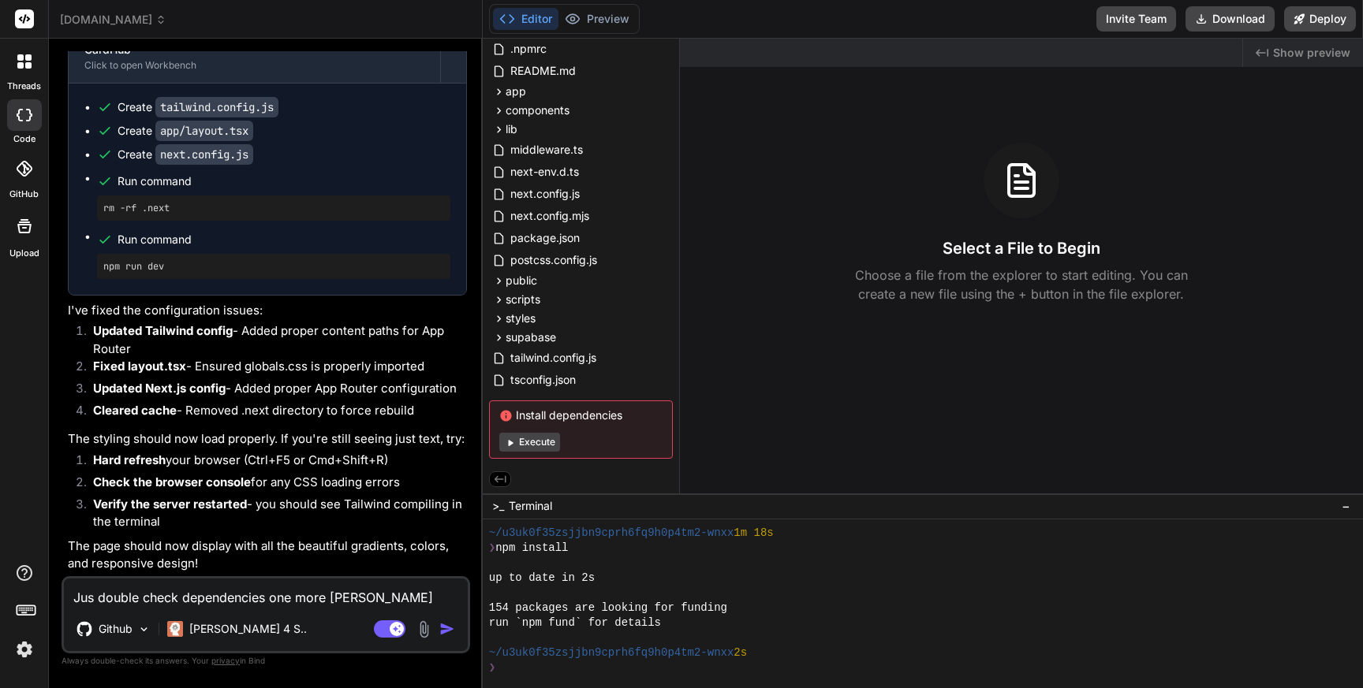
type textarea "Jus double check dependencies one more time"
type textarea "x"
type textarea "Jus double check dependencies one more time,"
type textarea "x"
type textarea "Jus double check dependencies one more time,"
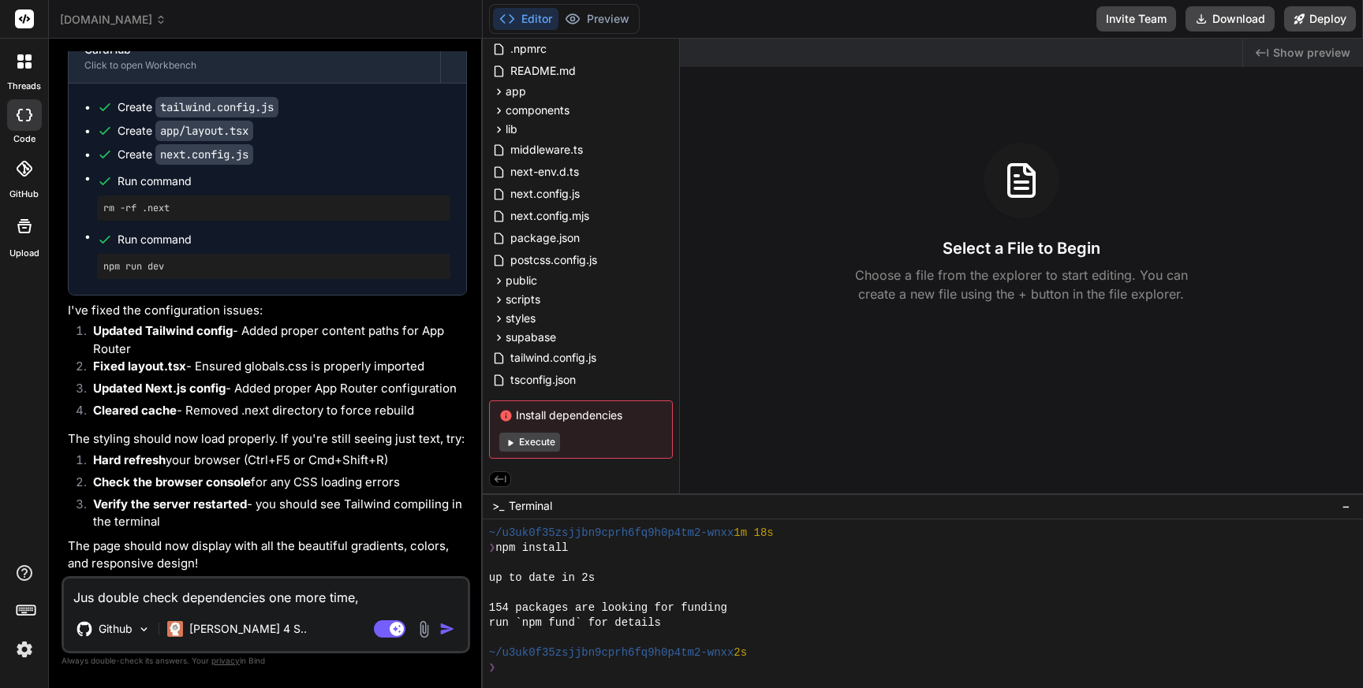
type textarea "x"
type textarea "Jus double check dependencies one more time,"
type textarea "x"
type textarea "Jus double check dependencies one more time"
type textarea "x"
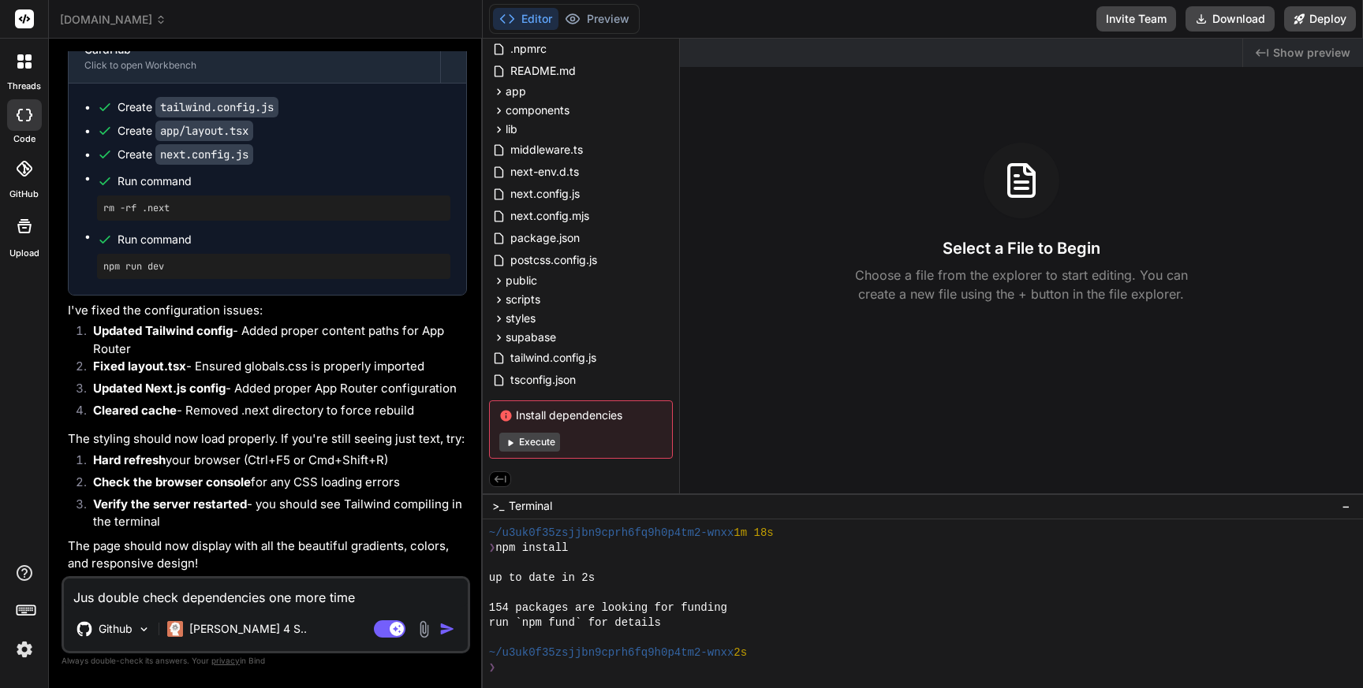
type textarea "Jus double check dependencies one more time."
type textarea "x"
type textarea "Jus double check dependencies one more time."
type textarea "x"
type textarea "Jus double check dependencies one more time. I"
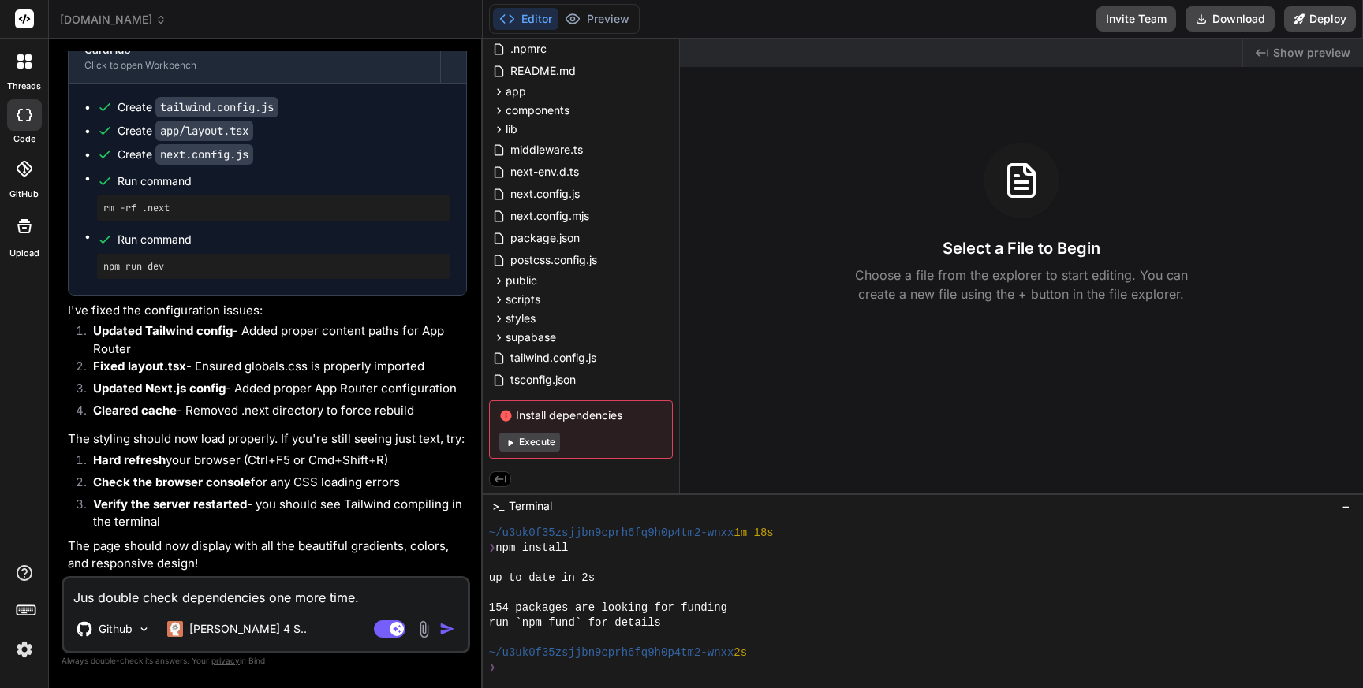
type textarea "x"
type textarea "Jus double check dependencies one more time. ID"
type textarea "x"
type textarea "Jus double check dependencies one more time. IDE"
type textarea "x"
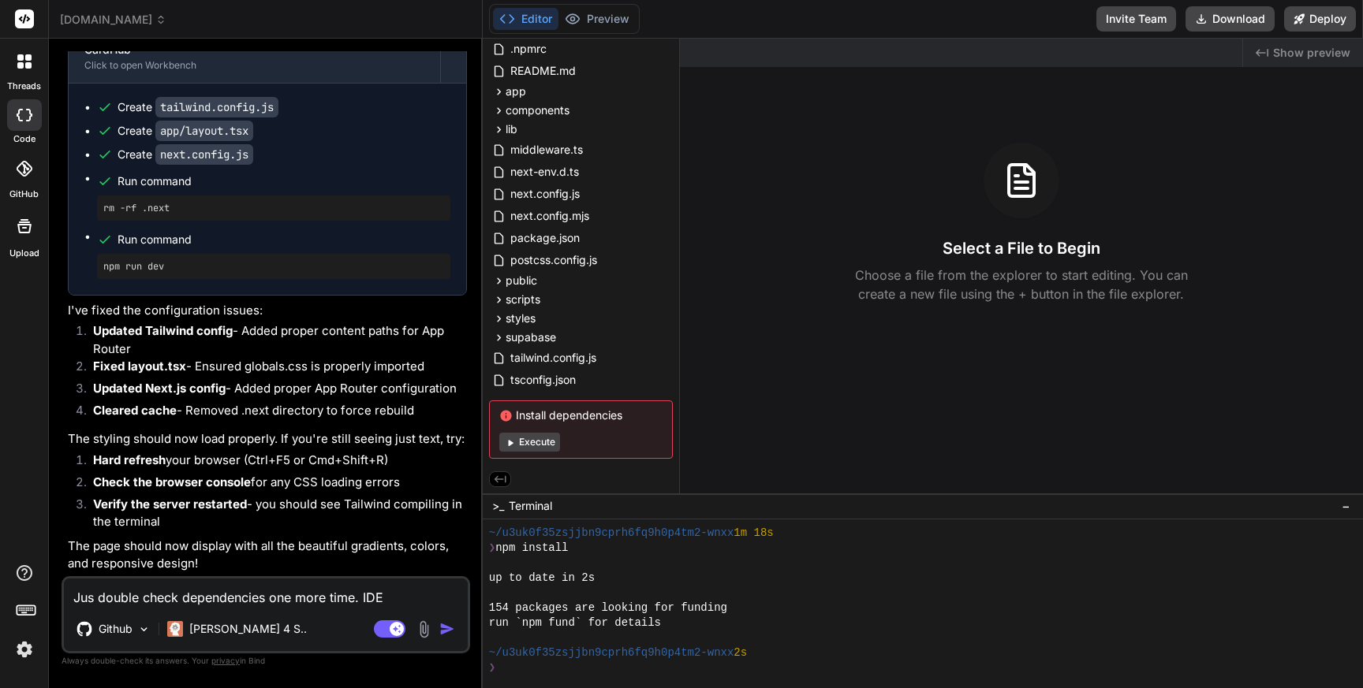
type textarea "Jus double check dependencies one more time. IDE"
type textarea "x"
type textarea "Jus double check dependencies one more time. IDE s"
type textarea "x"
type textarea "Jus double check dependencies one more time. IDE st"
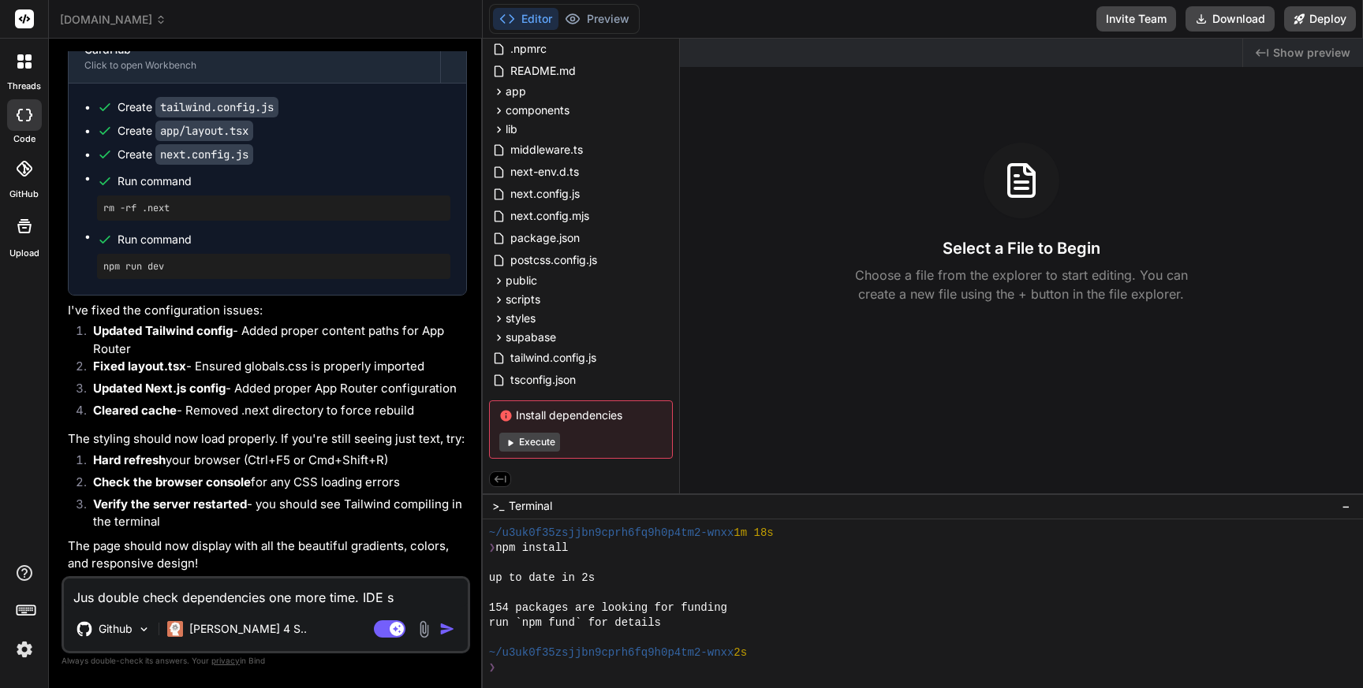
type textarea "x"
type textarea "Jus double check dependencies one more time. IDE sti"
type textarea "x"
type textarea "Jus double check dependencies one more time. IDE stil"
type textarea "x"
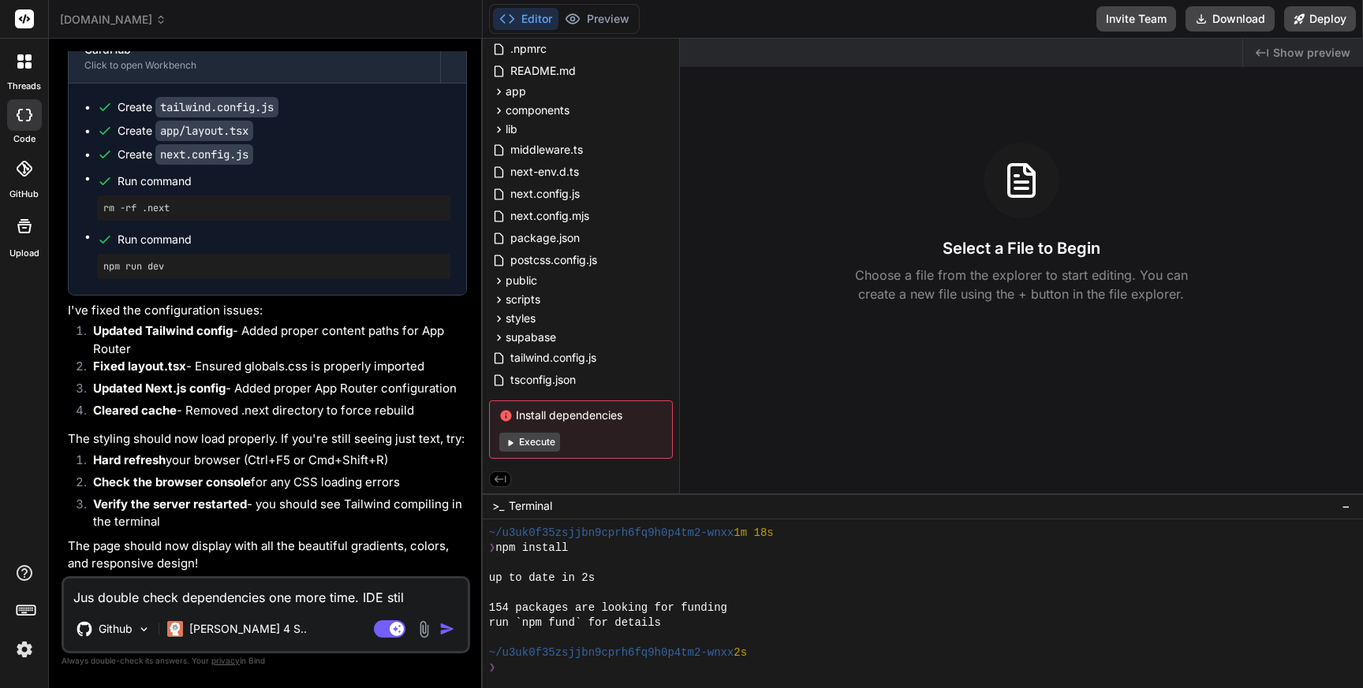
type textarea "Jus double check dependencies one more time. IDE still"
type textarea "x"
type textarea "Jus double check dependencies one more time. IDE still"
type textarea "x"
type textarea "Jus double check dependencies one more time. IDE still s"
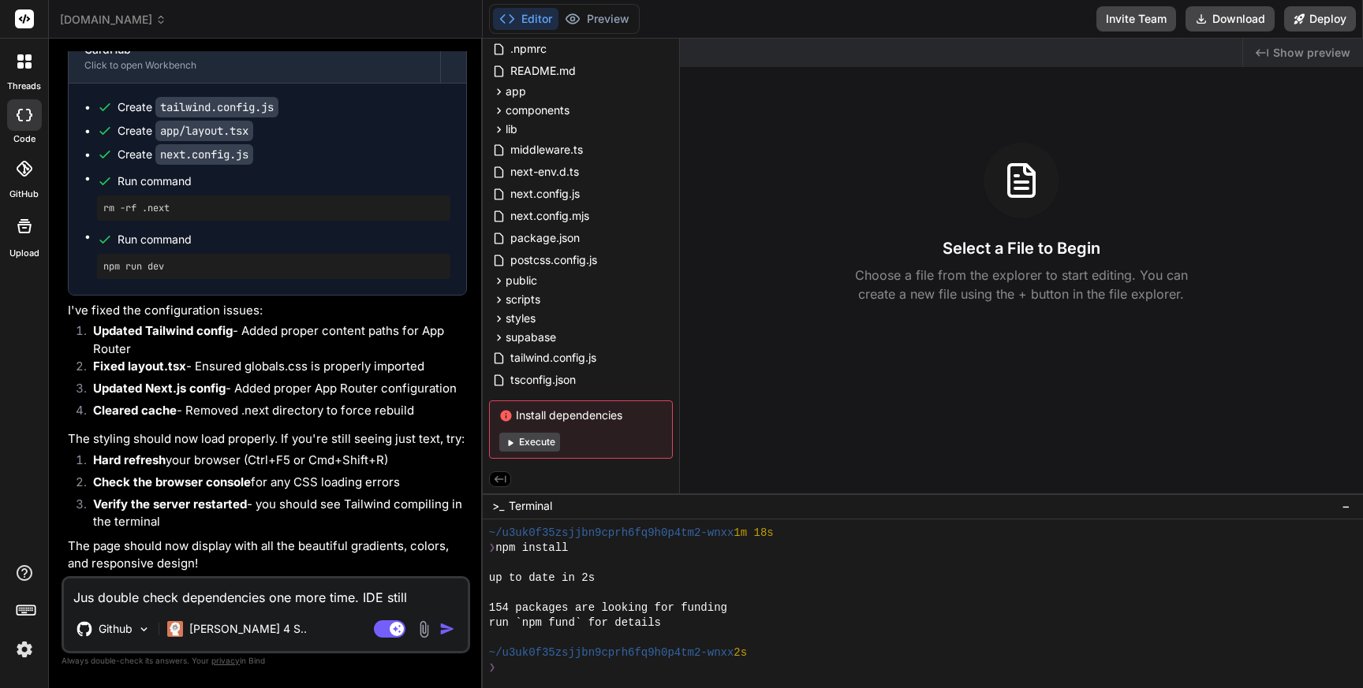
type textarea "x"
type textarea "Jus double check dependencies one more time. IDE still sa"
type textarea "x"
type textarea "Jus double check dependencies one more time. IDE still say"
type textarea "x"
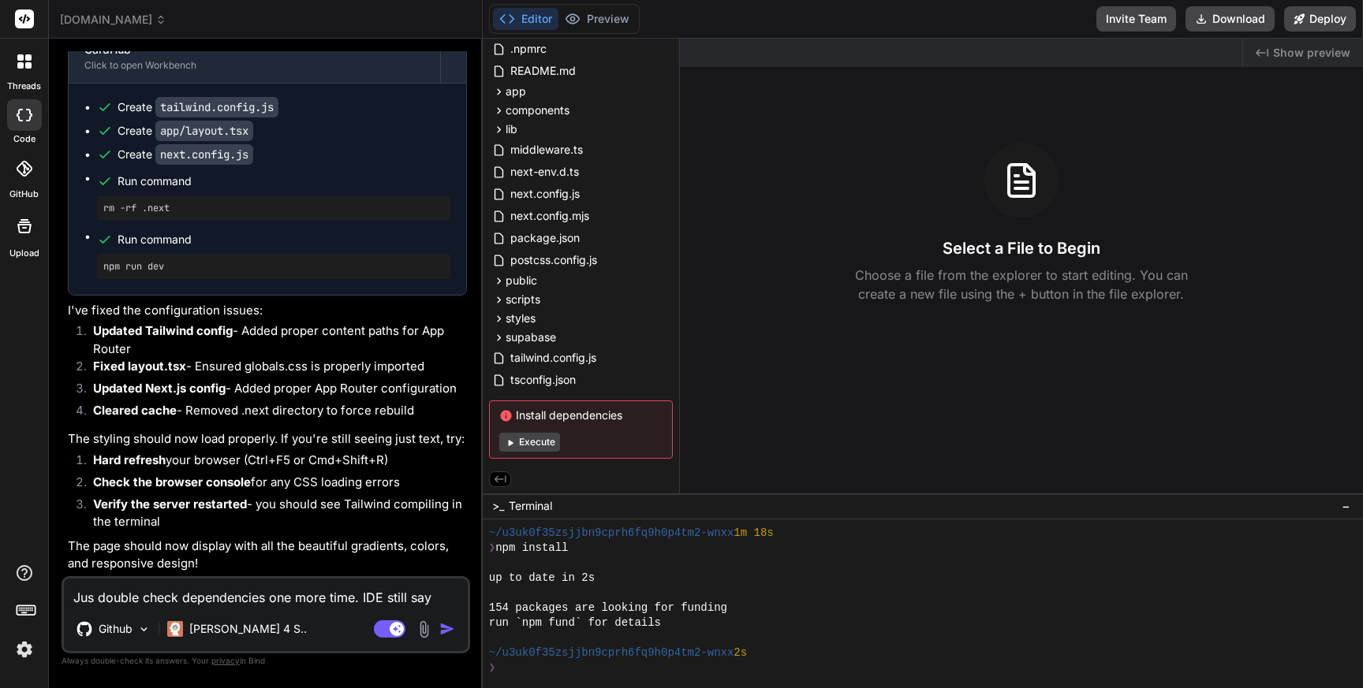
type textarea "Jus double check dependencies one more time. IDE still sayi"
type textarea "x"
type textarea "Jus double check dependencies one more time. IDE still sayin"
type textarea "x"
type textarea "Jus double check dependencies one more time. IDE still saying"
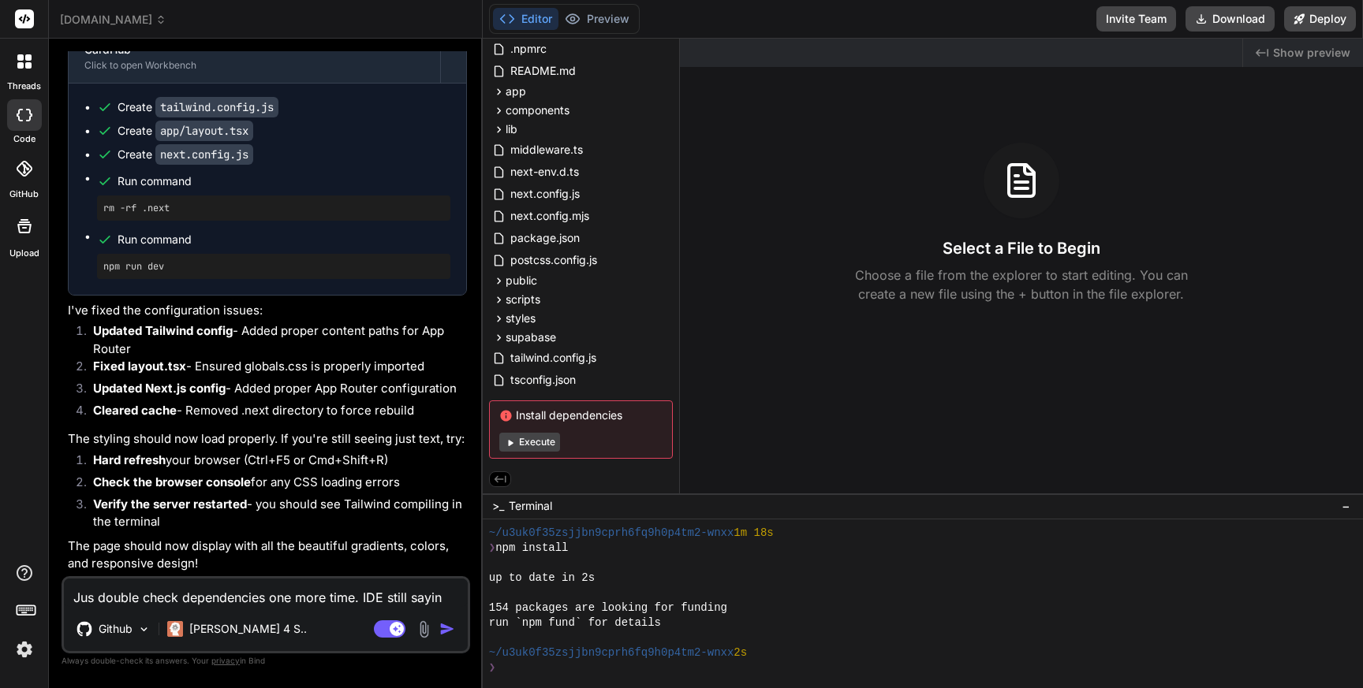
type textarea "x"
type textarea "Jus double check dependencies one more time. IDE still saying"
type textarea "x"
type textarea "Jus double check dependencies one more time. IDE still saying i"
type textarea "x"
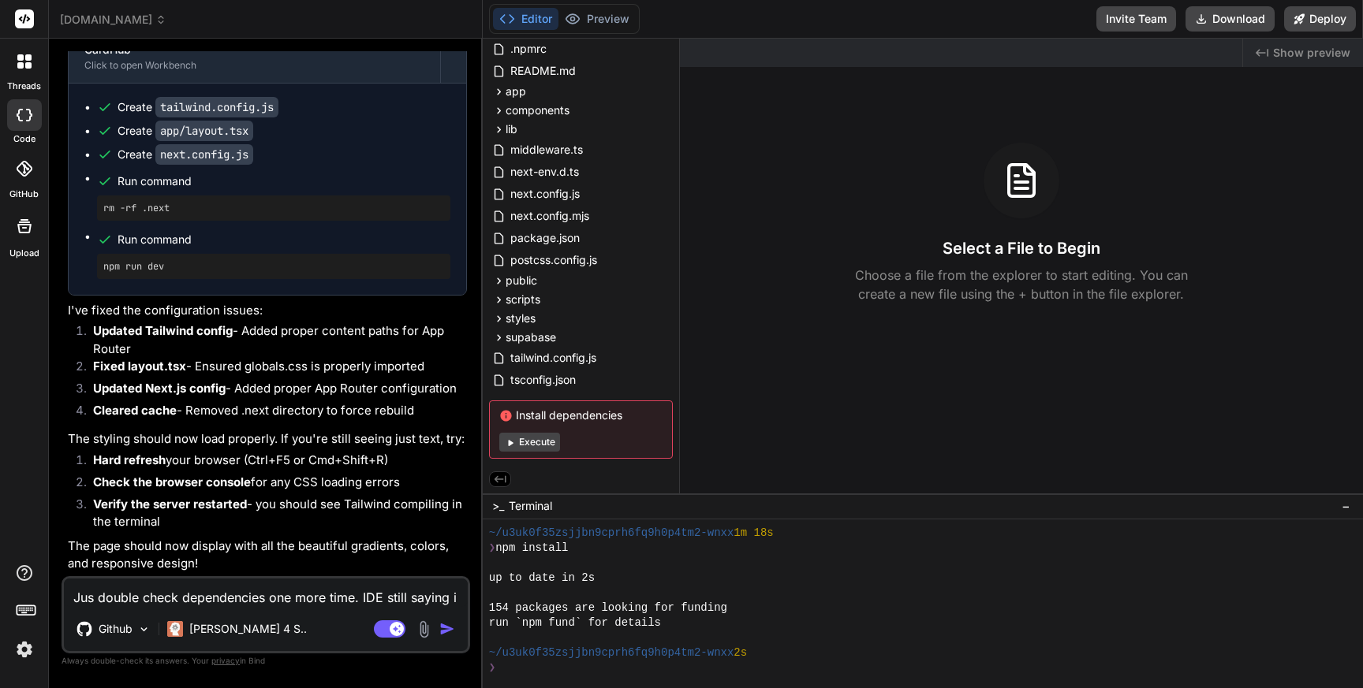
type textarea "Jus double check dependencies one more time. IDE still saying"
type textarea "x"
type textarea "Jus double check dependencies one more time. IDE still saying I"
type textarea "x"
type textarea "Jus double check dependencies one more time. IDE still saying I"
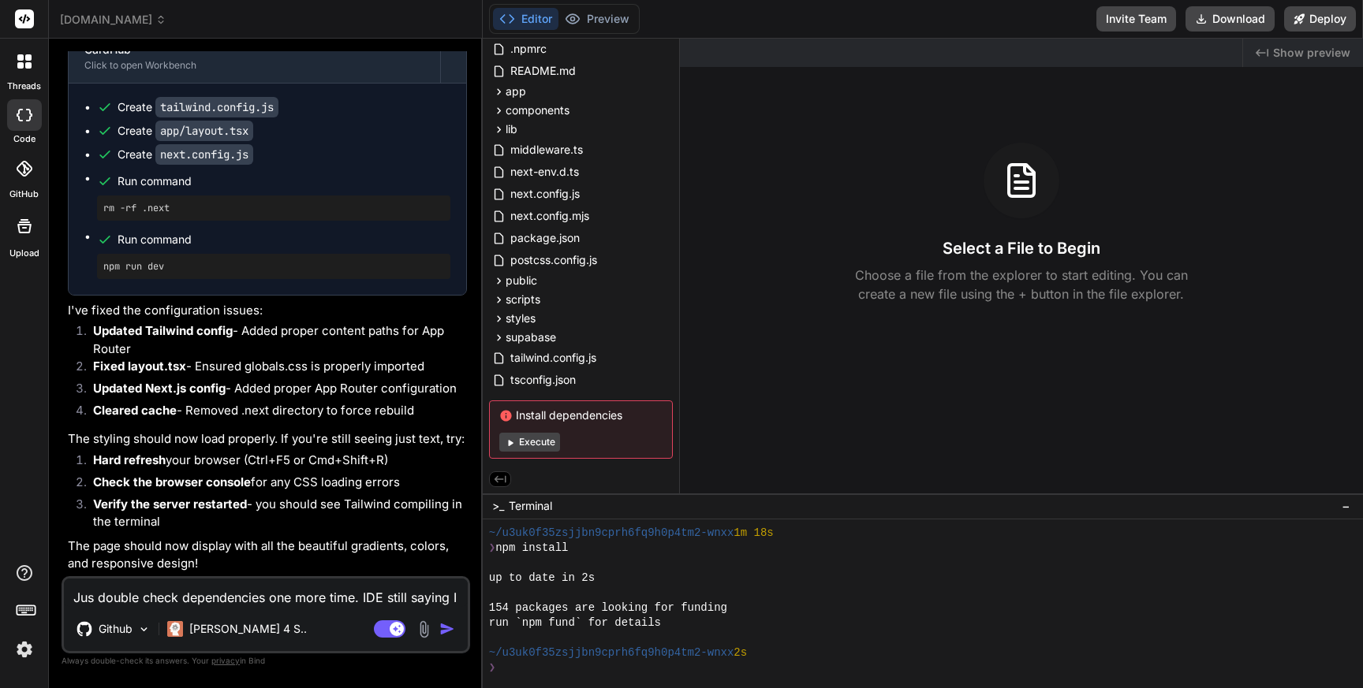
type textarea "x"
type textarea "Jus double check dependencies one more time. IDE still saying I h"
type textarea "x"
type textarea "Jus double check dependencies one more time. IDE still saying I ha"
type textarea "x"
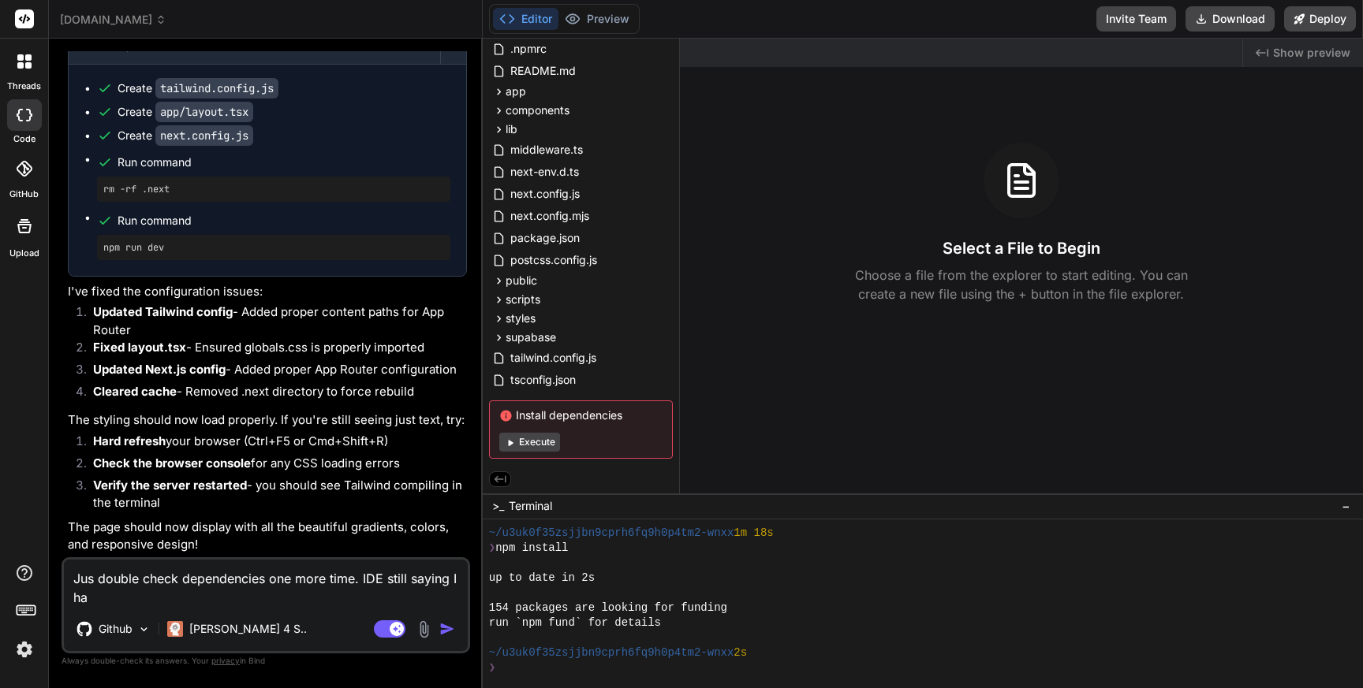
type textarea "Jus double check dependencies one more time. IDE still saying I hav"
type textarea "x"
type textarea "Jus double check dependencies one more time. IDE still saying I have"
type textarea "x"
type textarea "Jus double check dependencies one more time. IDE still saying I have"
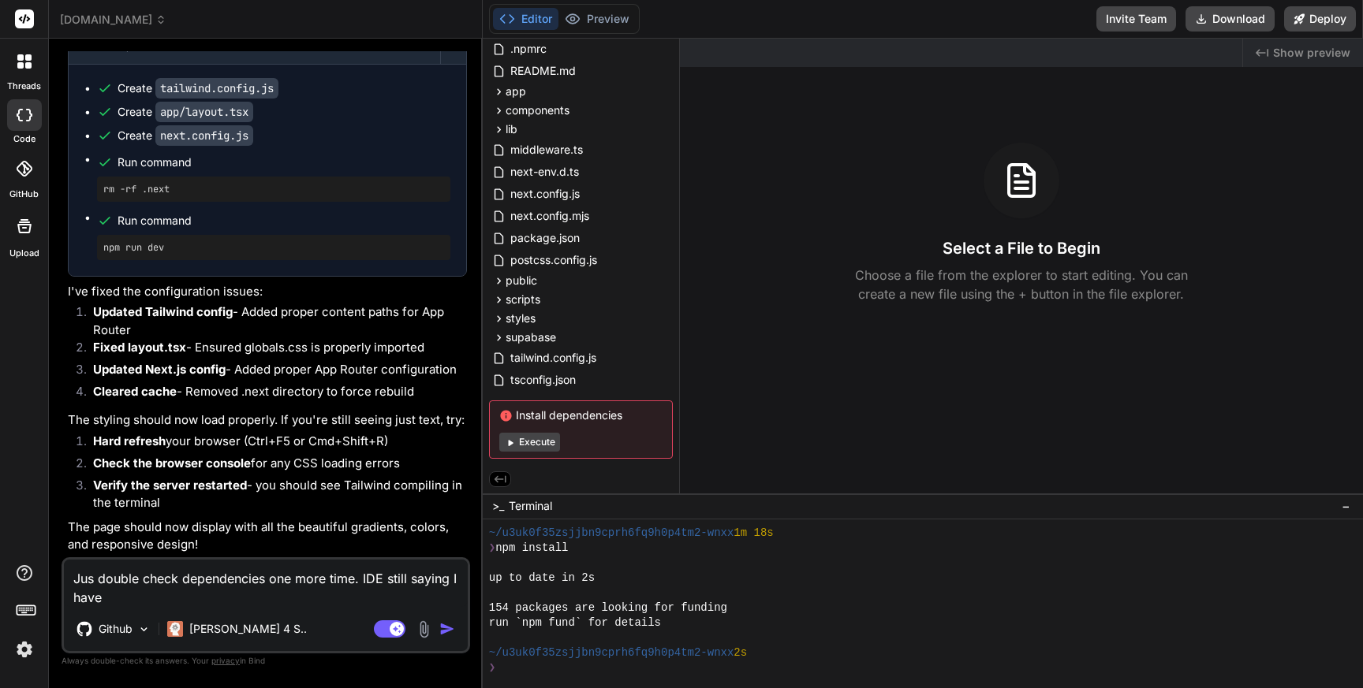
type textarea "x"
type textarea "Jus double check dependencies one more time. IDE still saying I have p"
type textarea "x"
type textarea "Jus double check dependencies one more time. IDE still saying I have pe"
type textarea "x"
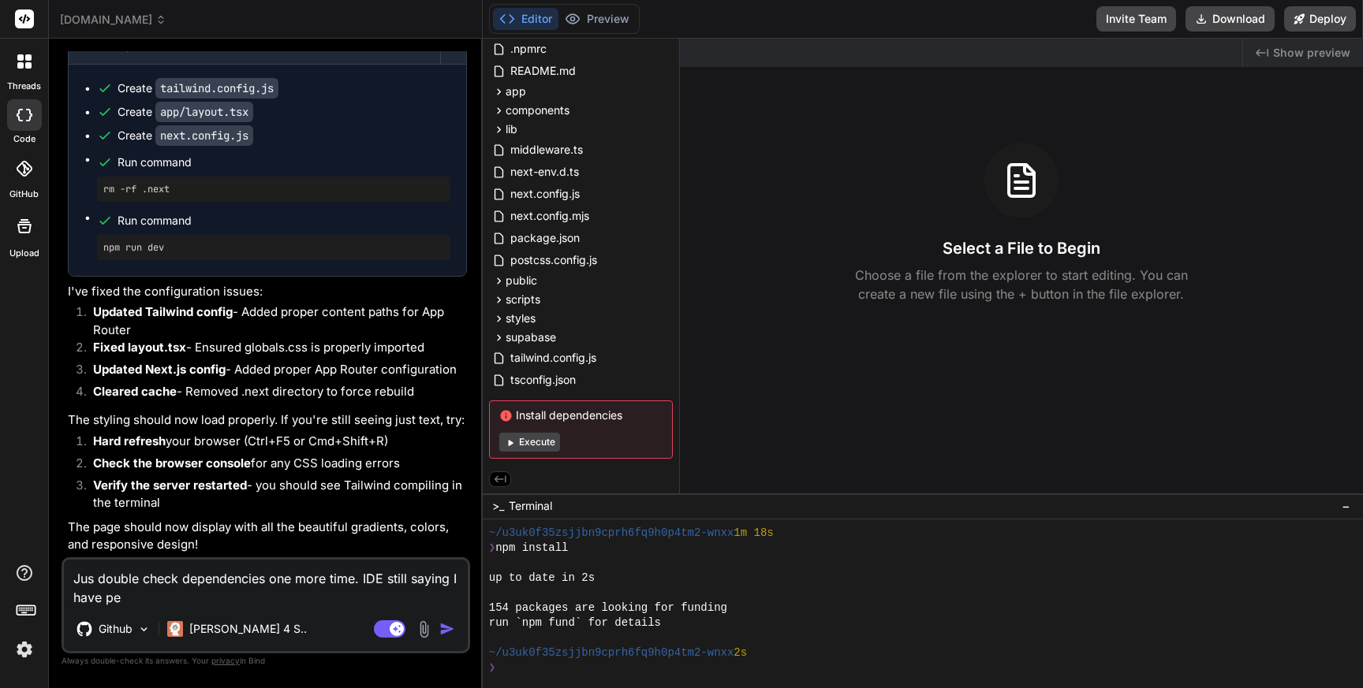
type textarea "Jus double check dependencies one more time. IDE still saying I have pen"
type textarea "x"
type textarea "Jus double check dependencies one more time. IDE still saying I have pend"
type textarea "x"
type textarea "Jus double check dependencies one more time. IDE still saying I have pendi"
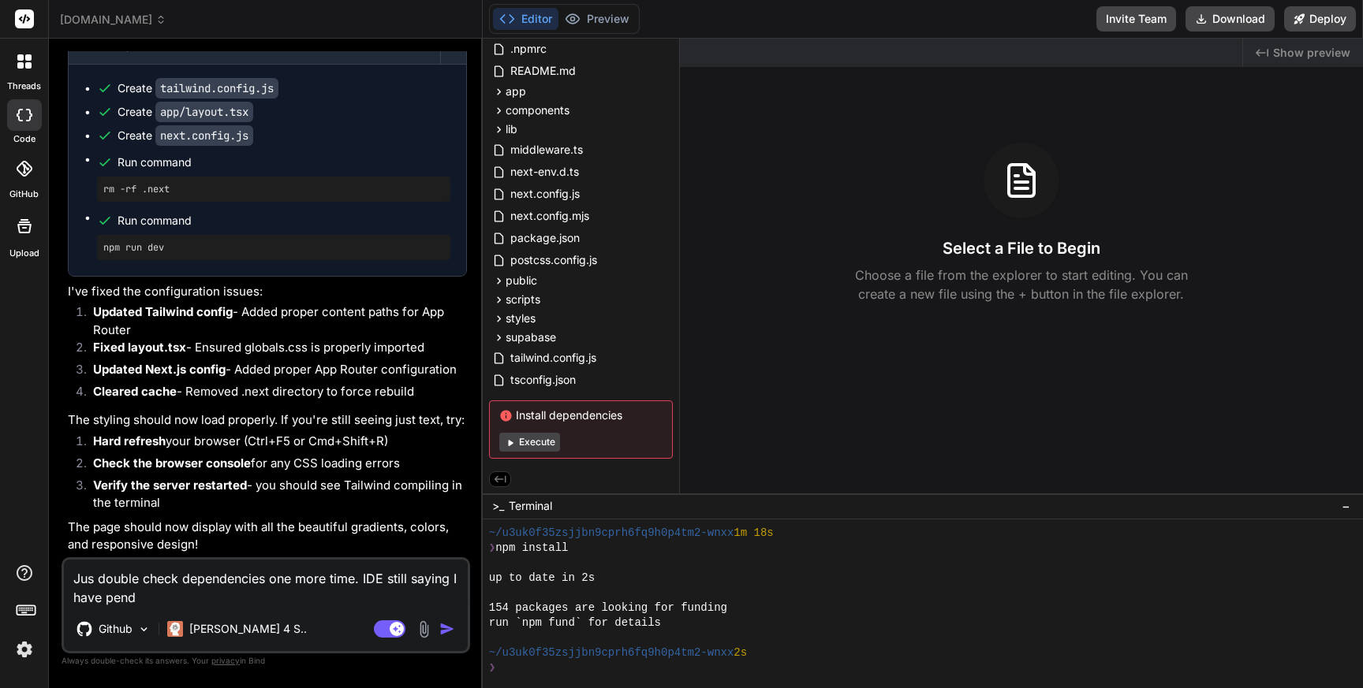
type textarea "x"
type textarea "Jus double check dependencies one more time. IDE still saying I have pendin"
type textarea "x"
type textarea "Jus double check dependencies one more time. IDE still saying I have pending"
type textarea "x"
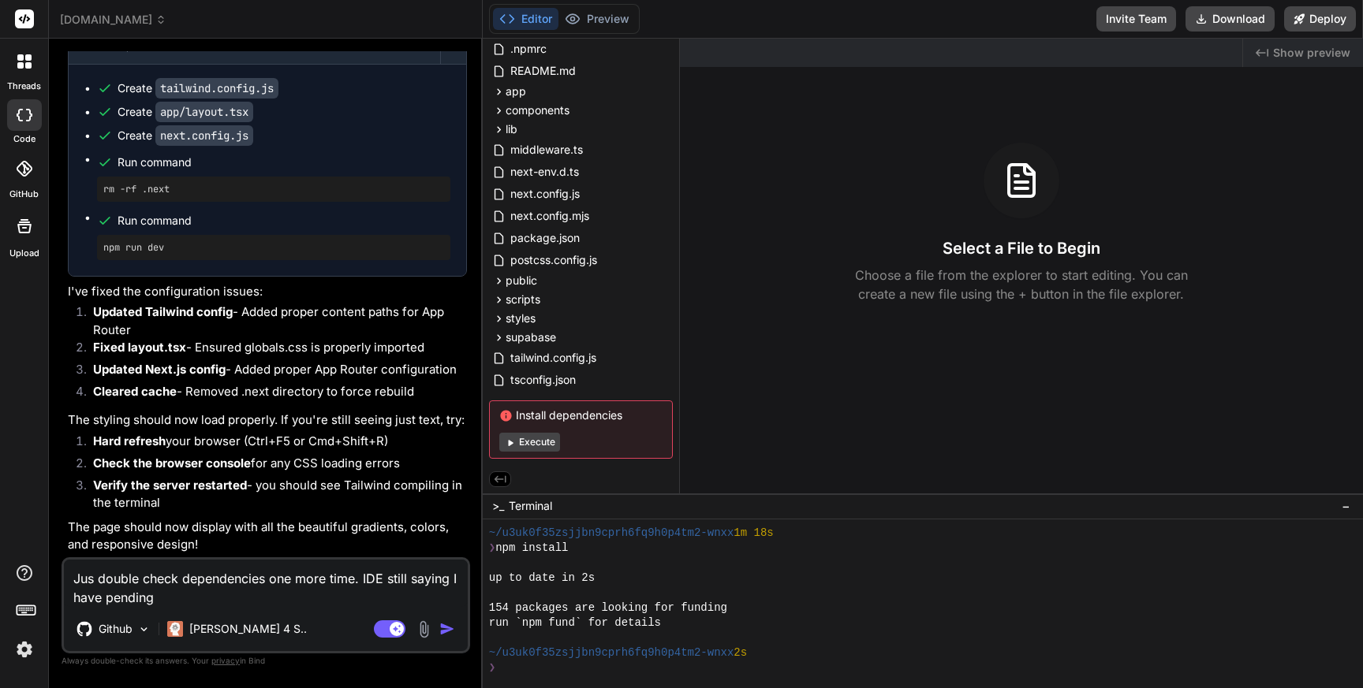
type textarea "Jus double check dependencies one more time. IDE still saying I have pending"
type textarea "x"
type textarea "Jus double check dependencies one more time. IDE still saying I have pending d"
type textarea "x"
type textarea "Jus double check dependencies one more time. IDE still saying I have pending de"
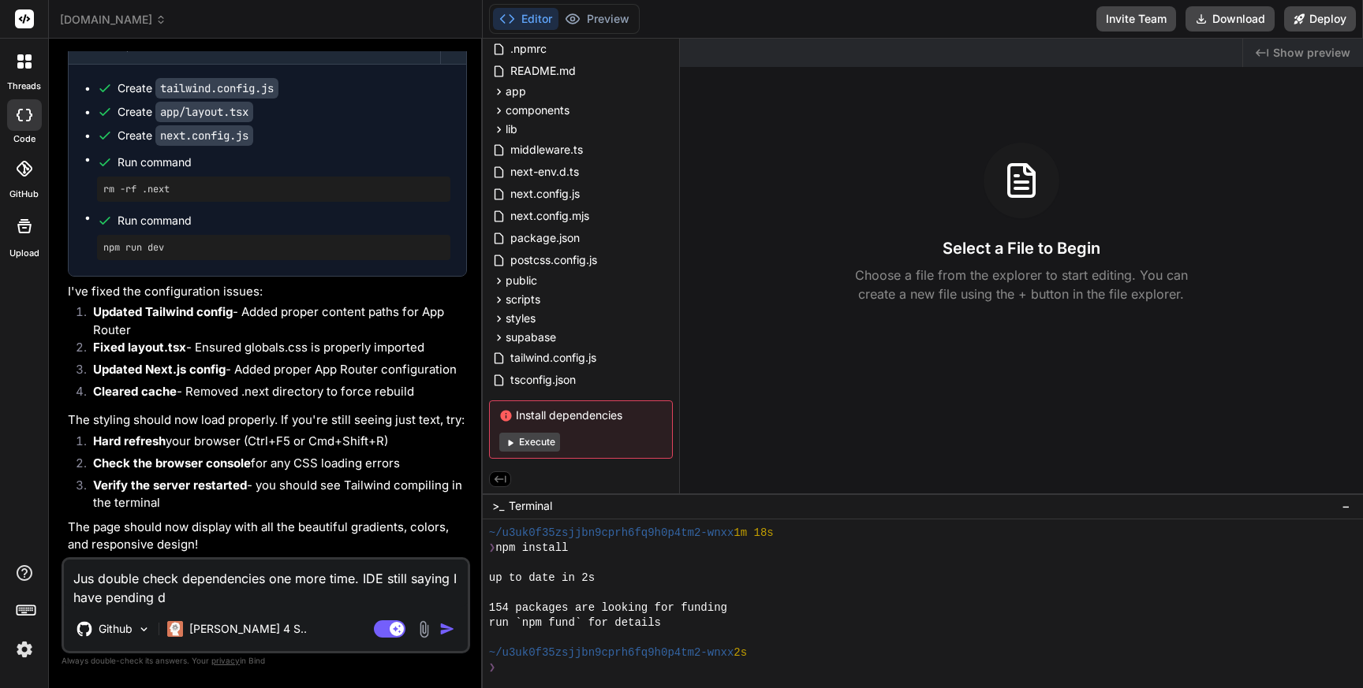
type textarea "x"
type textarea "Jus double check dependencies one more time. IDE still saying I have pending dep"
type textarea "x"
type textarea "Jus double check dependencies one more time. IDE still saying I have pending de…"
type textarea "x"
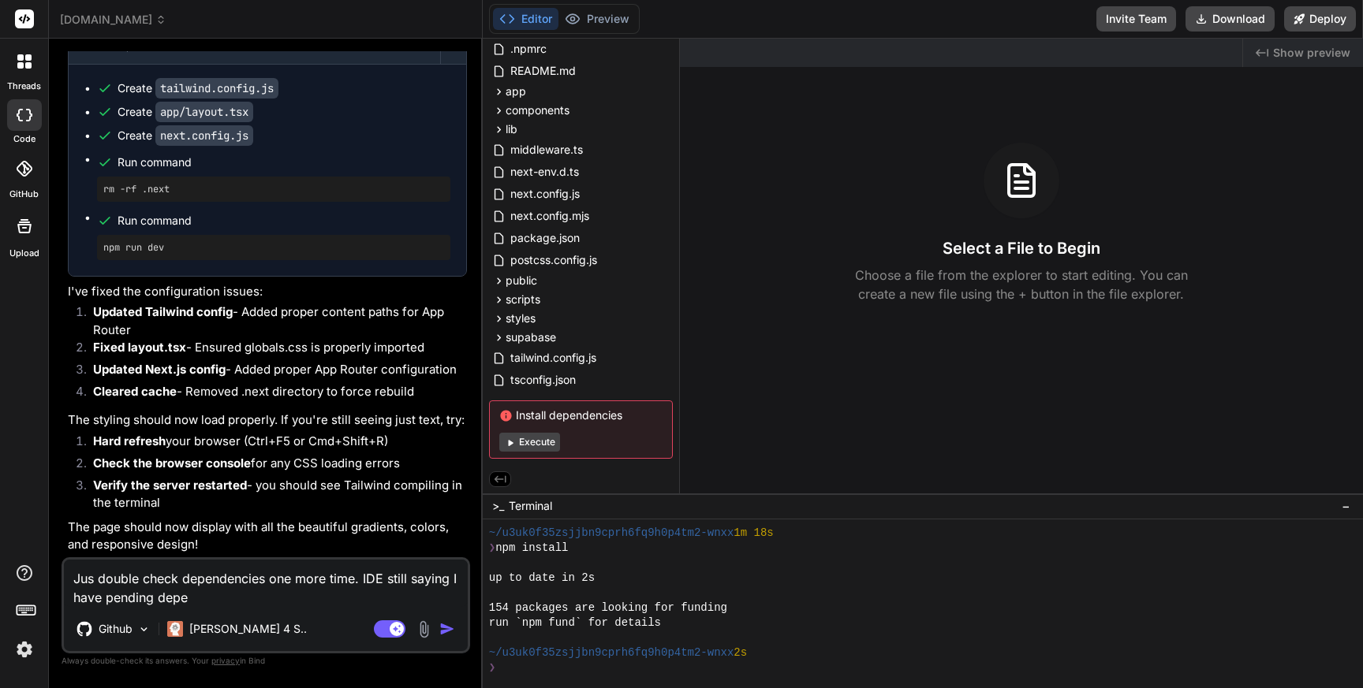
type textarea "Jus double check dependencies one more time. IDE still saying I have pending de…"
type textarea "x"
type textarea "Jus double check dependencies one more time. IDE still saying I have pending de…"
type textarea "x"
type textarea "Jus double check dependencies one more time. IDE still saying I have pending de…"
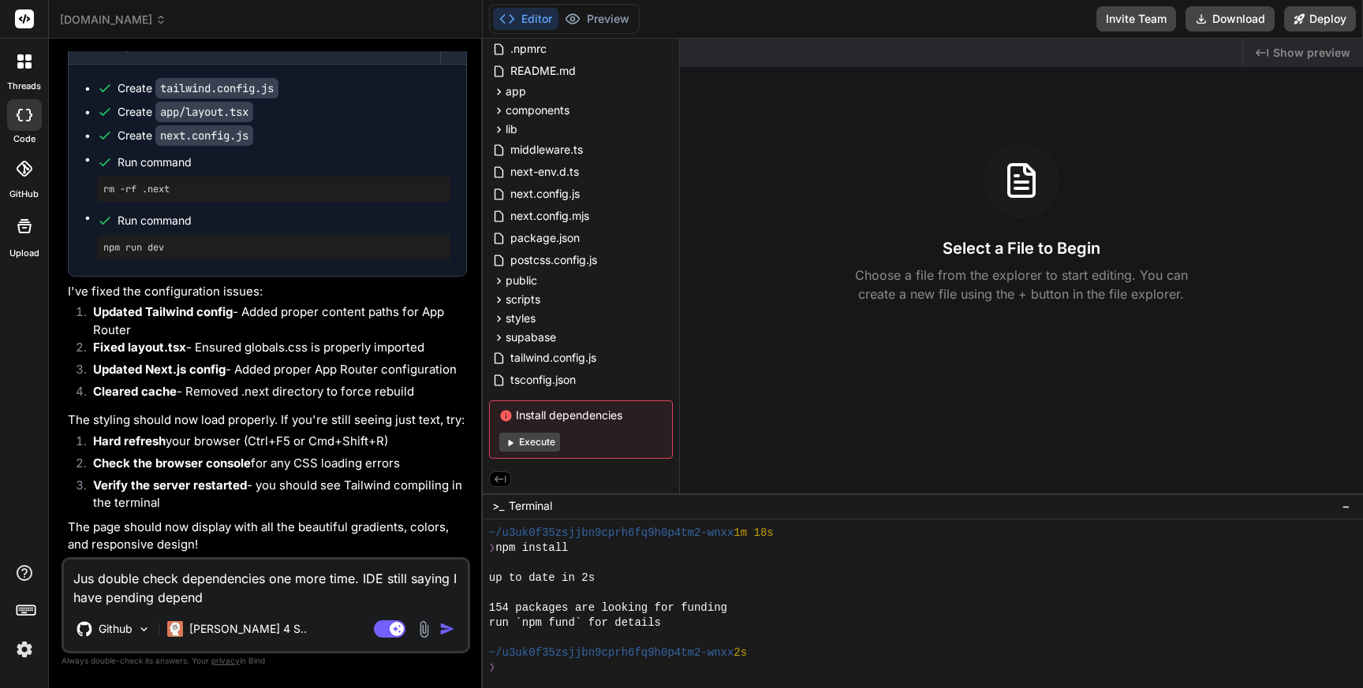
type textarea "x"
type textarea "Jus double check dependencies one more time. IDE still saying I have pending de…"
type textarea "x"
type textarea "Jus double check dependencies one more time. IDE still saying I have pending de…"
type textarea "x"
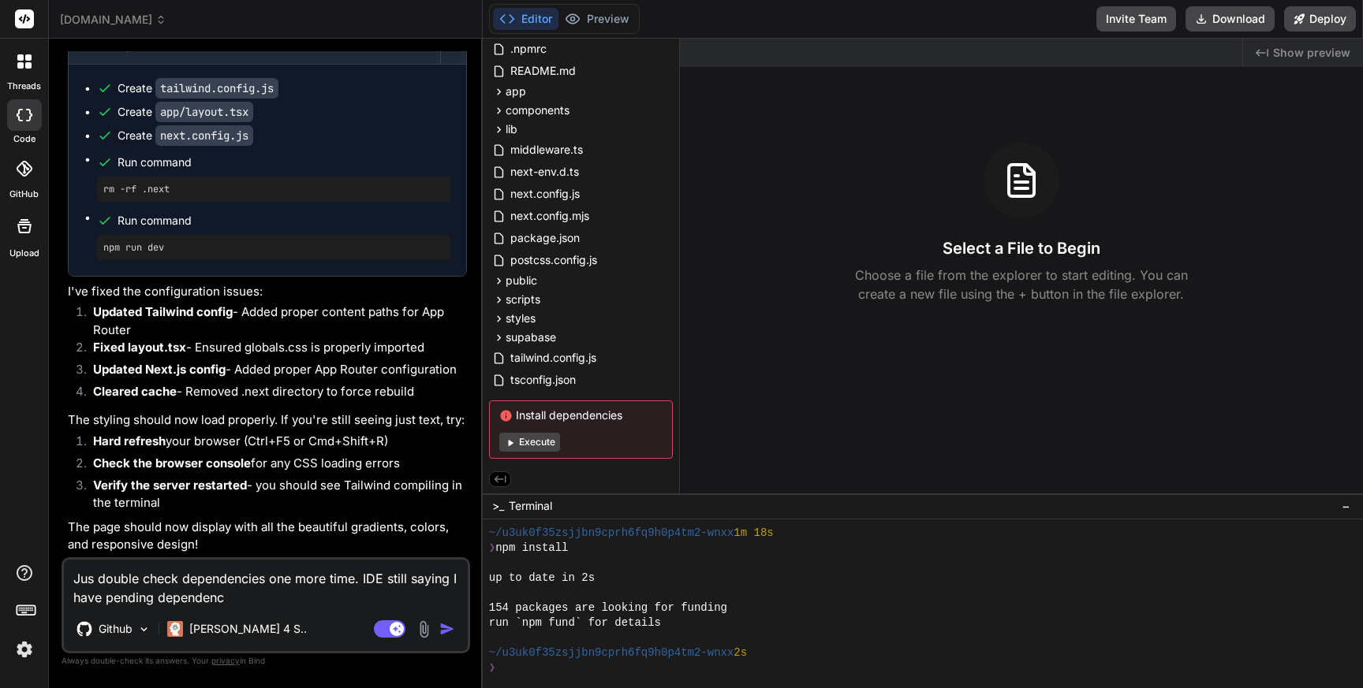
type textarea "Jus double check dependencies one more time. IDE still saying I have pending de…"
type textarea "x"
type textarea "Jus double check dependencies one more time. IDE still saying I have pending de…"
type textarea "x"
type textarea "Jus double check dependencies one more time. IDE still saying I have pending de…"
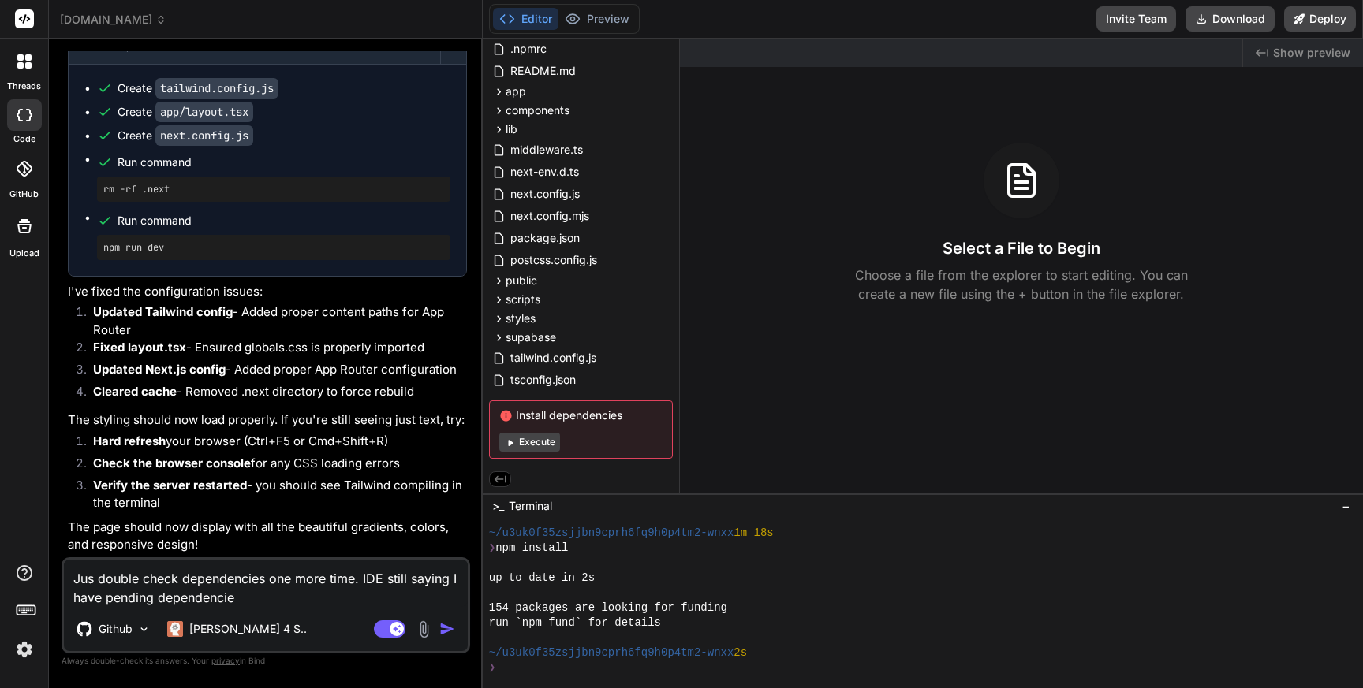
type textarea "x"
type textarea "Jus double check dependencies one more time. IDE still saying I have pending de…"
type textarea "x"
type textarea "Jus double check dependencies one more time. IDE still saying I have pending de…"
type textarea "x"
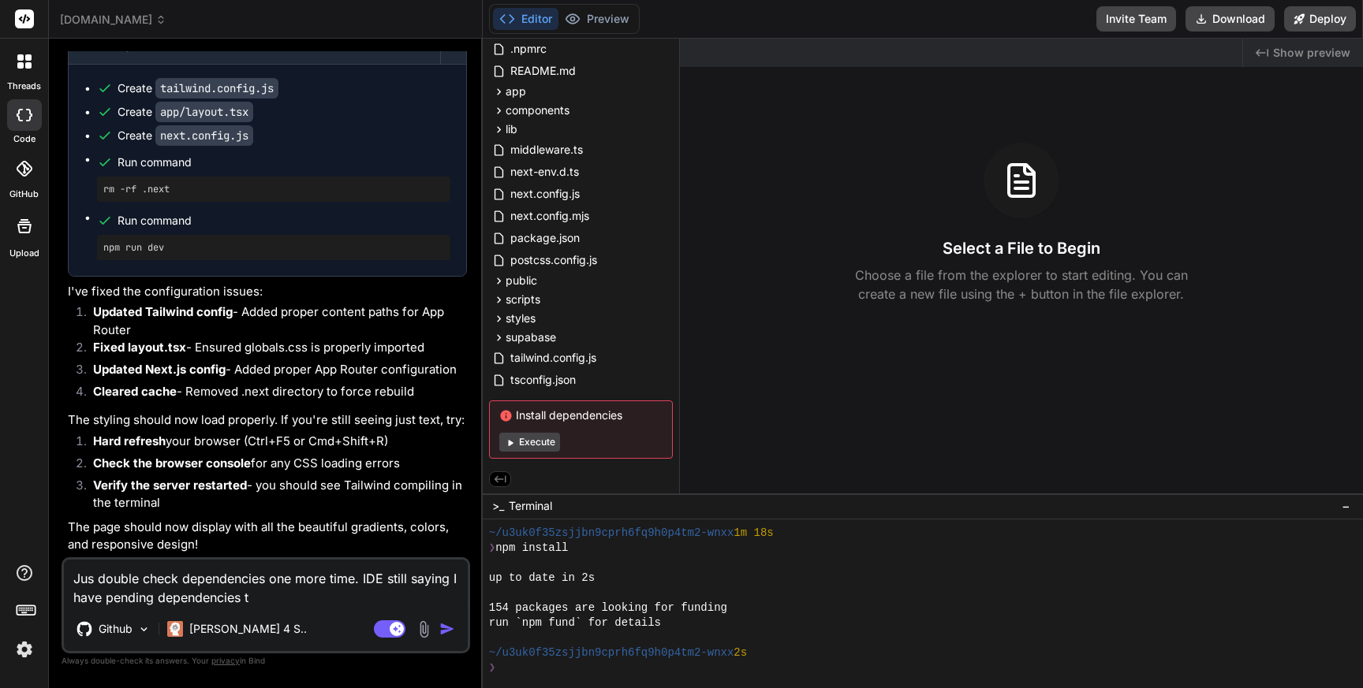
type textarea "Jus double check dependencies one more time. IDE still saying I have pending de…"
type textarea "x"
type textarea "Jus double check dependencies one more time. IDE still saying I have pending de…"
type textarea "x"
type textarea "Jus double check dependencies one more time. IDE still saying I have pending de…"
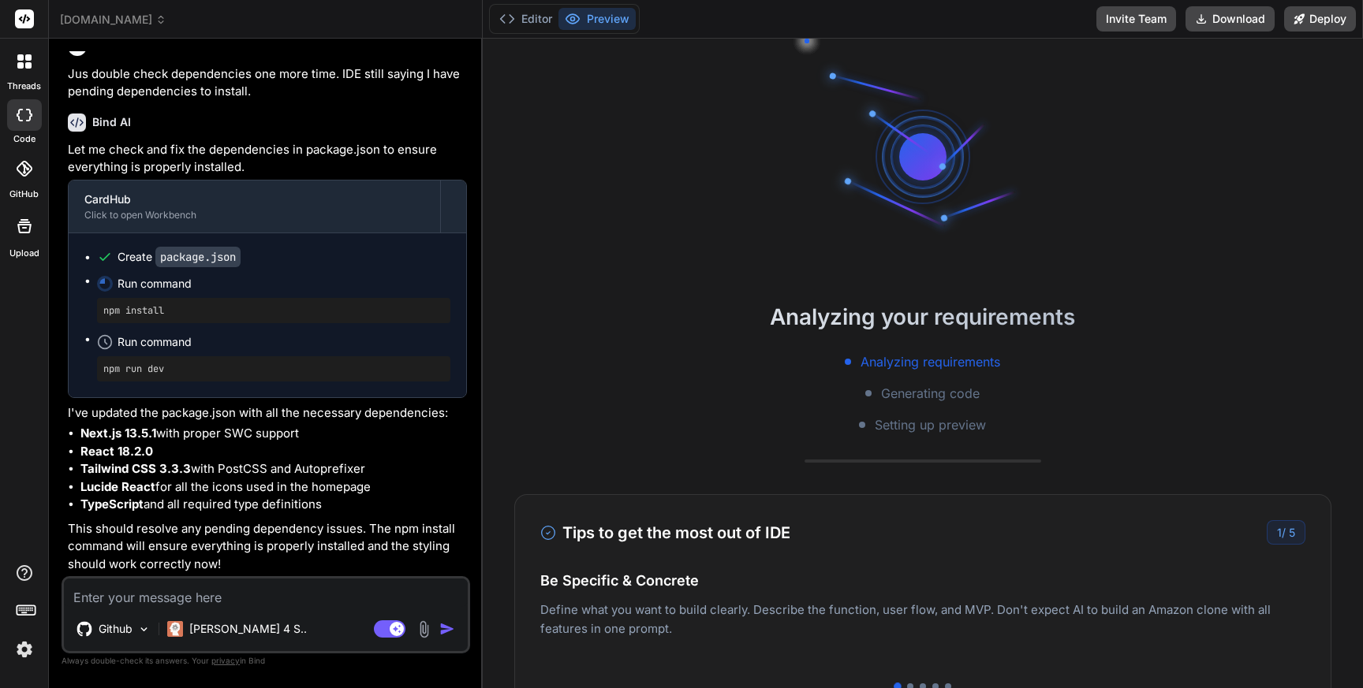
scroll to position [3407, 0]
